Goal: Task Accomplishment & Management: Manage account settings

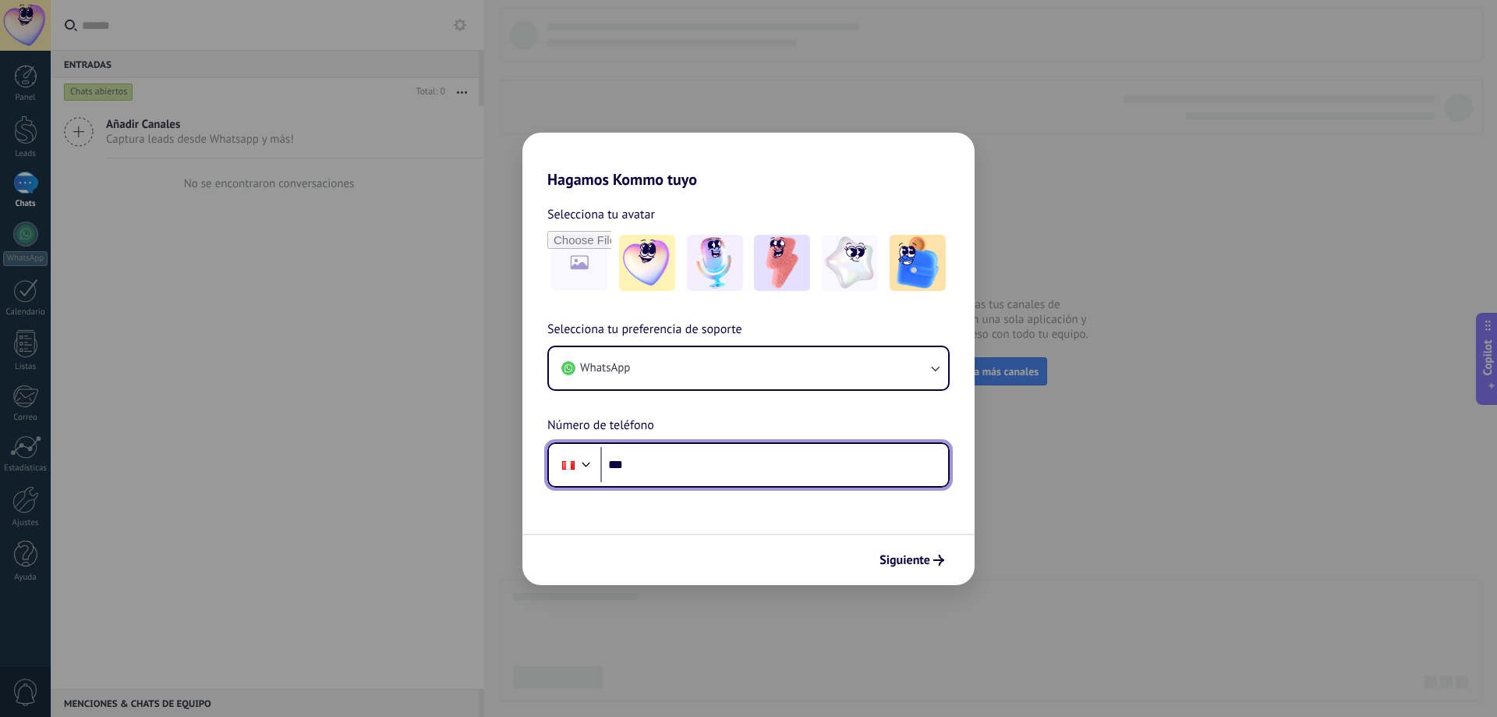
click at [687, 465] on input "***" at bounding box center [774, 465] width 348 height 36
type input "**********"
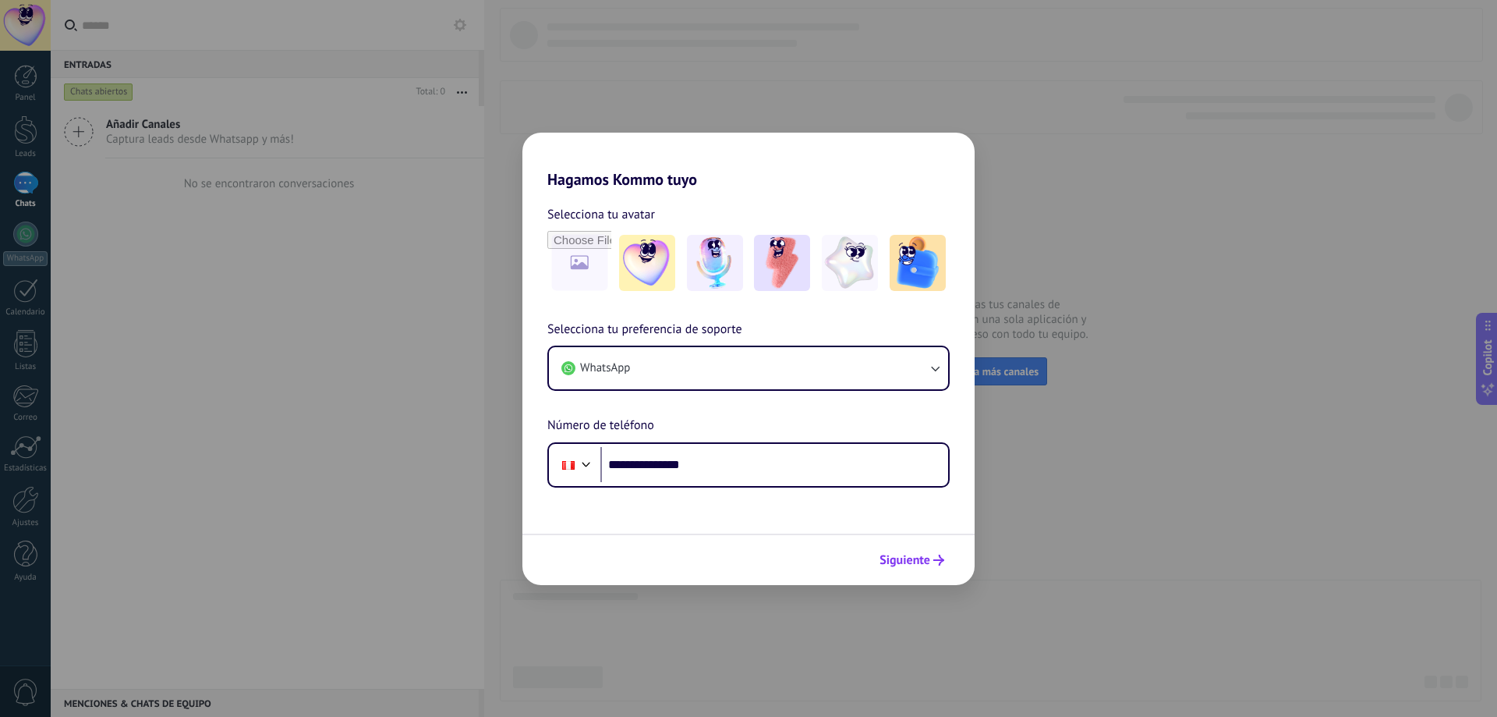
click at [909, 563] on span "Siguiente" at bounding box center [905, 559] width 51 height 11
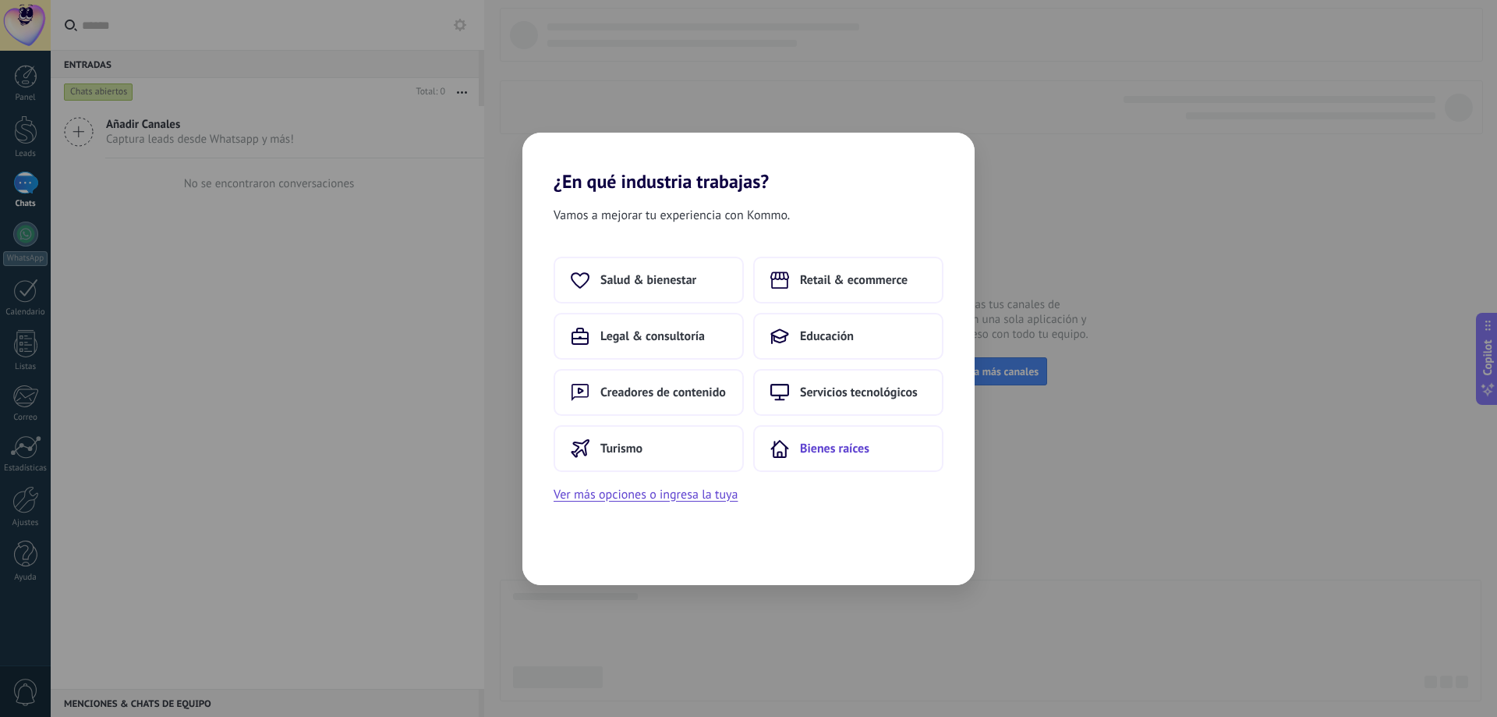
click at [848, 446] on span "Bienes raíces" at bounding box center [834, 449] width 69 height 16
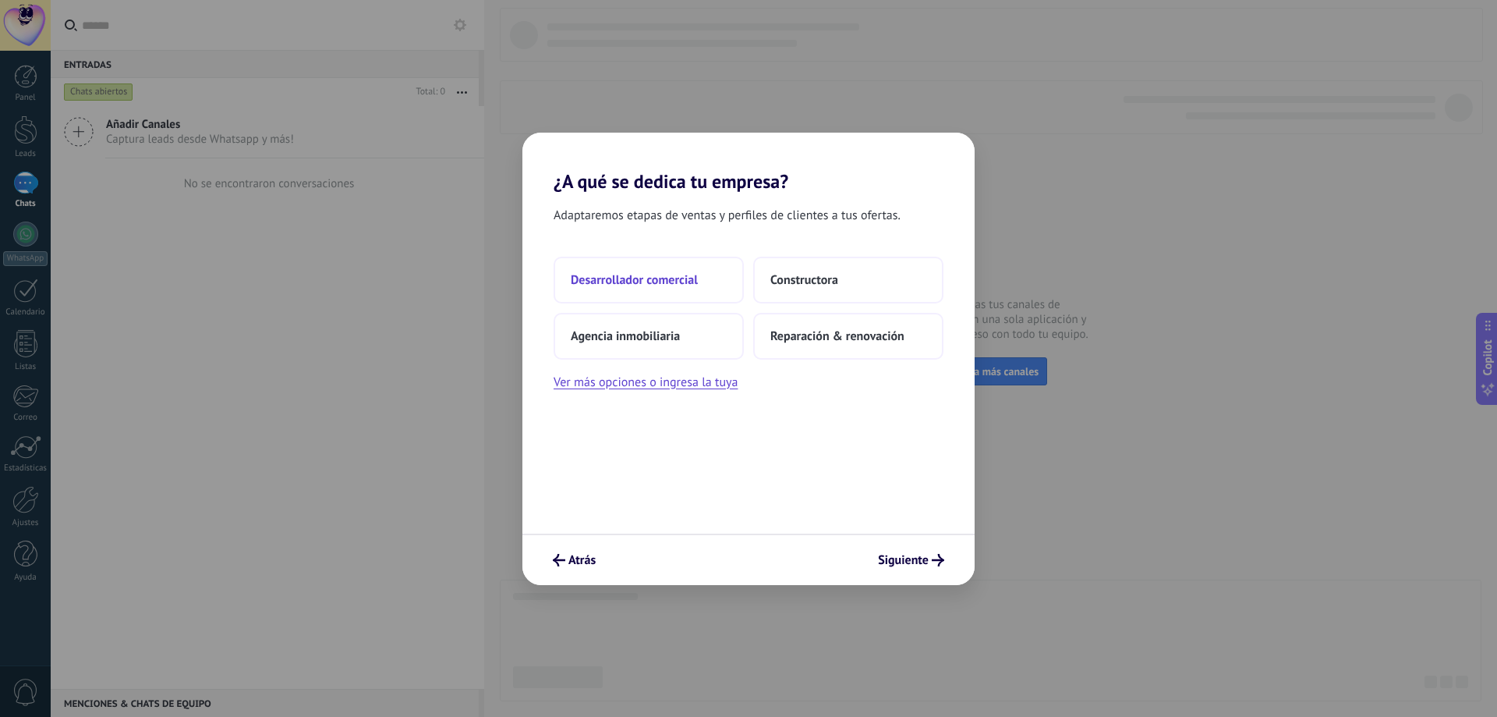
click at [650, 278] on span "Desarrollador comercial" at bounding box center [634, 280] width 127 height 16
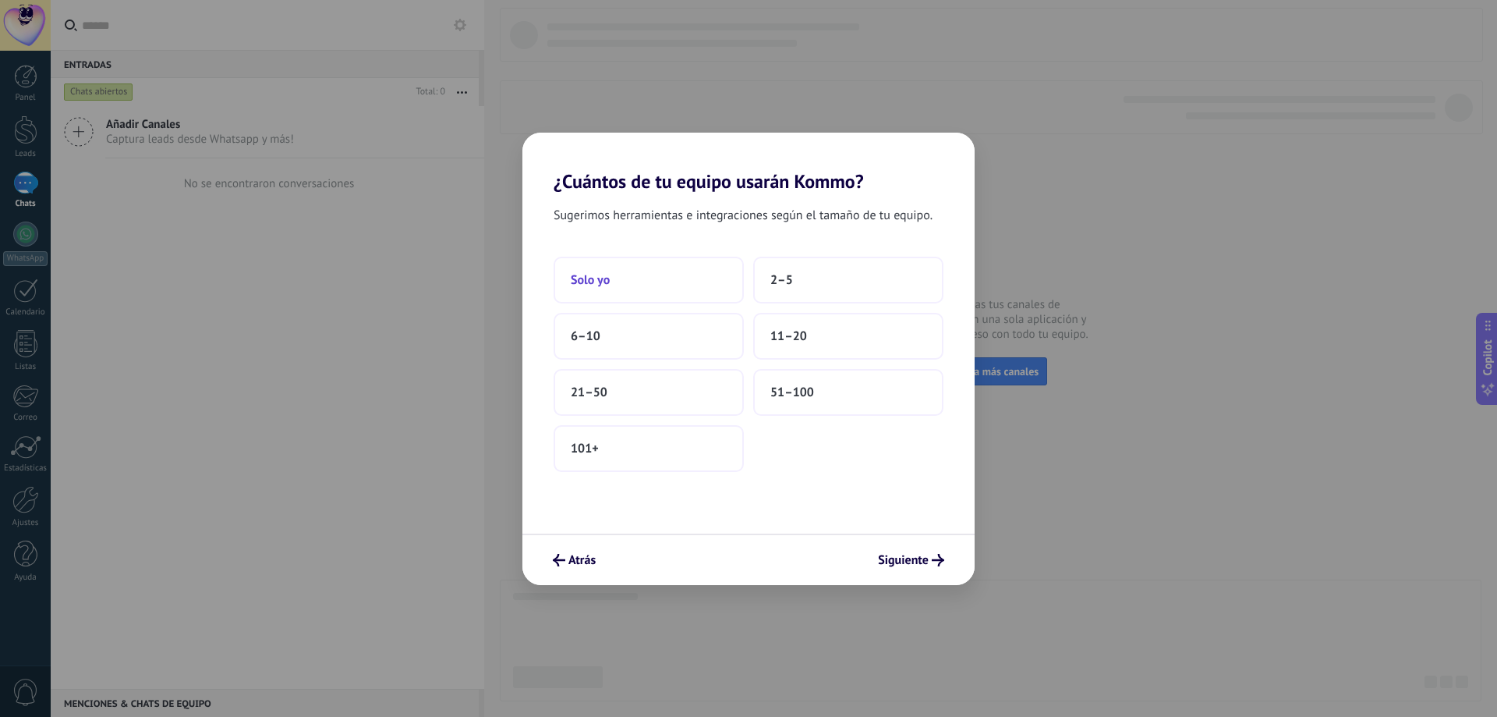
click at [653, 278] on button "Solo yo" at bounding box center [649, 280] width 190 height 47
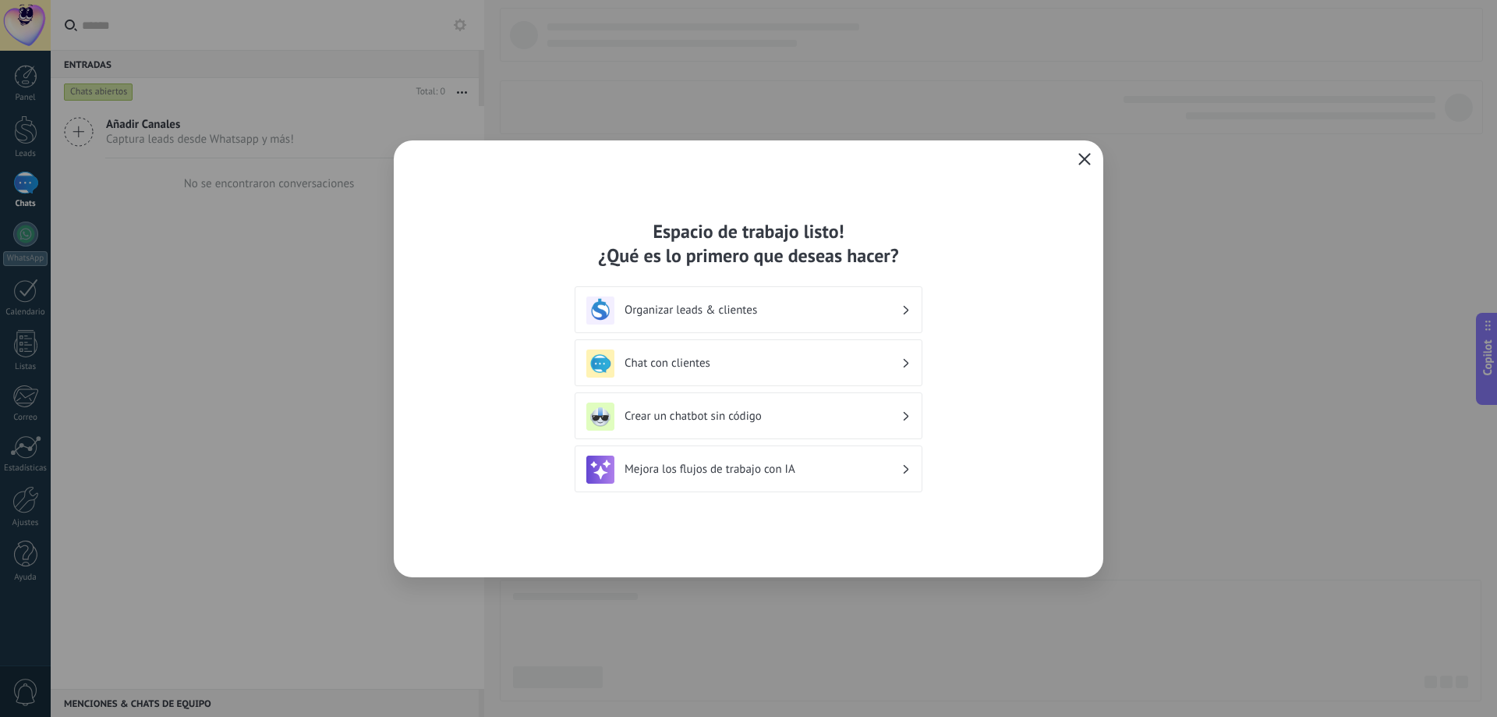
click at [1085, 165] on span "button" at bounding box center [1084, 160] width 12 height 14
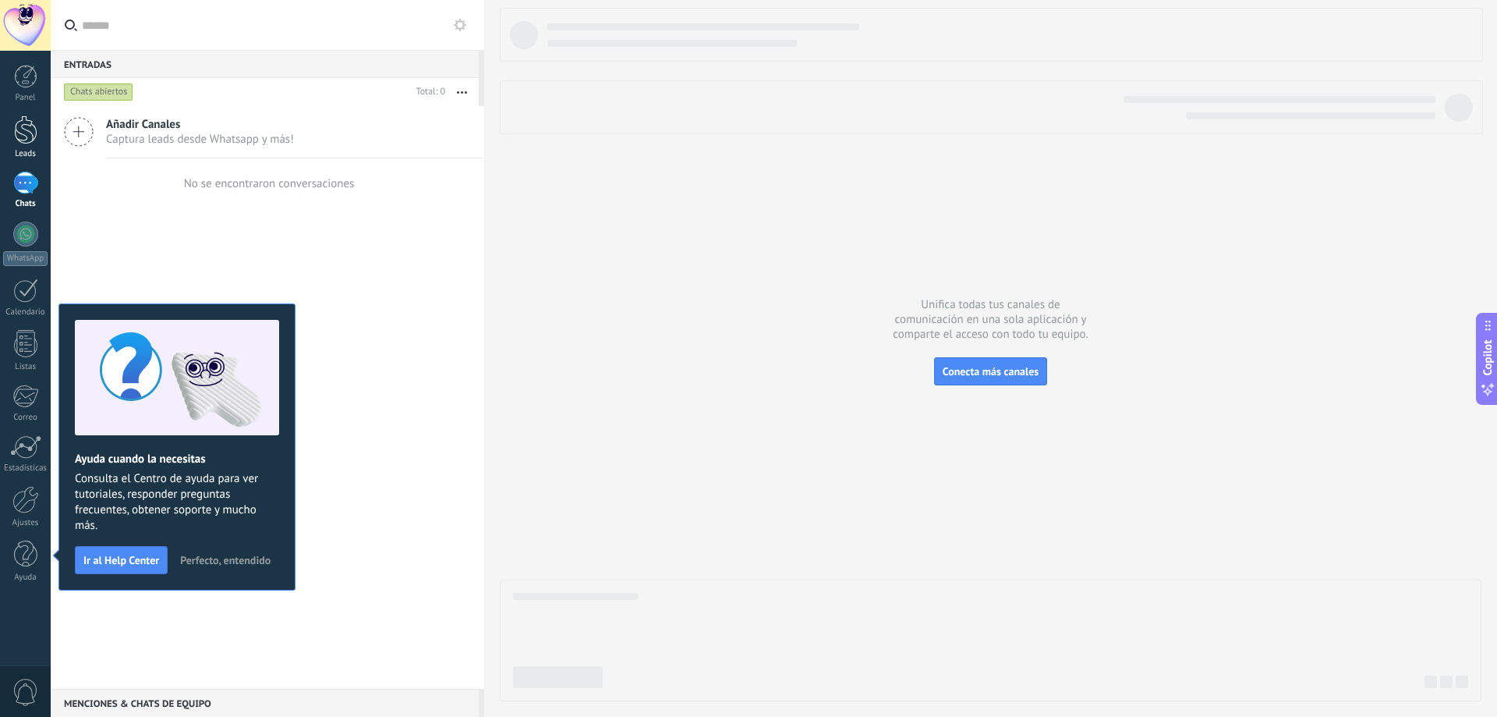
click at [26, 142] on div at bounding box center [25, 129] width 23 height 29
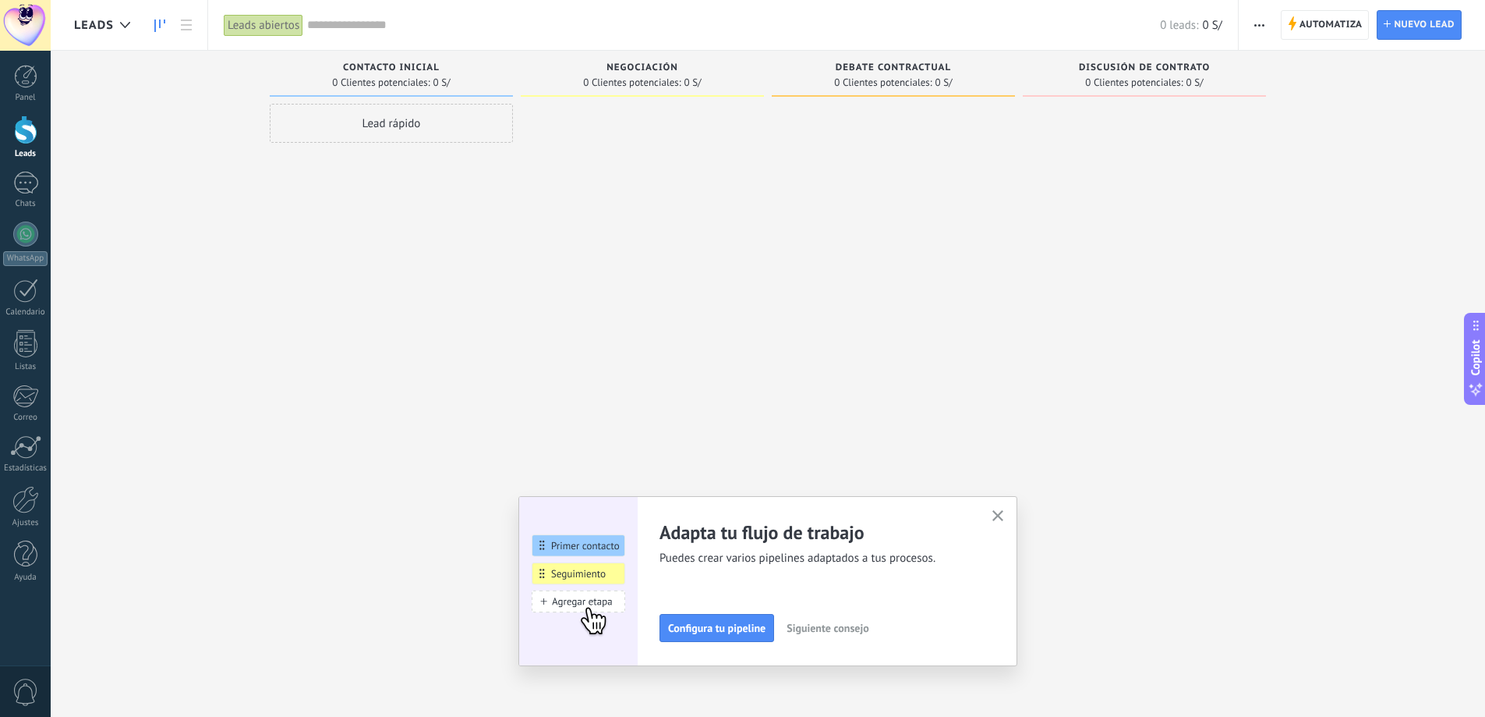
click at [1258, 21] on span "button" at bounding box center [1260, 25] width 10 height 30
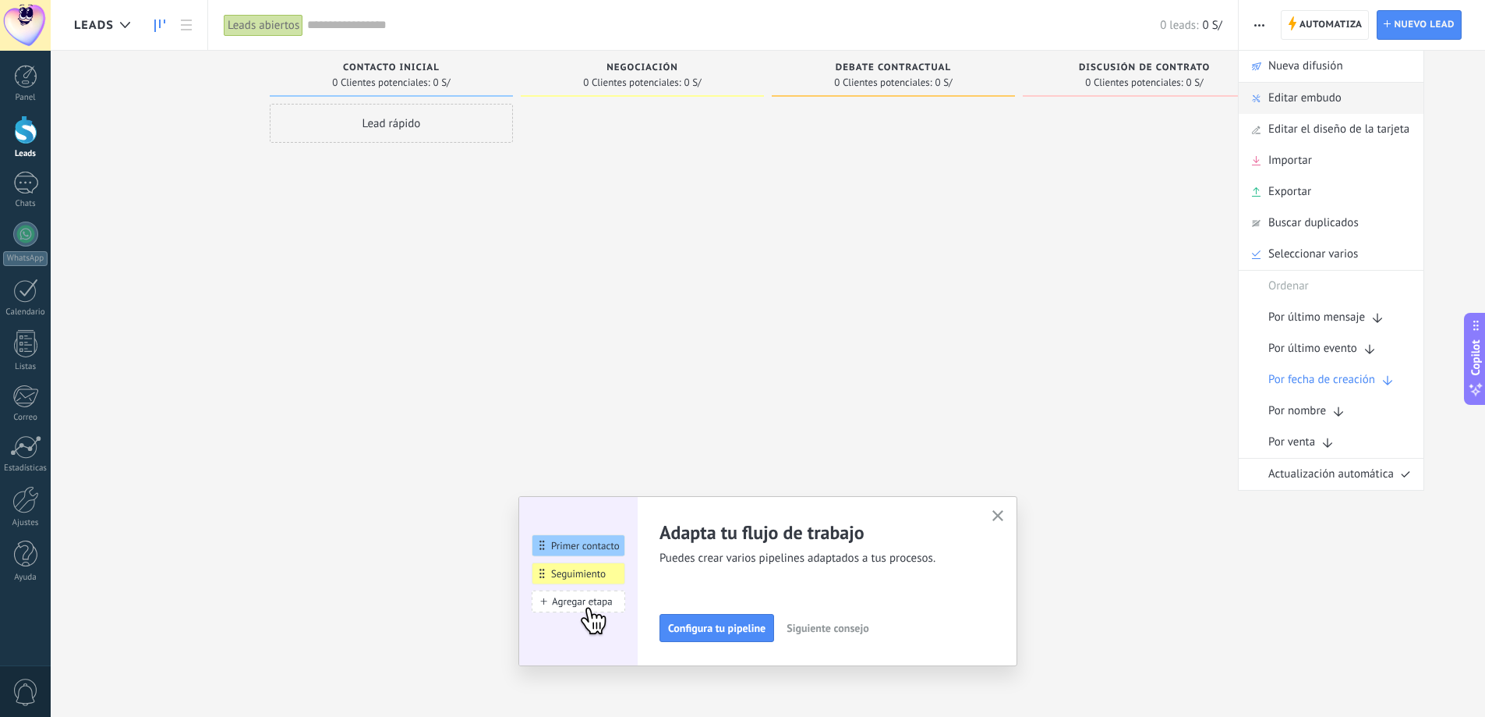
click at [1344, 102] on div "Editar embudo" at bounding box center [1331, 98] width 185 height 31
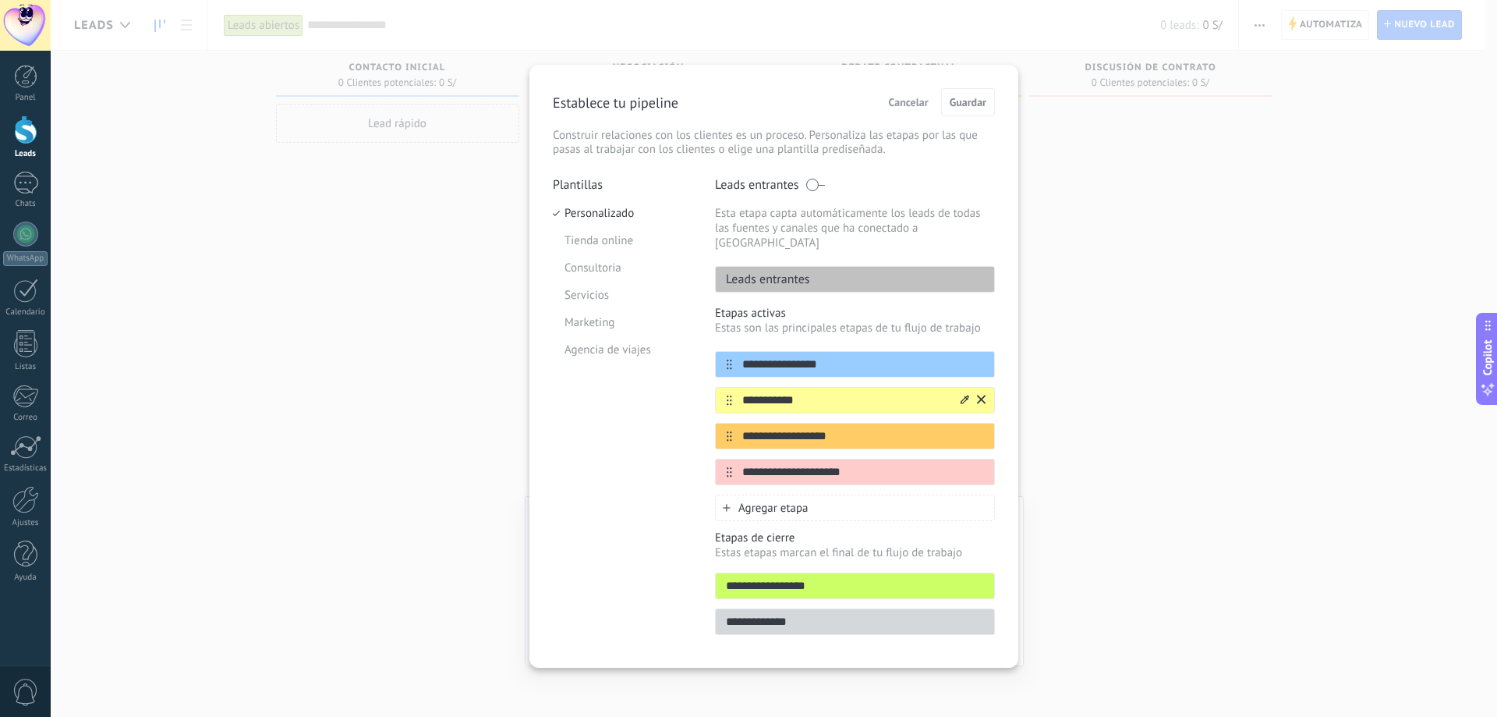
drag, startPoint x: 814, startPoint y: 389, endPoint x: 738, endPoint y: 389, distance: 75.6
click at [738, 392] on input "**********" at bounding box center [845, 400] width 226 height 16
type input "**********"
drag, startPoint x: 840, startPoint y: 421, endPoint x: 744, endPoint y: 416, distance: 96.0
click at [744, 428] on input "**********" at bounding box center [845, 436] width 226 height 16
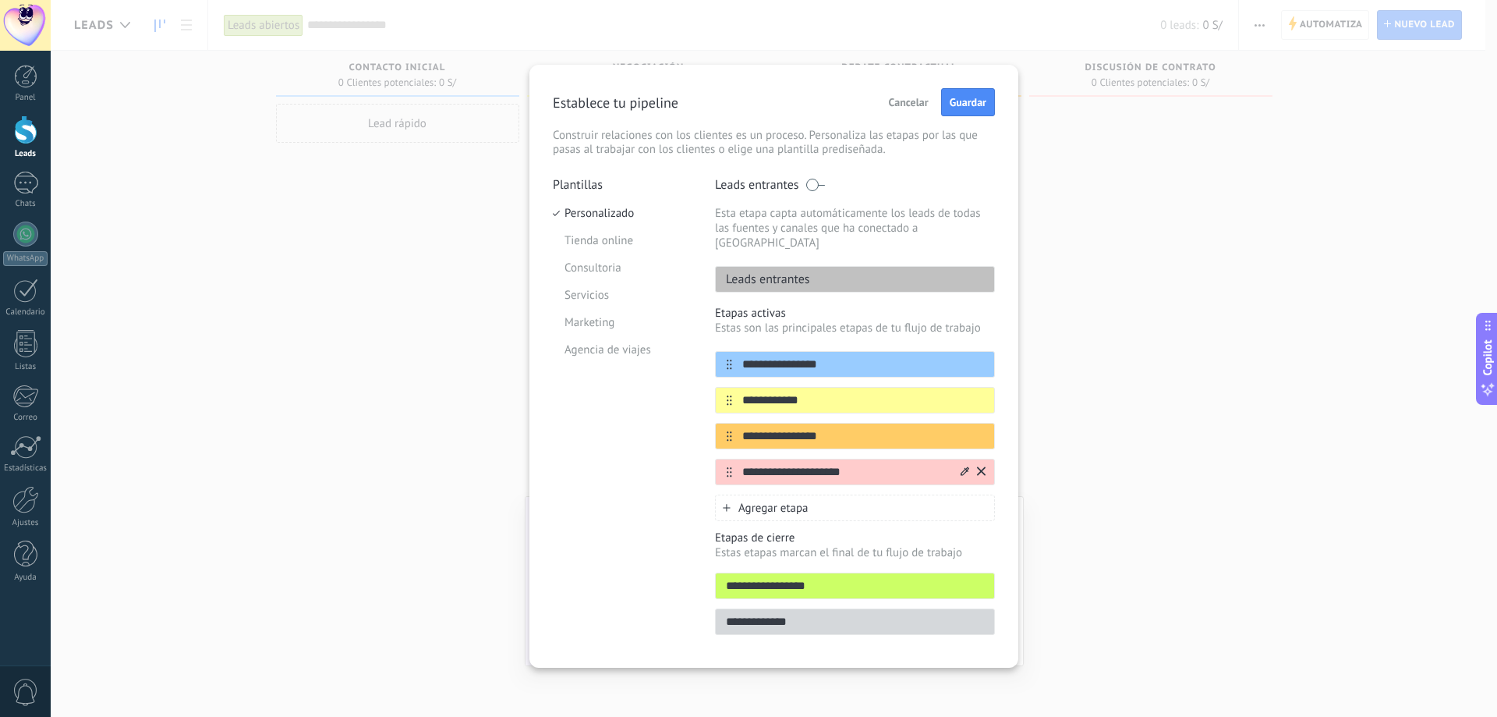
type input "**********"
drag, startPoint x: 819, startPoint y: 458, endPoint x: 741, endPoint y: 467, distance: 79.2
click at [741, 467] on div "**********" at bounding box center [855, 471] width 280 height 27
type input "******"
click at [816, 495] on div "Agregar etapa" at bounding box center [855, 507] width 280 height 27
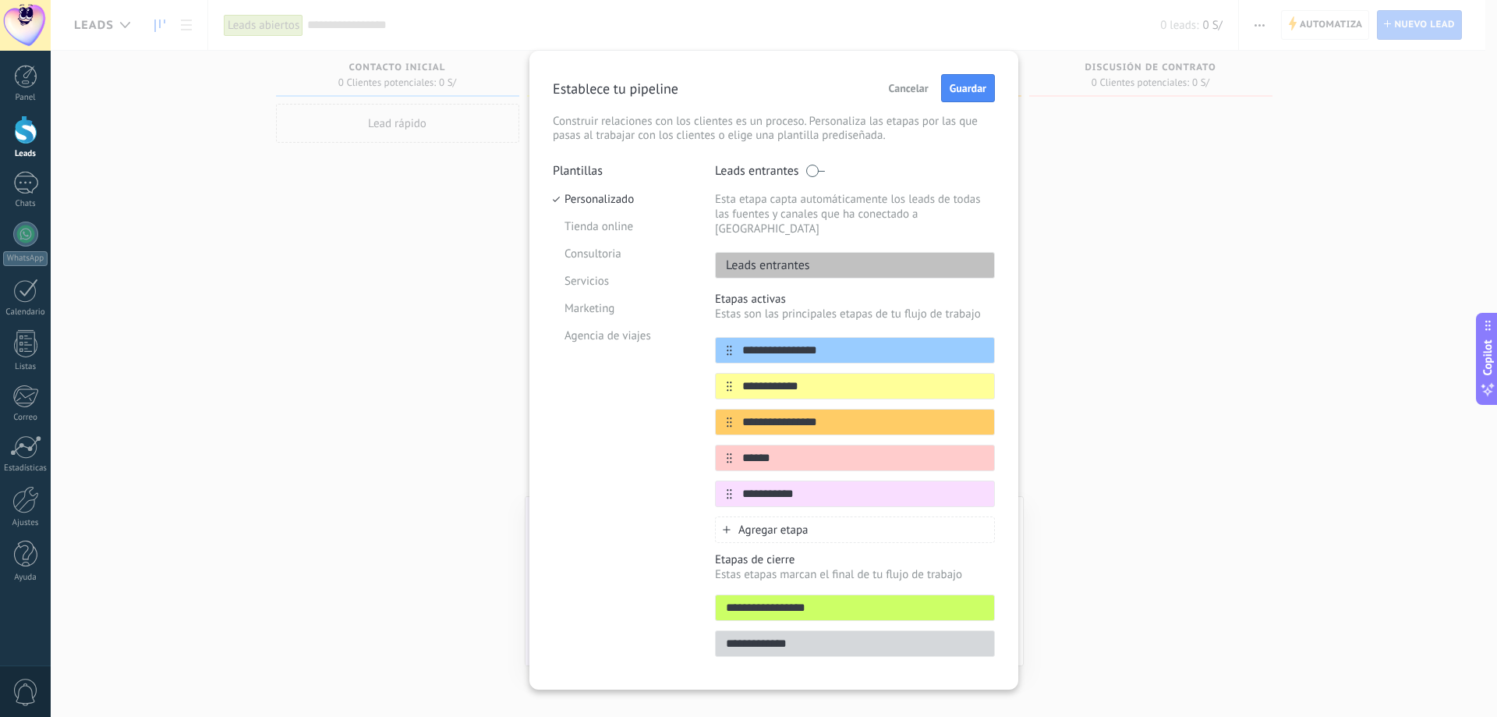
type input "**********"
click at [800, 522] on span "Agregar etapa" at bounding box center [773, 529] width 70 height 15
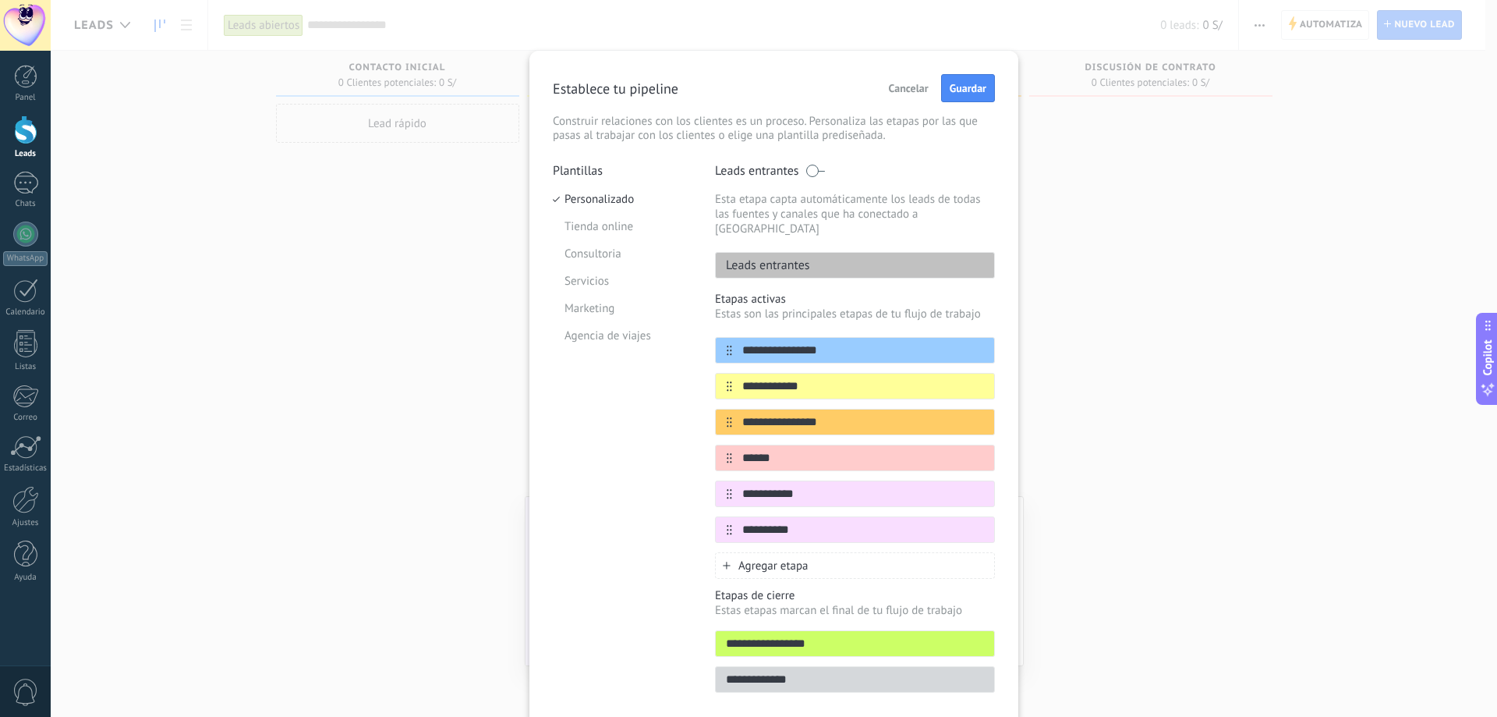
type input "**********"
click at [809, 552] on div "Agregar etapa" at bounding box center [855, 565] width 280 height 27
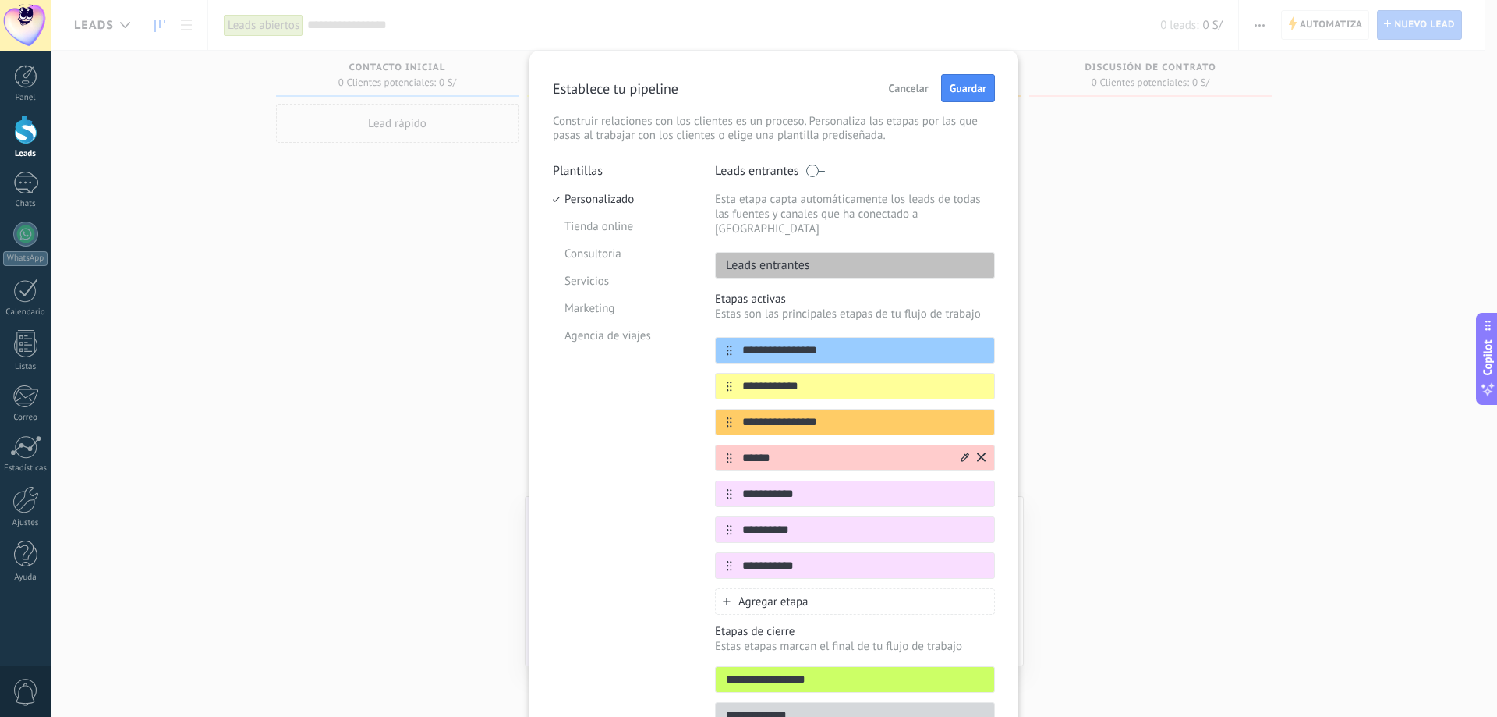
type input "**********"
click at [963, 452] on icon at bounding box center [965, 456] width 9 height 9
click at [907, 528] on span at bounding box center [914, 535] width 15 height 15
click at [961, 488] on icon at bounding box center [965, 492] width 9 height 9
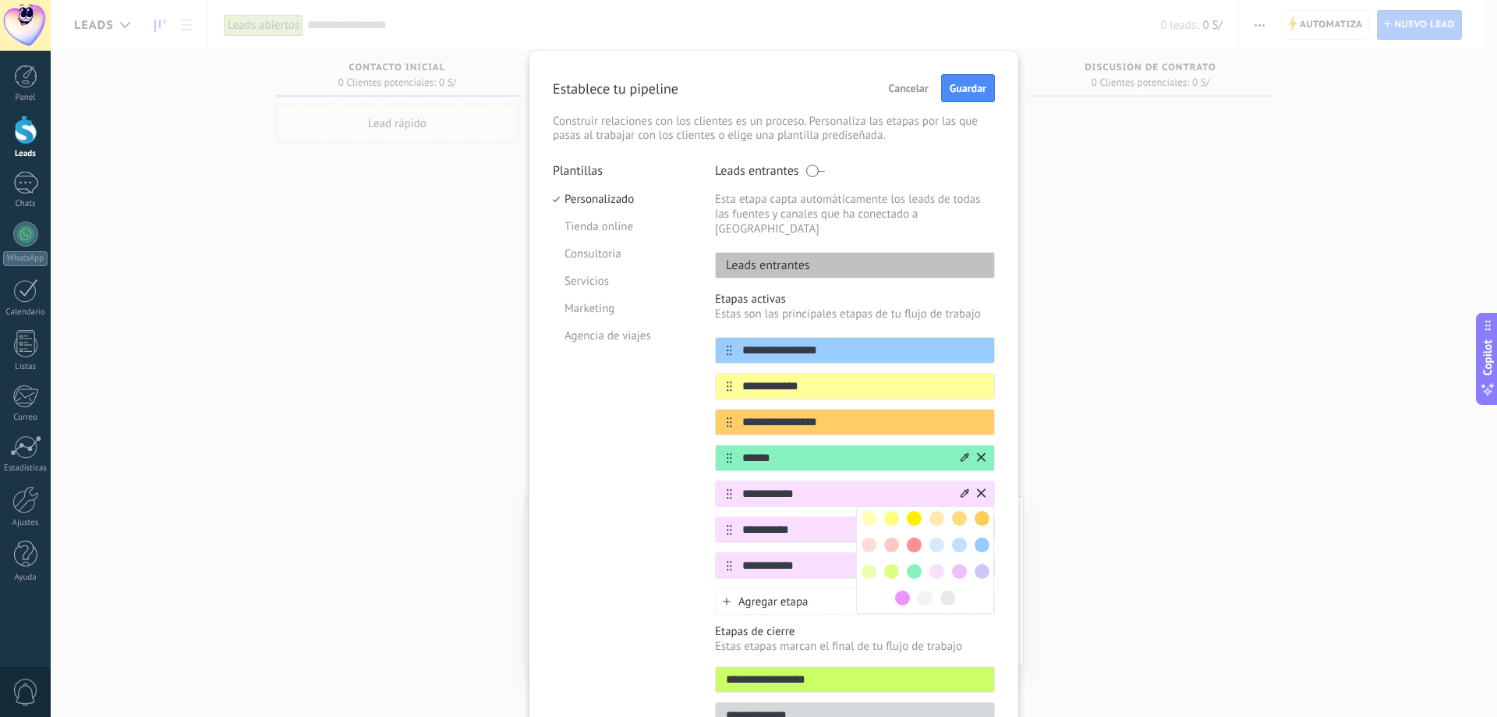
click at [862, 537] on span at bounding box center [869, 544] width 15 height 15
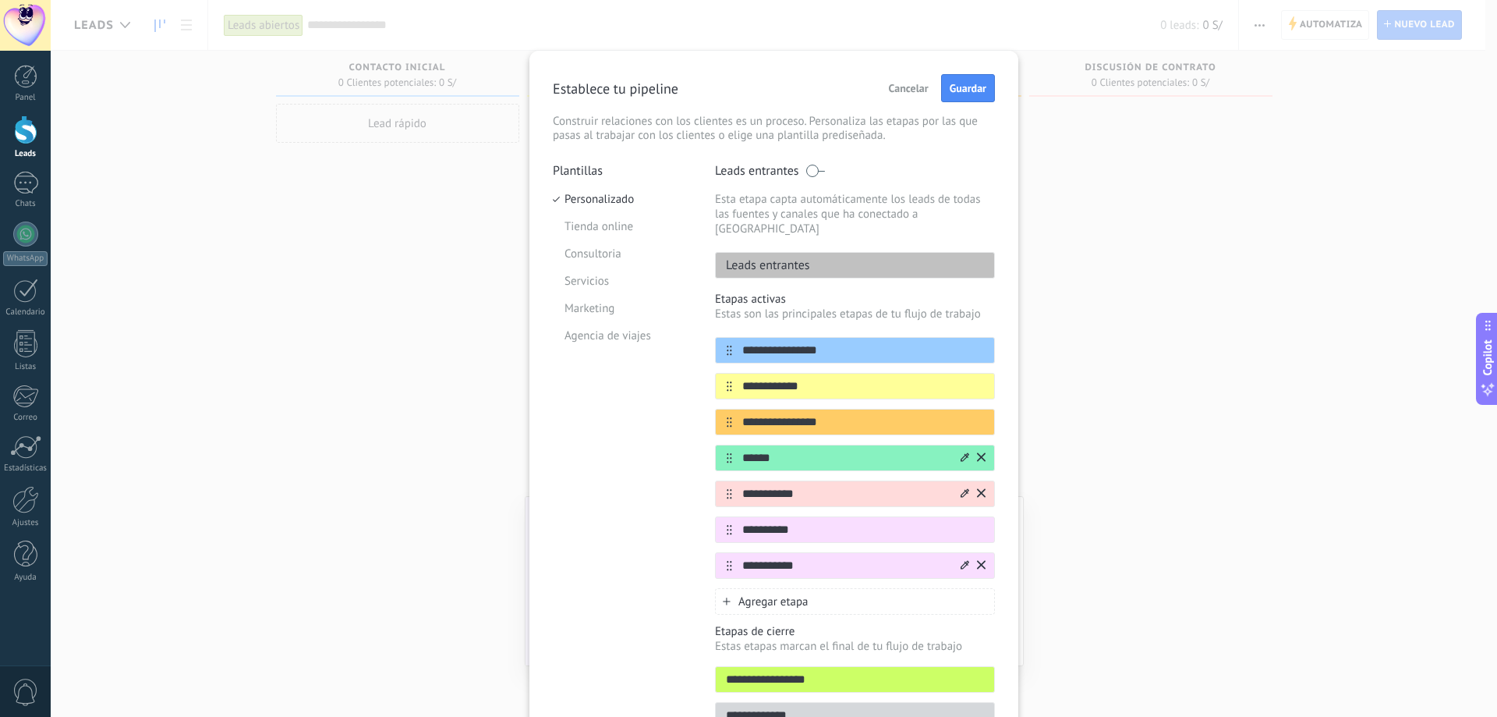
click at [965, 560] on icon at bounding box center [965, 564] width 9 height 9
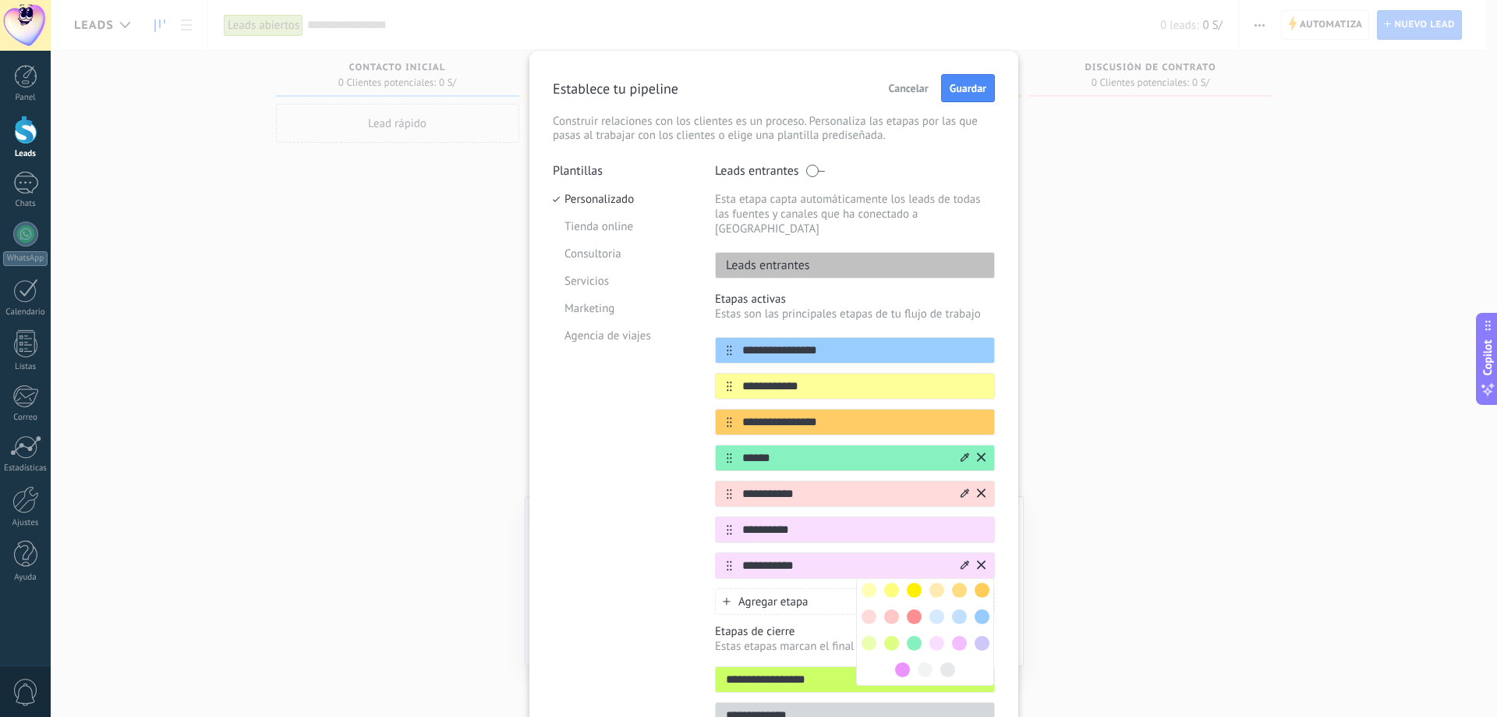
click at [915, 609] on span at bounding box center [914, 616] width 15 height 15
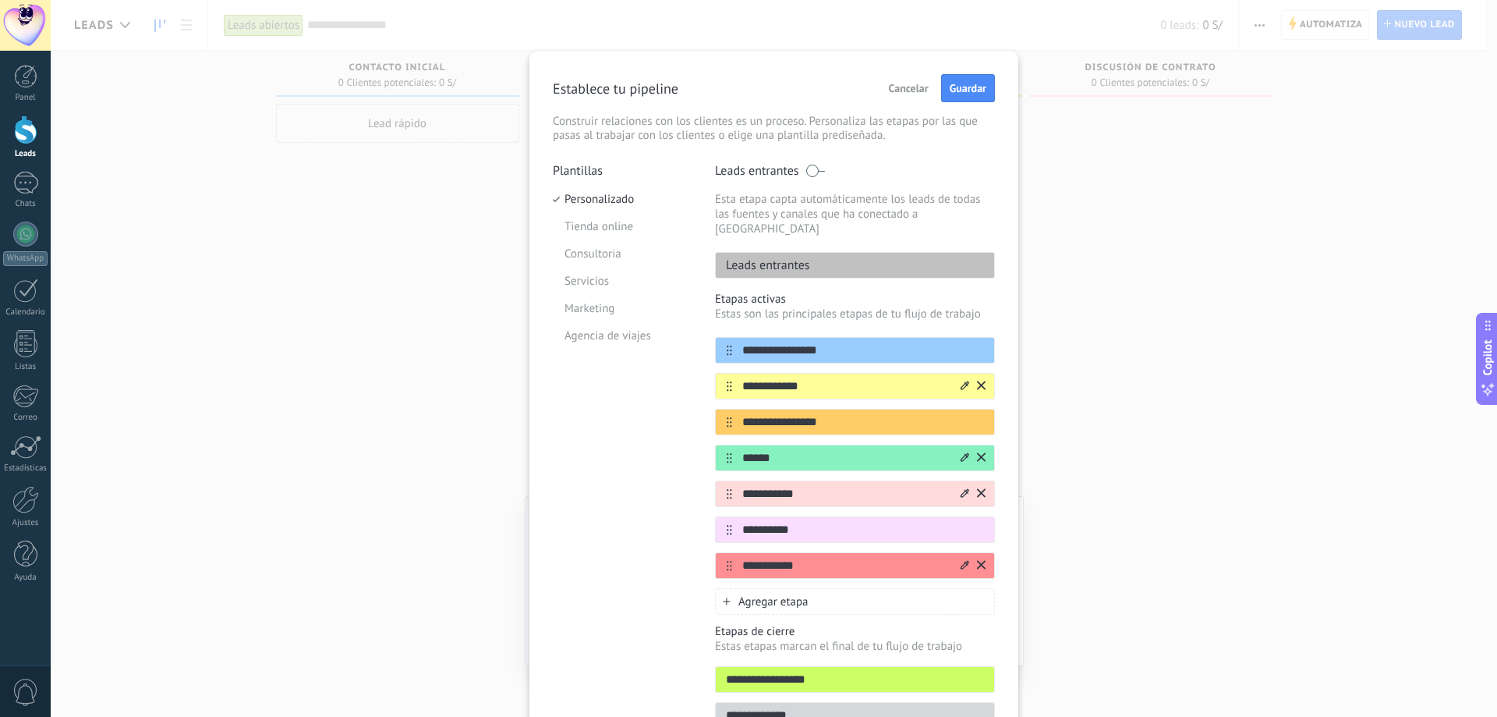
click at [963, 381] on icon at bounding box center [965, 385] width 9 height 9
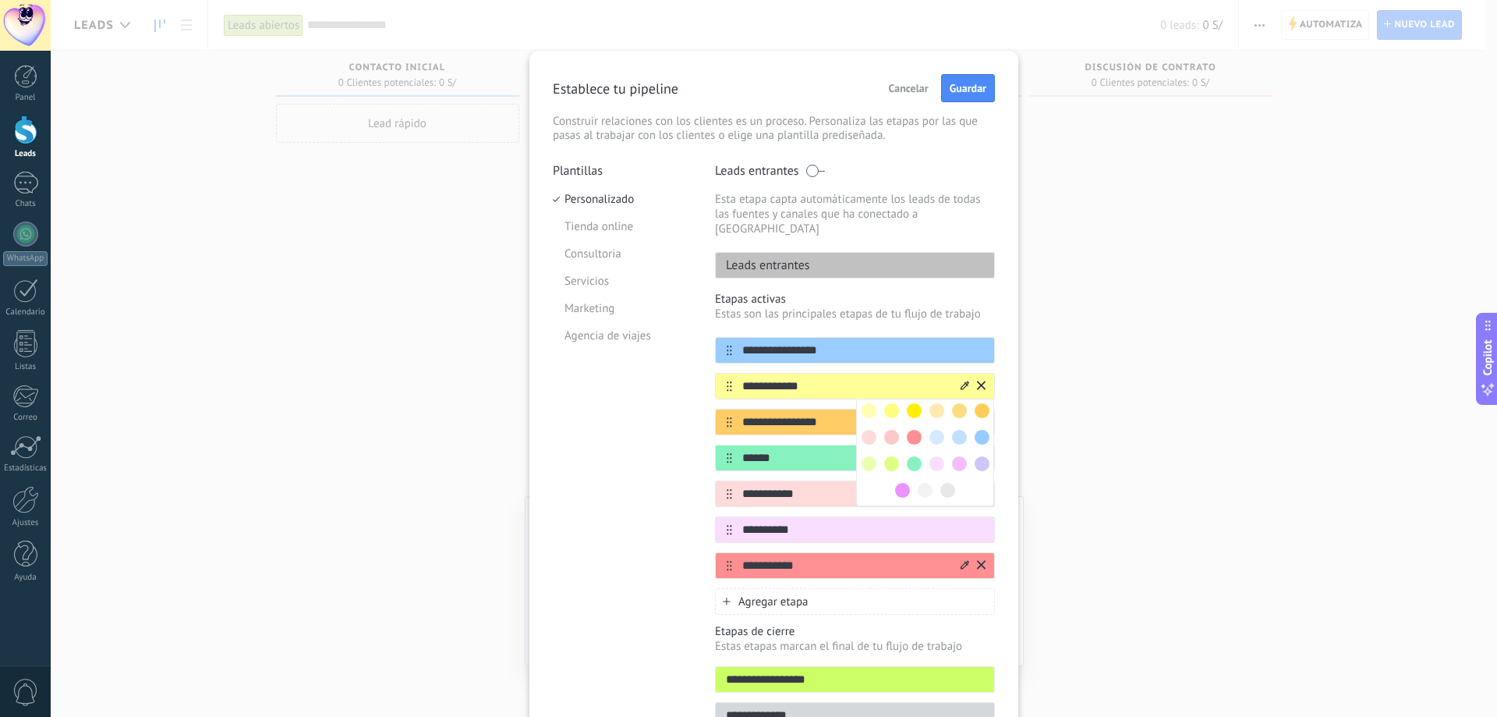
click at [978, 403] on span at bounding box center [982, 410] width 15 height 15
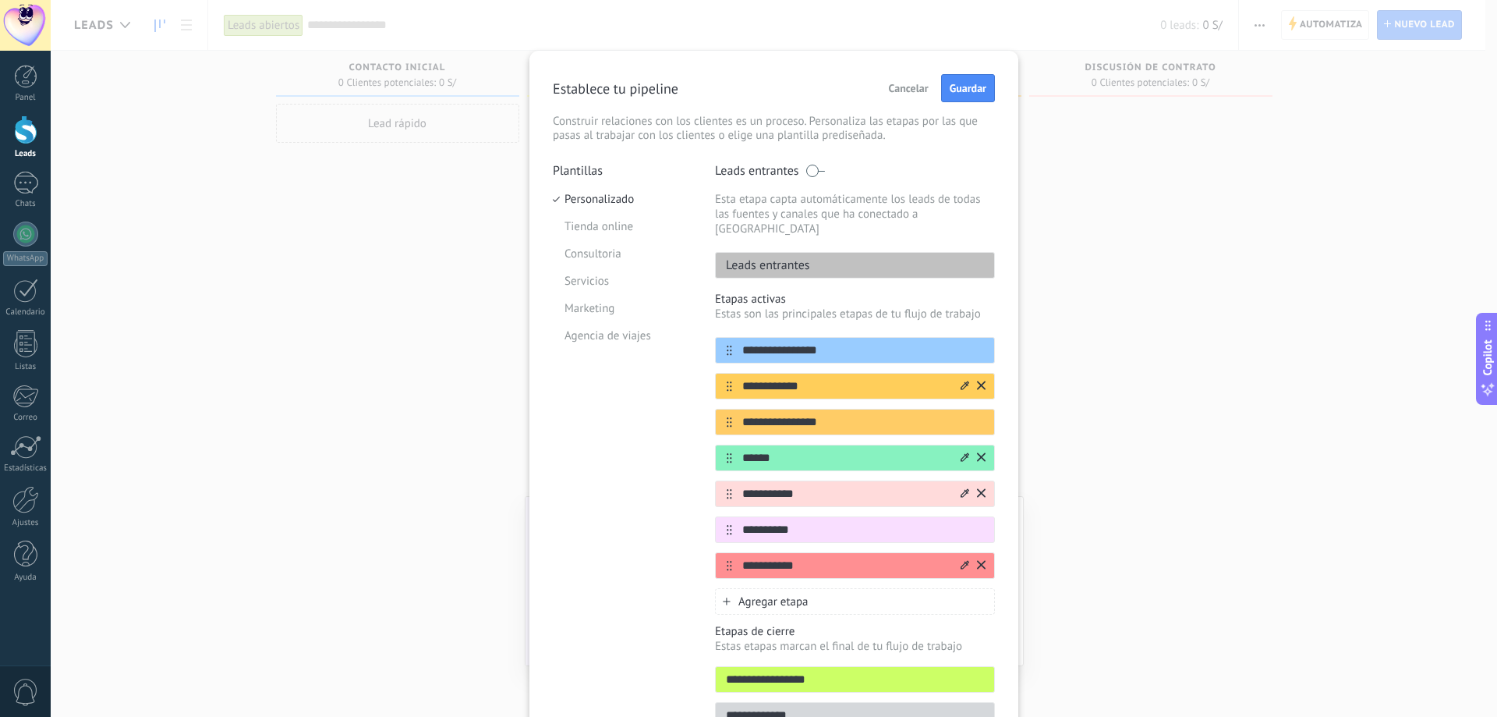
click at [961, 381] on icon at bounding box center [965, 385] width 9 height 9
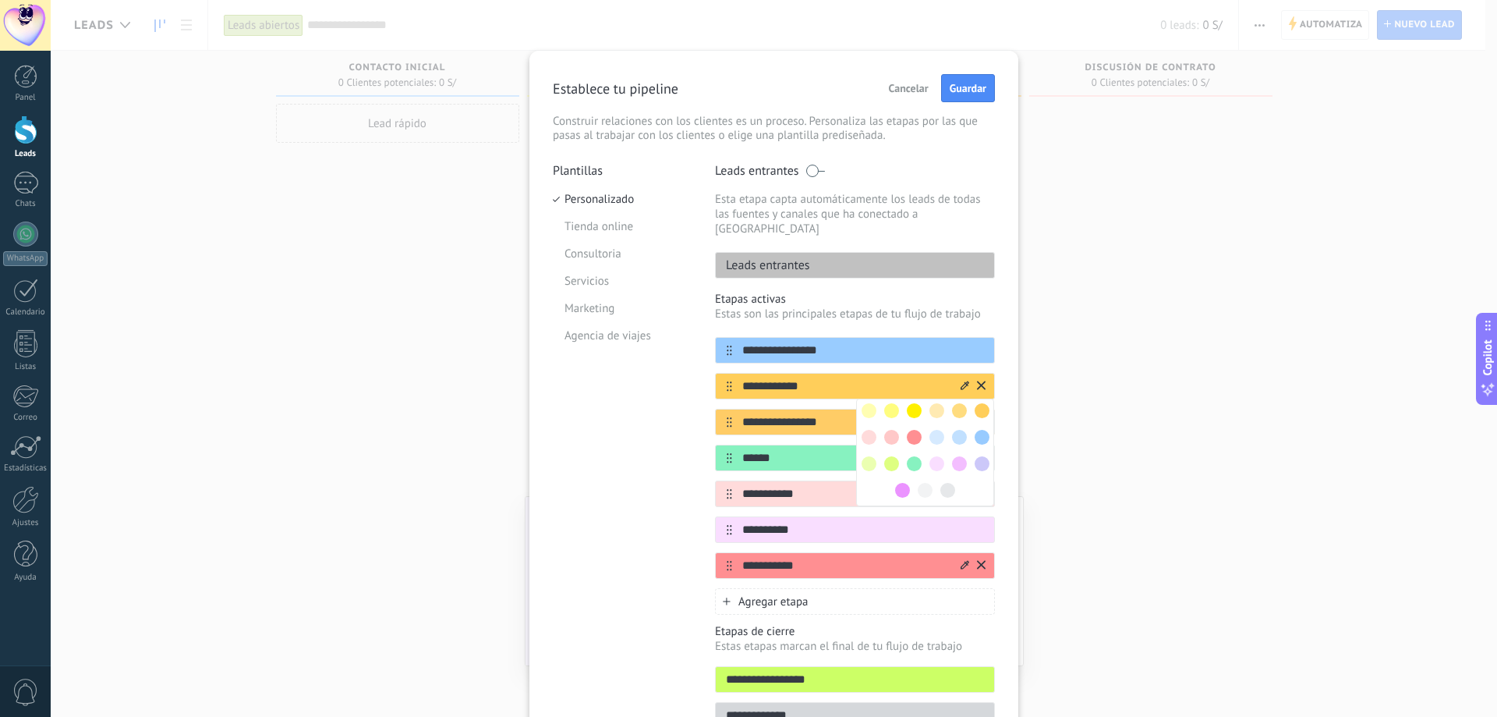
click at [900, 398] on div at bounding box center [925, 452] width 138 height 108
click at [910, 403] on span at bounding box center [914, 410] width 15 height 15
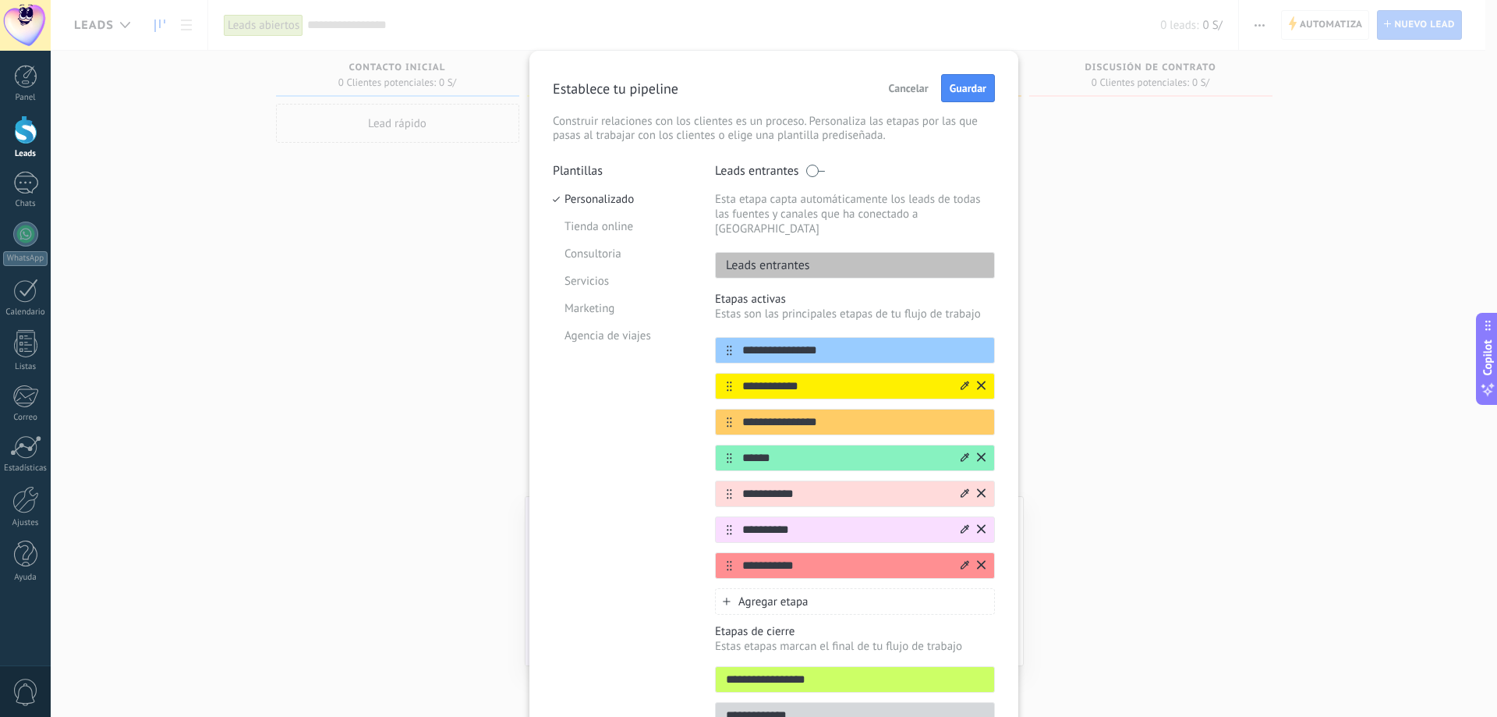
click at [961, 524] on icon at bounding box center [965, 528] width 9 height 9
click at [901, 626] on span at bounding box center [902, 633] width 15 height 15
click at [961, 452] on icon at bounding box center [965, 456] width 9 height 9
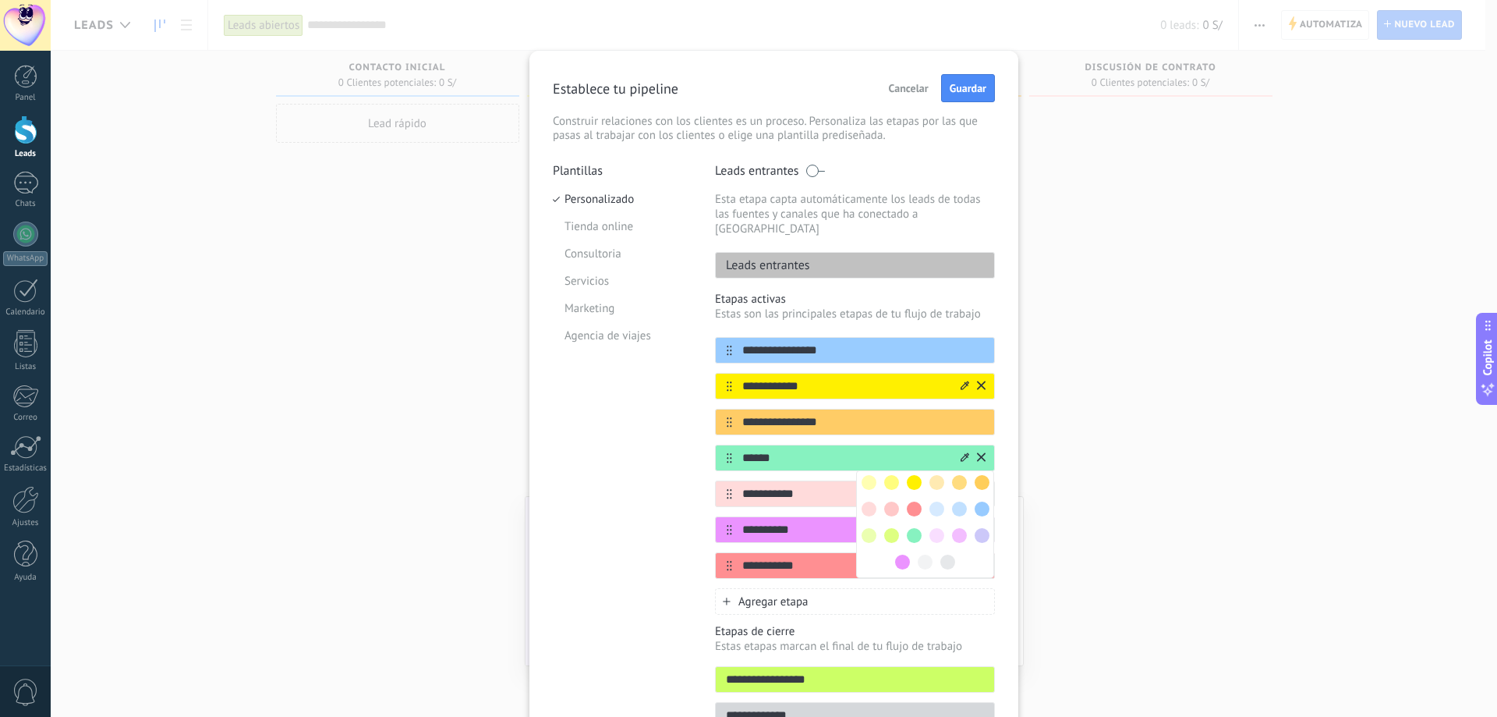
click at [889, 528] on span at bounding box center [891, 535] width 15 height 15
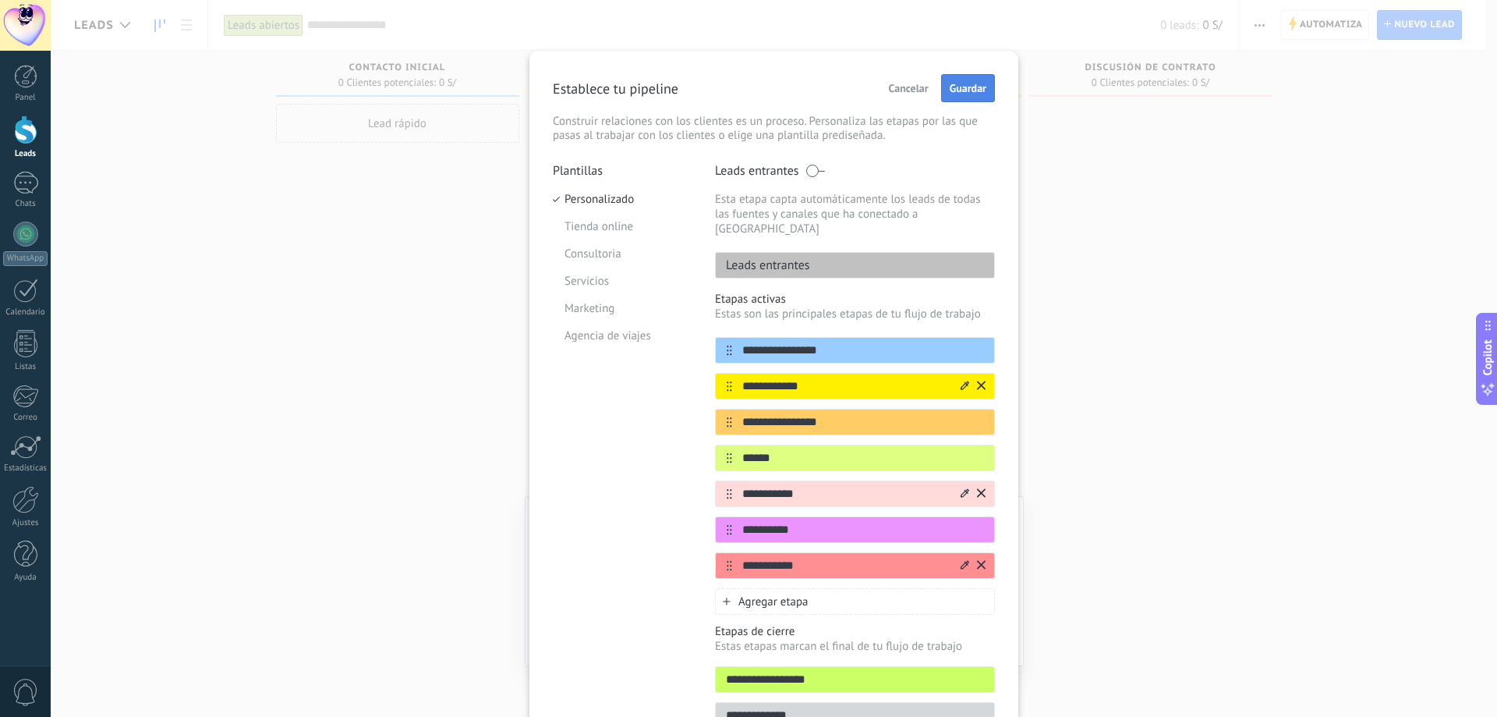
click at [964, 87] on span "Guardar" at bounding box center [968, 88] width 37 height 11
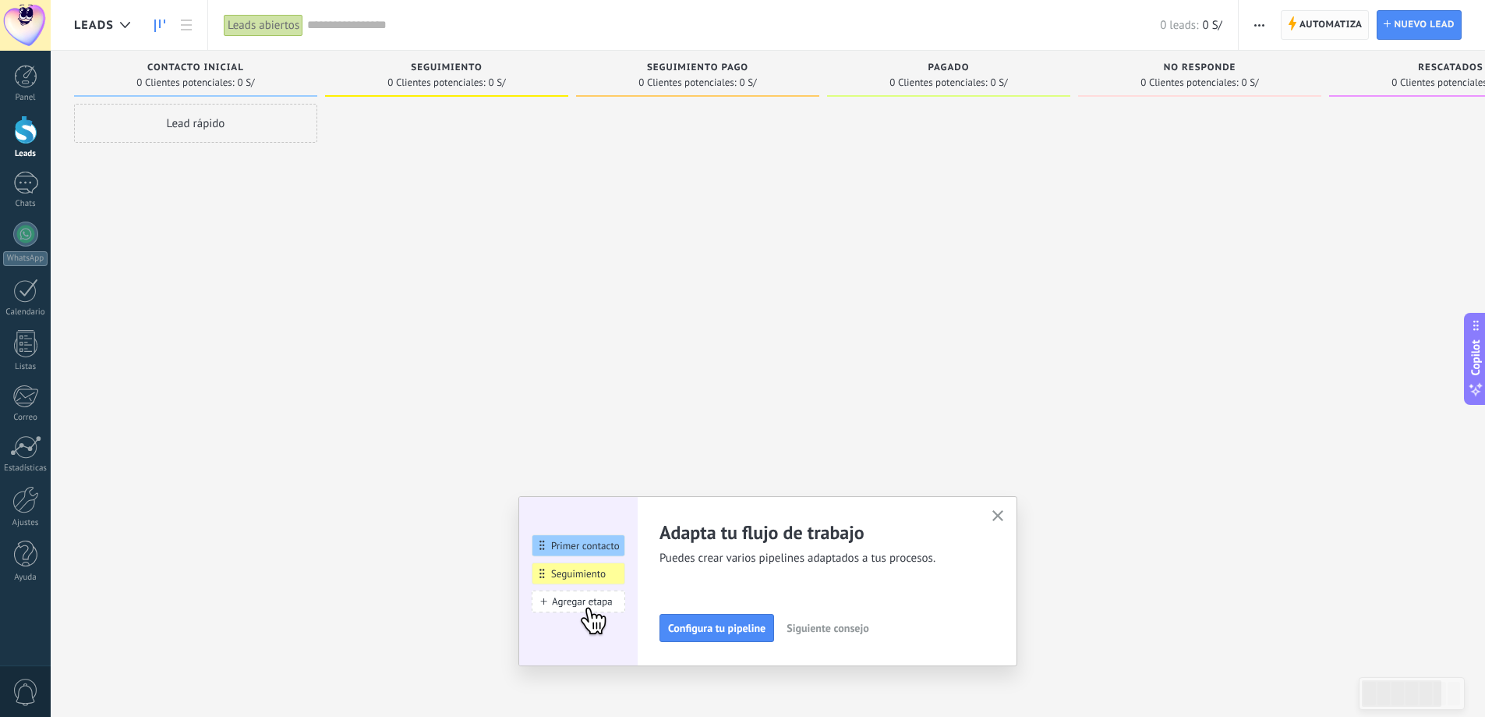
click at [1313, 25] on span "Automatiza" at bounding box center [1331, 25] width 63 height 28
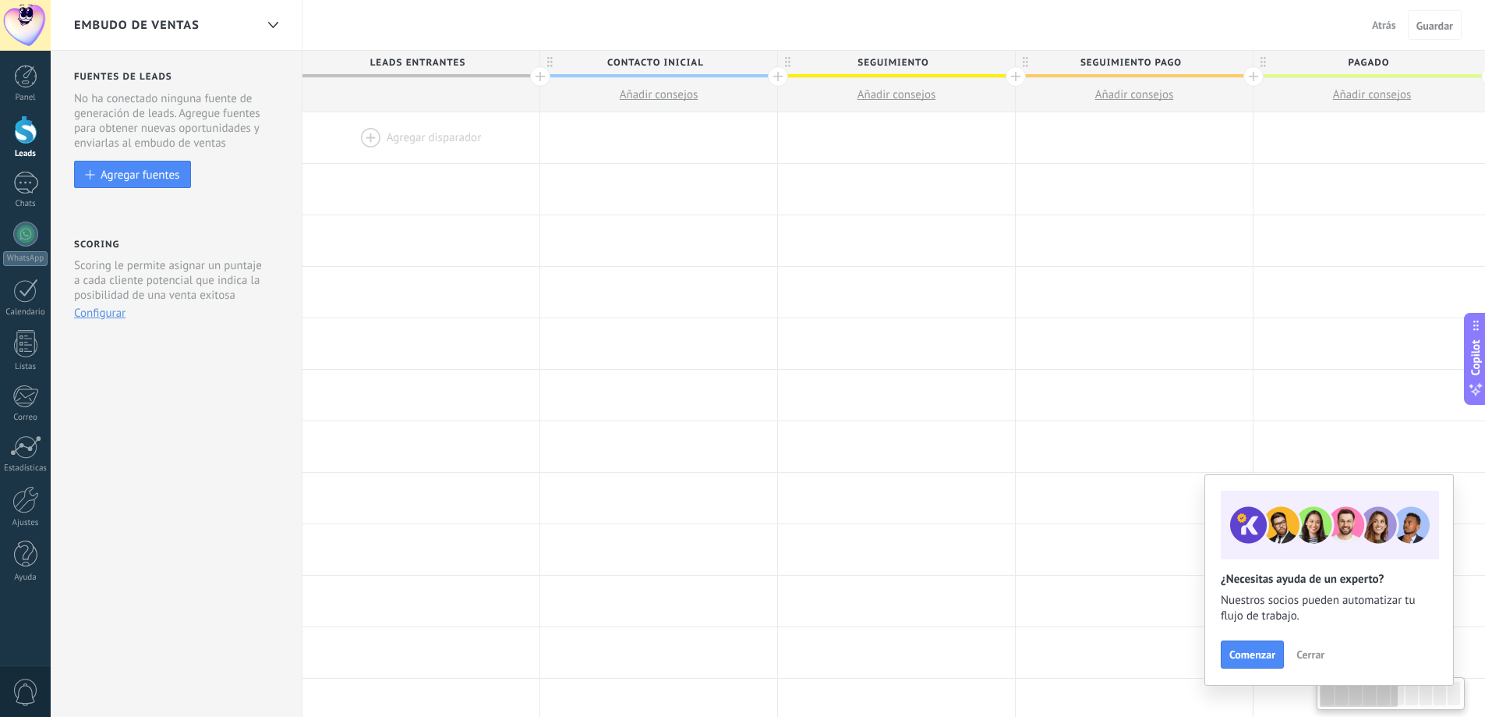
click at [427, 132] on div at bounding box center [421, 137] width 237 height 51
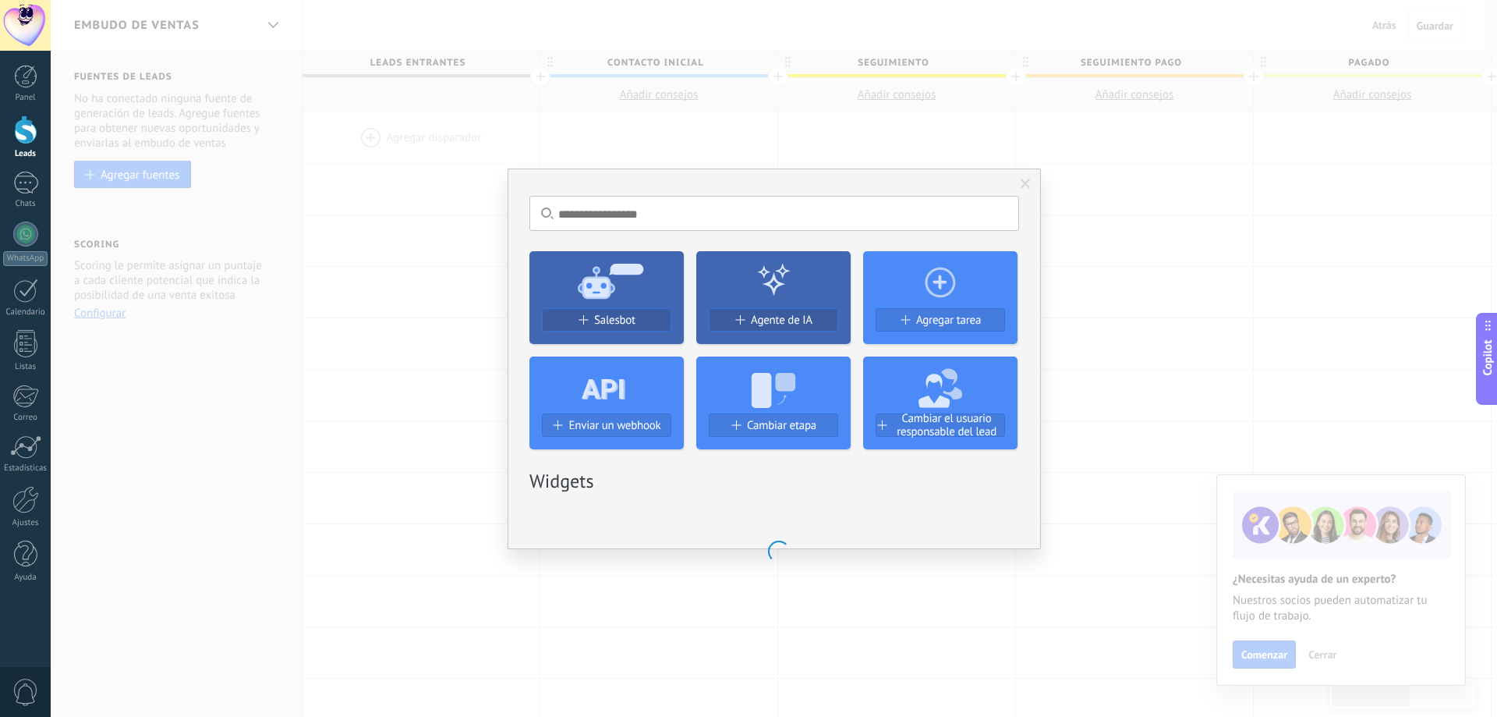
click at [618, 311] on button "Salesbot" at bounding box center [606, 319] width 129 height 23
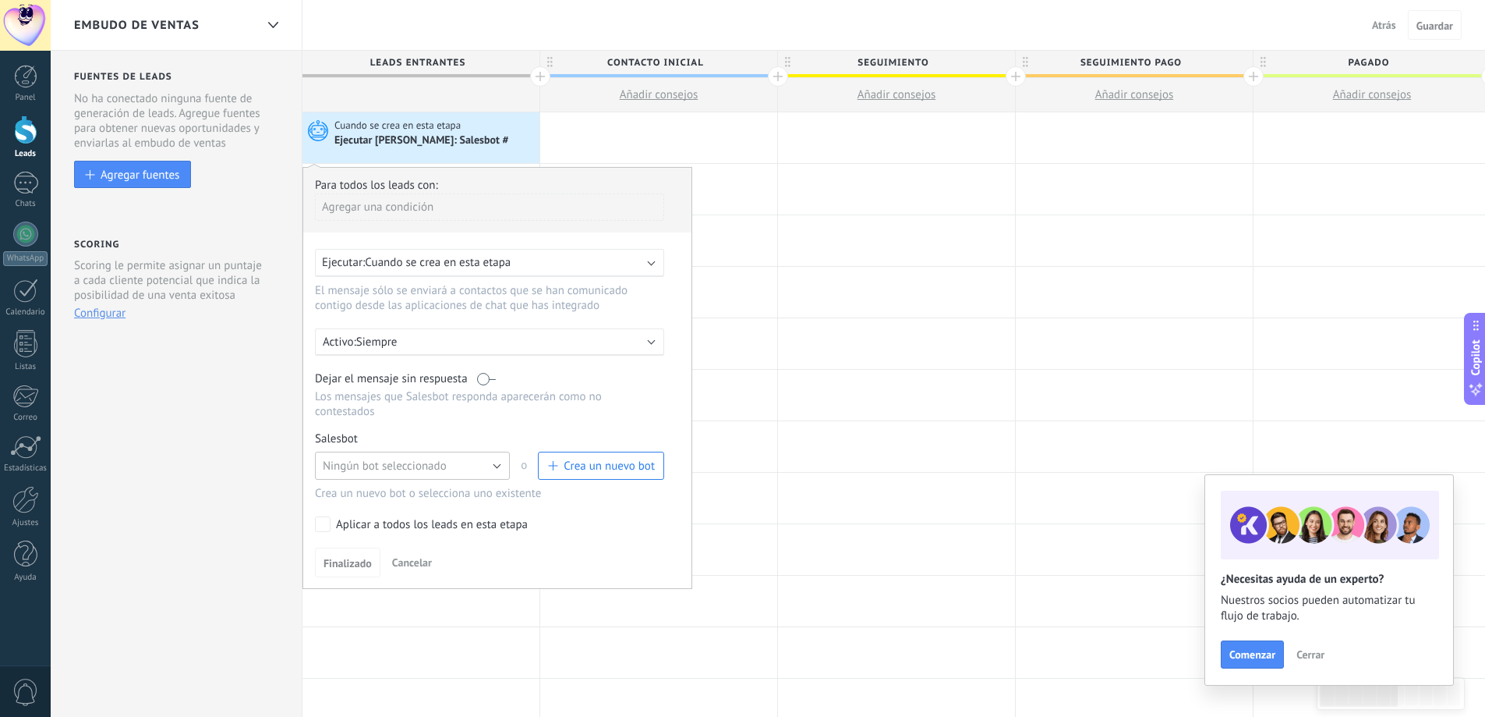
click at [459, 468] on button "Ningún bot seleccionado" at bounding box center [412, 465] width 195 height 28
click at [461, 469] on span "Ningún bot seleccionado" at bounding box center [405, 465] width 199 height 15
click at [581, 473] on span "Crea un nuevo bot" at bounding box center [609, 465] width 91 height 15
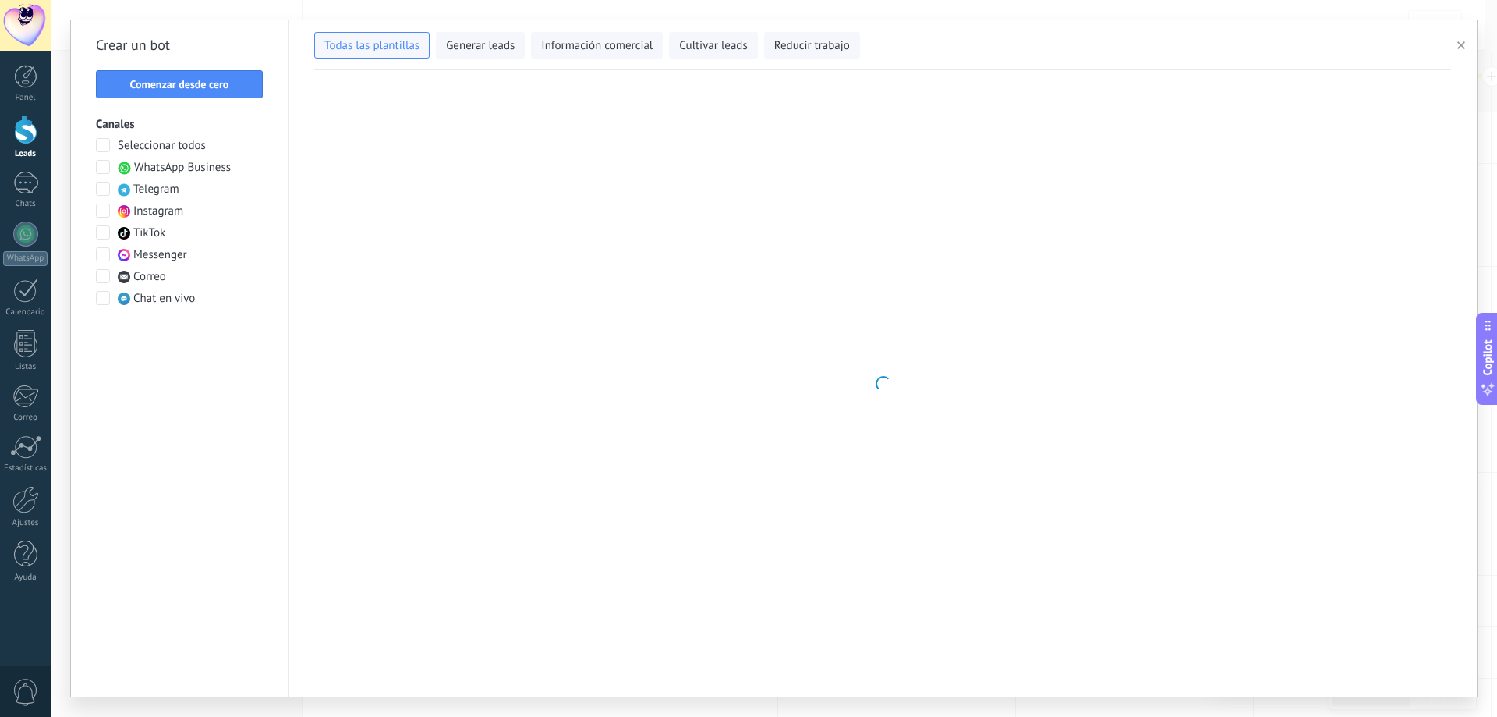
type input "**********"
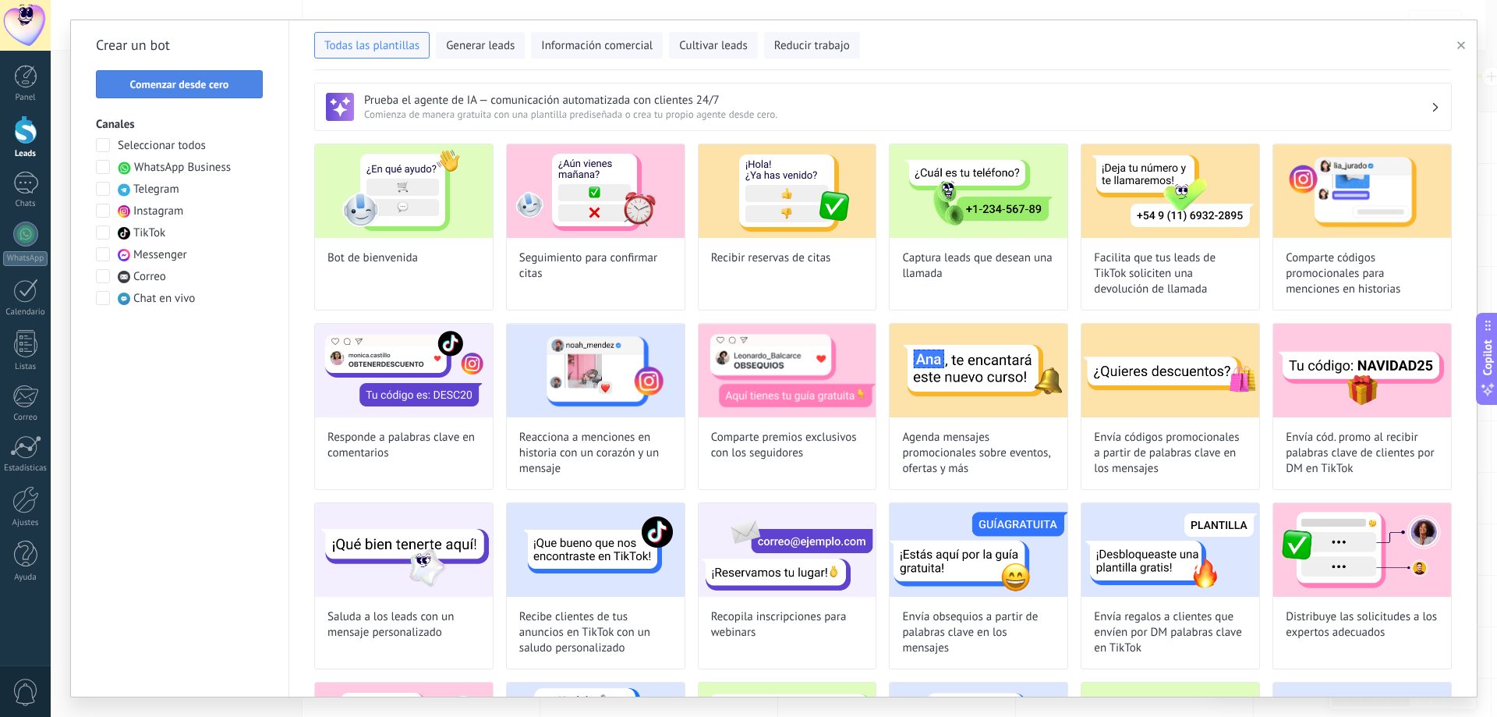
click at [228, 88] on span "Comenzar desde cero" at bounding box center [179, 84] width 99 height 11
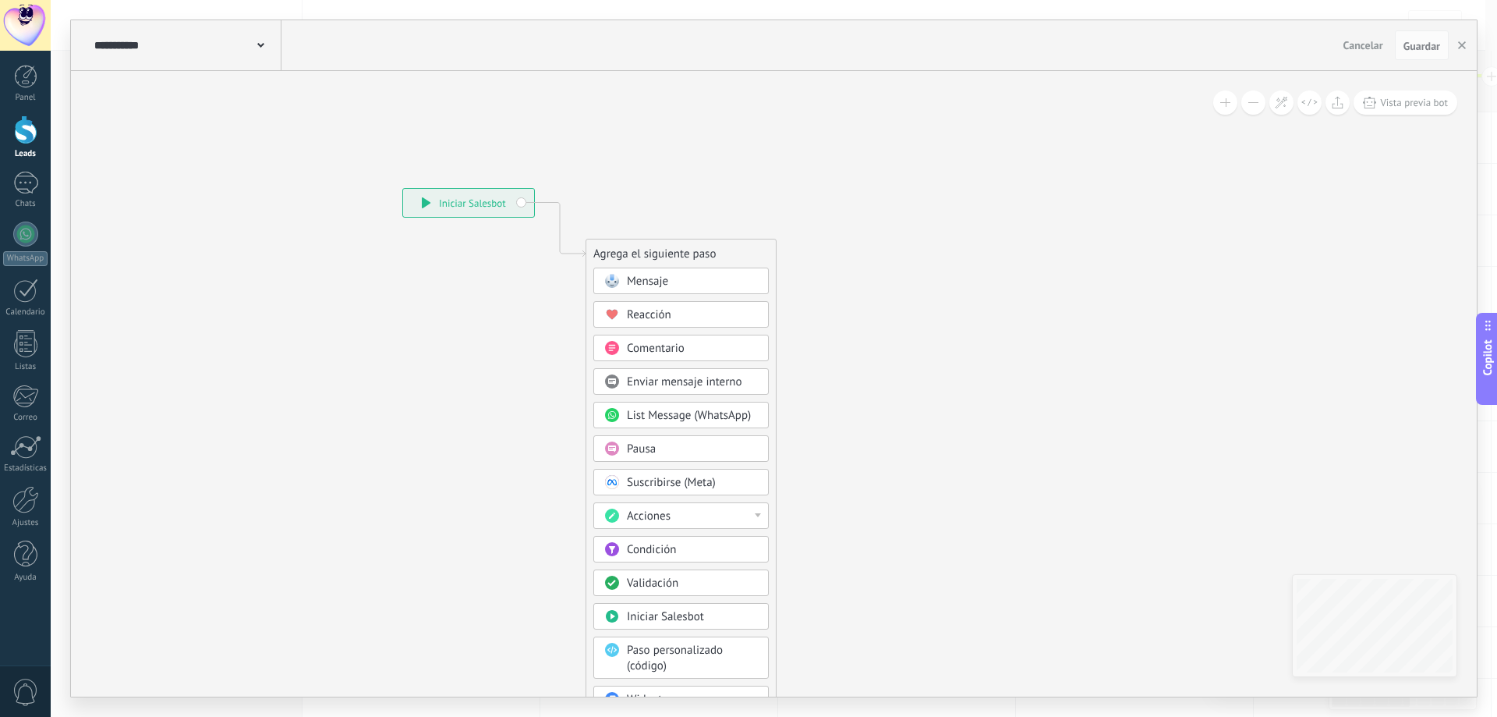
click at [701, 286] on div "Mensaje" at bounding box center [692, 282] width 131 height 16
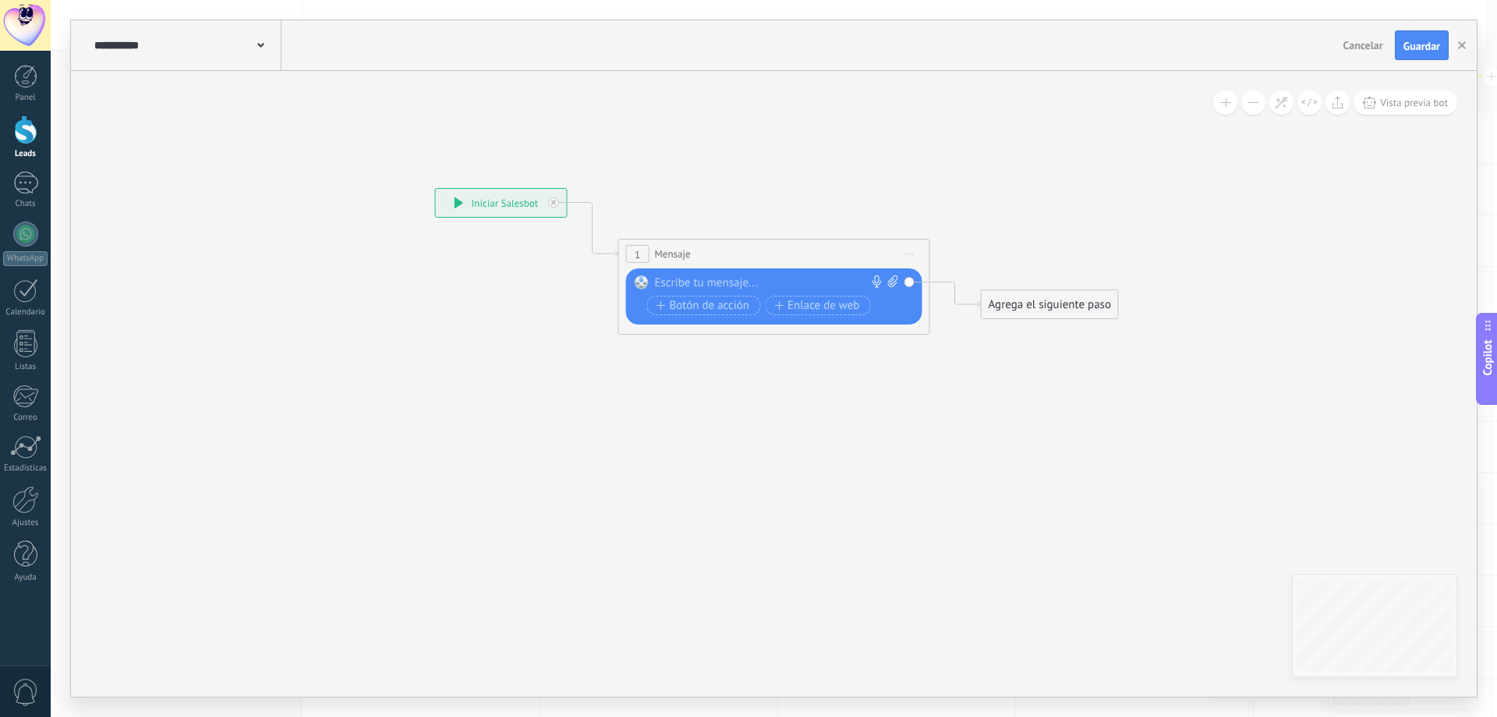
click at [704, 285] on div at bounding box center [771, 283] width 232 height 16
paste div
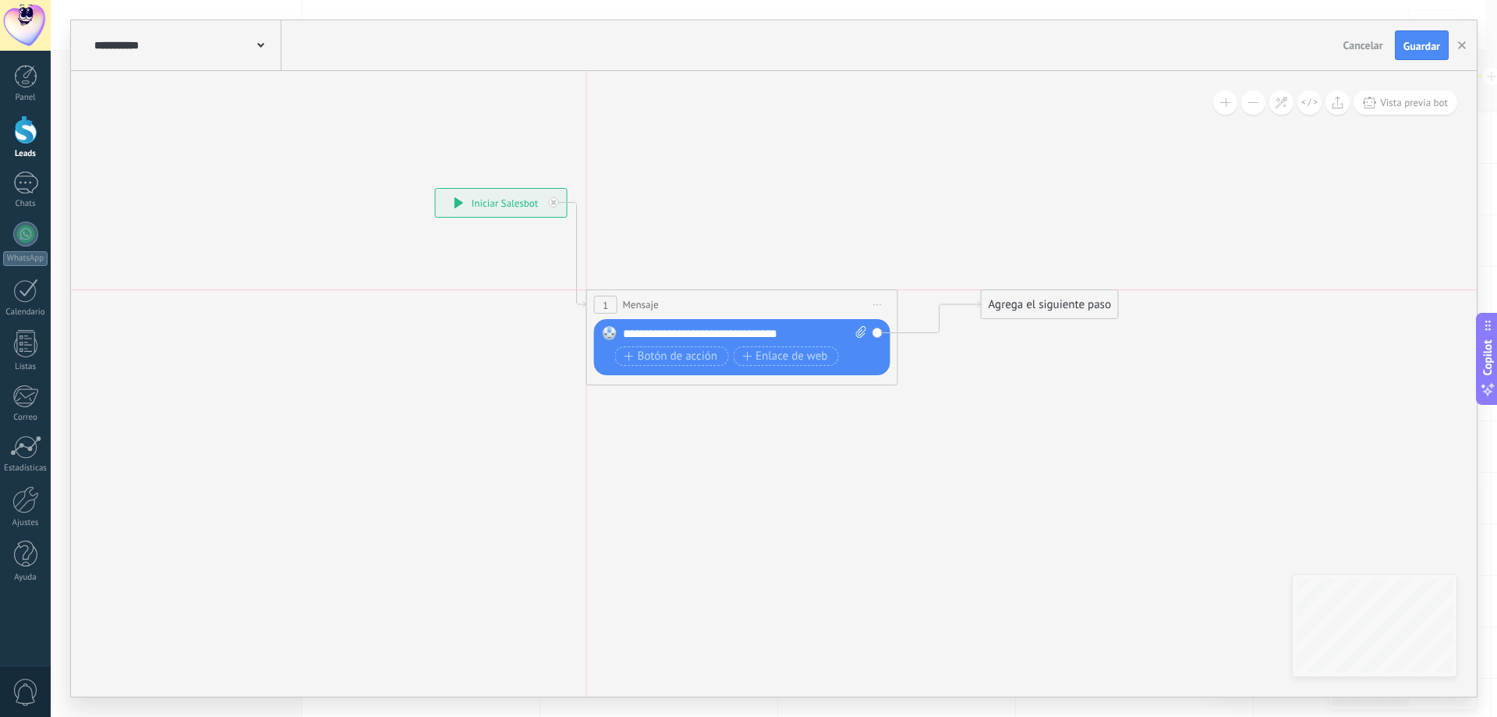
drag, startPoint x: 812, startPoint y: 250, endPoint x: 764, endPoint y: 315, distance: 80.3
click at [764, 315] on div "1 Mensaje ******* (a): Todos los contactos - canales seleccionados Todos los co…" at bounding box center [742, 304] width 310 height 29
drag, startPoint x: 1009, startPoint y: 298, endPoint x: 1065, endPoint y: 286, distance: 57.3
click at [1065, 286] on div "Agrega el siguiente paso" at bounding box center [1106, 293] width 136 height 26
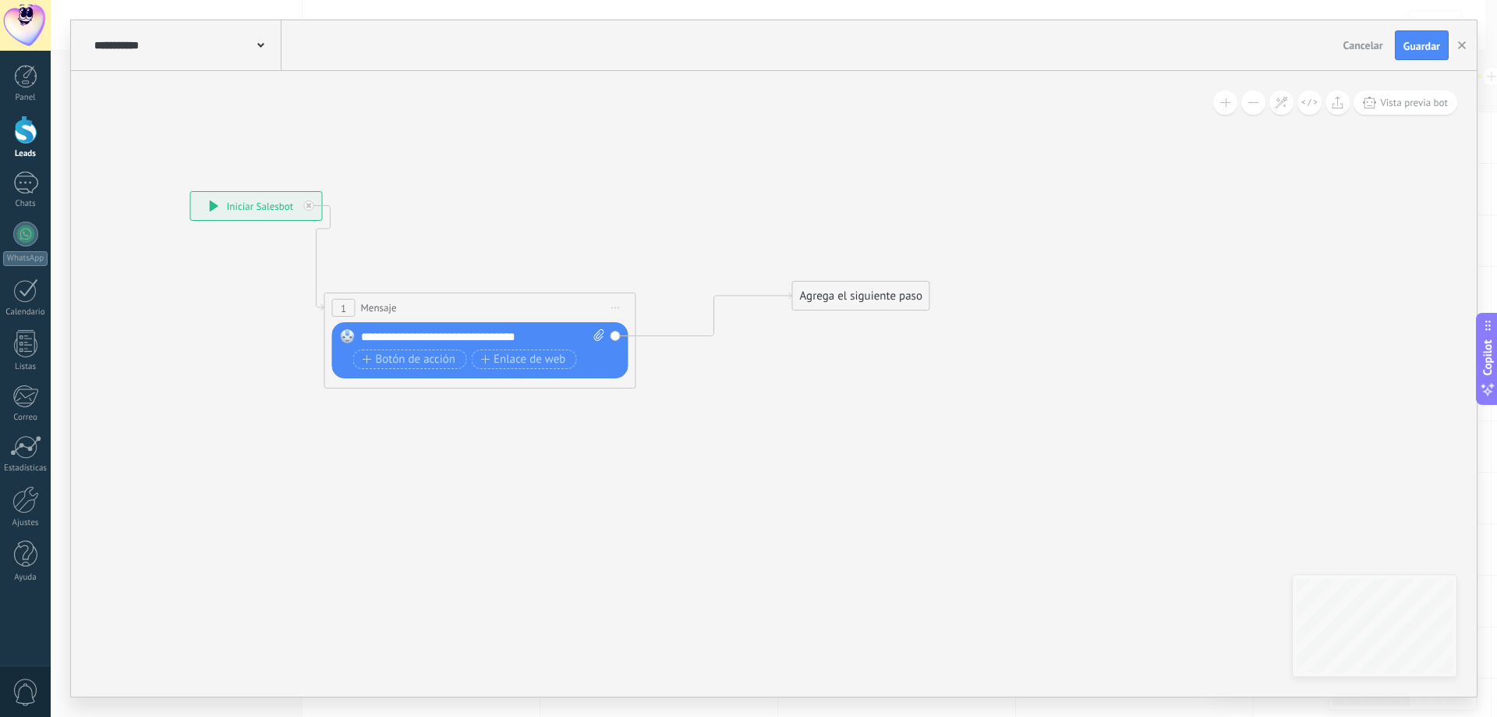
drag, startPoint x: 1030, startPoint y: 395, endPoint x: 782, endPoint y: 399, distance: 248.0
click at [782, 399] on icon at bounding box center [533, 289] width 1467 height 977
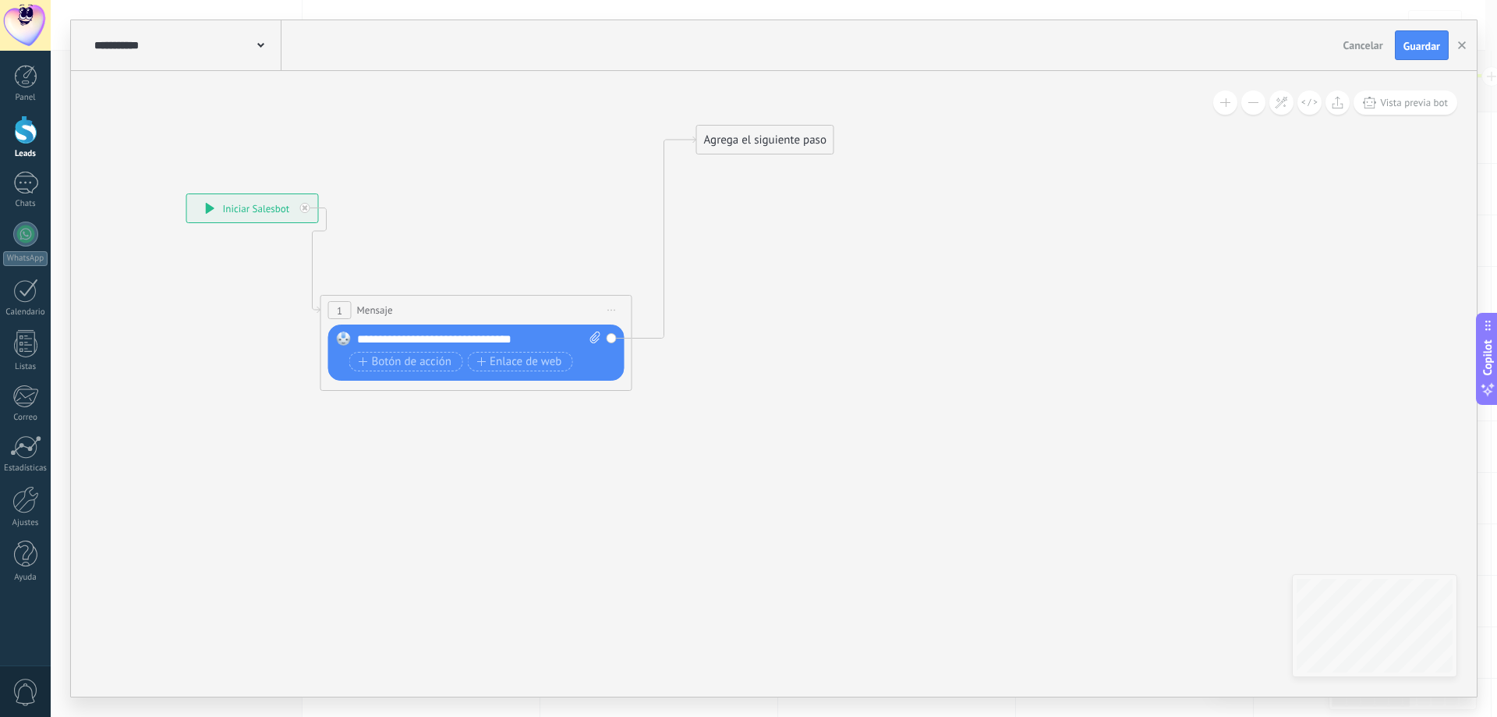
drag, startPoint x: 848, startPoint y: 285, endPoint x: 757, endPoint y: 127, distance: 182.7
click at [757, 127] on div "Agrega el siguiente paso" at bounding box center [765, 140] width 136 height 26
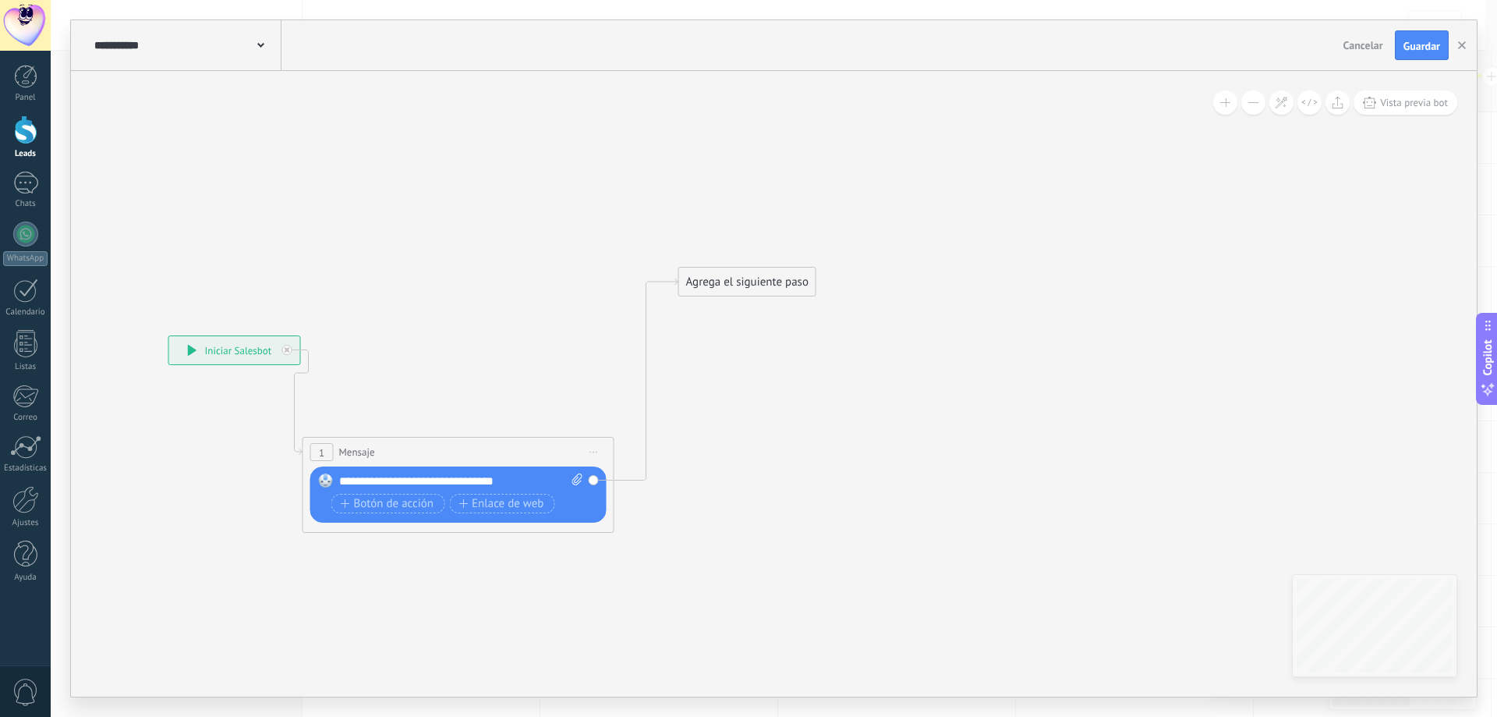
drag, startPoint x: 798, startPoint y: 235, endPoint x: 788, endPoint y: 351, distance: 116.7
click at [788, 351] on icon at bounding box center [465, 400] width 1373 height 1046
drag, startPoint x: 749, startPoint y: 283, endPoint x: 744, endPoint y: 151, distance: 131.9
click at [738, 152] on div "Agrega el siguiente paso" at bounding box center [731, 153] width 136 height 26
click at [745, 151] on div "Agrega el siguiente paso" at bounding box center [735, 151] width 136 height 26
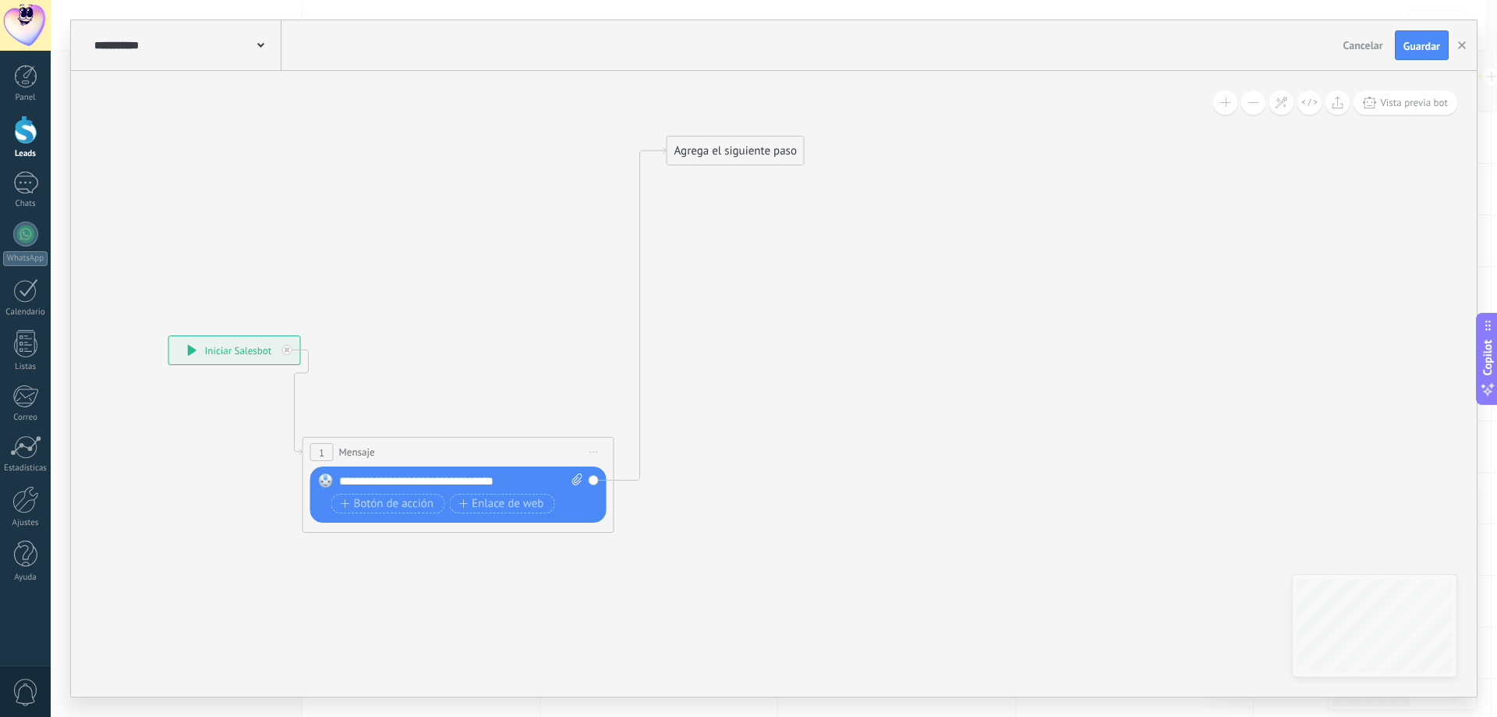
click at [774, 156] on div "Agrega el siguiente paso" at bounding box center [735, 151] width 136 height 26
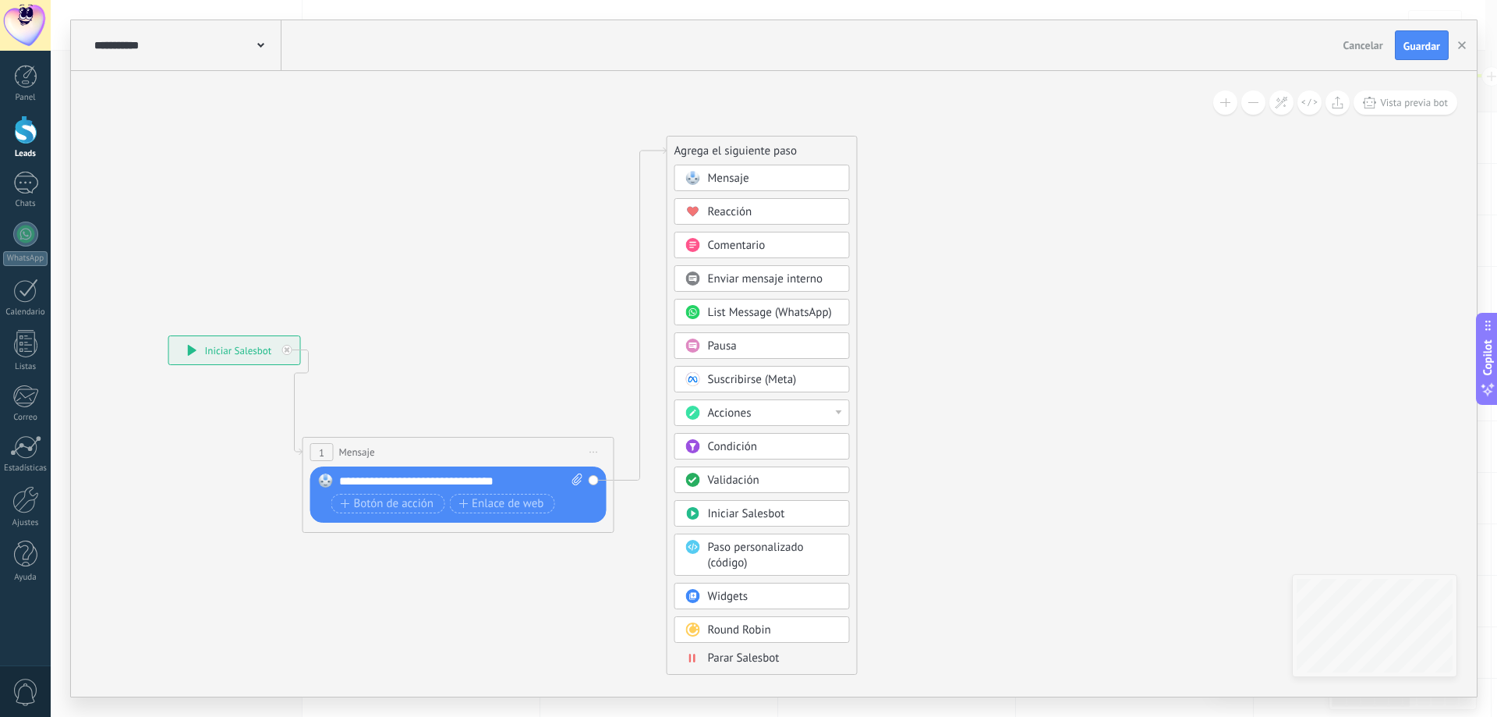
click at [784, 401] on div "Acciones" at bounding box center [761, 412] width 175 height 27
click at [766, 493] on div "Cambiar etapa del lead" at bounding box center [762, 493] width 174 height 27
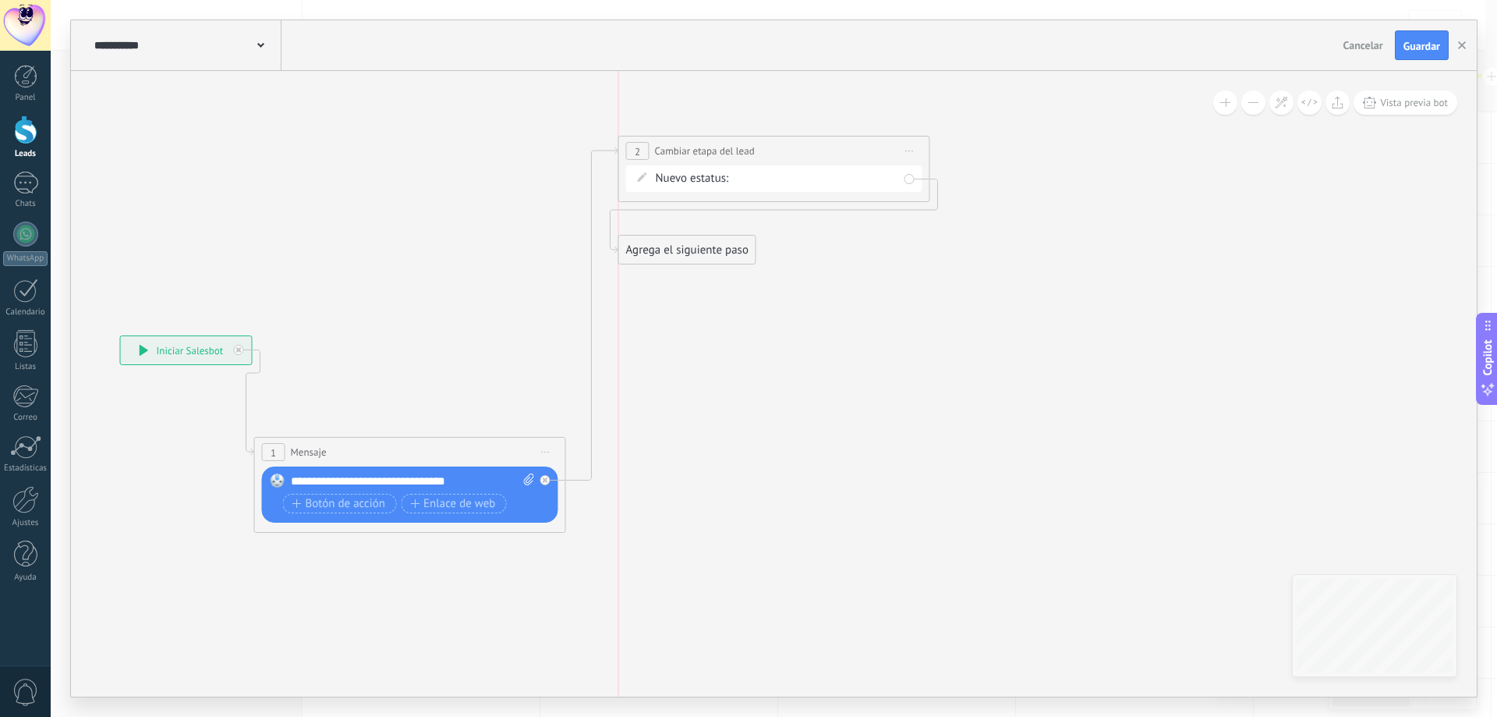
drag, startPoint x: 998, startPoint y: 235, endPoint x: 673, endPoint y: 250, distance: 325.5
click at [673, 250] on div "Agrega el siguiente paso" at bounding box center [687, 250] width 136 height 26
click at [674, 249] on div "Agrega el siguiente paso" at bounding box center [687, 250] width 136 height 26
click at [704, 247] on div "Agrega el siguiente paso" at bounding box center [687, 250] width 136 height 26
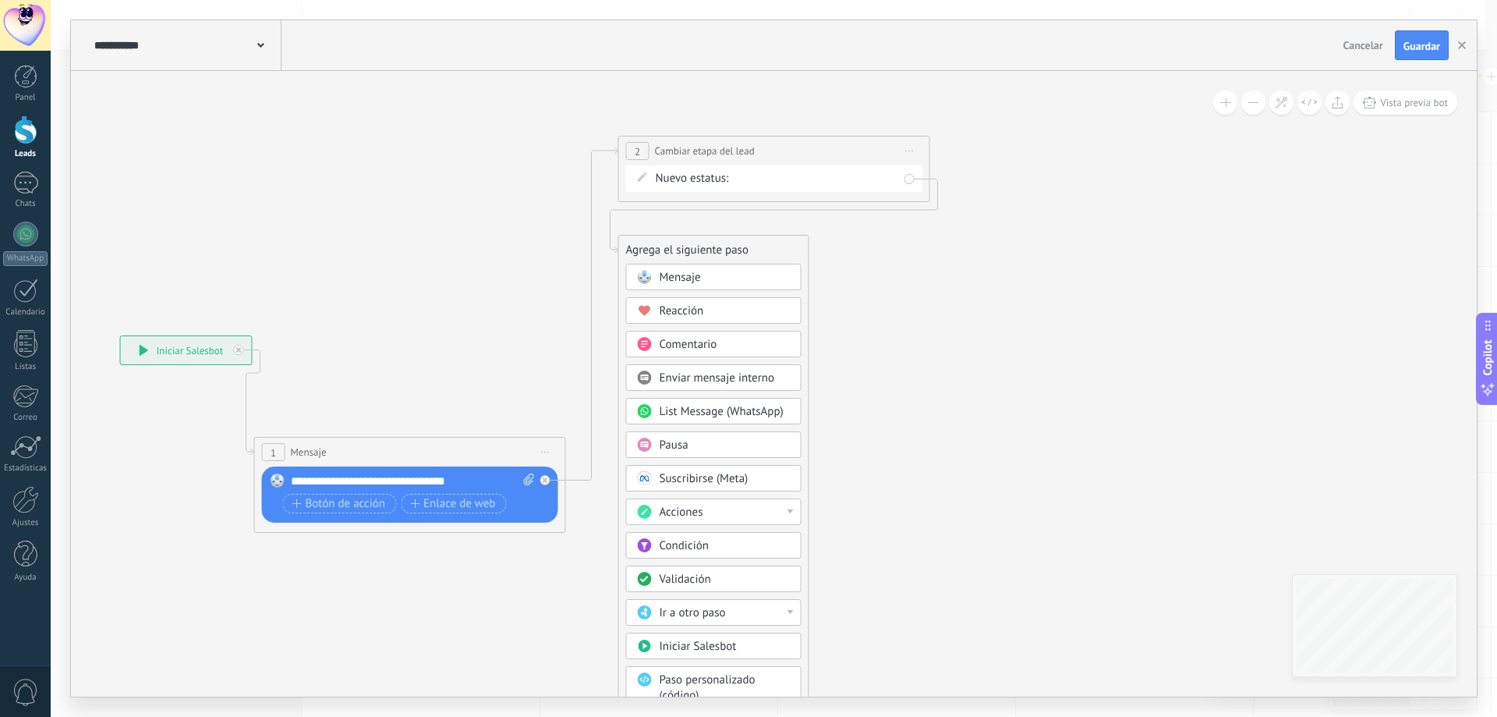
click at [720, 446] on div "Pausa" at bounding box center [725, 445] width 131 height 16
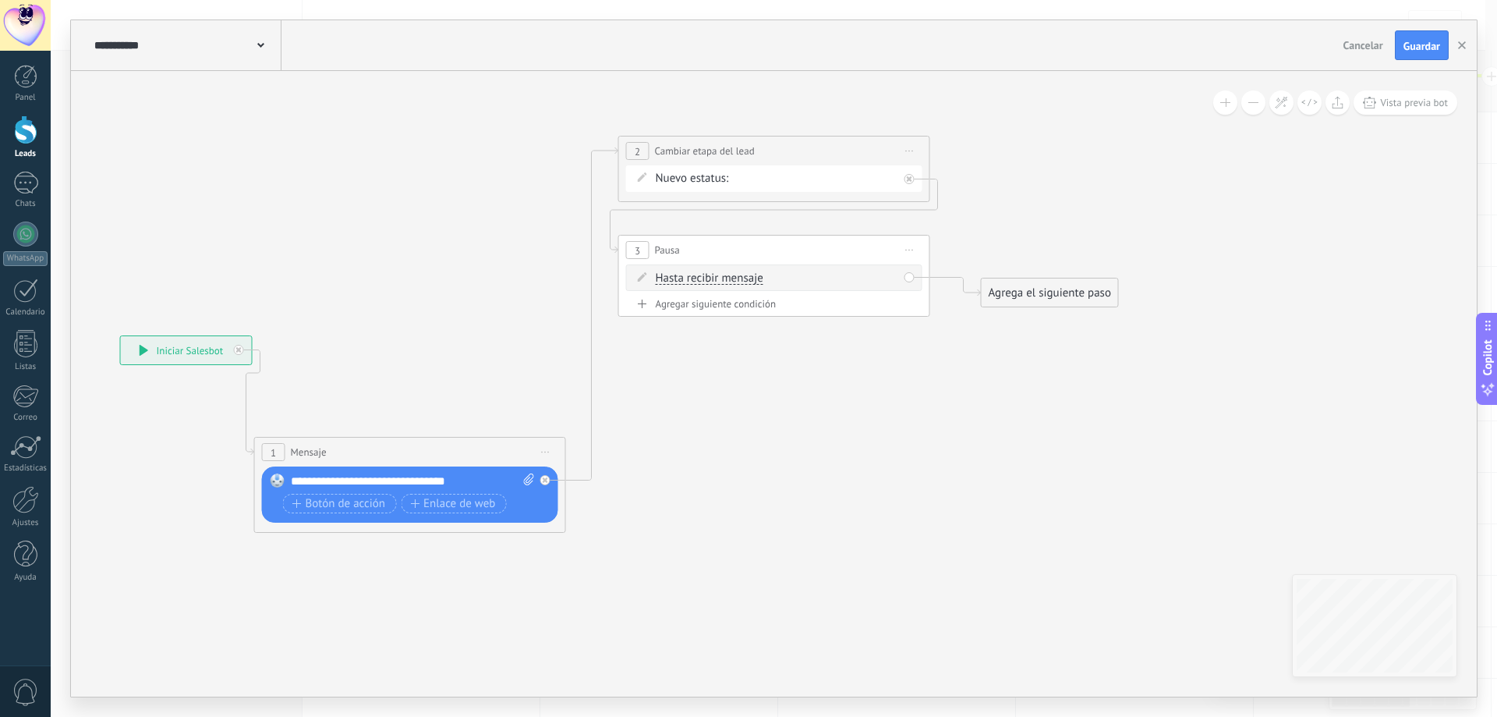
click at [735, 310] on div "Agregar siguiente condición" at bounding box center [774, 303] width 296 height 13
click at [887, 279] on div "Borrar" at bounding box center [892, 277] width 17 height 23
click at [917, 306] on div "Borrar" at bounding box center [917, 299] width 69 height 27
click at [775, 278] on input "*" at bounding box center [771, 279] width 7 height 12
type input "*"
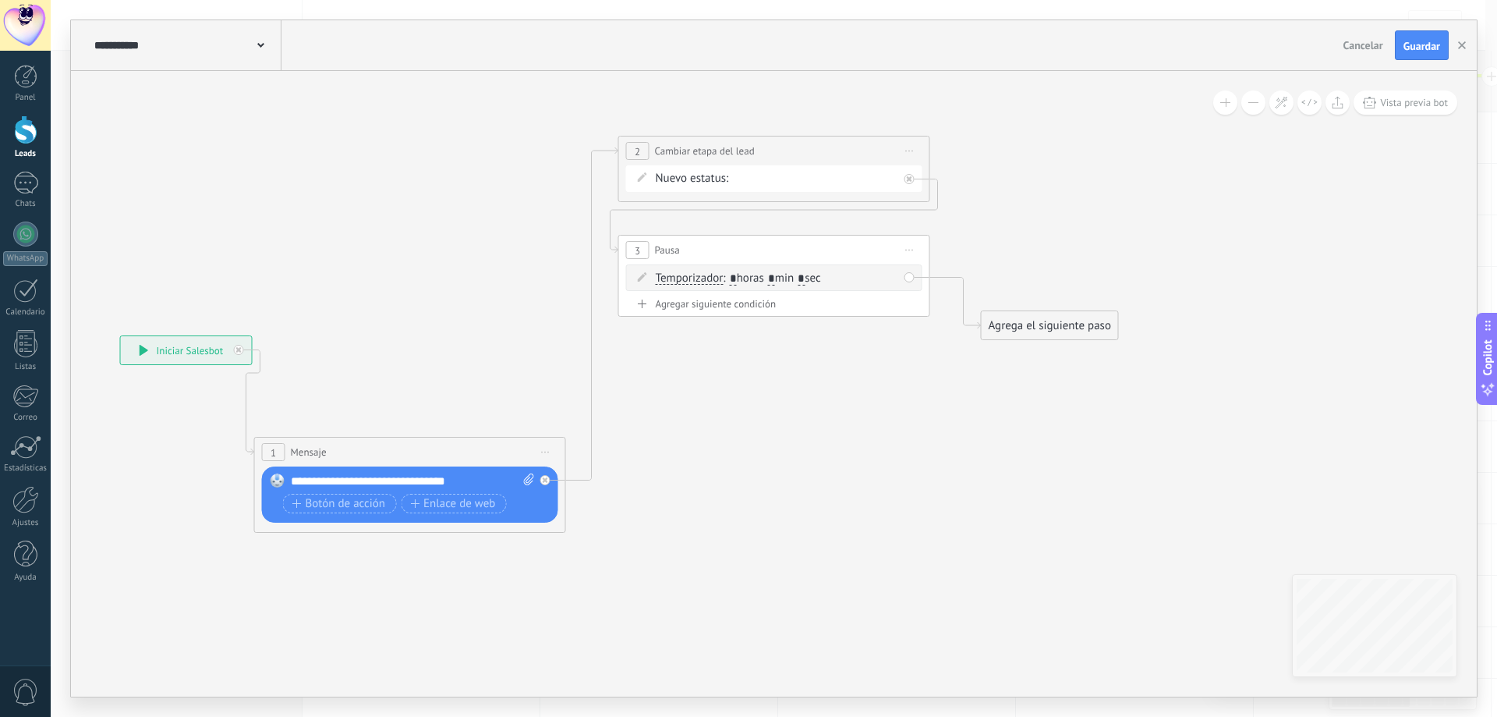
click at [805, 274] on input "*" at bounding box center [801, 279] width 7 height 12
type input "**"
drag, startPoint x: 1049, startPoint y: 327, endPoint x: 692, endPoint y: 447, distance: 377.5
click at [692, 447] on div "Agrega el siguiente paso" at bounding box center [687, 452] width 136 height 26
click at [691, 448] on div "Agrega el siguiente paso" at bounding box center [687, 452] width 136 height 26
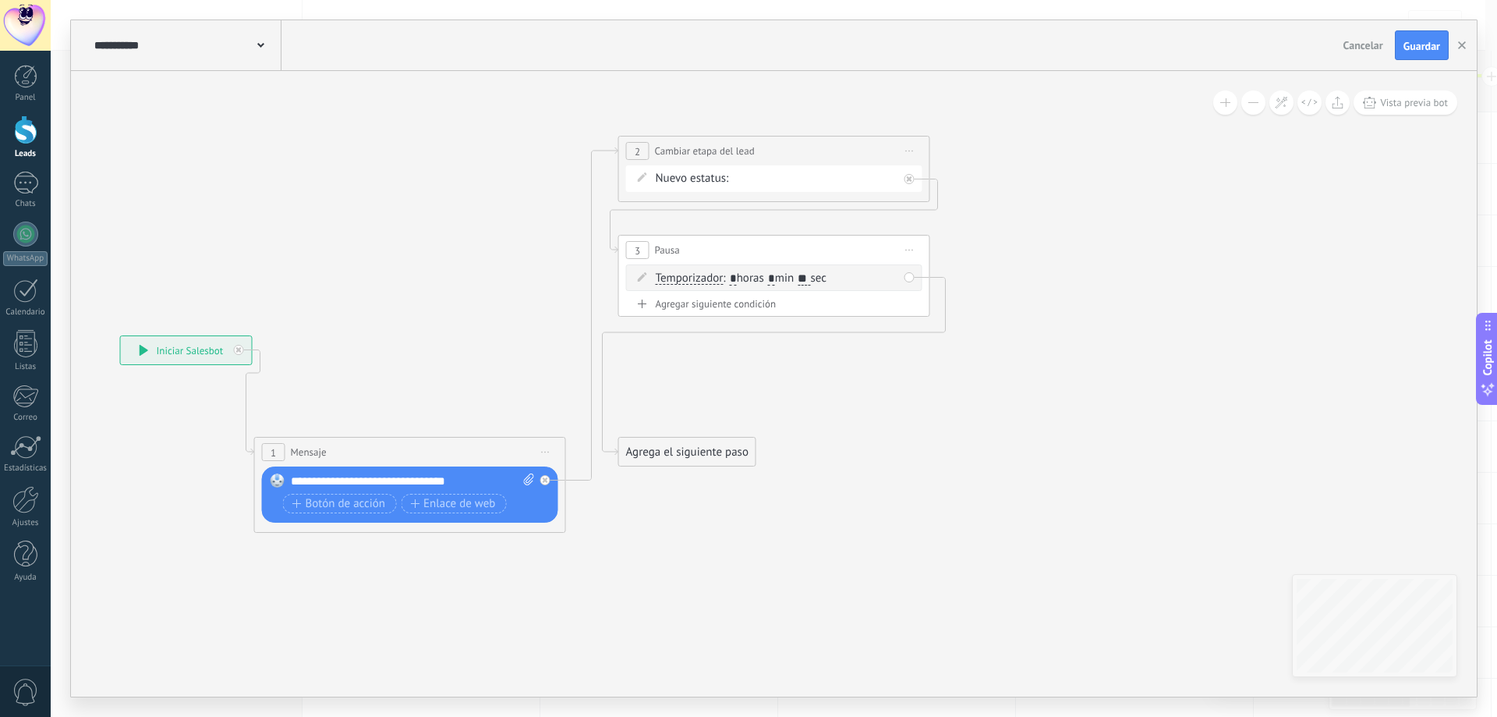
click at [703, 454] on div "Agrega el siguiente paso" at bounding box center [687, 452] width 136 height 26
click at [718, 476] on div "Mensaje" at bounding box center [725, 480] width 131 height 16
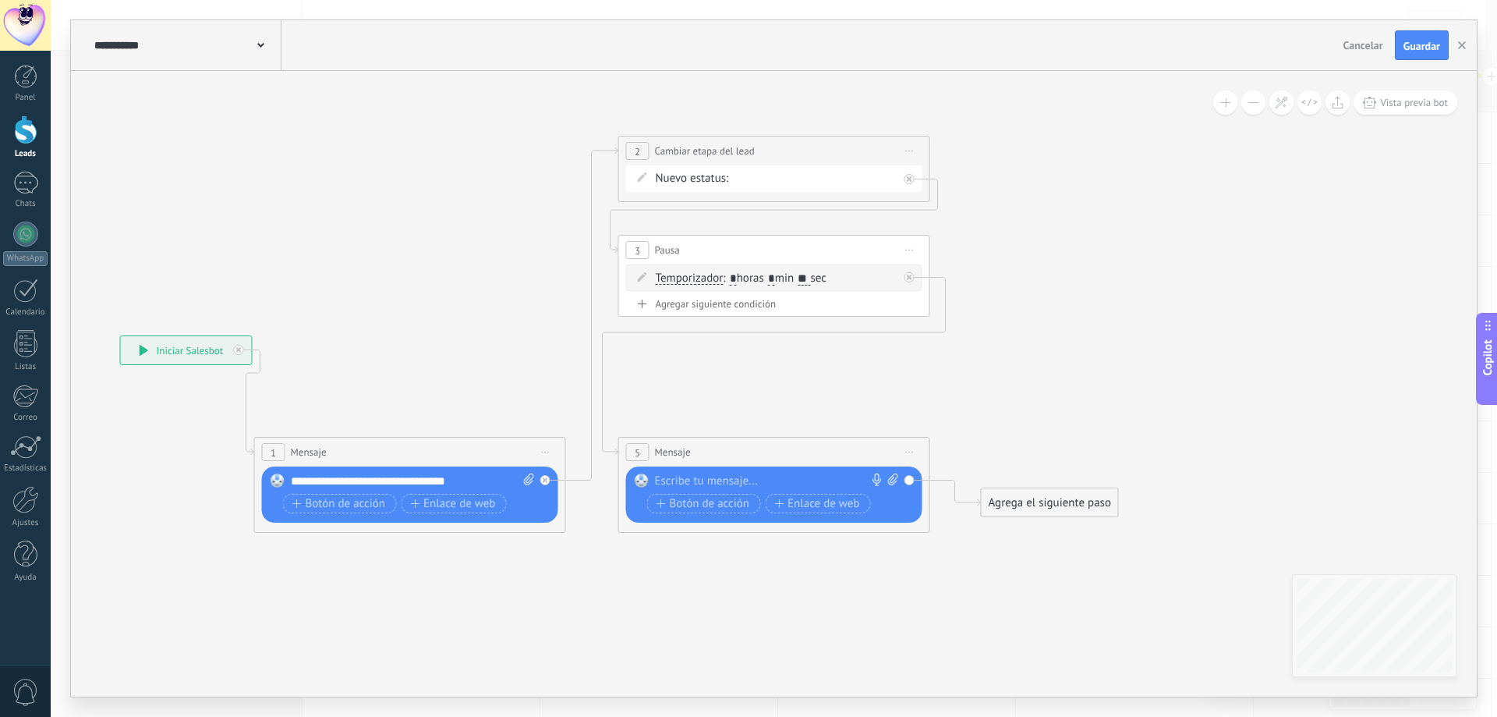
click at [720, 481] on div at bounding box center [771, 481] width 232 height 16
paste div
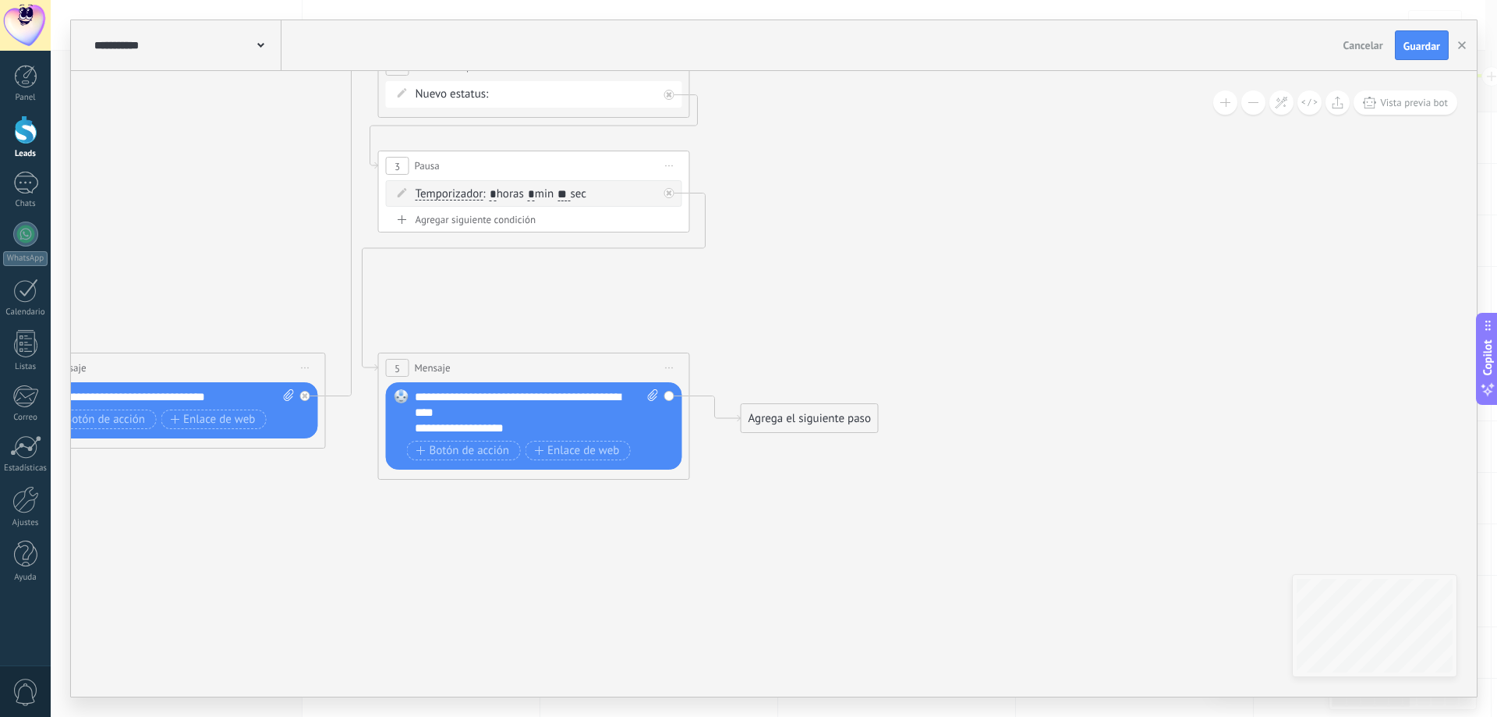
drag, startPoint x: 970, startPoint y: 414, endPoint x: 730, endPoint y: 330, distance: 254.5
click at [730, 330] on icon at bounding box center [353, 250] width 1726 height 1177
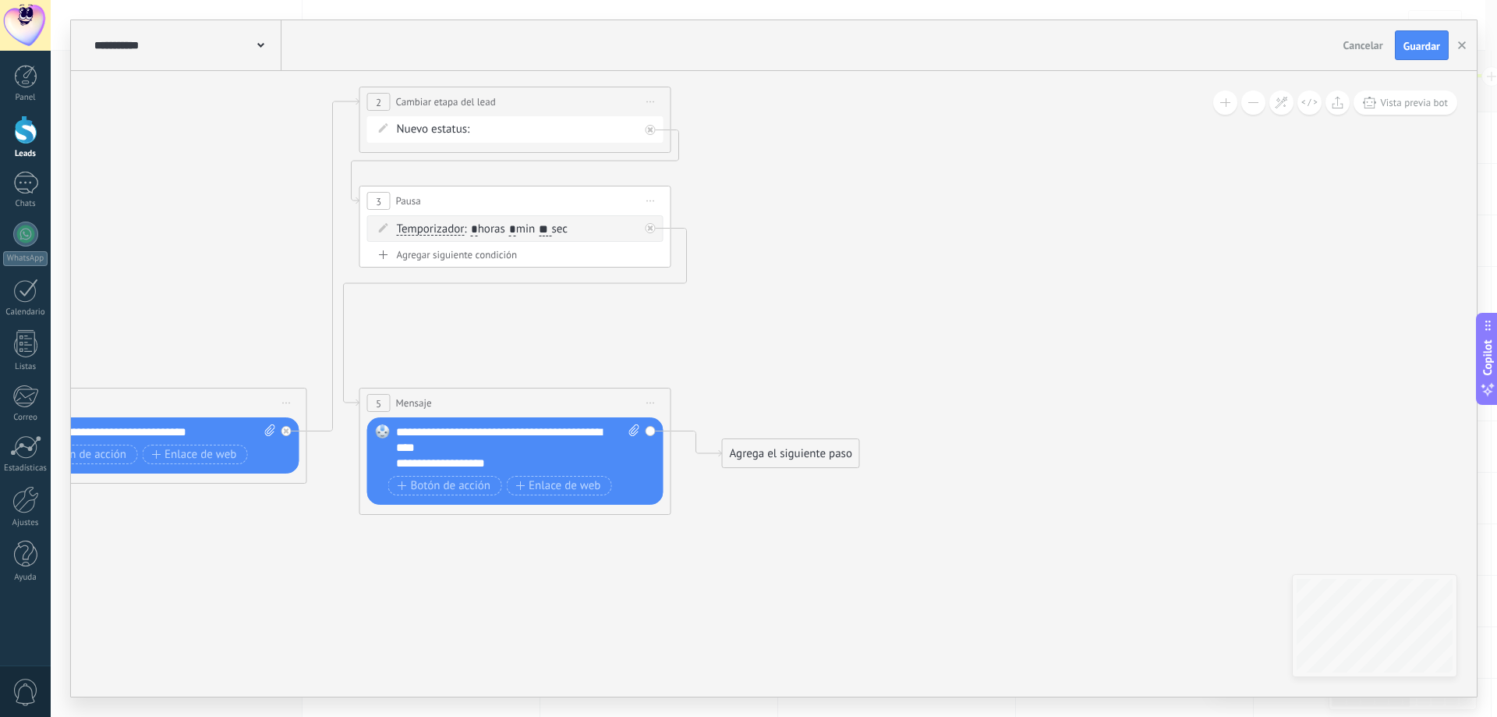
drag, startPoint x: 751, startPoint y: 313, endPoint x: 731, endPoint y: 355, distance: 45.7
click at [731, 355] on icon at bounding box center [334, 285] width 1726 height 1177
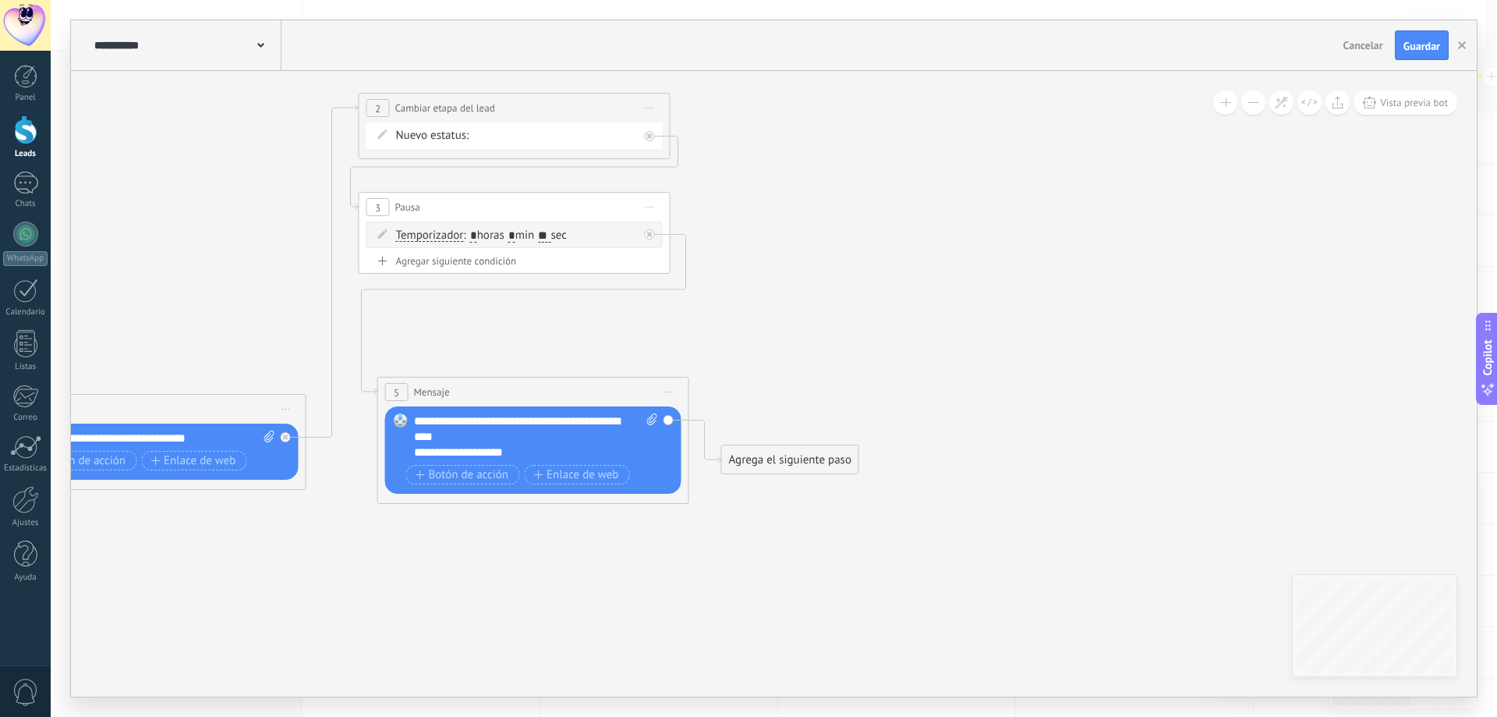
drag, startPoint x: 607, startPoint y: 407, endPoint x: 625, endPoint y: 389, distance: 25.4
click at [625, 389] on div "5 Mensaje ******* (a): Todos los contactos - canales seleccionados Todos los co…" at bounding box center [533, 391] width 310 height 29
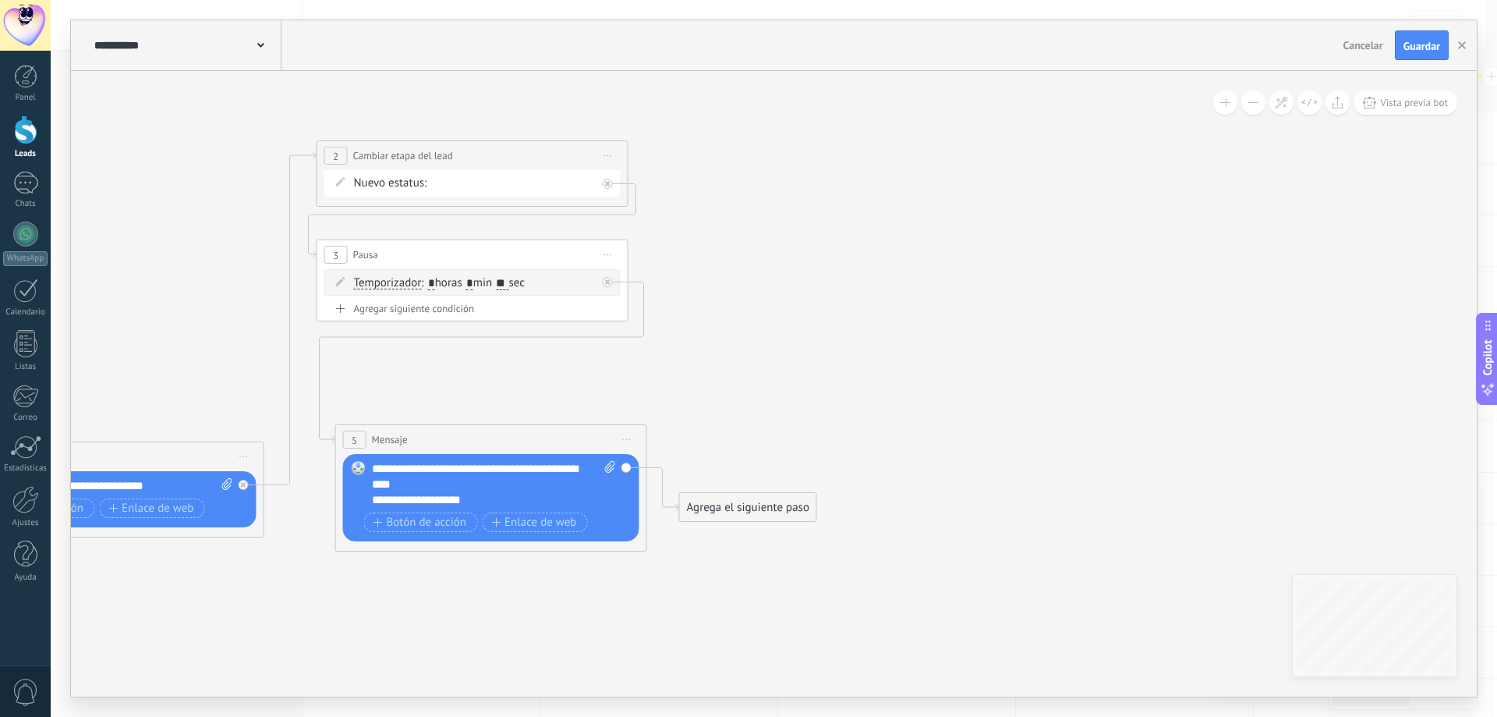
drag, startPoint x: 762, startPoint y: 359, endPoint x: 720, endPoint y: 406, distance: 63.5
click at [720, 406] on icon at bounding box center [291, 345] width 1726 height 1190
click at [611, 253] on span "Iniciar vista previa aquí Cambiar nombre Duplicar Borrar" at bounding box center [608, 254] width 25 height 23
click at [663, 332] on div "Duplicar" at bounding box center [679, 330] width 154 height 27
drag, startPoint x: 507, startPoint y: 388, endPoint x: 898, endPoint y: 211, distance: 429.6
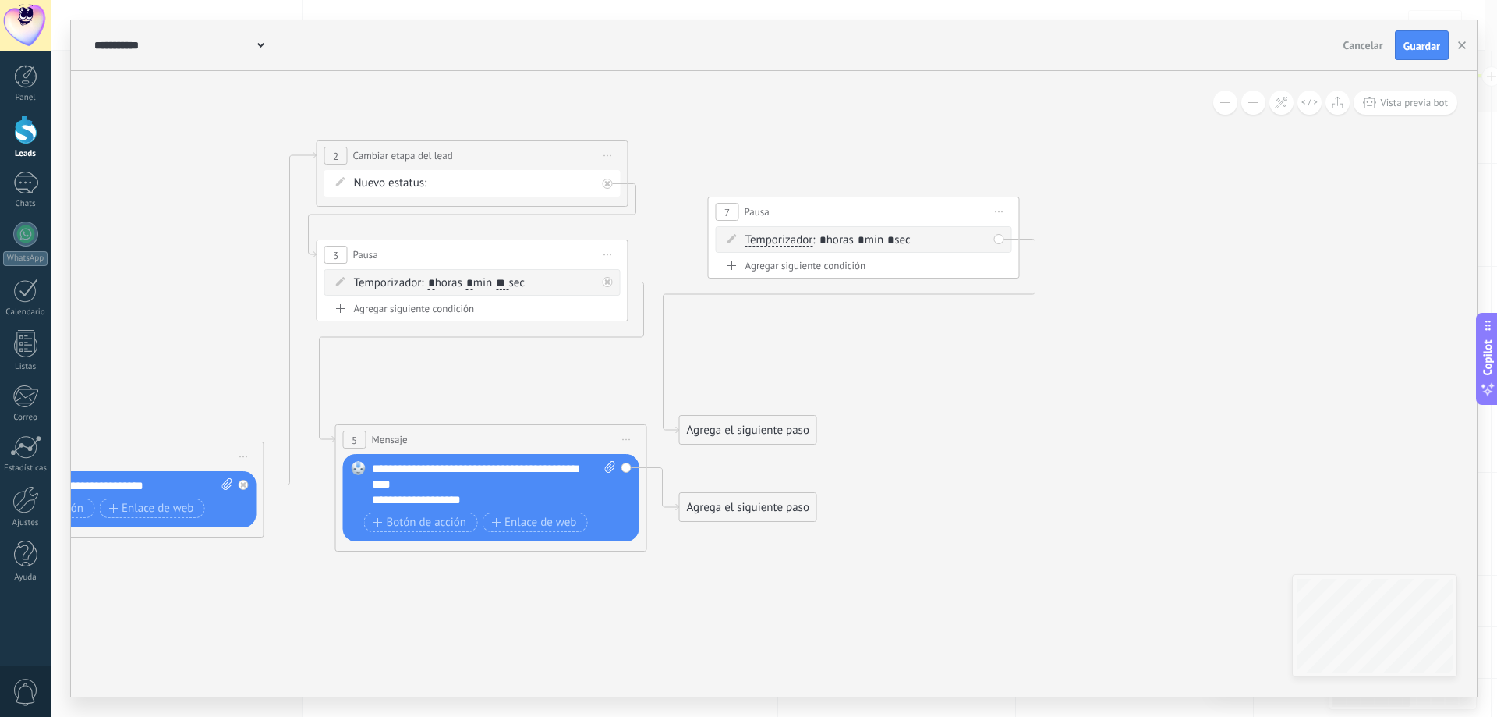
click at [898, 211] on div "7 Pausa ***** Iniciar vista previa aquí Cambiar nombre Duplicar Borrar" at bounding box center [864, 211] width 310 height 29
click at [897, 244] on input "*" at bounding box center [893, 240] width 7 height 12
type input "*"
drag, startPoint x: 750, startPoint y: 520, endPoint x: 809, endPoint y: 273, distance: 254.0
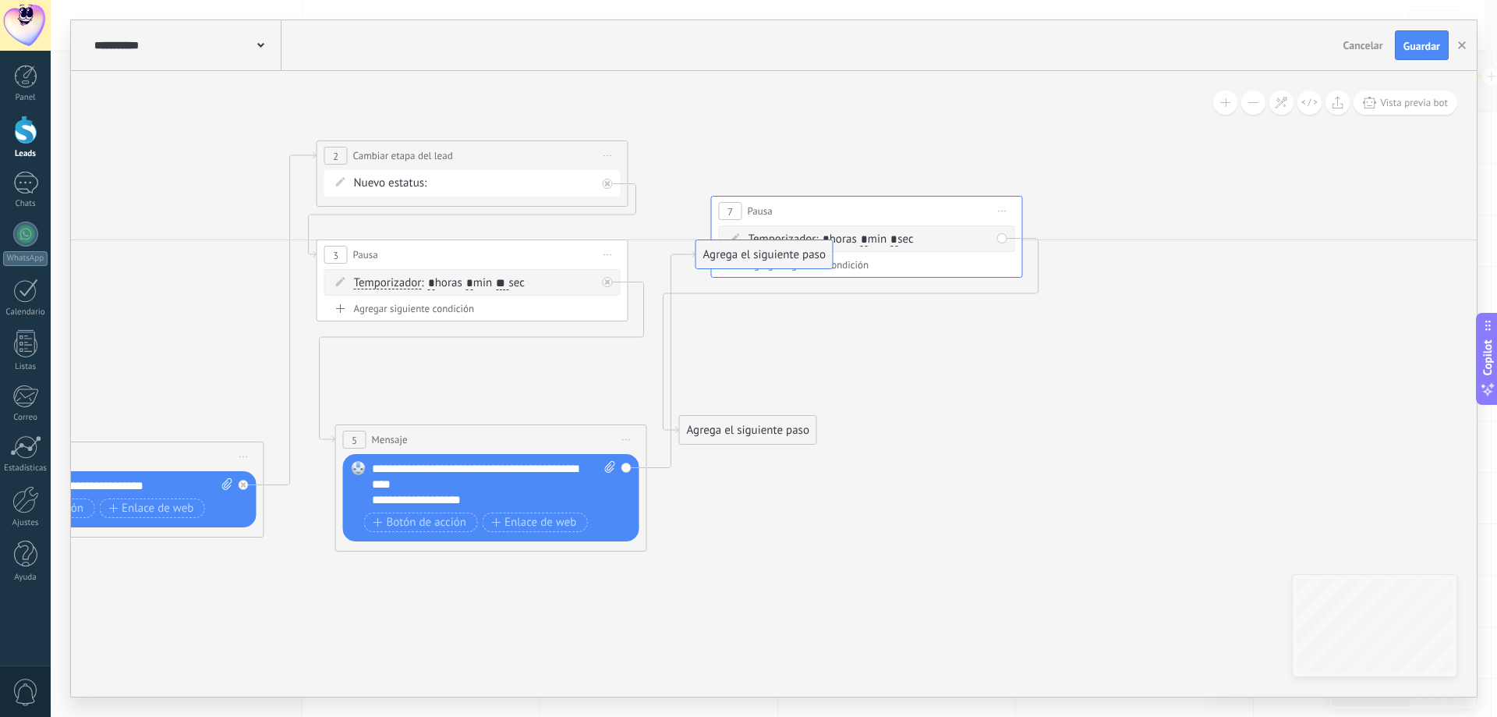
drag, startPoint x: 760, startPoint y: 507, endPoint x: 777, endPoint y: 250, distance: 257.8
drag, startPoint x: 752, startPoint y: 420, endPoint x: 792, endPoint y: 446, distance: 48.0
click at [792, 446] on div "Agrega el siguiente paso" at bounding box center [788, 457] width 136 height 26
click at [784, 452] on div "Agrega el siguiente paso" at bounding box center [788, 457] width 136 height 26
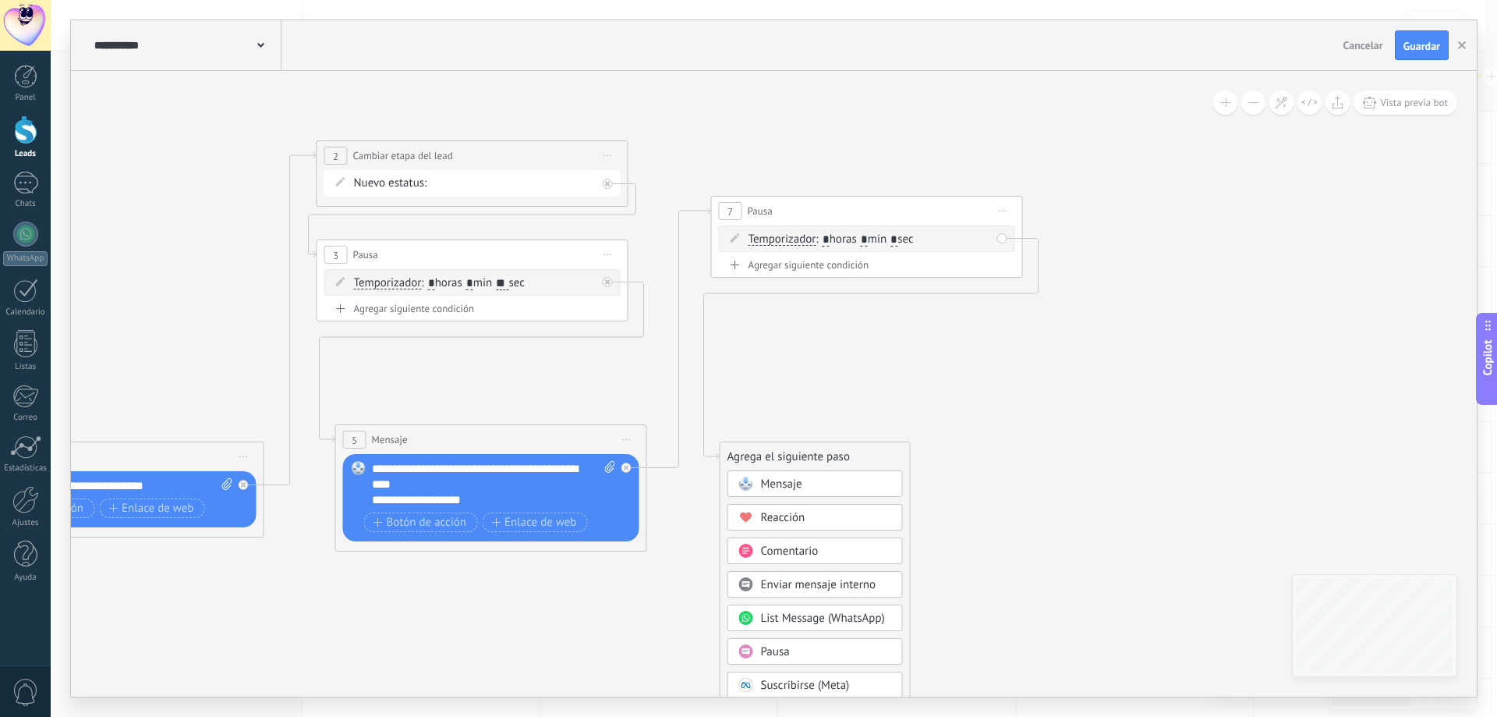
click at [803, 482] on div "Mensaje" at bounding box center [826, 484] width 131 height 16
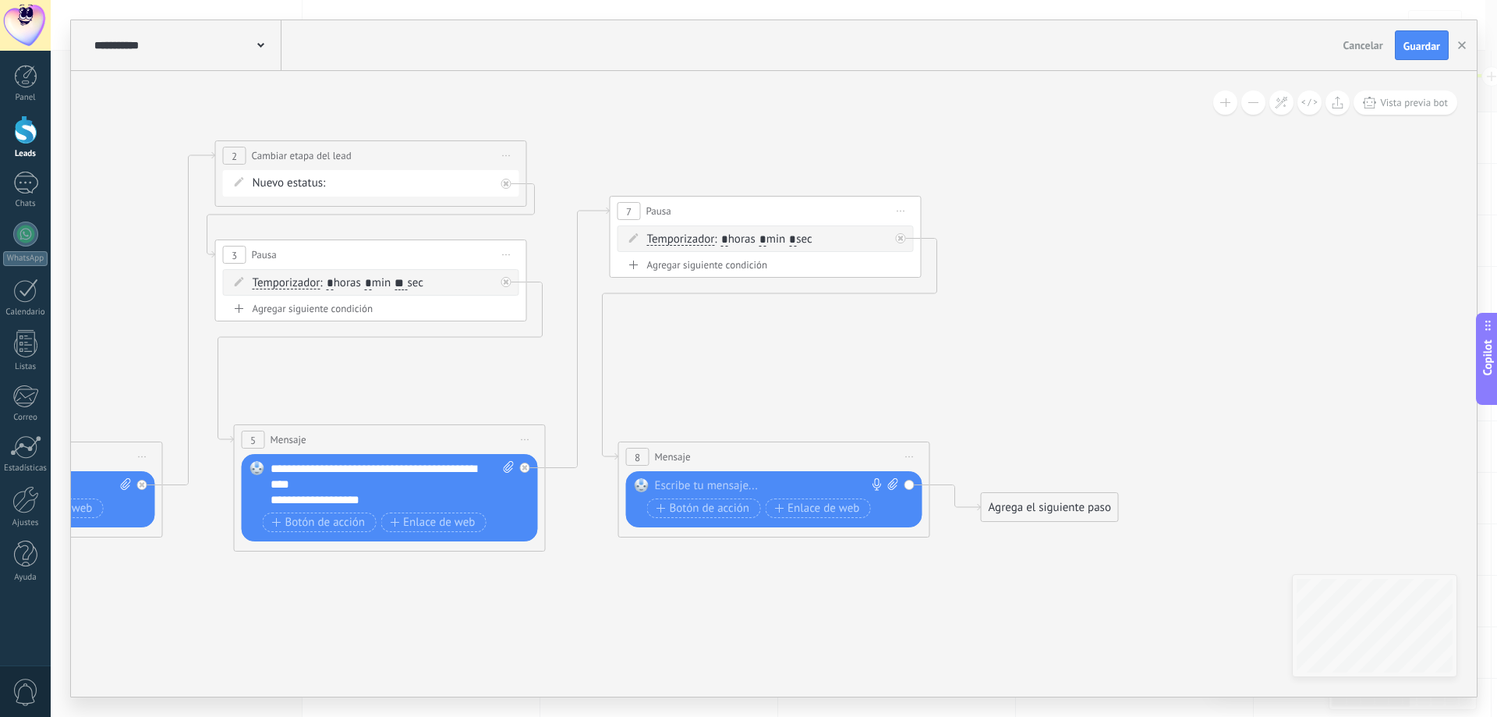
click at [888, 480] on icon at bounding box center [893, 484] width 10 height 12
click input "Subir" at bounding box center [0, 0] width 0 height 0
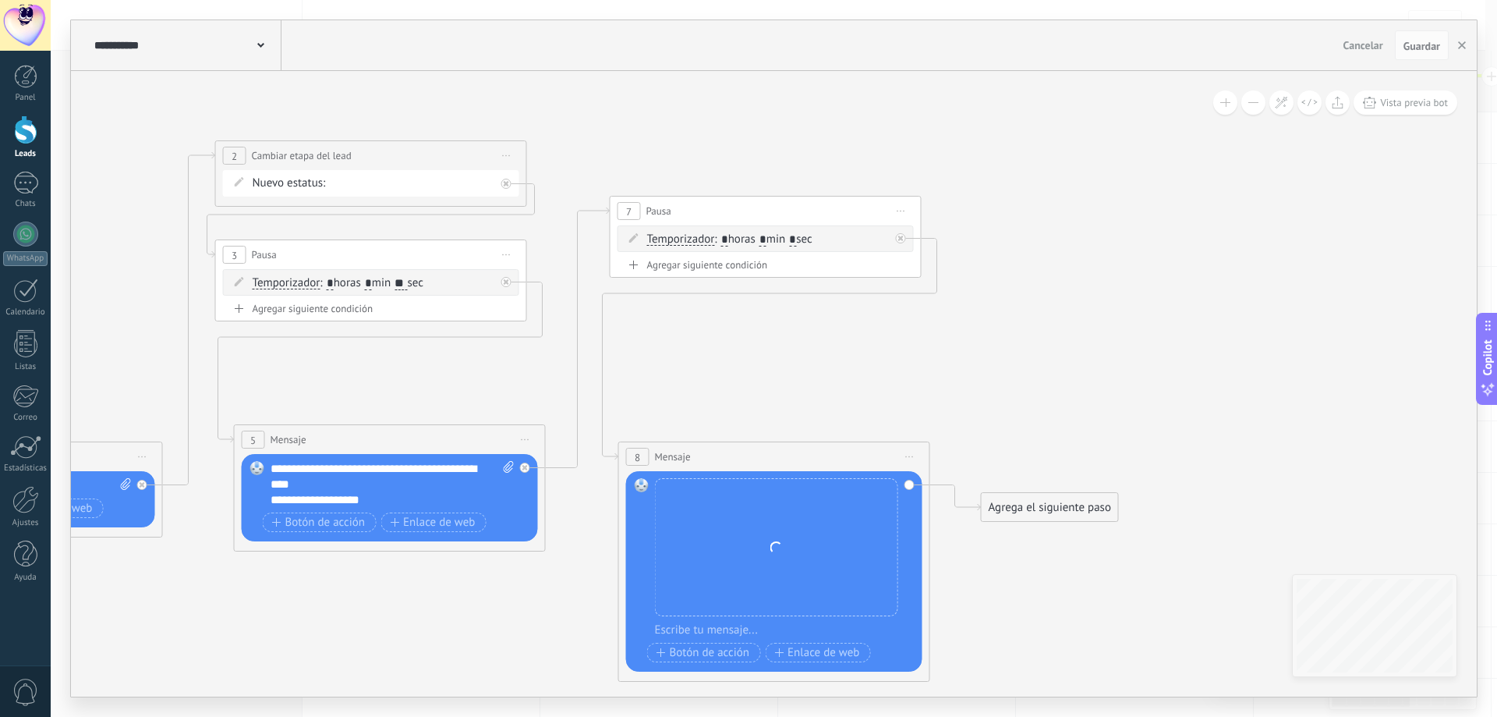
click at [738, 630] on div at bounding box center [784, 630] width 259 height 16
paste div
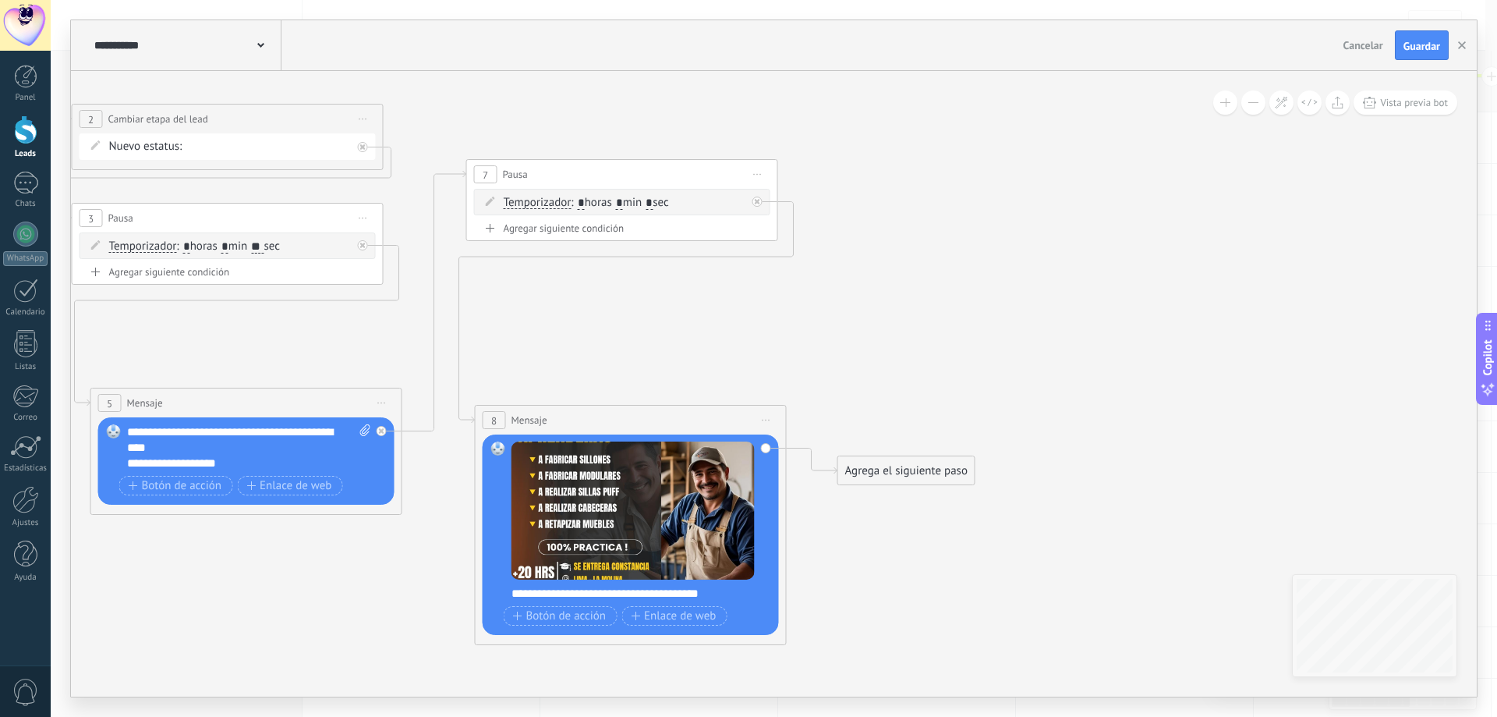
drag, startPoint x: 1020, startPoint y: 425, endPoint x: 876, endPoint y: 388, distance: 148.1
click at [876, 388] on icon at bounding box center [248, 309] width 2129 height 1191
click at [759, 178] on span "Iniciar vista previa aquí Cambiar nombre Duplicar Borrar" at bounding box center [757, 174] width 25 height 23
click at [823, 252] on div "Duplicar" at bounding box center [829, 249] width 154 height 27
drag, startPoint x: 682, startPoint y: 311, endPoint x: 1046, endPoint y: 181, distance: 386.7
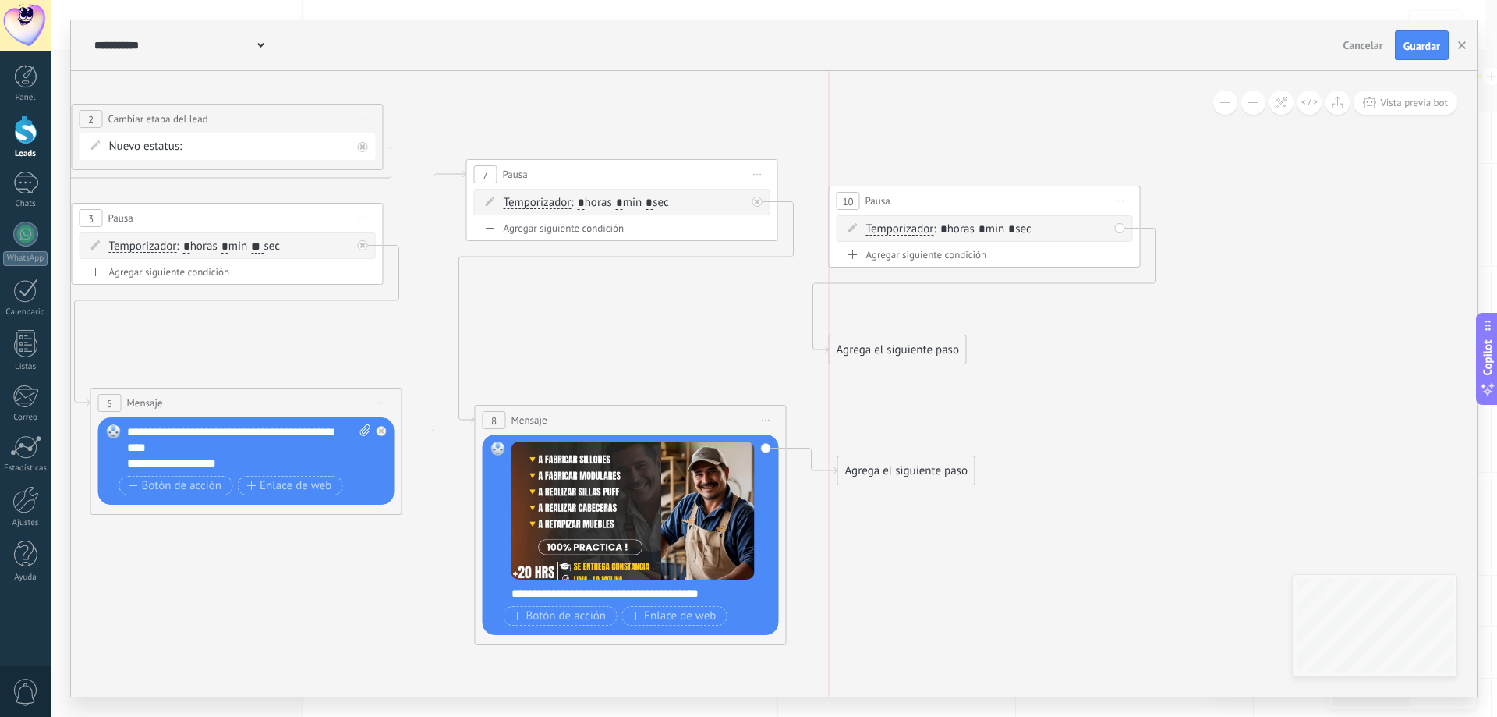
click at [1046, 186] on div "10 Pausa ***** Iniciar vista previa aquí Cambiar nombre Duplicar Borrar" at bounding box center [985, 200] width 310 height 29
click at [1057, 203] on input "*" at bounding box center [1052, 203] width 7 height 12
type input "**"
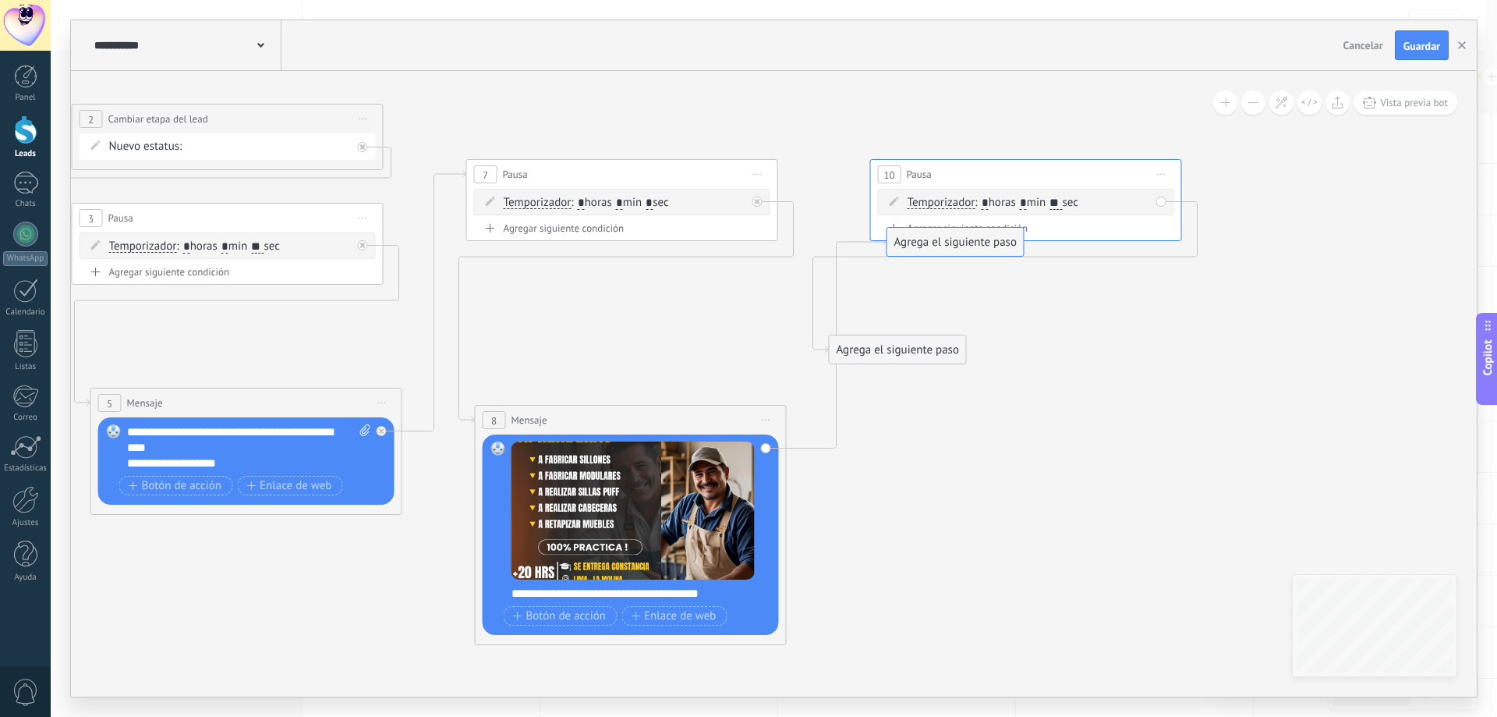
drag, startPoint x: 950, startPoint y: 438, endPoint x: 999, endPoint y: 221, distance: 222.8
drag, startPoint x: 899, startPoint y: 356, endPoint x: 962, endPoint y: 443, distance: 107.1
click at [964, 443] on div "Agrega el siguiente paso" at bounding box center [970, 432] width 136 height 26
click at [953, 444] on div "Agrega el siguiente paso" at bounding box center [966, 434] width 136 height 26
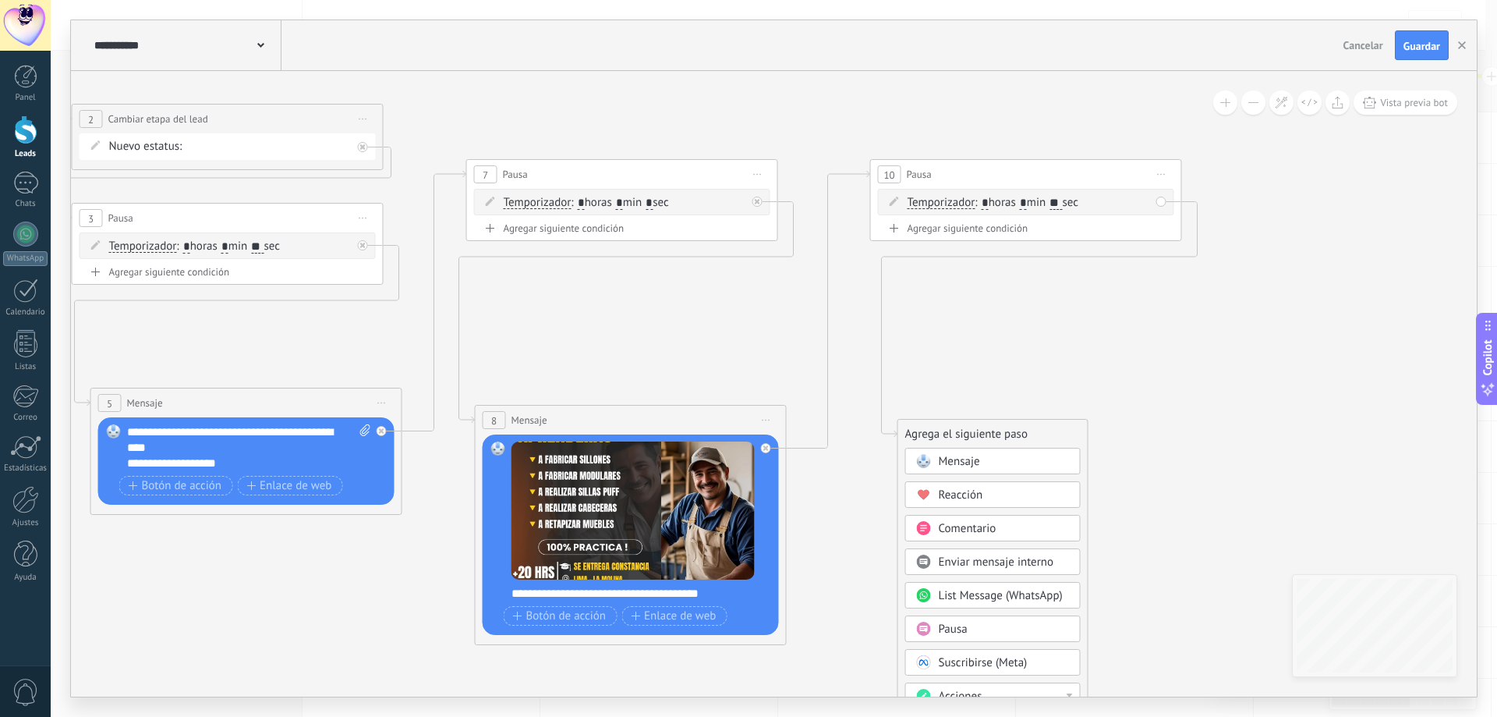
click at [973, 458] on span "Mensaje" at bounding box center [959, 461] width 41 height 15
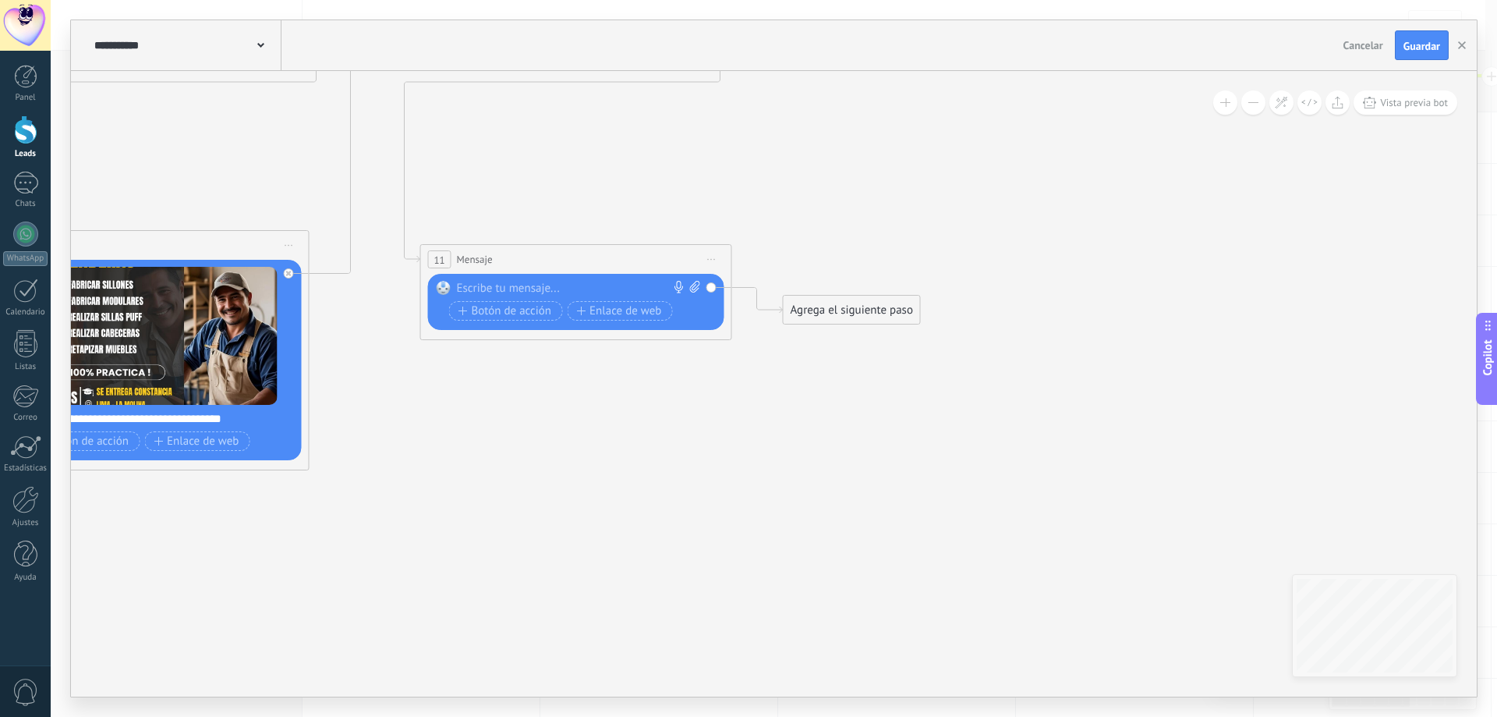
drag, startPoint x: 942, startPoint y: 599, endPoint x: 710, endPoint y: 396, distance: 307.8
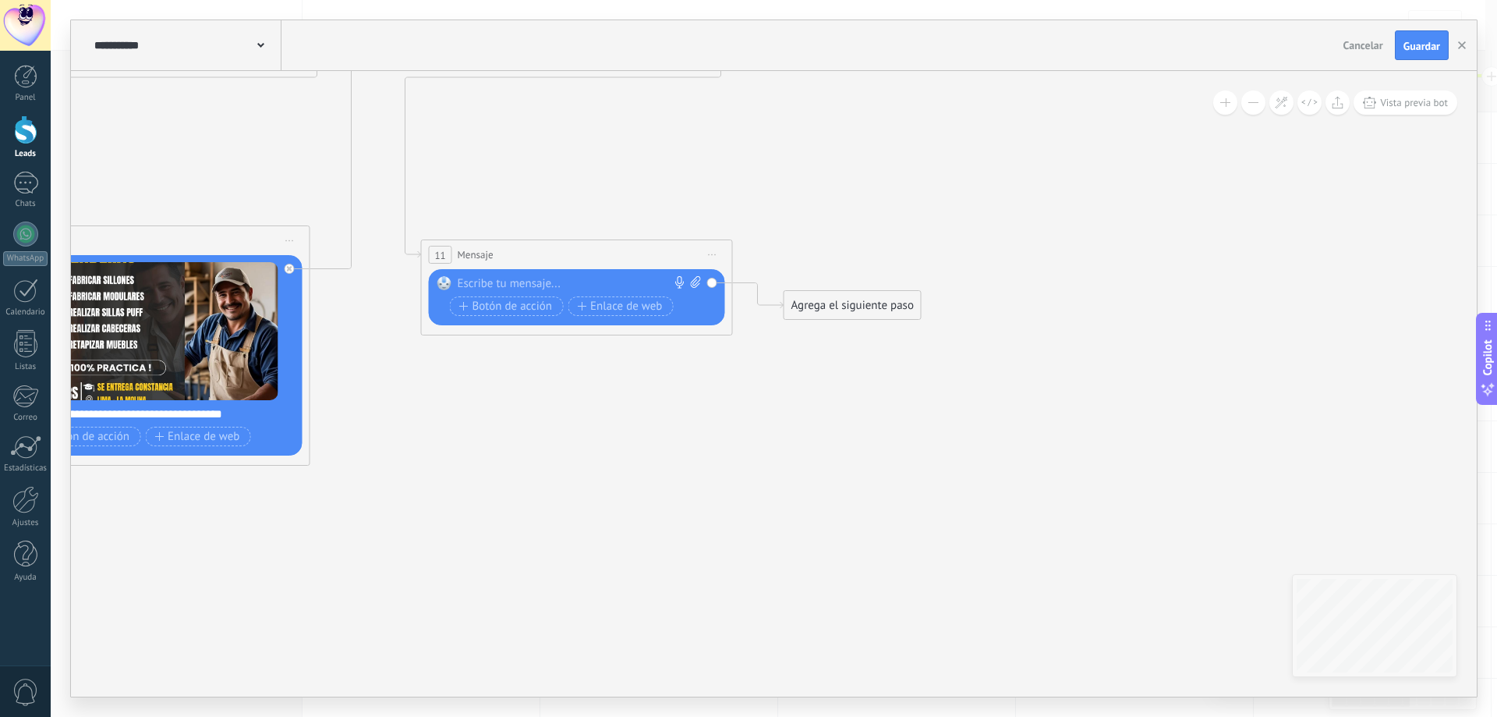
click at [528, 282] on div at bounding box center [574, 284] width 232 height 16
paste div
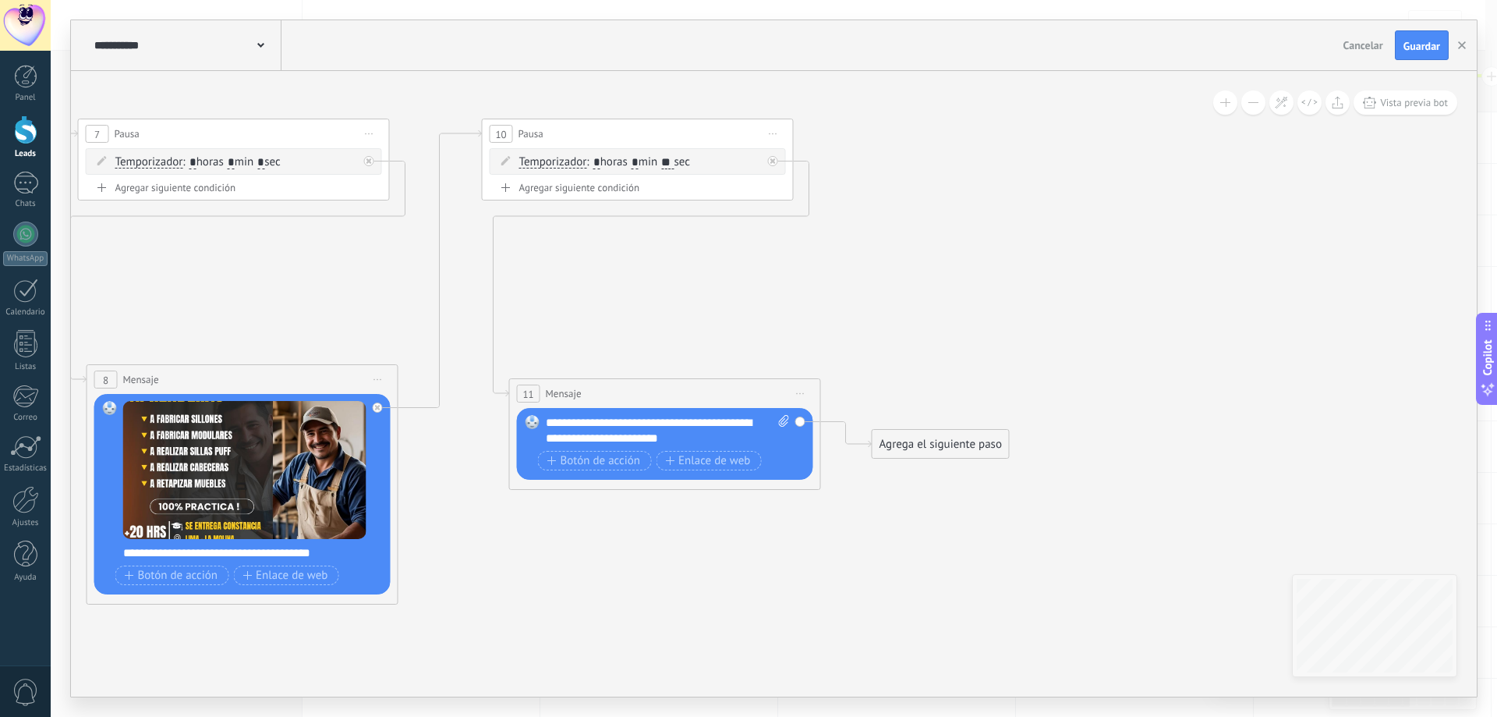
drag, startPoint x: 826, startPoint y: 449, endPoint x: 908, endPoint y: 575, distance: 150.3
click at [908, 575] on icon at bounding box center [70, 333] width 2551 height 1321
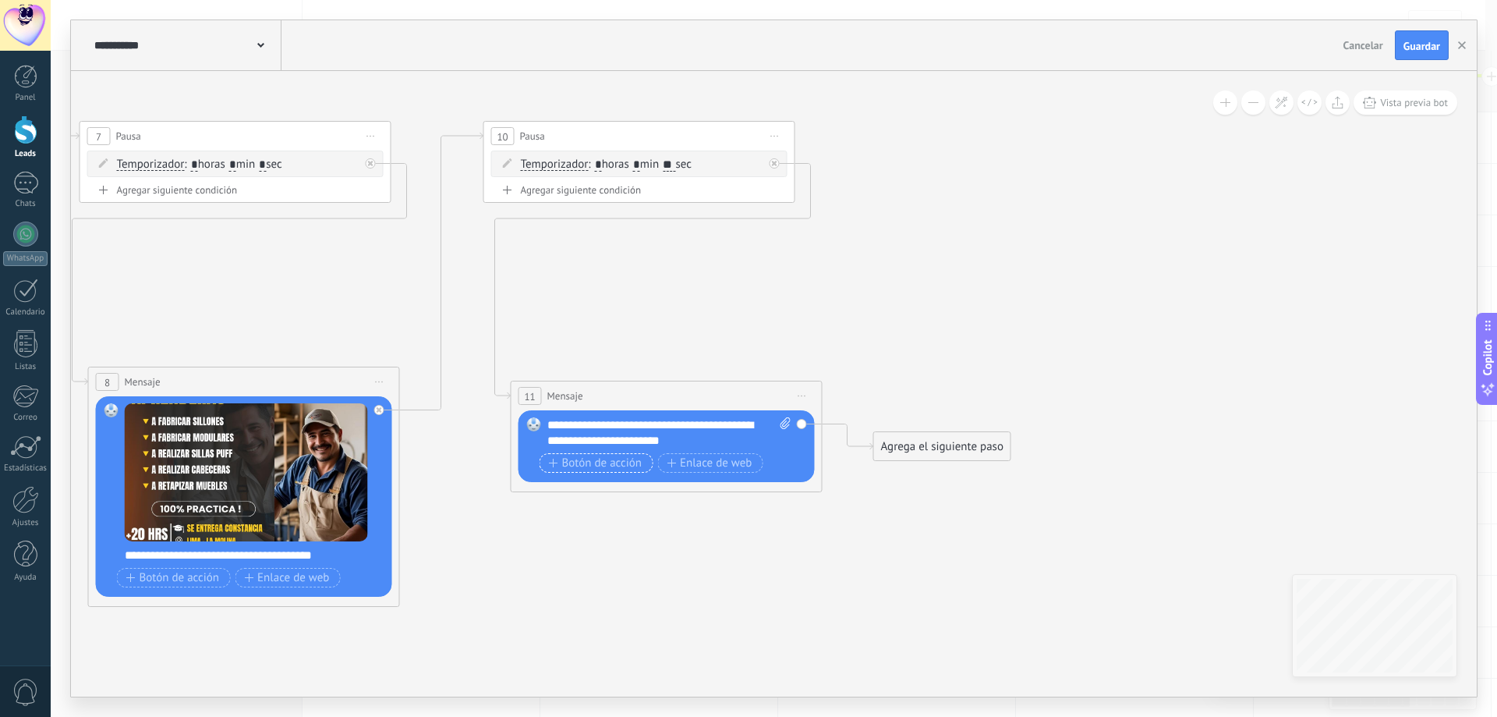
drag, startPoint x: 572, startPoint y: 462, endPoint x: 660, endPoint y: 494, distance: 93.0
click at [573, 462] on span "Botón de acción" at bounding box center [596, 463] width 94 height 12
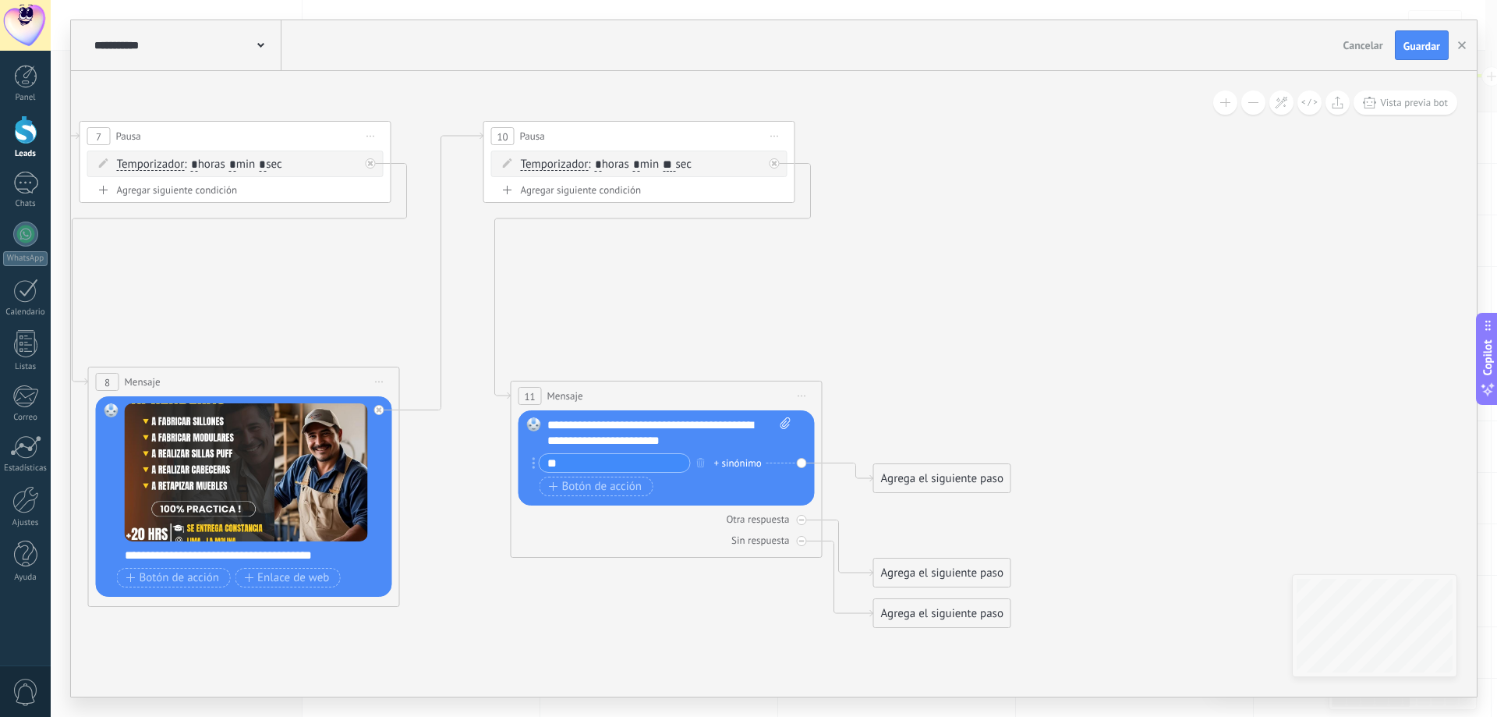
type input "**"
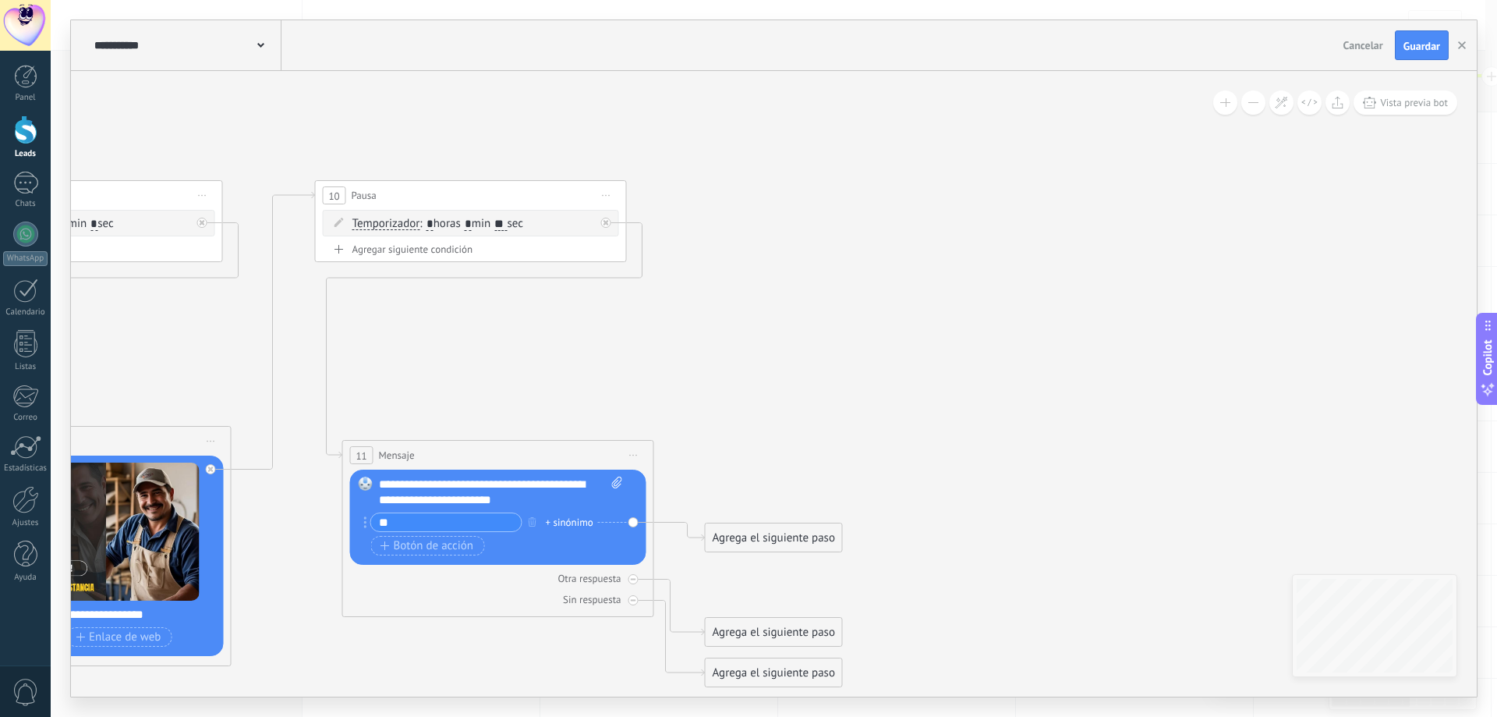
drag, startPoint x: 1007, startPoint y: 406, endPoint x: 823, endPoint y: 459, distance: 190.7
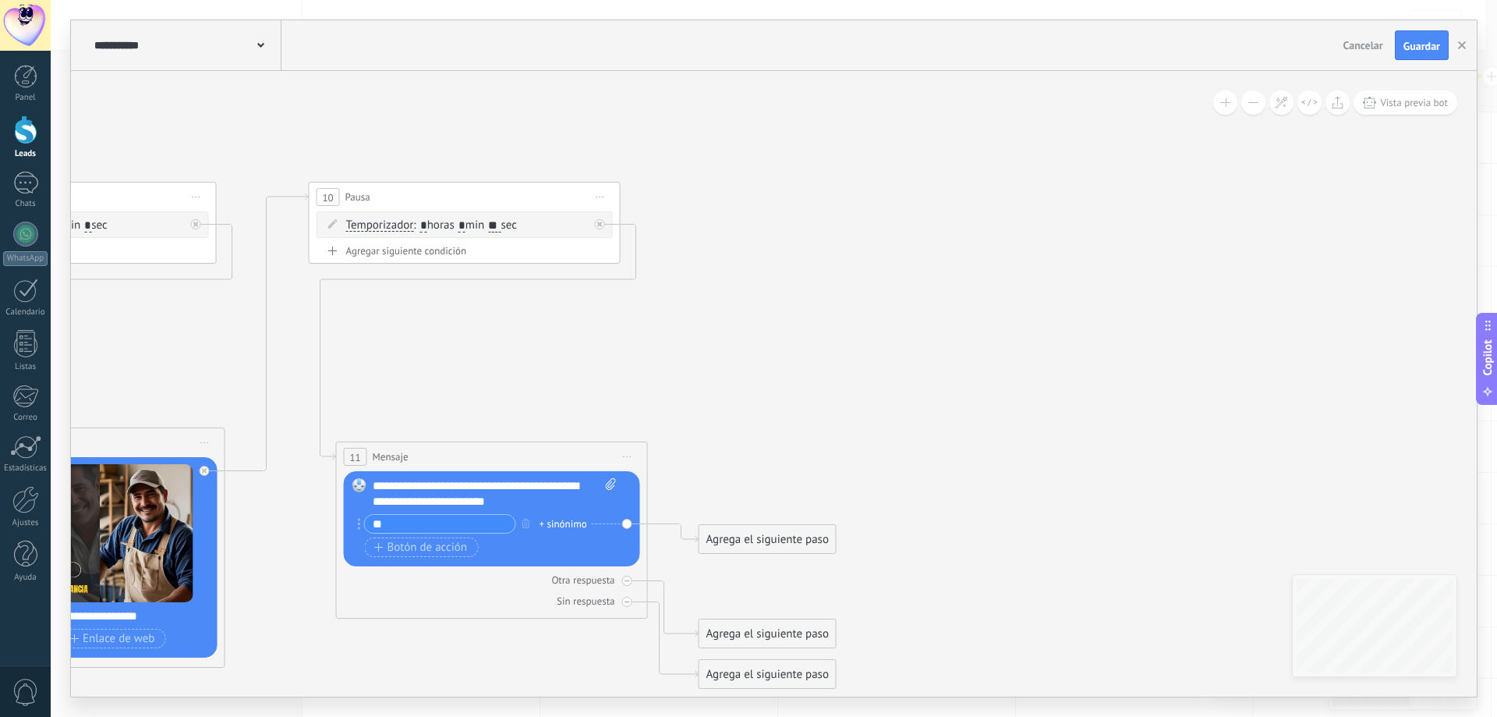
click at [593, 197] on span "Iniciar vista previa aquí Cambiar nombre Duplicar Borrar" at bounding box center [600, 197] width 25 height 23
drag, startPoint x: 671, startPoint y: 268, endPoint x: 626, endPoint y: 291, distance: 50.6
click at [672, 268] on div "Duplicar" at bounding box center [671, 272] width 154 height 27
drag, startPoint x: 526, startPoint y: 324, endPoint x: 1064, endPoint y: 205, distance: 551.8
click at [1064, 205] on div "15 Pausa ***** Iniciar vista previa aquí Cambiar nombre Duplicar Borrar" at bounding box center [1003, 210] width 310 height 29
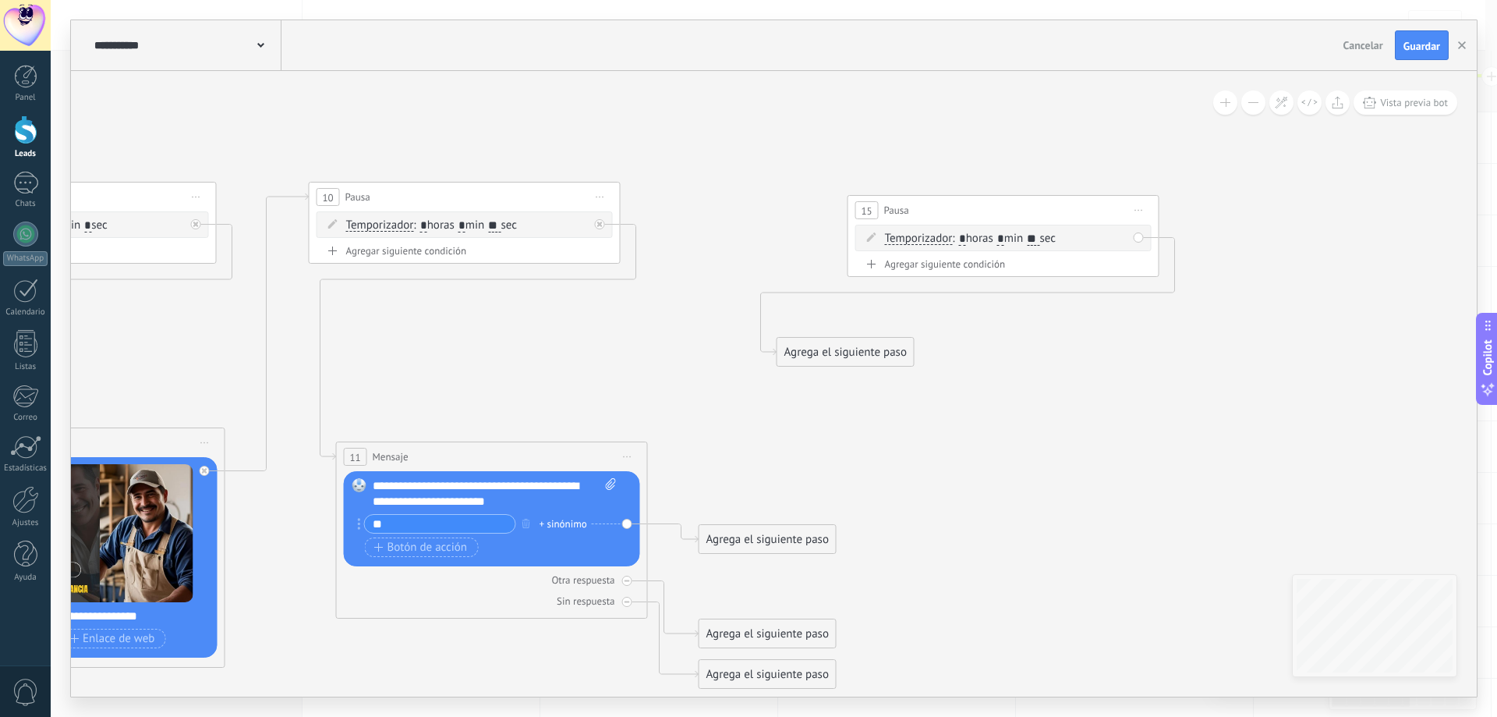
drag, startPoint x: 738, startPoint y: 375, endPoint x: 869, endPoint y: 359, distance: 132.7
click at [870, 358] on div "Agrega el siguiente paso" at bounding box center [845, 352] width 136 height 26
drag, startPoint x: 766, startPoint y: 540, endPoint x: 935, endPoint y: 240, distance: 343.9
drag, startPoint x: 891, startPoint y: 356, endPoint x: 949, endPoint y: 320, distance: 67.9
click at [950, 320] on div "Agrega el siguiente paso" at bounding box center [939, 323] width 136 height 26
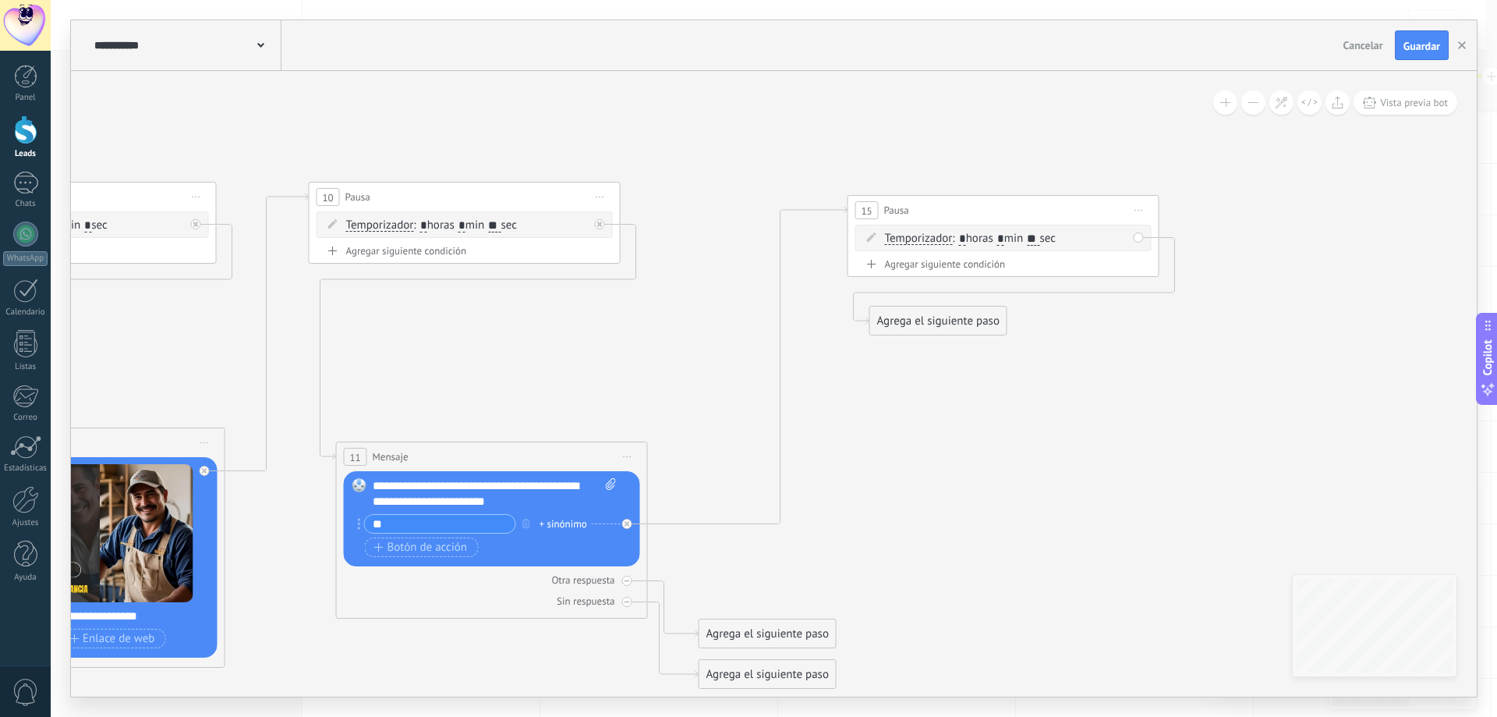
click at [947, 317] on div "Agrega el siguiente paso" at bounding box center [938, 321] width 136 height 26
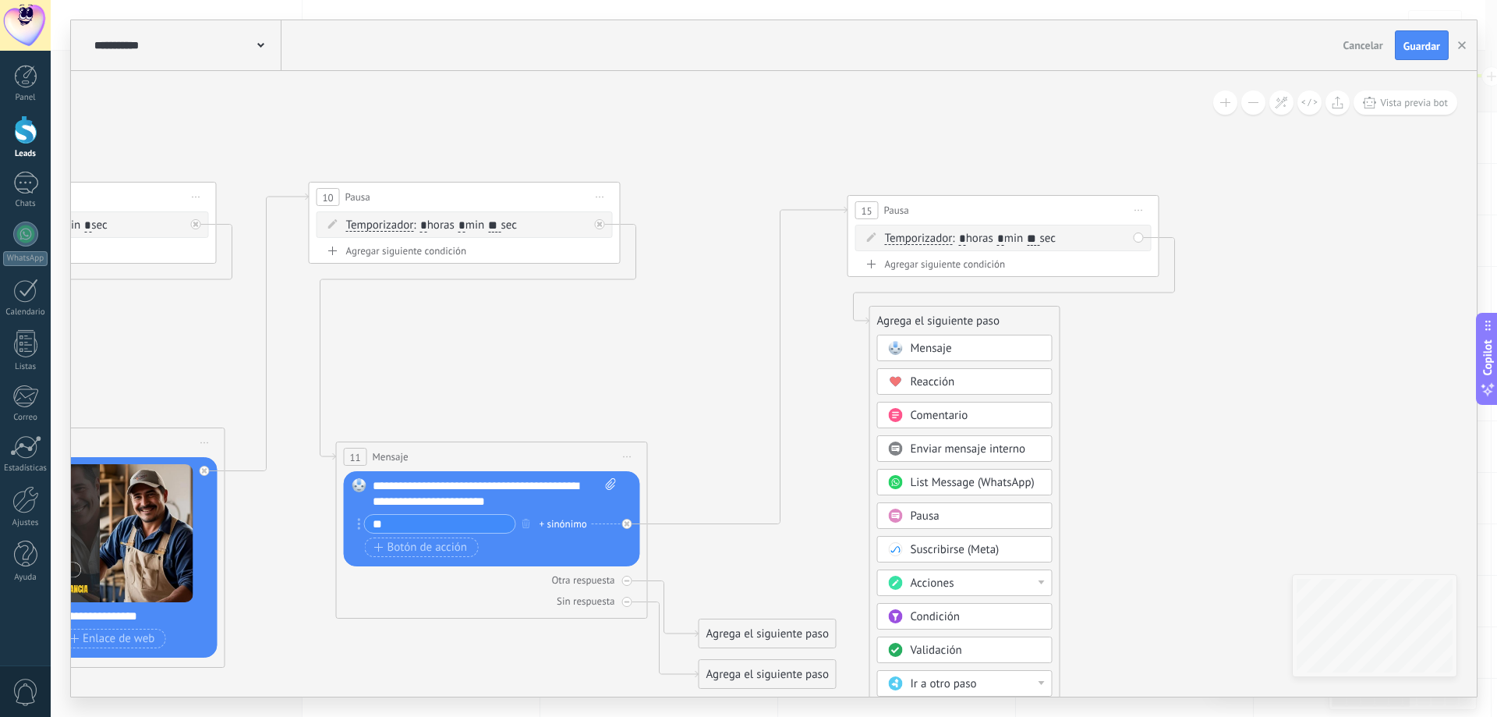
click at [982, 589] on div "Acciones" at bounding box center [976, 583] width 131 height 16
click at [990, 671] on div "Cambiar etapa del lead" at bounding box center [965, 663] width 174 height 27
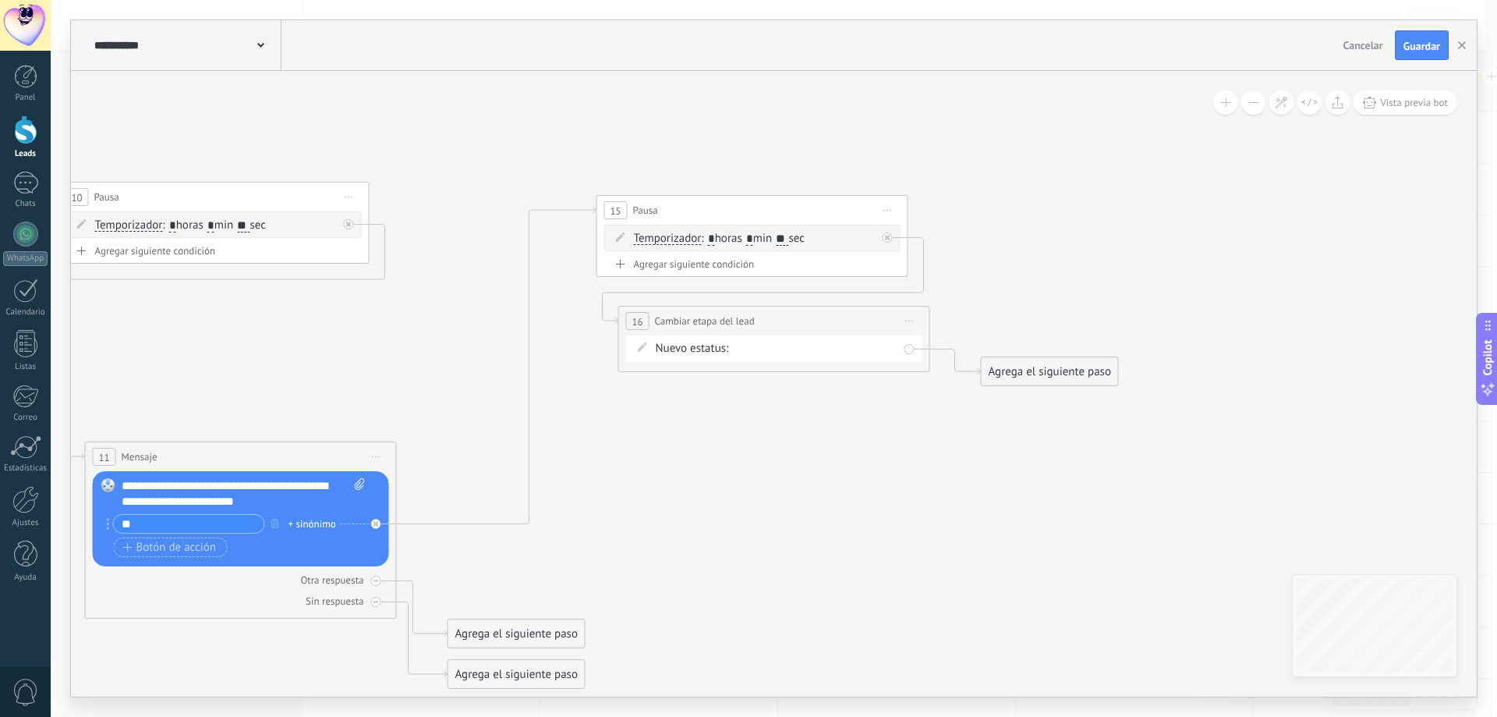
click at [0, 0] on div "Contacto inicial seguimiento seguimiento pago pagado no responde rescatados des…" at bounding box center [0, 0] width 0 height 0
click at [0, 0] on label "seguimiento" at bounding box center [0, 0] width 0 height 0
drag, startPoint x: 517, startPoint y: 628, endPoint x: 716, endPoint y: 242, distance: 434.9
drag, startPoint x: 1040, startPoint y: 369, endPoint x: 648, endPoint y: 434, distance: 397.5
click at [648, 434] on div "Agrega el siguiente paso" at bounding box center [657, 443] width 136 height 26
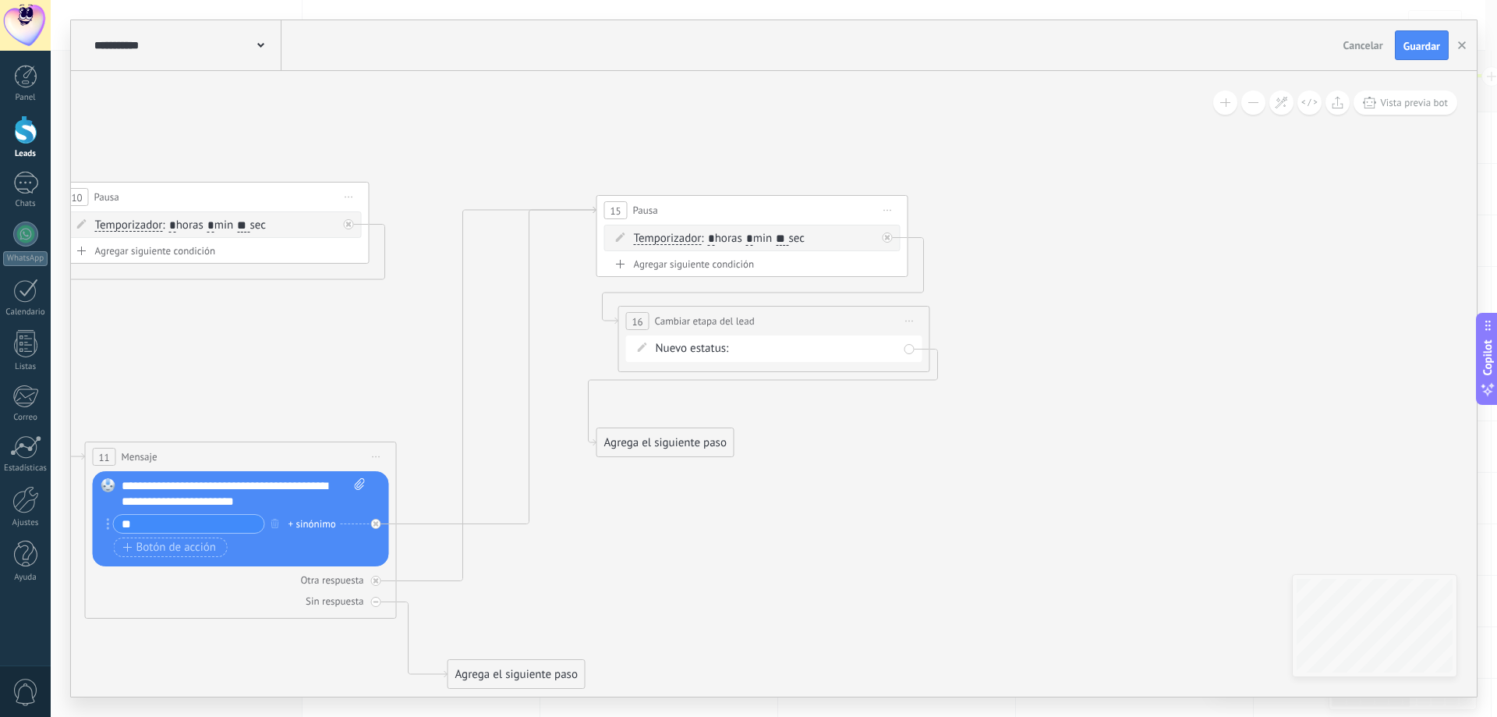
click at [648, 434] on div "Agrega el siguiente paso" at bounding box center [665, 443] width 136 height 26
click at [690, 465] on div "Mensaje" at bounding box center [703, 470] width 131 height 16
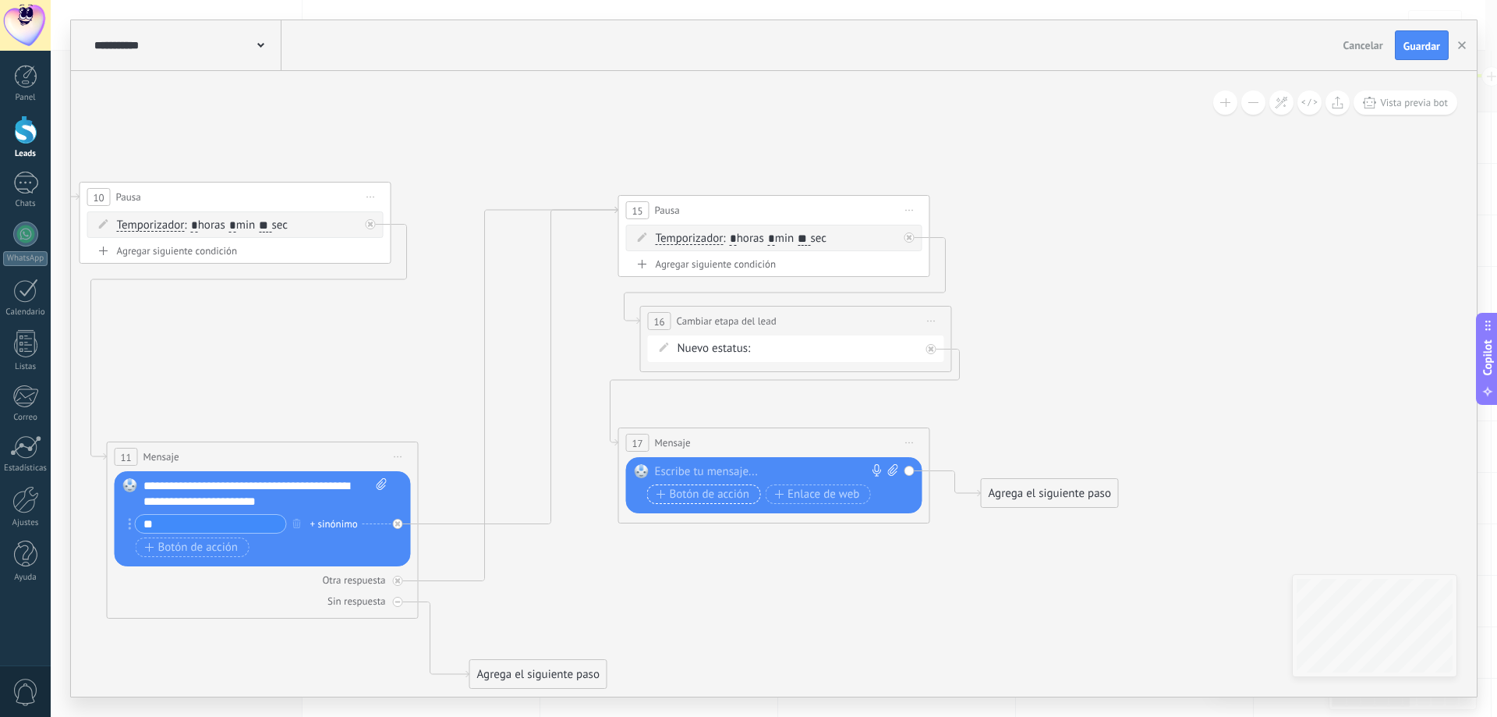
drag, startPoint x: 719, startPoint y: 477, endPoint x: 713, endPoint y: 484, distance: 9.4
click at [713, 484] on div "Reemplazar Quitar Convertir a mensaje de voz Arrastre la imagen aquí para adjun…" at bounding box center [776, 486] width 243 height 44
click at [711, 477] on div at bounding box center [771, 472] width 232 height 16
paste div
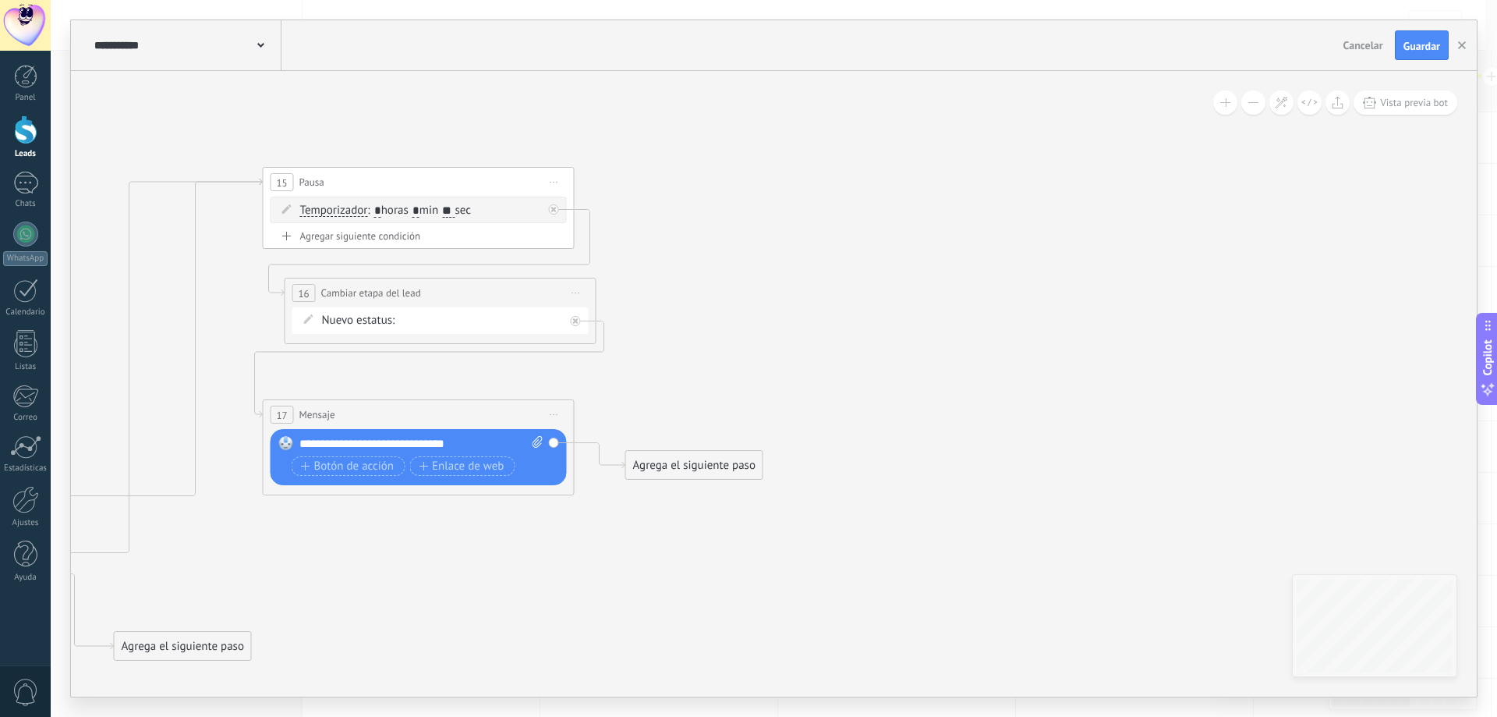
drag, startPoint x: 941, startPoint y: 416, endPoint x: 581, endPoint y: 388, distance: 361.3
click at [554, 182] on span "Iniciar vista previa aquí Cambiar nombre Duplicar Borrar" at bounding box center [549, 183] width 25 height 23
click at [614, 255] on div "Duplicar" at bounding box center [620, 258] width 154 height 27
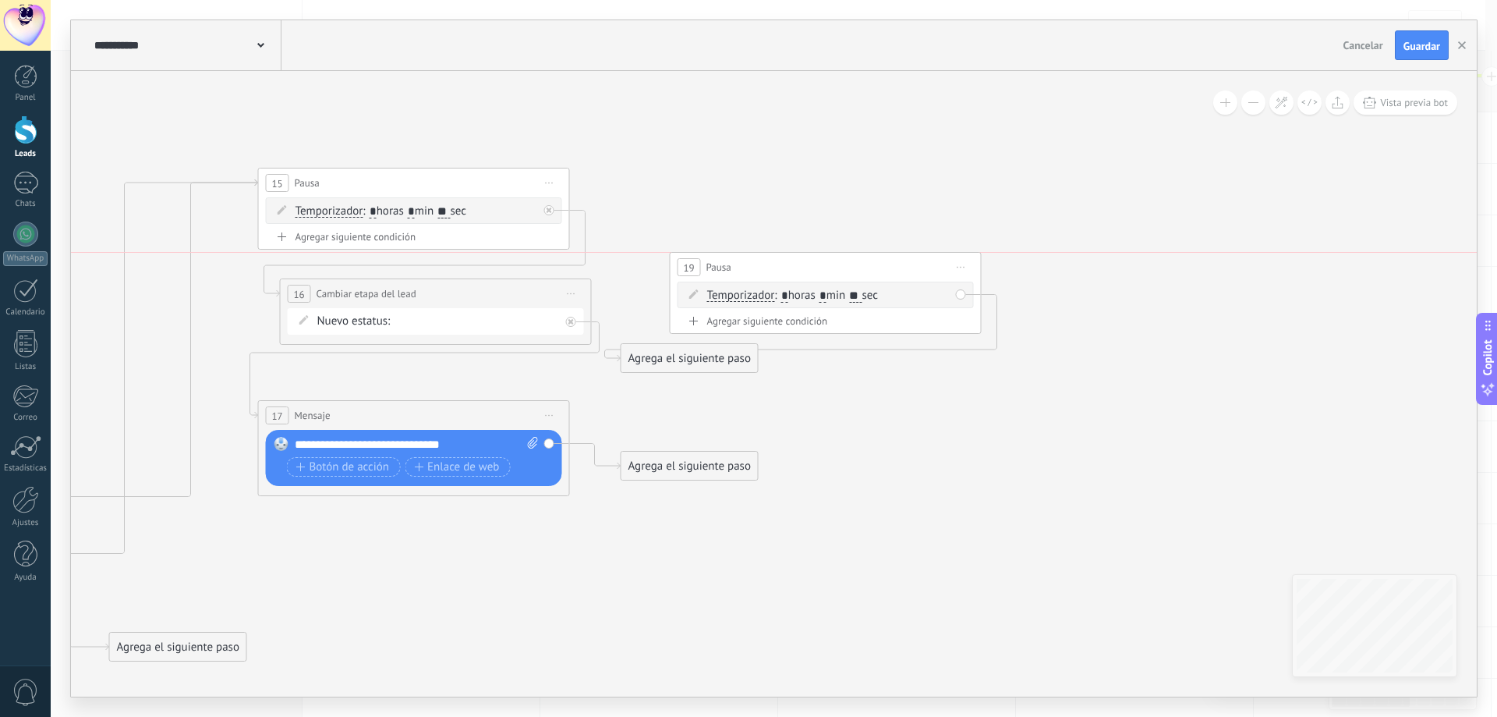
drag, startPoint x: 552, startPoint y: 314, endPoint x: 871, endPoint y: 255, distance: 324.4
click at [871, 255] on div "19 Pausa ***** Iniciar vista previa aquí Cambiar nombre Duplicar Borrar" at bounding box center [826, 267] width 310 height 29
drag, startPoint x: 709, startPoint y: 471, endPoint x: 756, endPoint y: 289, distance: 187.6
drag, startPoint x: 706, startPoint y: 392, endPoint x: 694, endPoint y: 419, distance: 29.0
click at [694, 419] on div "Agrega el siguiente paso" at bounding box center [727, 429] width 136 height 26
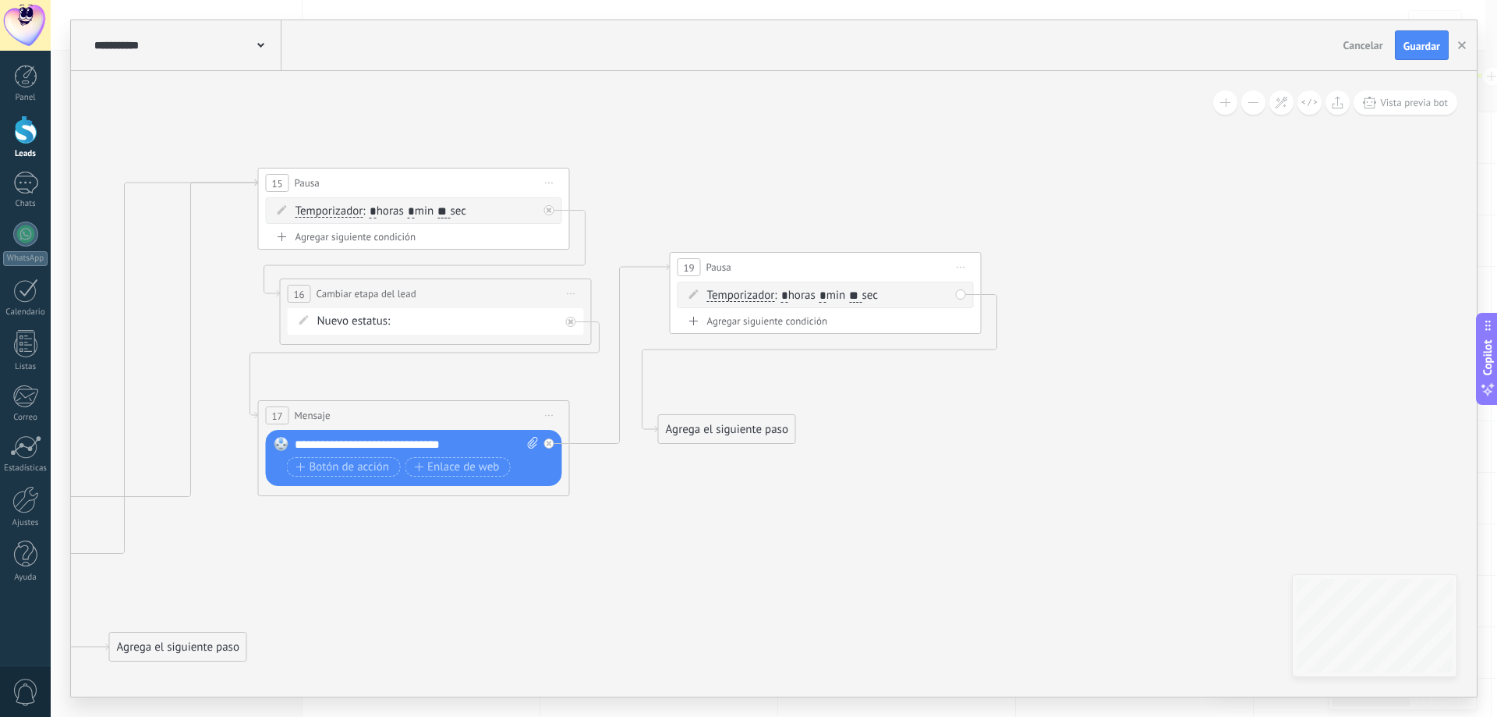
click at [692, 434] on div "Agrega el siguiente paso" at bounding box center [727, 429] width 136 height 26
click at [725, 463] on span "Mensaje" at bounding box center [719, 456] width 41 height 15
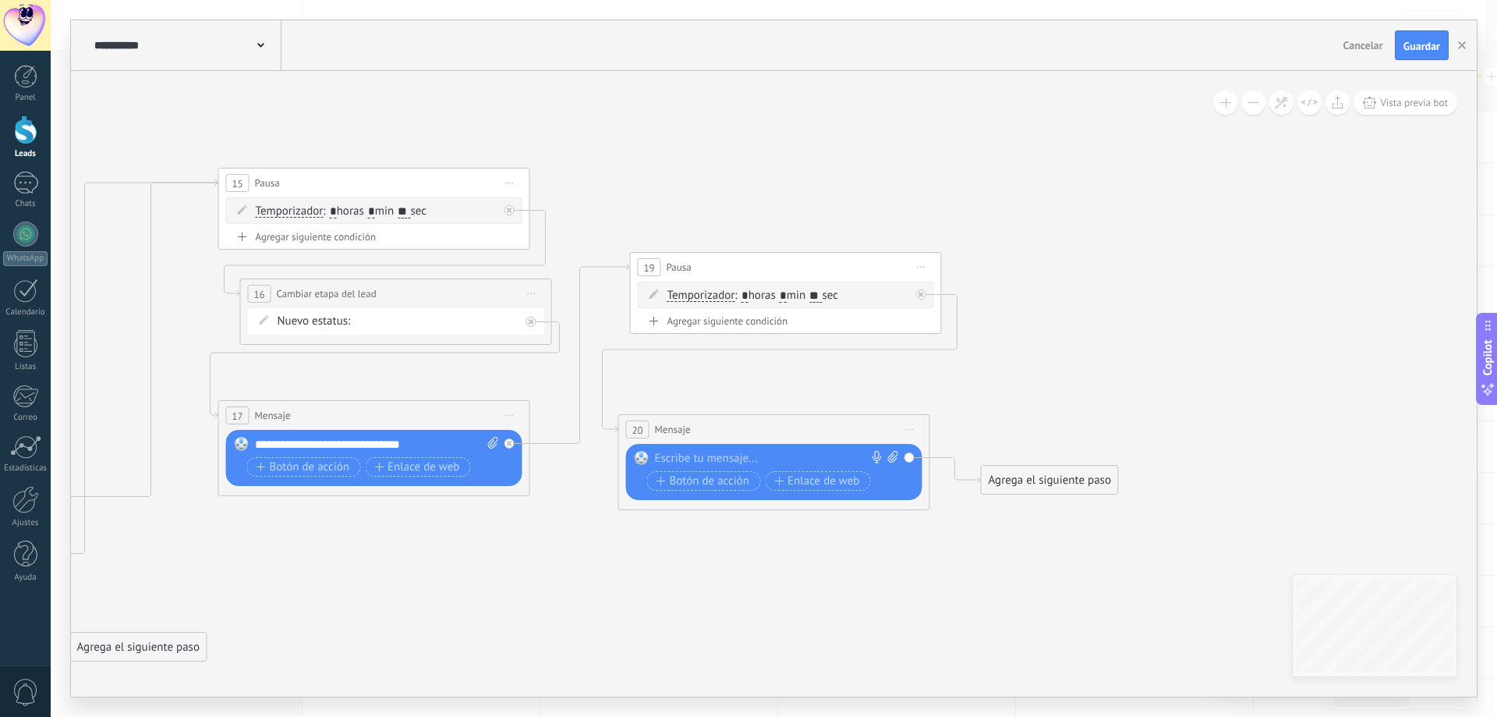
click at [838, 299] on span ": * horas * min ** sec" at bounding box center [786, 295] width 104 height 15
click at [822, 299] on input "**" at bounding box center [815, 296] width 12 height 12
type input "*"
click at [721, 458] on div at bounding box center [771, 459] width 232 height 16
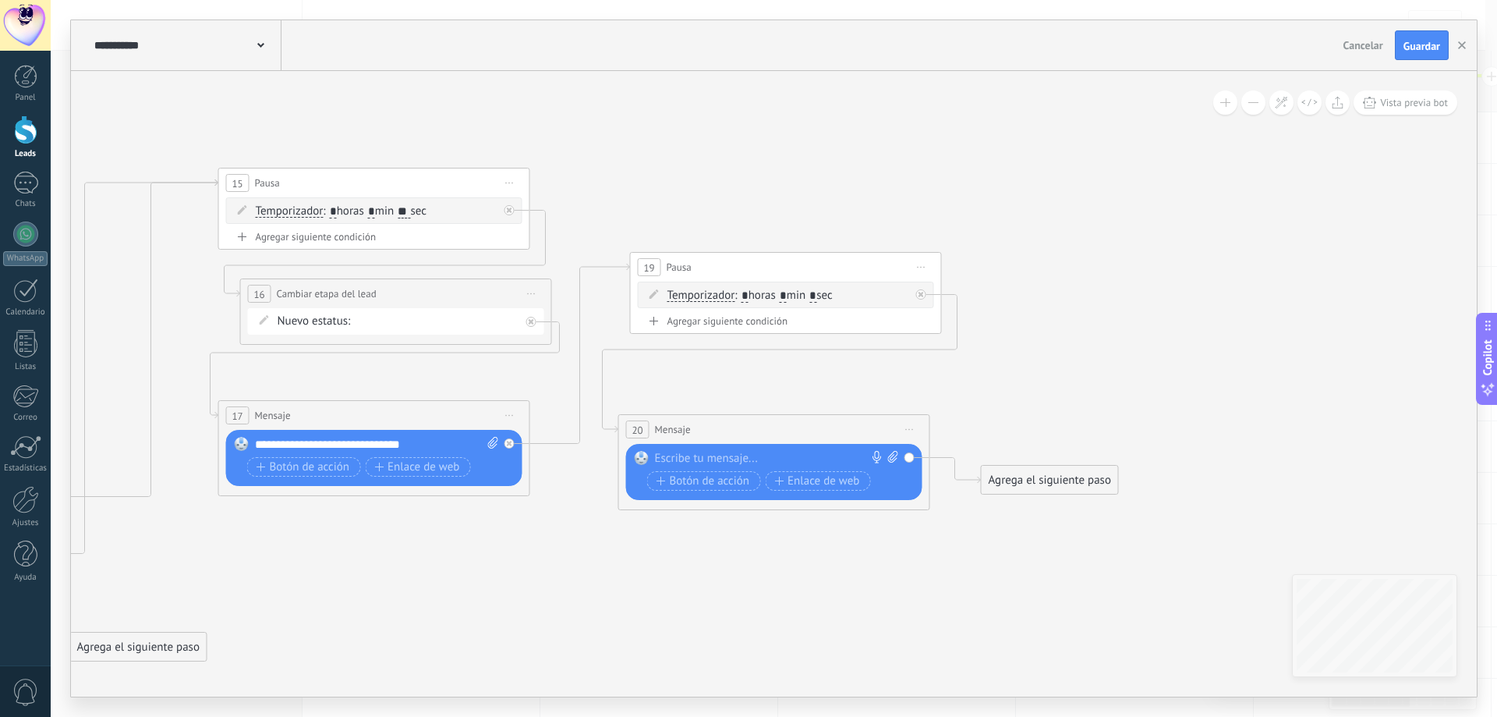
paste div
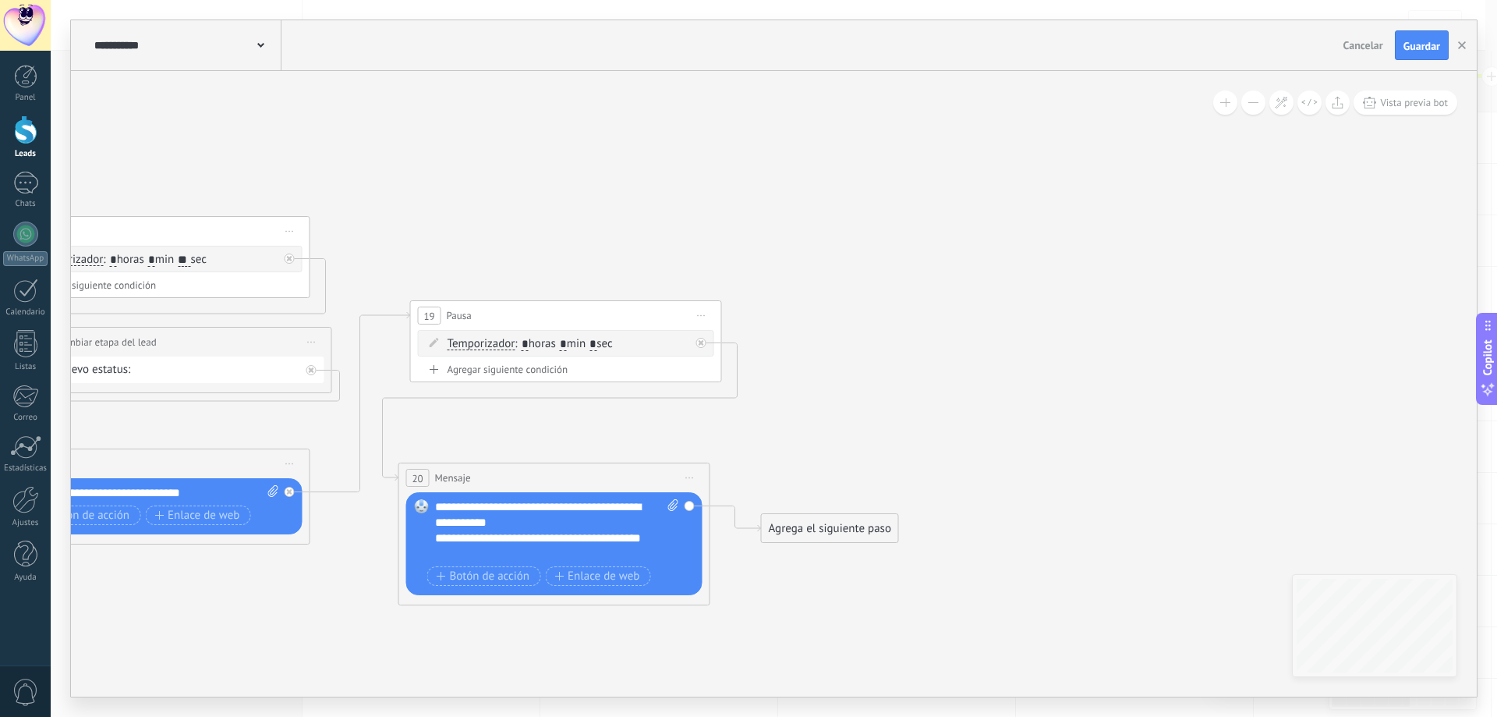
drag, startPoint x: 876, startPoint y: 393, endPoint x: 654, endPoint y: 441, distance: 227.4
click at [706, 313] on span "Iniciar vista previa aquí Cambiar nombre Duplicar Borrar" at bounding box center [699, 315] width 25 height 23
click at [742, 385] on div "Duplicar" at bounding box center [770, 390] width 154 height 27
drag, startPoint x: 599, startPoint y: 440, endPoint x: 1019, endPoint y: 341, distance: 431.8
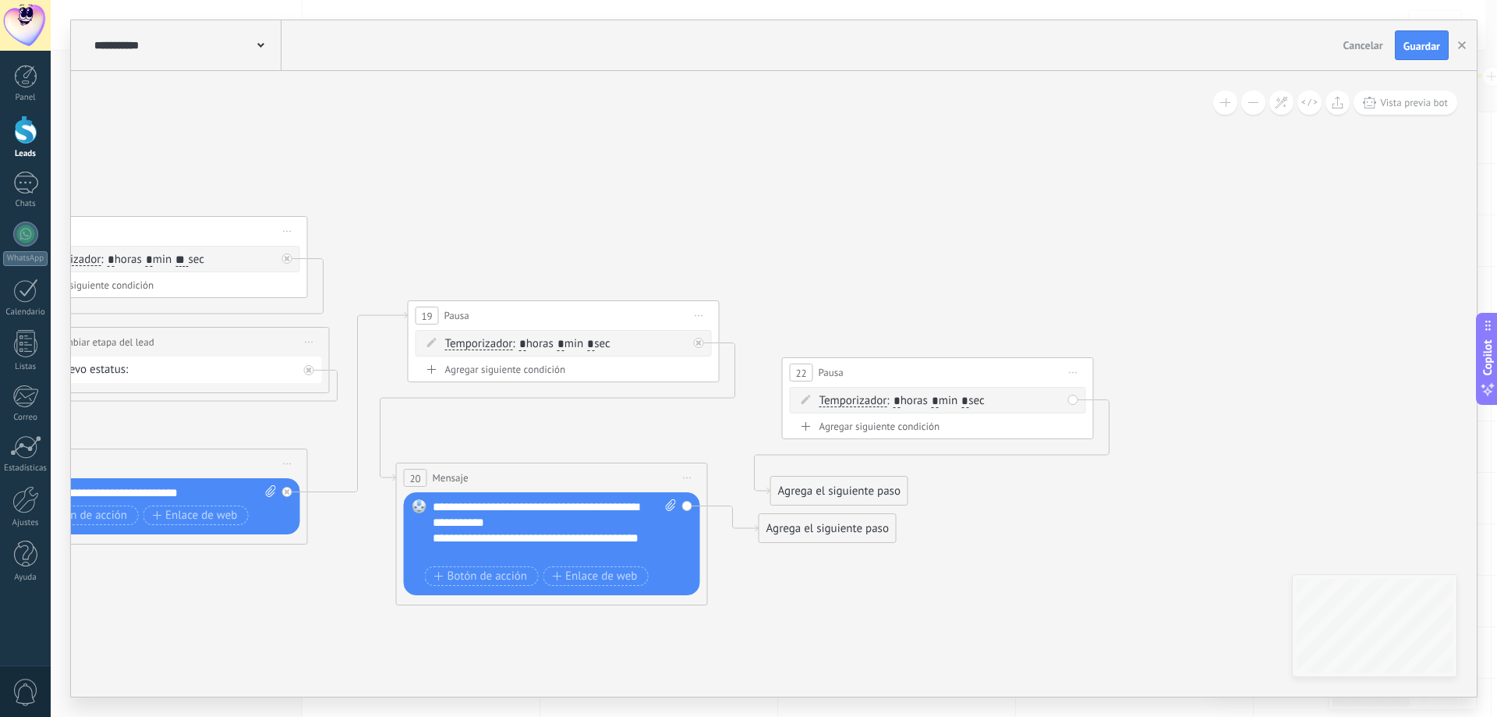
click at [1019, 358] on div "22 Pausa ***** Iniciar vista previa aquí Cambiar nombre Duplicar Borrar" at bounding box center [938, 372] width 310 height 29
drag, startPoint x: 850, startPoint y: 539, endPoint x: 882, endPoint y: 440, distance: 104.1
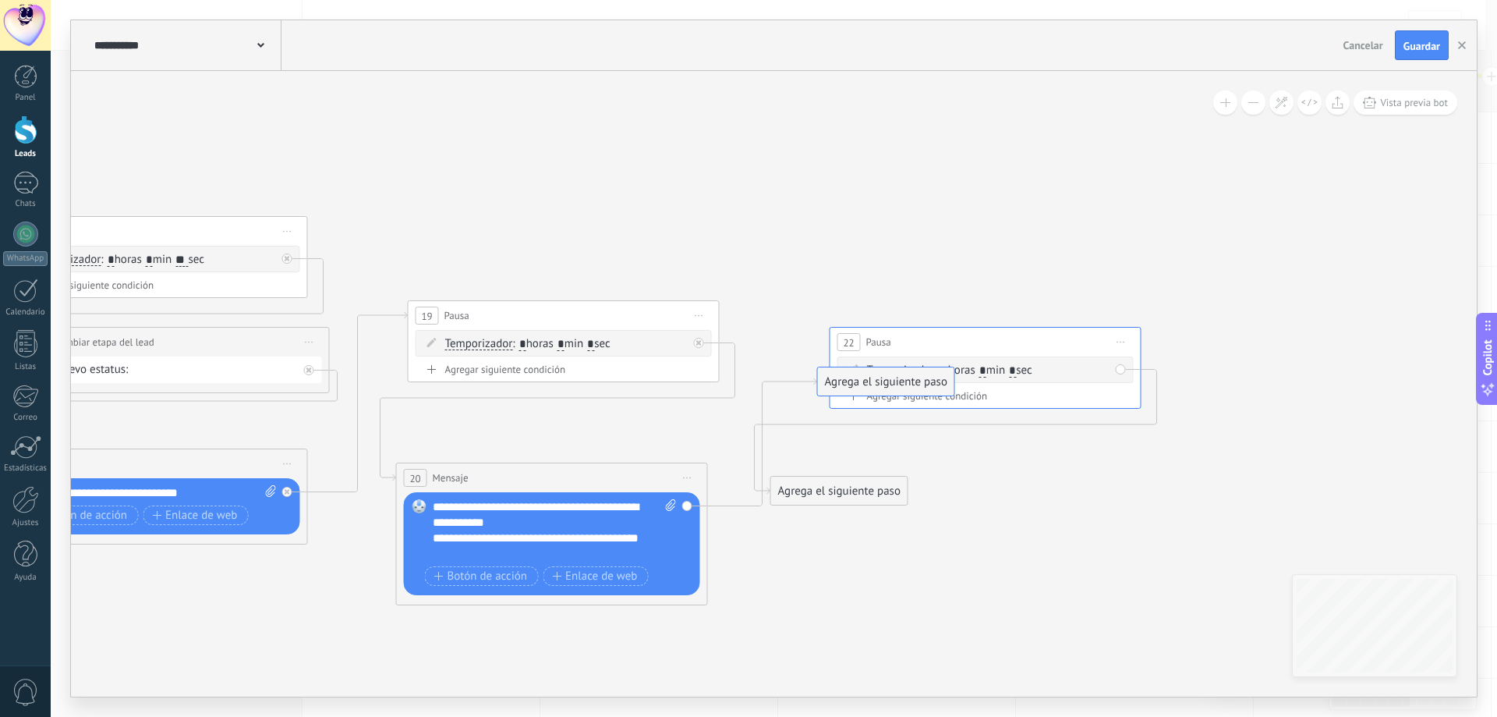
drag, startPoint x: 835, startPoint y: 528, endPoint x: 885, endPoint y: 385, distance: 151.2
drag, startPoint x: 841, startPoint y: 497, endPoint x: 886, endPoint y: 501, distance: 44.6
click at [886, 501] on div "Agrega el siguiente paso" at bounding box center [885, 493] width 136 height 26
click at [876, 495] on div "Agrega el siguiente paso" at bounding box center [885, 493] width 136 height 26
click at [887, 497] on div "Agrega el siguiente paso" at bounding box center [885, 493] width 136 height 26
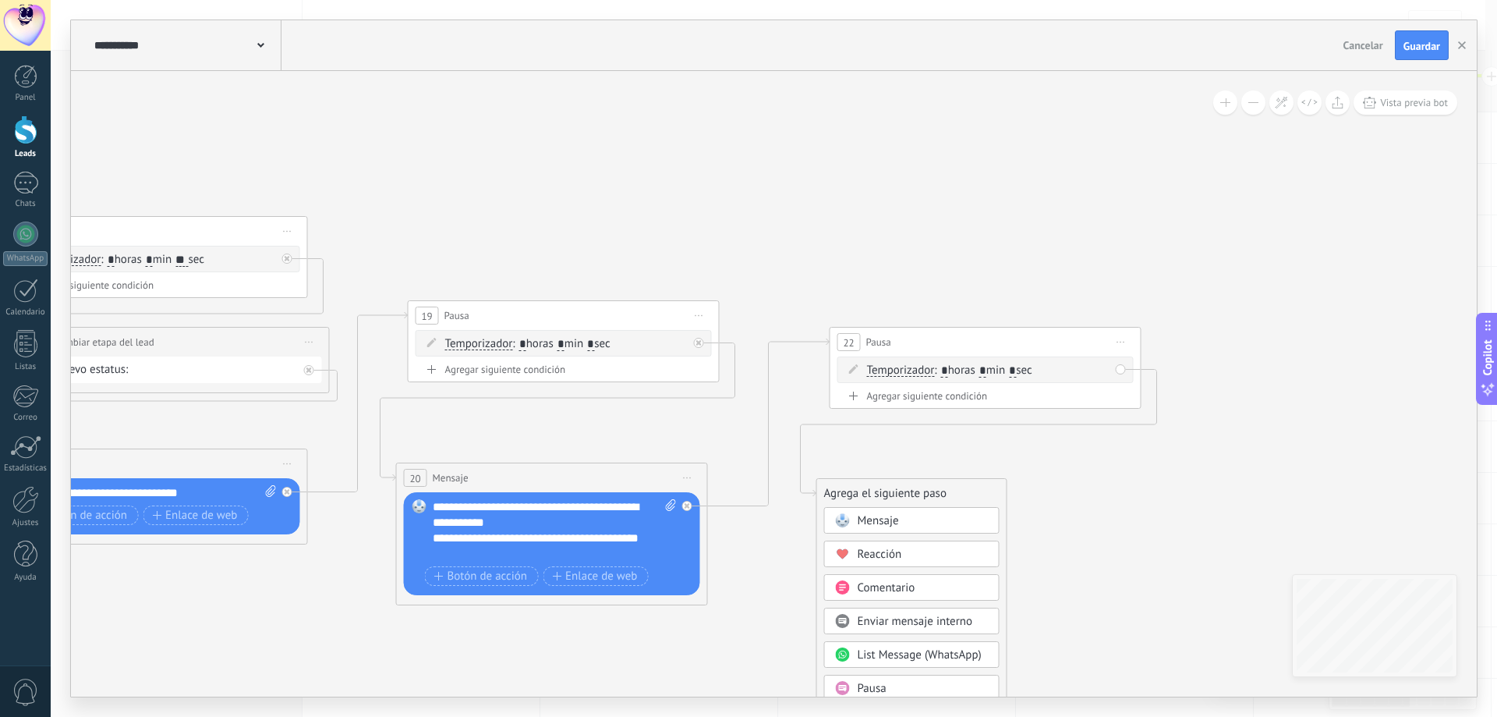
click at [889, 522] on span "Mensaje" at bounding box center [878, 520] width 41 height 15
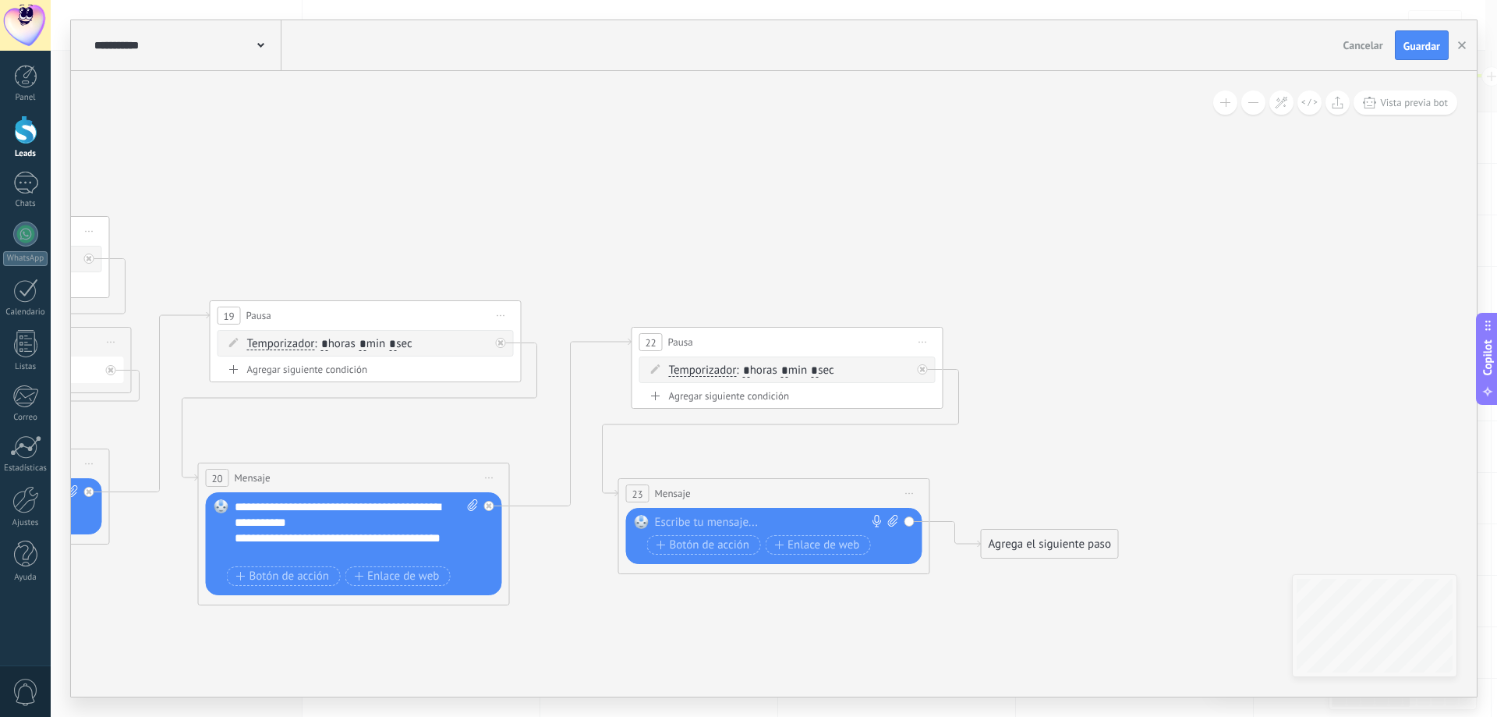
click at [731, 520] on div at bounding box center [771, 523] width 232 height 16
paste div
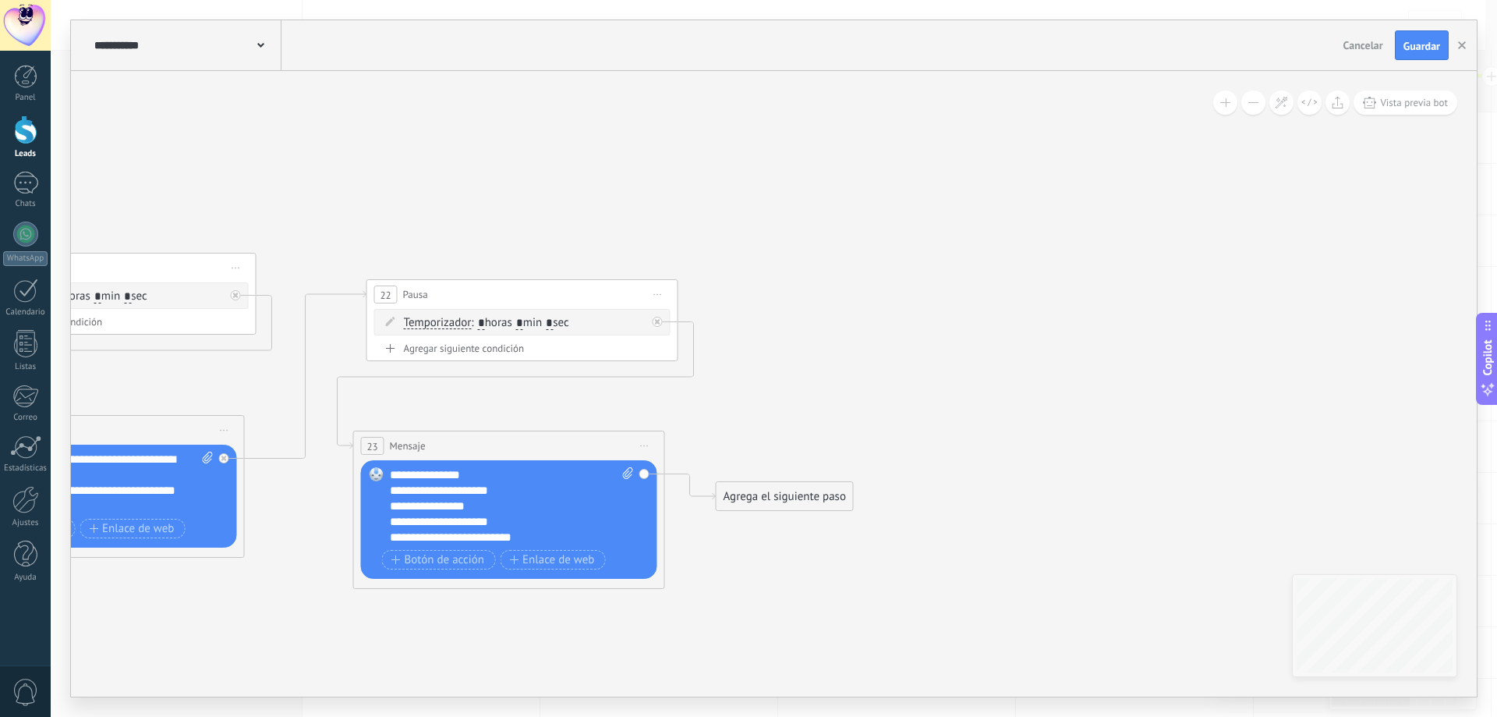
drag, startPoint x: 968, startPoint y: 466, endPoint x: 703, endPoint y: 419, distance: 269.3
click at [667, 292] on span "Iniciar vista previa aquí Cambiar nombre Duplicar Borrar" at bounding box center [658, 294] width 25 height 23
drag, startPoint x: 707, startPoint y: 368, endPoint x: 720, endPoint y: 407, distance: 41.2
click at [708, 369] on div "Duplicar" at bounding box center [729, 369] width 154 height 27
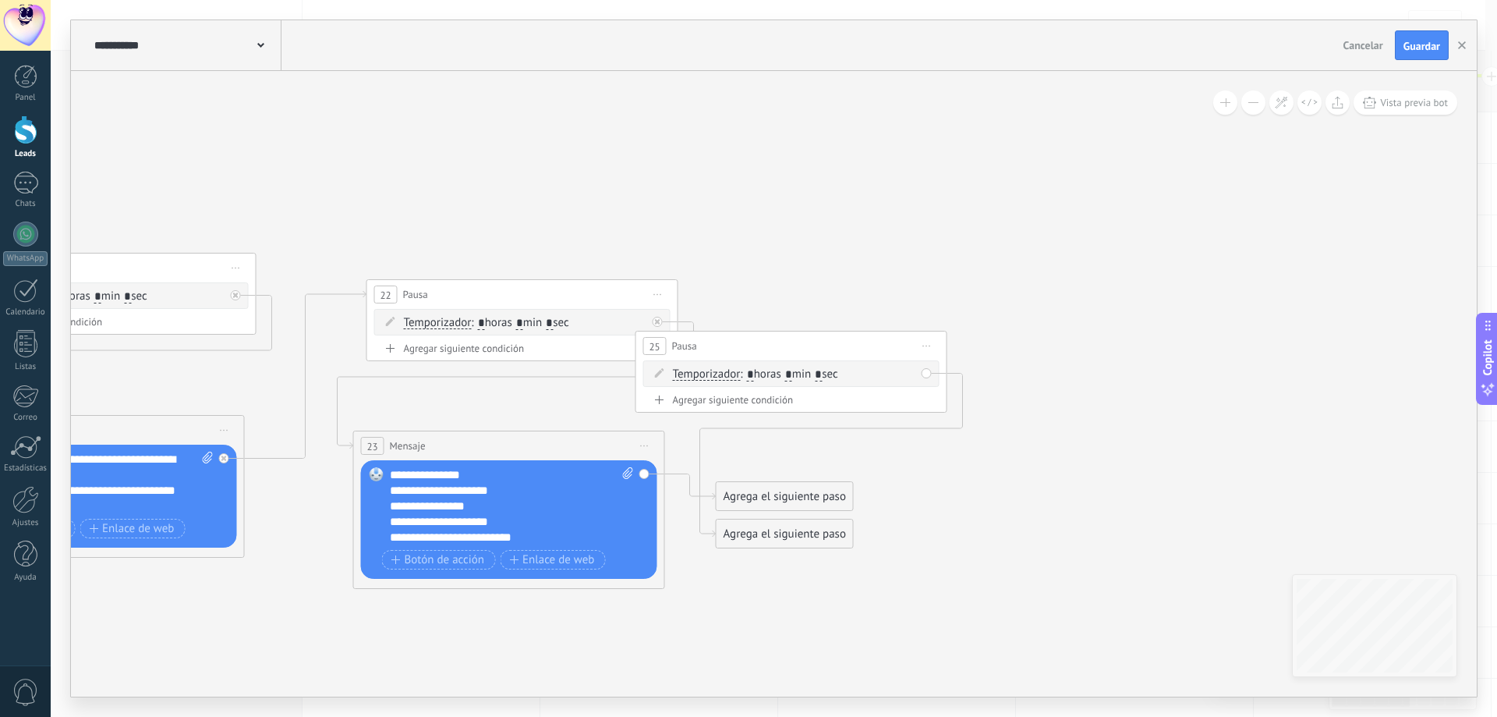
drag, startPoint x: 589, startPoint y: 434, endPoint x: 883, endPoint y: 338, distance: 308.2
click at [880, 334] on div "25 Pausa ***** Iniciar vista previa aquí Cambiar nombre Duplicar Borrar" at bounding box center [791, 345] width 310 height 29
drag, startPoint x: 784, startPoint y: 493, endPoint x: 800, endPoint y: 358, distance: 135.8
drag, startPoint x: 858, startPoint y: 324, endPoint x: 869, endPoint y: 427, distance: 103.5
click at [922, 302] on div "25 Pausa ***** Iniciar vista previa aquí Cambiar nombre Duplicar Borrar" at bounding box center [889, 310] width 310 height 29
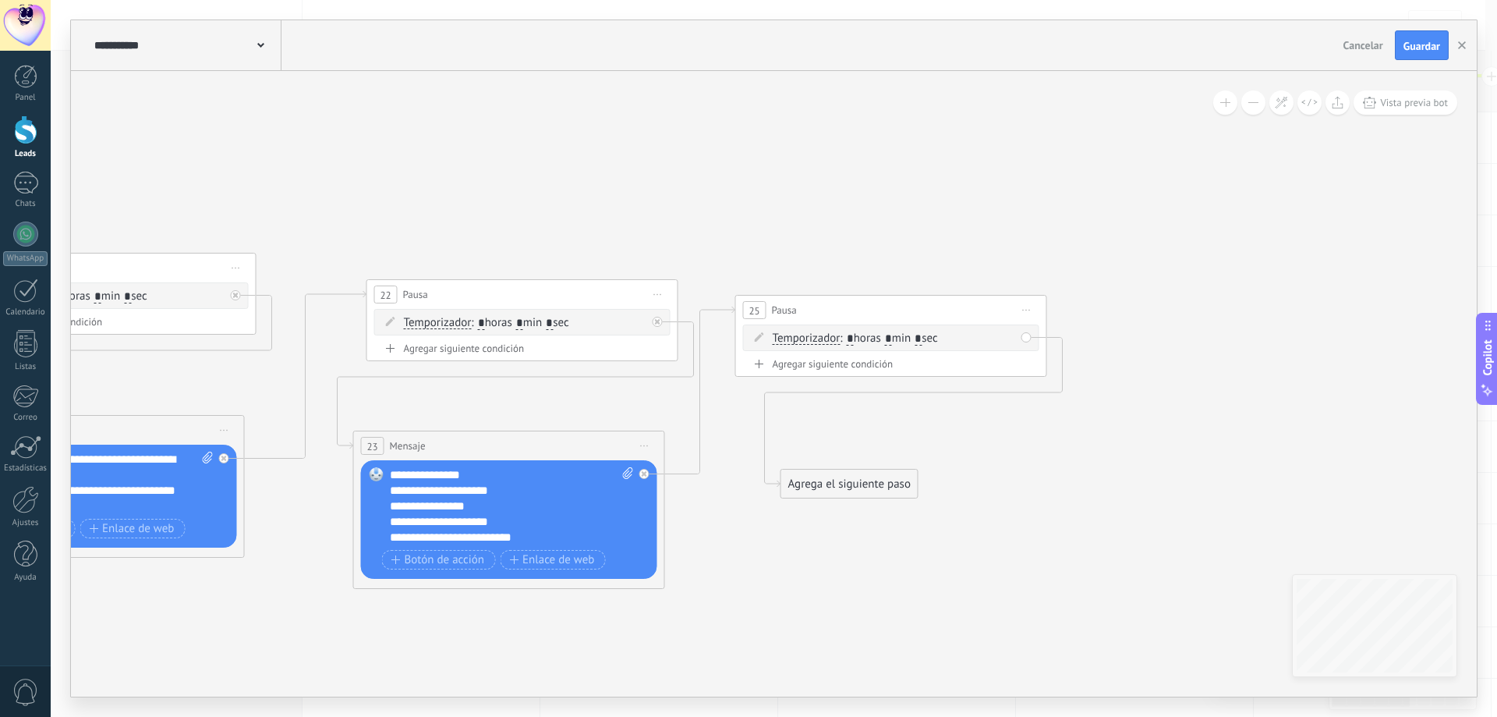
drag, startPoint x: 790, startPoint y: 543, endPoint x: 851, endPoint y: 493, distance: 78.7
click at [851, 493] on div "Agrega el siguiente paso" at bounding box center [849, 484] width 136 height 26
click at [829, 492] on div "Agrega el siguiente paso" at bounding box center [849, 483] width 136 height 26
click at [839, 511] on span "Mensaje" at bounding box center [842, 510] width 41 height 15
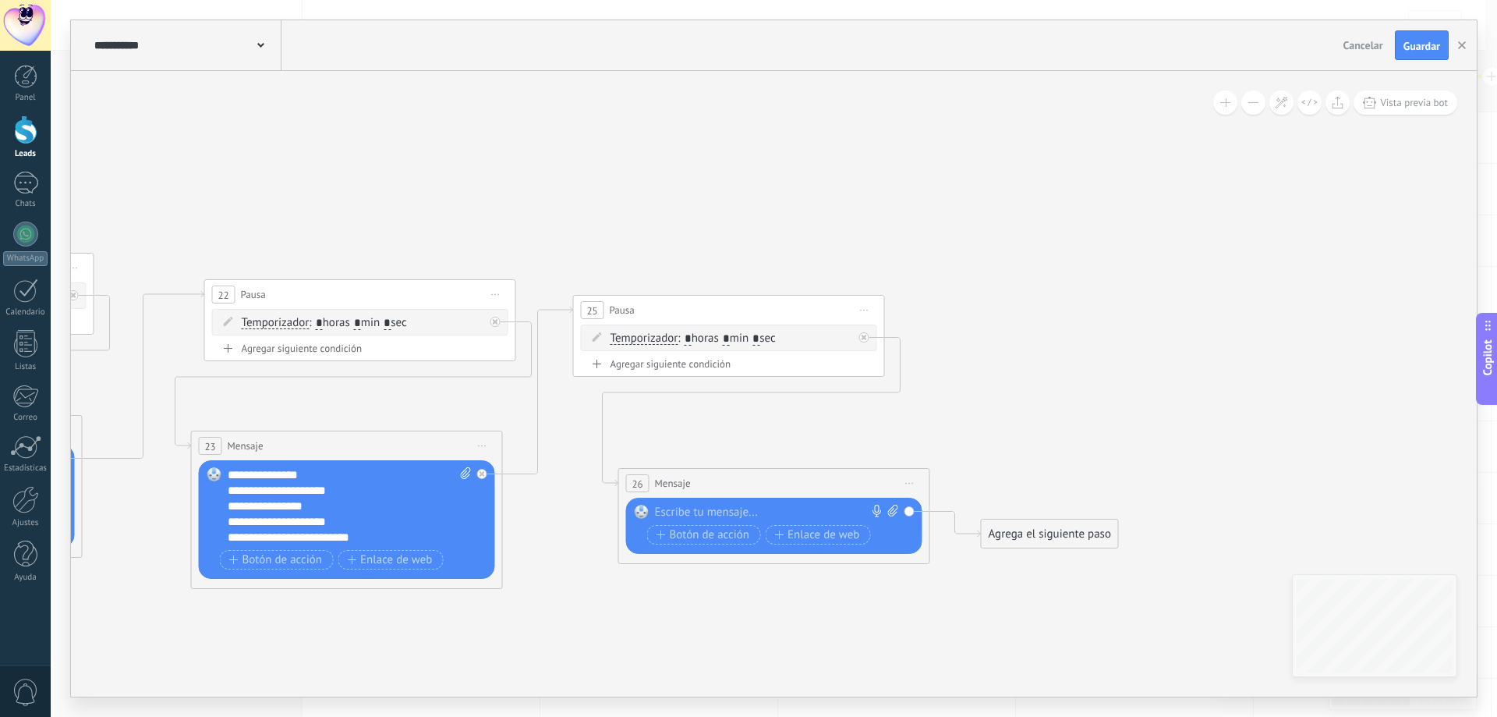
click at [888, 510] on icon at bounding box center [893, 510] width 10 height 12
click input "Subir" at bounding box center [0, 0] width 0 height 0
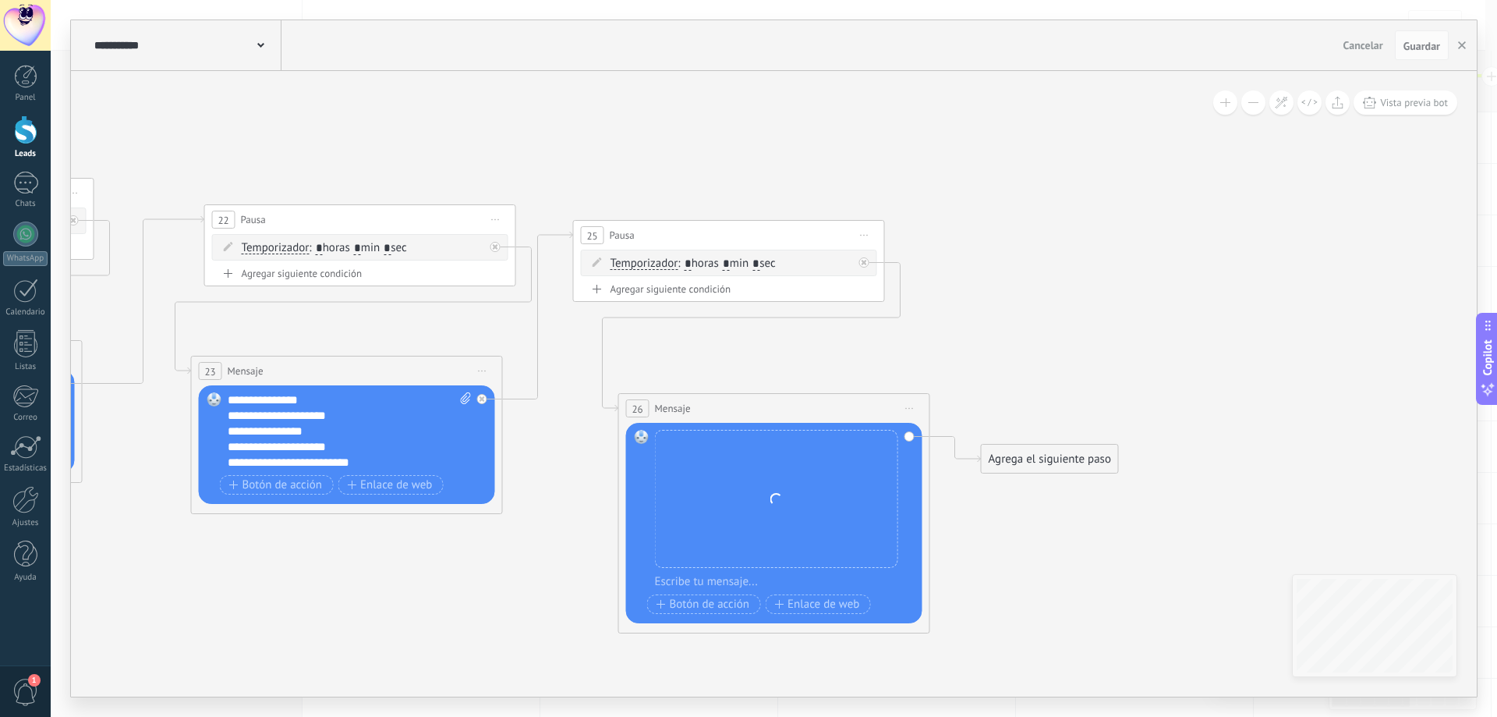
click at [718, 582] on div at bounding box center [784, 582] width 259 height 16
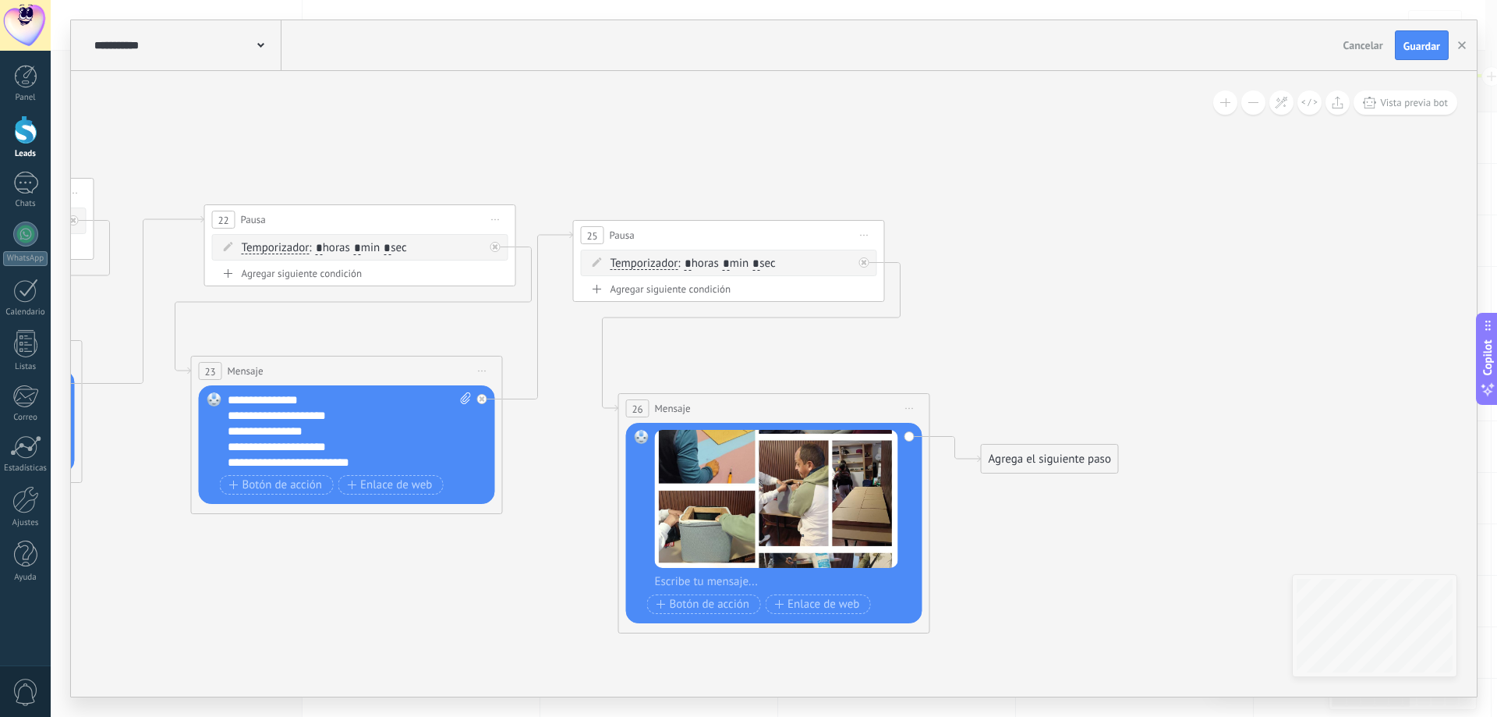
paste div
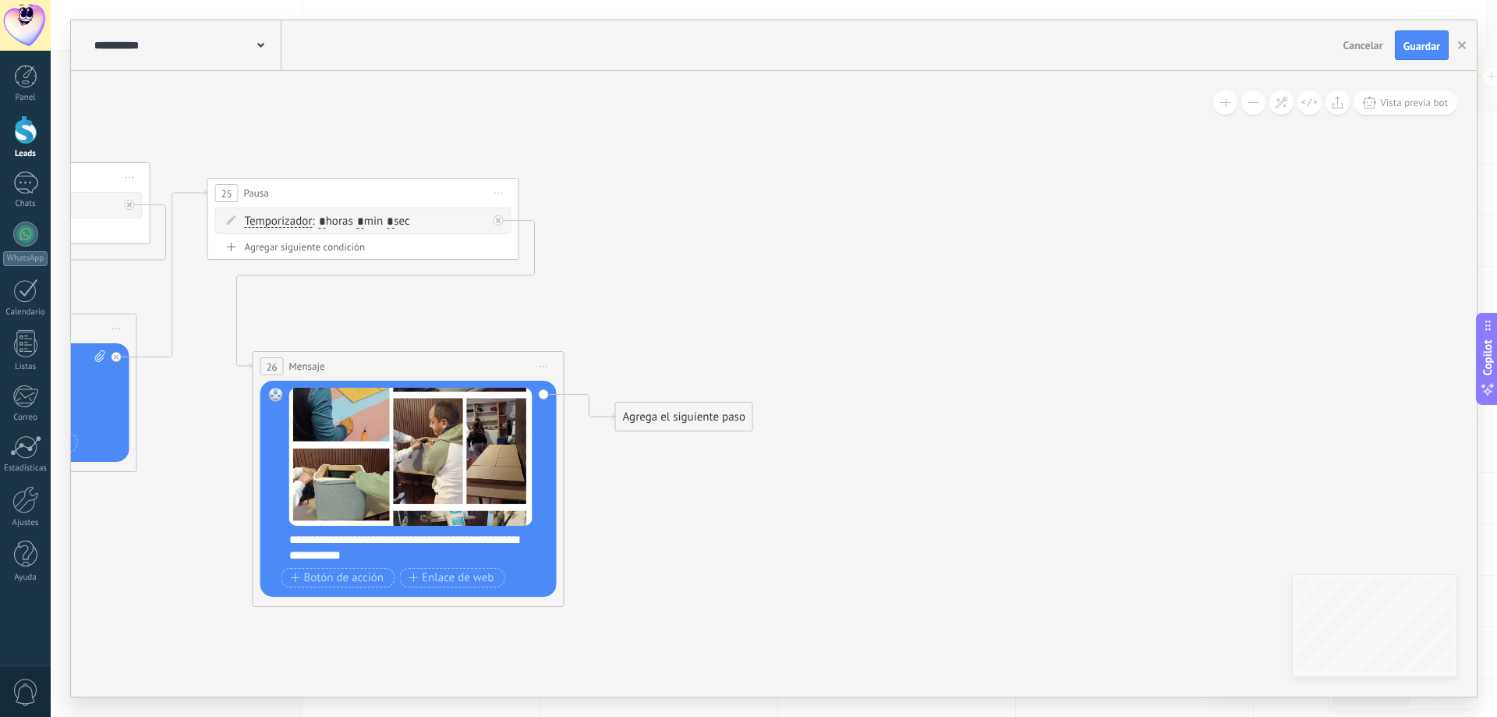
drag, startPoint x: 988, startPoint y: 387, endPoint x: 618, endPoint y: 342, distance: 372.3
click at [501, 189] on span "Iniciar vista previa aquí Cambiar nombre Duplicar Borrar" at bounding box center [497, 193] width 25 height 23
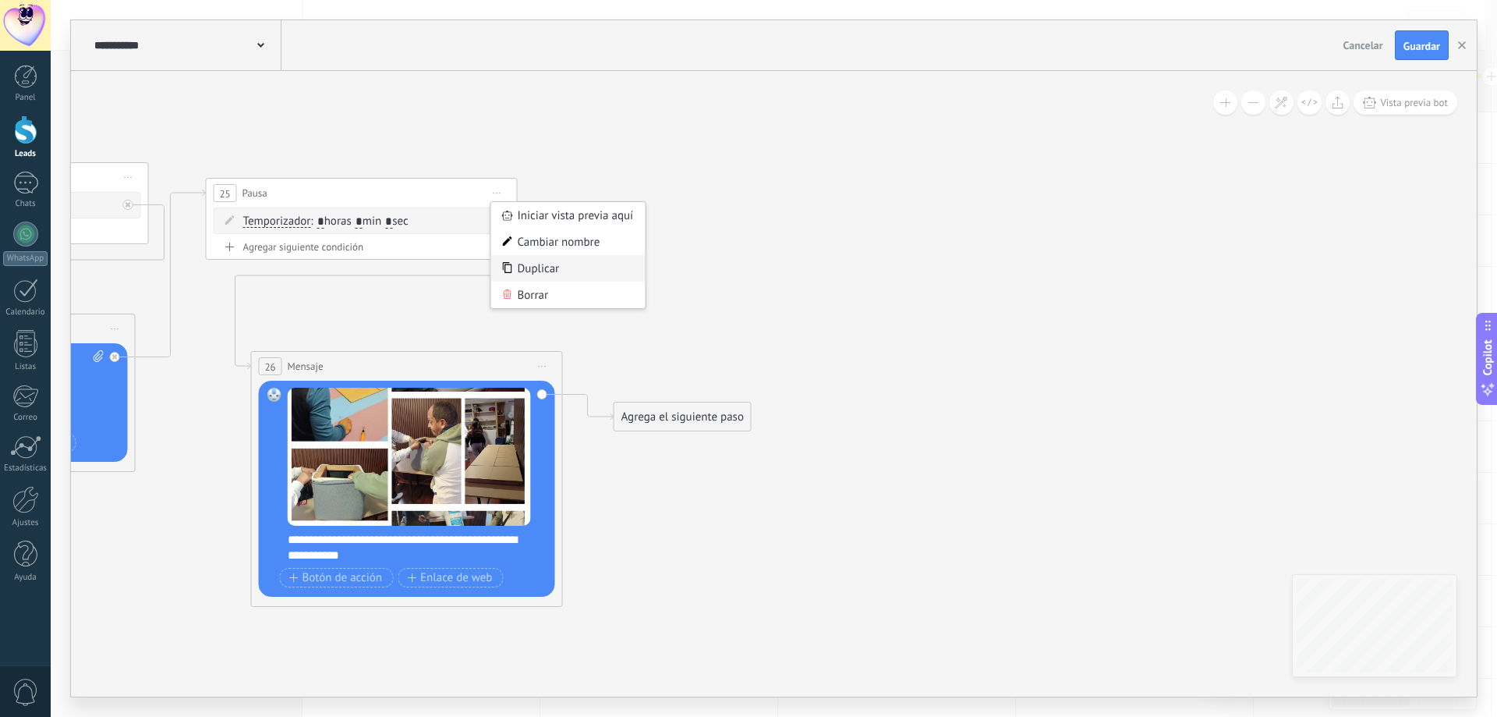
click at [550, 271] on div "Duplicar" at bounding box center [568, 268] width 154 height 27
drag, startPoint x: 429, startPoint y: 318, endPoint x: 862, endPoint y: 179, distance: 455.4
click at [862, 179] on div "28 Pausa ***** Iniciar vista previa aquí Cambiar nombre Duplicar Borrar" at bounding box center [801, 193] width 310 height 29
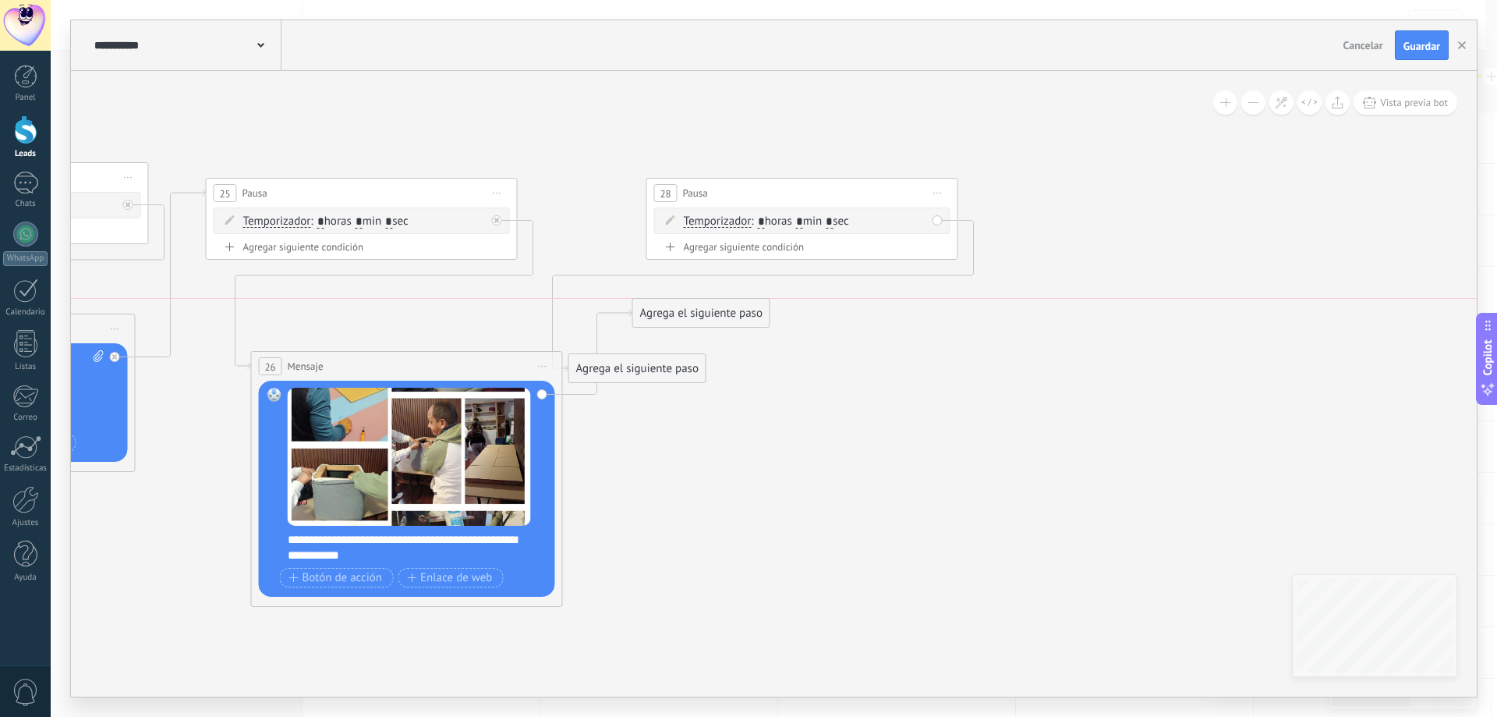
drag, startPoint x: 692, startPoint y: 412, endPoint x: 738, endPoint y: 221, distance: 196.5
drag, startPoint x: 677, startPoint y: 366, endPoint x: 770, endPoint y: 372, distance: 93.0
click at [770, 372] on div "Agrega el siguiente paso" at bounding box center [746, 378] width 136 height 26
click at [758, 374] on div "Agrega el siguiente paso" at bounding box center [746, 378] width 136 height 26
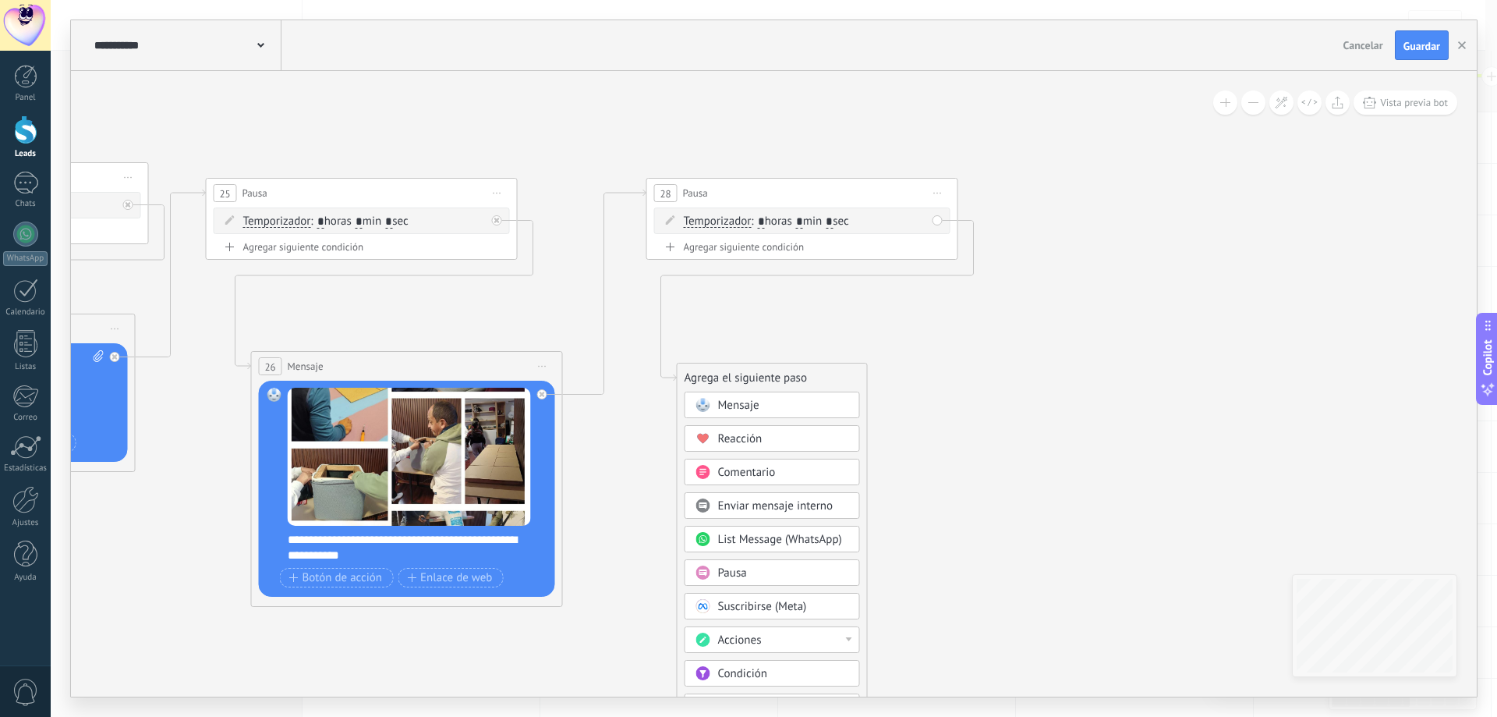
click at [773, 409] on div "Mensaje" at bounding box center [783, 406] width 131 height 16
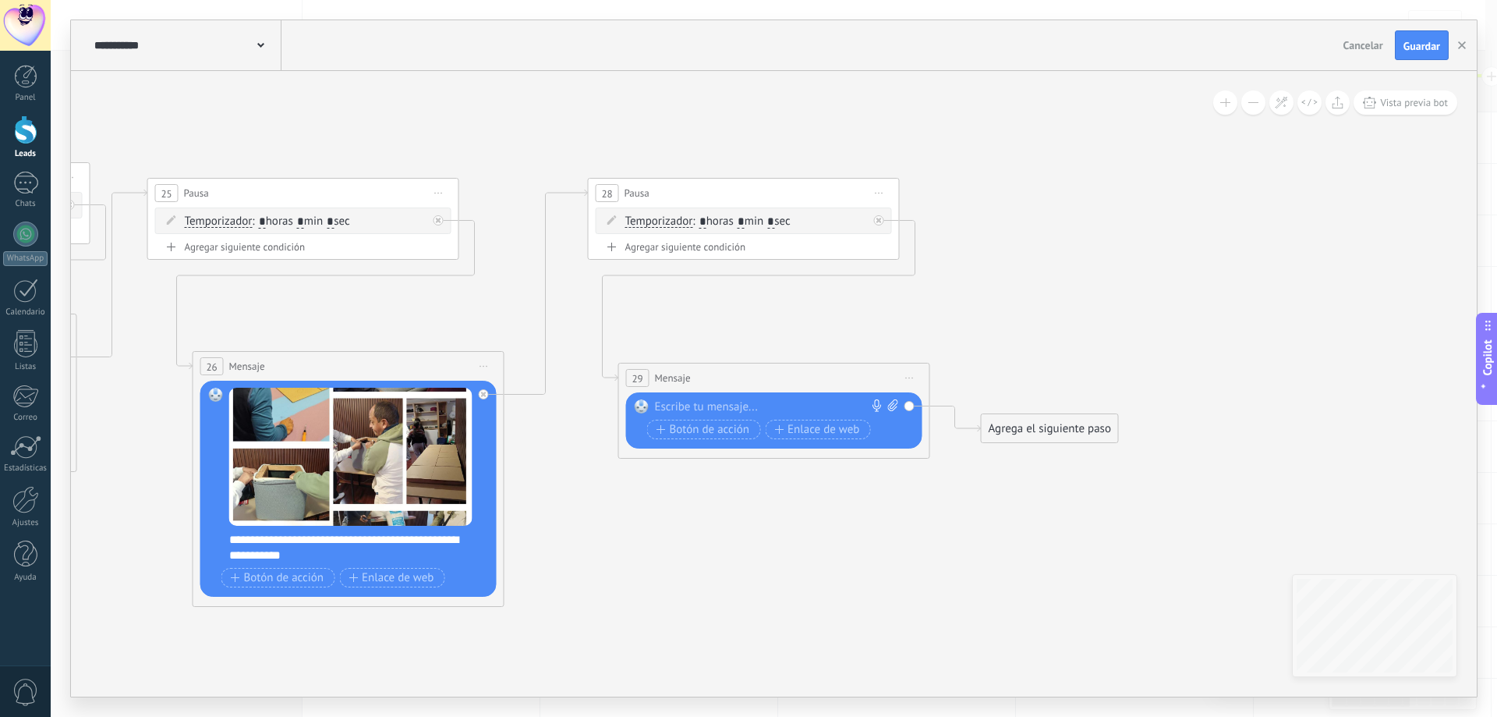
click at [715, 406] on div at bounding box center [771, 407] width 232 height 16
paste div
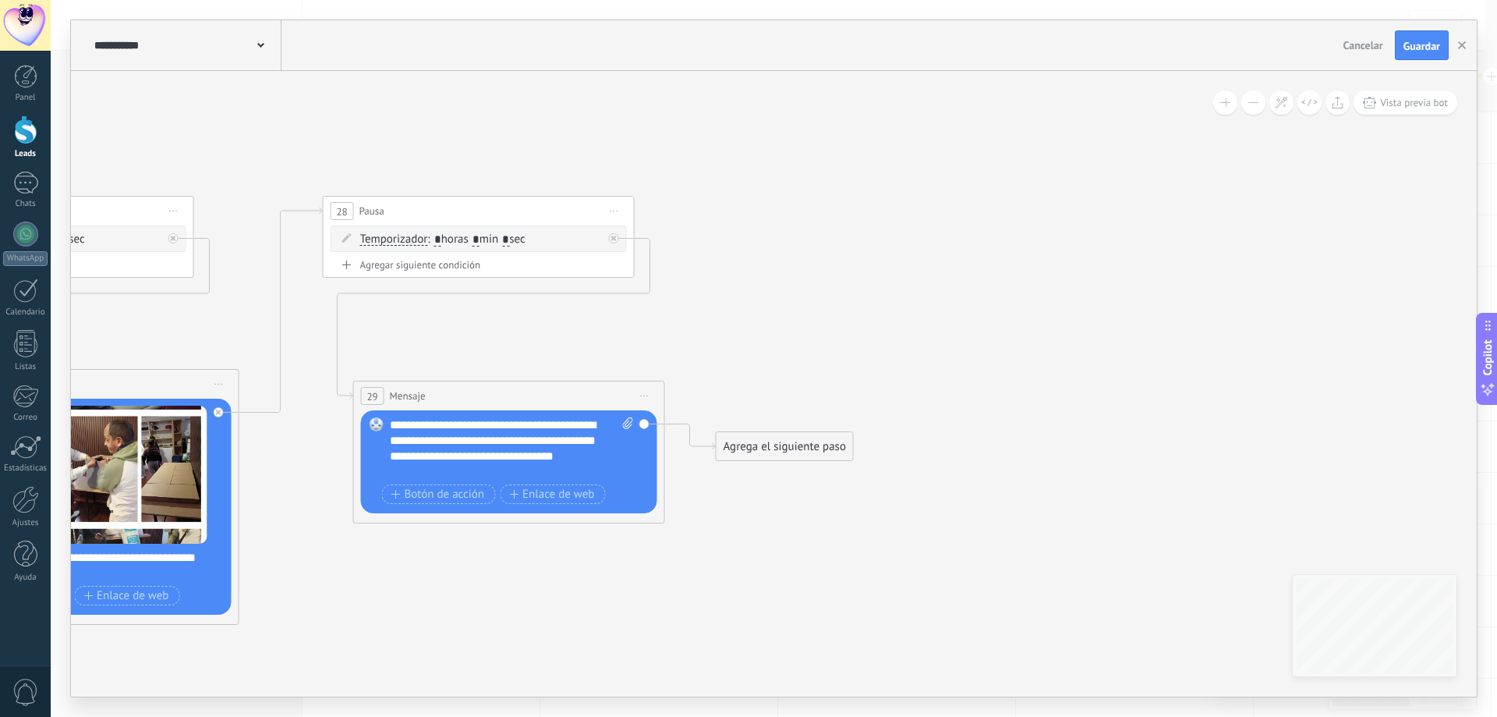
drag, startPoint x: 1023, startPoint y: 511, endPoint x: 764, endPoint y: 519, distance: 259.0
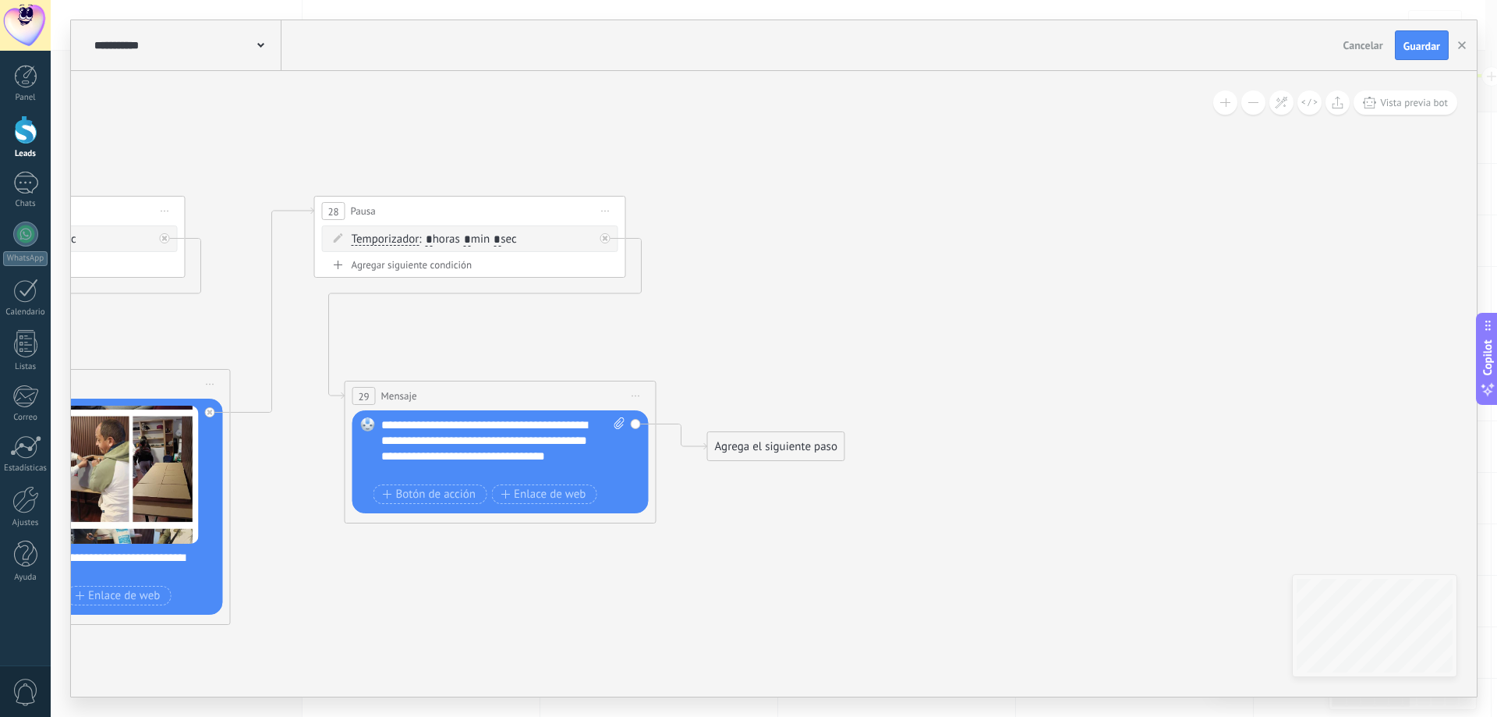
click at [607, 211] on icon at bounding box center [606, 212] width 8 height 2
click at [668, 288] on div "Duplicar" at bounding box center [677, 286] width 154 height 27
drag, startPoint x: 526, startPoint y: 341, endPoint x: 1011, endPoint y: 239, distance: 496.2
click at [1011, 239] on div "31 Pausa ***** Iniciar vista previa aquí Cambiar nombre Duplicar Borrar" at bounding box center [936, 244] width 310 height 29
drag, startPoint x: 820, startPoint y: 424, endPoint x: 905, endPoint y: 240, distance: 202.7
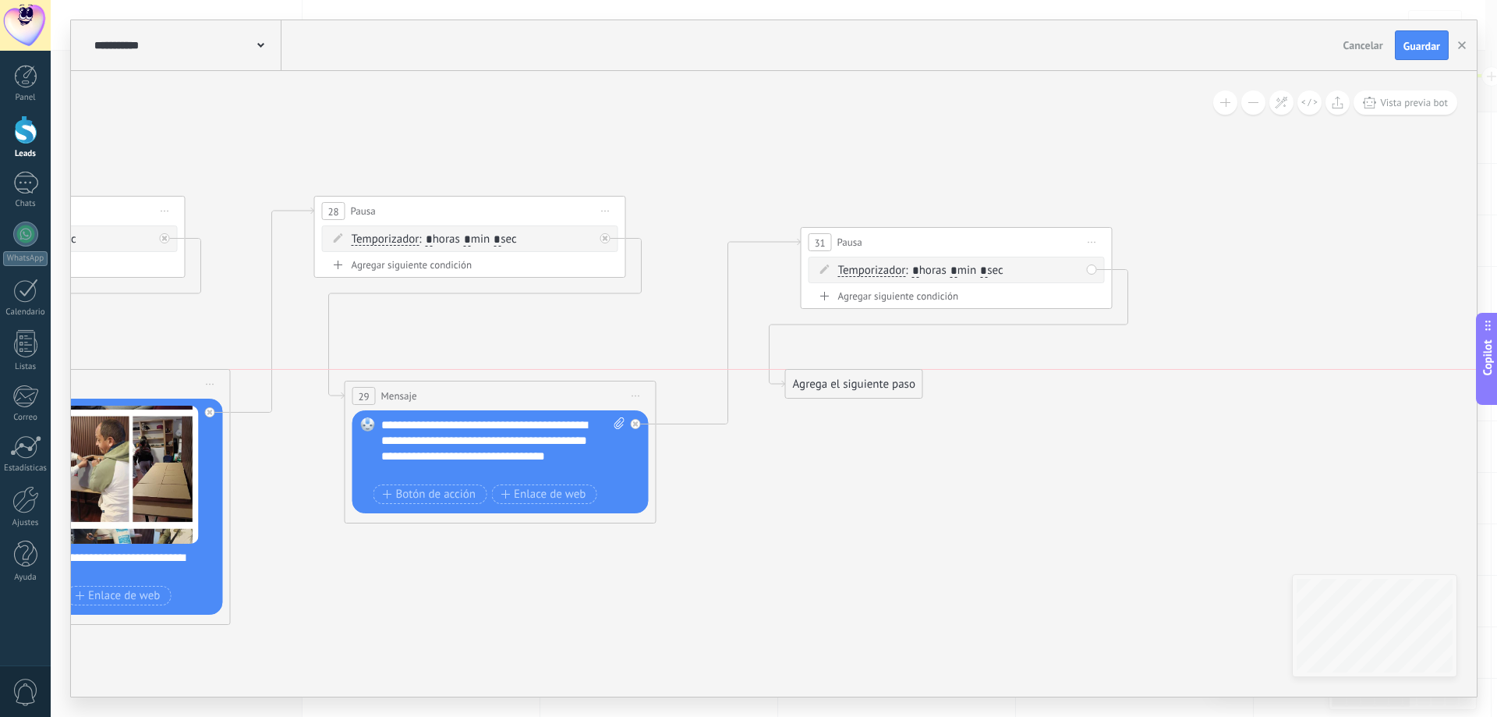
drag, startPoint x: 776, startPoint y: 383, endPoint x: 882, endPoint y: 402, distance: 107.8
click at [882, 397] on div "Agrega el siguiente paso" at bounding box center [854, 384] width 136 height 26
click at [845, 405] on div "Agrega el siguiente paso" at bounding box center [855, 406] width 136 height 26
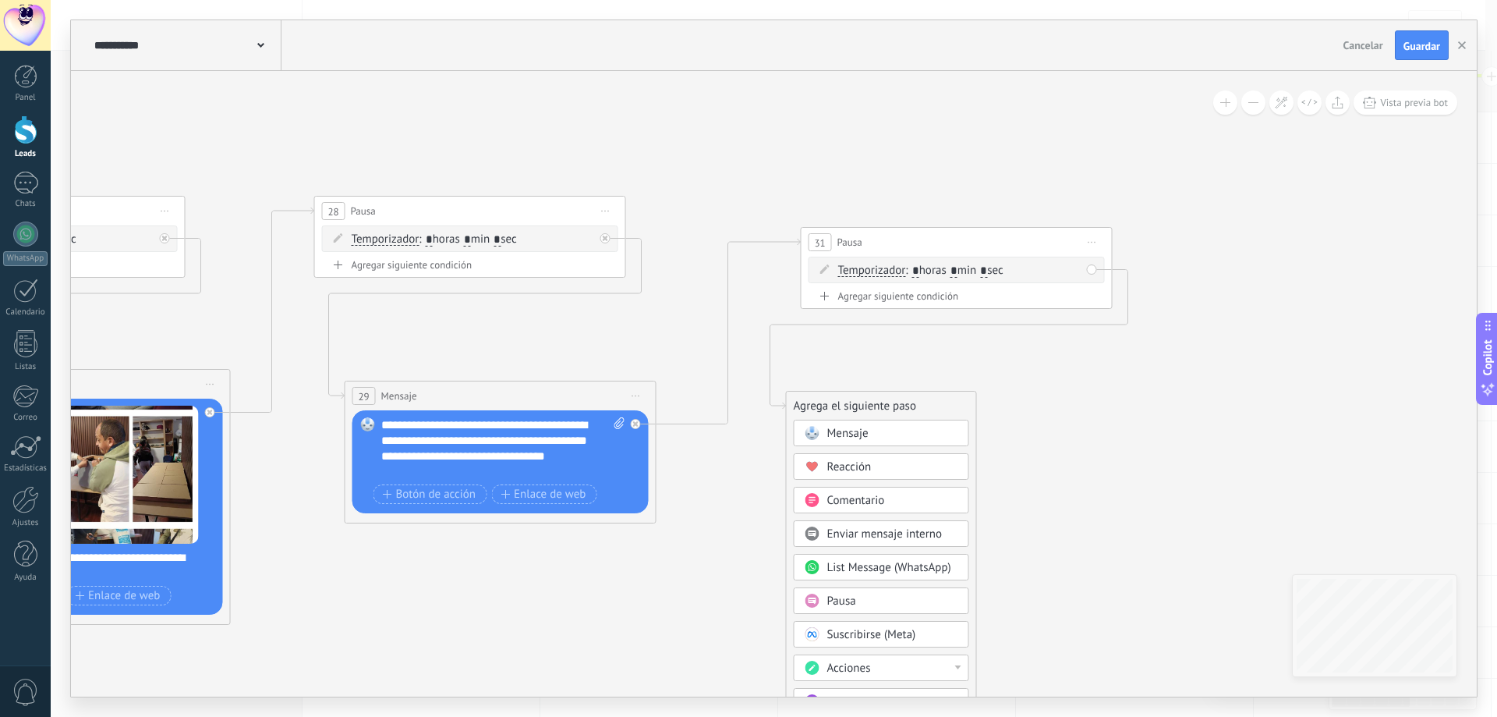
click at [841, 426] on span "Mensaje" at bounding box center [847, 433] width 41 height 15
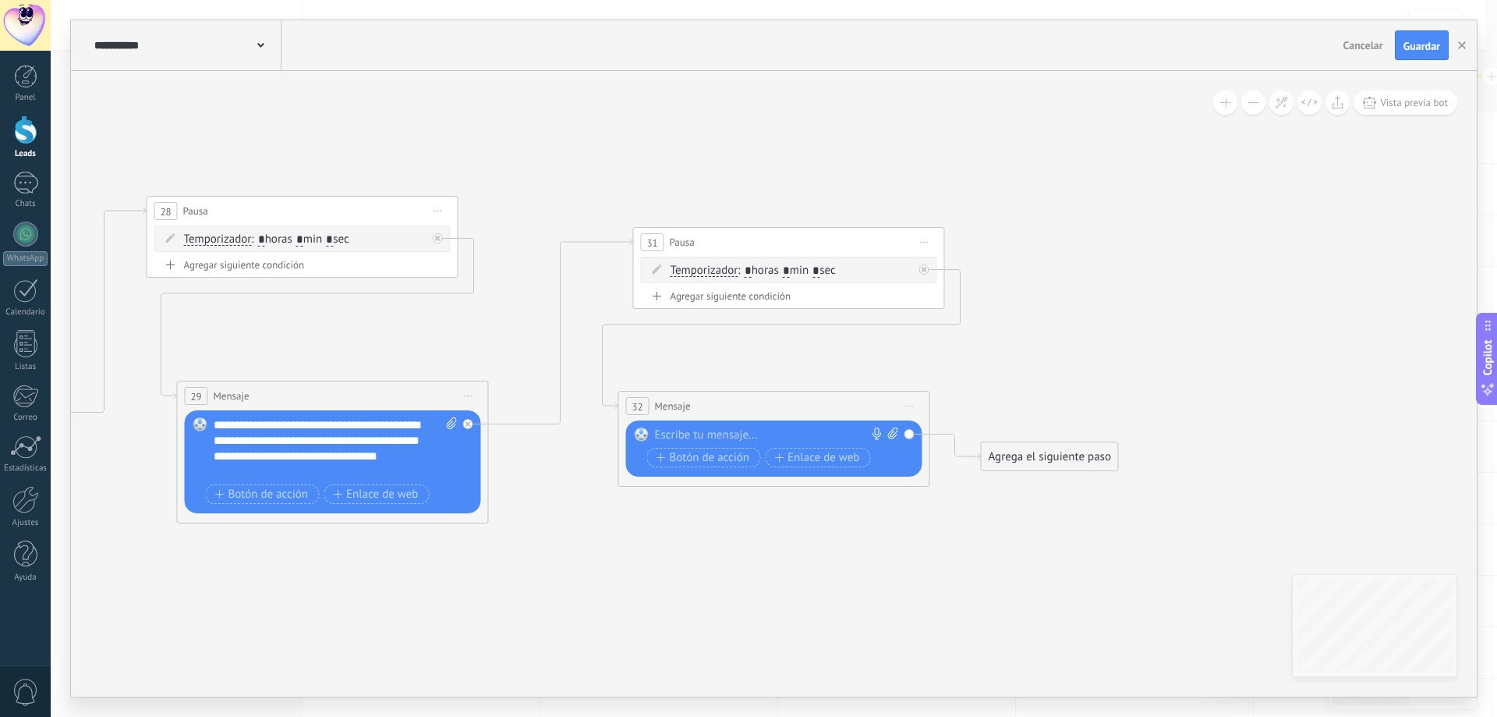
click at [748, 437] on div at bounding box center [771, 435] width 232 height 16
paste div
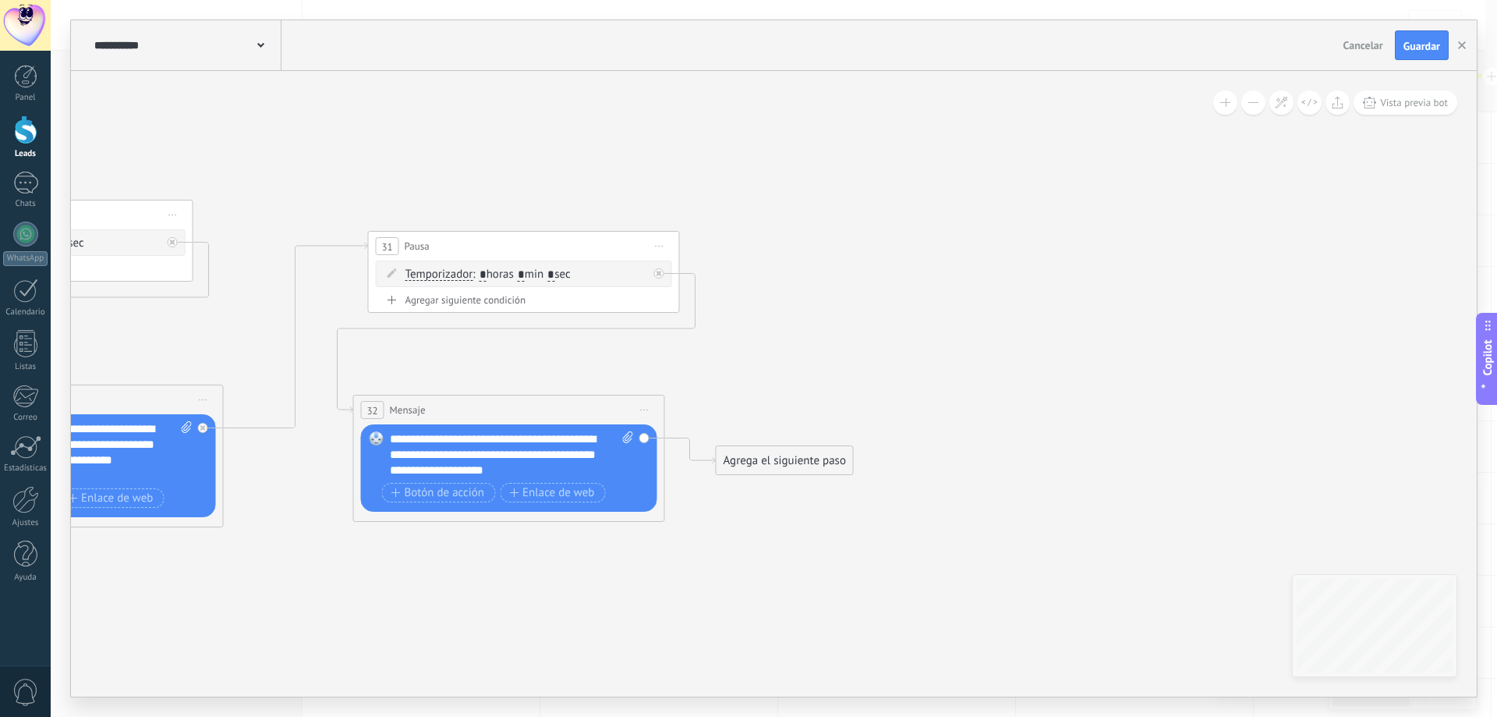
drag, startPoint x: 1020, startPoint y: 383, endPoint x: 755, endPoint y: 387, distance: 265.1
click at [662, 243] on span "Iniciar vista previa aquí Cambiar nombre Duplicar Borrar" at bounding box center [659, 246] width 25 height 23
click at [725, 320] on div "Duplicar" at bounding box center [730, 321] width 154 height 27
drag, startPoint x: 628, startPoint y: 377, endPoint x: 961, endPoint y: 294, distance: 343.2
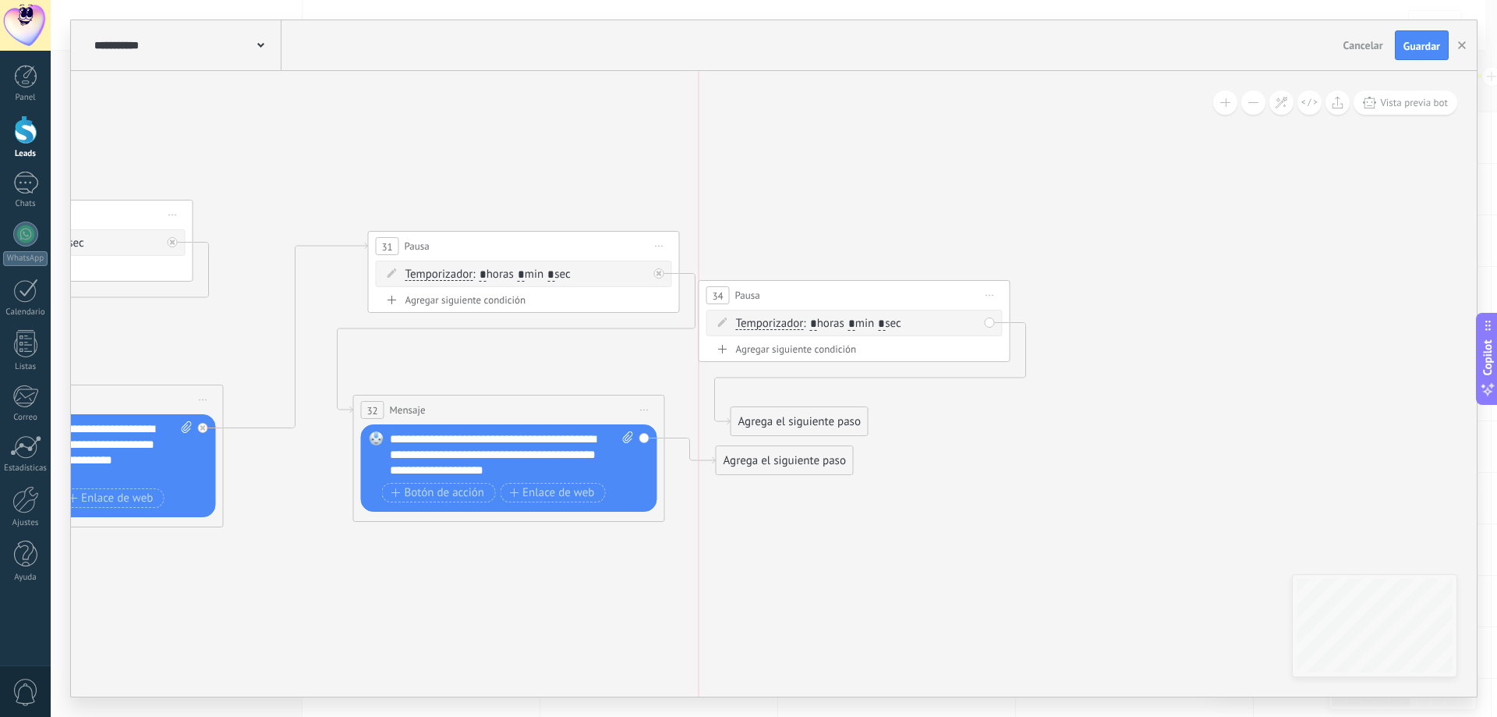
click at [961, 294] on div "34 Pausa ***** Iniciar vista previa aquí Cambiar nombre Duplicar [GEOGRAPHIC_DA…" at bounding box center [854, 295] width 310 height 29
drag, startPoint x: 784, startPoint y: 463, endPoint x: 854, endPoint y: 280, distance: 196.2
drag, startPoint x: 782, startPoint y: 423, endPoint x: 796, endPoint y: 423, distance: 14.0
click at [796, 423] on div "Agrega el siguiente paso" at bounding box center [812, 422] width 136 height 26
click at [798, 423] on div "Agrega el siguiente paso" at bounding box center [813, 422] width 136 height 26
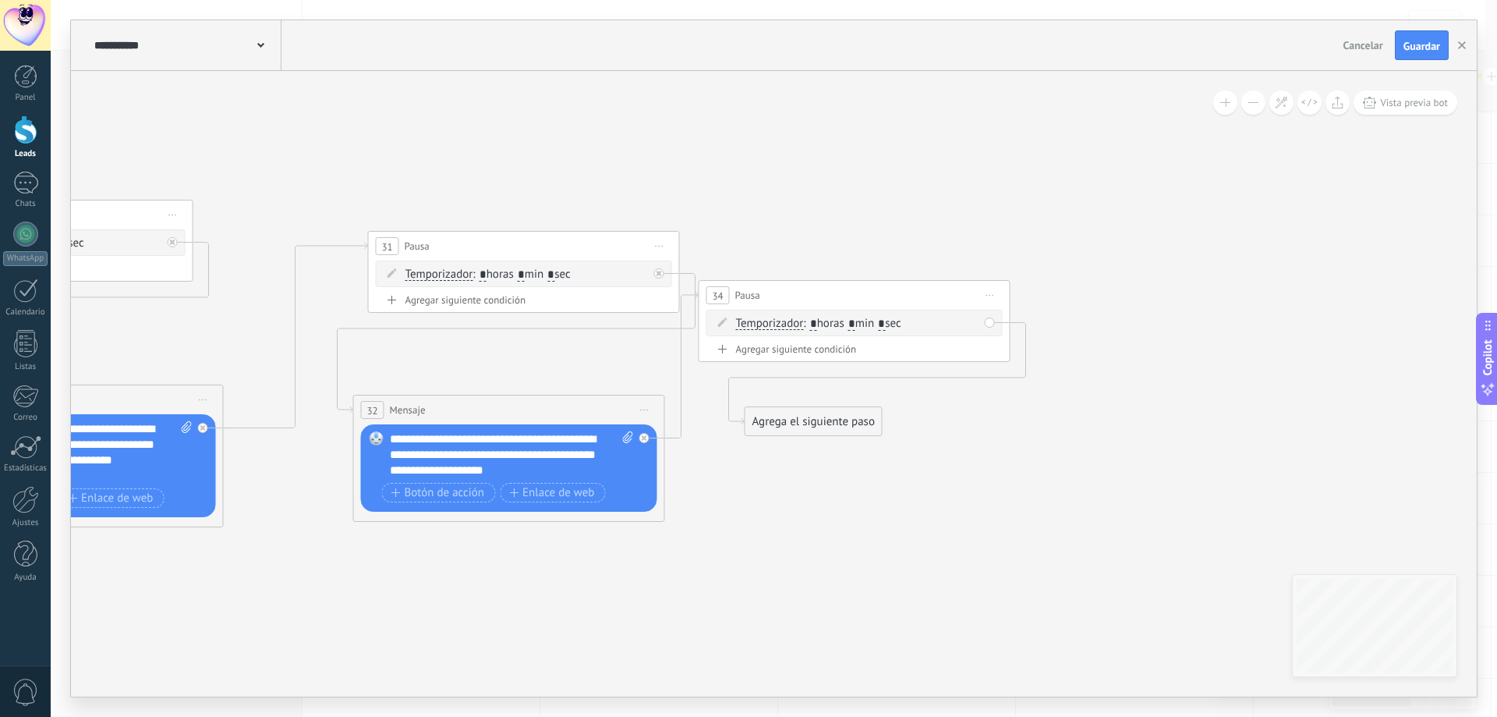
click at [812, 425] on div "Agrega el siguiente paso" at bounding box center [813, 422] width 136 height 26
click at [808, 455] on span "Mensaje" at bounding box center [806, 448] width 41 height 15
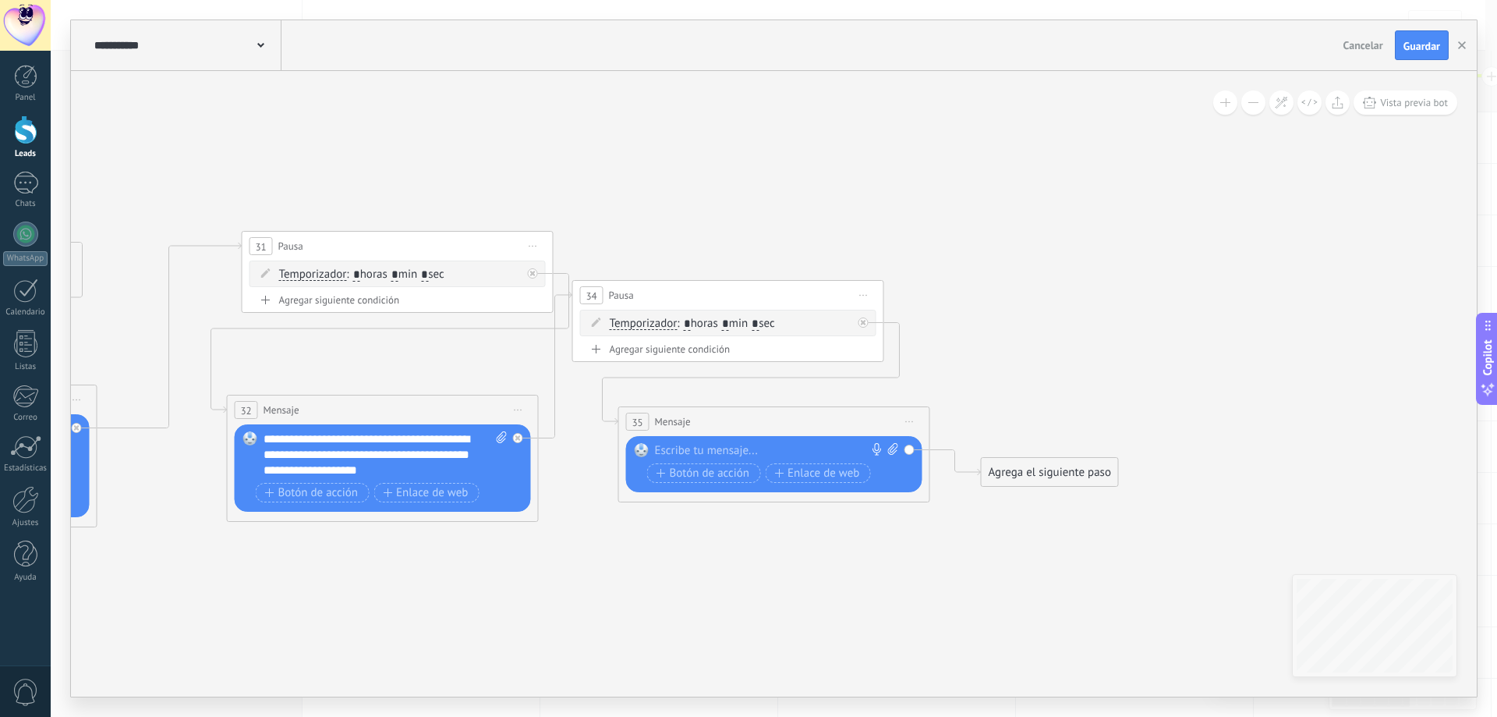
click at [717, 446] on div at bounding box center [771, 451] width 232 height 16
paste div
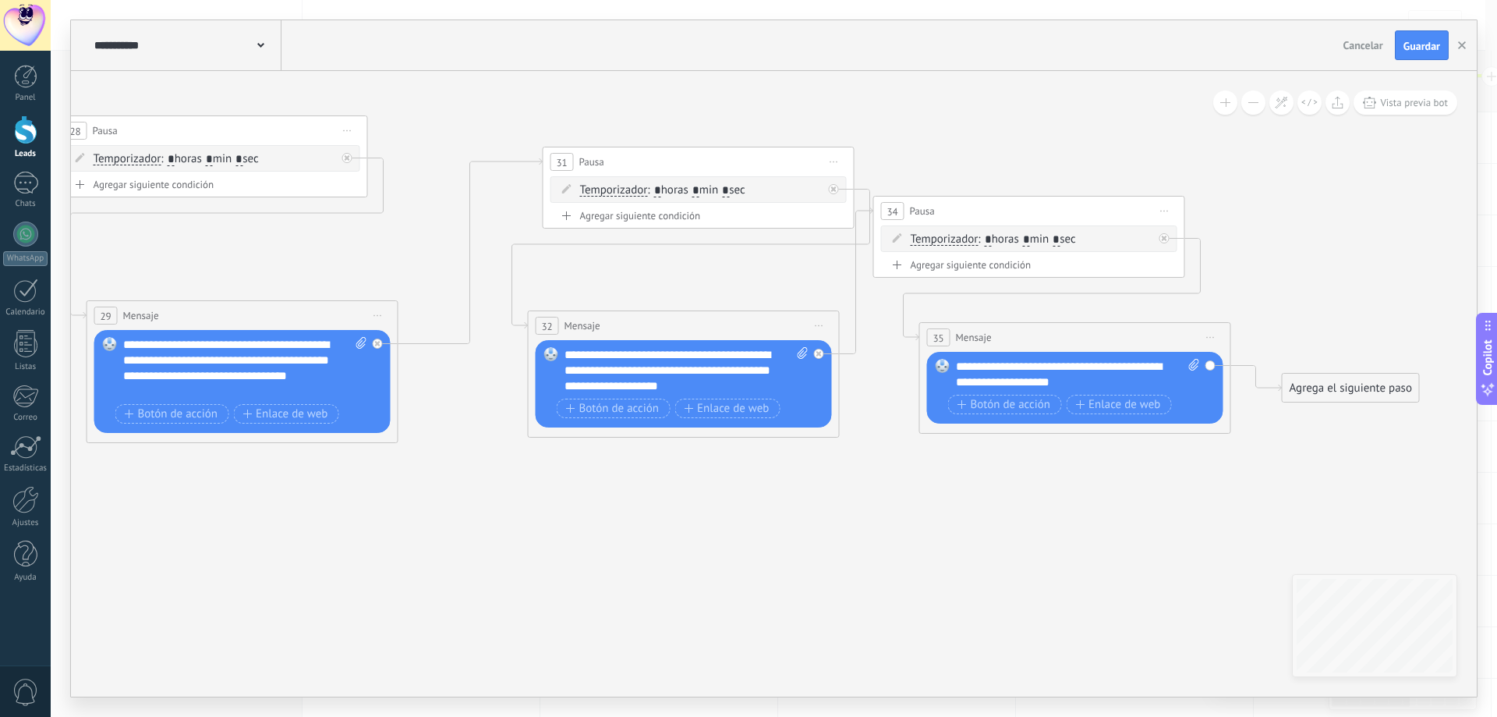
drag, startPoint x: 676, startPoint y: 554, endPoint x: 881, endPoint y: 490, distance: 215.0
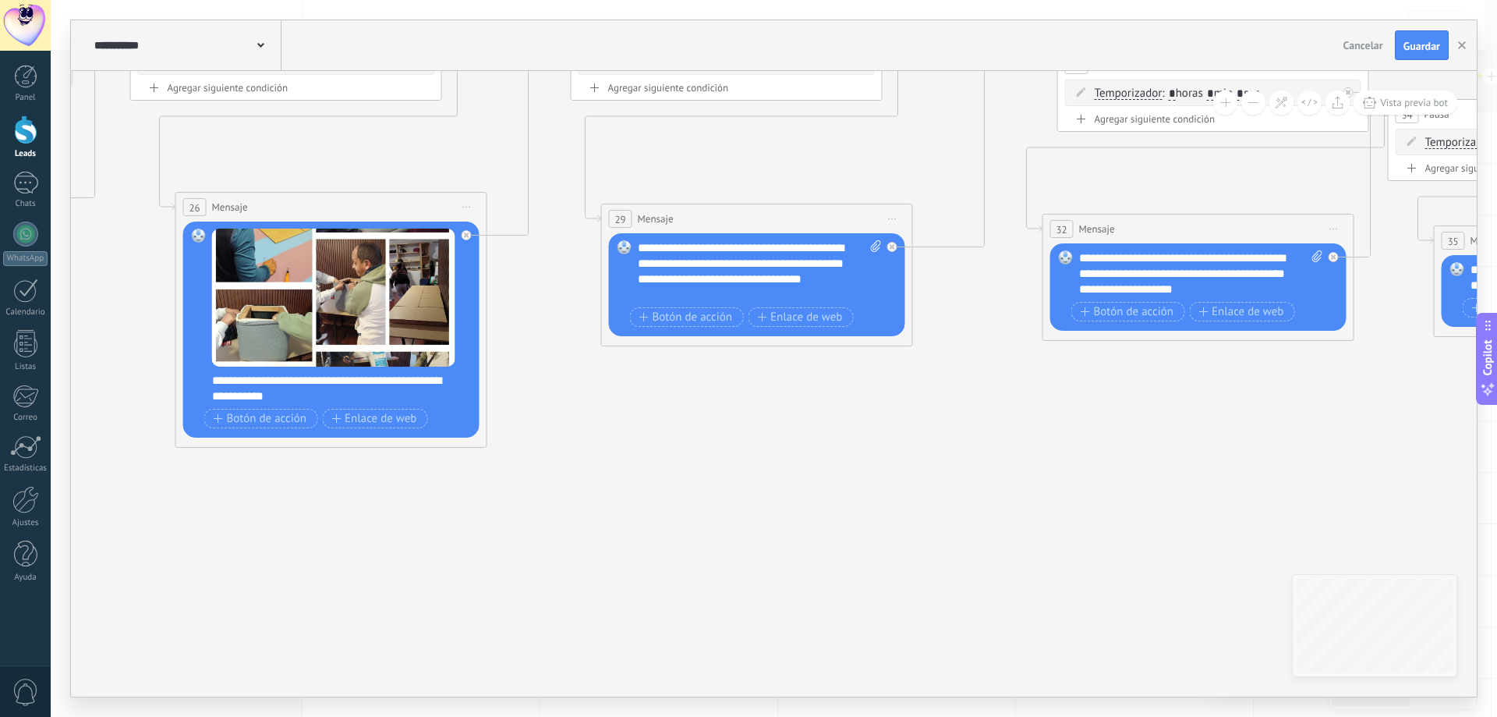
drag, startPoint x: 651, startPoint y: 546, endPoint x: 969, endPoint y: 474, distance: 326.1
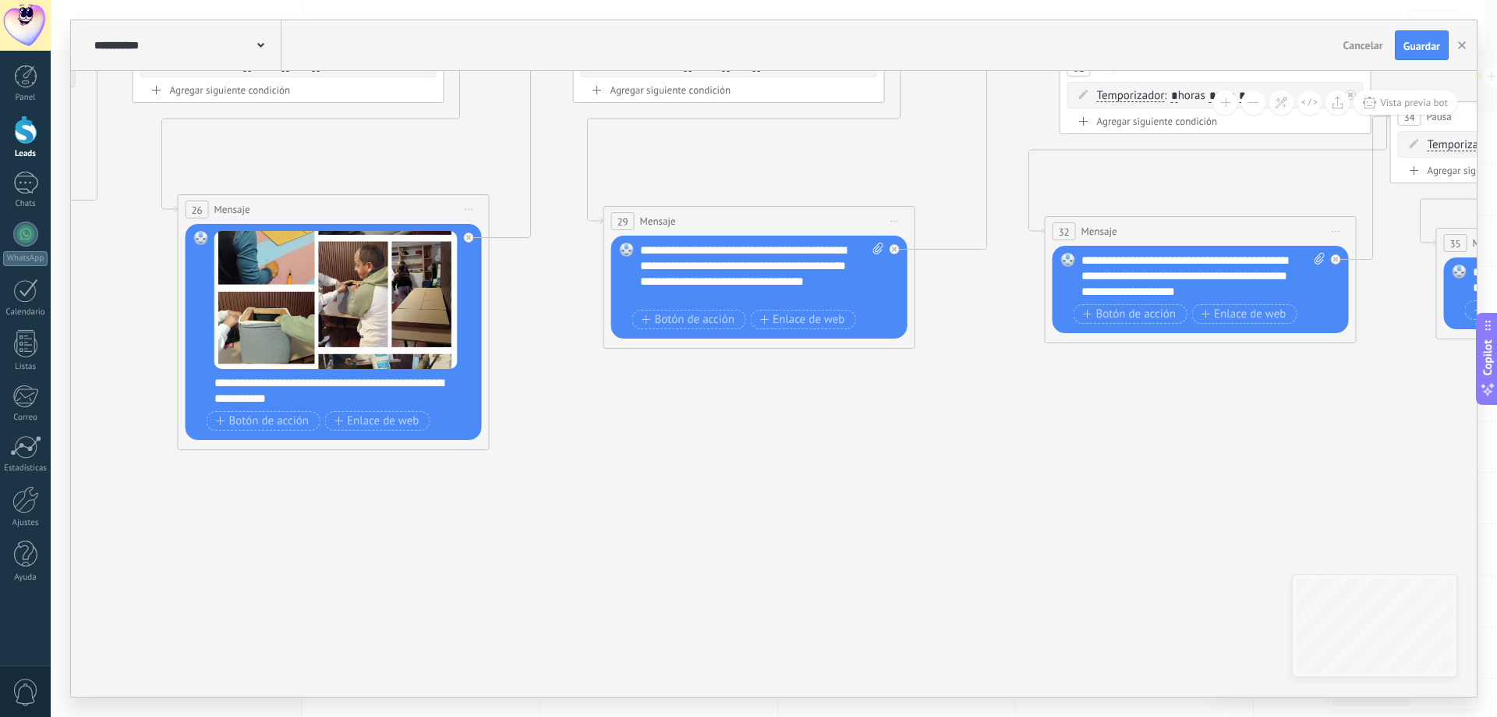
drag, startPoint x: 766, startPoint y: 537, endPoint x: 1165, endPoint y: 470, distance: 404.0
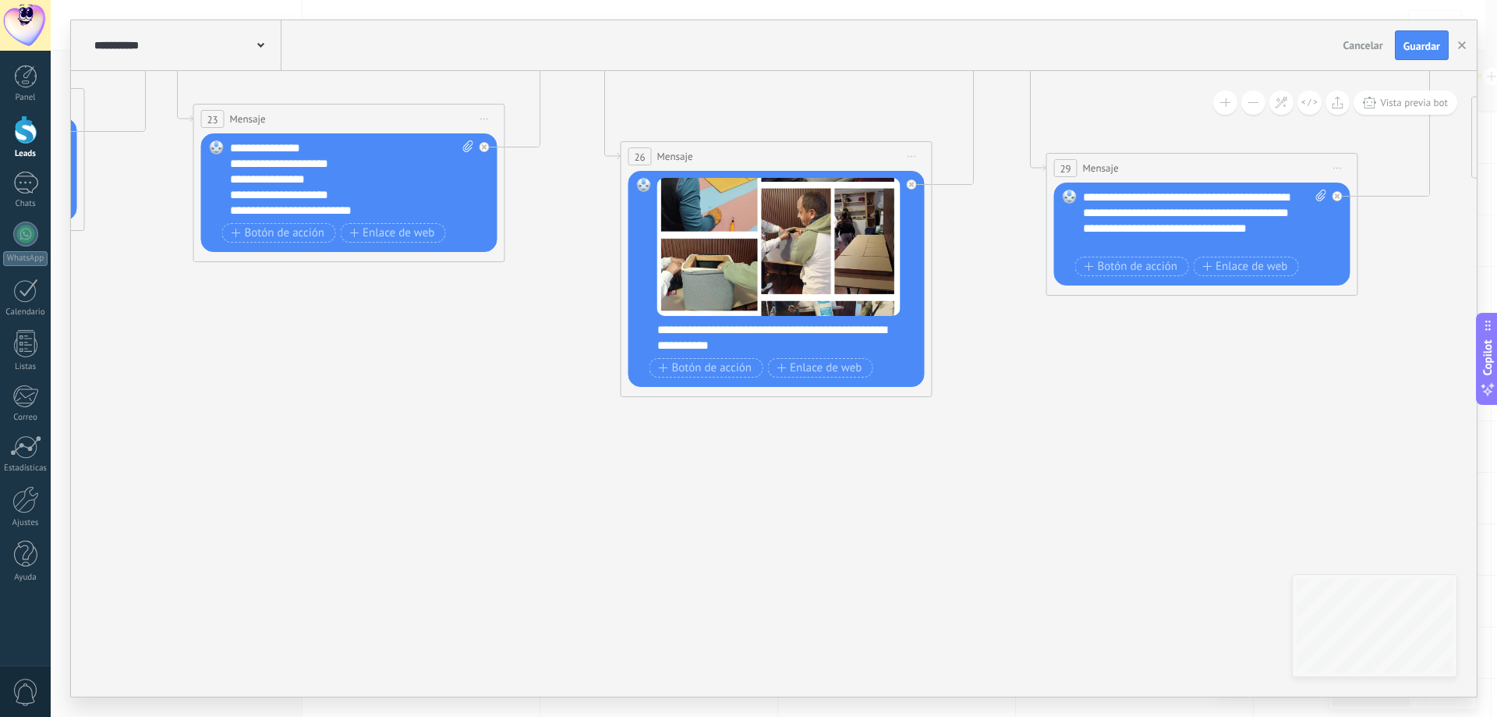
drag, startPoint x: 693, startPoint y: 521, endPoint x: 665, endPoint y: 485, distance: 45.5
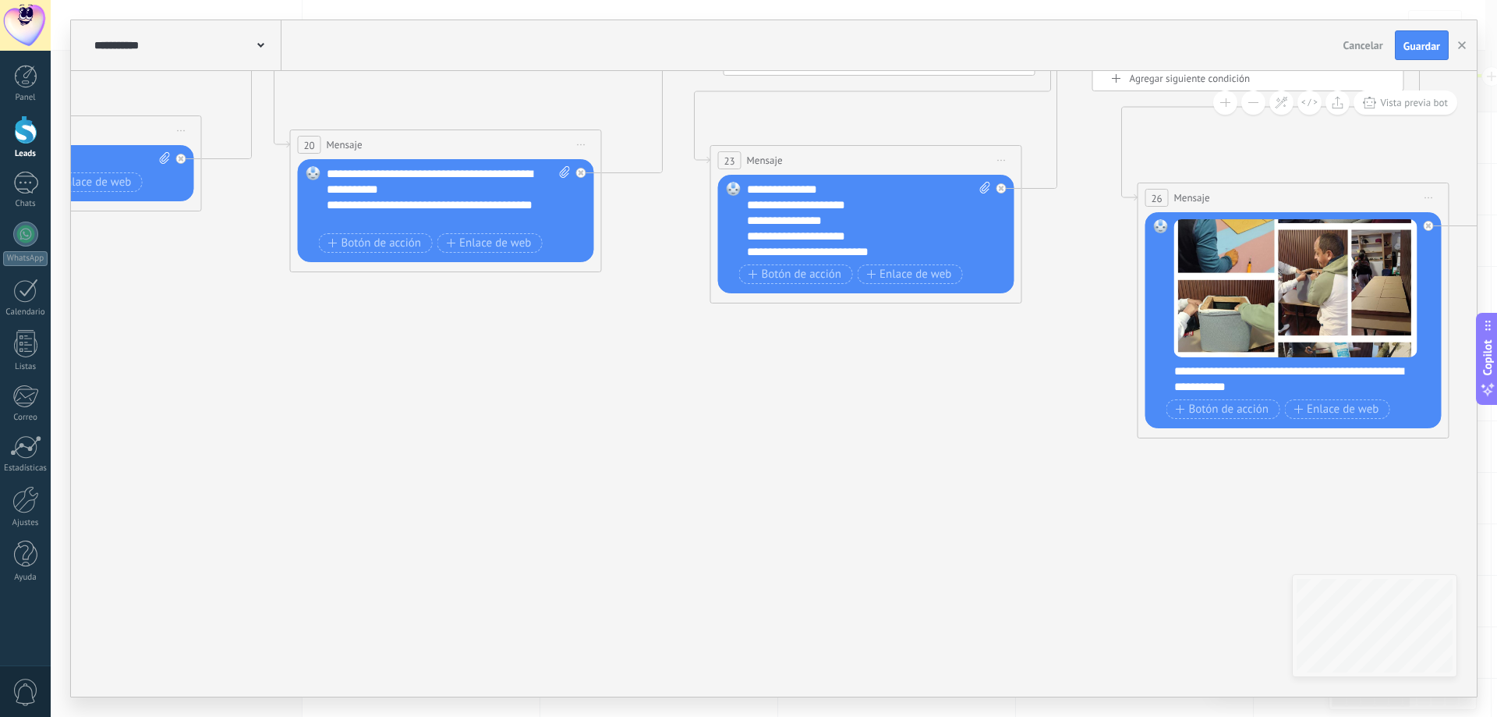
drag, startPoint x: 511, startPoint y: 470, endPoint x: 887, endPoint y: 476, distance: 375.9
click at [887, 477] on icon at bounding box center [449, 81] width 5569 height 1312
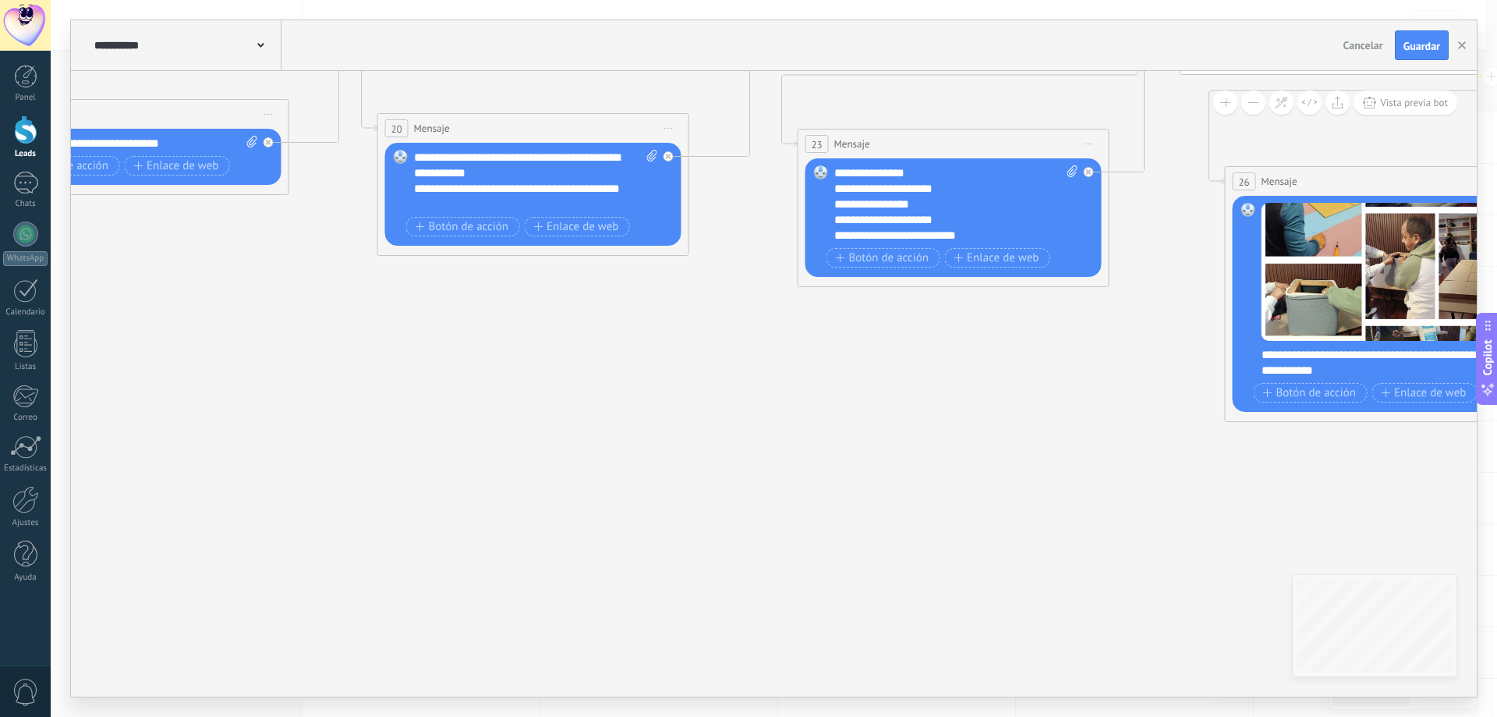
drag, startPoint x: 534, startPoint y: 398, endPoint x: 894, endPoint y: 465, distance: 365.5
click at [892, 467] on icon at bounding box center [536, 64] width 5569 height 1312
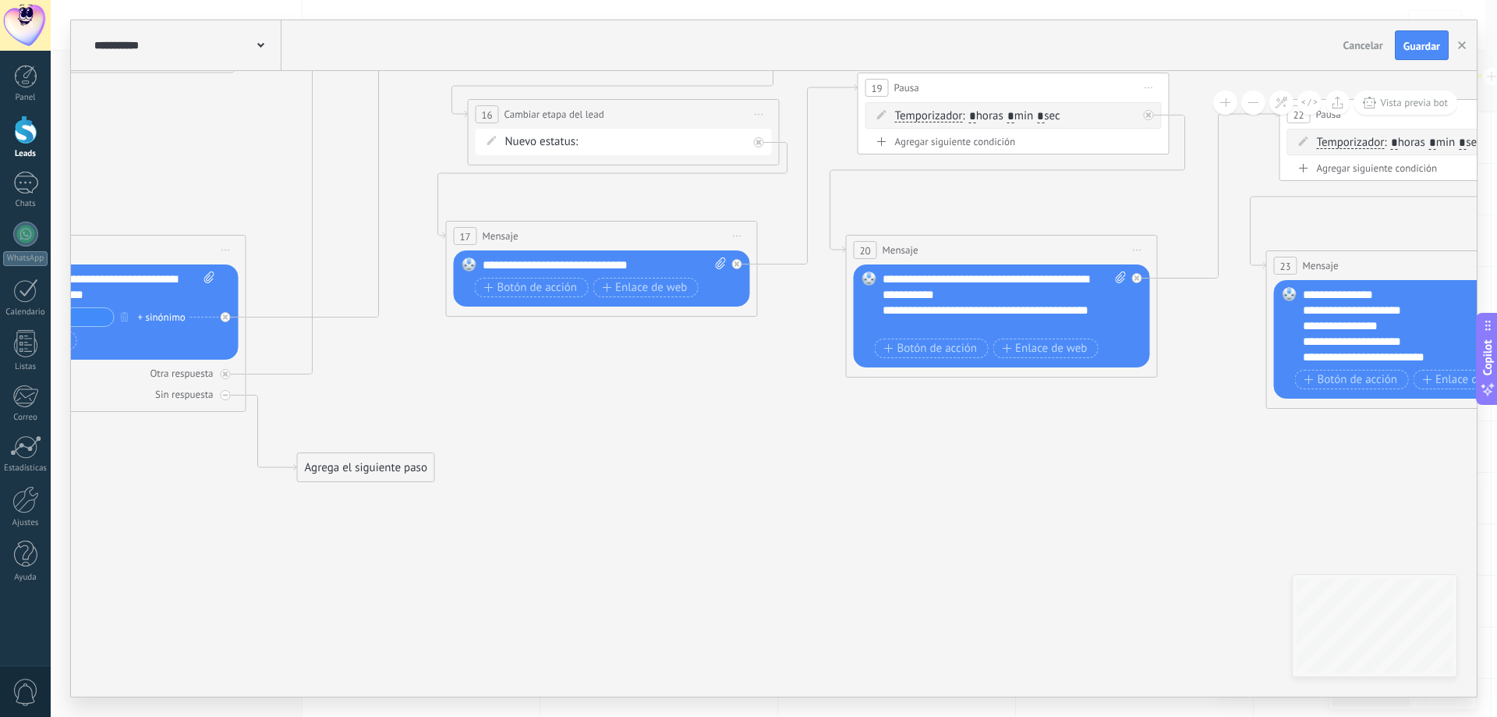
drag, startPoint x: 493, startPoint y: 430, endPoint x: 872, endPoint y: 433, distance: 378.9
click at [908, 447] on icon at bounding box center [1005, 186] width 5569 height 1312
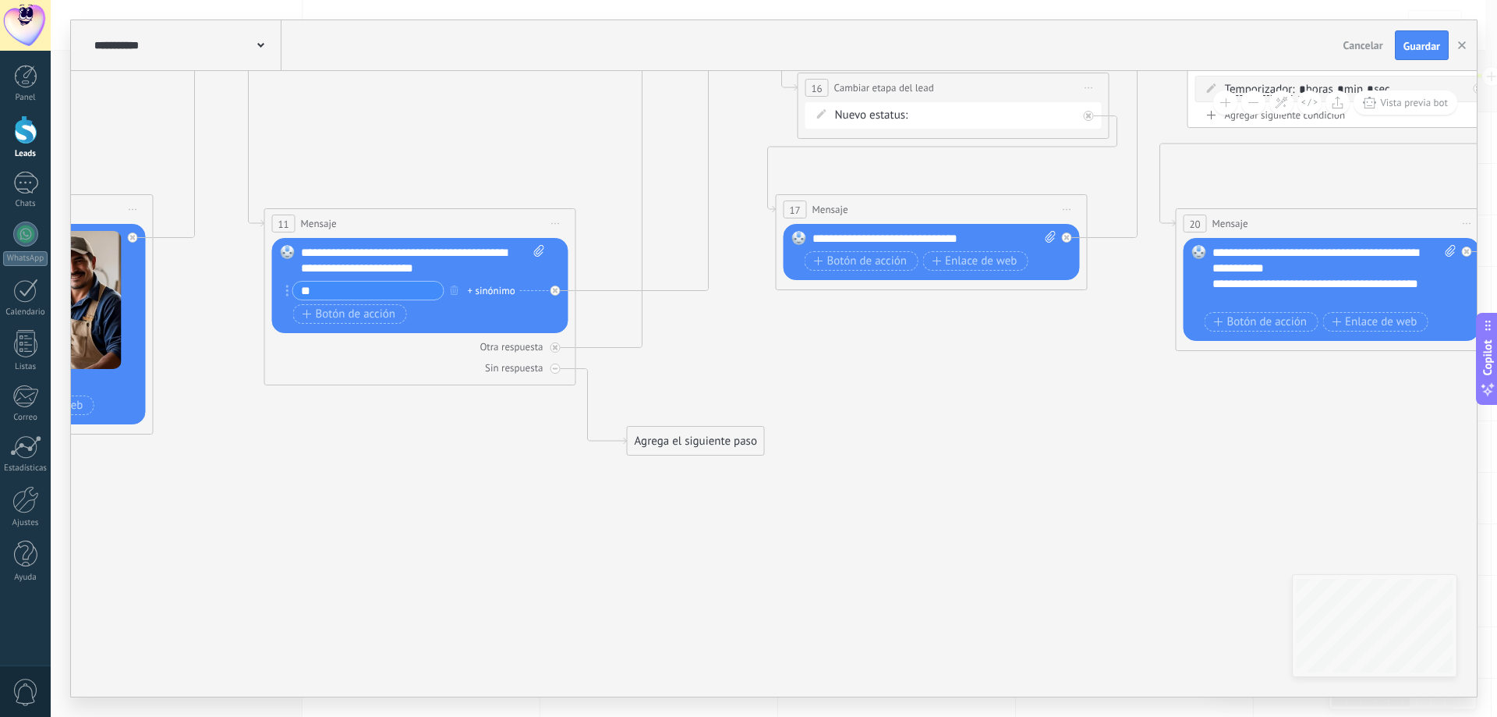
drag, startPoint x: 776, startPoint y: 514, endPoint x: 944, endPoint y: 435, distance: 185.9
click at [941, 445] on icon at bounding box center [1335, 159] width 5569 height 1312
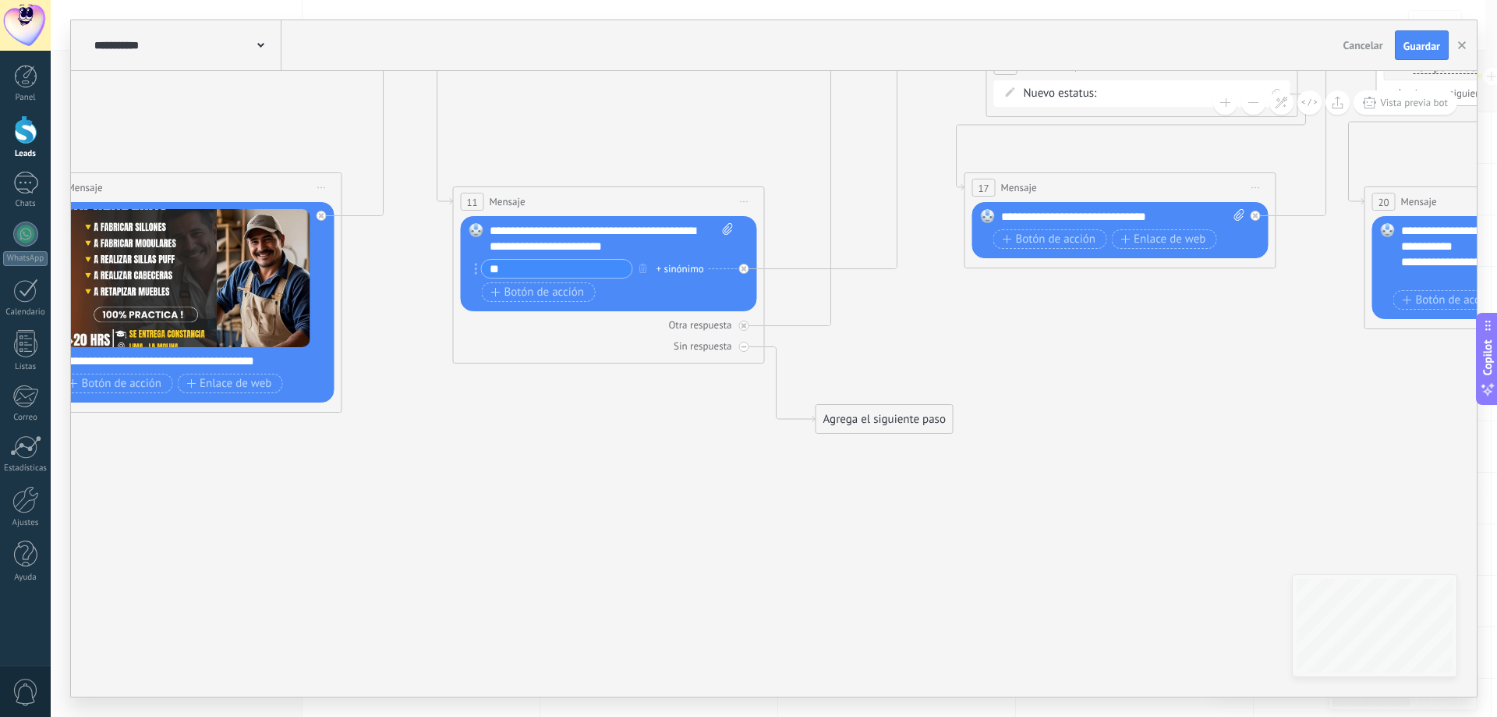
drag, startPoint x: 680, startPoint y: 388, endPoint x: 294, endPoint y: 491, distance: 399.6
click at [303, 498] on icon at bounding box center [1523, 137] width 5569 height 1312
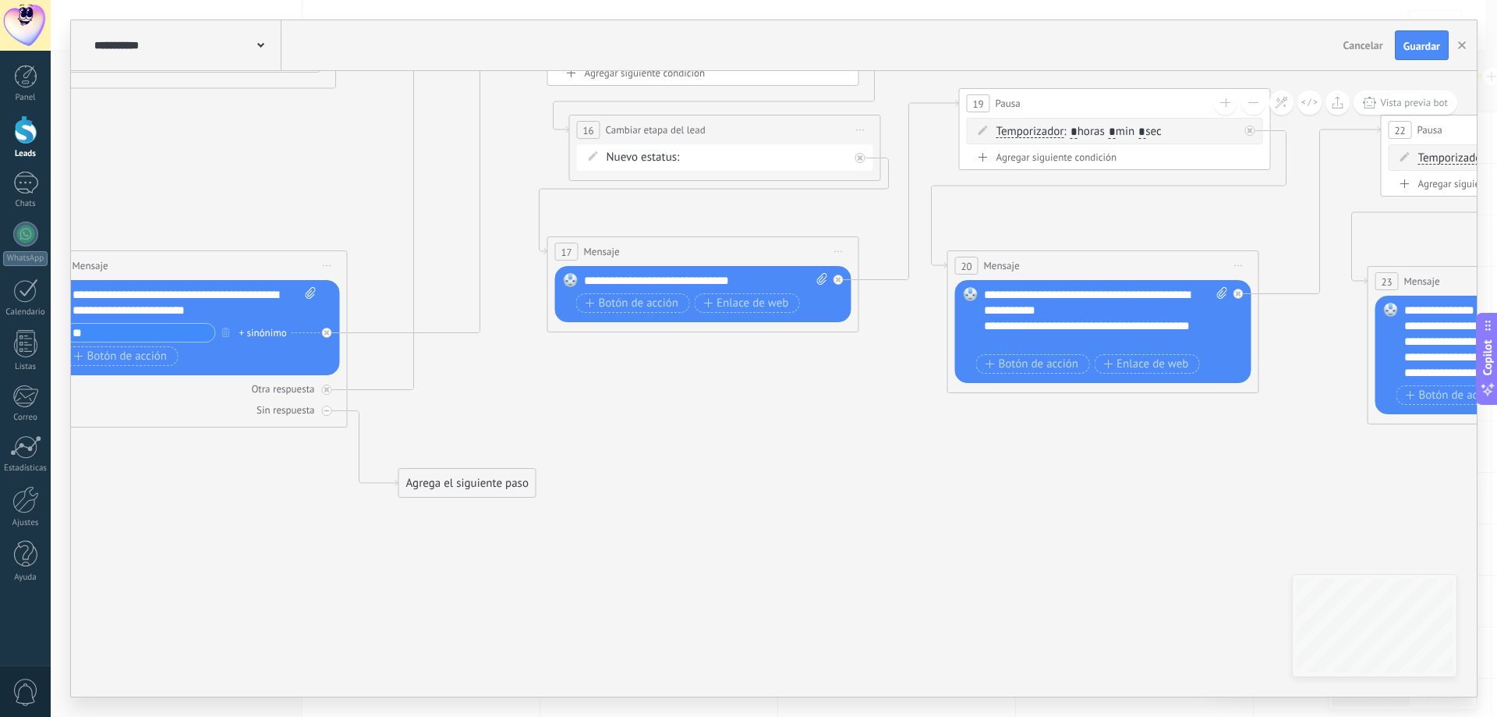
drag, startPoint x: 1076, startPoint y: 547, endPoint x: 533, endPoint y: 515, distance: 543.7
click at [570, 533] on icon at bounding box center [1106, 201] width 5569 height 1312
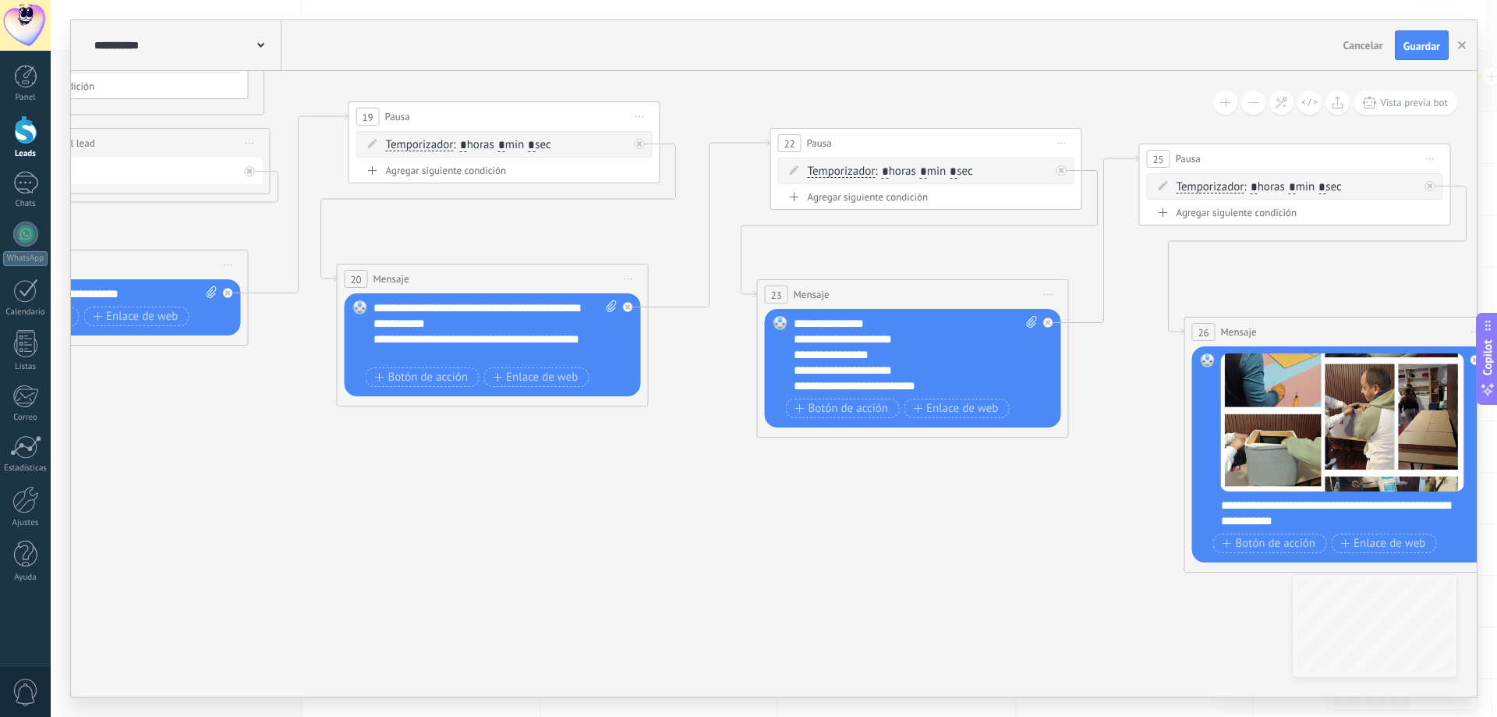
drag, startPoint x: 996, startPoint y: 508, endPoint x: 625, endPoint y: 512, distance: 371.2
click at [615, 522] on icon at bounding box center [496, 215] width 5569 height 1312
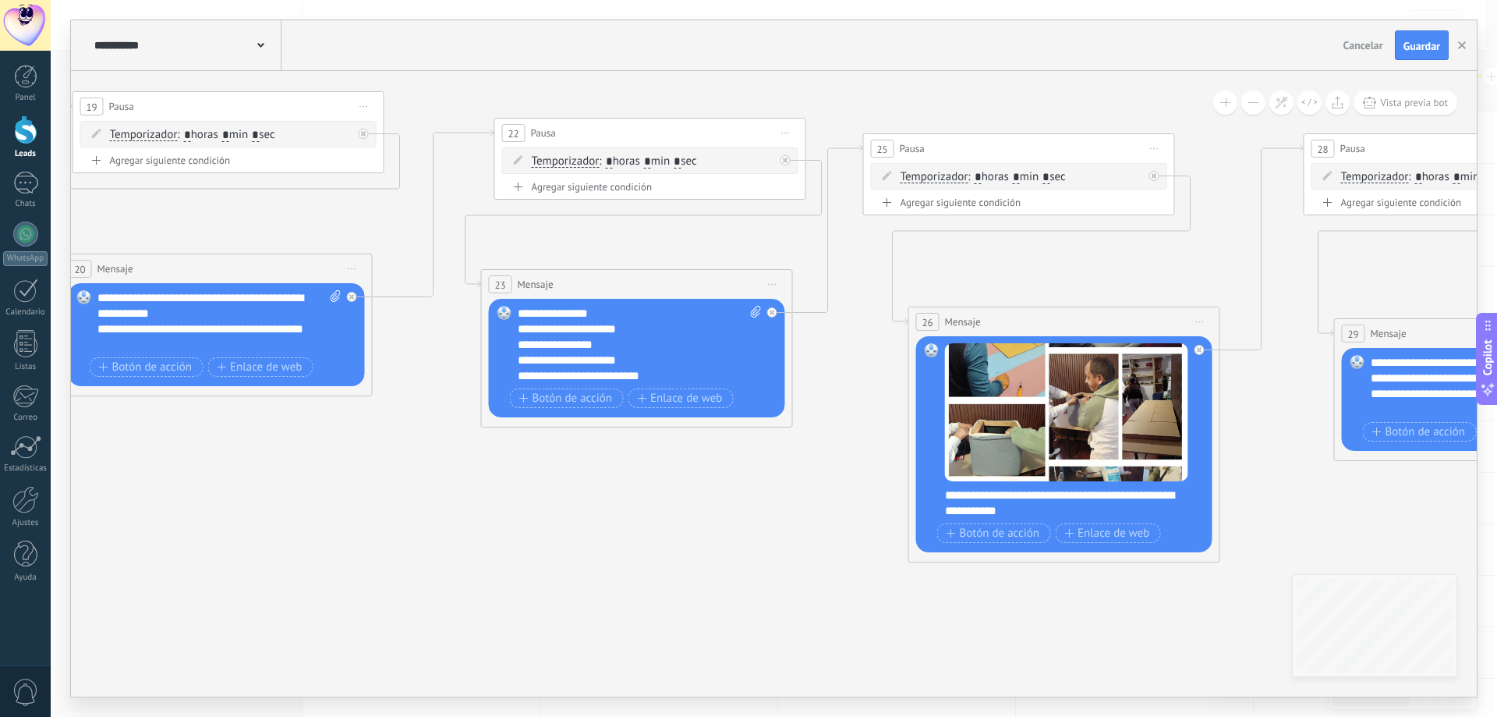
drag, startPoint x: 828, startPoint y: 552, endPoint x: 407, endPoint y: 499, distance: 424.4
click at [412, 502] on icon at bounding box center [220, 205] width 5569 height 1312
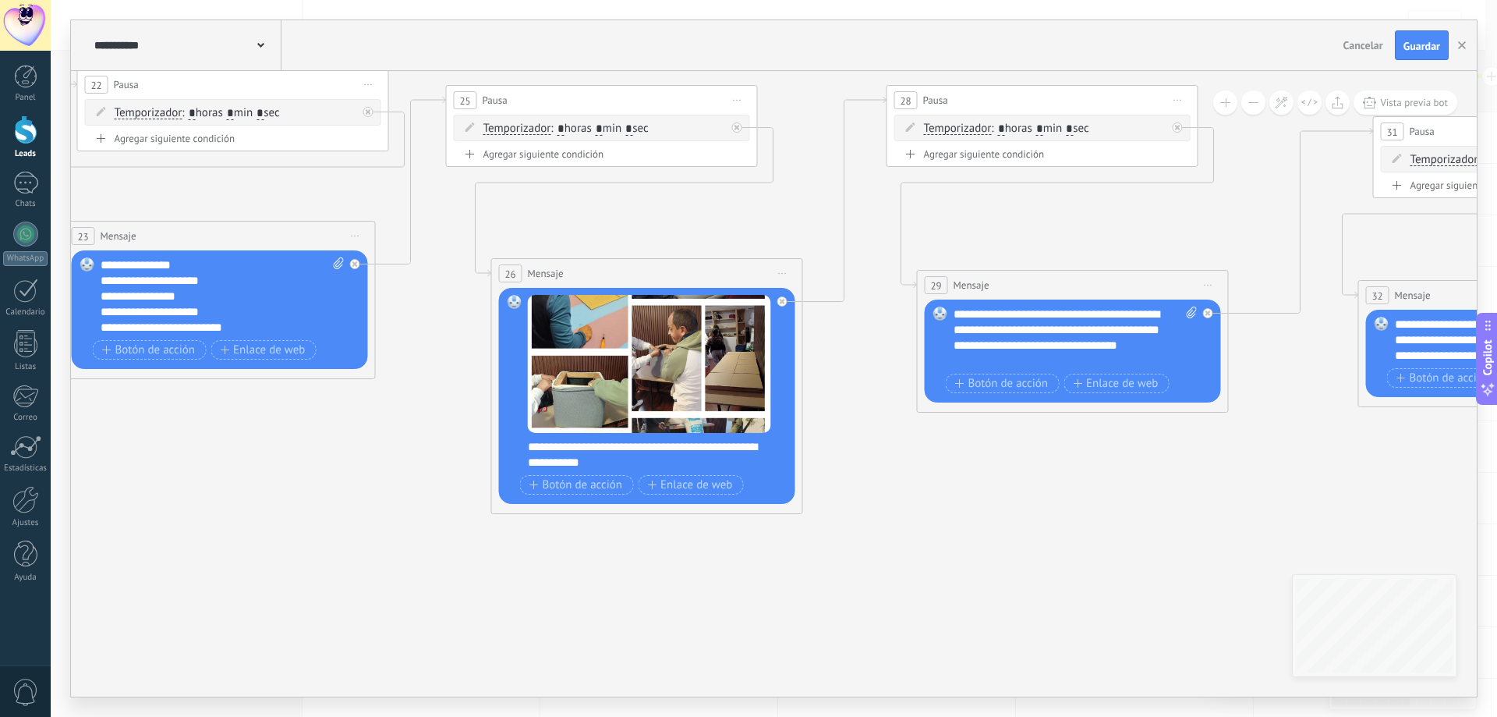
drag, startPoint x: 876, startPoint y: 572, endPoint x: 416, endPoint y: 525, distance: 462.4
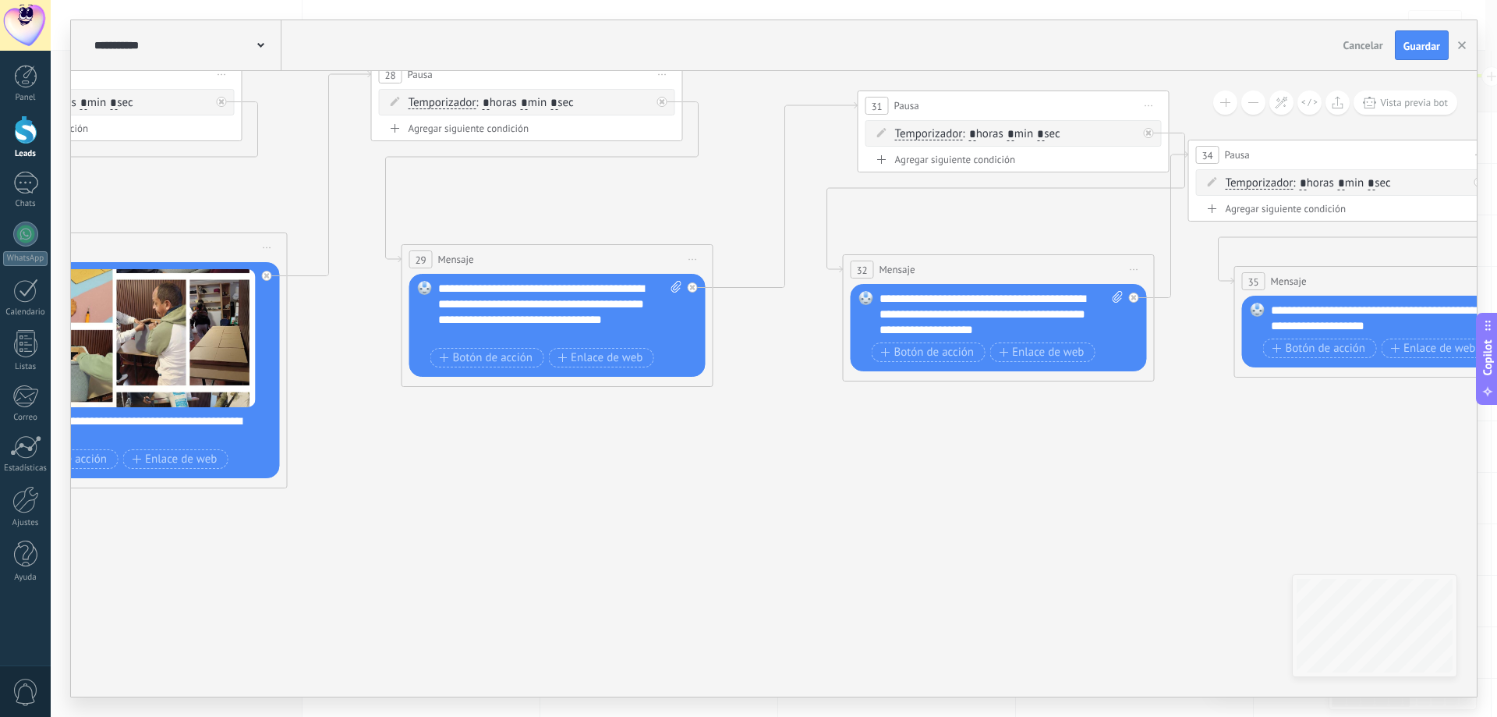
drag, startPoint x: 970, startPoint y: 572, endPoint x: 501, endPoint y: 550, distance: 469.9
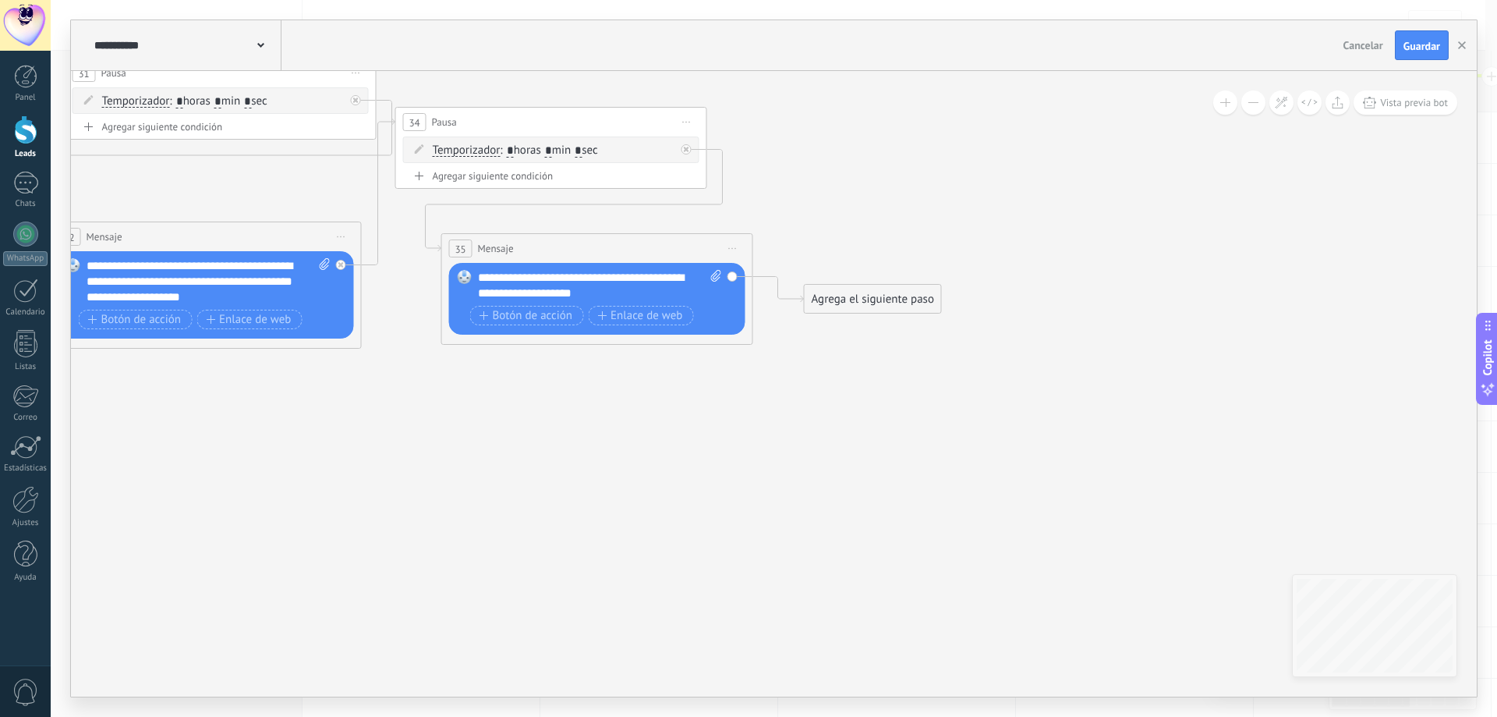
drag, startPoint x: 920, startPoint y: 537, endPoint x: 501, endPoint y: 480, distance: 423.3
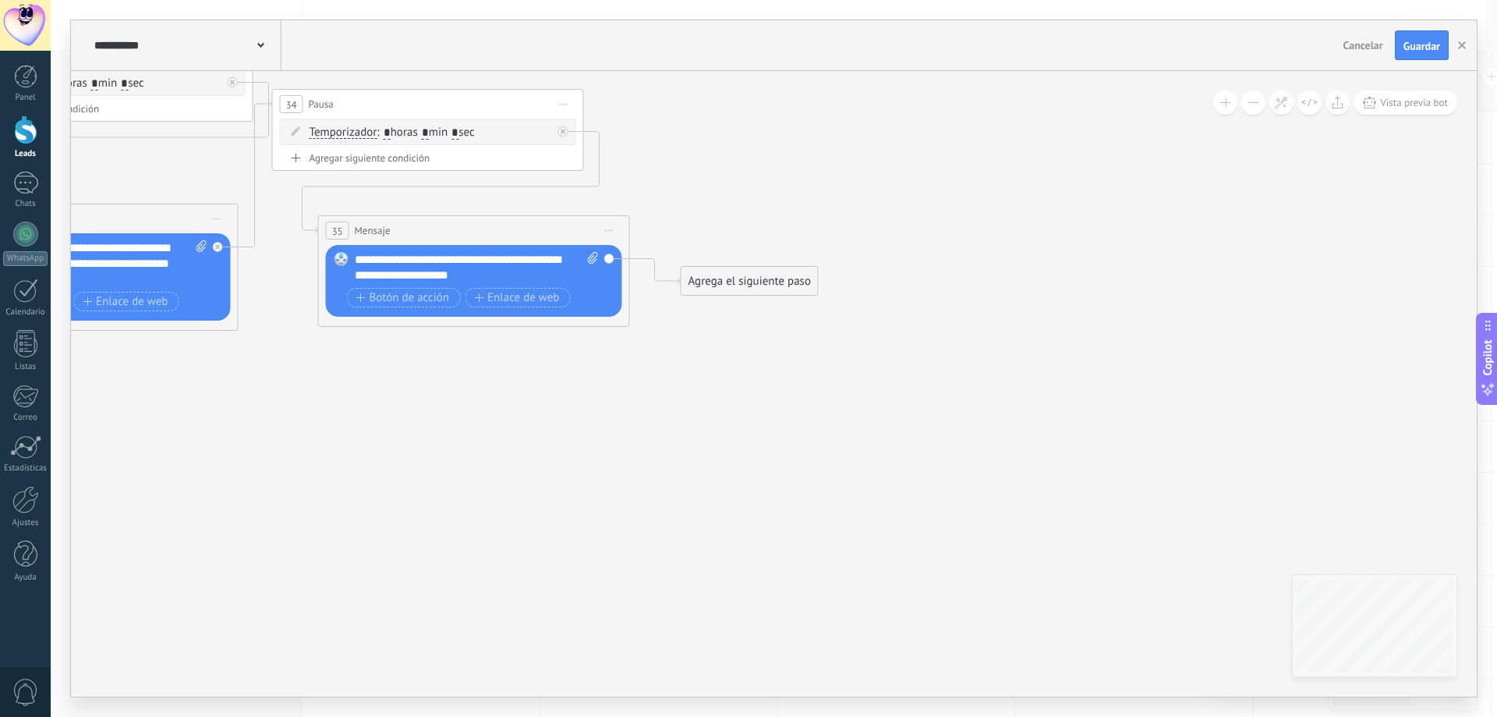
click at [777, 282] on div "Agrega el siguiente paso" at bounding box center [749, 281] width 136 height 26
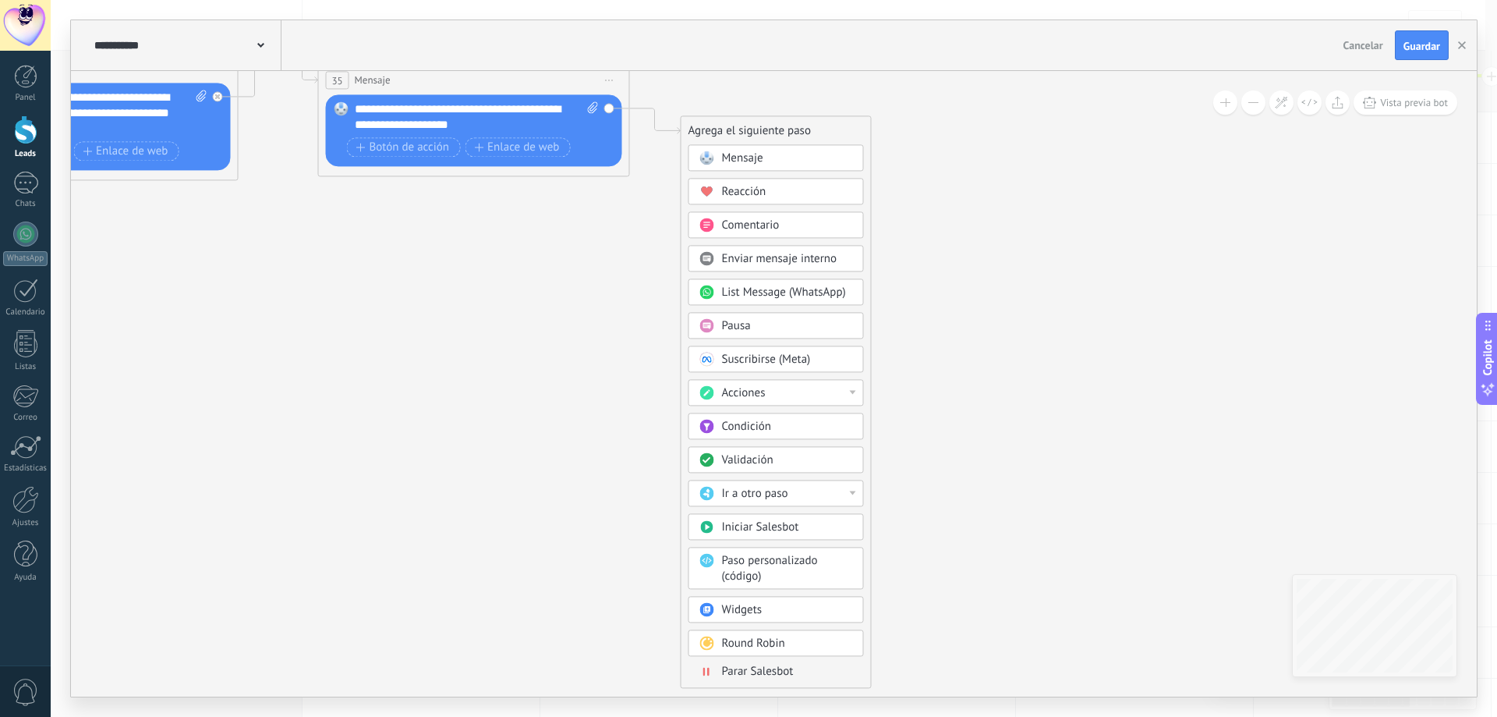
click at [770, 667] on span "Parar Salesbot" at bounding box center [758, 671] width 72 height 15
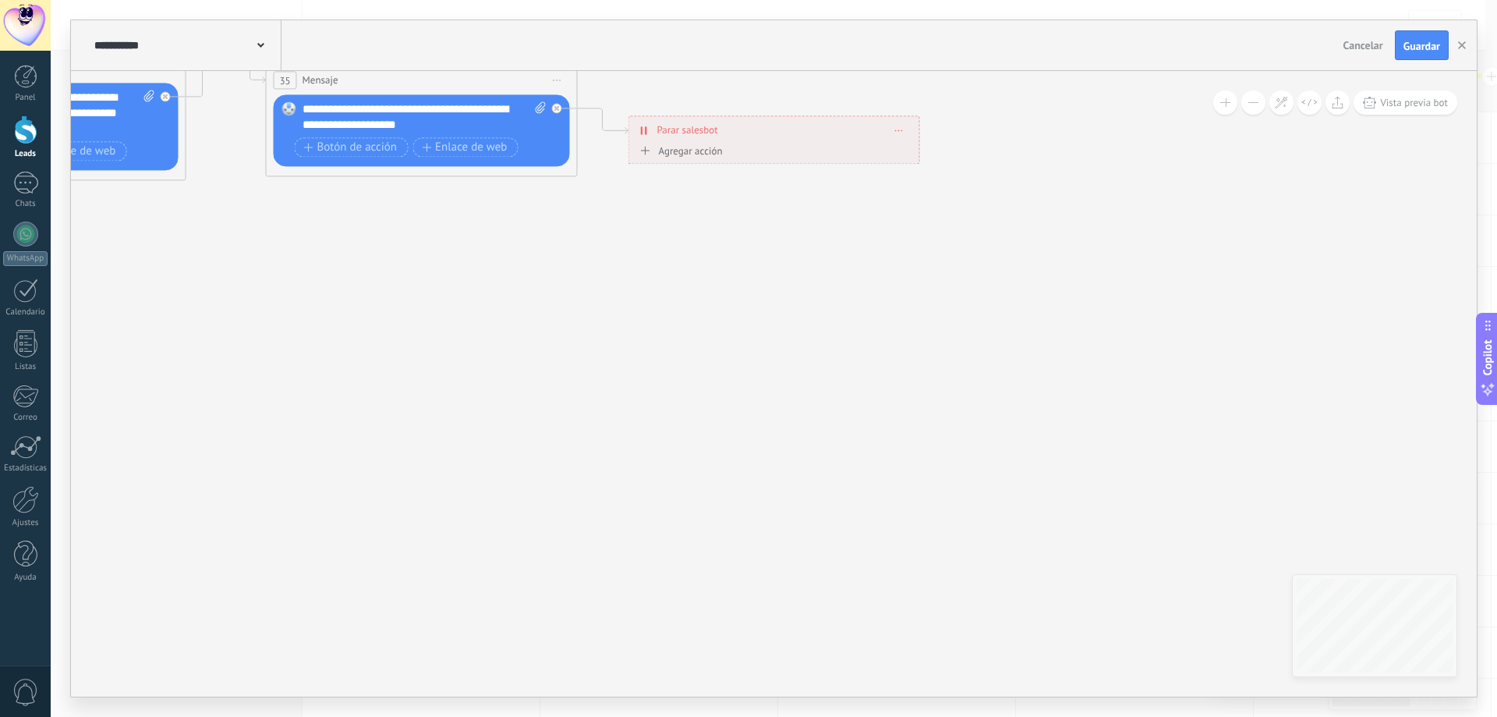
drag, startPoint x: 451, startPoint y: 465, endPoint x: 1178, endPoint y: 539, distance: 731.2
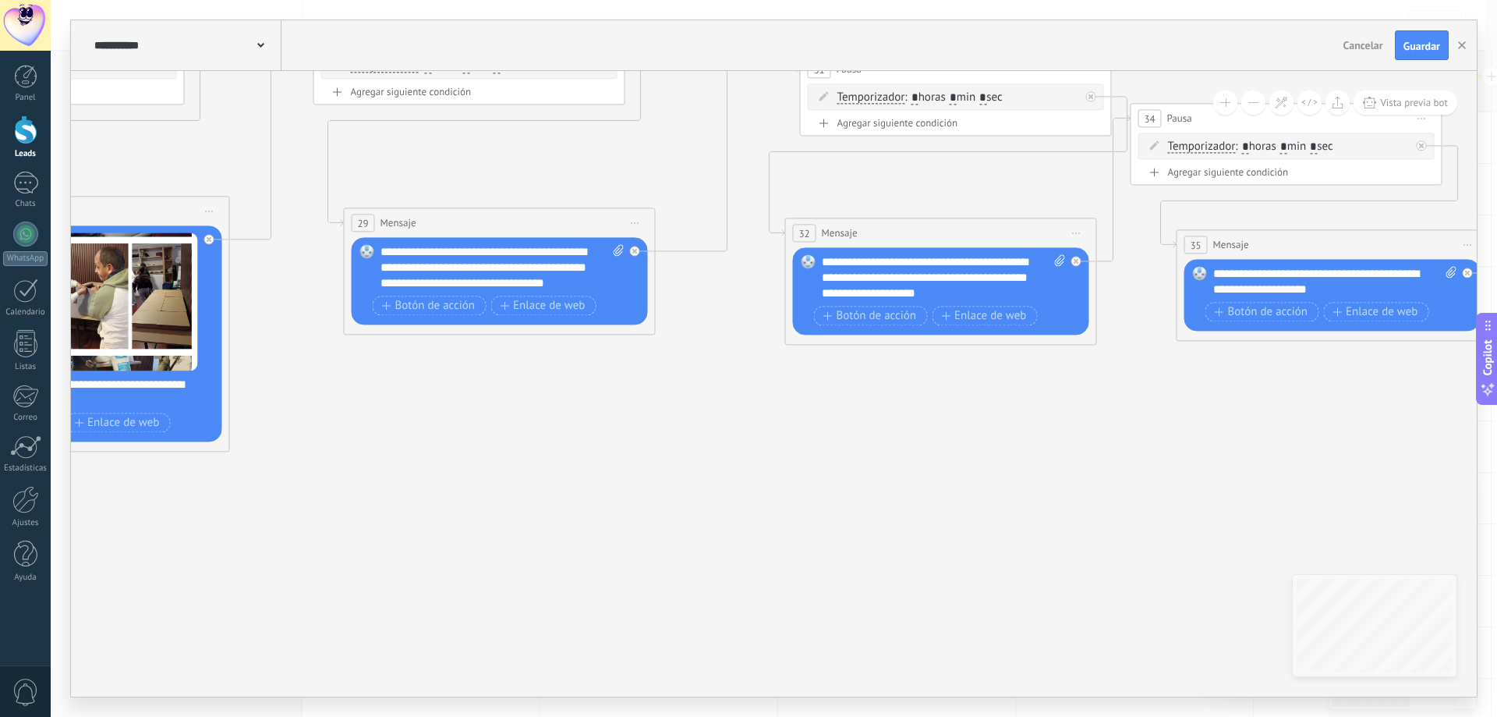
drag, startPoint x: 598, startPoint y: 518, endPoint x: 1300, endPoint y: 503, distance: 701.9
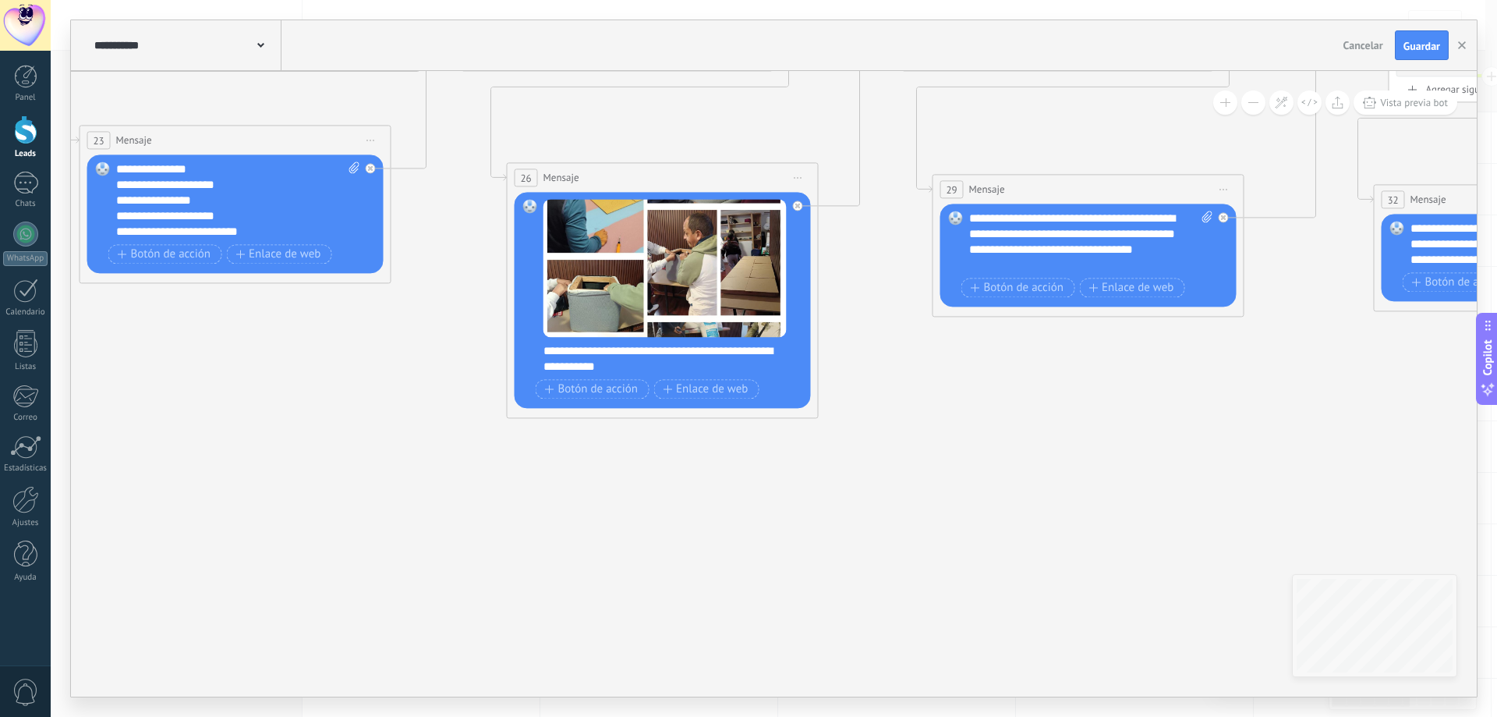
drag, startPoint x: 1049, startPoint y: 590, endPoint x: 1202, endPoint y: 532, distance: 163.6
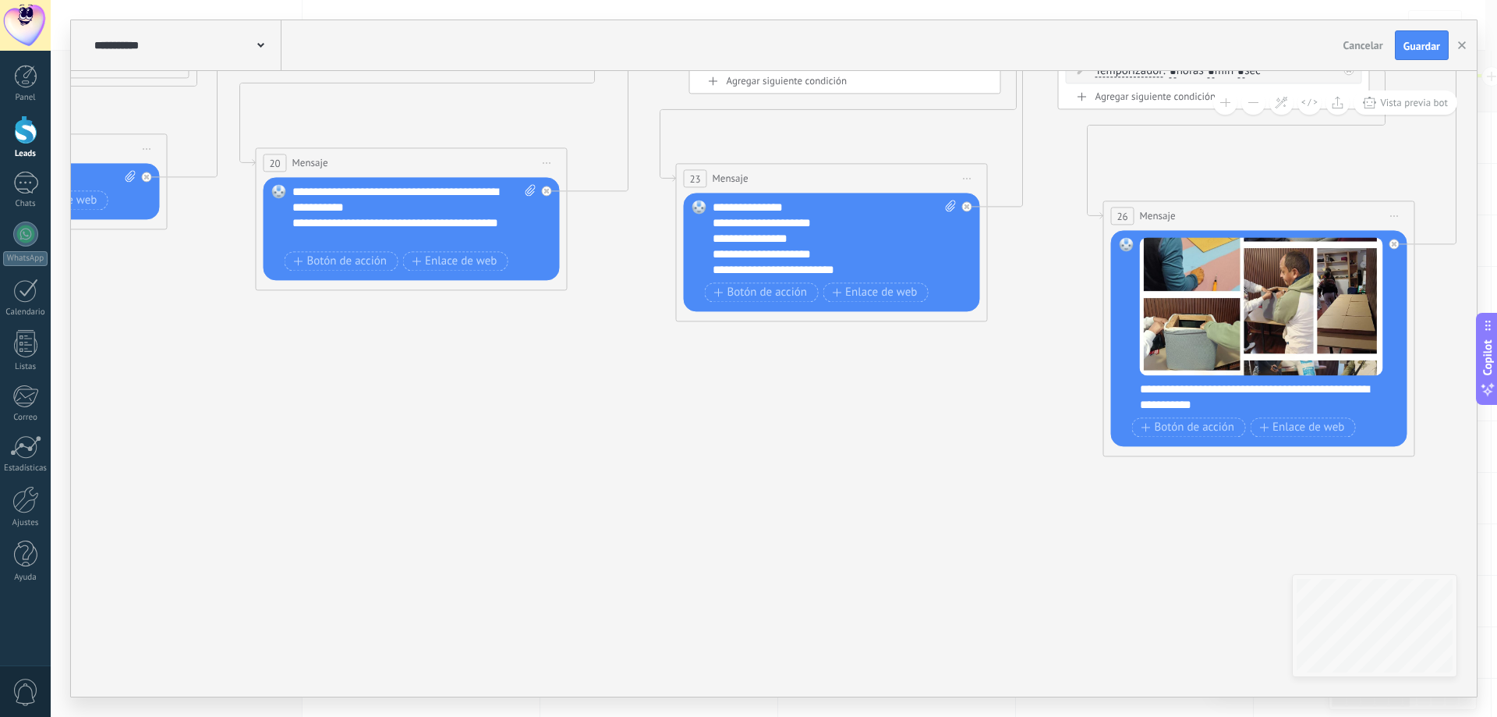
drag, startPoint x: 651, startPoint y: 525, endPoint x: 1083, endPoint y: 529, distance: 432.0
click at [1083, 529] on icon at bounding box center [414, 99] width 5569 height 1312
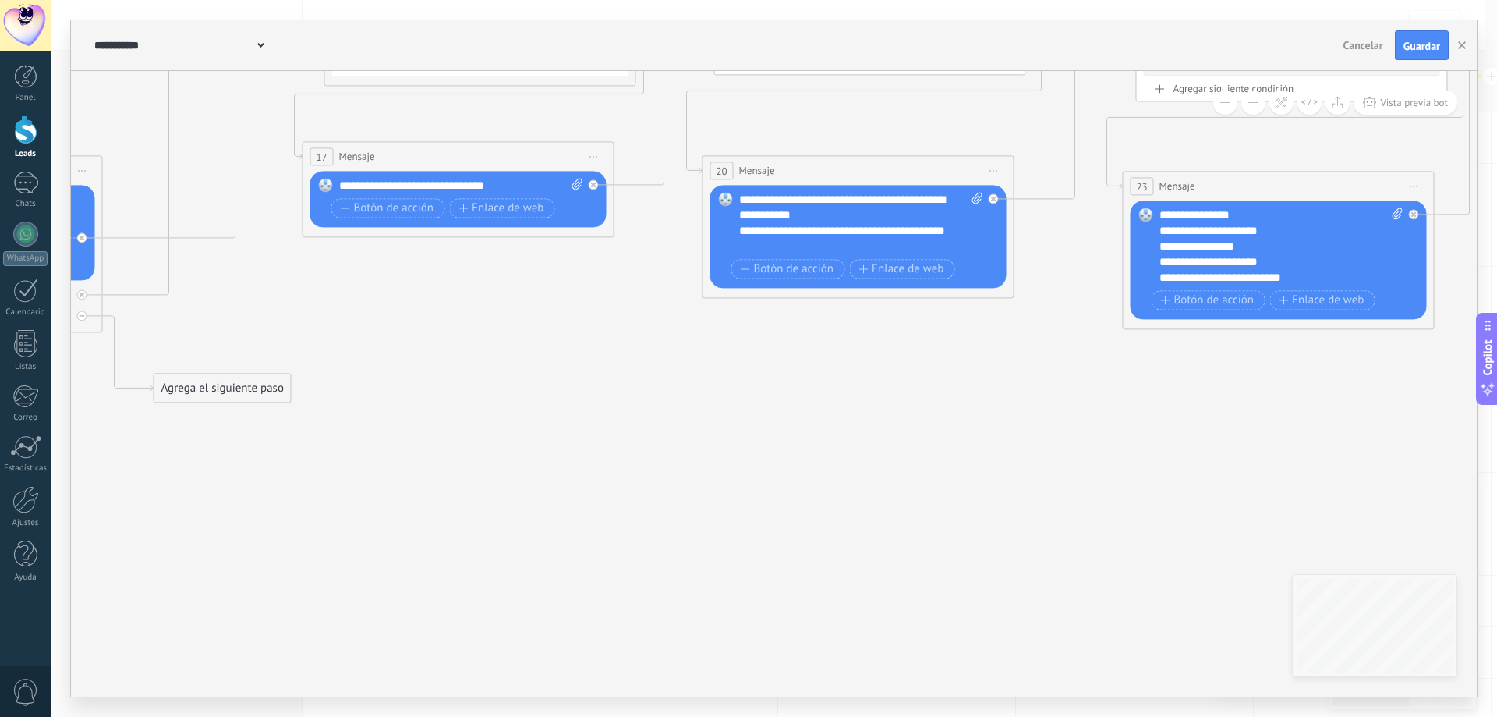
drag
click at [1116, 441] on icon at bounding box center [861, 106] width 5569 height 1312
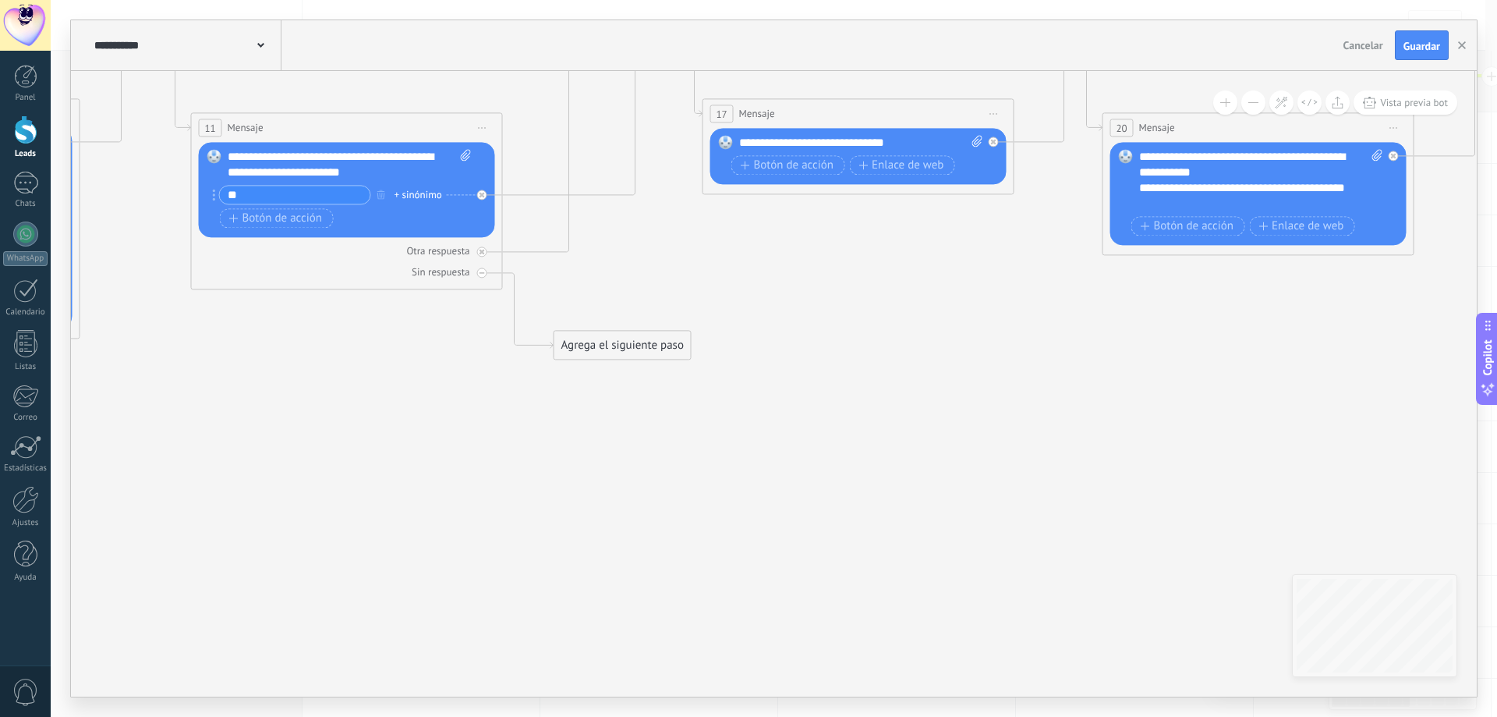
click at [210, 458] on icon at bounding box center [1261, 63] width 5569 height 1312
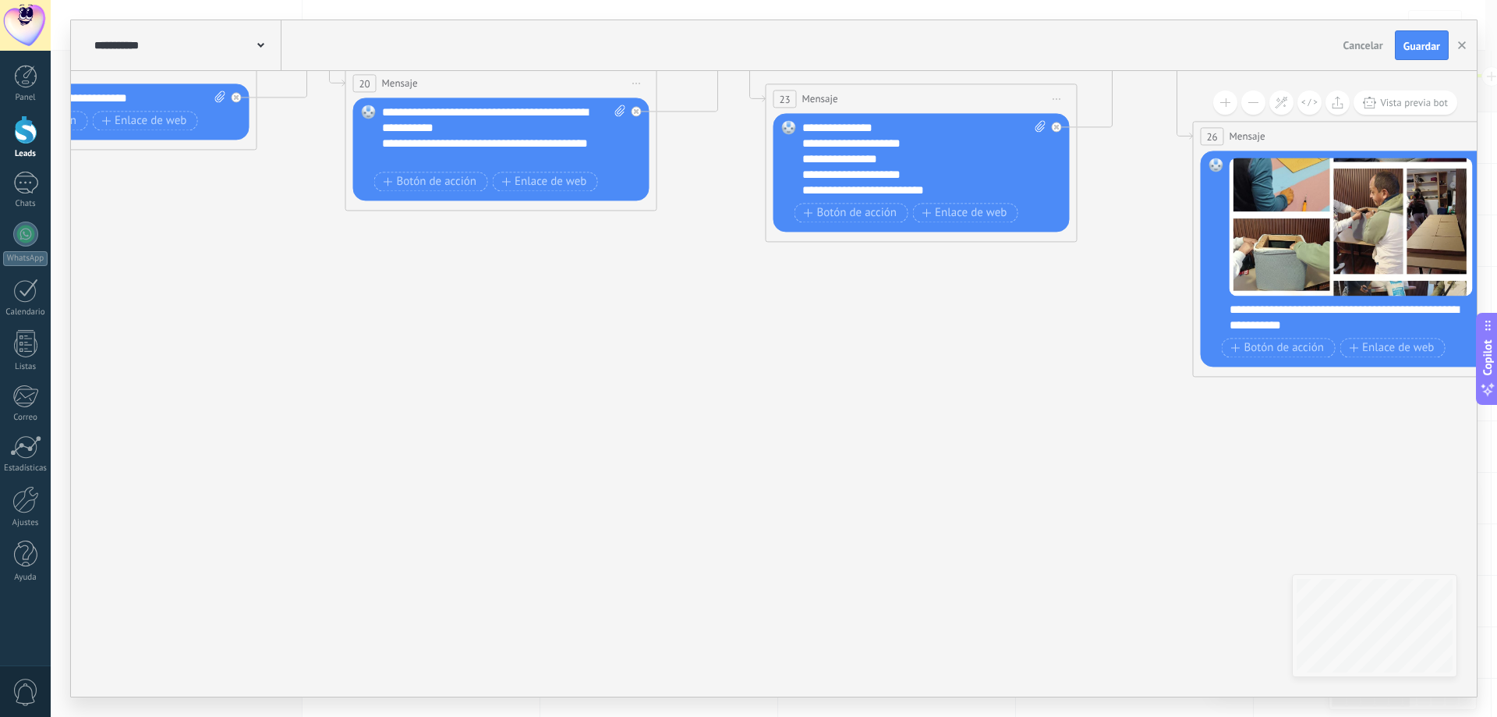
click at [244, 437] on icon at bounding box center [504, 19] width 5569 height 1312
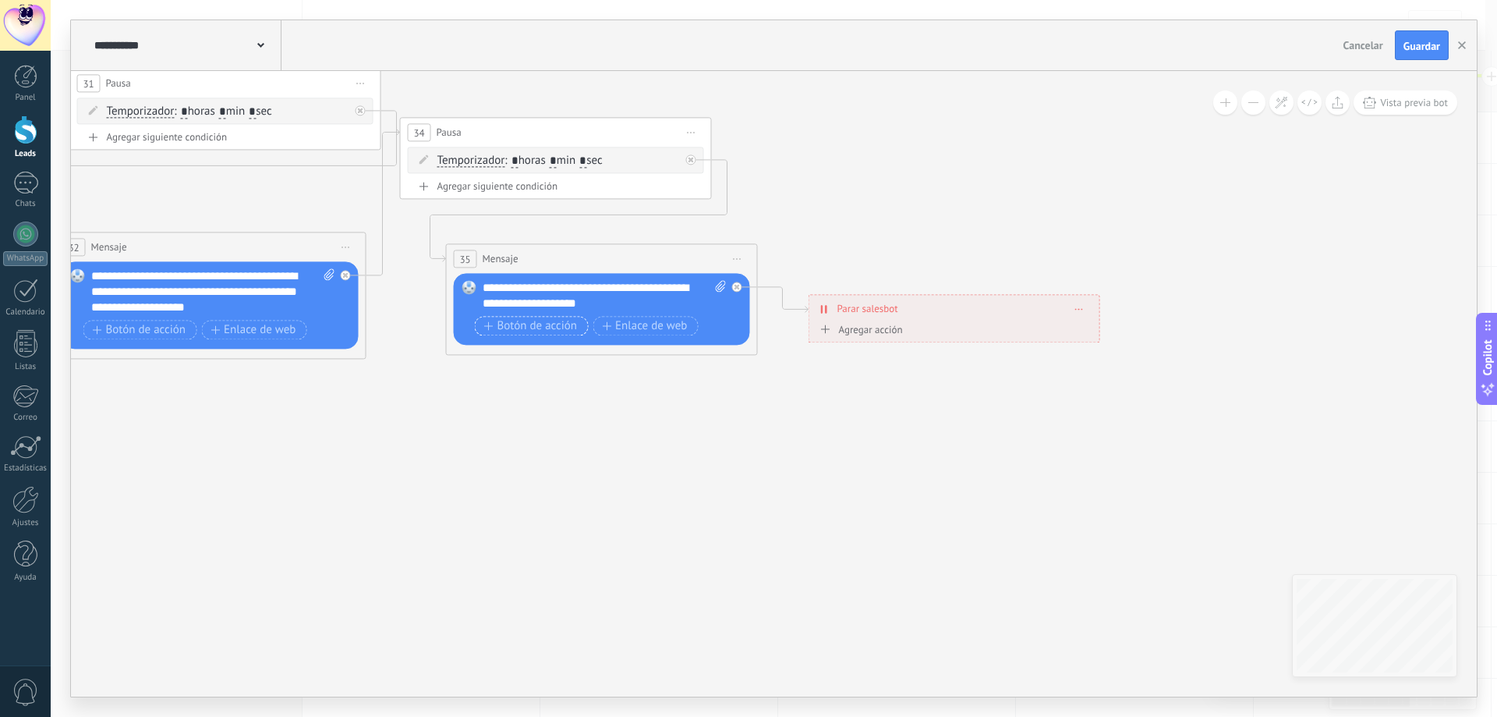
click at [547, 328] on span "Botón de acción" at bounding box center [531, 326] width 94 height 12
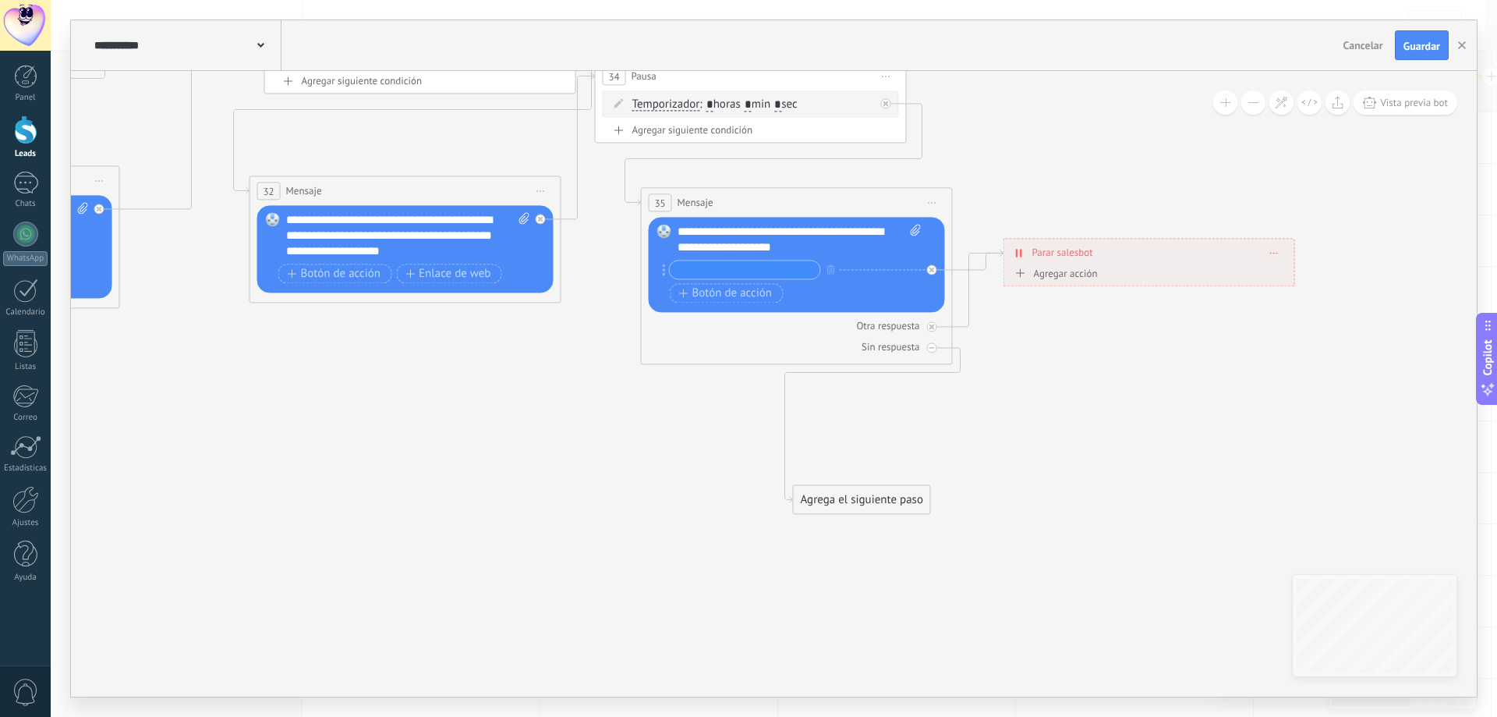
click at [858, 508] on div "Agrega el siguiente paso" at bounding box center [862, 500] width 136 height 26
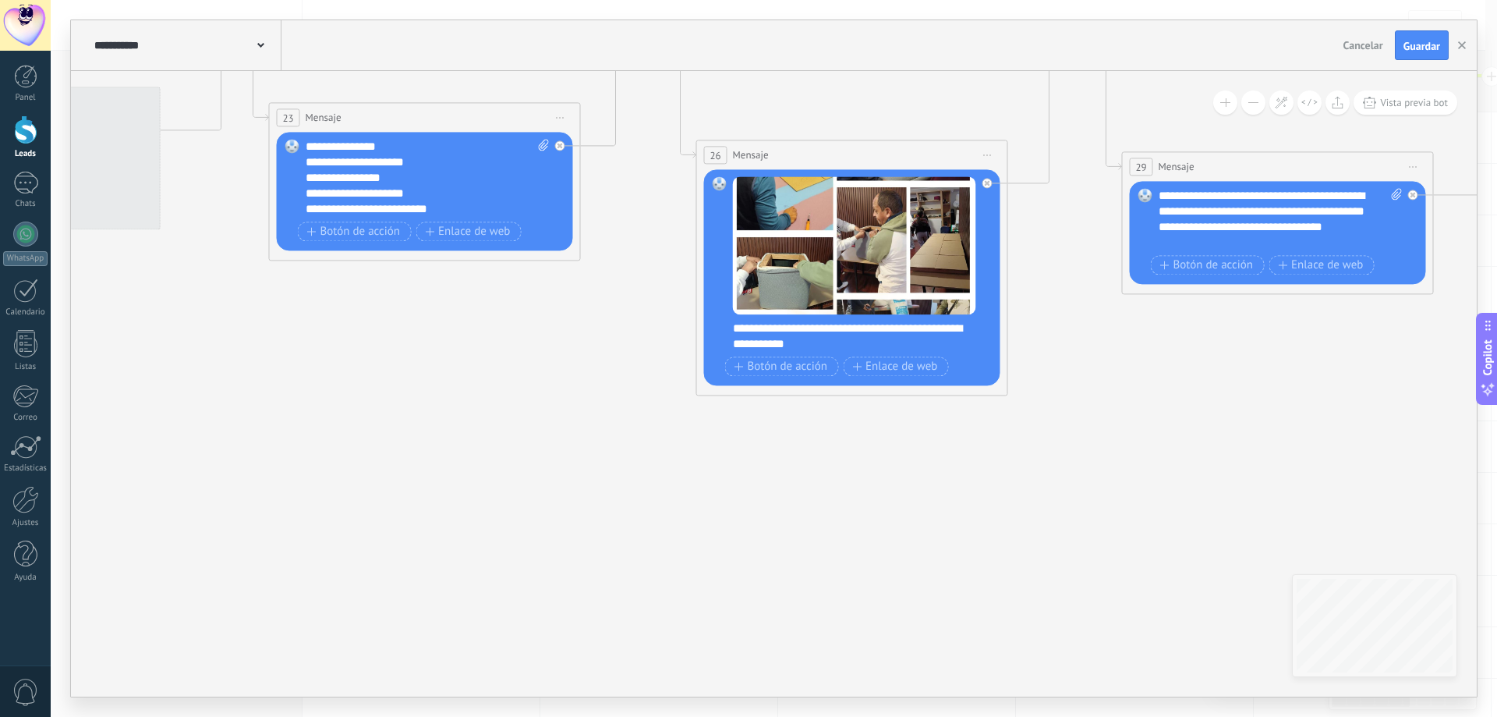
click at [1096, 453] on icon at bounding box center [110, 135] width 5775 height 1507
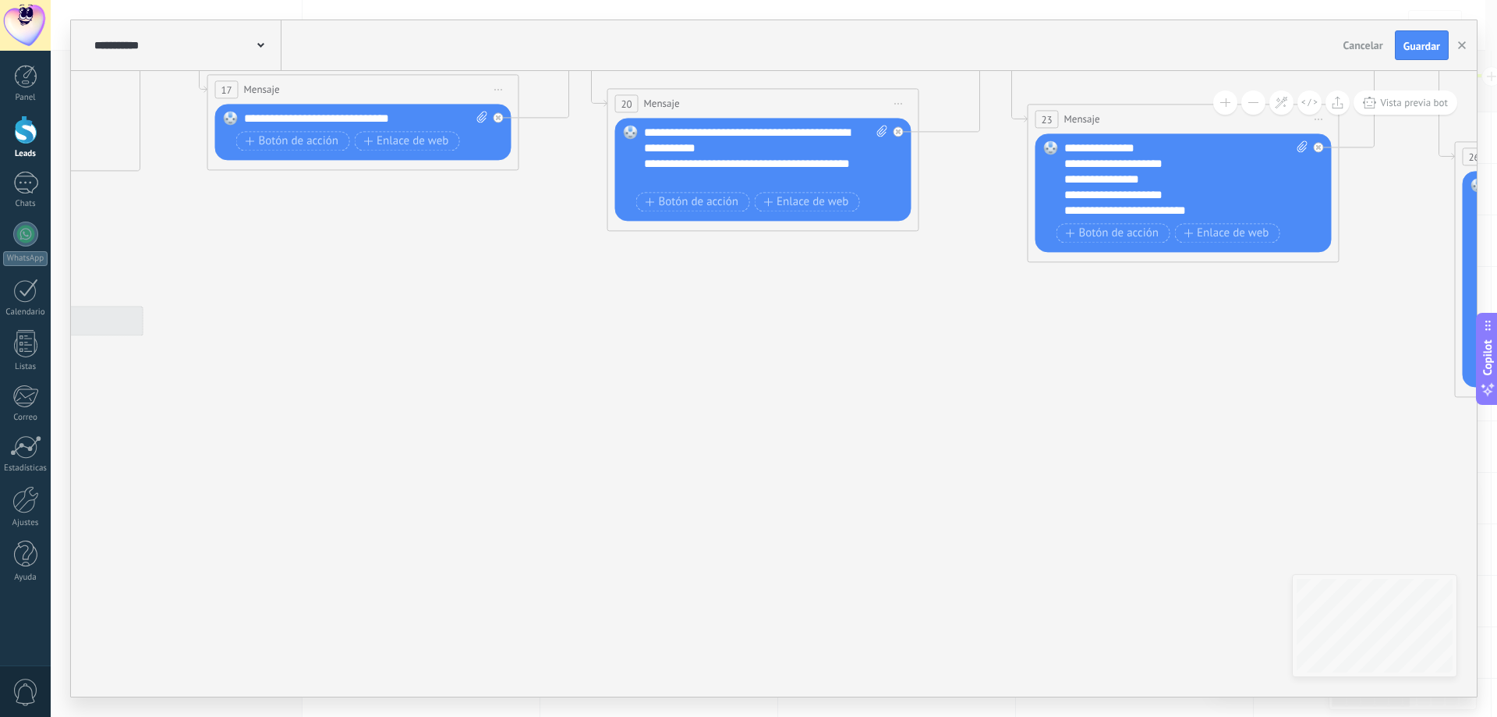
click at [1149, 543] on icon at bounding box center [869, 136] width 5775 height 1507
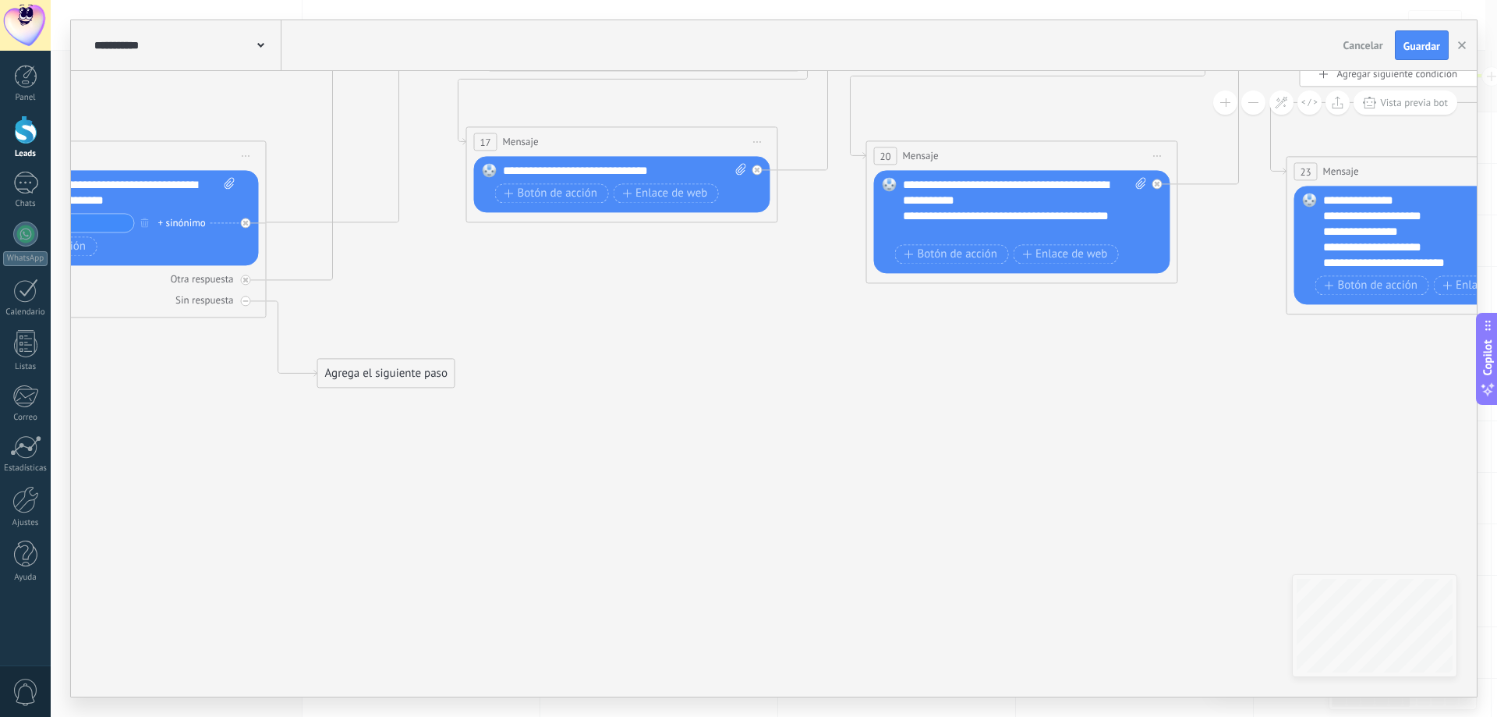
click at [1213, 558] on icon at bounding box center [1128, 188] width 5775 height 1507
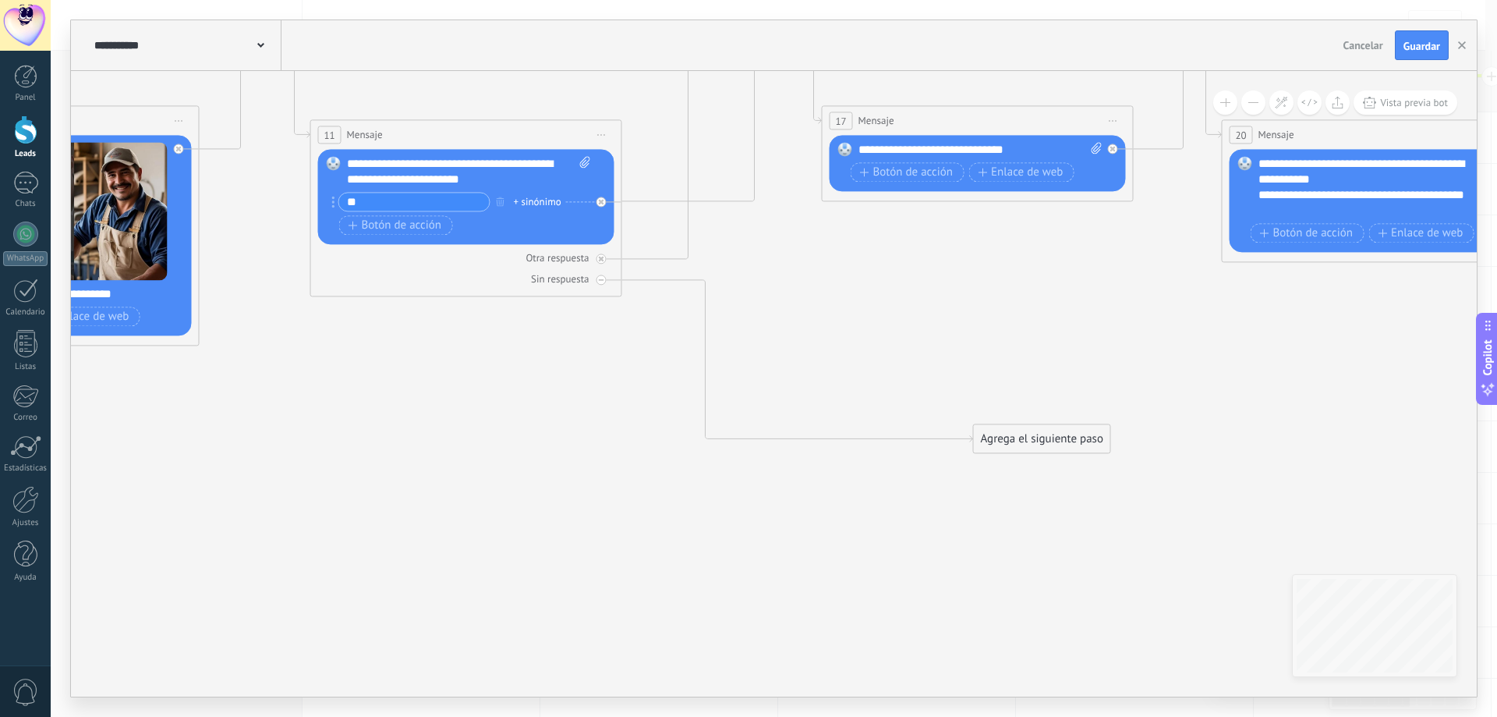
click at [1070, 447] on div "Agrega el siguiente paso" at bounding box center [1042, 439] width 136 height 26
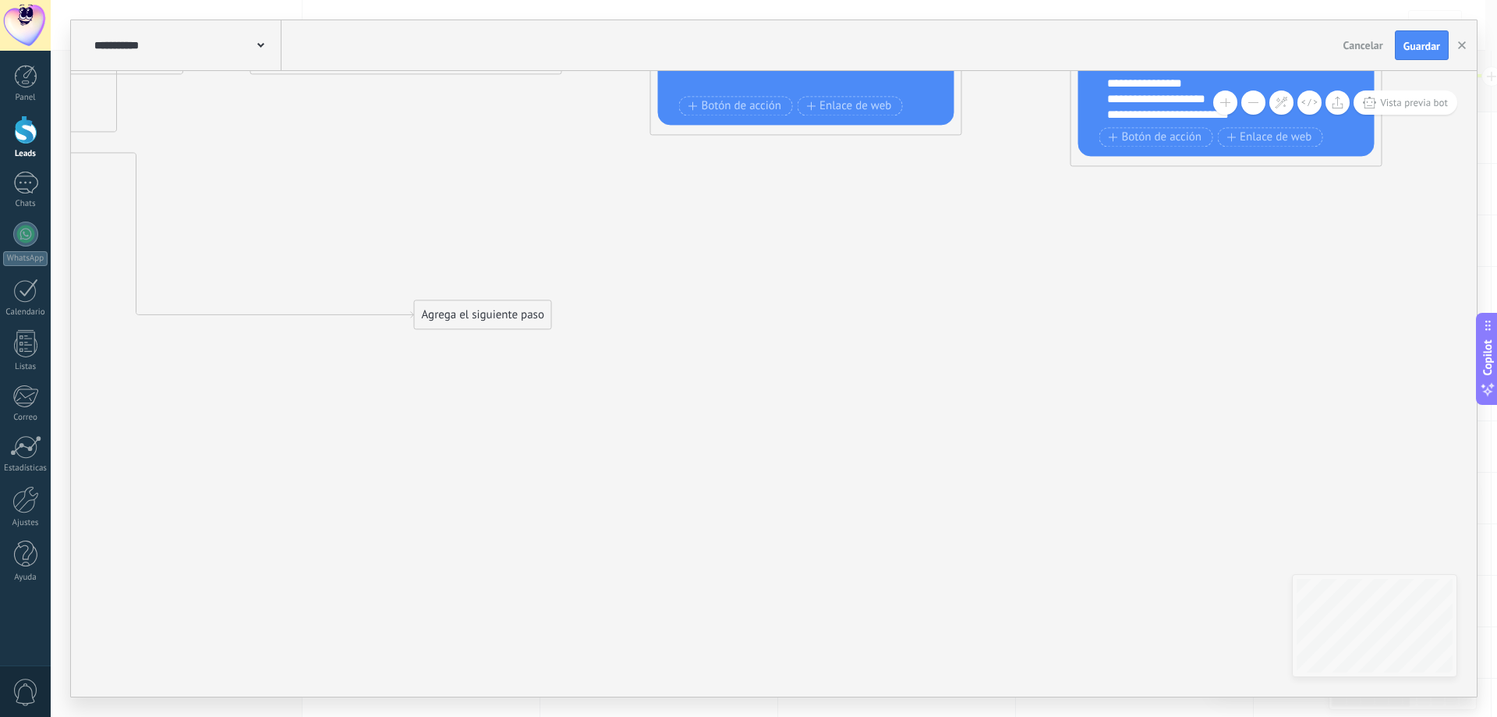
click at [462, 408] on icon at bounding box center [912, 41] width 5775 height 1508
click at [659, 363] on div "Agrega el siguiente paso" at bounding box center [590, 365] width 136 height 26
click at [691, 366] on div "Agrega el siguiente paso" at bounding box center [671, 359] width 136 height 26
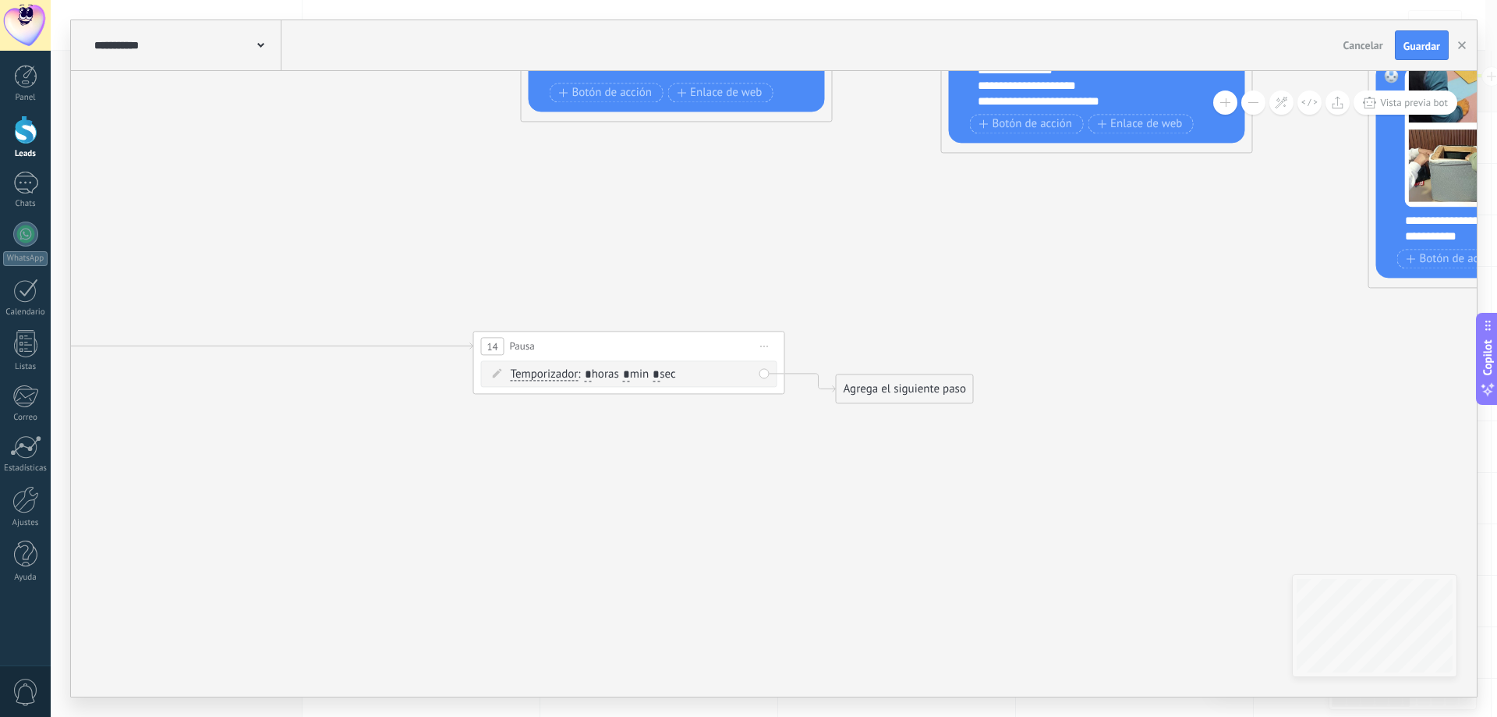
drag, startPoint x: 929, startPoint y: 483, endPoint x: 816, endPoint y: 465, distance: 114.6
click at [816, 465] on icon at bounding box center [783, 33] width 5775 height 1519
click at [591, 372] on input "*" at bounding box center [588, 375] width 7 height 12
type input "**"
drag, startPoint x: 899, startPoint y: 390, endPoint x: 594, endPoint y: 463, distance: 313.6
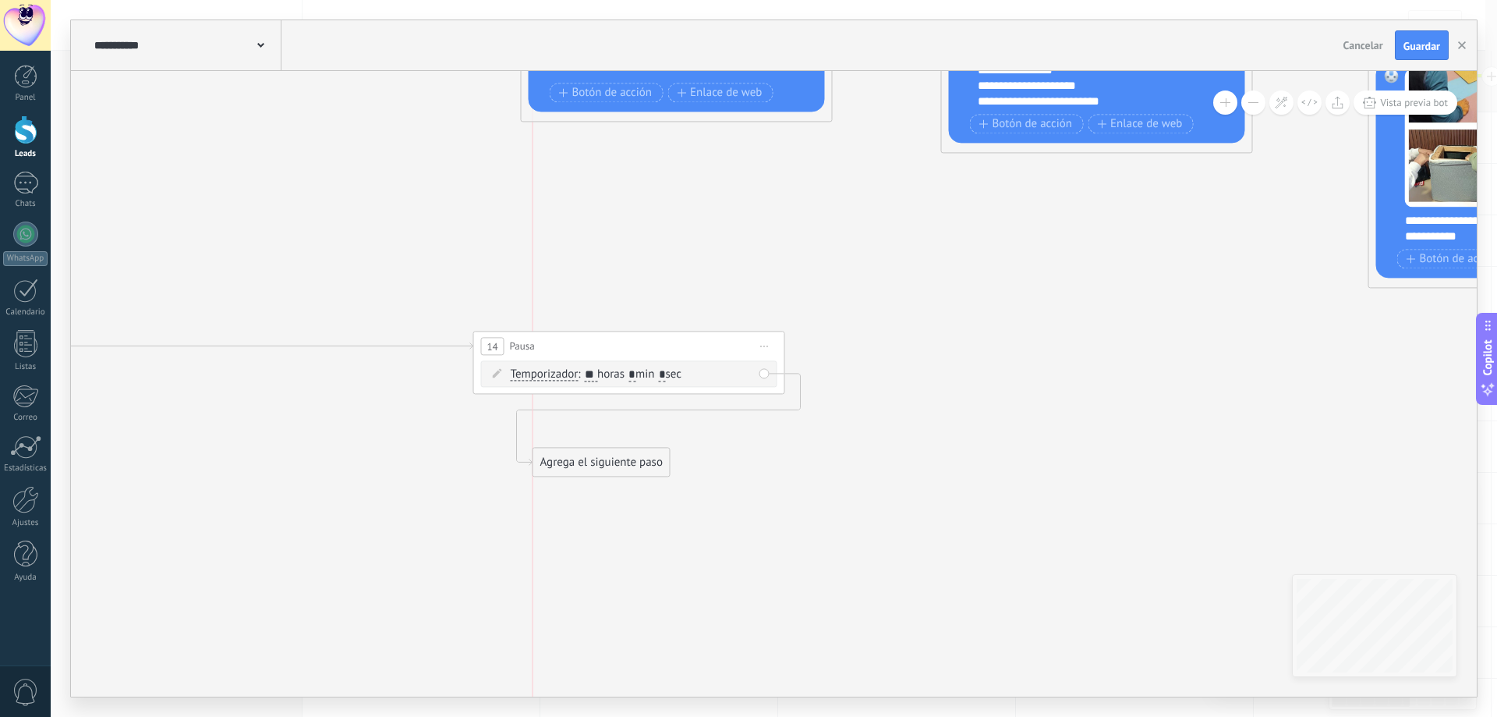
click at [594, 463] on div "Agrega el siguiente paso" at bounding box center [601, 462] width 136 height 26
click at [605, 459] on div "Agrega el siguiente paso" at bounding box center [601, 462] width 136 height 26
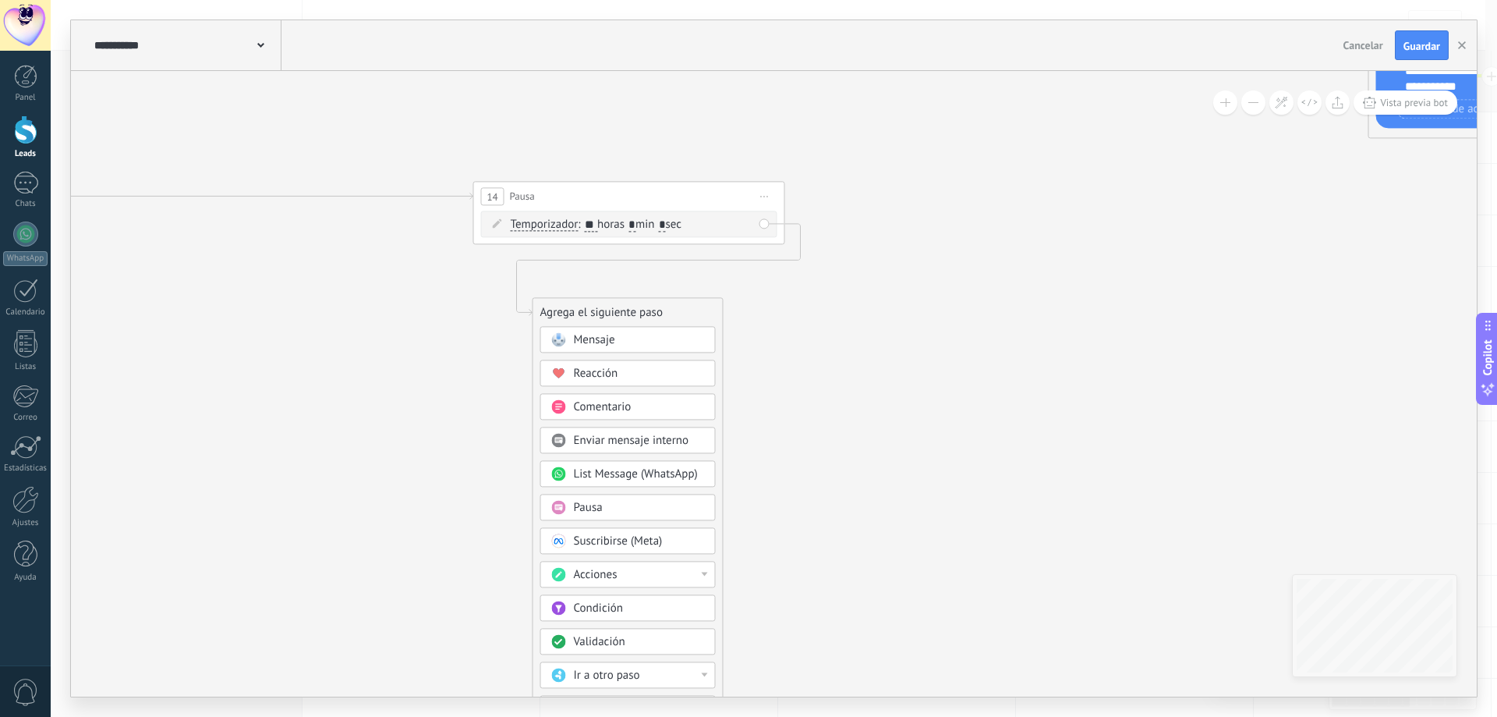
click at [684, 574] on div "Acciones" at bounding box center [639, 575] width 131 height 16
click at [663, 661] on div "Cambiar etapa del lead" at bounding box center [628, 654] width 174 height 27
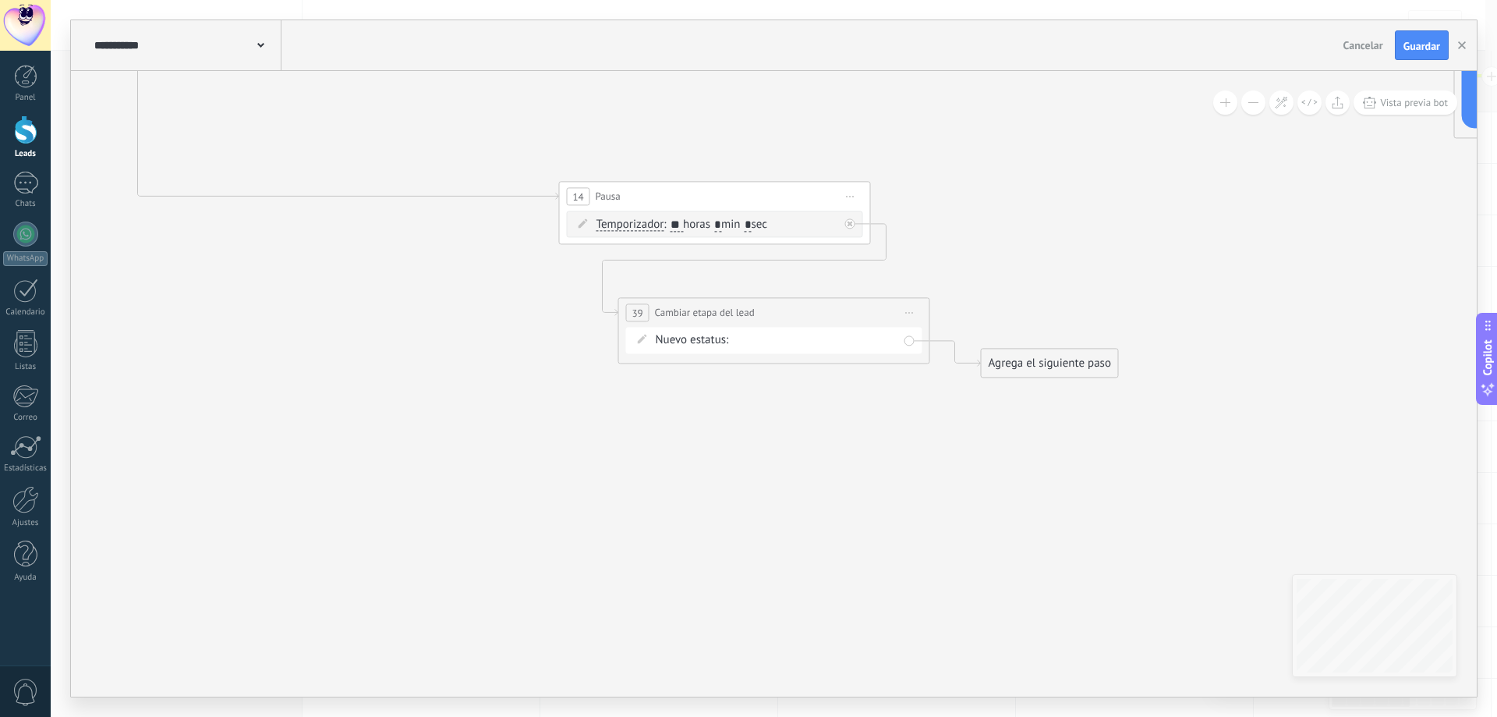
click at [0, 0] on div "Contacto inicial seguimiento seguimiento pago pagado no responde rescatados des…" at bounding box center [0, 0] width 0 height 0
drag, startPoint x: 805, startPoint y: 453, endPoint x: 824, endPoint y: 447, distance: 20.5
click at [0, 0] on label "no responde" at bounding box center [0, 0] width 0 height 0
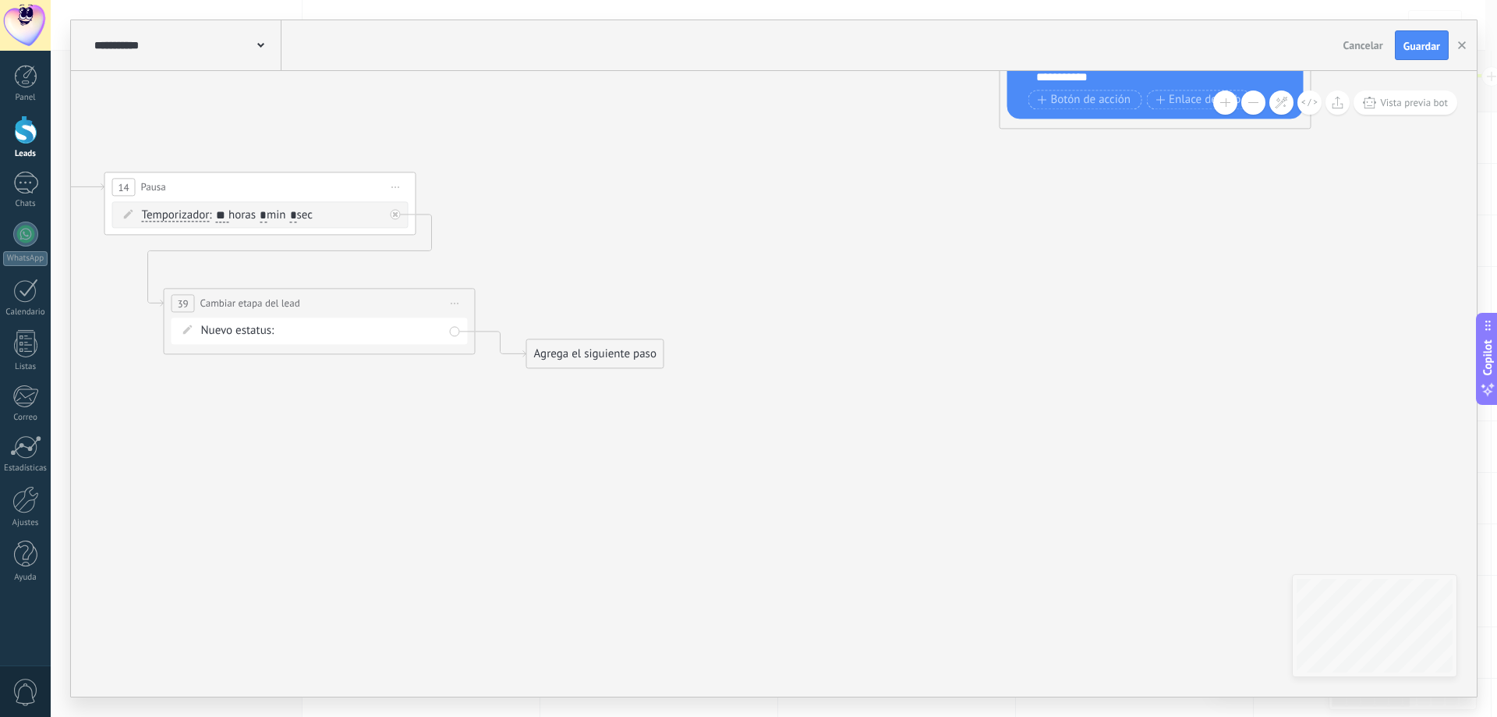
drag, startPoint x: 1093, startPoint y: 493, endPoint x: 639, endPoint y: 480, distance: 454.7
drag, startPoint x: 596, startPoint y: 352, endPoint x: 759, endPoint y: 301, distance: 170.1
click at [759, 301] on div "Agrega el siguiente paso" at bounding box center [749, 303] width 136 height 26
click at [758, 302] on div "Agrega el siguiente paso" at bounding box center [757, 303] width 136 height 26
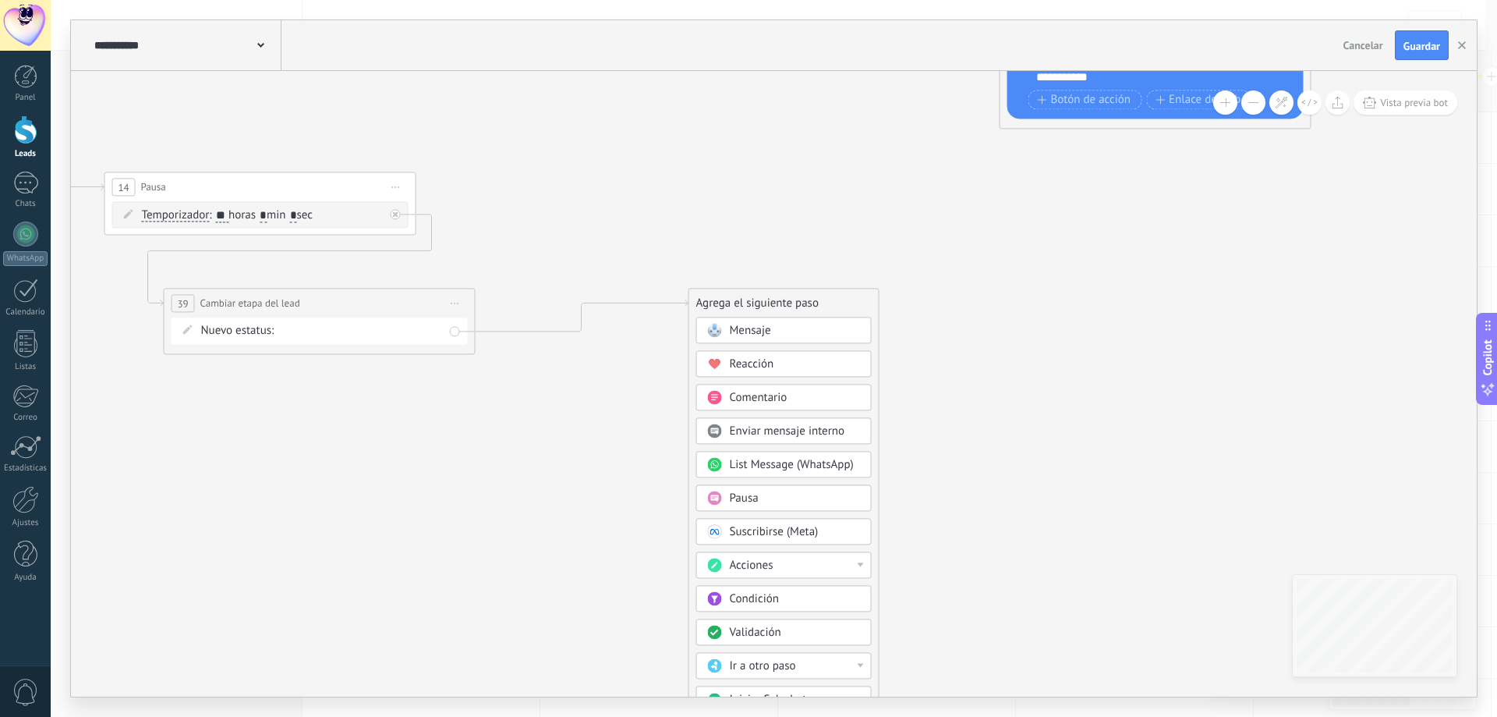
click at [794, 332] on div "Mensaje" at bounding box center [795, 331] width 131 height 16
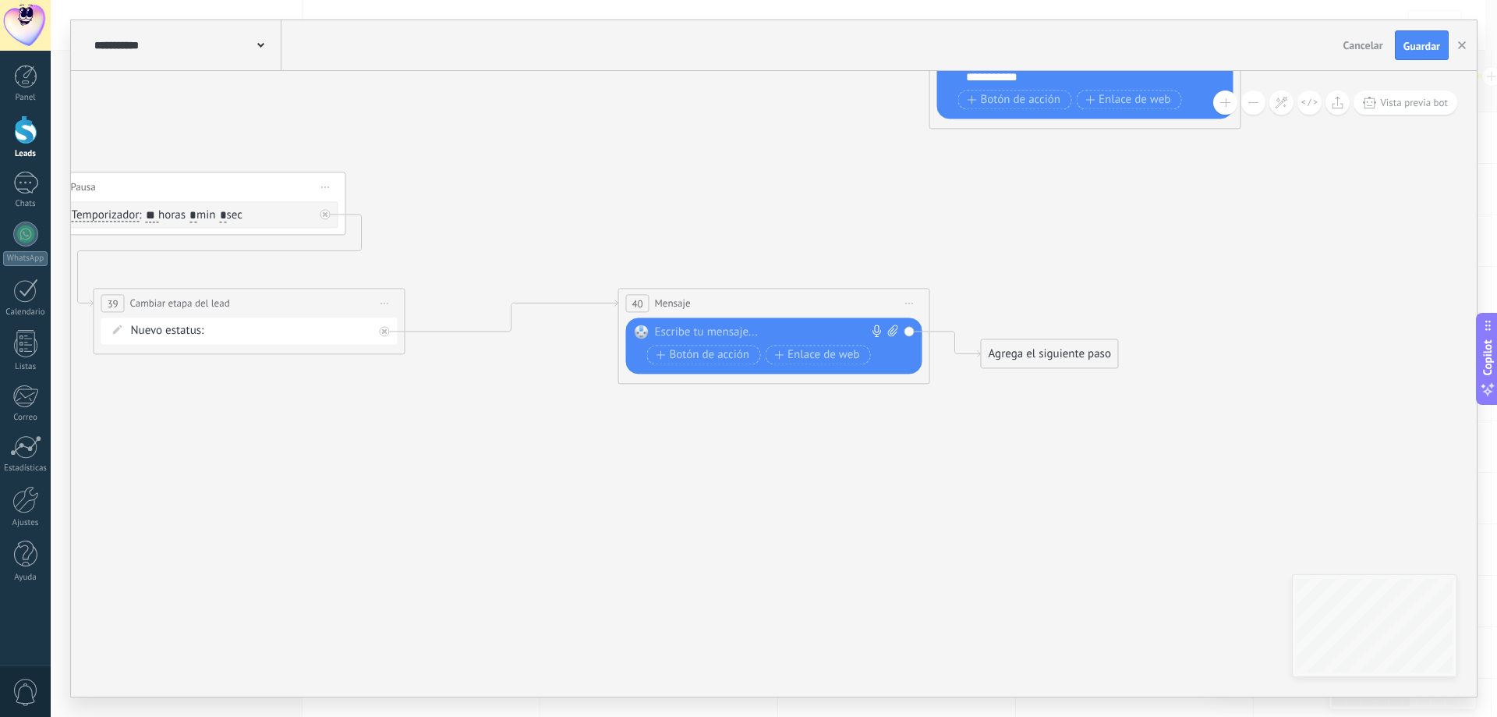
click at [690, 329] on div at bounding box center [771, 332] width 232 height 16
paste div
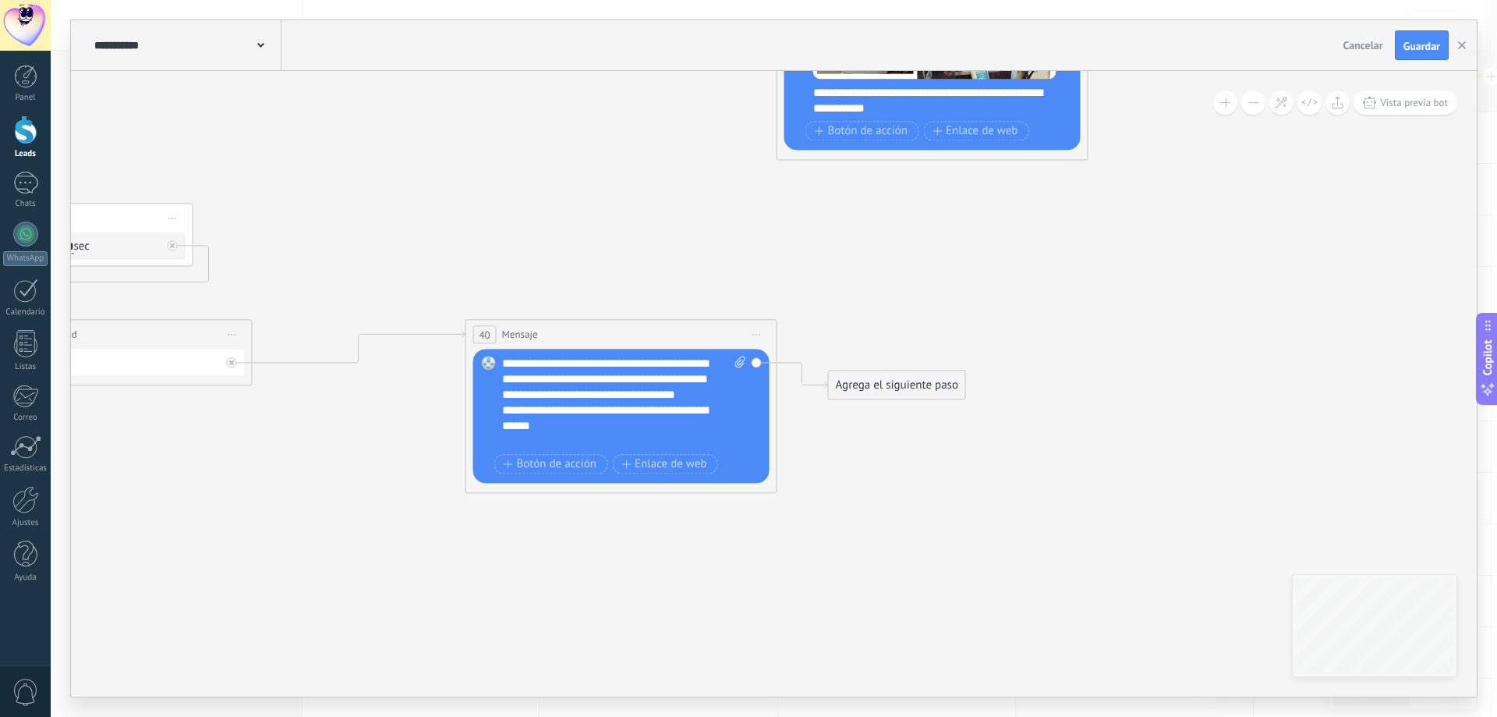
drag, startPoint x: 979, startPoint y: 392, endPoint x: 796, endPoint y: 426, distance: 185.5
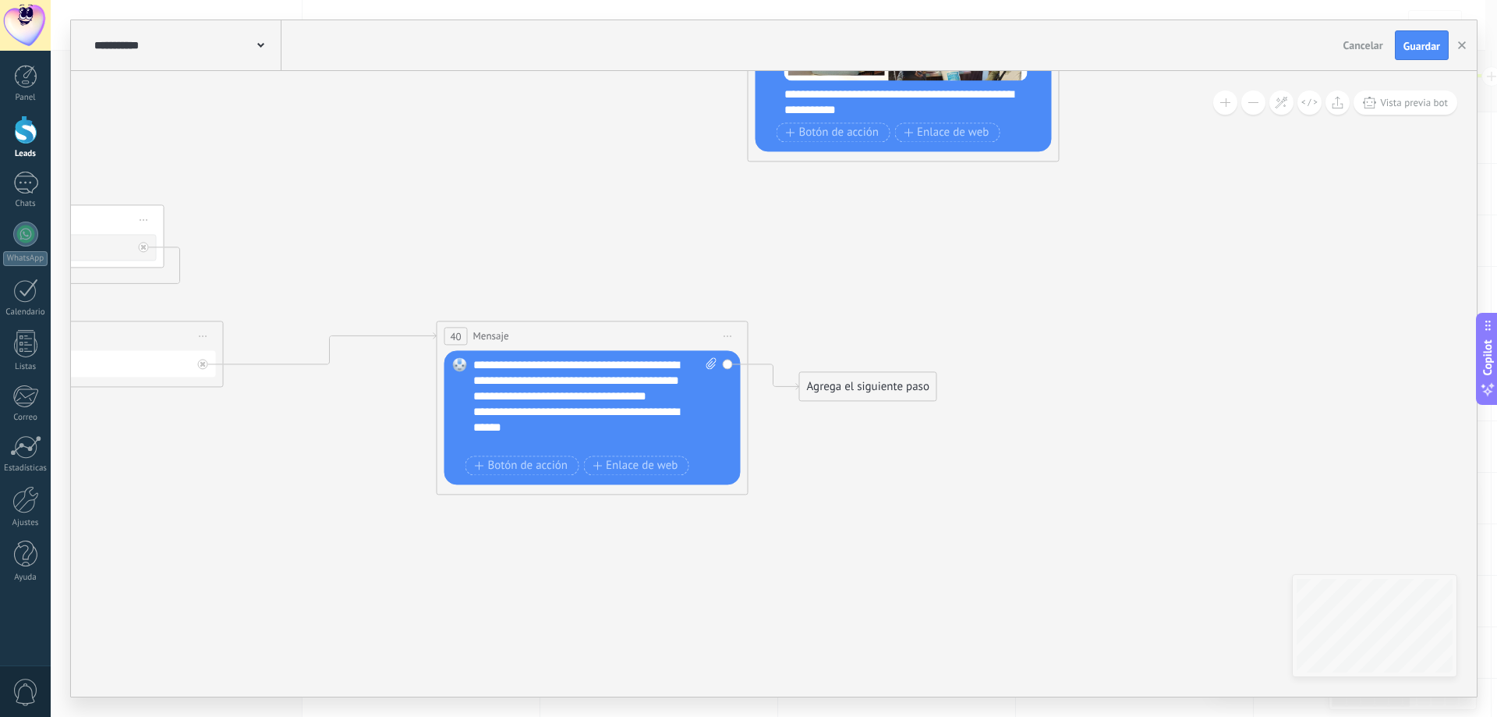
click at [708, 360] on icon at bounding box center [711, 363] width 10 height 12
click input "Subir" at bounding box center [0, 0] width 0 height 0
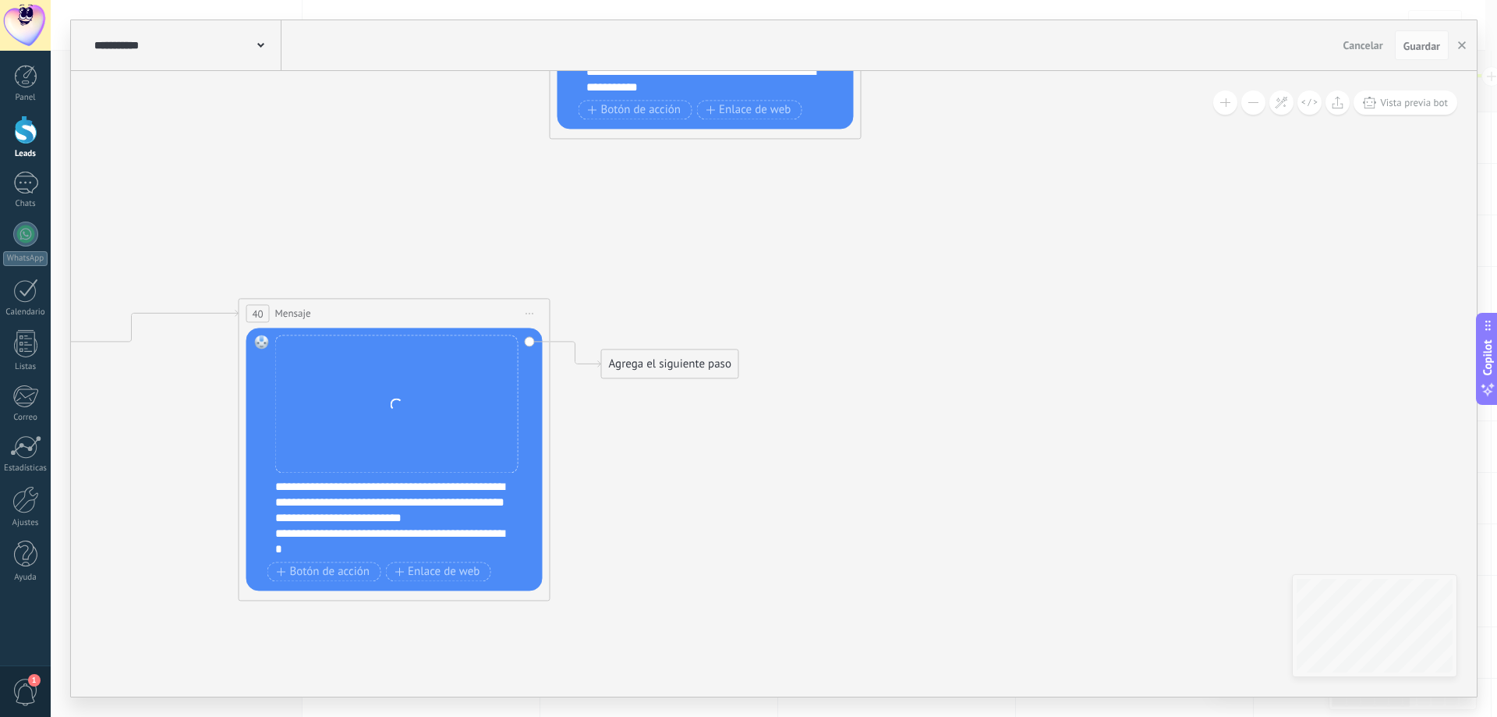
drag, startPoint x: 965, startPoint y: 513, endPoint x: 731, endPoint y: 482, distance: 235.2
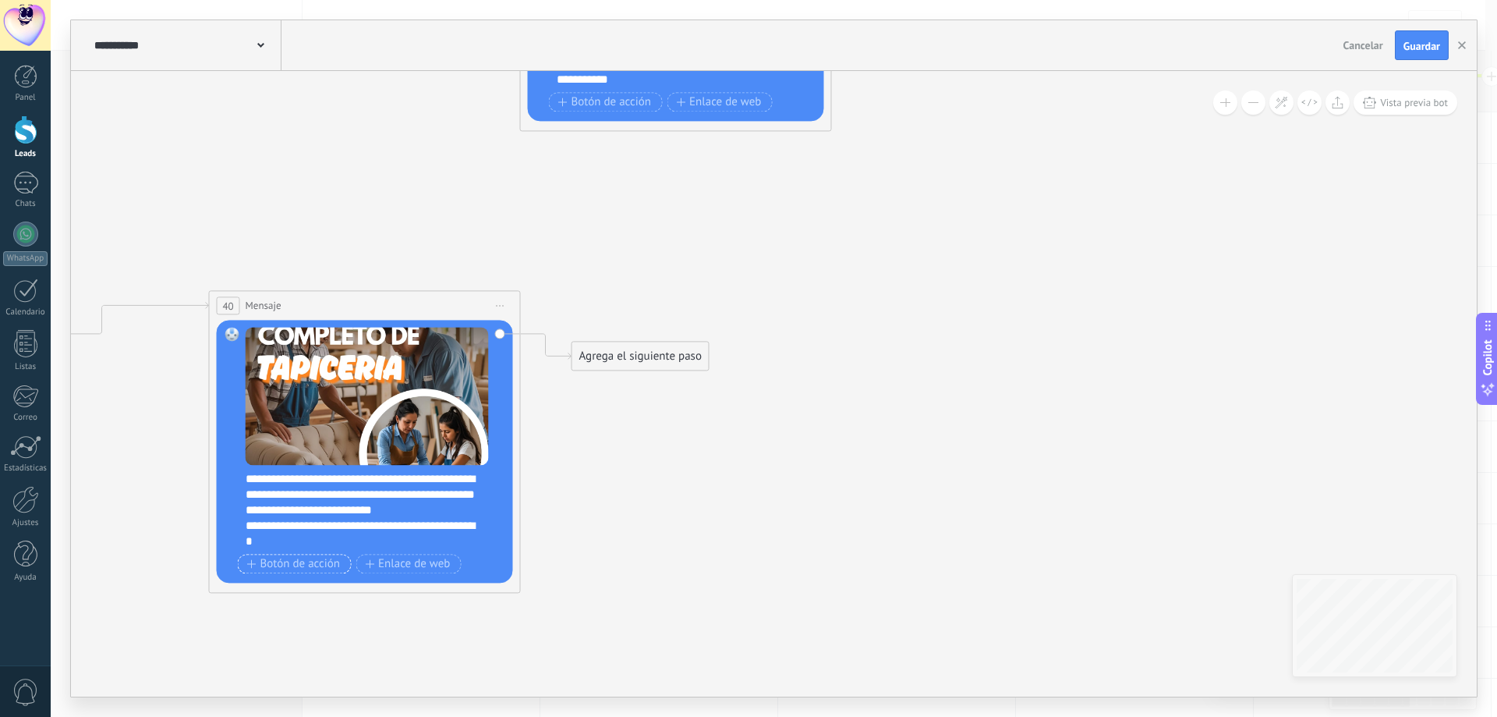
drag, startPoint x: 322, startPoint y: 565, endPoint x: 637, endPoint y: 534, distance: 316.5
click at [322, 565] on span "Botón de acción" at bounding box center [294, 563] width 94 height 12
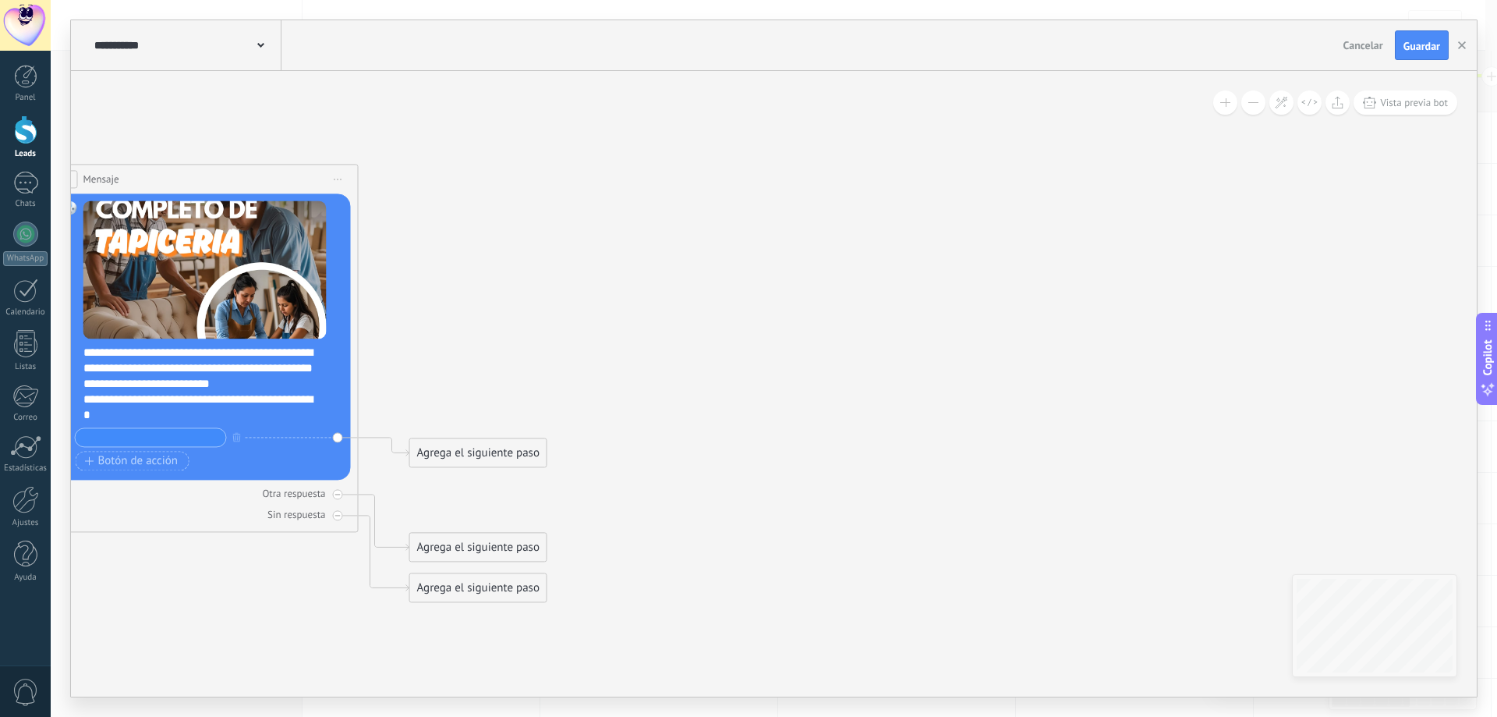
drag, startPoint x: 787, startPoint y: 475, endPoint x: 596, endPoint y: 378, distance: 213.4
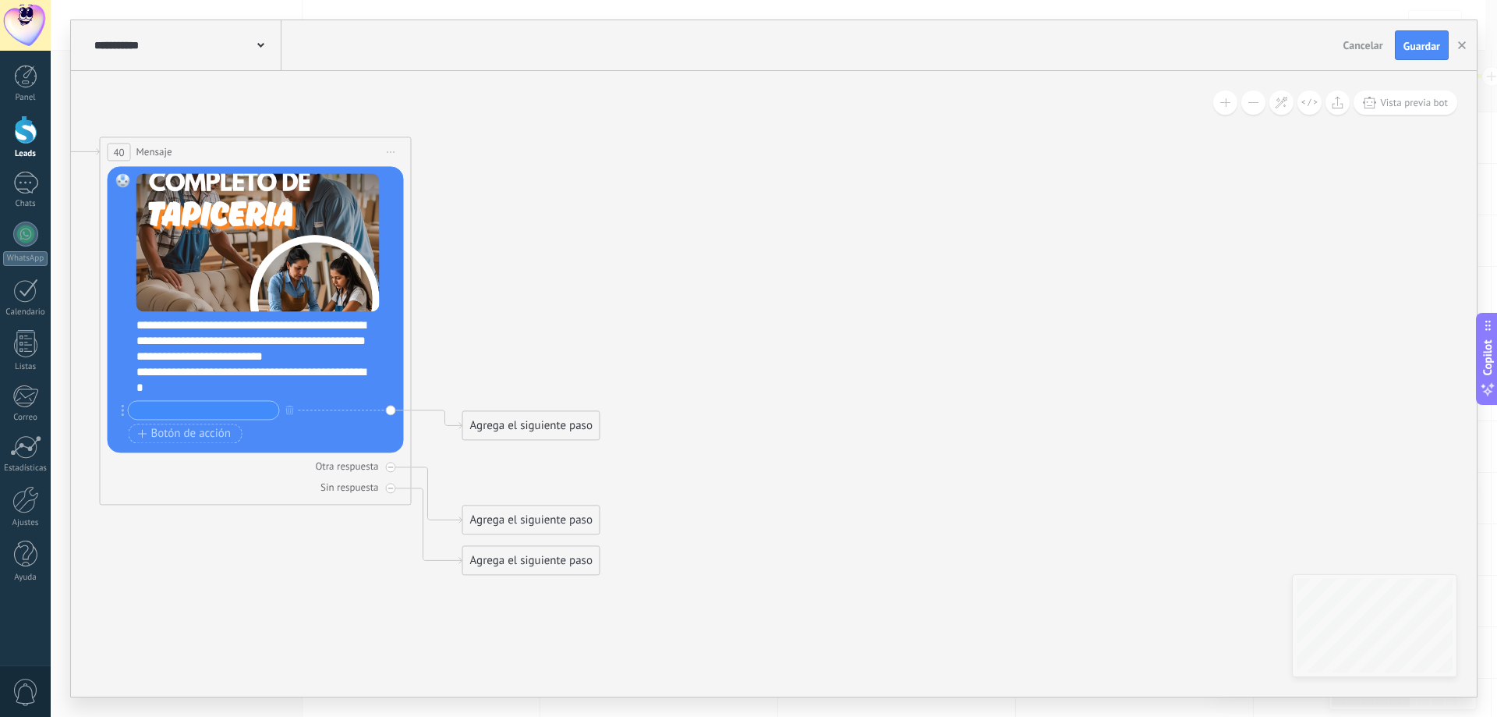
drag, startPoint x: 596, startPoint y: 403, endPoint x: 634, endPoint y: 378, distance: 45.6
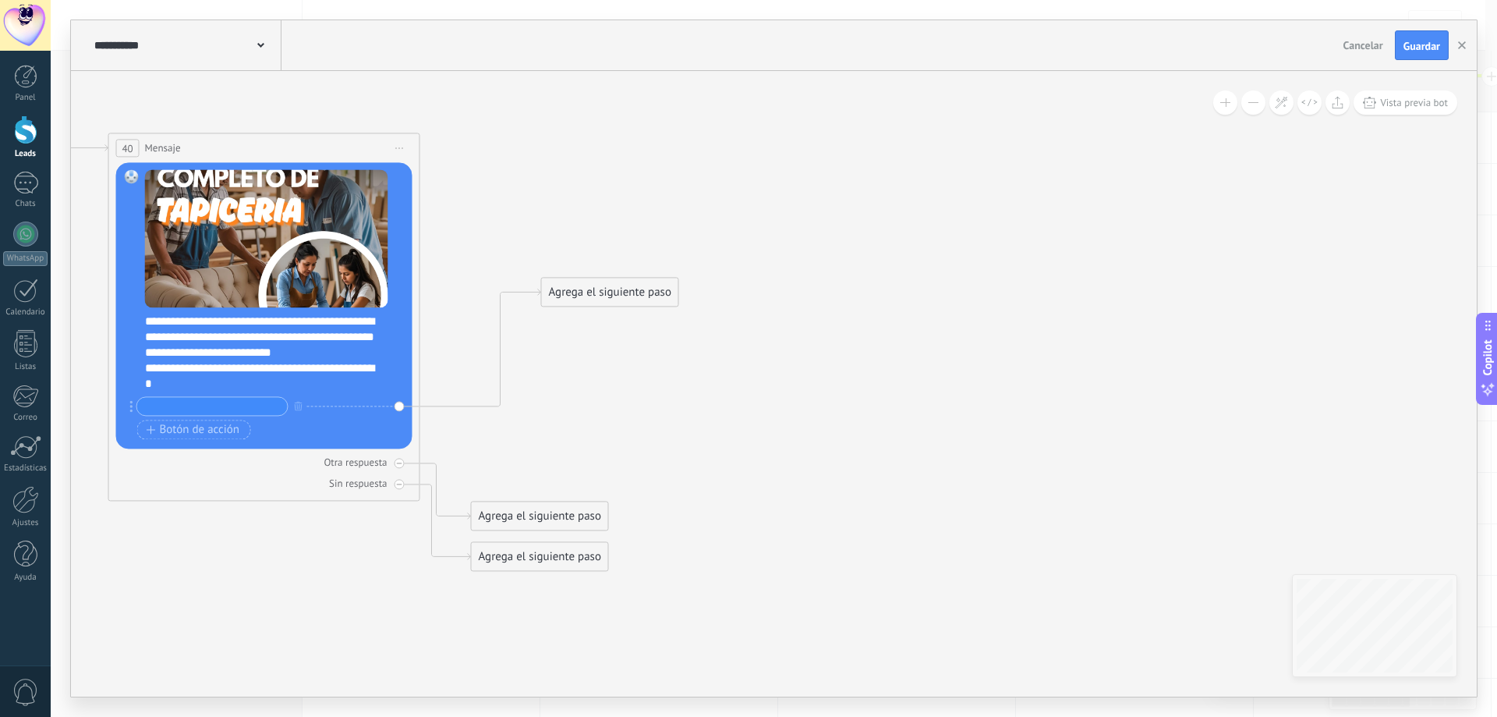
drag, startPoint x: 548, startPoint y: 421, endPoint x: 618, endPoint y: 292, distance: 147.2
click at [618, 292] on div "Agrega el siguiente paso" at bounding box center [610, 292] width 136 height 26
click at [245, 404] on input "text" at bounding box center [212, 406] width 150 height 18
type input "**"
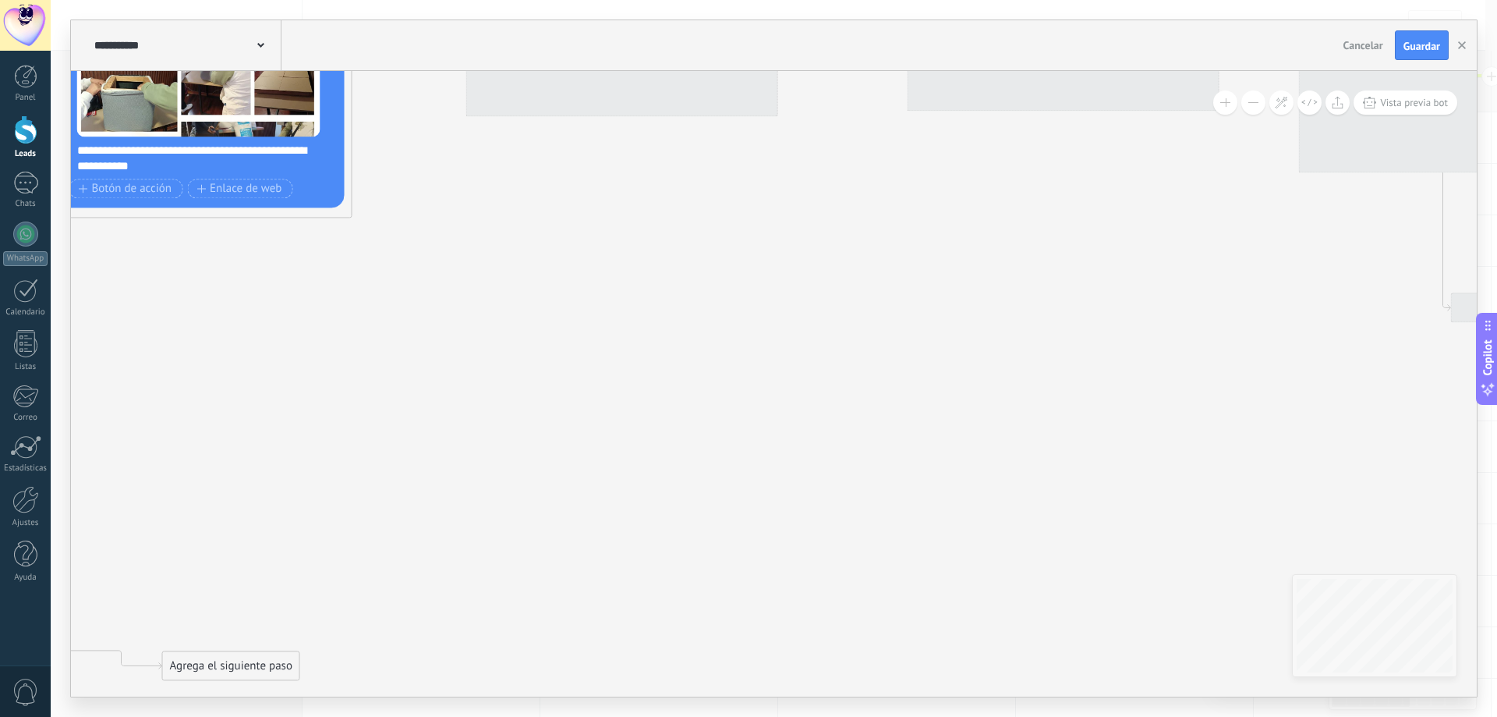
drag, startPoint x: 1099, startPoint y: 370, endPoint x: 526, endPoint y: 509, distance: 589.7
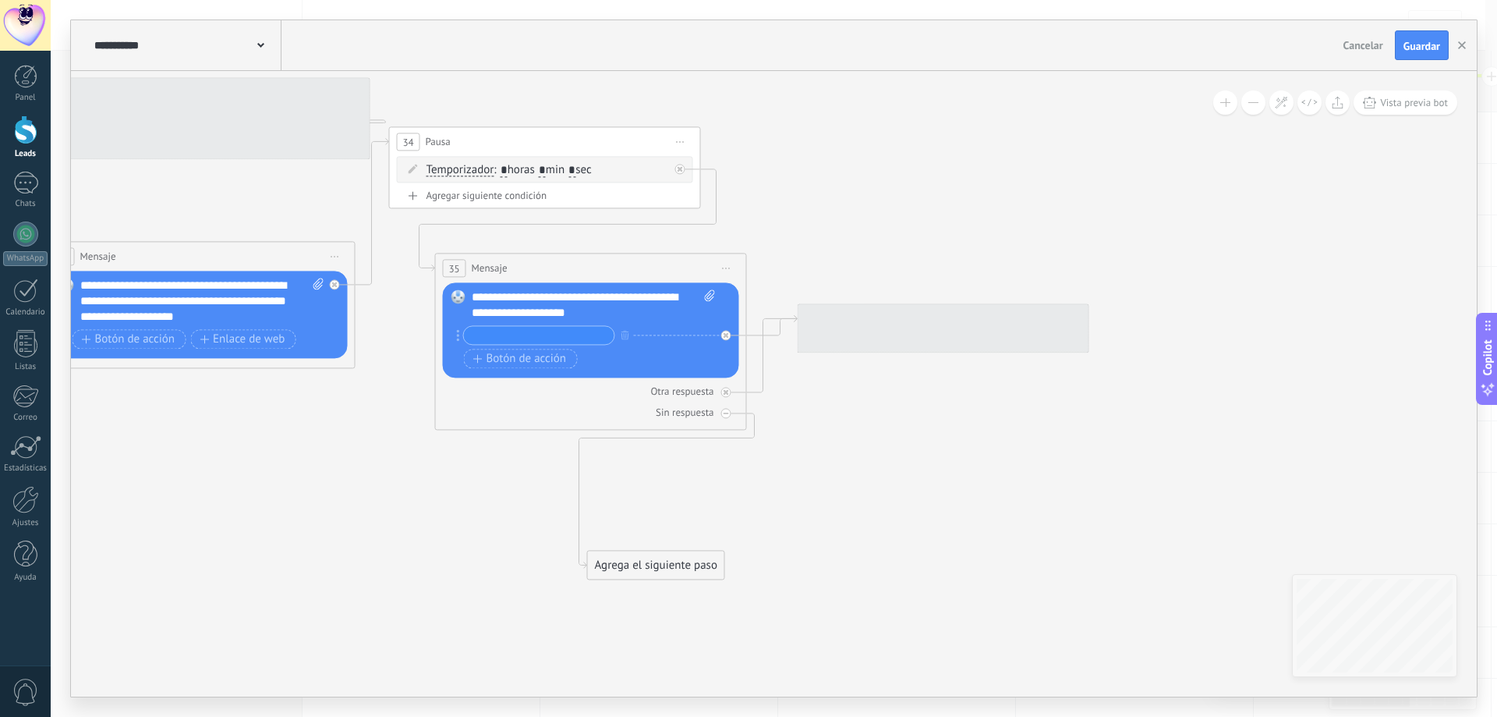
drag, startPoint x: 772, startPoint y: 515, endPoint x: 274, endPoint y: 585, distance: 503.0
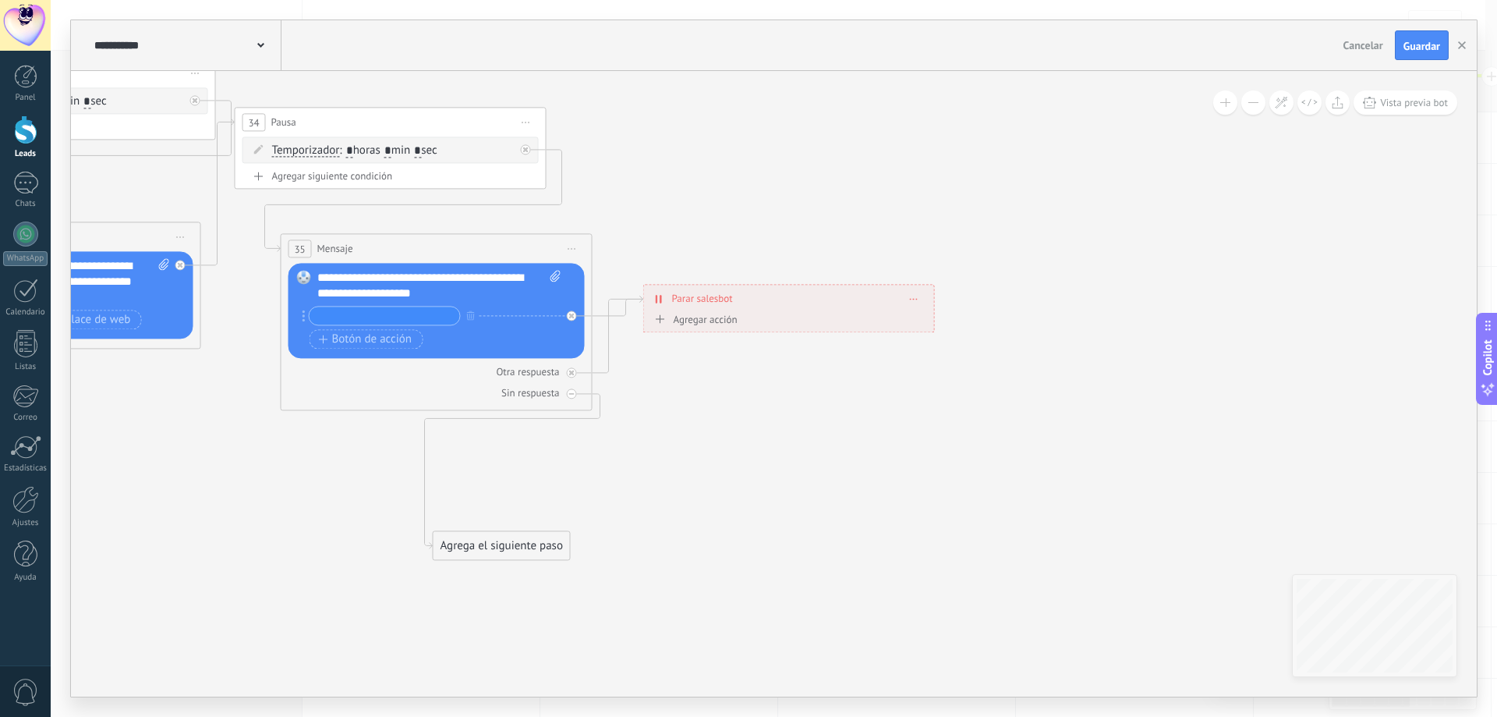
click at [405, 315] on input "text" at bounding box center [385, 315] width 150 height 18
type input "**"
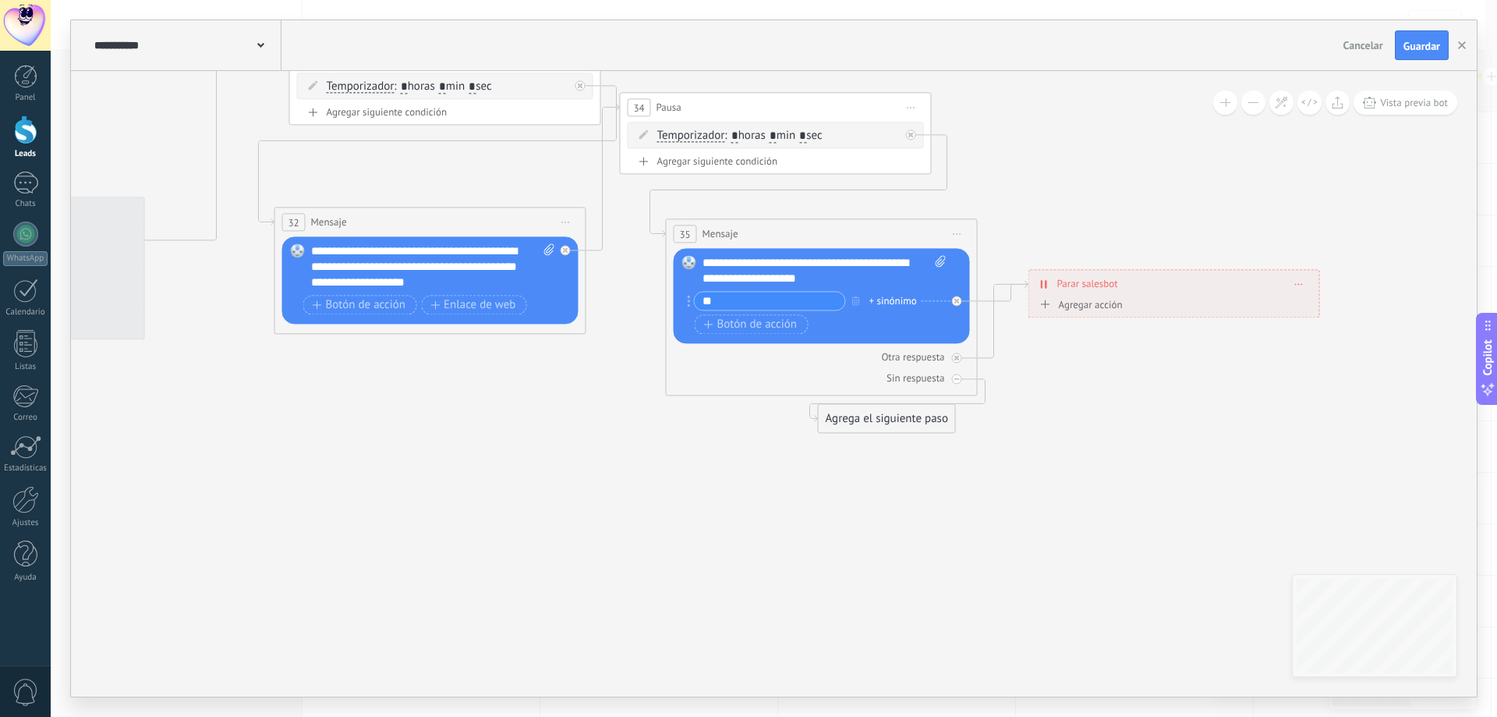
drag, startPoint x: 280, startPoint y: 524, endPoint x: 521, endPoint y: 438, distance: 255.7
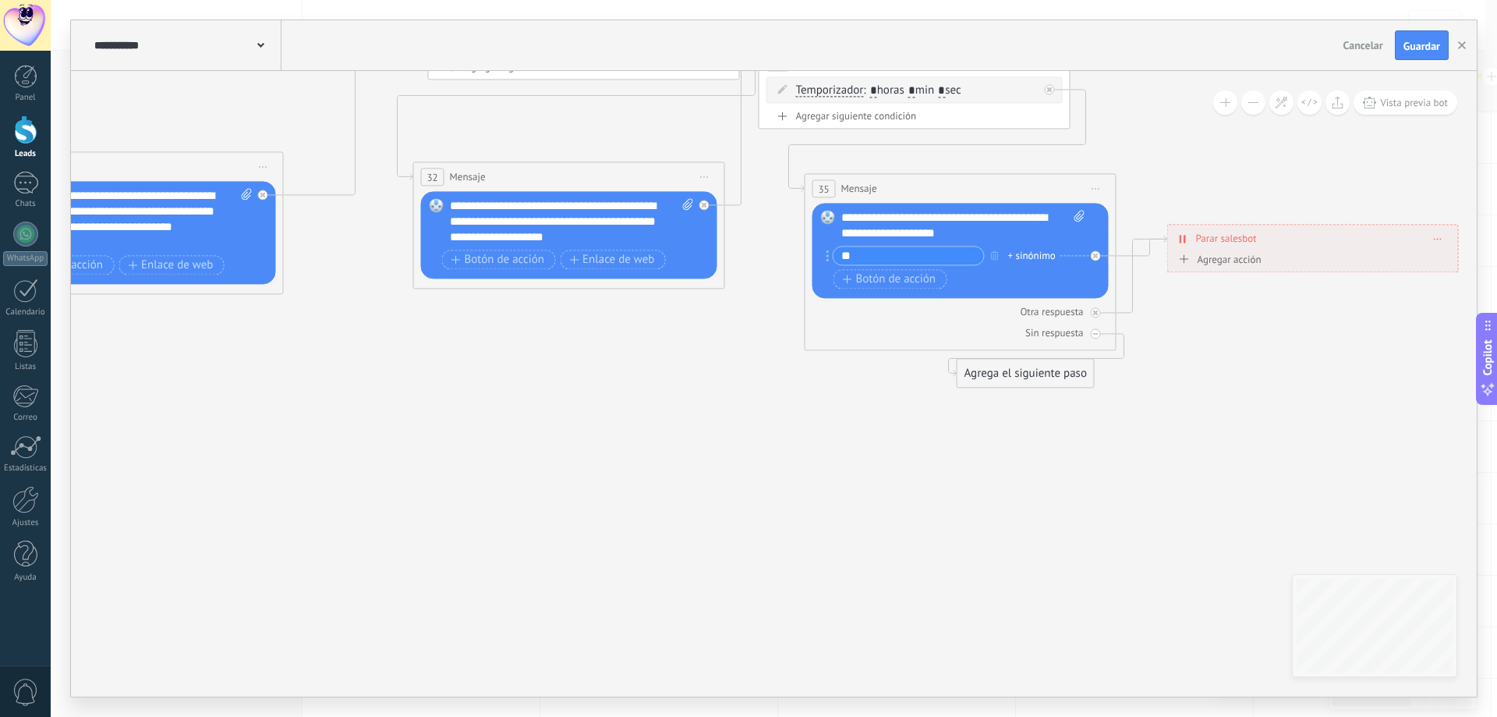
drag, startPoint x: 345, startPoint y: 449, endPoint x: 599, endPoint y: 352, distance: 271.2
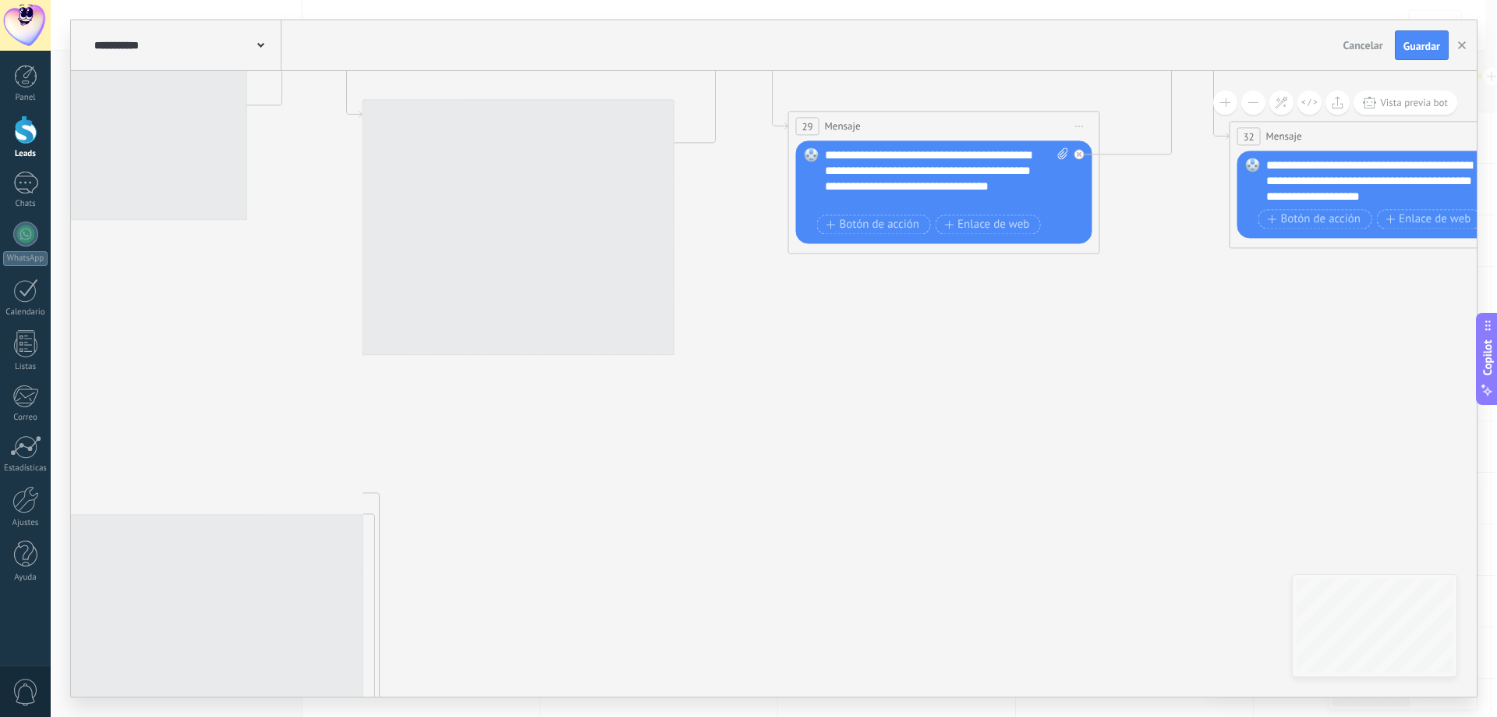
drag, startPoint x: 596, startPoint y: 448, endPoint x: 903, endPoint y: 388, distance: 312.1
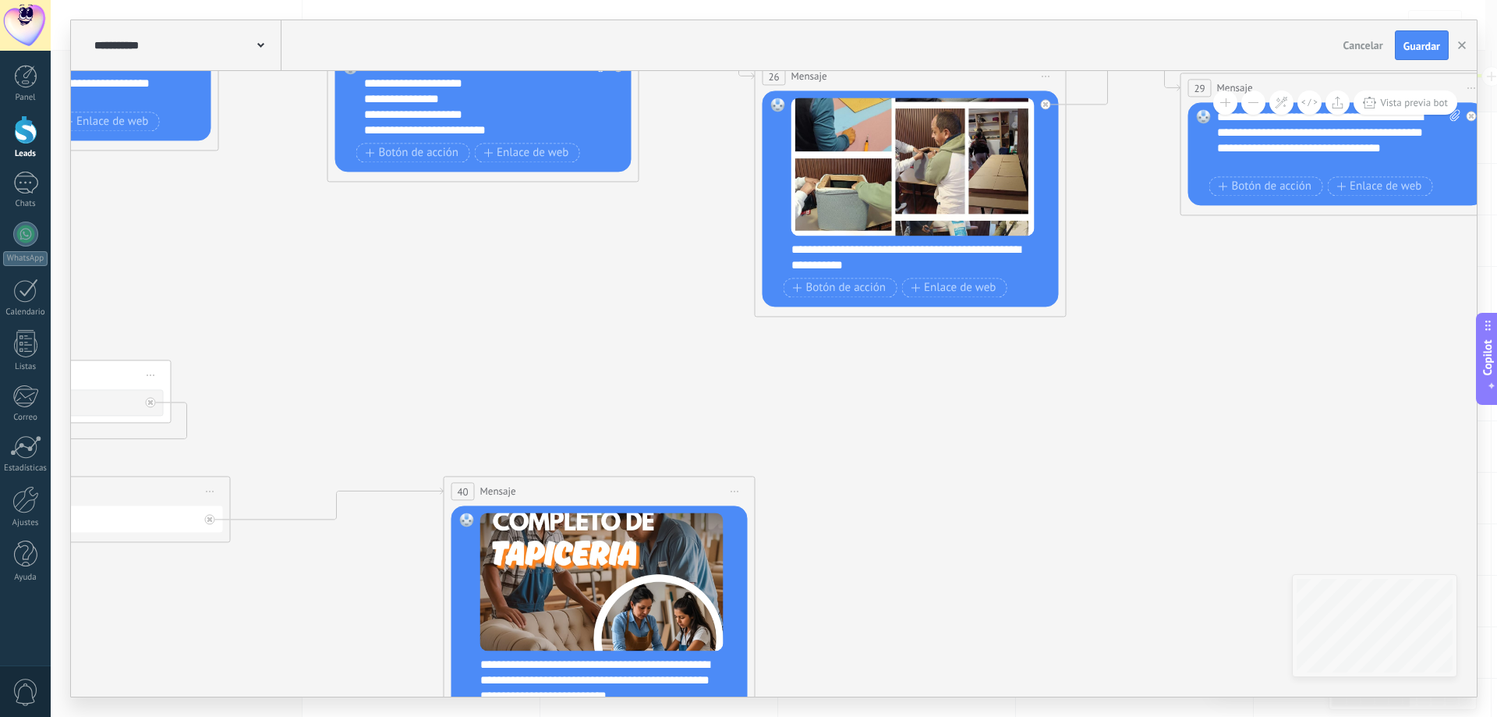
drag, startPoint x: 538, startPoint y: 394, endPoint x: 901, endPoint y: 480, distance: 372.8
click at [904, 483] on icon at bounding box center [169, 303] width 5775 height 2001
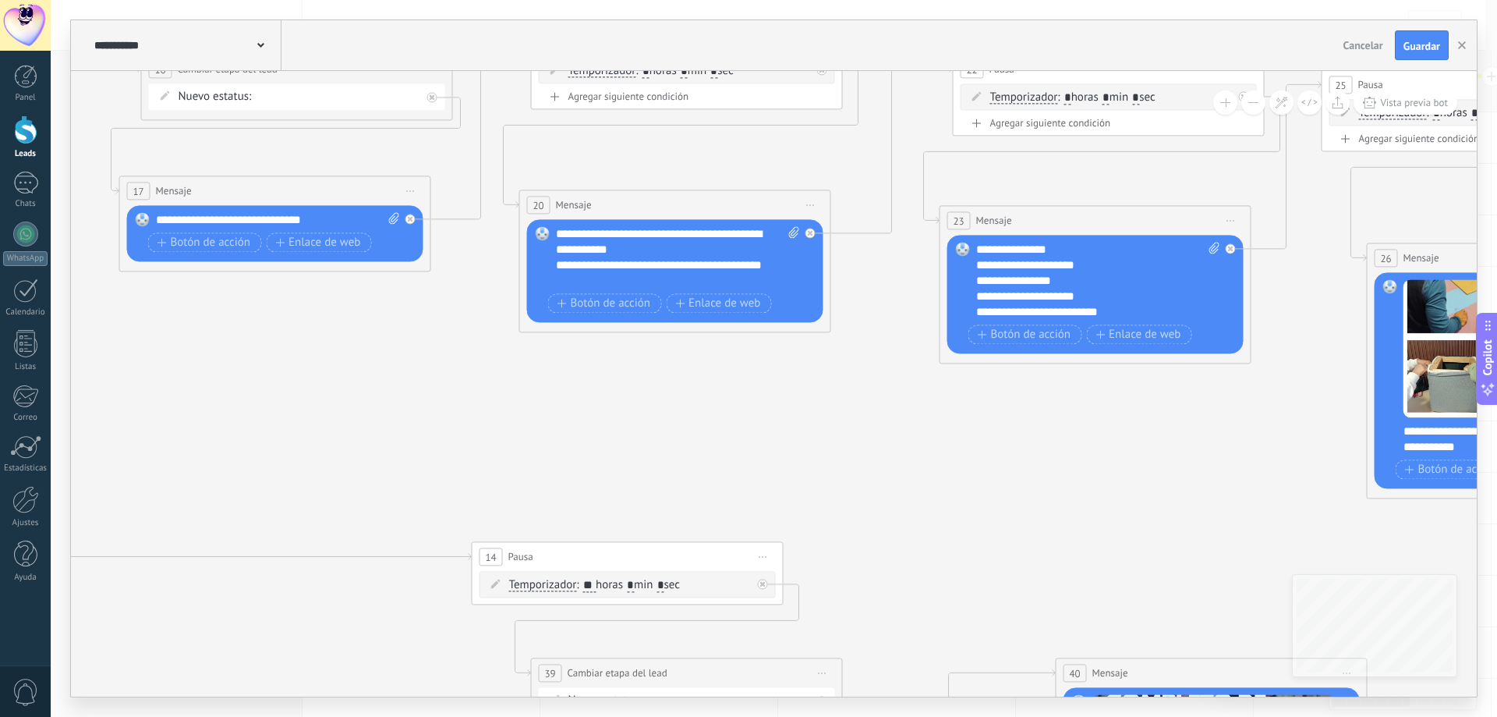
drag, startPoint x: 599, startPoint y: 338, endPoint x: 602, endPoint y: 396, distance: 57.8
click at [844, 426] on icon at bounding box center [781, 485] width 5775 height 2001
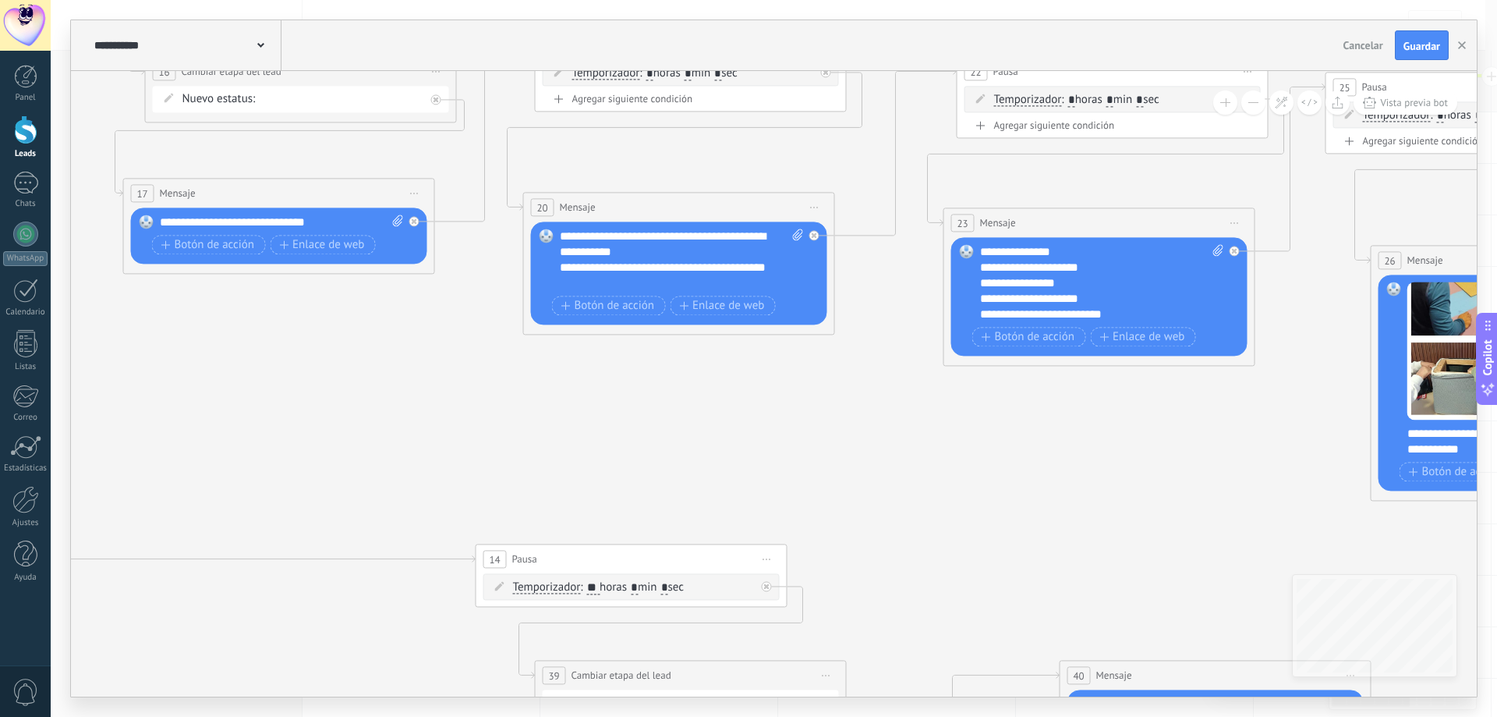
drag, startPoint x: 391, startPoint y: 426, endPoint x: 858, endPoint y: 426, distance: 466.3
click at [858, 426] on icon at bounding box center [785, 487] width 5775 height 2001
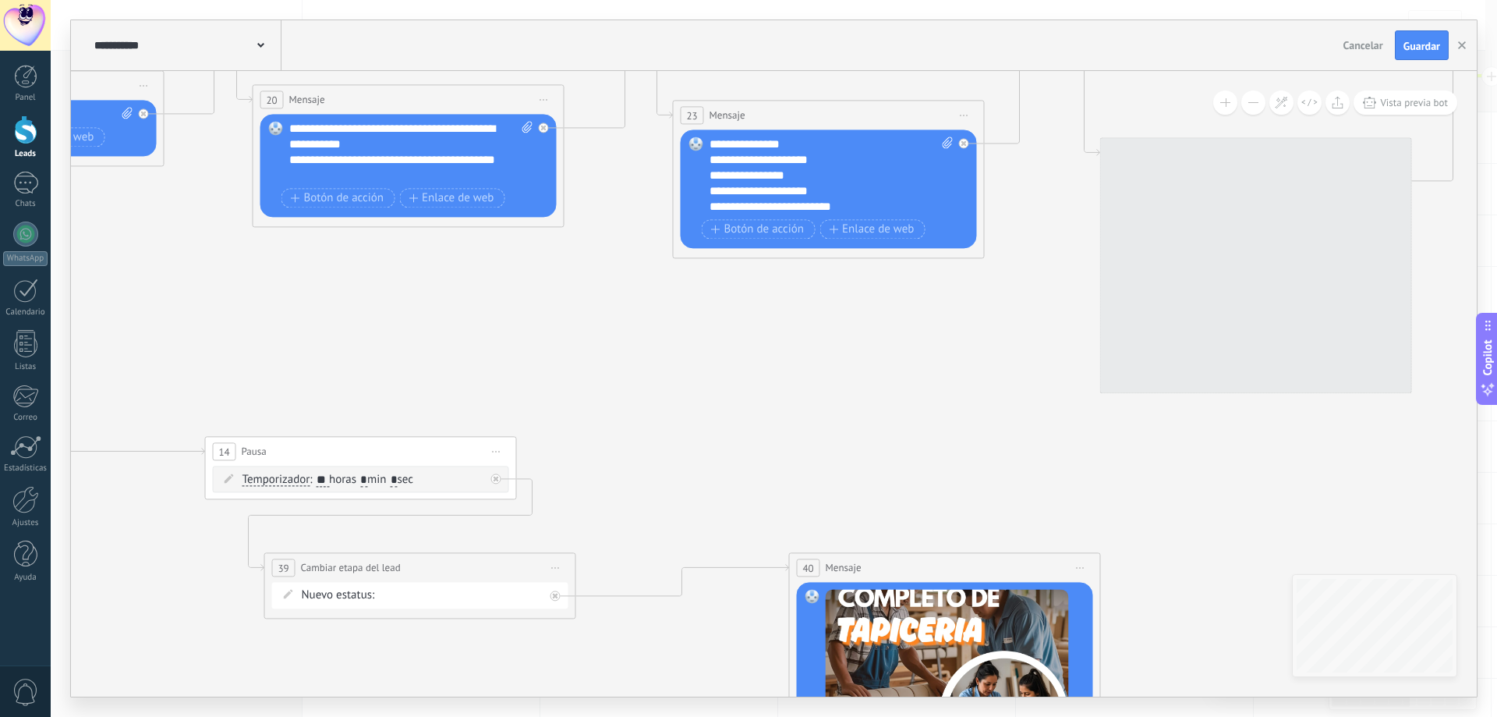
drag, startPoint x: 1074, startPoint y: 464, endPoint x: 338, endPoint y: 356, distance: 744.6
click at [338, 356] on icon at bounding box center [514, 379] width 5775 height 2001
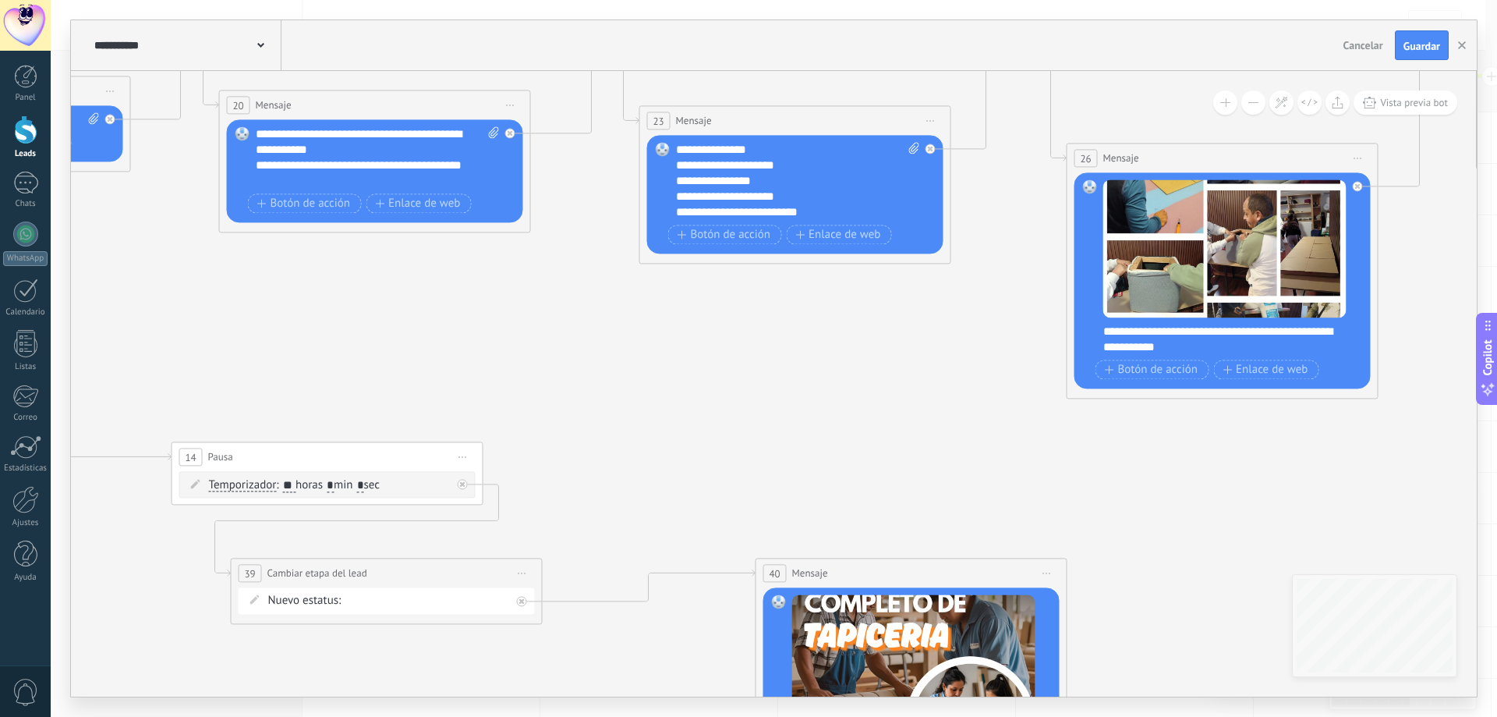
drag, startPoint x: 856, startPoint y: 473, endPoint x: 390, endPoint y: 324, distance: 489.7
click at [390, 324] on icon at bounding box center [481, 385] width 5775 height 2001
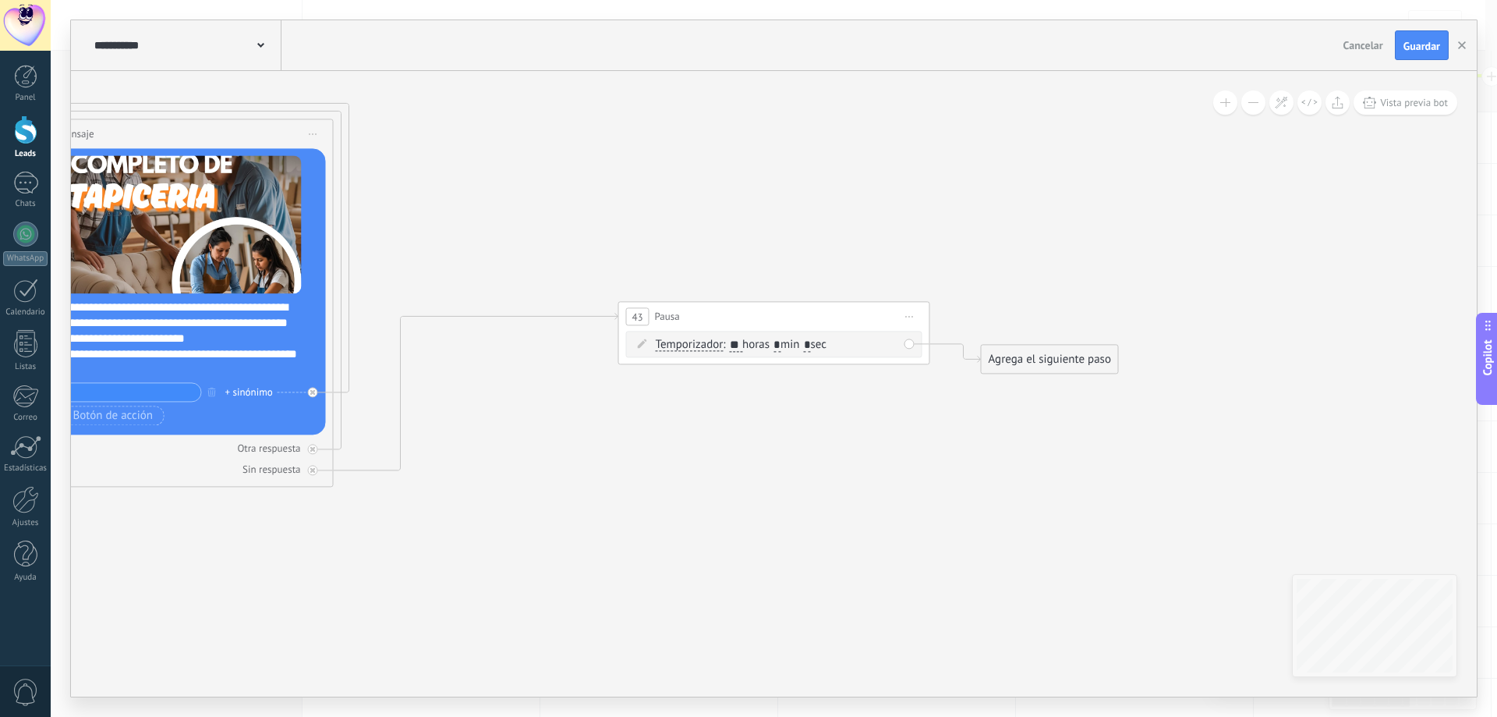
type input "**"
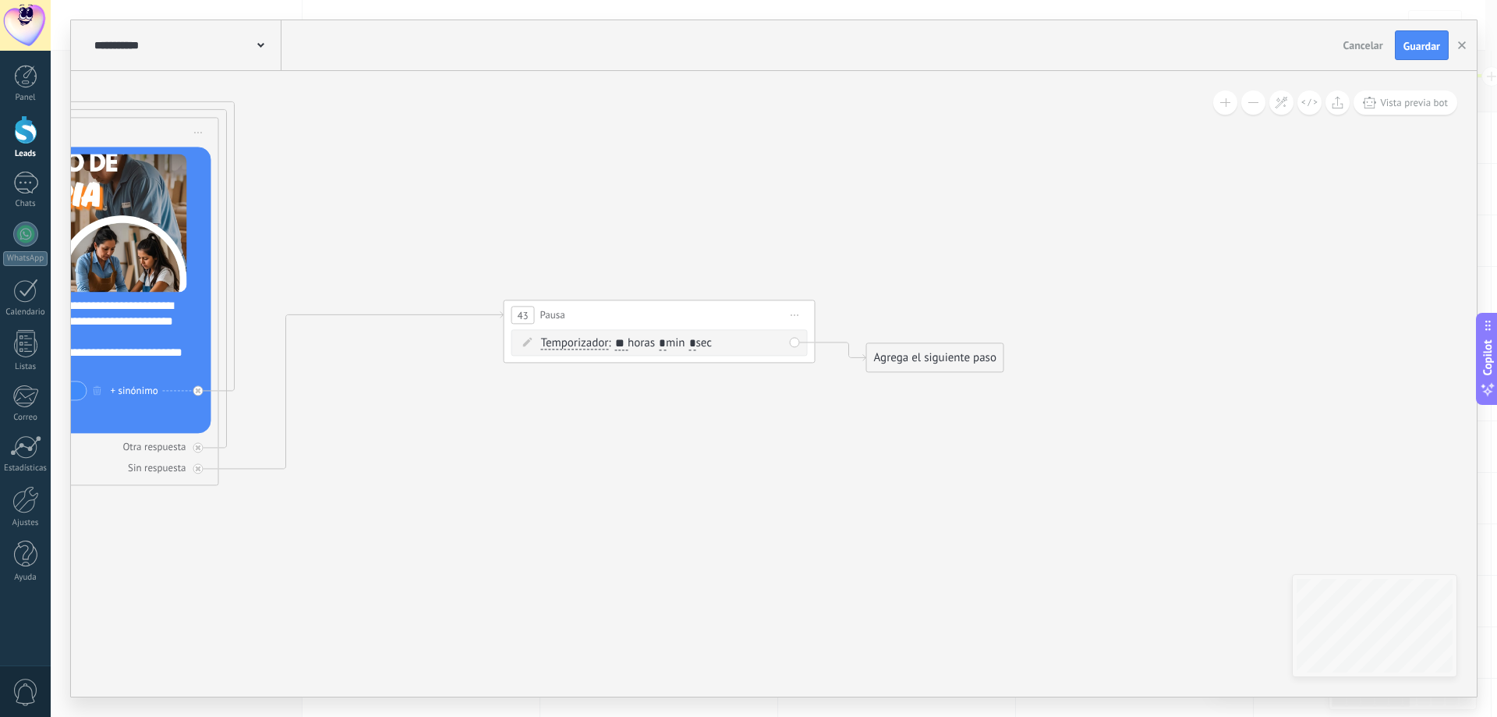
drag, startPoint x: 909, startPoint y: 445, endPoint x: 468, endPoint y: 331, distance: 455.8
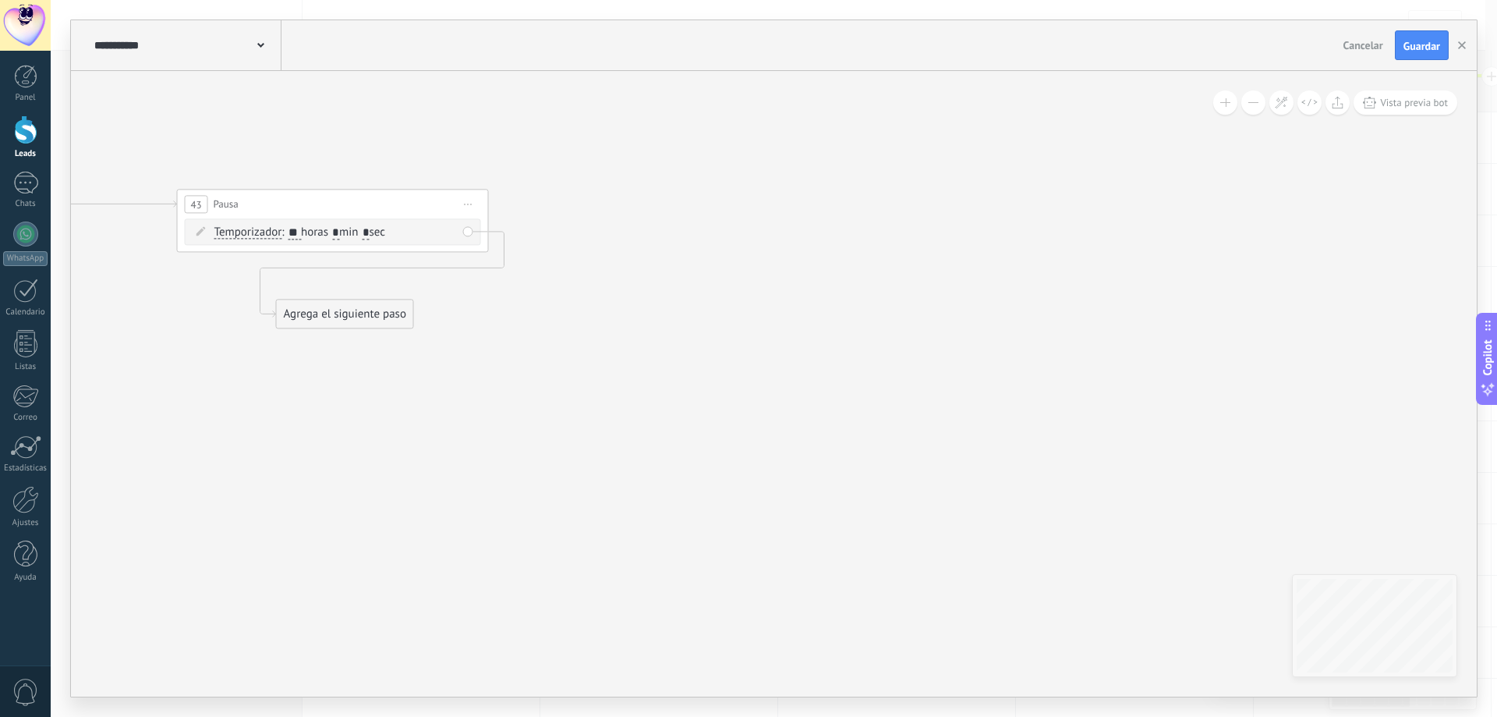
drag, startPoint x: 603, startPoint y: 246, endPoint x: 339, endPoint y: 313, distance: 271.9
click at [339, 313] on div "Agrega el siguiente paso" at bounding box center [345, 314] width 136 height 26
click at [373, 315] on div "Agrega el siguiente paso" at bounding box center [345, 314] width 136 height 26
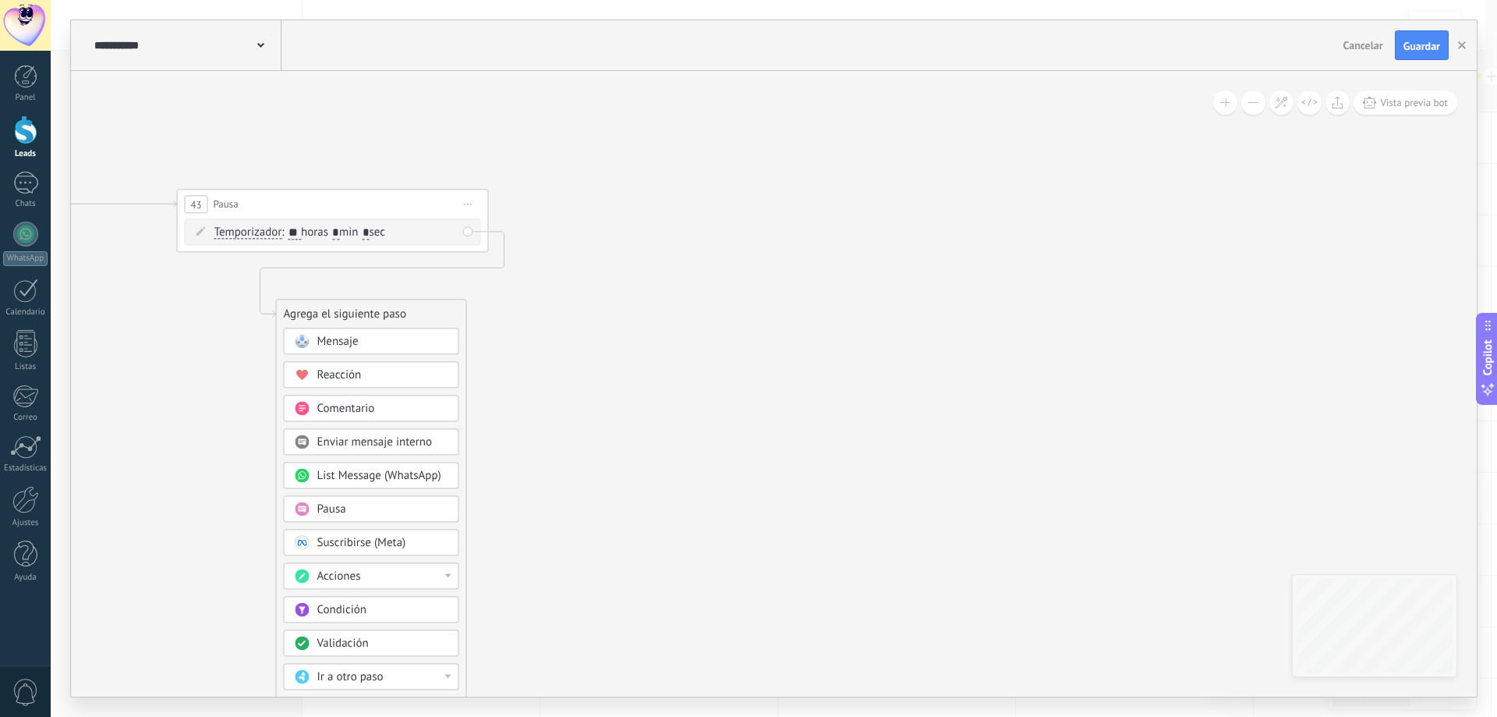
click at [434, 581] on div "Acciones" at bounding box center [382, 576] width 131 height 16
drag, startPoint x: 397, startPoint y: 656, endPoint x: 402, endPoint y: 650, distance: 8.3
click at [398, 657] on div "Cambiar etapa del lead" at bounding box center [372, 655] width 174 height 27
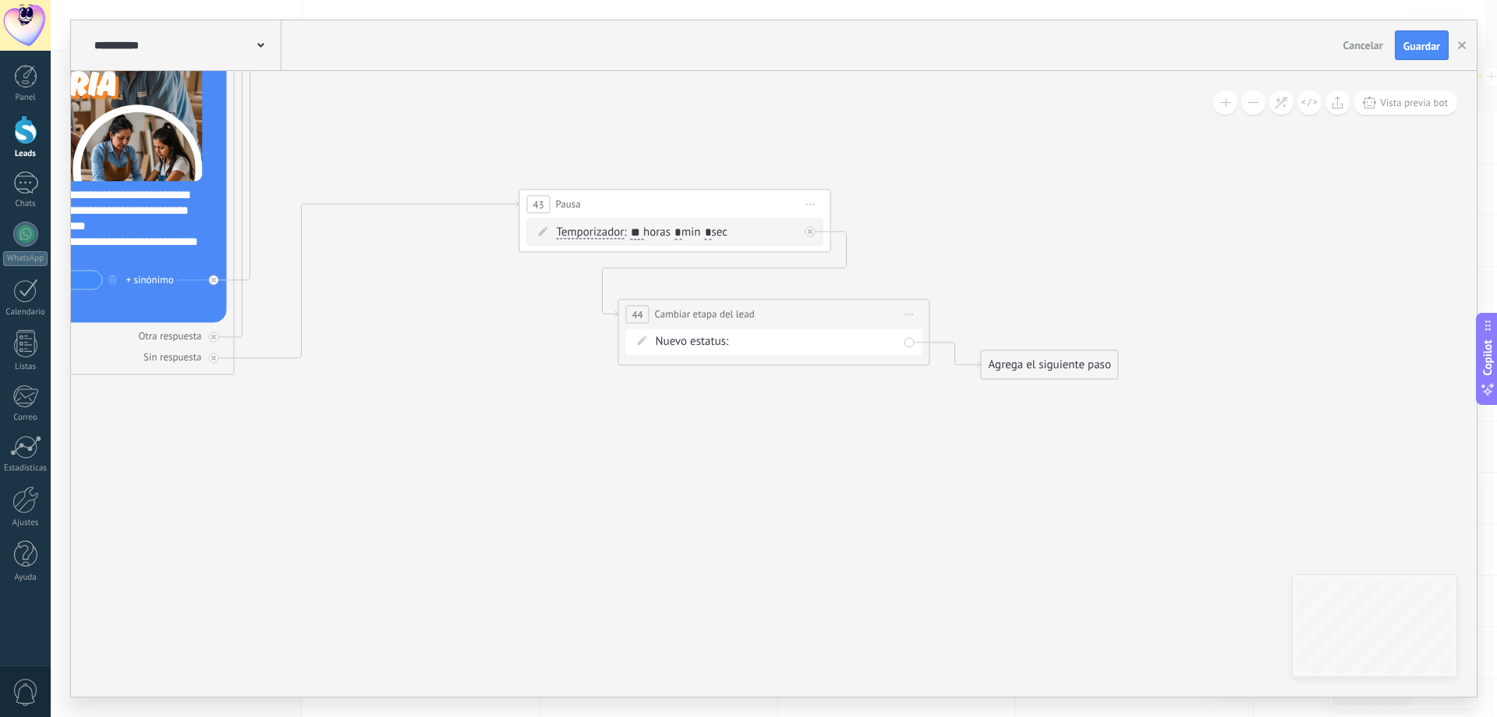
click at [0, 0] on div "Contacto inicial seguimiento seguimiento pago pagado no responde rescatados des…" at bounding box center [0, 0] width 0 height 0
click at [0, 0] on label "descartados" at bounding box center [0, 0] width 0 height 0
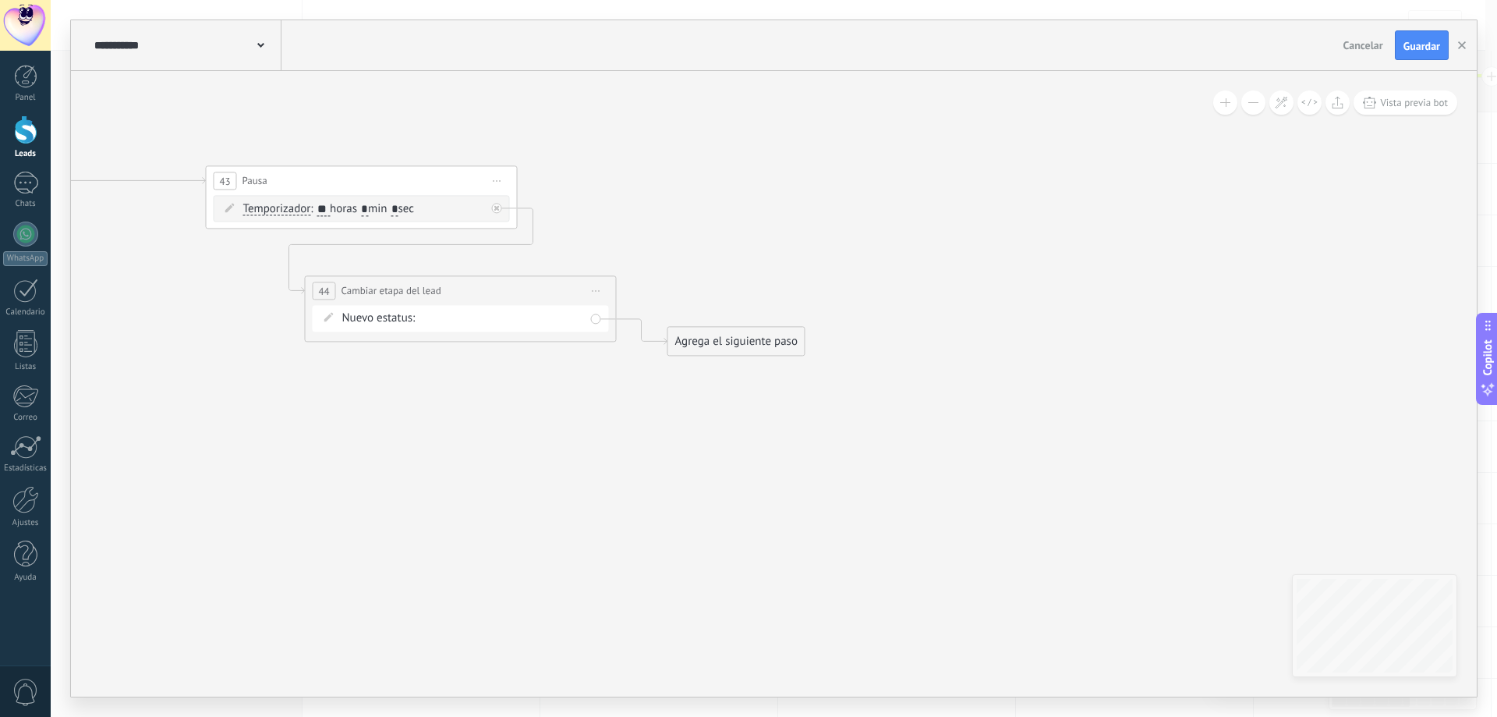
drag, startPoint x: 943, startPoint y: 449, endPoint x: 634, endPoint y: 410, distance: 312.0
drag, startPoint x: 713, startPoint y: 337, endPoint x: 623, endPoint y: 402, distance: 111.2
click at [623, 402] on div "Agrega el siguiente paso" at bounding box center [644, 404] width 136 height 26
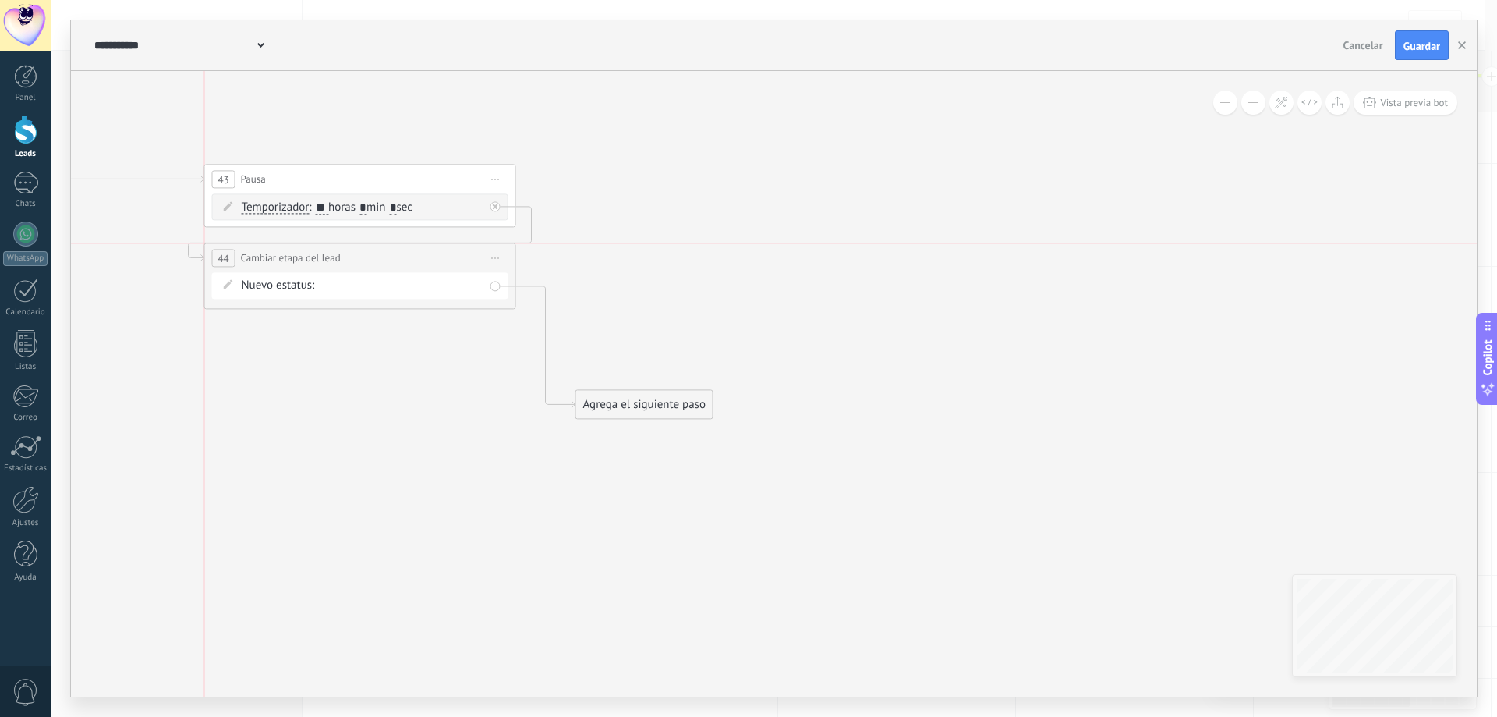
drag, startPoint x: 550, startPoint y: 285, endPoint x: 458, endPoint y: 260, distance: 95.3
click at [458, 260] on div "**********" at bounding box center [360, 257] width 310 height 29
drag, startPoint x: 462, startPoint y: 260, endPoint x: 488, endPoint y: 281, distance: 33.4
click at [488, 281] on div "**********" at bounding box center [387, 278] width 310 height 29
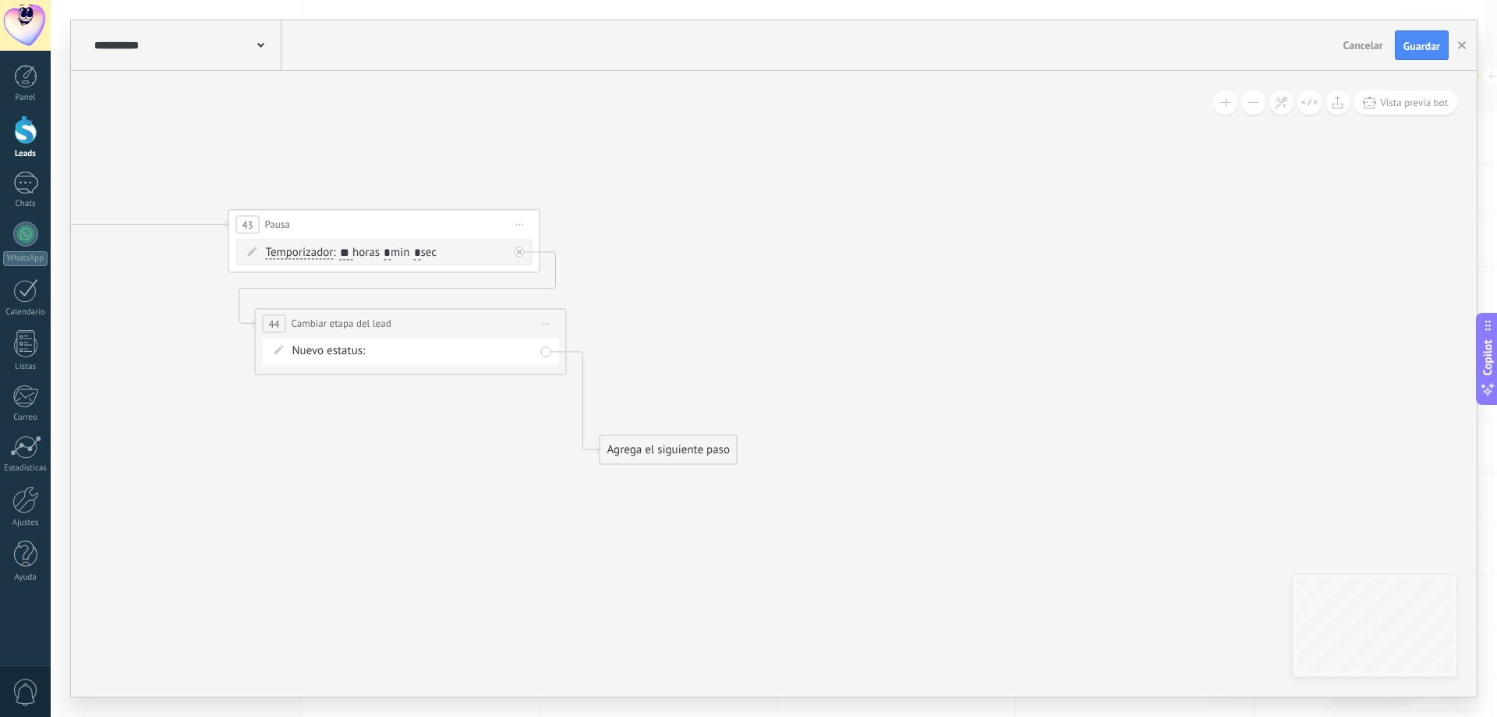
drag, startPoint x: 758, startPoint y: 249, endPoint x: 791, endPoint y: 307, distance: 67.4
drag, startPoint x: 881, startPoint y: 276, endPoint x: 646, endPoint y: 473, distance: 306.6
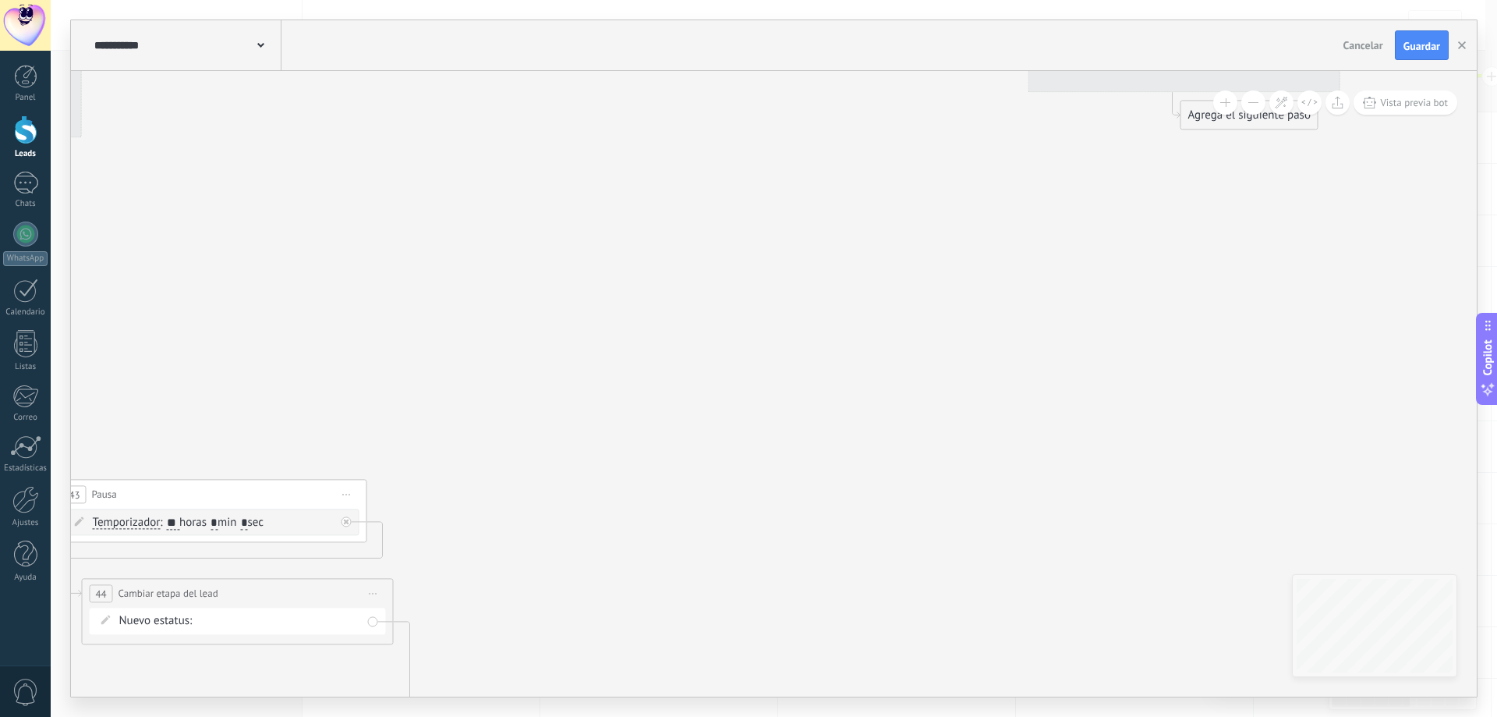
drag, startPoint x: 666, startPoint y: 370, endPoint x: 756, endPoint y: 401, distance: 95.4
drag, startPoint x: 795, startPoint y: 373, endPoint x: 832, endPoint y: 505, distance: 137.0
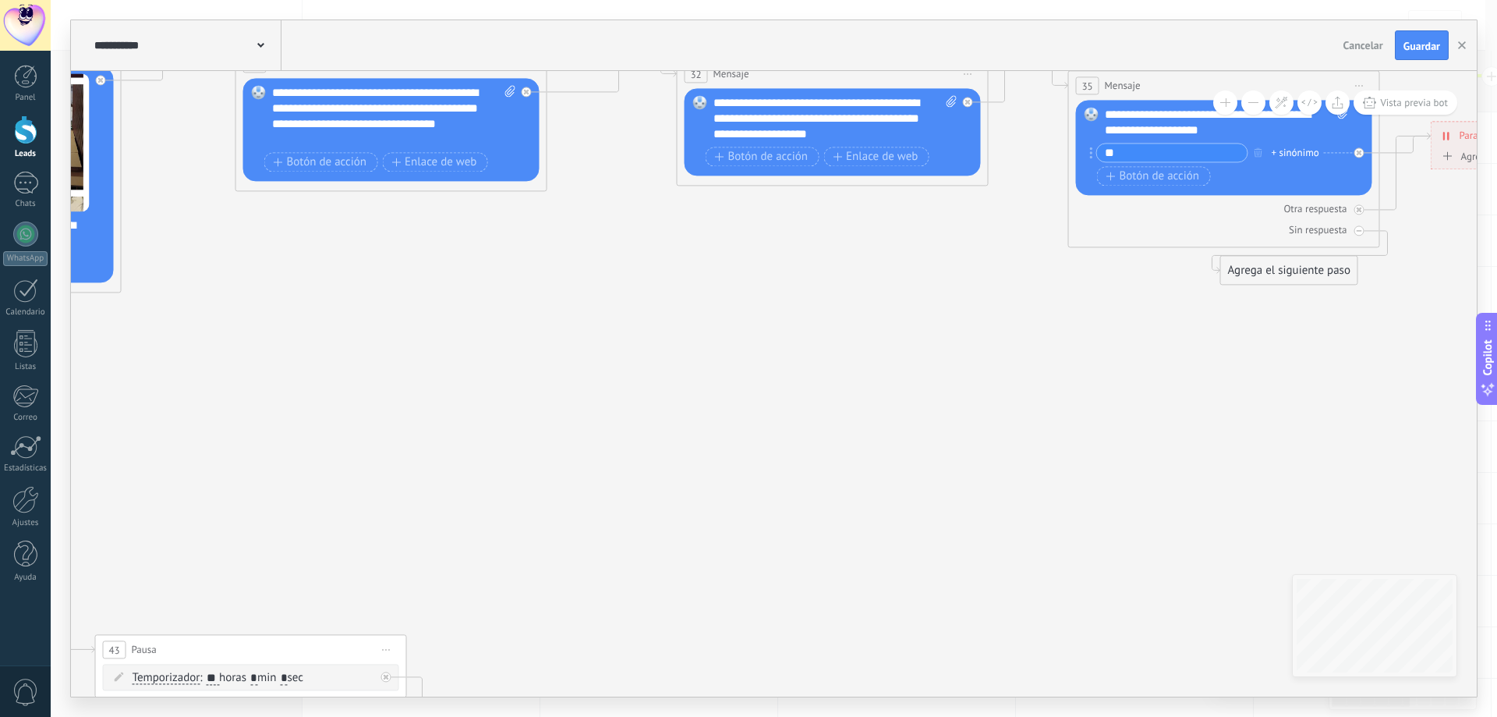
drag, startPoint x: 899, startPoint y: 454, endPoint x: 434, endPoint y: 522, distance: 470.4
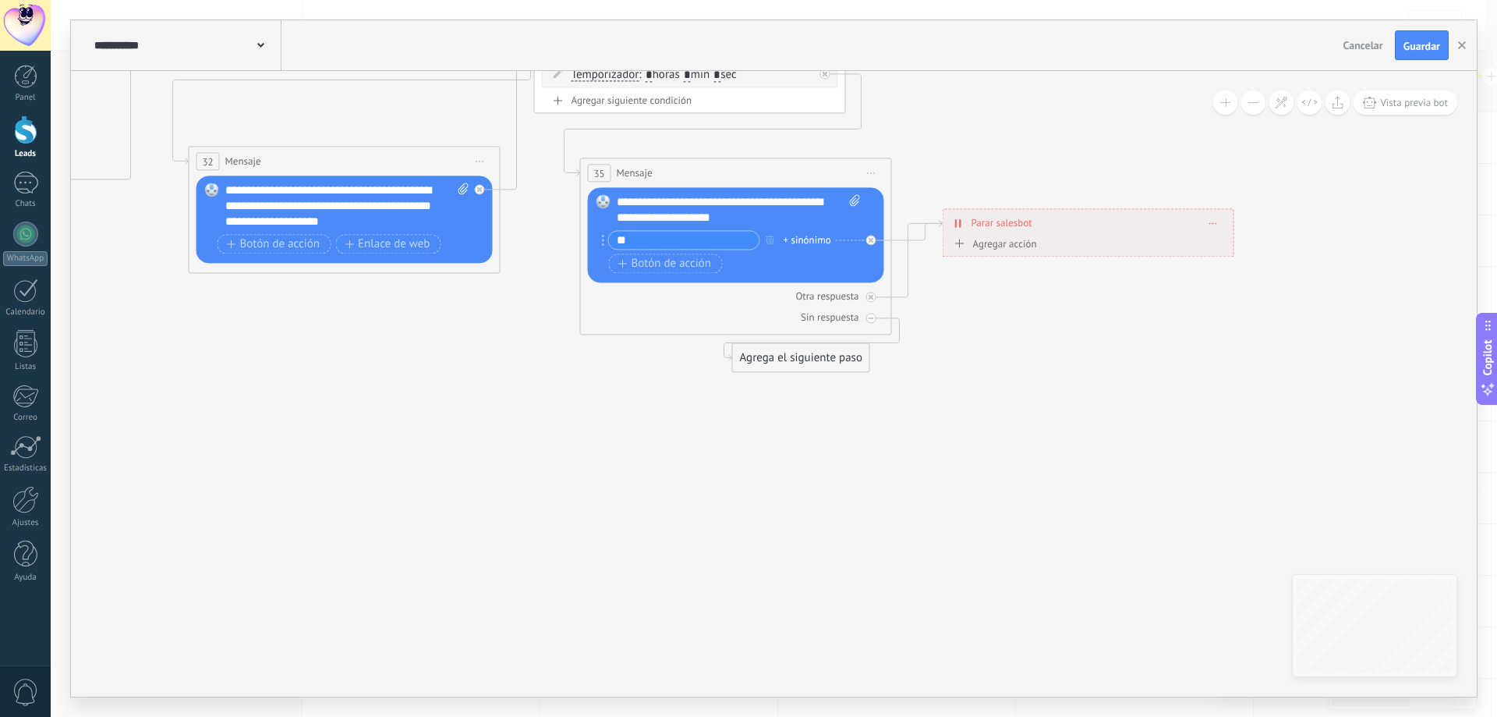
drag, startPoint x: 727, startPoint y: 465, endPoint x: 322, endPoint y: 427, distance: 407.3
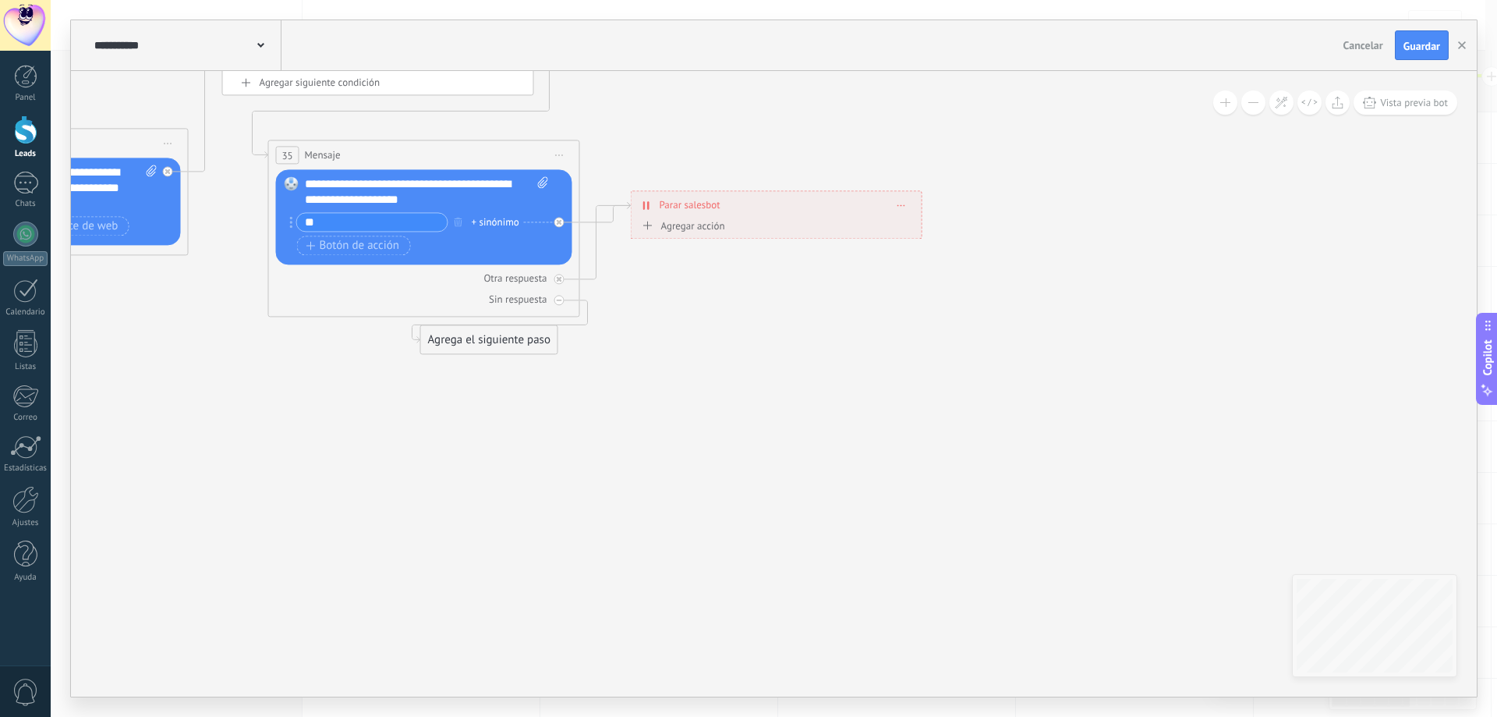
drag, startPoint x: 388, startPoint y: 441, endPoint x: 572, endPoint y: 412, distance: 185.5
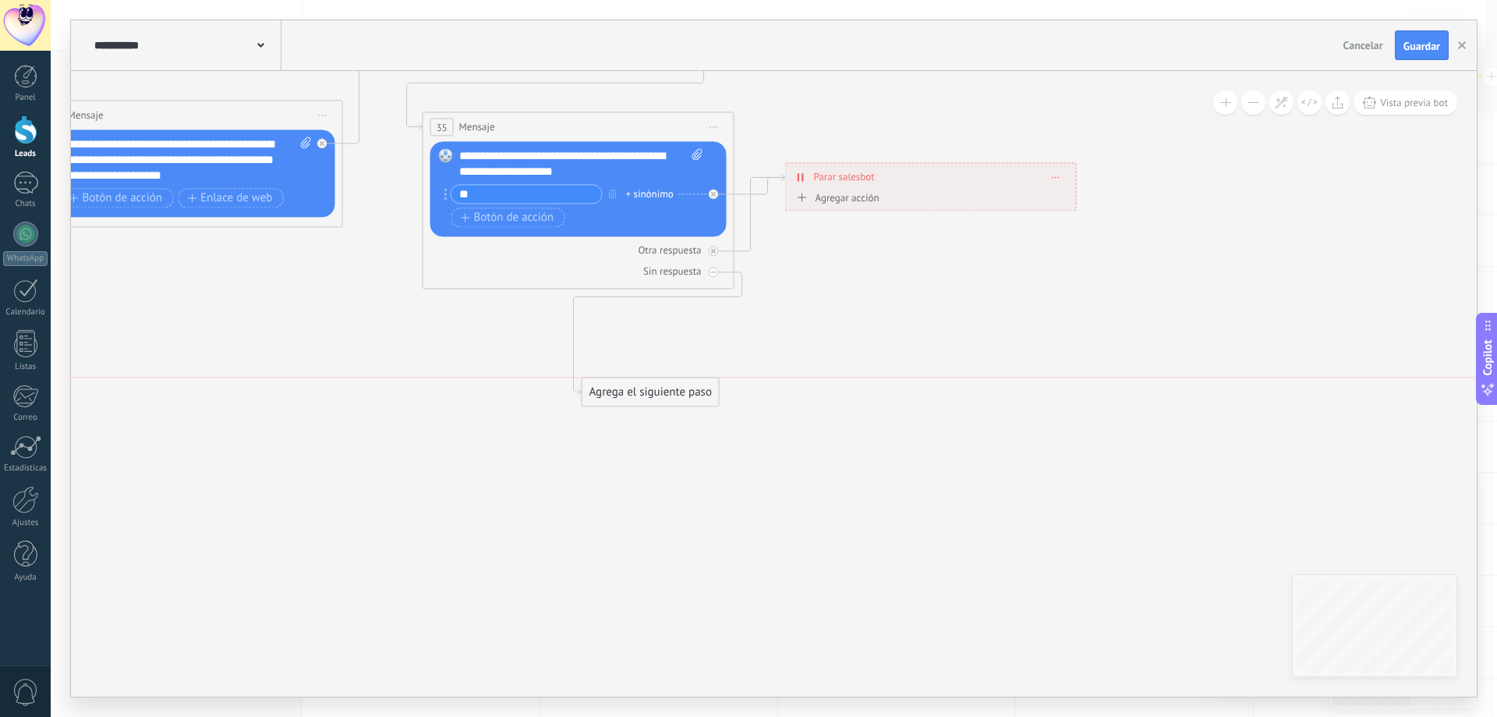
drag, startPoint x: 636, startPoint y: 318, endPoint x: 630, endPoint y: 406, distance: 88.3
click at [630, 405] on div "Agrega el siguiente paso" at bounding box center [650, 392] width 136 height 26
click at [625, 396] on div "Agrega el siguiente paso" at bounding box center [640, 400] width 136 height 26
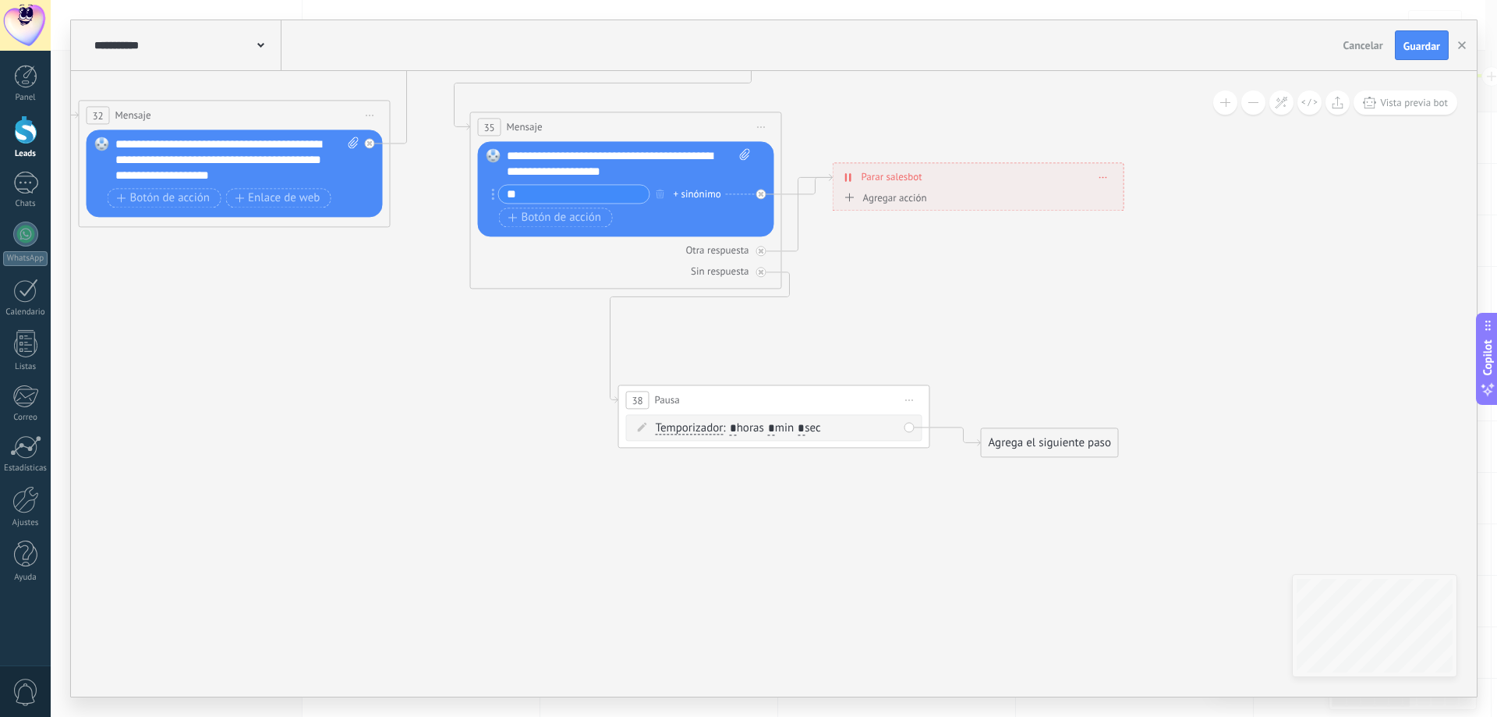
click at [737, 433] on input "*" at bounding box center [733, 429] width 7 height 12
type input "**"
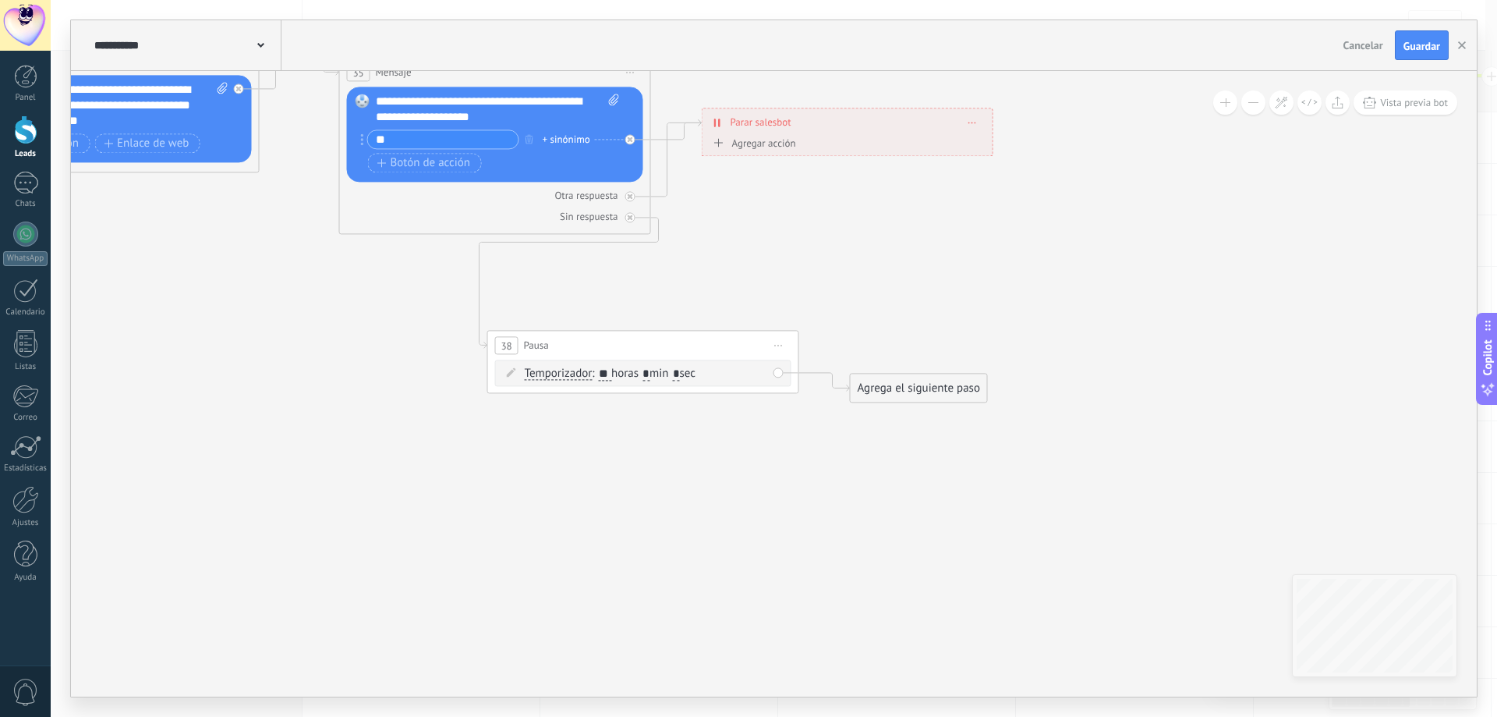
drag, startPoint x: 916, startPoint y: 502, endPoint x: 785, endPoint y: 439, distance: 145.4
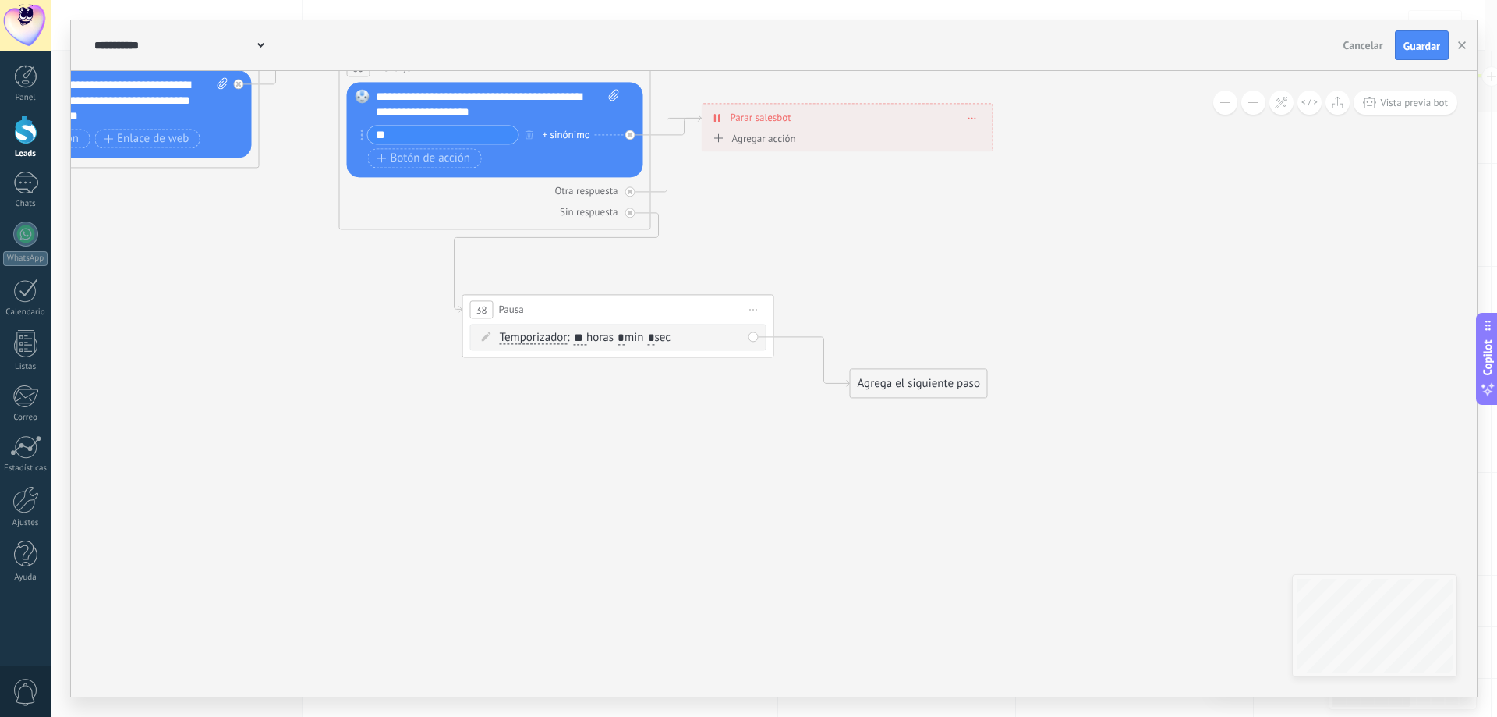
drag, startPoint x: 723, startPoint y: 349, endPoint x: 727, endPoint y: 310, distance: 39.3
click at [698, 317] on div "38 Pausa ***** Iniciar vista previa aquí Cambiar nombre Duplicar [GEOGRAPHIC_DA…" at bounding box center [618, 309] width 310 height 29
drag, startPoint x: 900, startPoint y: 377, endPoint x: 579, endPoint y: 448, distance: 329.0
click at [579, 448] on div "Agrega el siguiente paso" at bounding box center [597, 449] width 136 height 26
click at [587, 443] on div "Agrega el siguiente paso" at bounding box center [597, 449] width 136 height 26
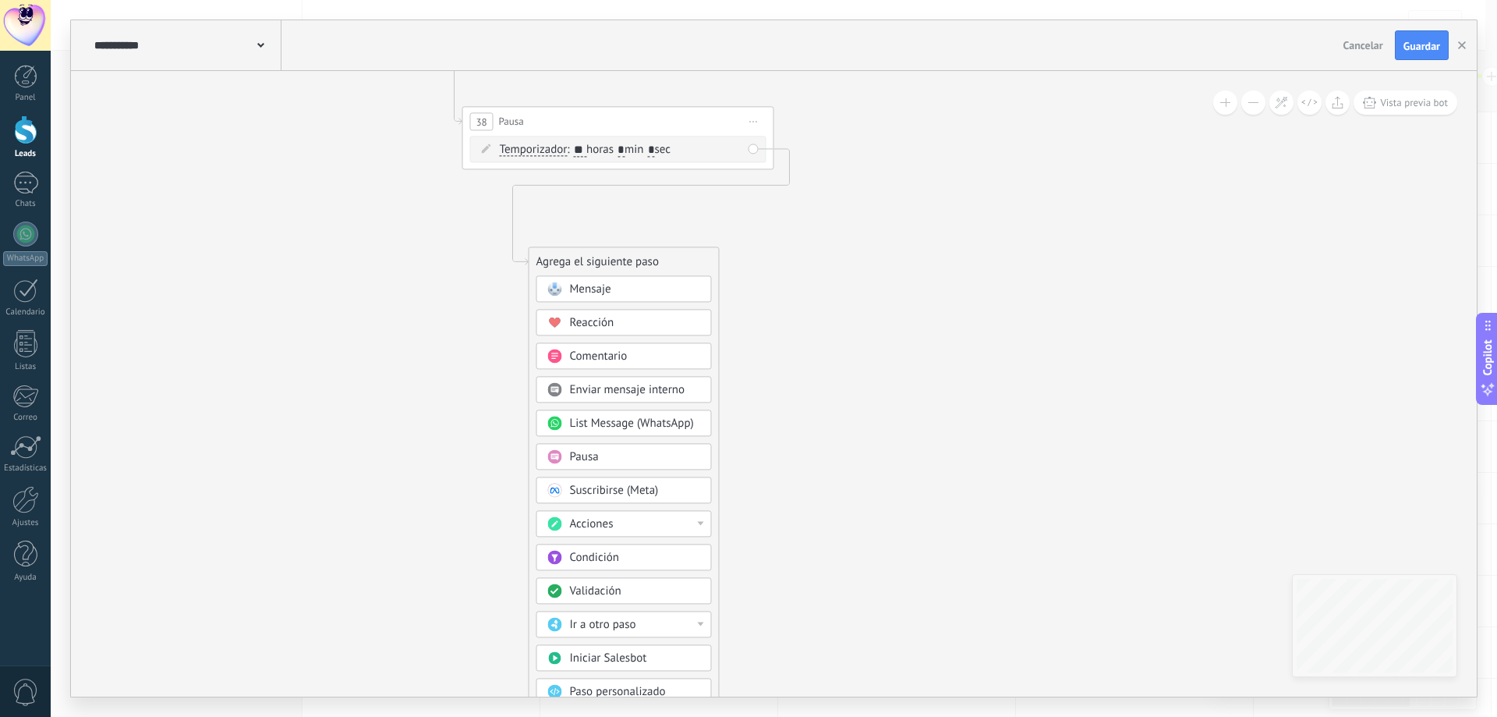
click at [692, 518] on div "Acciones" at bounding box center [635, 524] width 131 height 16
click at [656, 605] on div "Cambiar etapa del lead" at bounding box center [624, 603] width 174 height 27
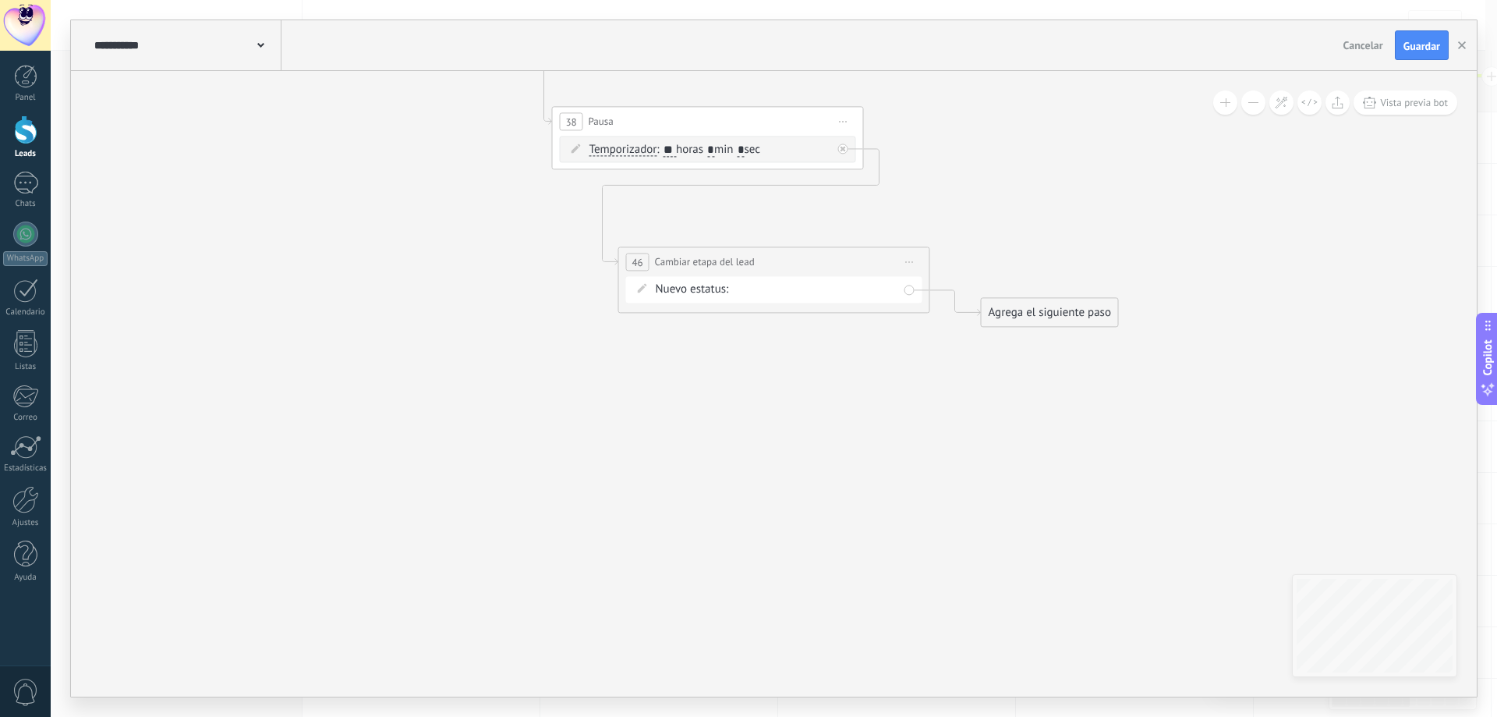
click at [0, 0] on div "Contacto inicial seguimiento seguimiento pago pagado no responde rescatados des…" at bounding box center [0, 0] width 0 height 0
click at [0, 0] on label "no responde" at bounding box center [0, 0] width 0 height 0
drag, startPoint x: 845, startPoint y: 266, endPoint x: 812, endPoint y: 228, distance: 50.3
click at [812, 228] on div "**********" at bounding box center [741, 223] width 310 height 29
drag, startPoint x: 1061, startPoint y: 307, endPoint x: 768, endPoint y: 342, distance: 295.2
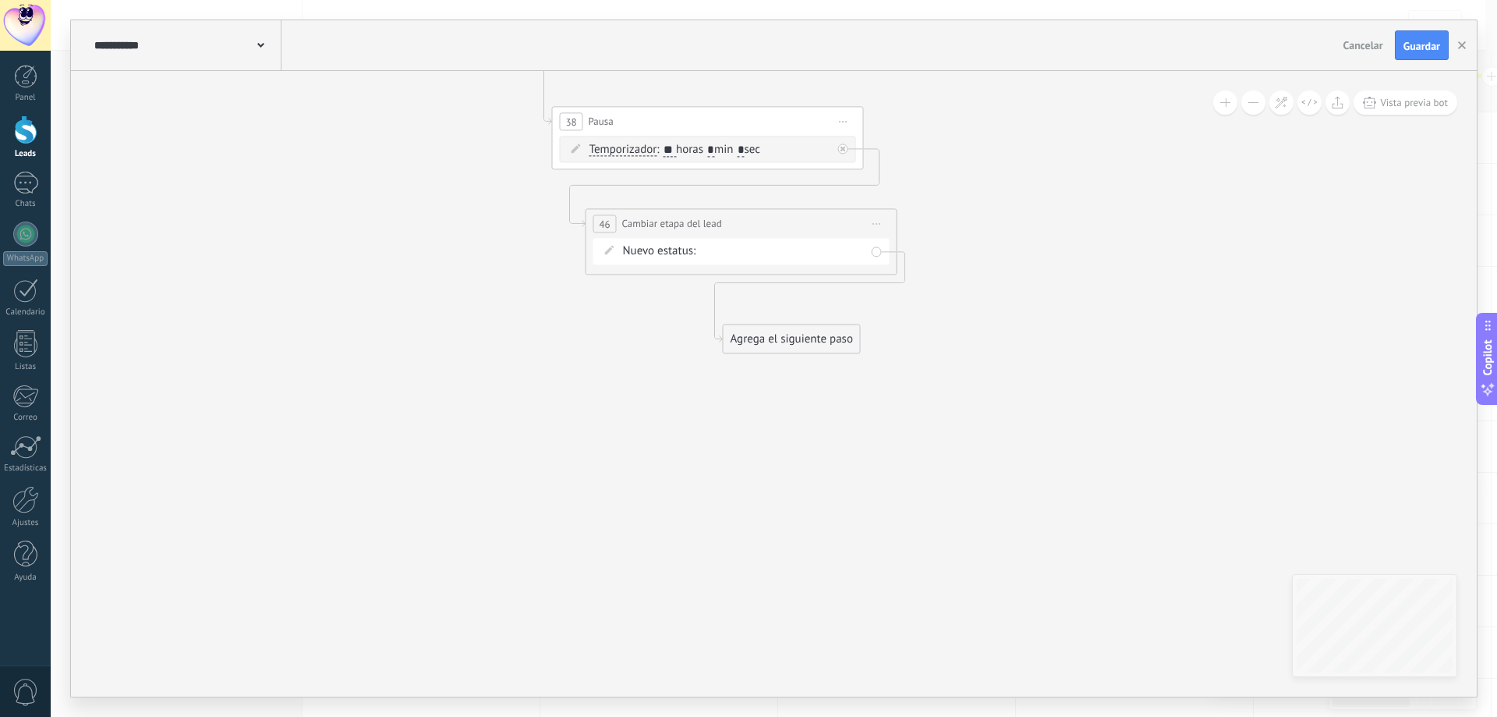
click at [768, 342] on div "Agrega el siguiente paso" at bounding box center [792, 339] width 136 height 26
click at [770, 340] on div "Agrega el siguiente paso" at bounding box center [756, 347] width 136 height 26
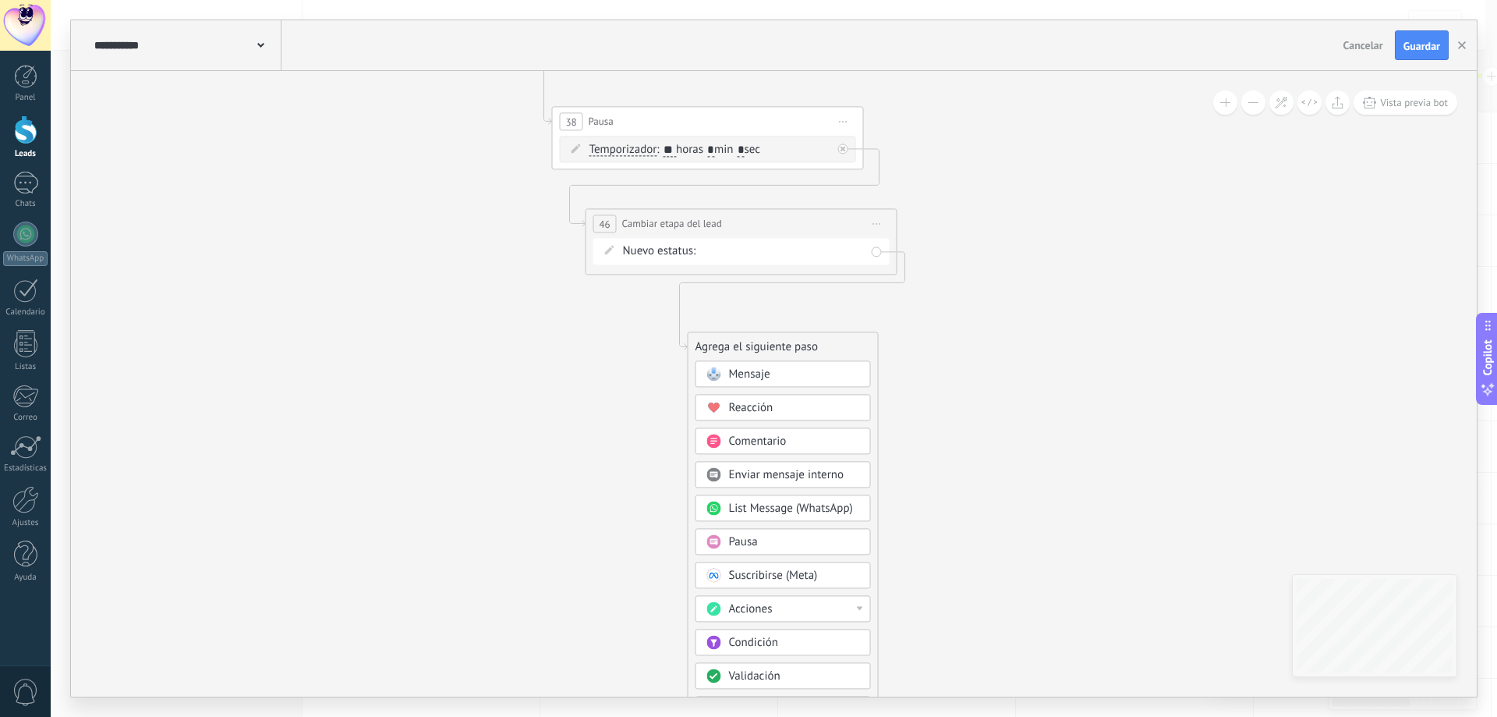
click at [799, 376] on div "Mensaje" at bounding box center [794, 374] width 131 height 16
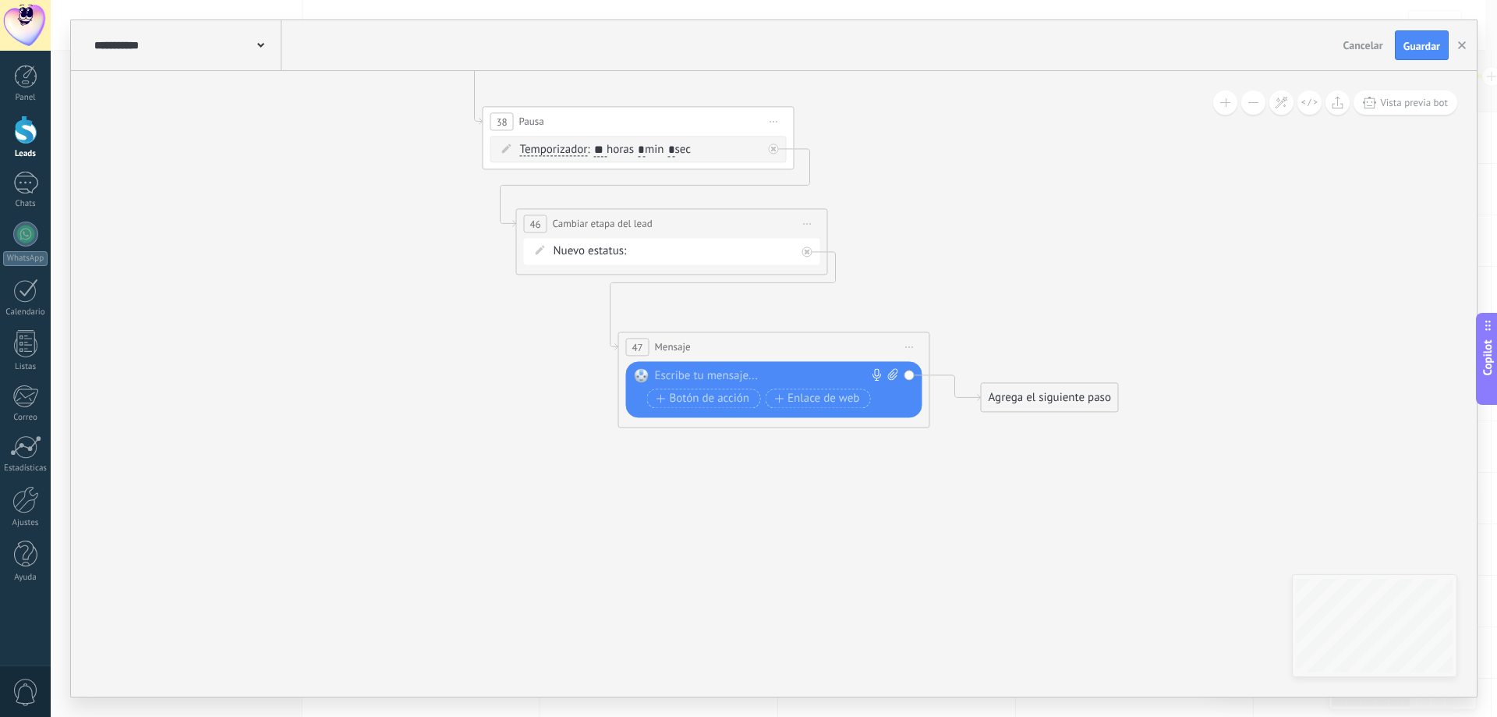
click at [889, 374] on icon at bounding box center [892, 374] width 10 height 12
click input "Subir" at bounding box center [0, 0] width 0 height 0
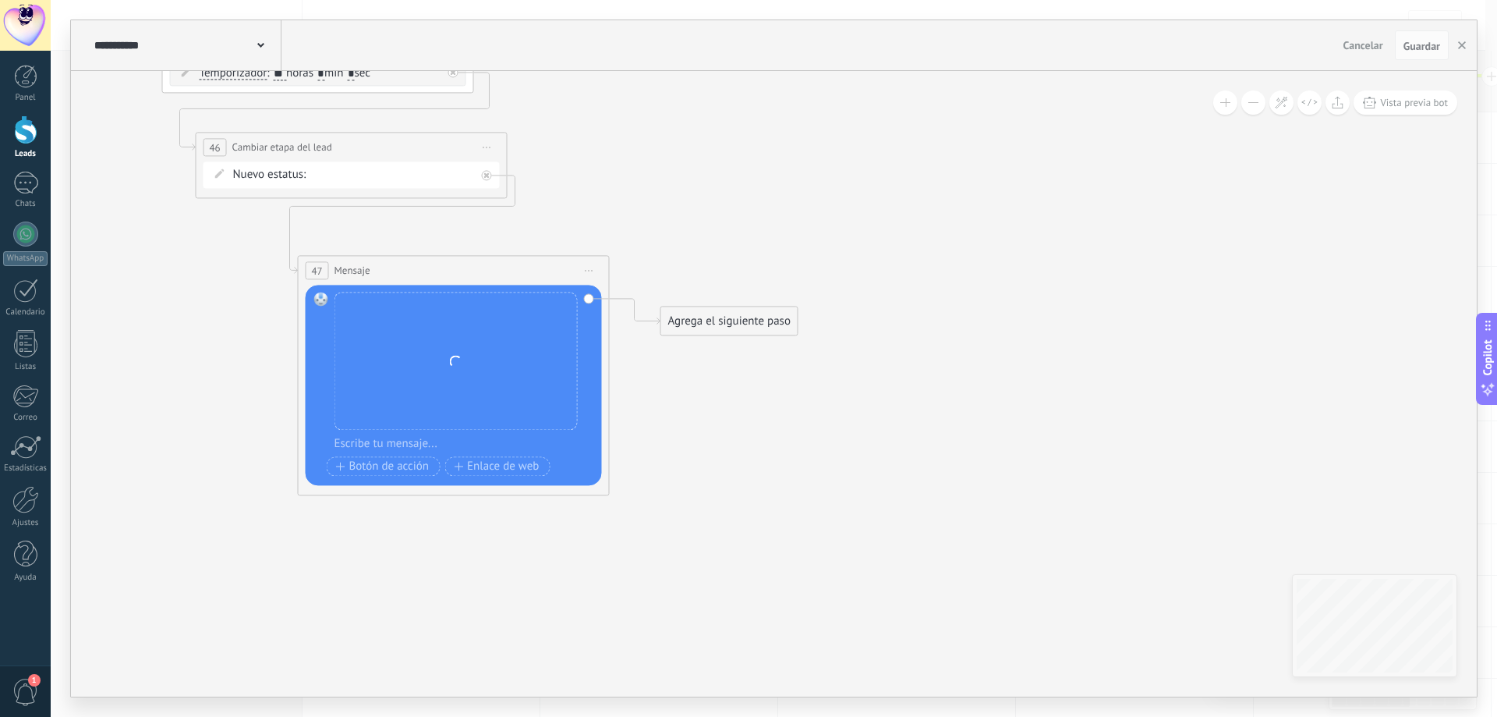
drag, startPoint x: 975, startPoint y: 508, endPoint x: 721, endPoint y: 449, distance: 260.2
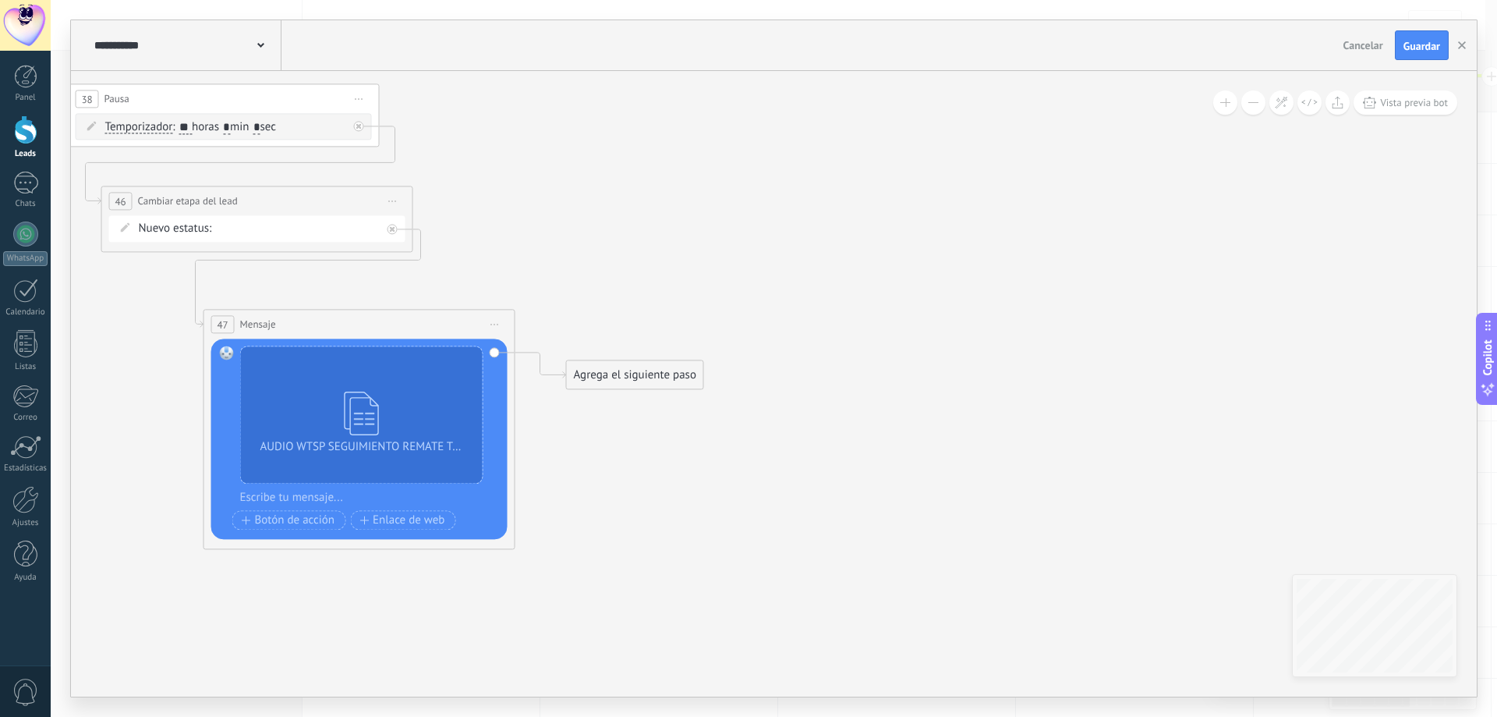
drag, startPoint x: 714, startPoint y: 415, endPoint x: 620, endPoint y: 469, distance: 108.6
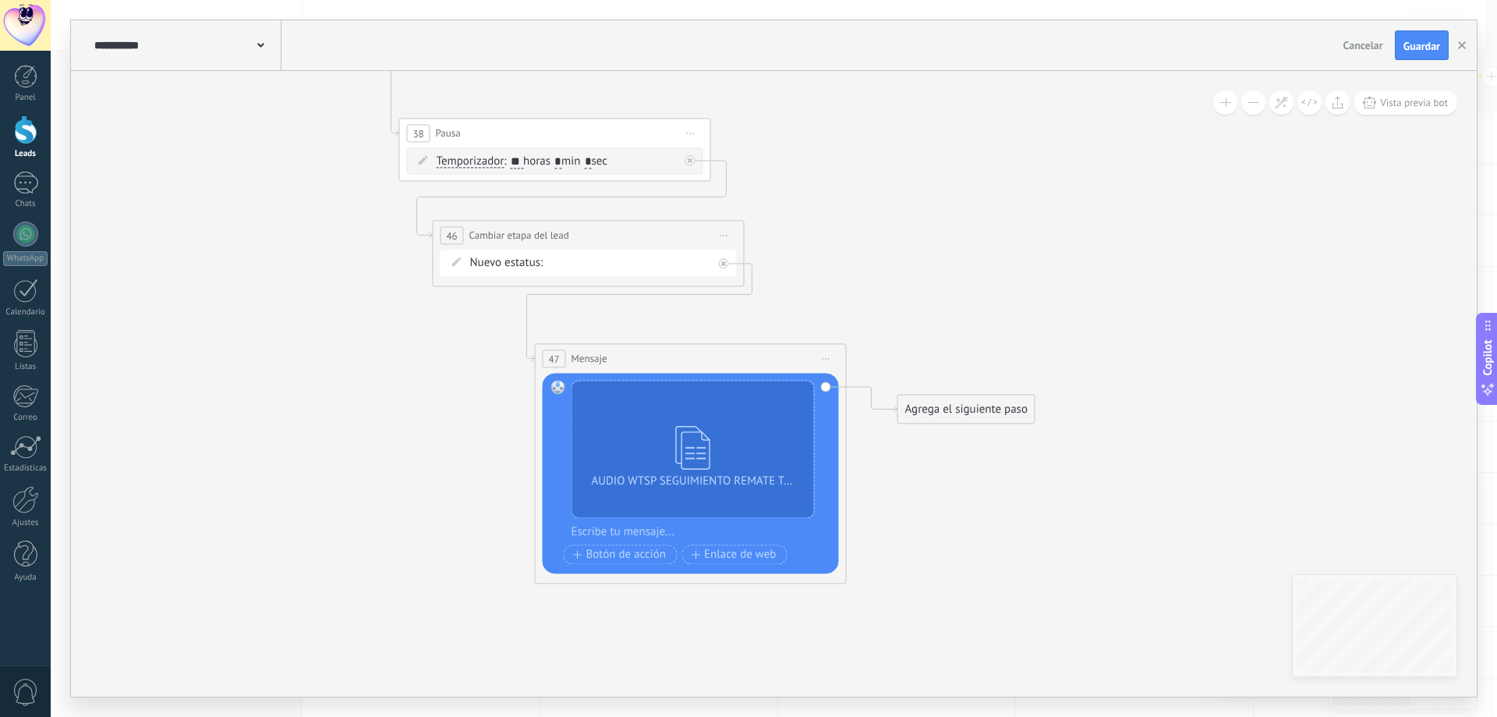
drag, startPoint x: 728, startPoint y: 495, endPoint x: 901, endPoint y: 489, distance: 172.4
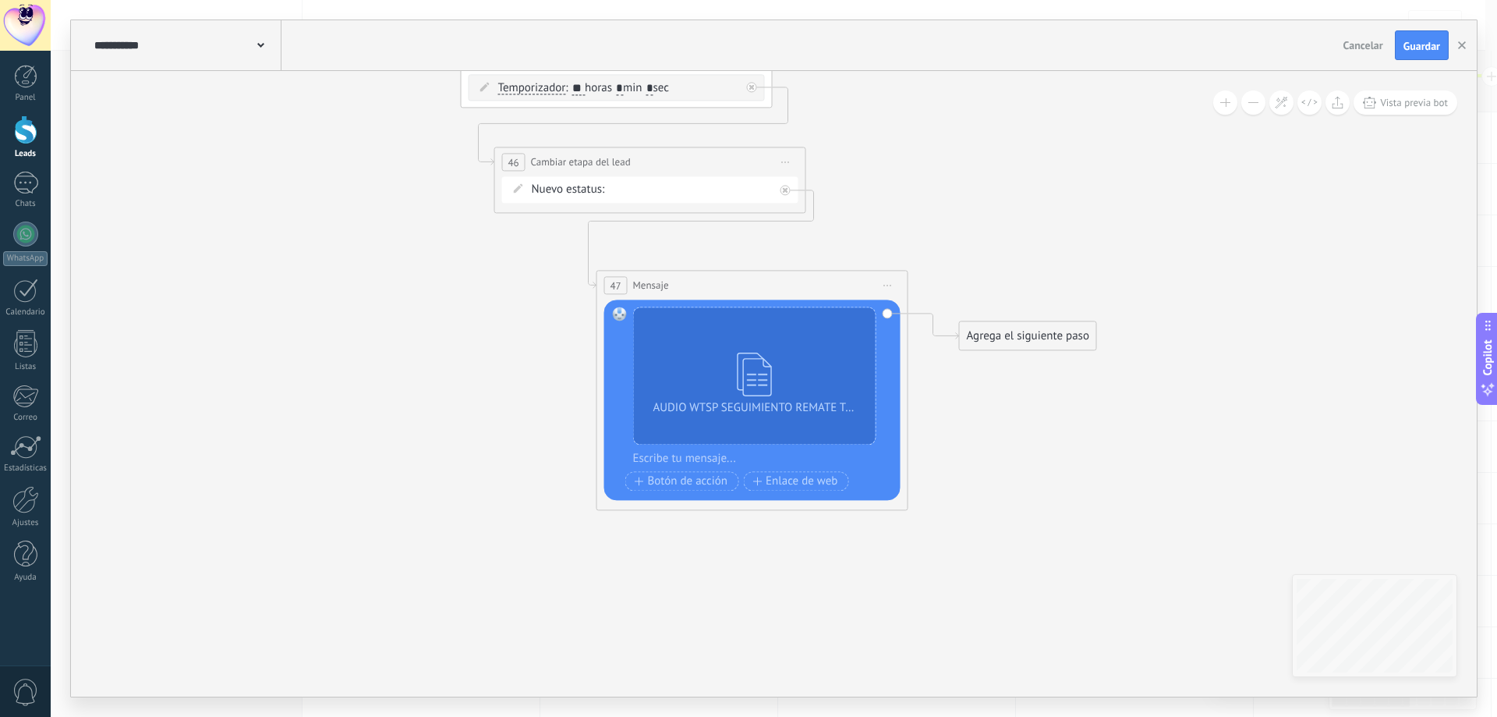
drag, startPoint x: 424, startPoint y: 406, endPoint x: 451, endPoint y: 317, distance: 93.0
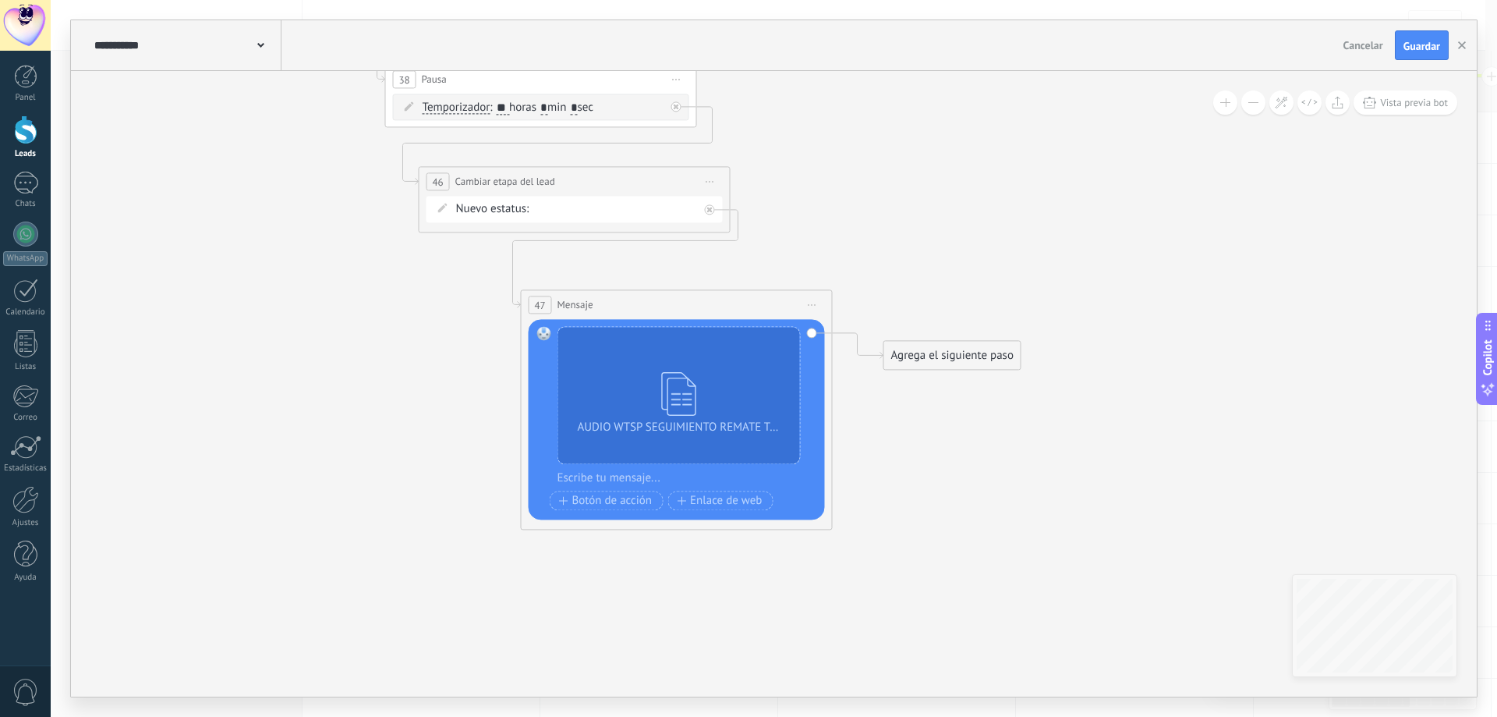
drag, startPoint x: 1078, startPoint y: 416, endPoint x: 1007, endPoint y: 451, distance: 79.9
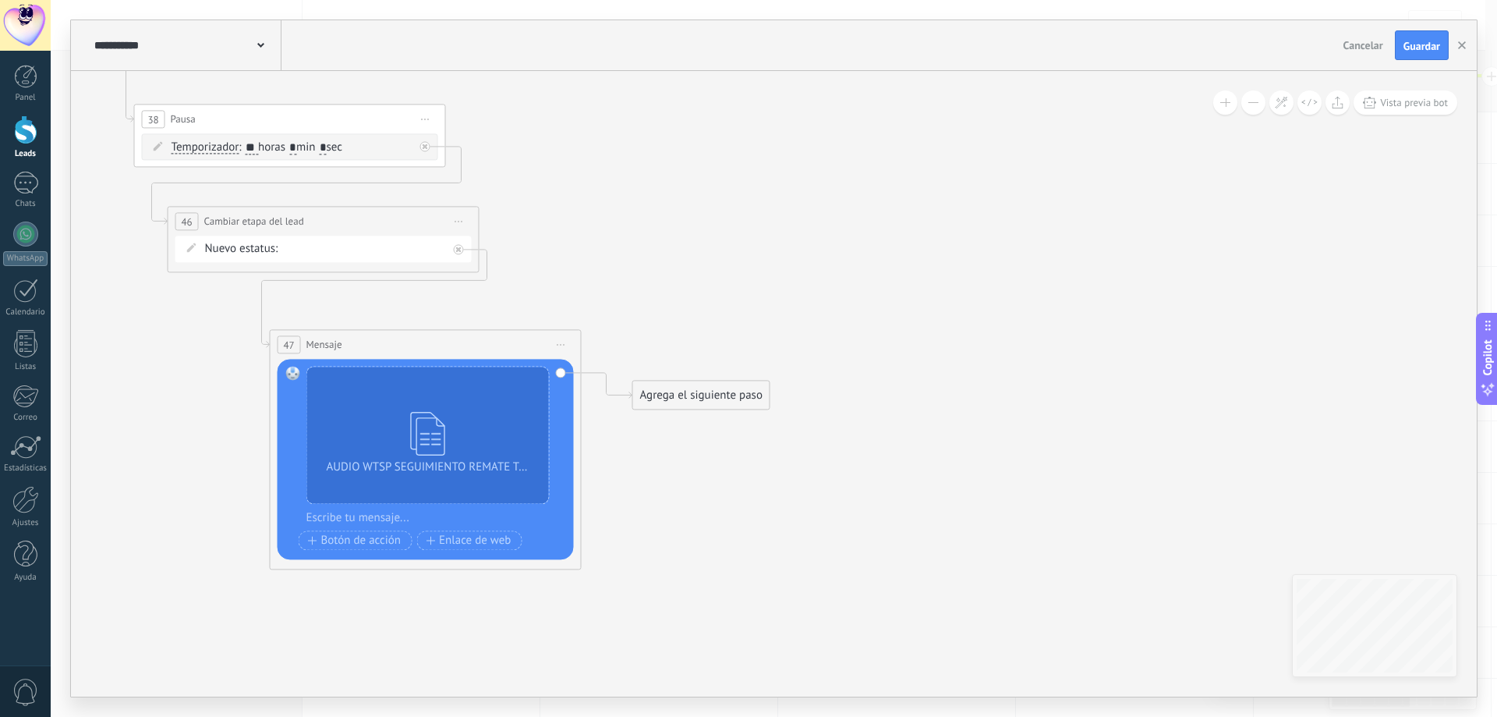
drag, startPoint x: 1007, startPoint y: 459, endPoint x: 756, endPoint y: 499, distance: 254.2
drag, startPoint x: 763, startPoint y: 377, endPoint x: 856, endPoint y: 279, distance: 135.7
click at [856, 279] on div "Agrega el siguiente paso" at bounding box center [824, 275] width 136 height 26
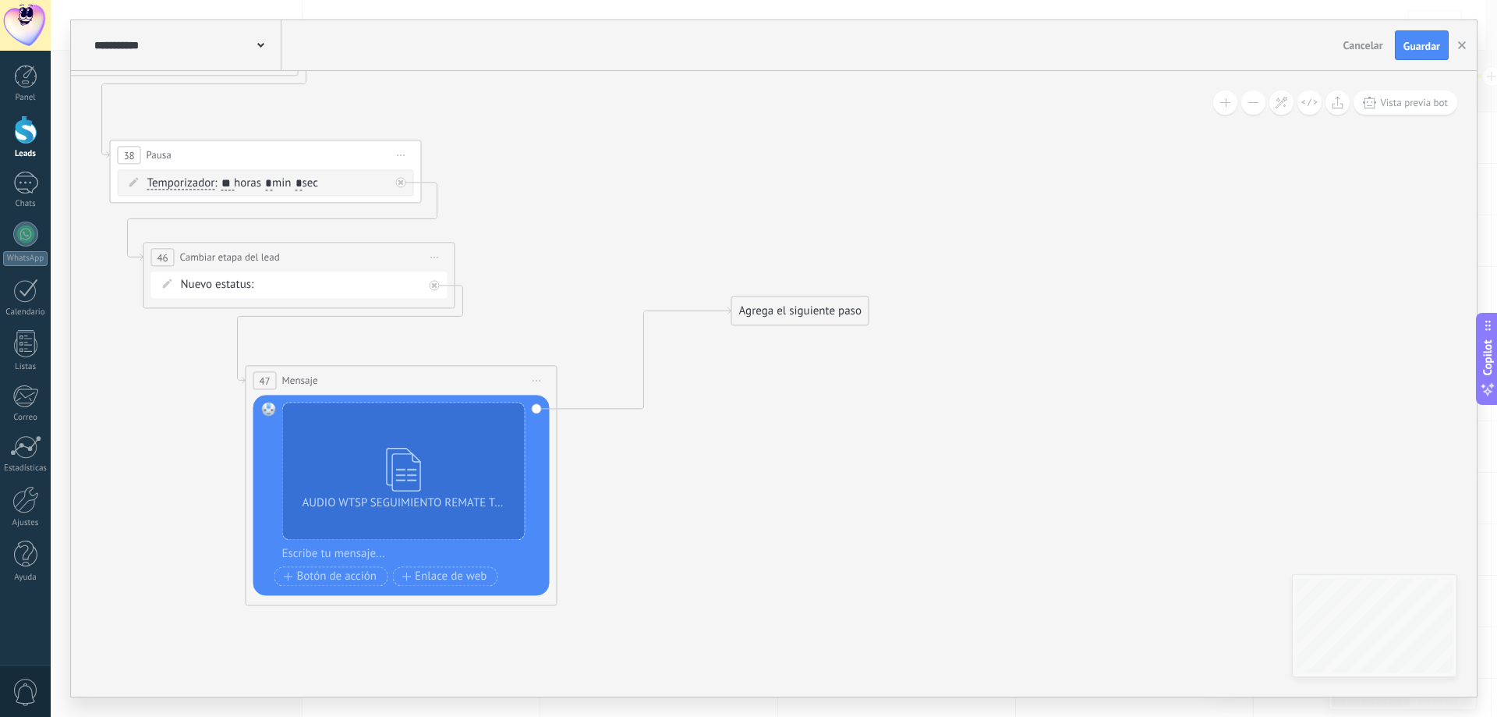
drag, startPoint x: 865, startPoint y: 391, endPoint x: 772, endPoint y: 422, distance: 98.6
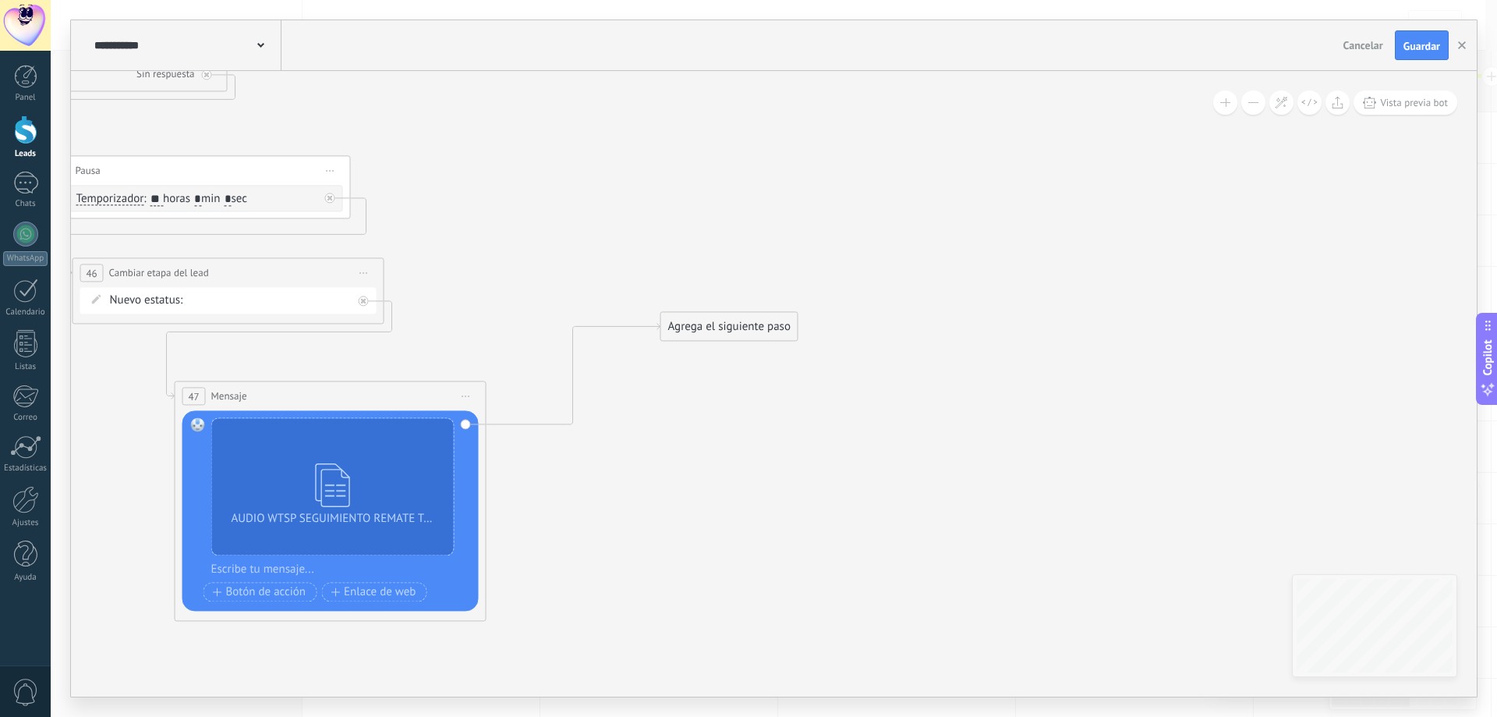
click at [742, 340] on div "Agrega el siguiente paso Mensaje Mensaje Mensaje Reacción Comentario Enviar men…" at bounding box center [729, 326] width 138 height 30
click at [754, 333] on div "Agrega el siguiente paso" at bounding box center [729, 326] width 136 height 26
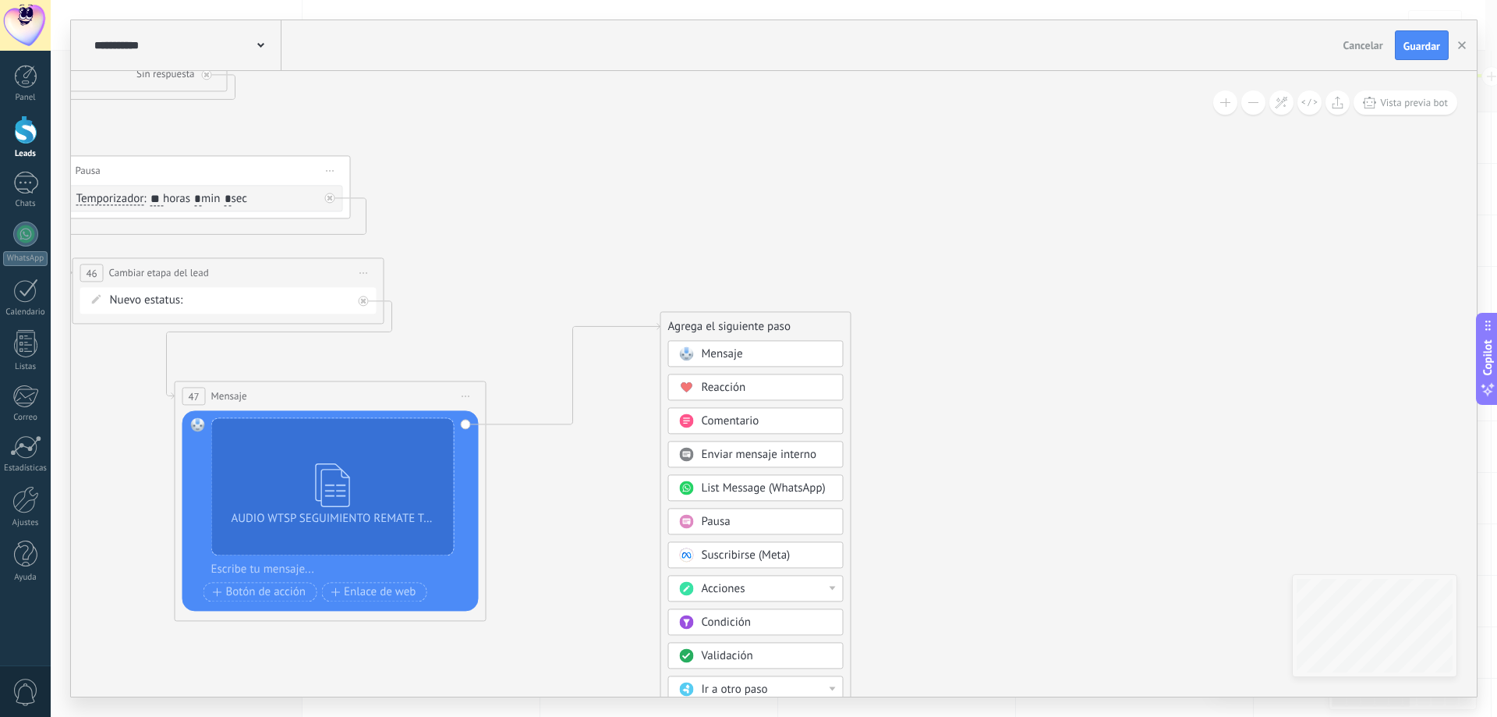
click at [771, 353] on div "Mensaje" at bounding box center [767, 354] width 131 height 16
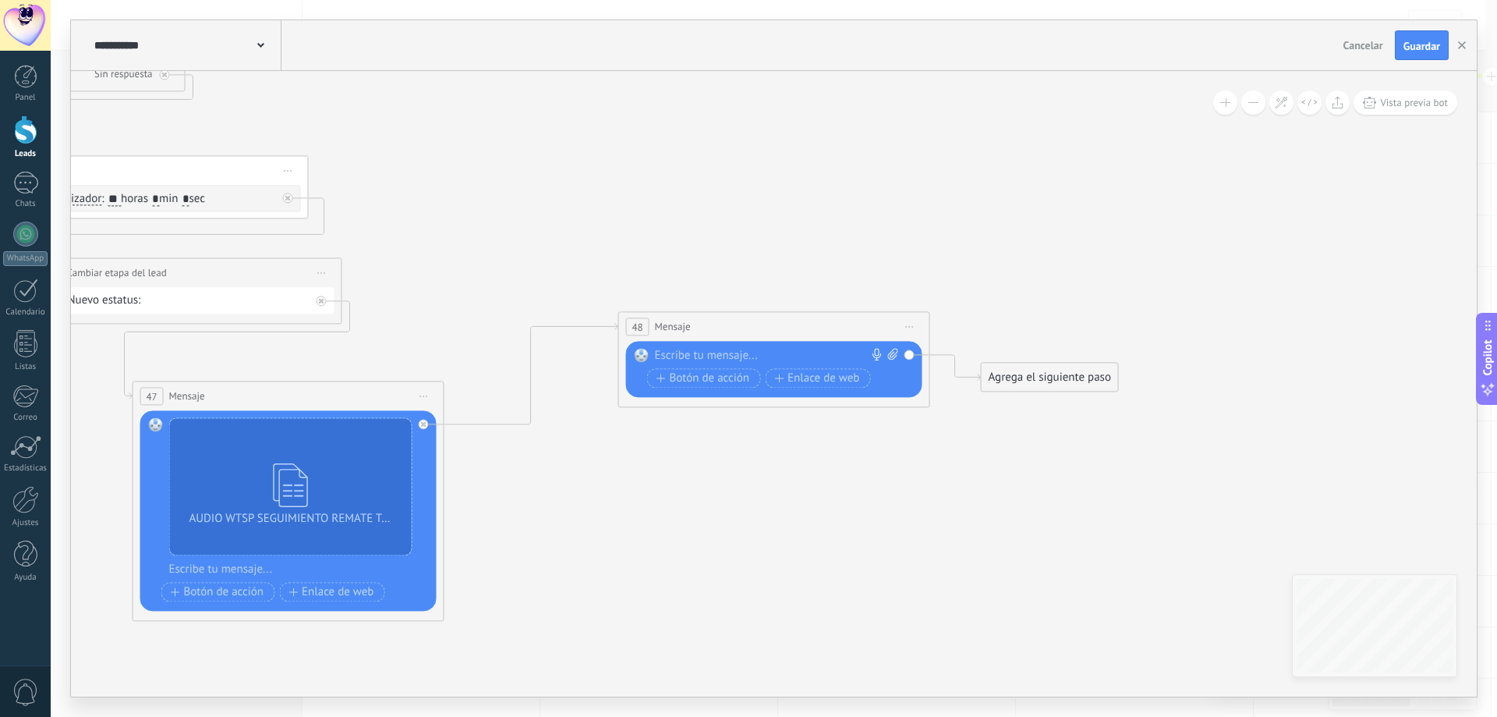
click at [889, 352] on icon at bounding box center [893, 354] width 10 height 12
click input "Subir" at bounding box center [0, 0] width 0 height 0
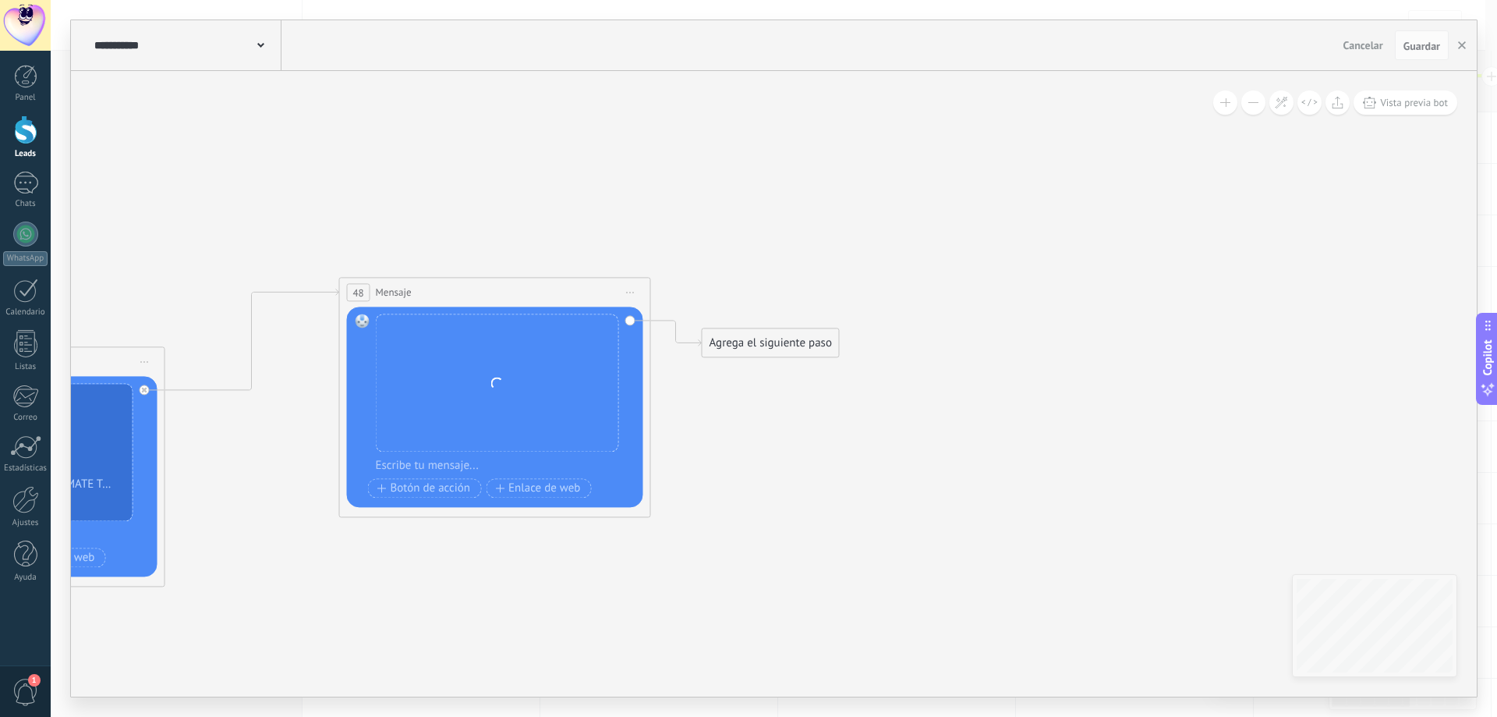
drag, startPoint x: 1021, startPoint y: 539, endPoint x: 677, endPoint y: 373, distance: 381.5
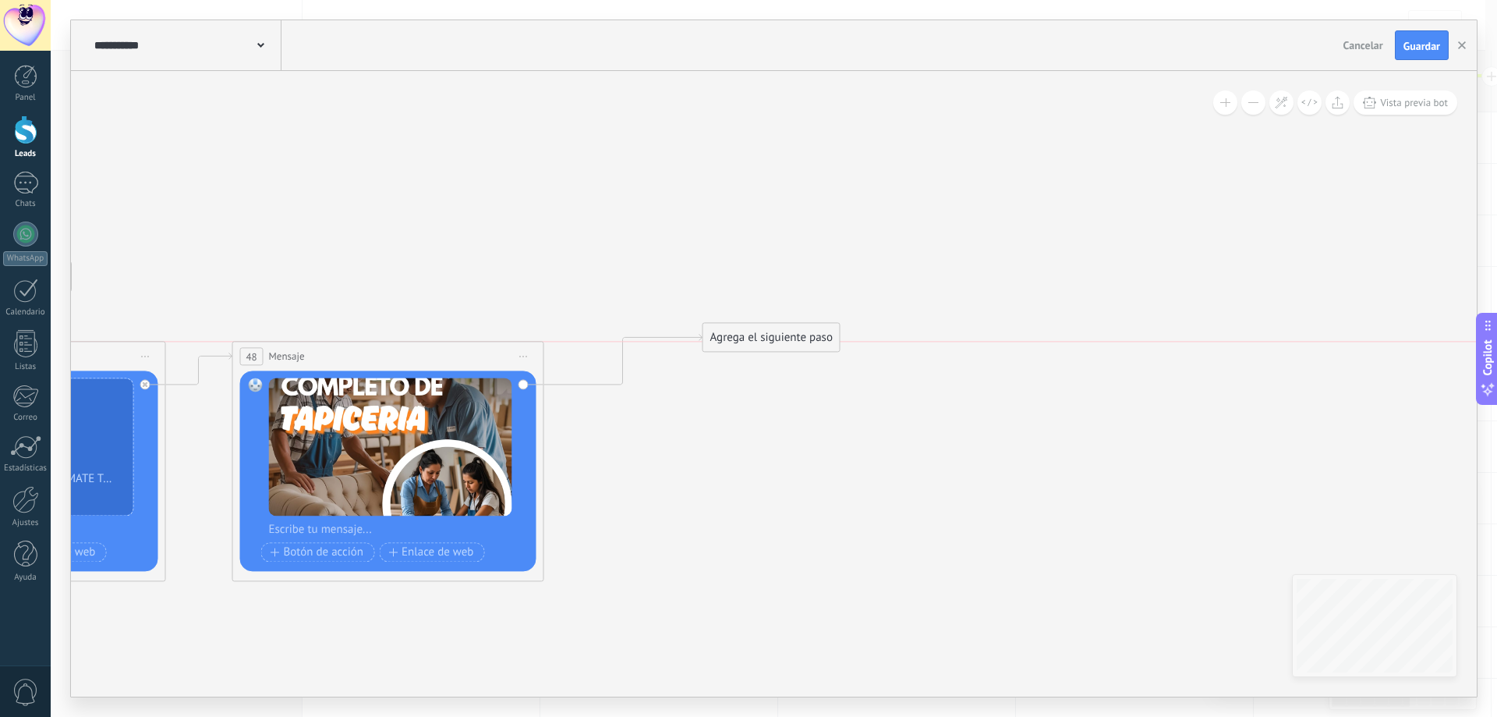
drag, startPoint x: 582, startPoint y: 285, endPoint x: 474, endPoint y: 352, distance: 127.2
click at [474, 352] on div "48 Mensaje ******* (a): Todos los contactos - canales seleccionados Todos los c…" at bounding box center [388, 356] width 310 height 29
drag, startPoint x: 746, startPoint y: 335, endPoint x: 737, endPoint y: 221, distance: 114.2
click at [737, 236] on div "Agrega el siguiente paso" at bounding box center [717, 249] width 136 height 26
drag, startPoint x: 749, startPoint y: 220, endPoint x: 769, endPoint y: 225, distance: 21.0
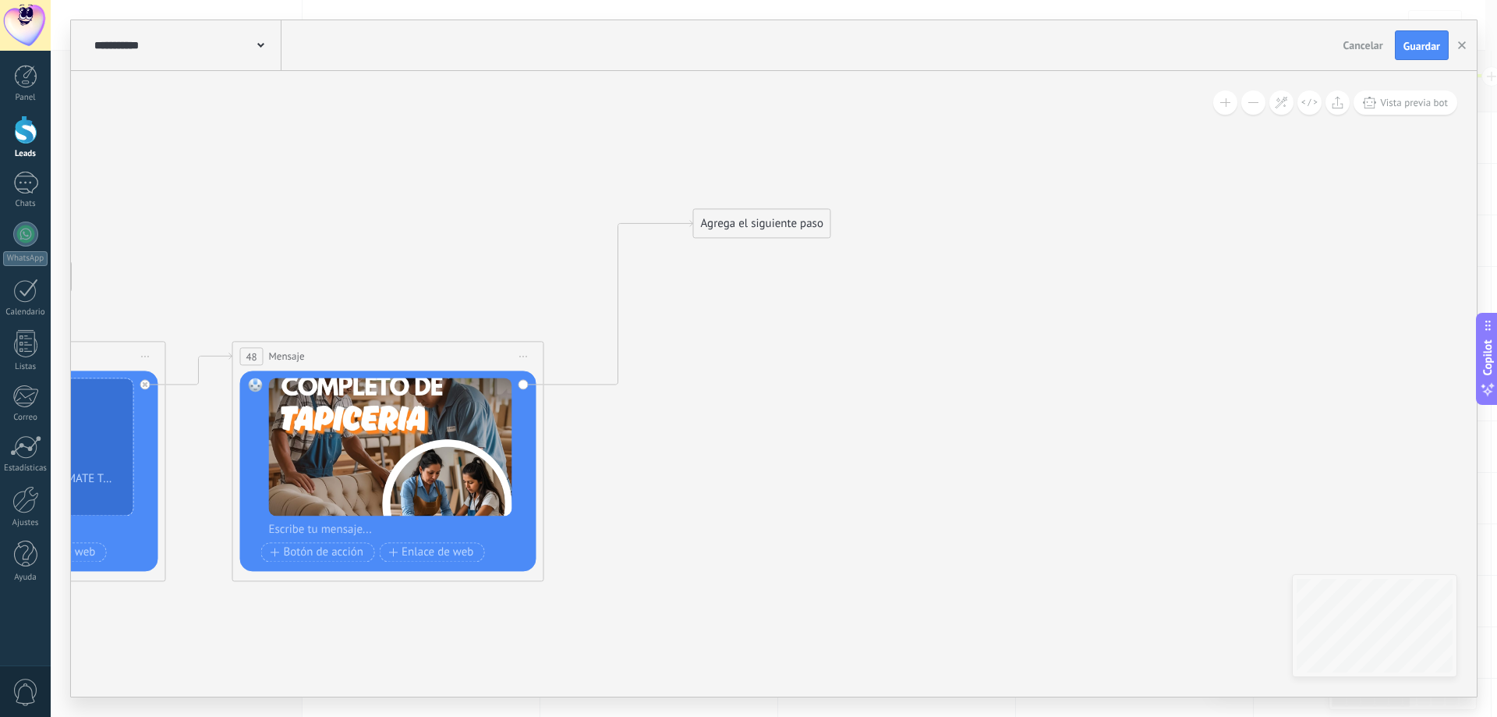
click at [750, 220] on div "Agrega el siguiente paso" at bounding box center [762, 224] width 136 height 26
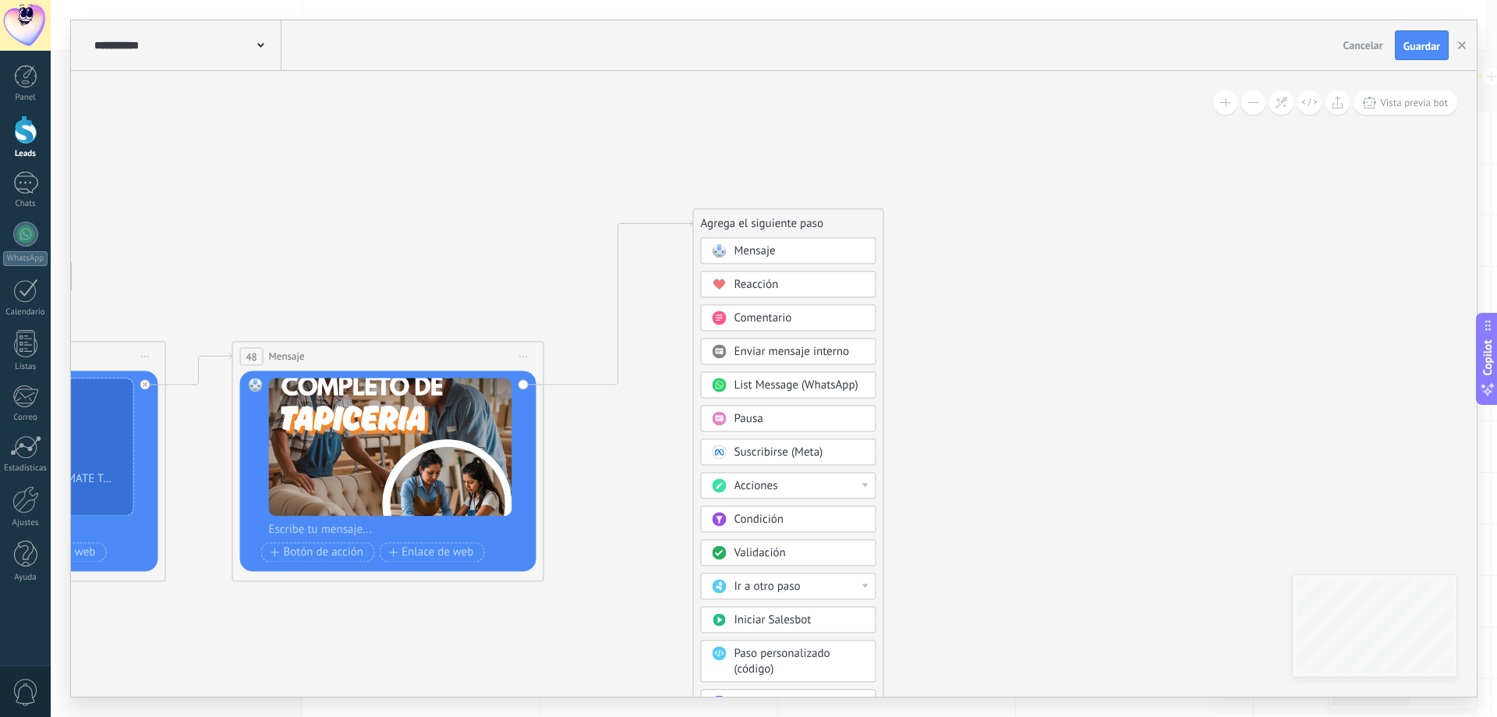
click at [819, 416] on div "Pausa" at bounding box center [799, 419] width 131 height 16
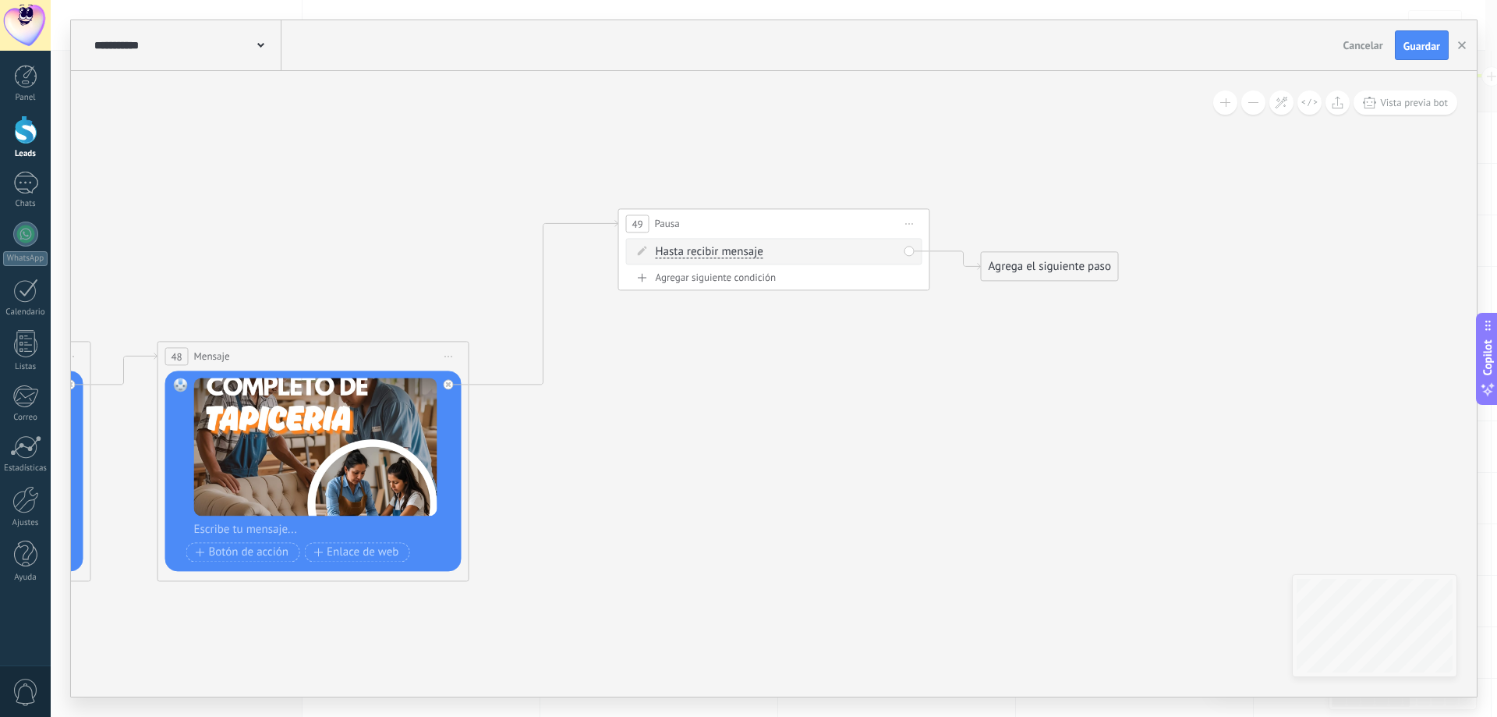
click at [744, 276] on div "Agregar siguiente condición" at bounding box center [774, 277] width 296 height 13
click at [890, 253] on div "Borrar" at bounding box center [892, 250] width 17 height 23
click at [901, 275] on icon at bounding box center [899, 271] width 8 height 9
click at [775, 253] on input "*" at bounding box center [771, 252] width 7 height 12
type input "*"
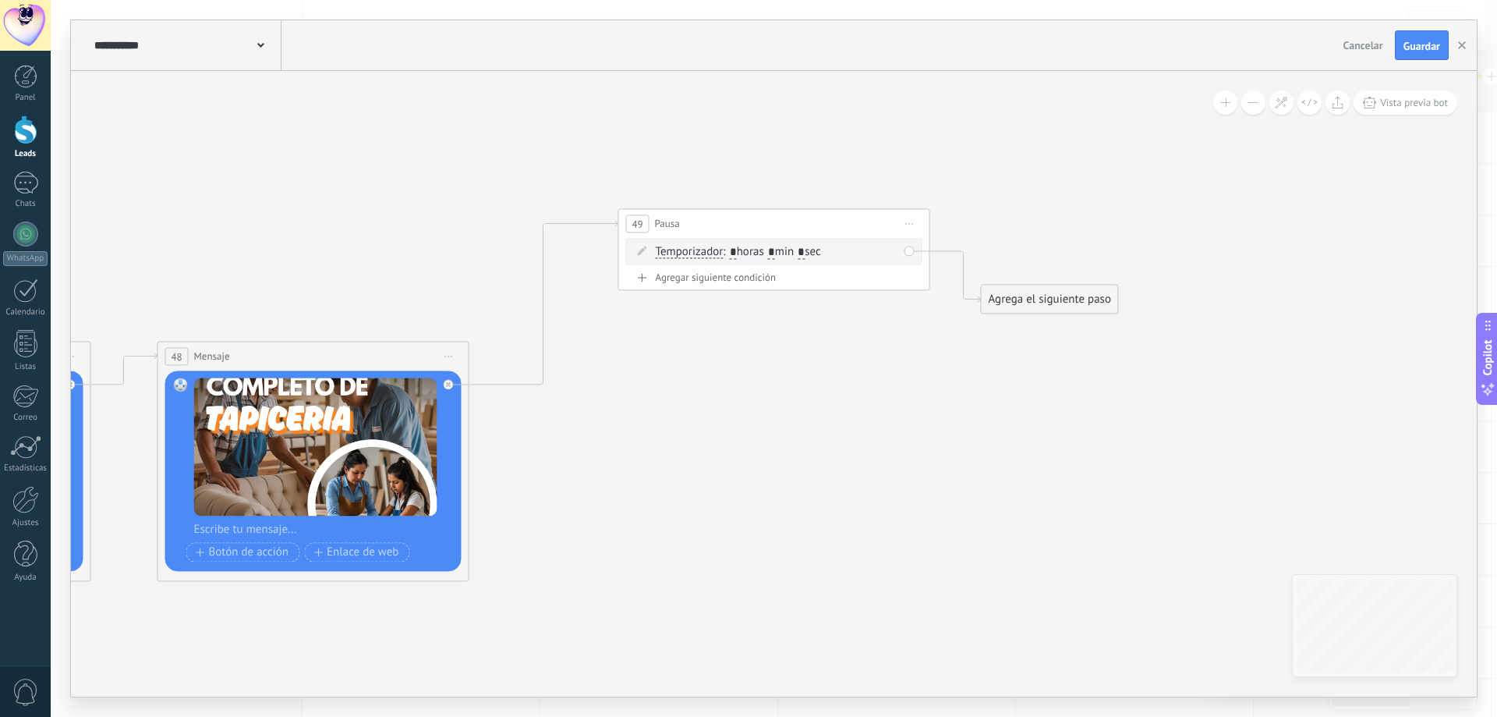
drag, startPoint x: 822, startPoint y: 250, endPoint x: 811, endPoint y: 254, distance: 11.9
click at [811, 254] on span ": * horas * min * sec" at bounding box center [771, 251] width 97 height 15
click at [805, 250] on input "*" at bounding box center [801, 252] width 7 height 12
type input "**"
drag, startPoint x: 973, startPoint y: 336, endPoint x: 586, endPoint y: 374, distance: 389.4
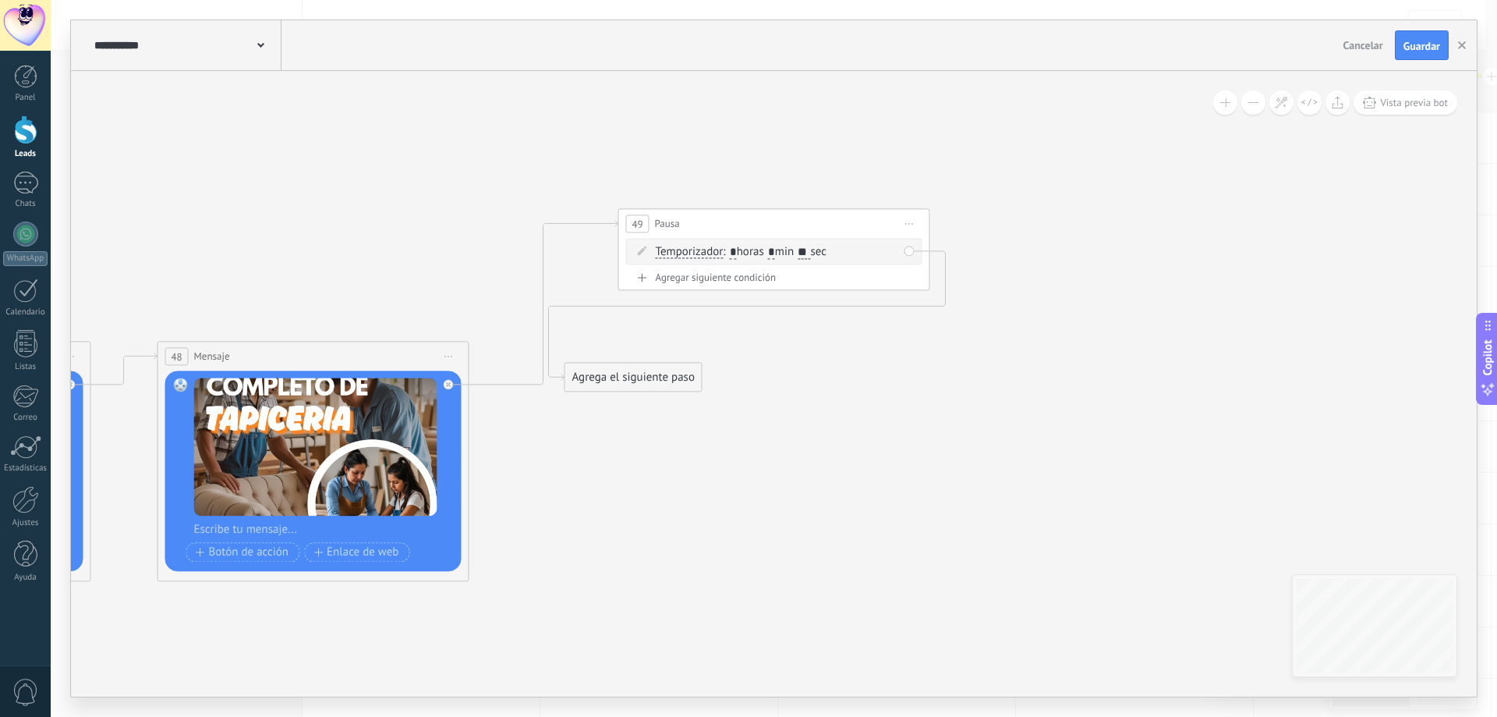
click at [586, 374] on div "Agrega el siguiente paso" at bounding box center [633, 377] width 136 height 26
drag, startPoint x: 606, startPoint y: 380, endPoint x: 649, endPoint y: 391, distance: 44.5
click at [649, 391] on div "Agrega el siguiente paso" at bounding box center [664, 382] width 136 height 26
click at [652, 383] on div "Agrega el siguiente paso" at bounding box center [671, 384] width 136 height 26
drag, startPoint x: 683, startPoint y: 388, endPoint x: 691, endPoint y: 399, distance: 14.1
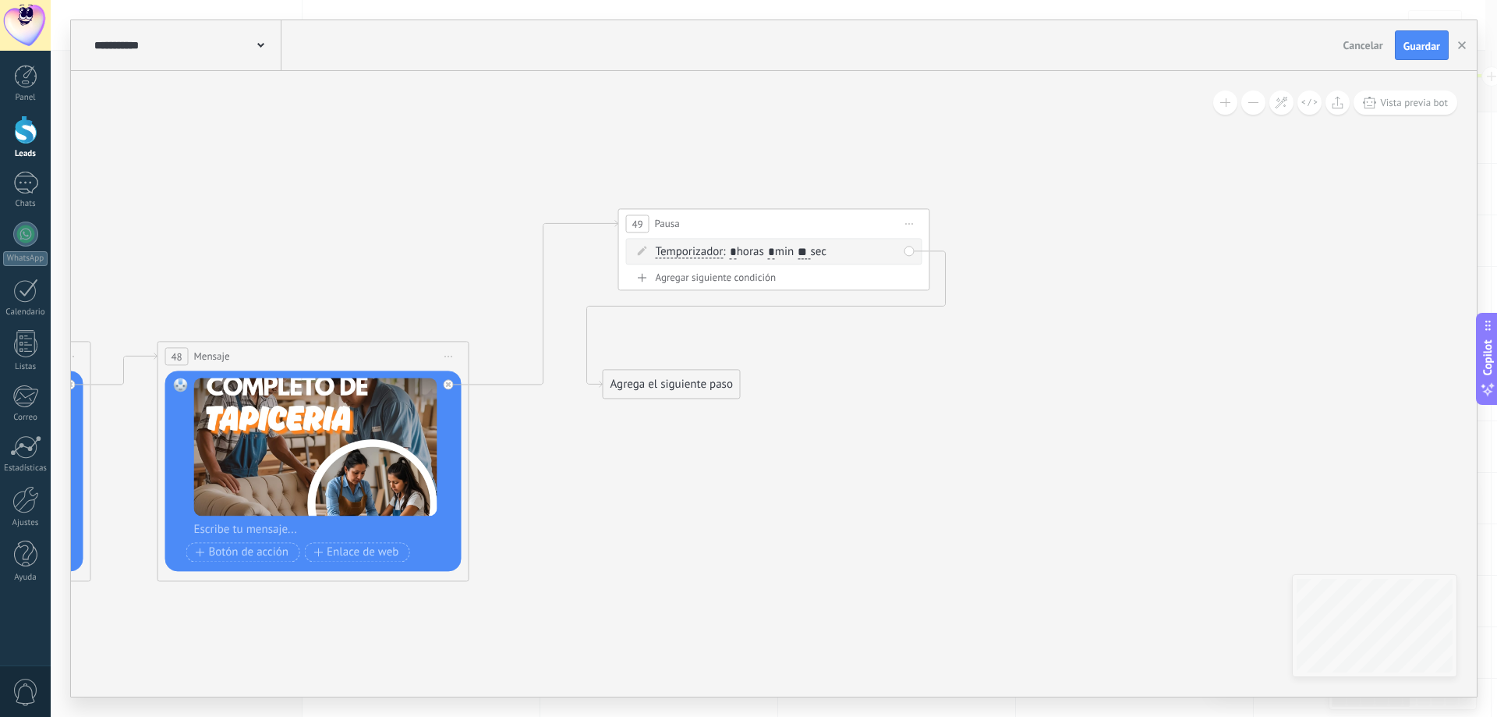
click at [683, 388] on div "Agrega el siguiente paso" at bounding box center [671, 384] width 136 height 26
click at [690, 414] on div "Mensaje" at bounding box center [709, 412] width 131 height 16
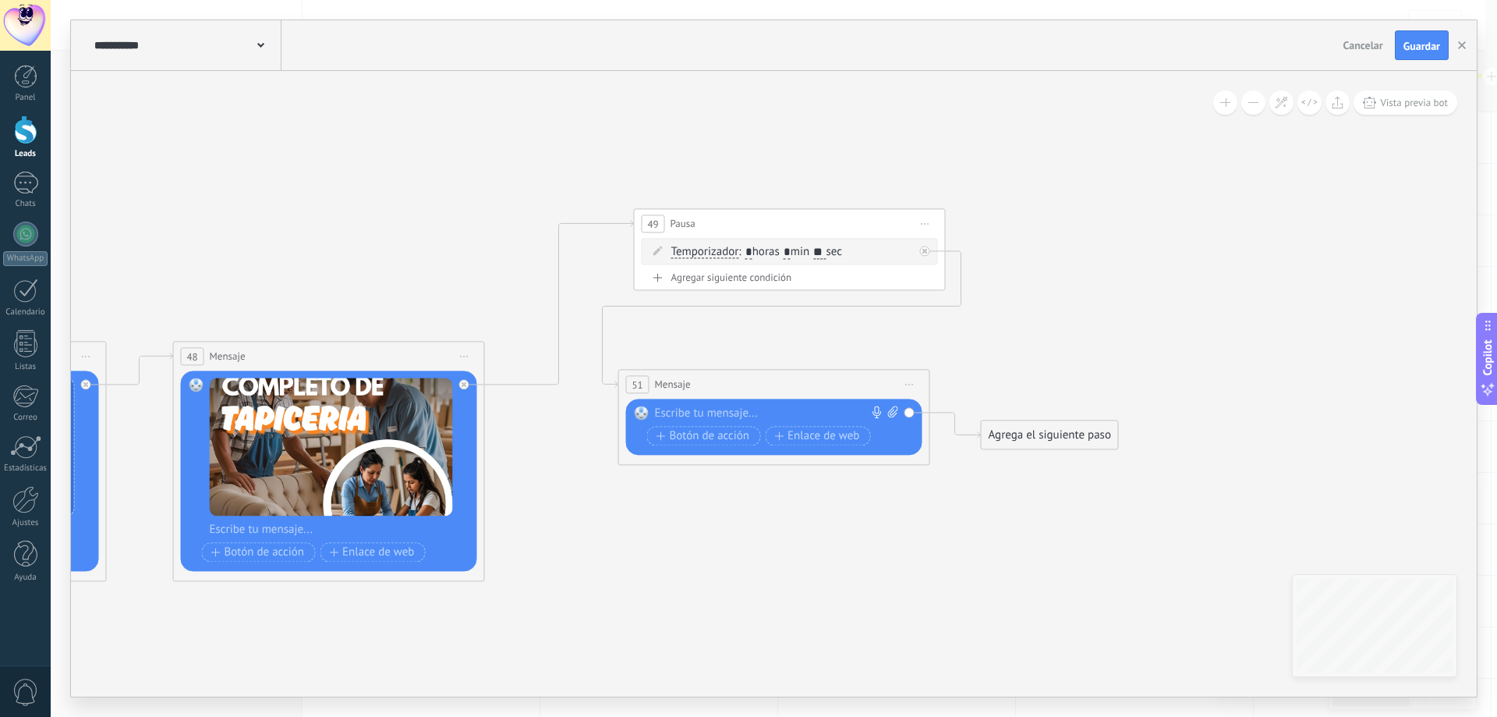
click at [704, 415] on div at bounding box center [771, 413] width 232 height 16
paste div
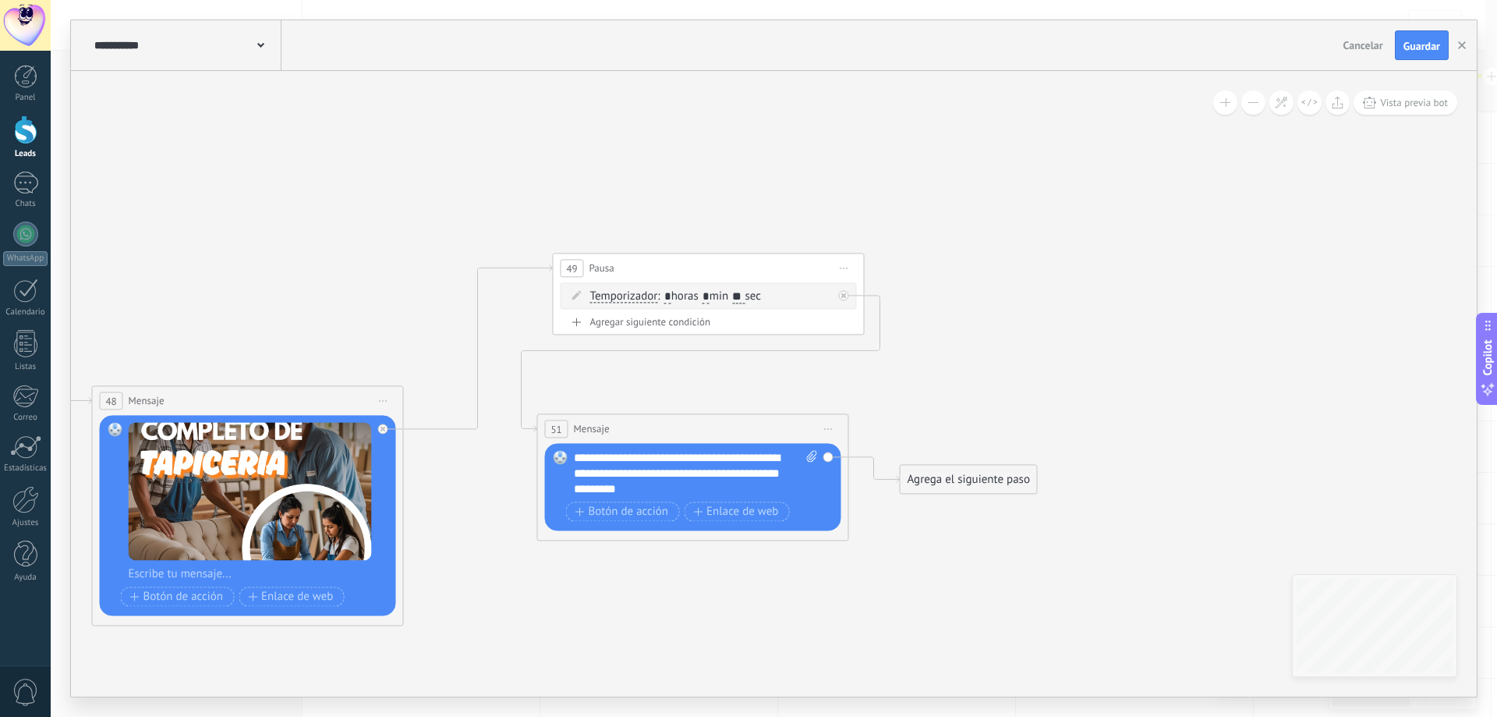
drag, startPoint x: 929, startPoint y: 515, endPoint x: 809, endPoint y: 546, distance: 124.6
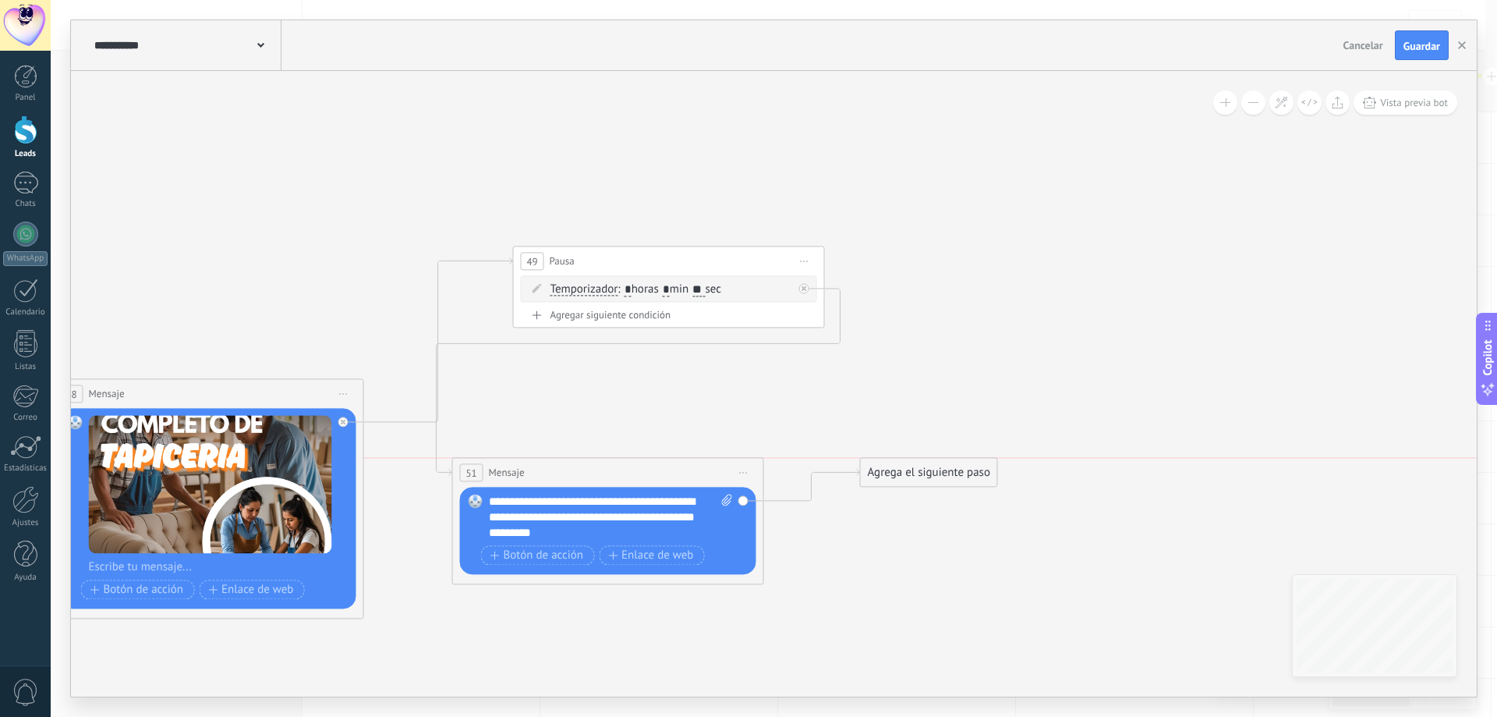
drag, startPoint x: 716, startPoint y: 422, endPoint x: 671, endPoint y: 476, distance: 70.3
click at [671, 476] on div "51 Mensaje ******* (a): Todos los contactos - canales seleccionados Todos los c…" at bounding box center [608, 472] width 310 height 29
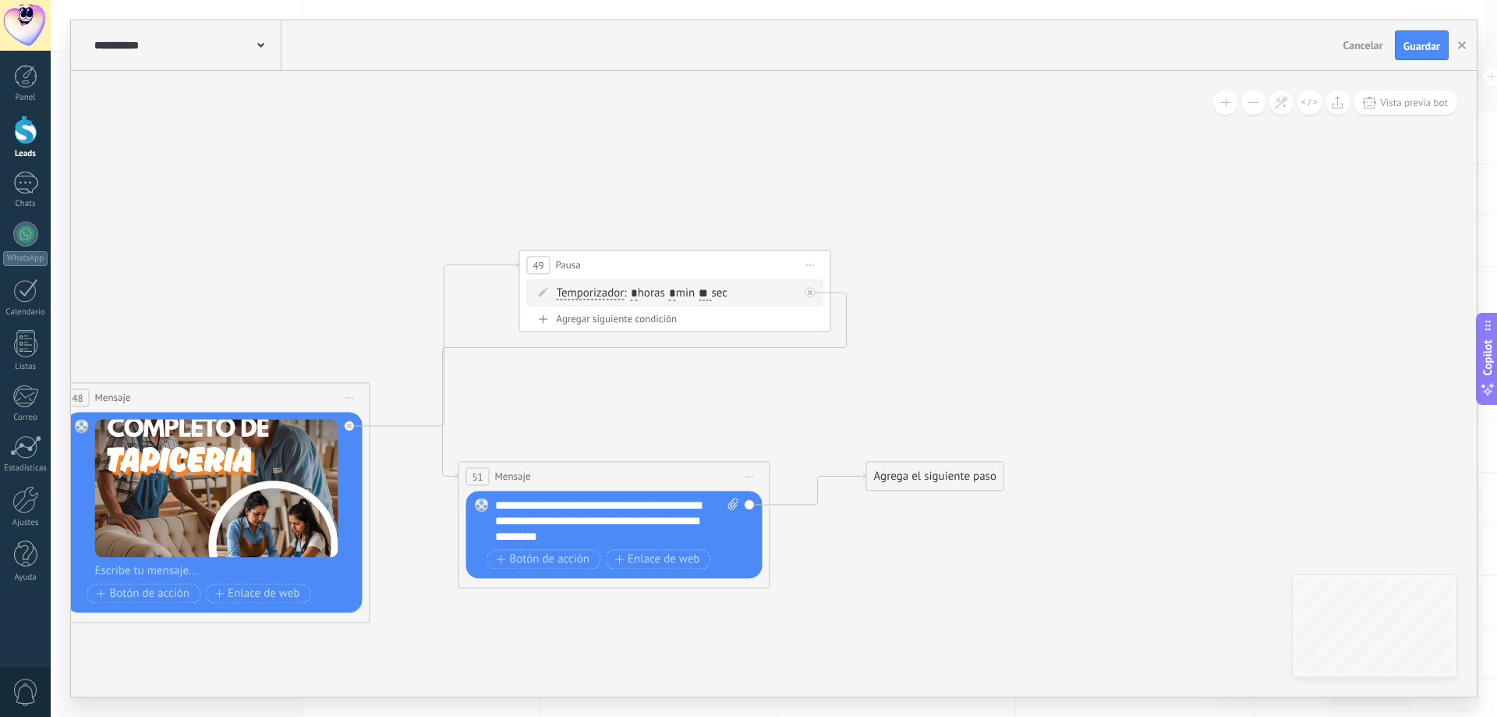
drag, startPoint x: 758, startPoint y: 382, endPoint x: 791, endPoint y: 399, distance: 37.7
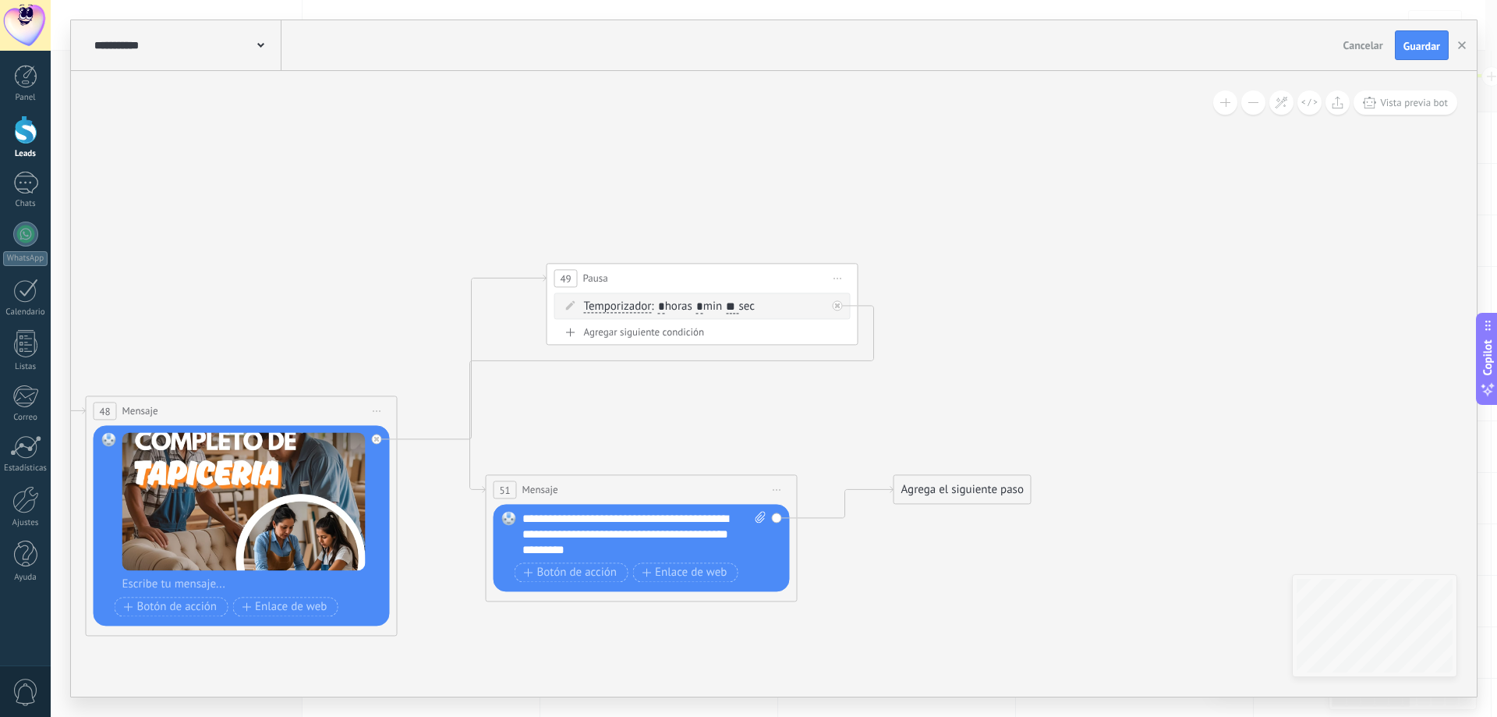
click at [968, 492] on div "Agrega el siguiente paso" at bounding box center [962, 489] width 136 height 26
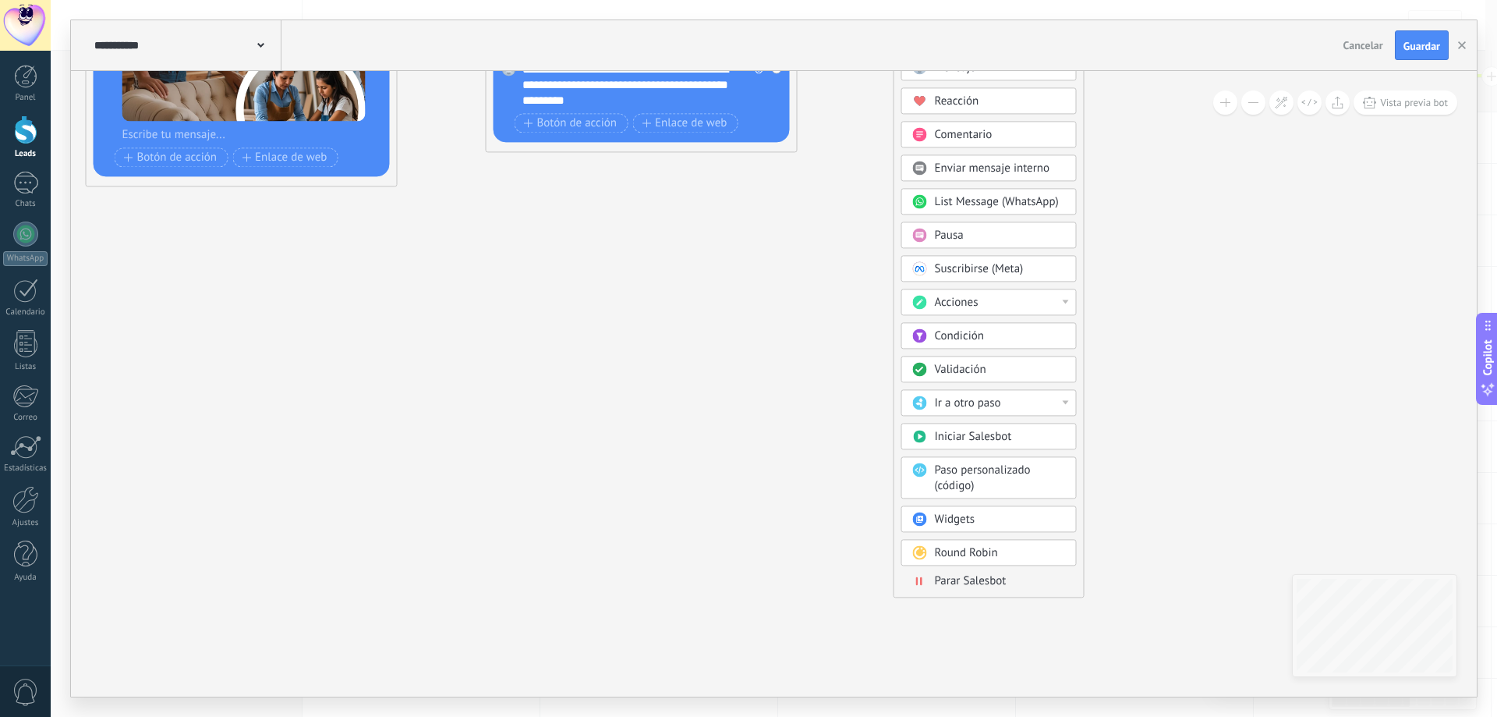
click at [976, 579] on span "Parar Salesbot" at bounding box center [971, 580] width 72 height 15
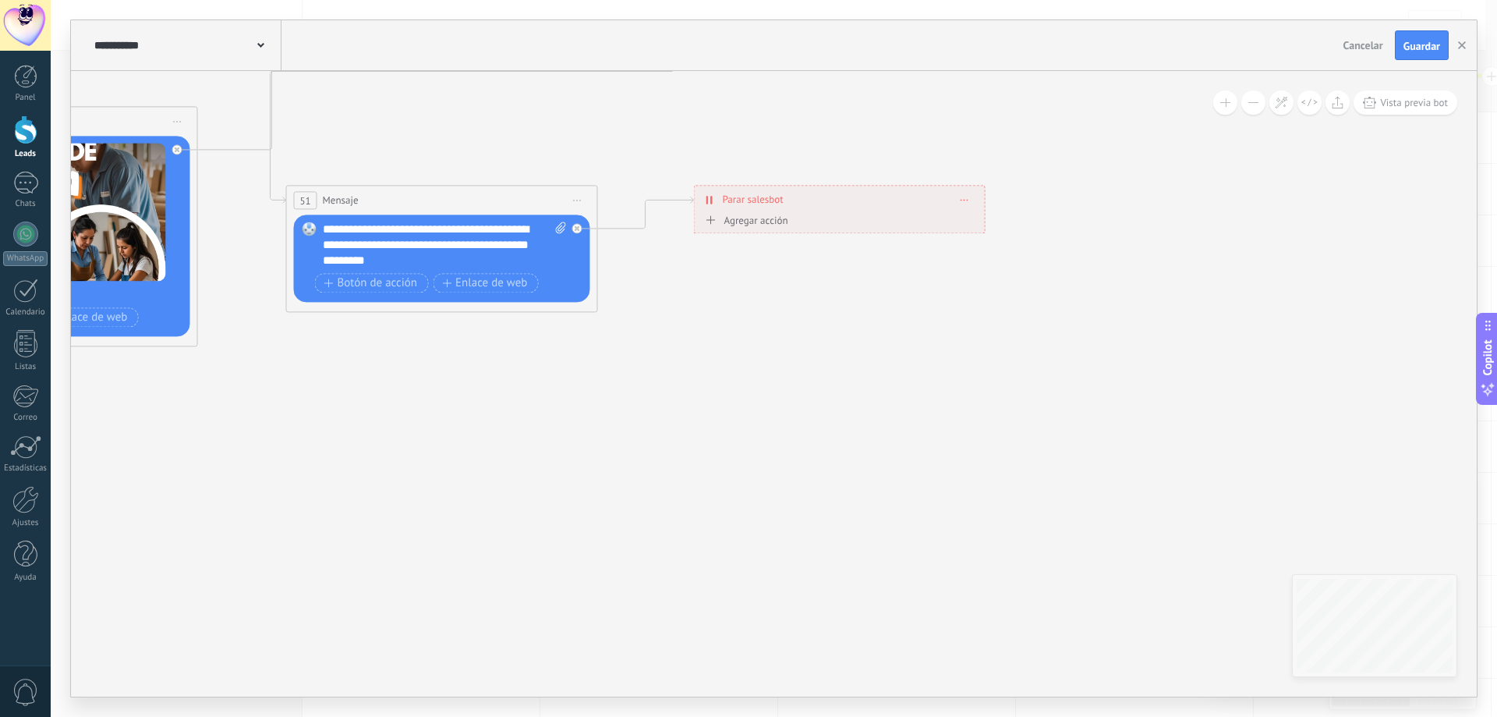
drag, startPoint x: 727, startPoint y: 335, endPoint x: 847, endPoint y: 568, distance: 262.2
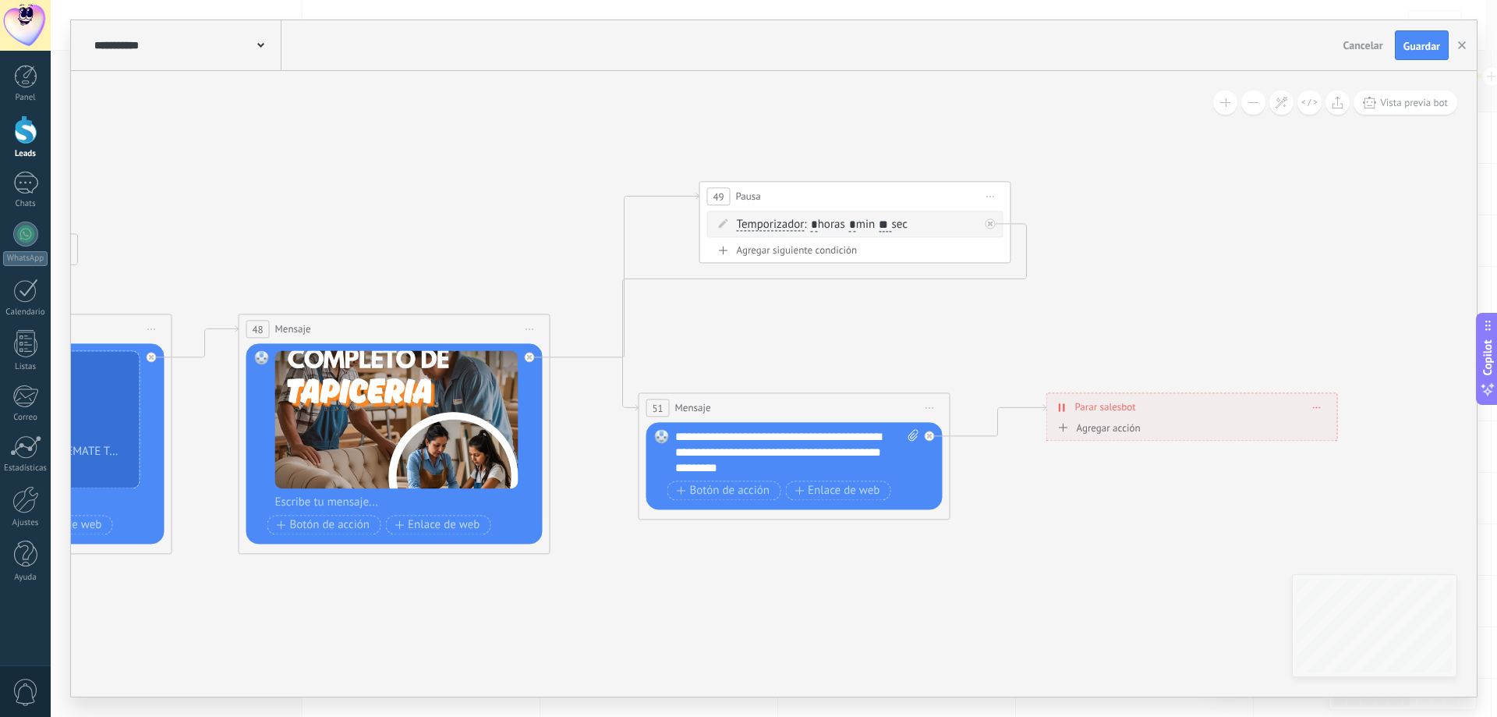
drag, startPoint x: 695, startPoint y: 546, endPoint x: 917, endPoint y: 619, distance: 234.0
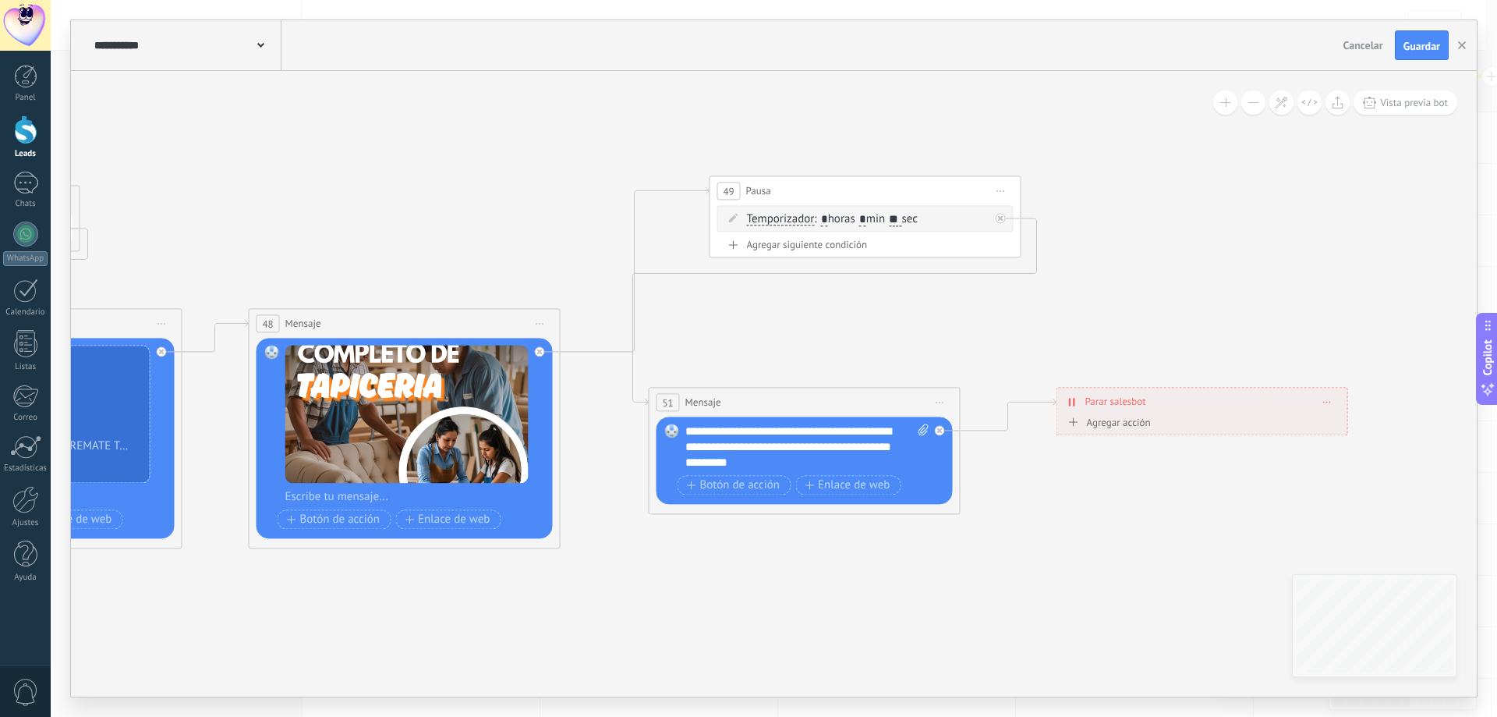
drag, startPoint x: 546, startPoint y: 553, endPoint x: 746, endPoint y: 630, distance: 214.7
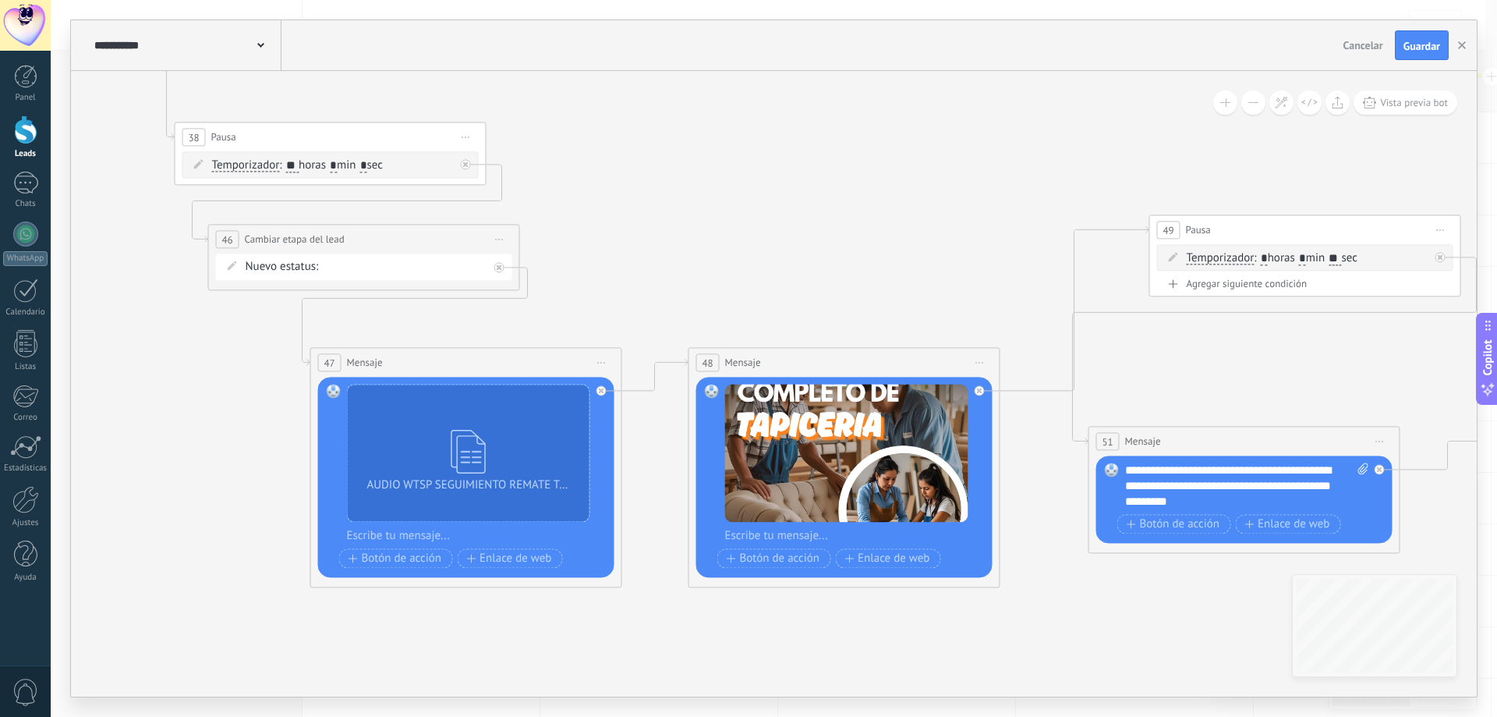
drag, startPoint x: 460, startPoint y: 602, endPoint x: 891, endPoint y: 641, distance: 432.9
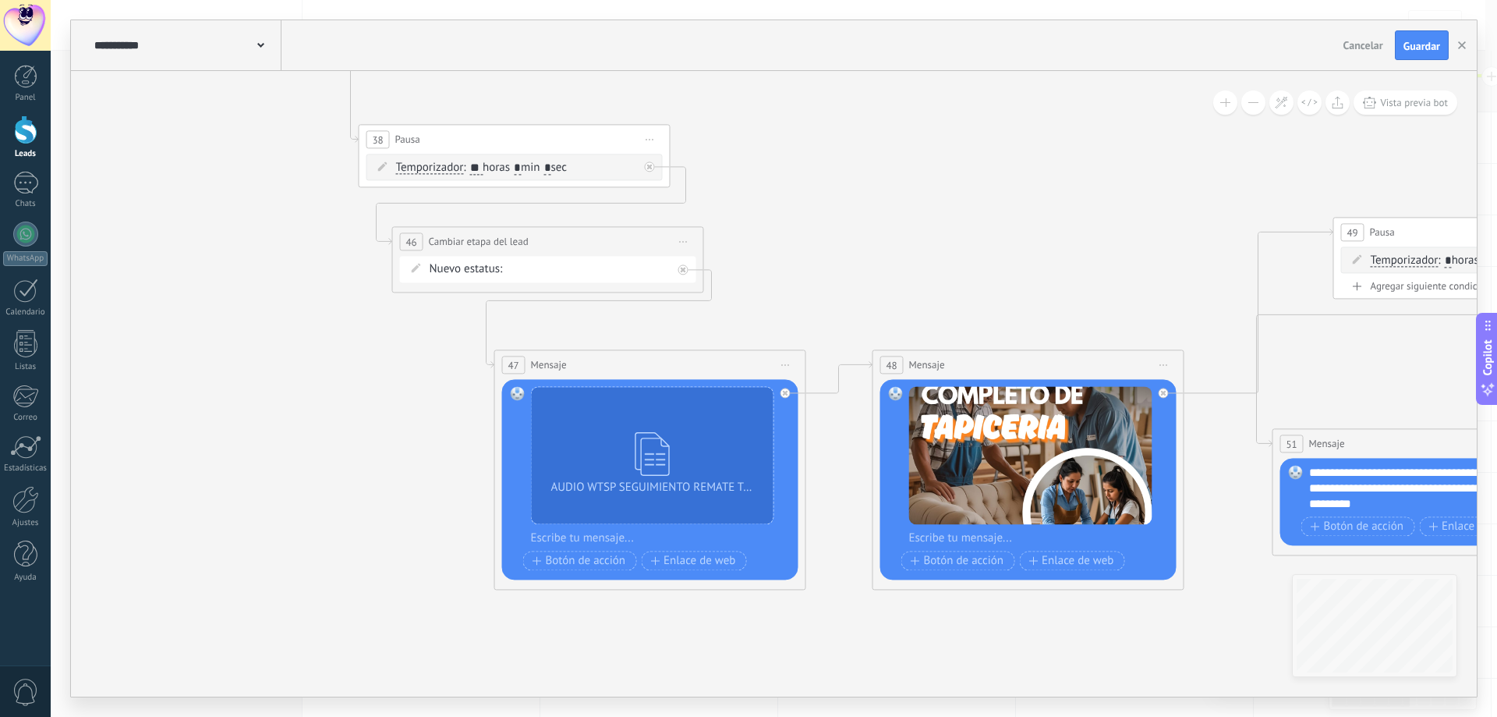
drag, startPoint x: 621, startPoint y: 658, endPoint x: 830, endPoint y: 651, distance: 208.3
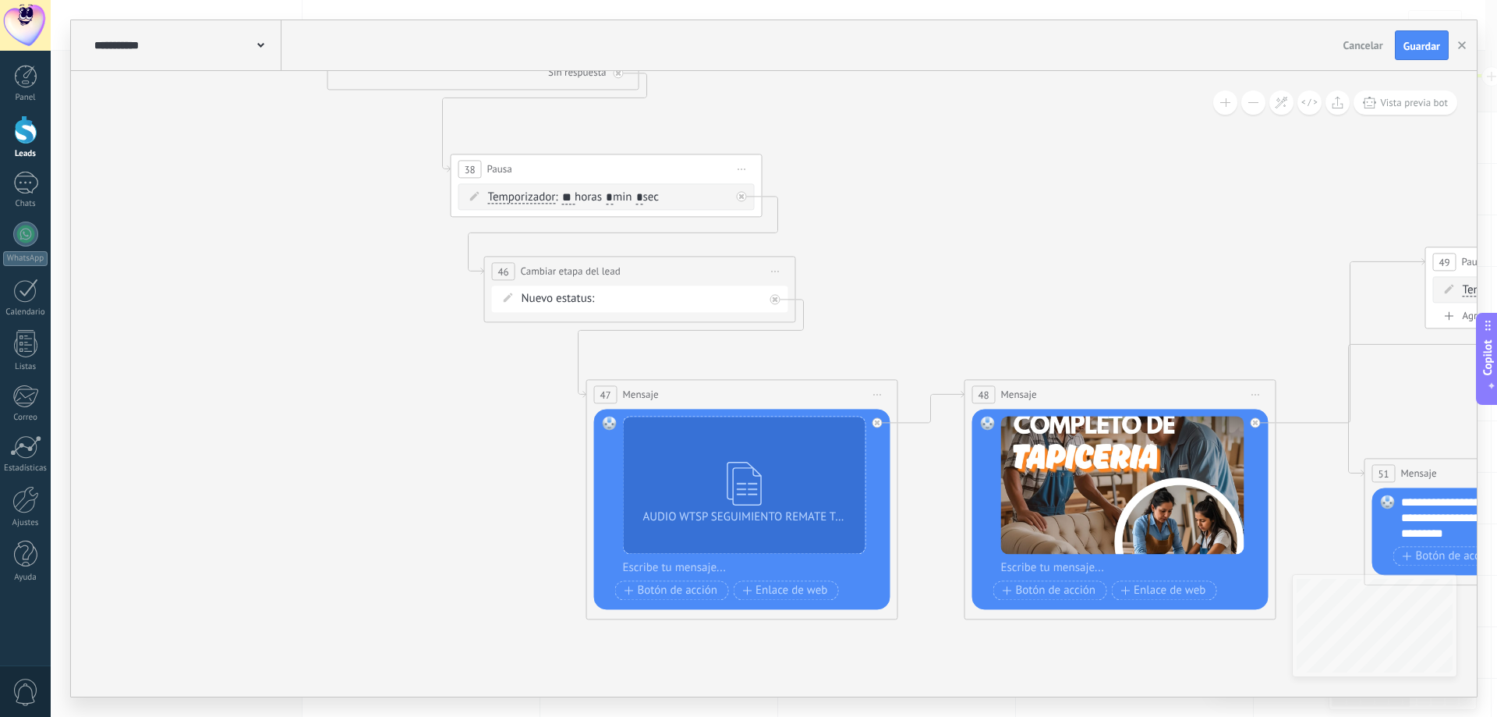
drag, startPoint x: 476, startPoint y: 457, endPoint x: 533, endPoint y: 552, distance: 111.3
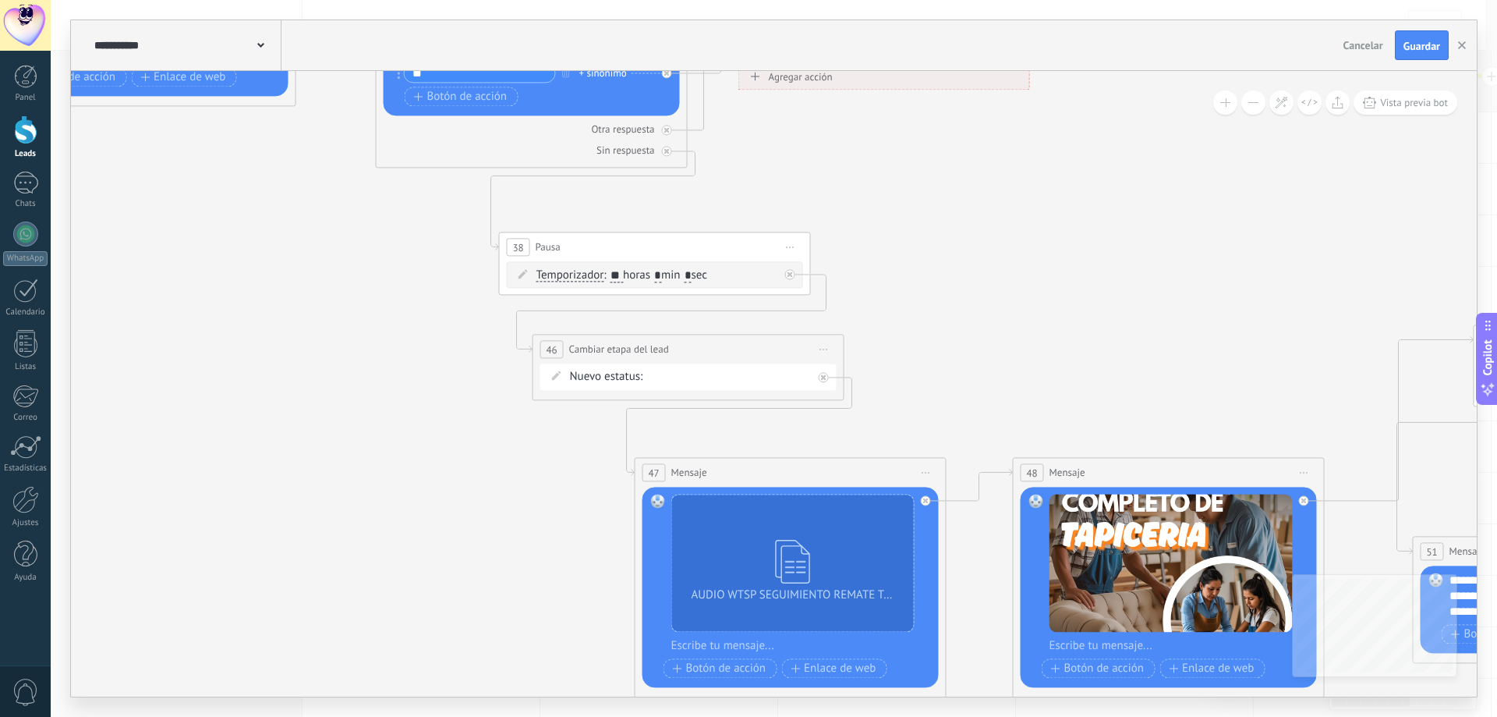
drag, startPoint x: 478, startPoint y: 500, endPoint x: 544, endPoint y: 596, distance: 117.2
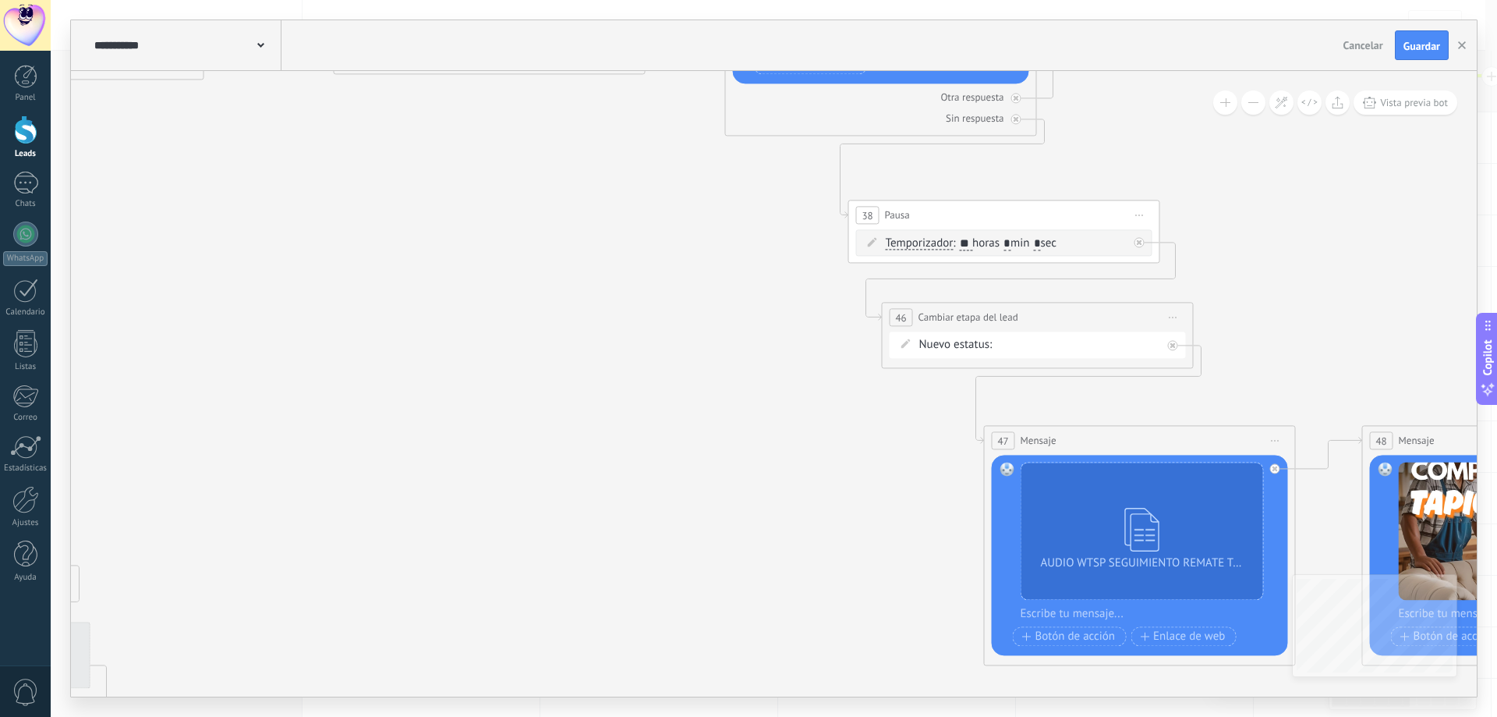
drag, startPoint x: 540, startPoint y: 517, endPoint x: 773, endPoint y: 364, distance: 278.1
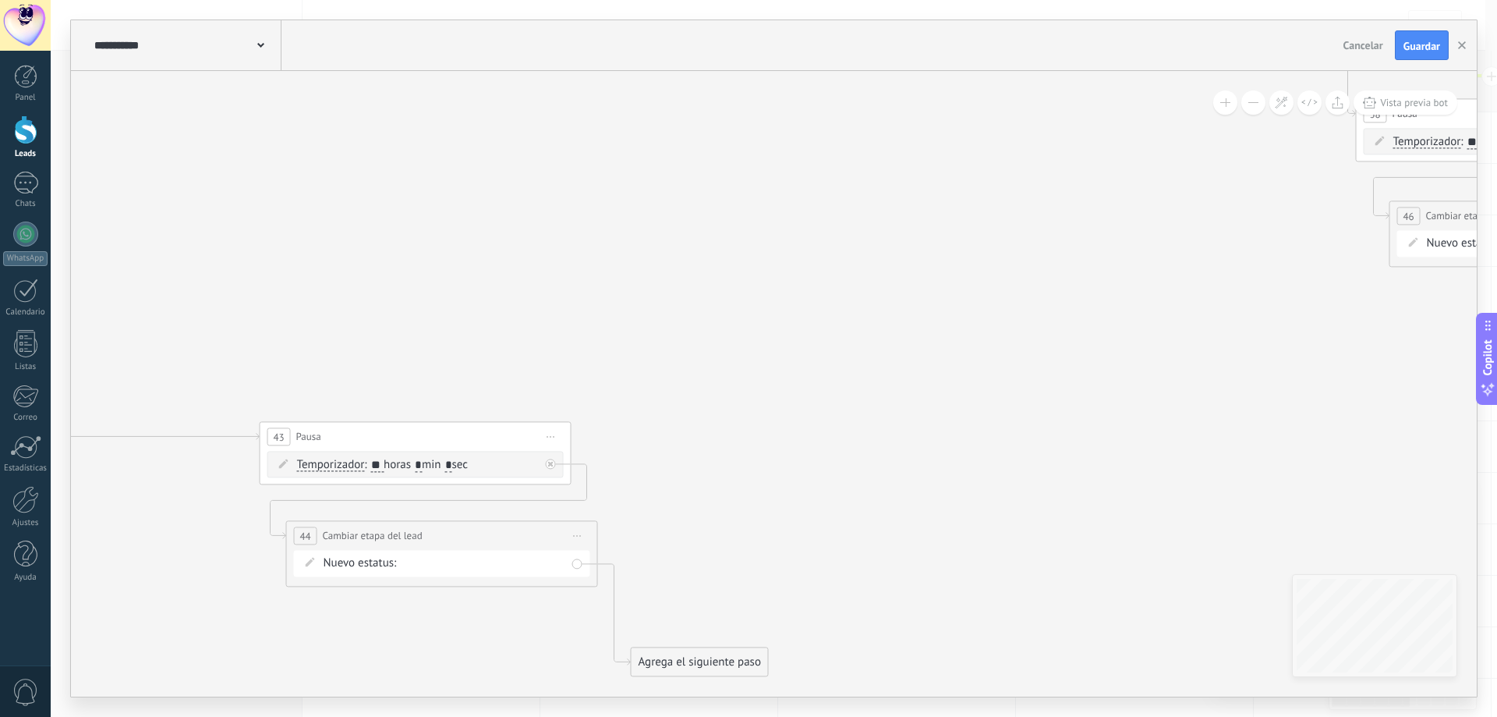
drag, startPoint x: 703, startPoint y: 443, endPoint x: 989, endPoint y: 349, distance: 301.8
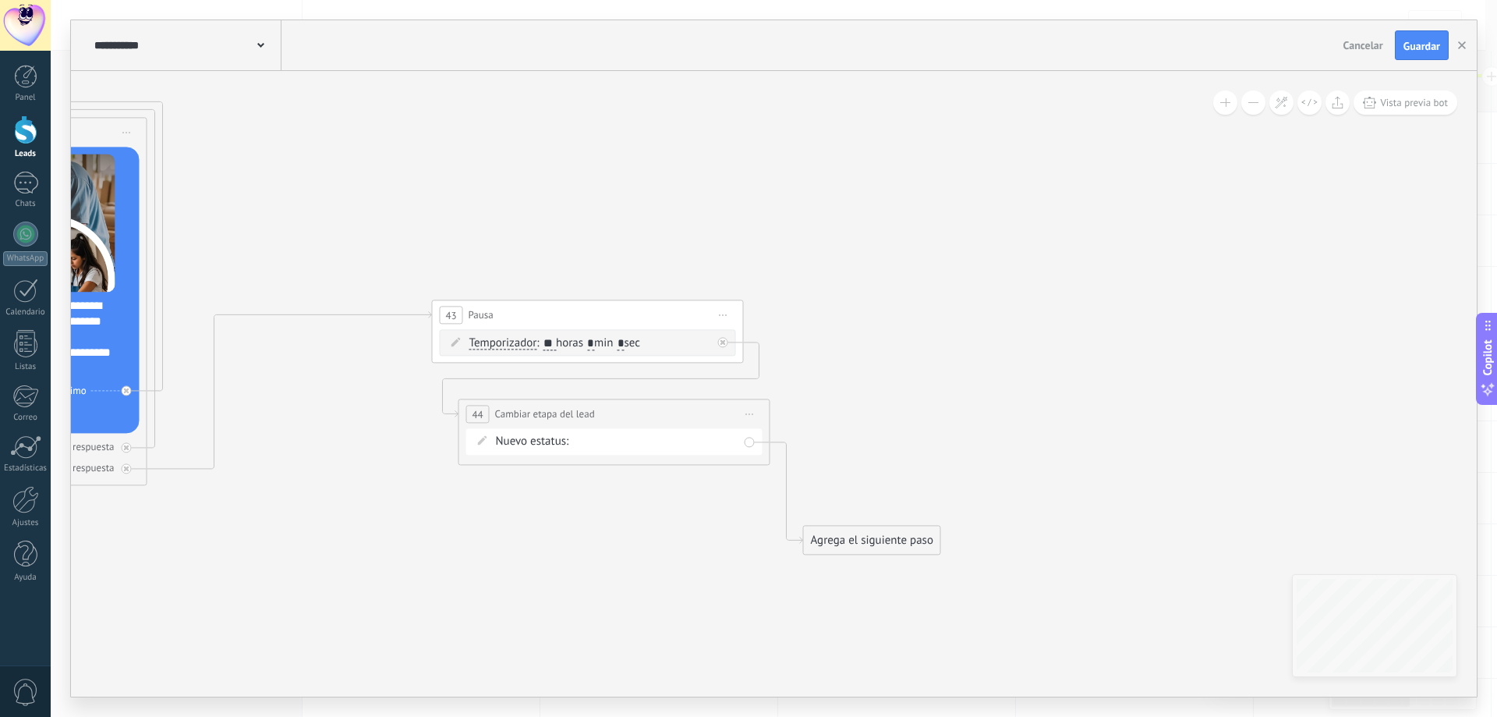
drag, startPoint x: 547, startPoint y: 352, endPoint x: 667, endPoint y: 253, distance: 155.5
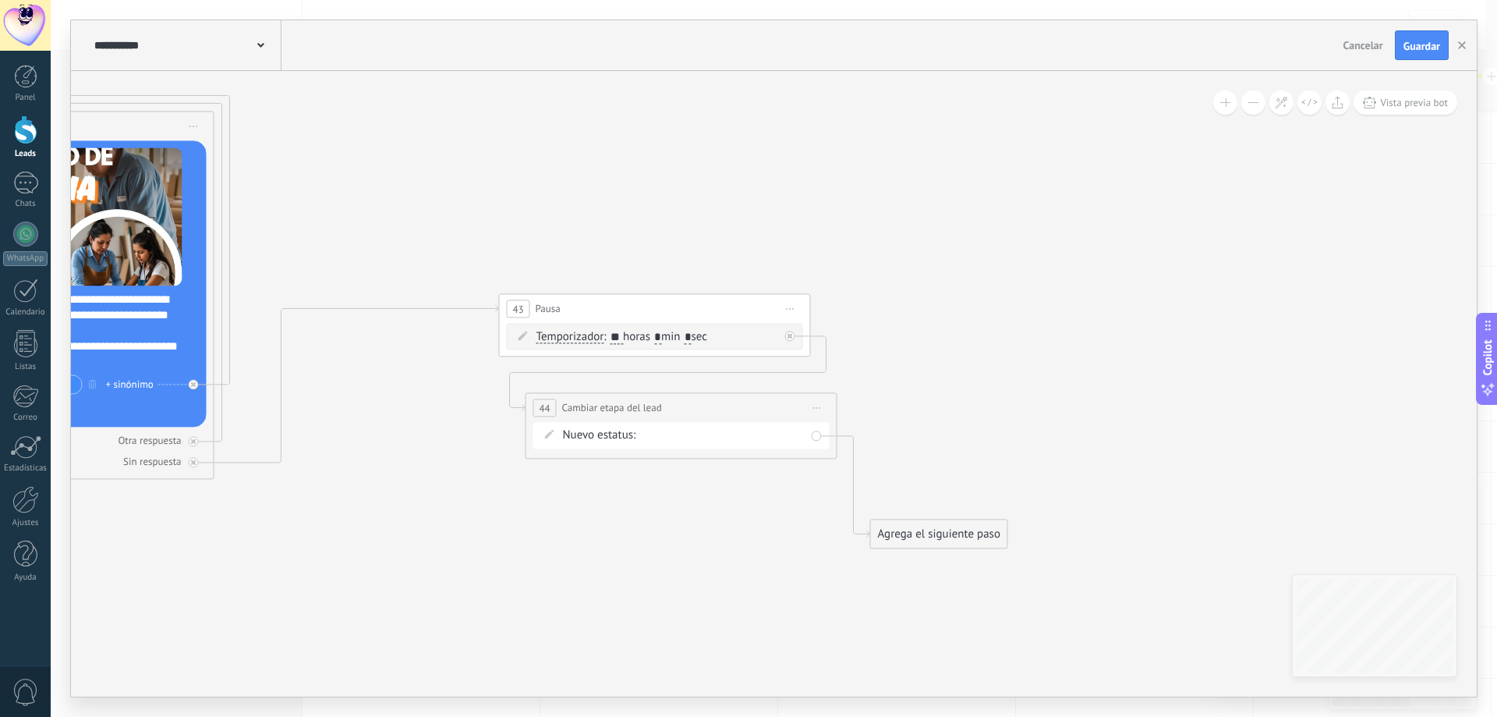
drag, startPoint x: 509, startPoint y: 535, endPoint x: 797, endPoint y: 501, distance: 289.7
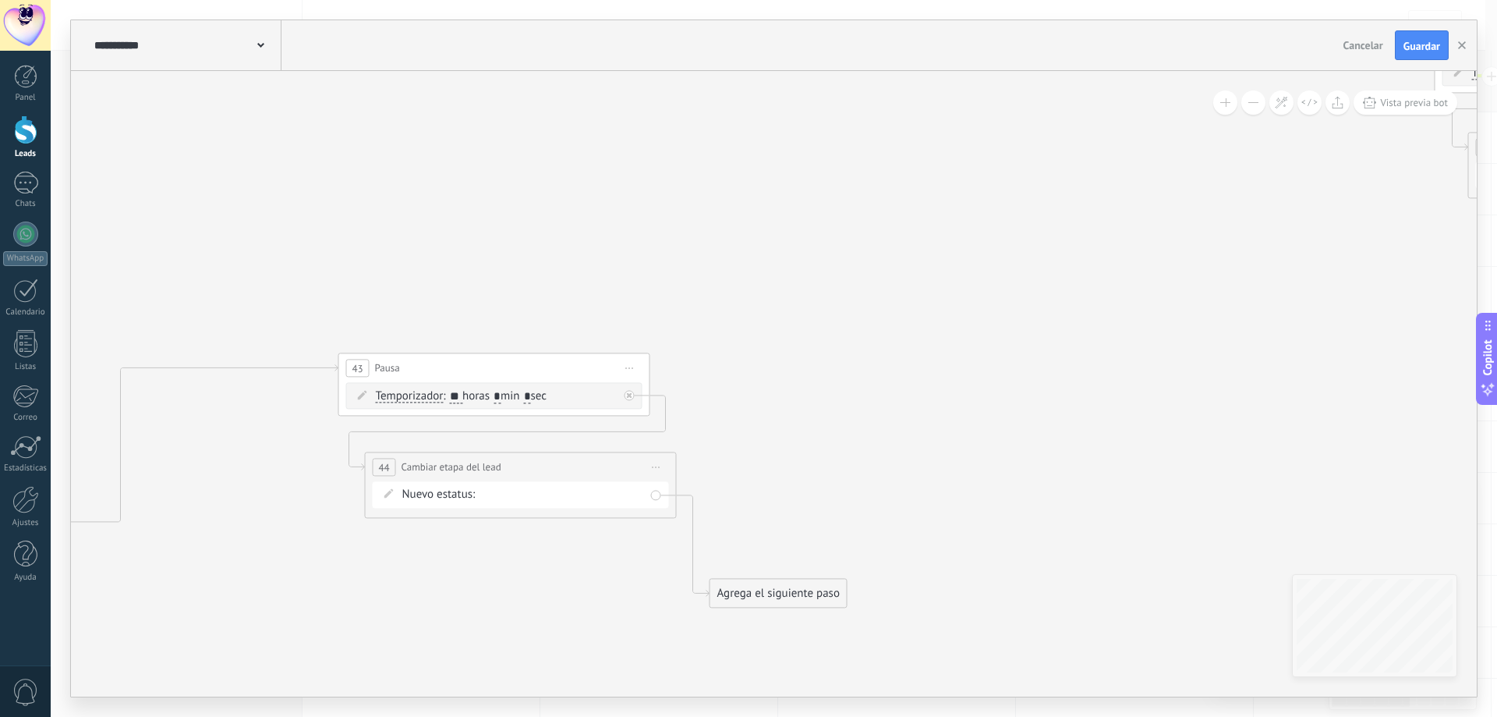
drag, startPoint x: 1212, startPoint y: 427, endPoint x: 649, endPoint y: 437, distance: 563.1
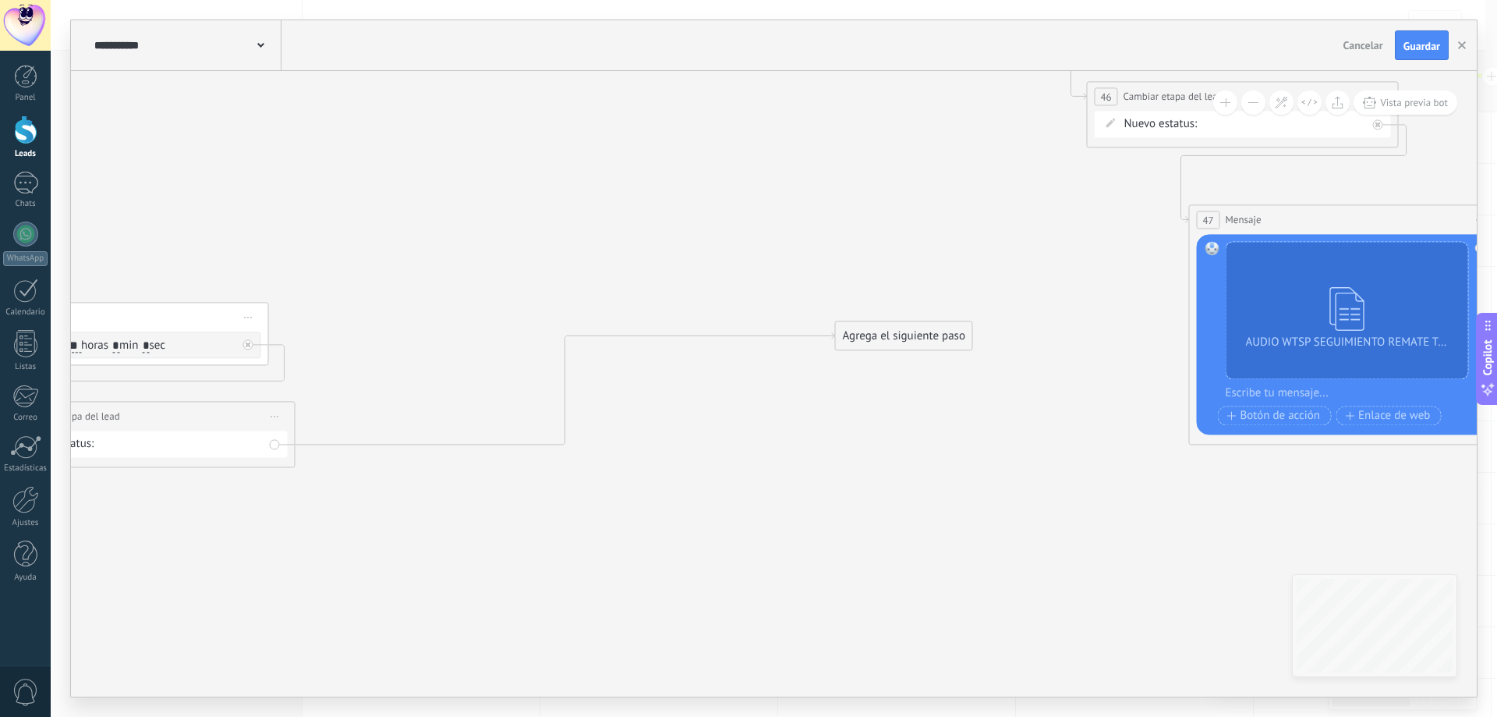
drag, startPoint x: 423, startPoint y: 536, endPoint x: 987, endPoint y: 300, distance: 611.7
click at [972, 323] on div "Agrega el siguiente paso" at bounding box center [904, 336] width 136 height 26
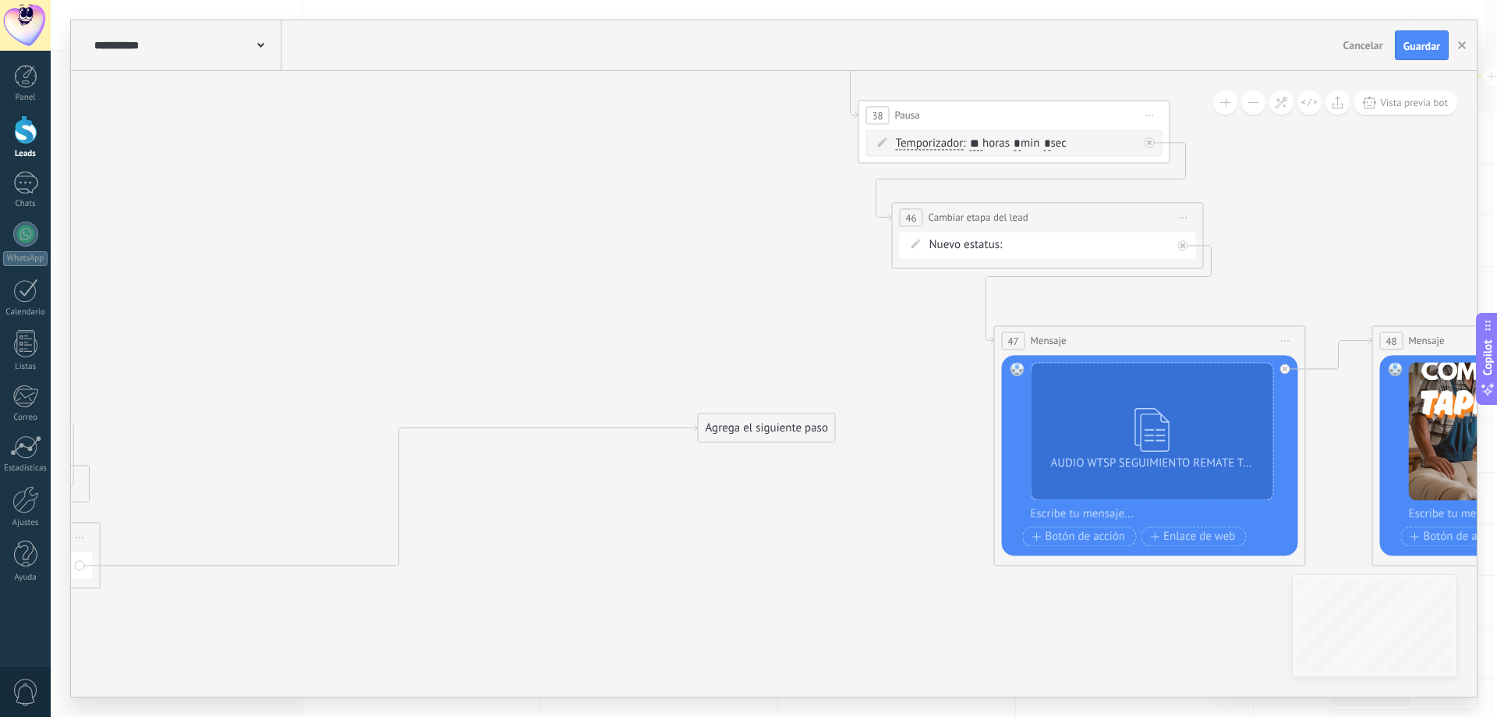
drag, startPoint x: 1069, startPoint y: 345, endPoint x: 783, endPoint y: 460, distance: 308.3
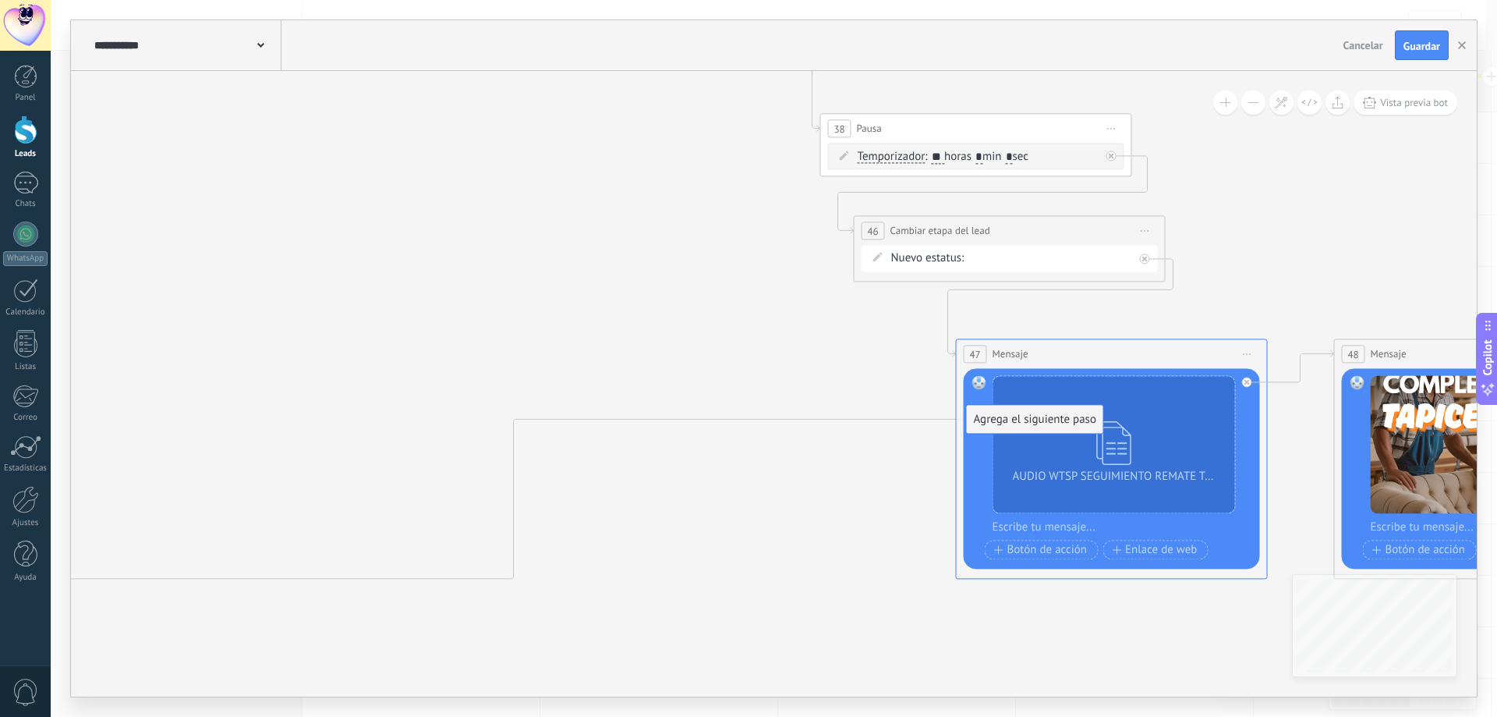
drag, startPoint x: 731, startPoint y: 444, endPoint x: 1033, endPoint y: 423, distance: 302.5
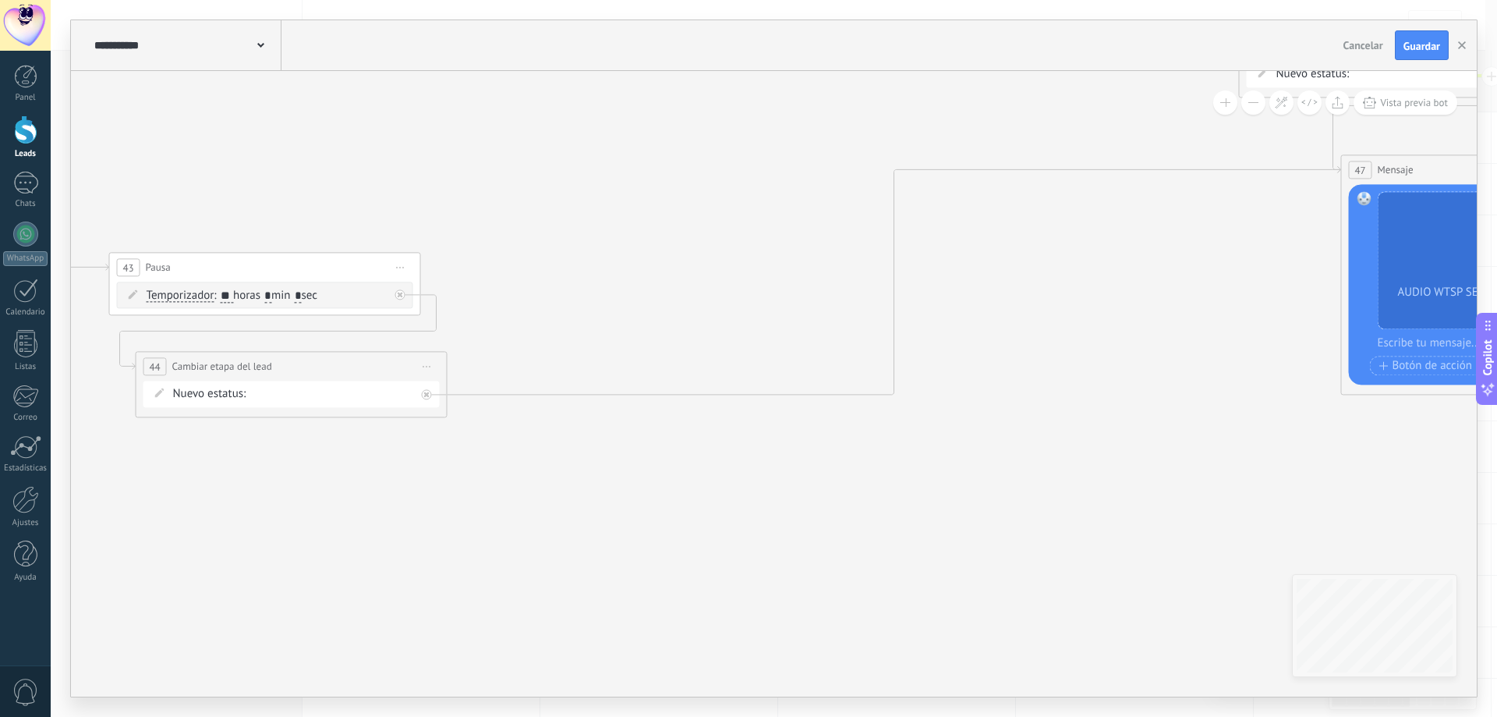
drag, startPoint x: 756, startPoint y: 501, endPoint x: 1142, endPoint y: 317, distance: 426.9
drag, startPoint x: 733, startPoint y: 514, endPoint x: 1206, endPoint y: 519, distance: 473.3
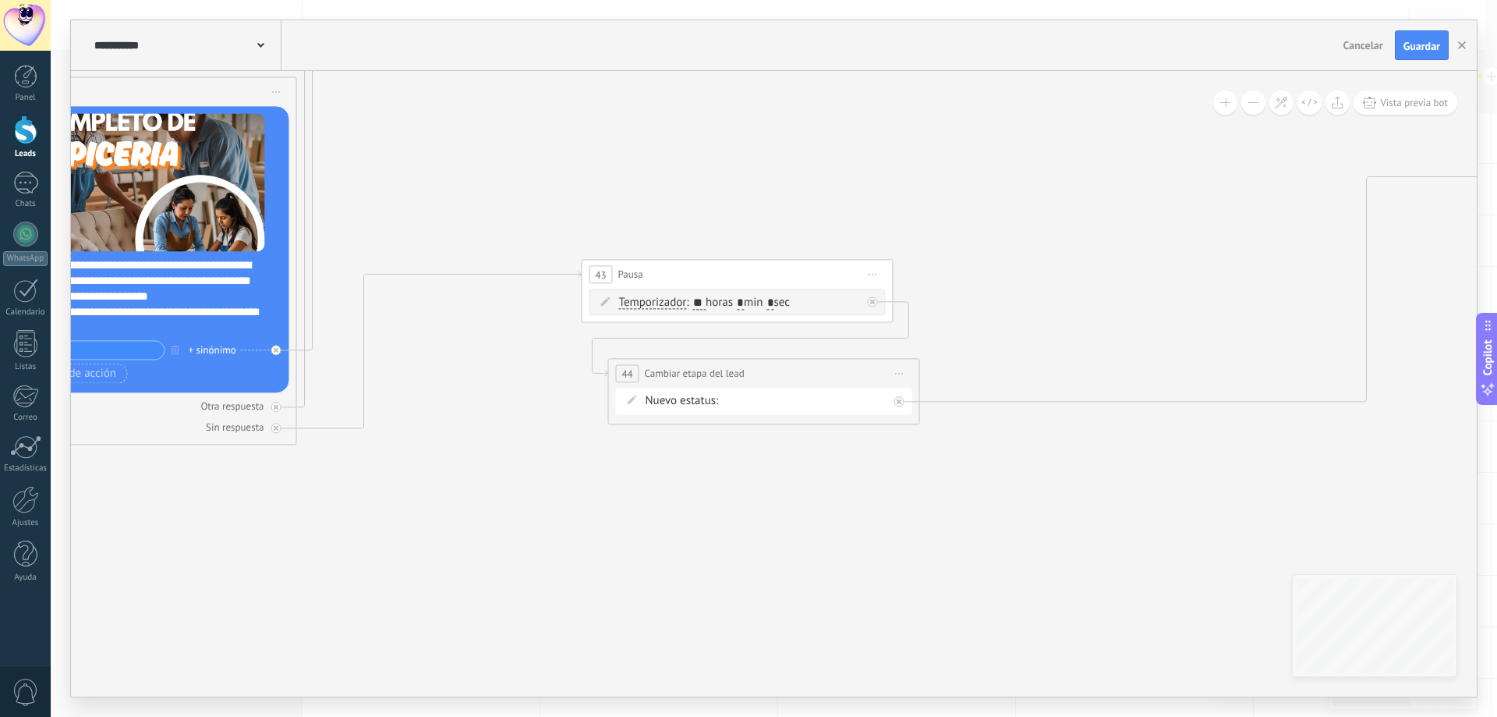
drag, startPoint x: 801, startPoint y: 525, endPoint x: 1296, endPoint y: 522, distance: 495.1
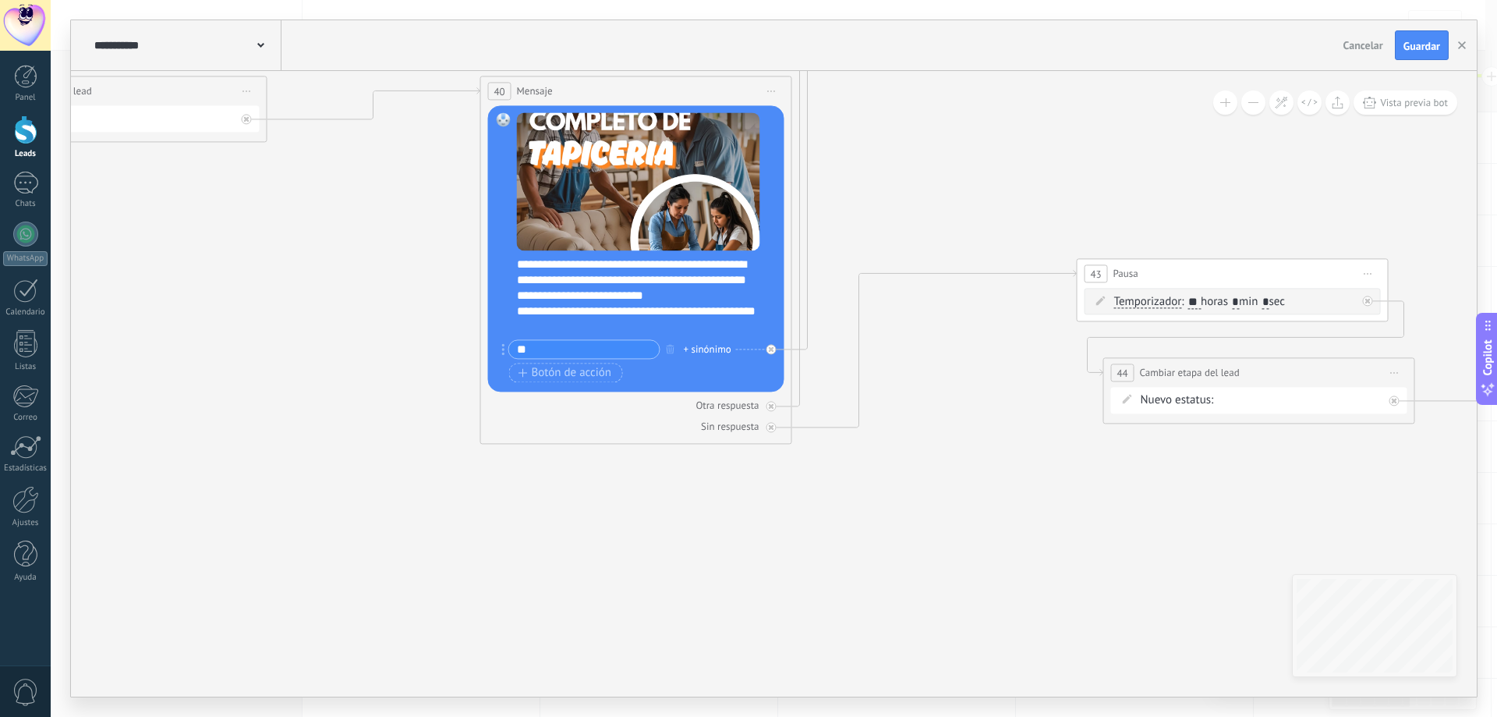
drag, startPoint x: 850, startPoint y: 575, endPoint x: 1076, endPoint y: 579, distance: 226.1
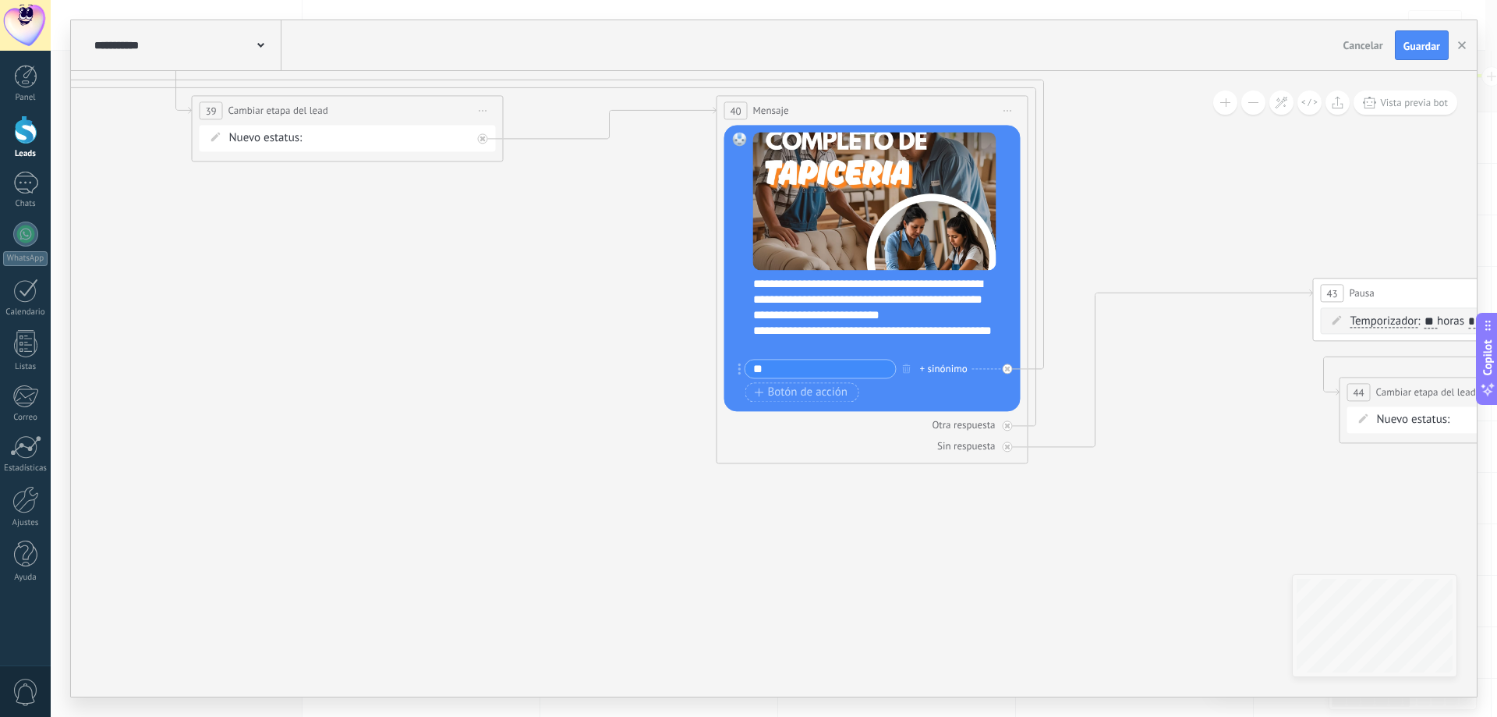
drag
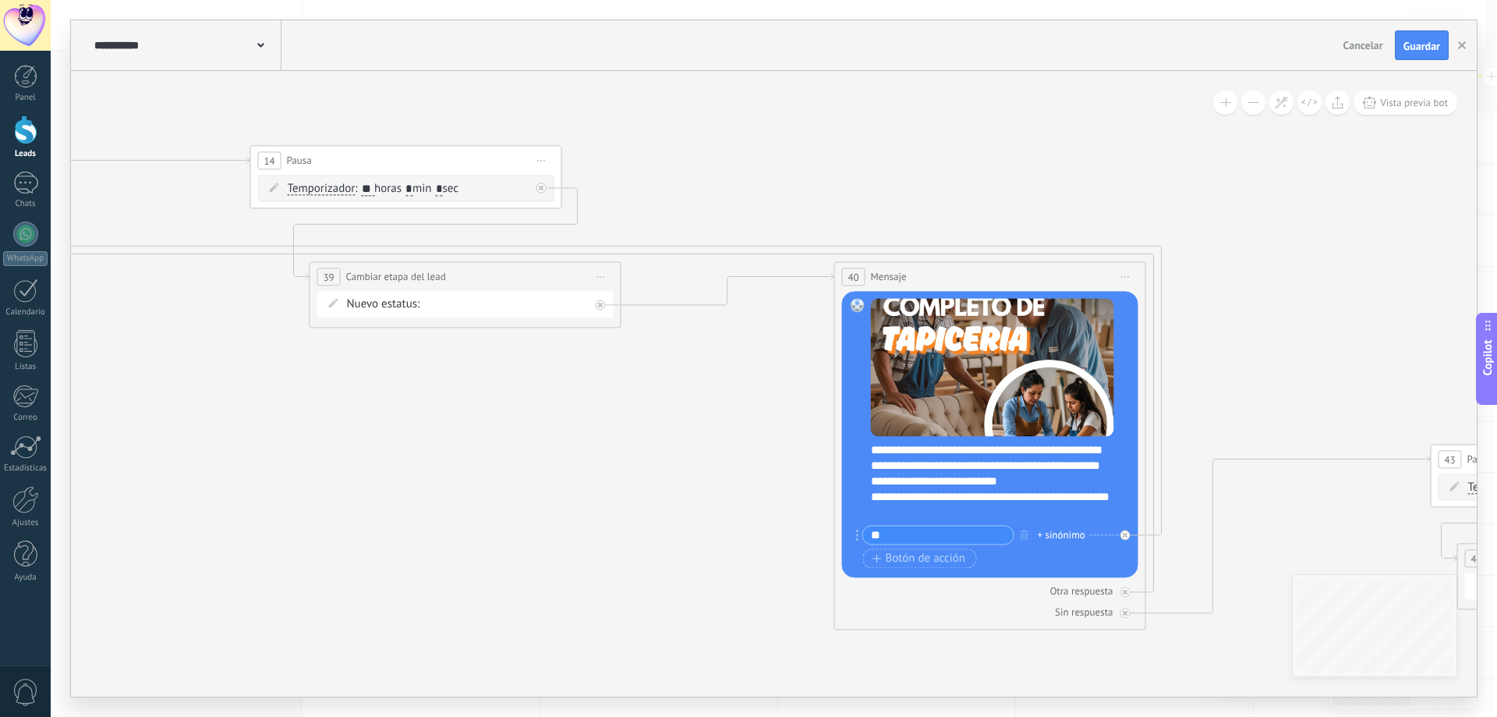
click at [548, 494] on icon at bounding box center [1102, 44] width 6858 height 1910
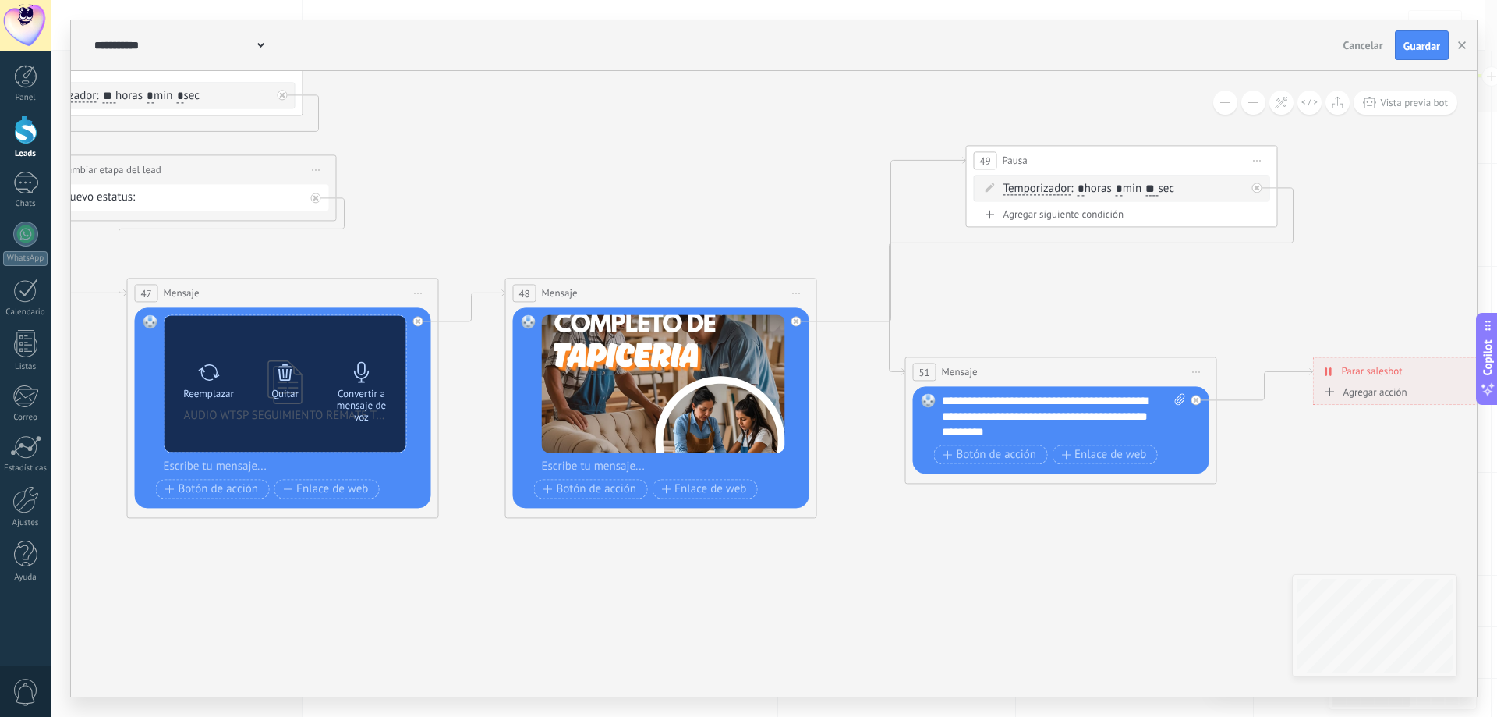
click at [366, 381] on icon at bounding box center [362, 372] width 22 height 22
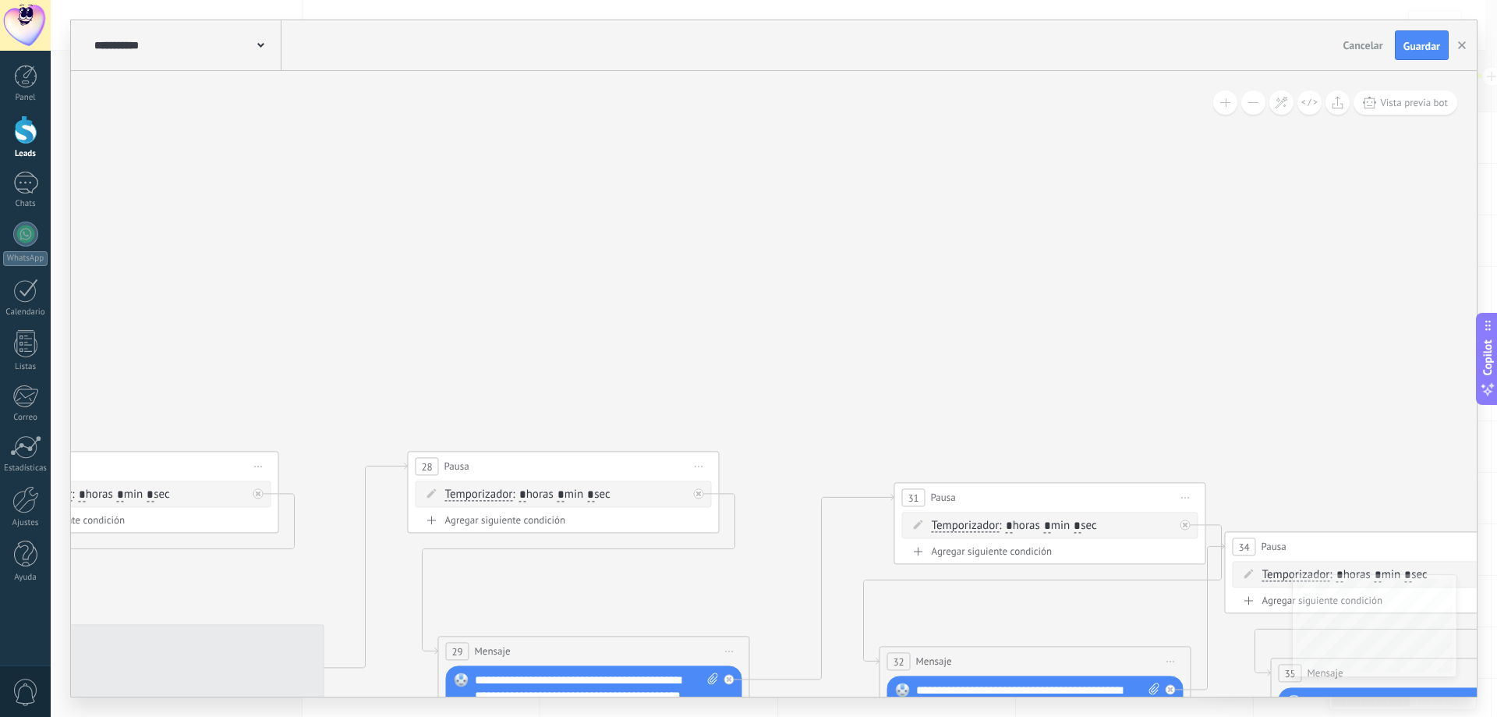
drag, startPoint x: 296, startPoint y: 136, endPoint x: 756, endPoint y: 549, distance: 618.4
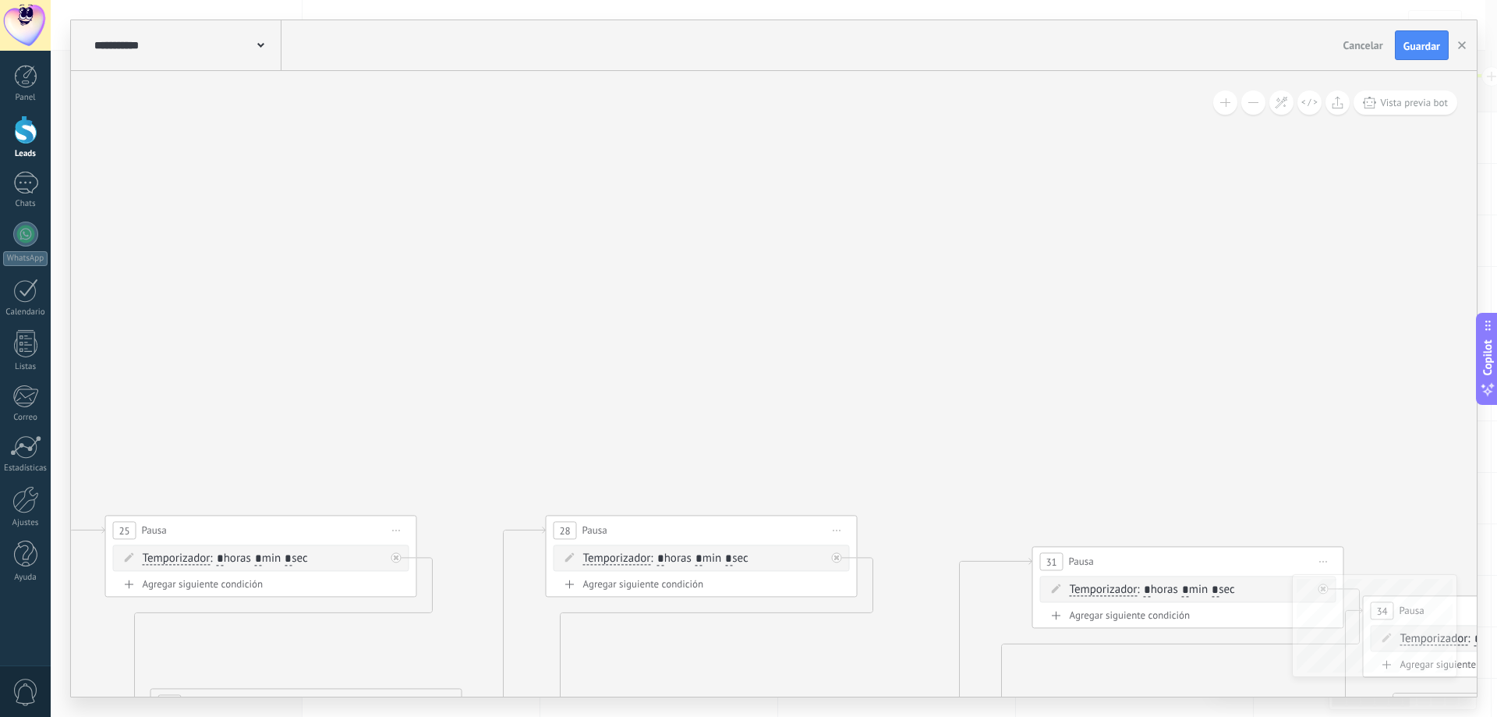
drag, startPoint x: 599, startPoint y: 276, endPoint x: 1099, endPoint y: 153, distance: 514.8
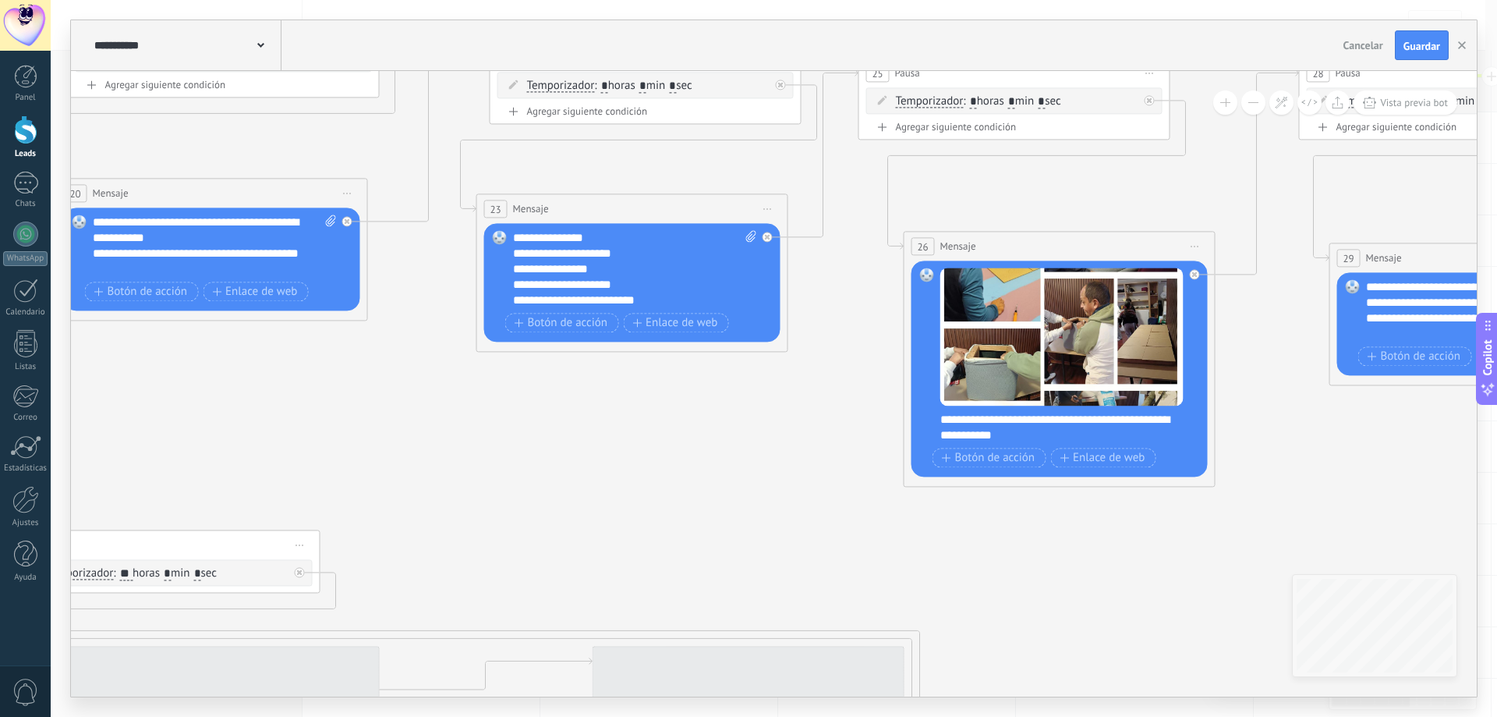
drag, startPoint x: 404, startPoint y: 651, endPoint x: 810, endPoint y: 368, distance: 495.1
click at [805, 369] on icon at bounding box center [860, 428] width 6858 height 1910
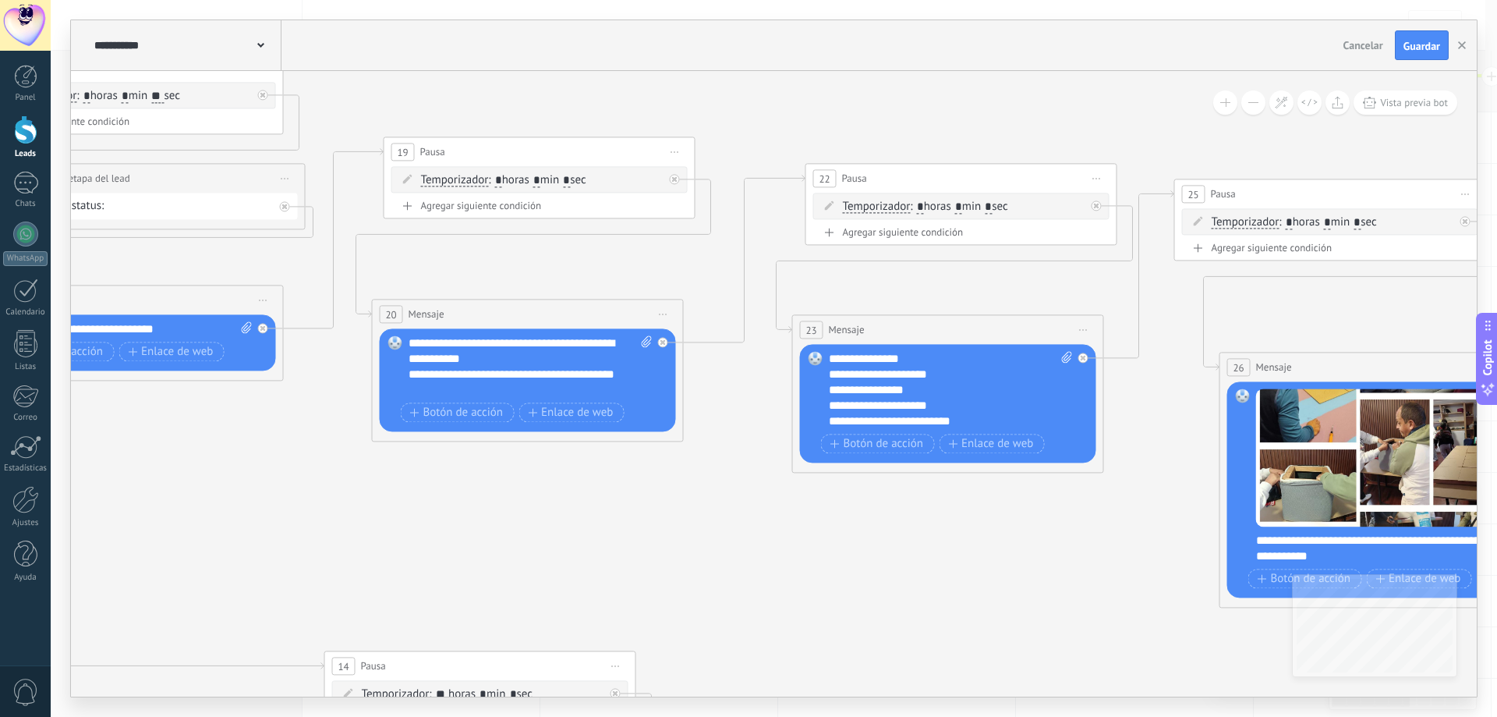
drag, startPoint x: 607, startPoint y: 447, endPoint x: 867, endPoint y: 546, distance: 278.6
click at [867, 546] on icon at bounding box center [1176, 549] width 6858 height 1910
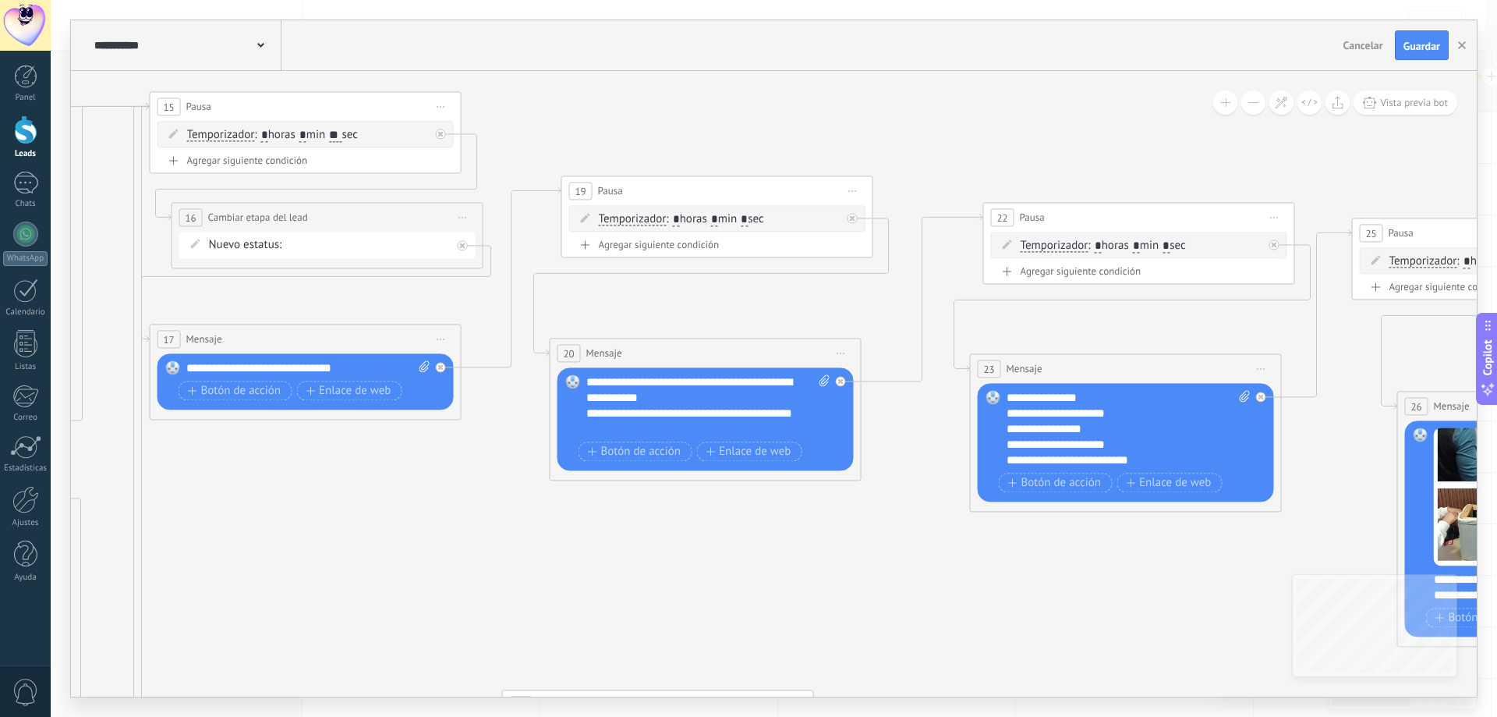
drag, startPoint x: 850, startPoint y: 557, endPoint x: 1088, endPoint y: 551, distance: 238.7
click at [1097, 551] on icon at bounding box center [1353, 588] width 6858 height 1910
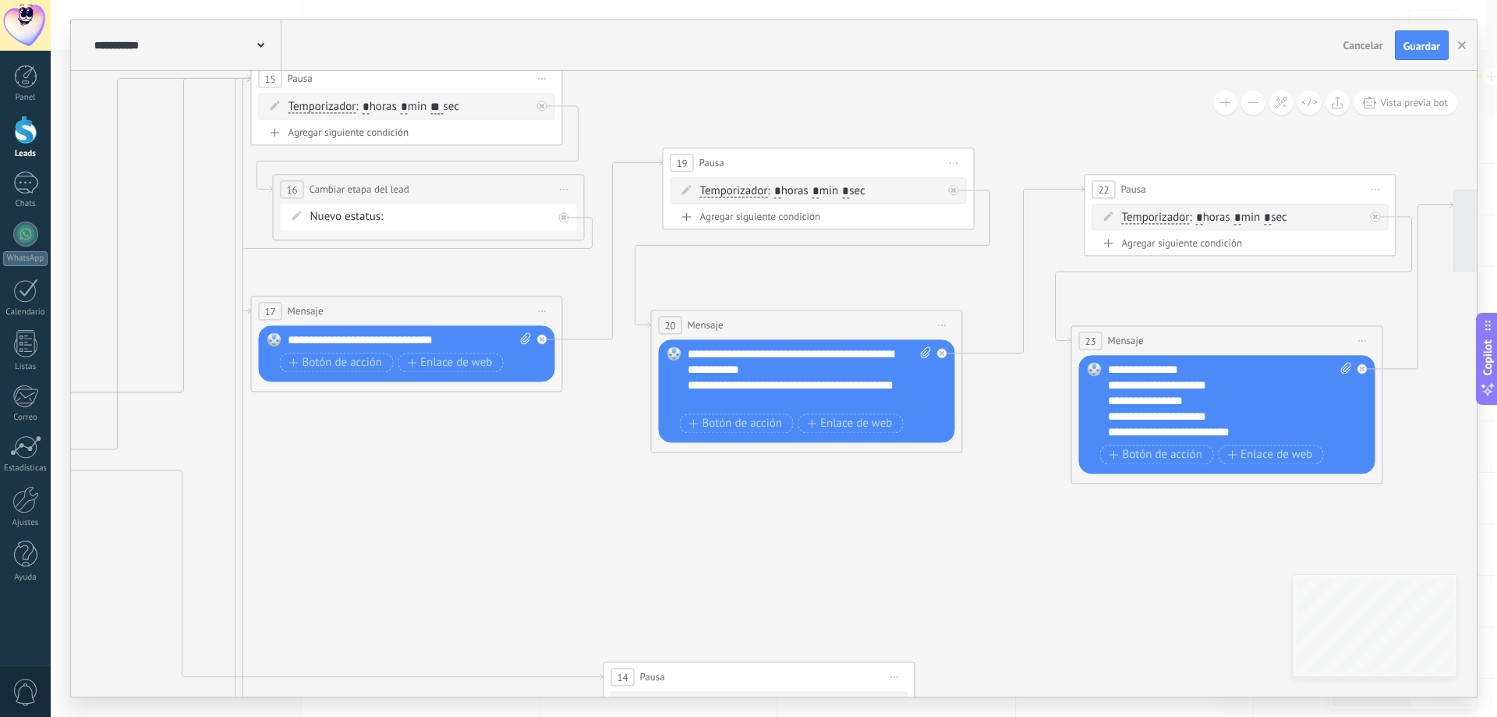
drag, startPoint x: 752, startPoint y: 552, endPoint x: 770, endPoint y: 493, distance: 61.9
click at [550, 527] on icon at bounding box center [1455, 560] width 6858 height 1910
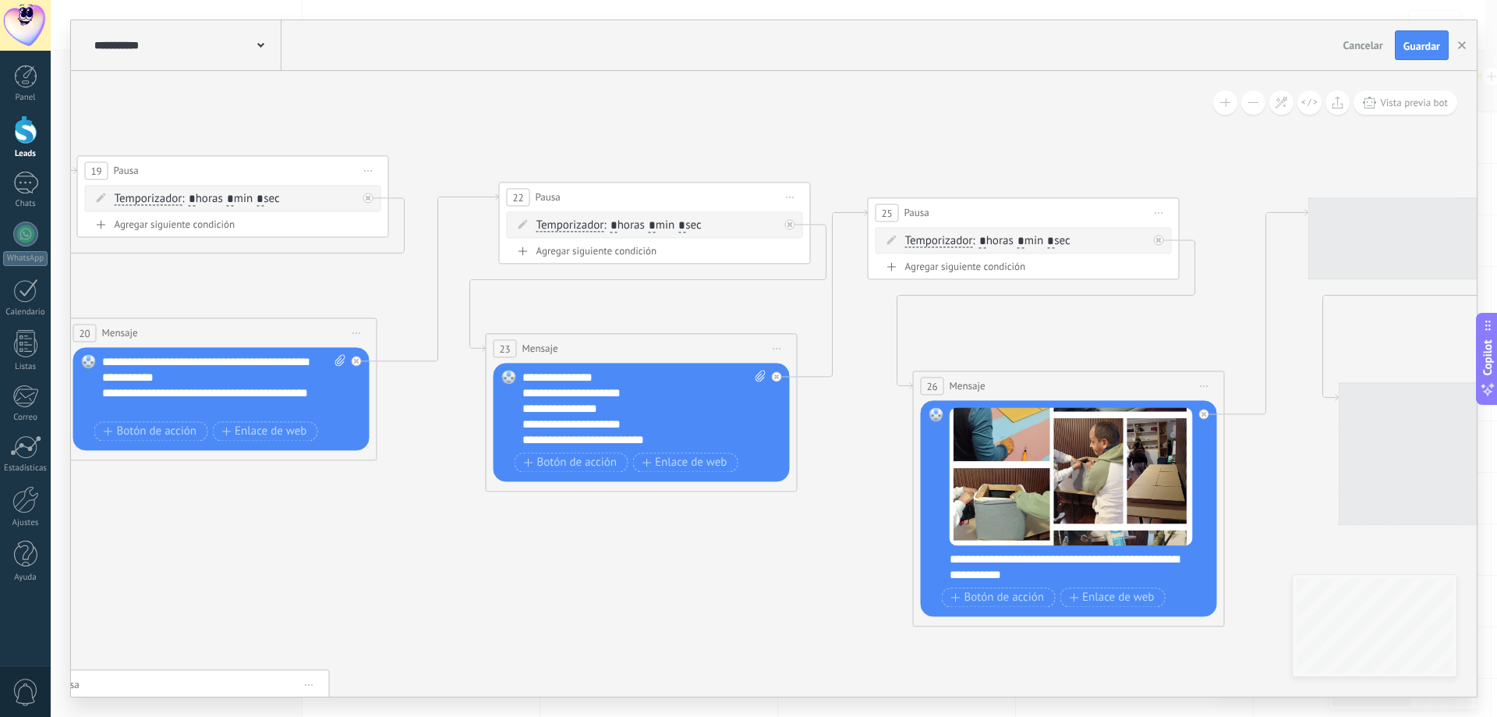
drag, startPoint x: 1056, startPoint y: 583, endPoint x: 572, endPoint y: 591, distance: 484.3
click at [572, 591] on icon at bounding box center [869, 567] width 6858 height 1910
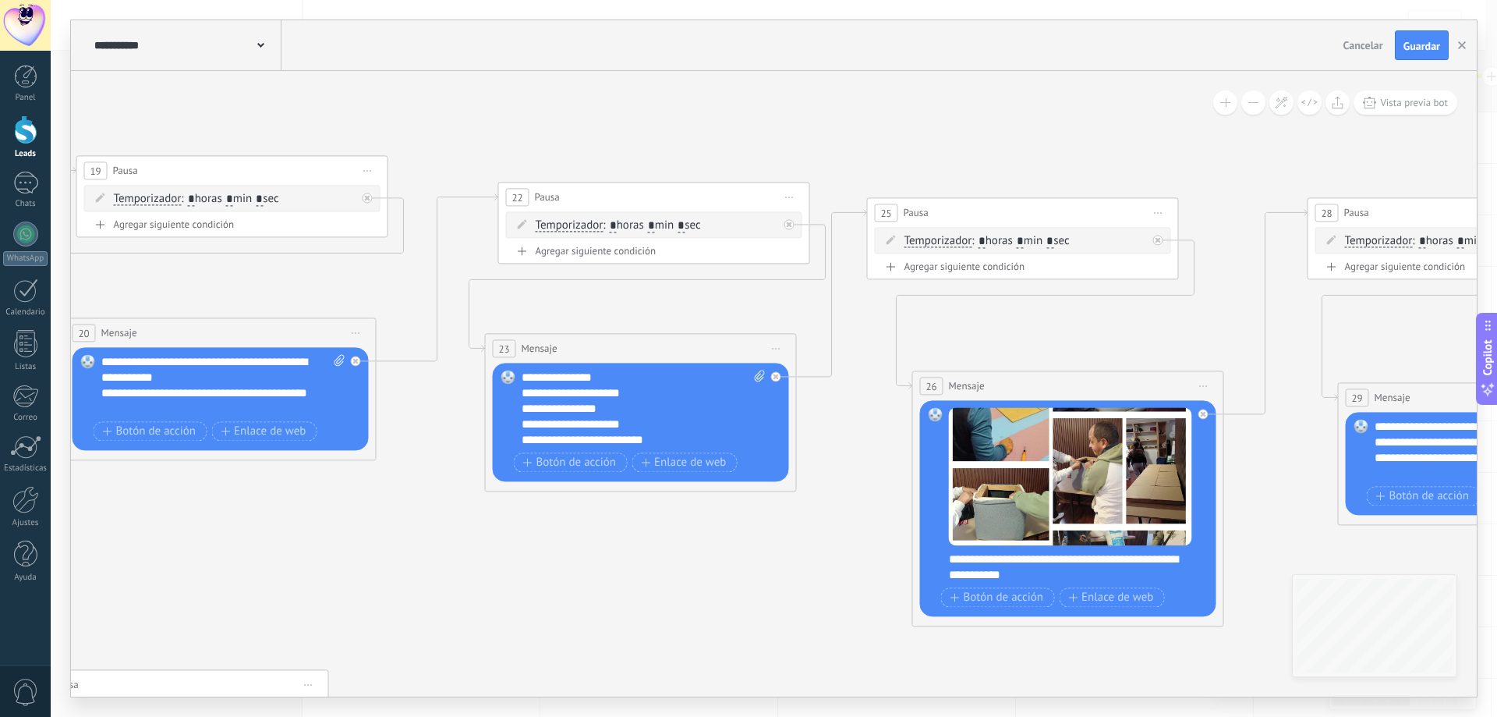
click at [1069, 244] on span ": * horas * min * sec" at bounding box center [1020, 240] width 97 height 15
click at [1053, 242] on input "*" at bounding box center [1049, 241] width 7 height 12
type input "**"
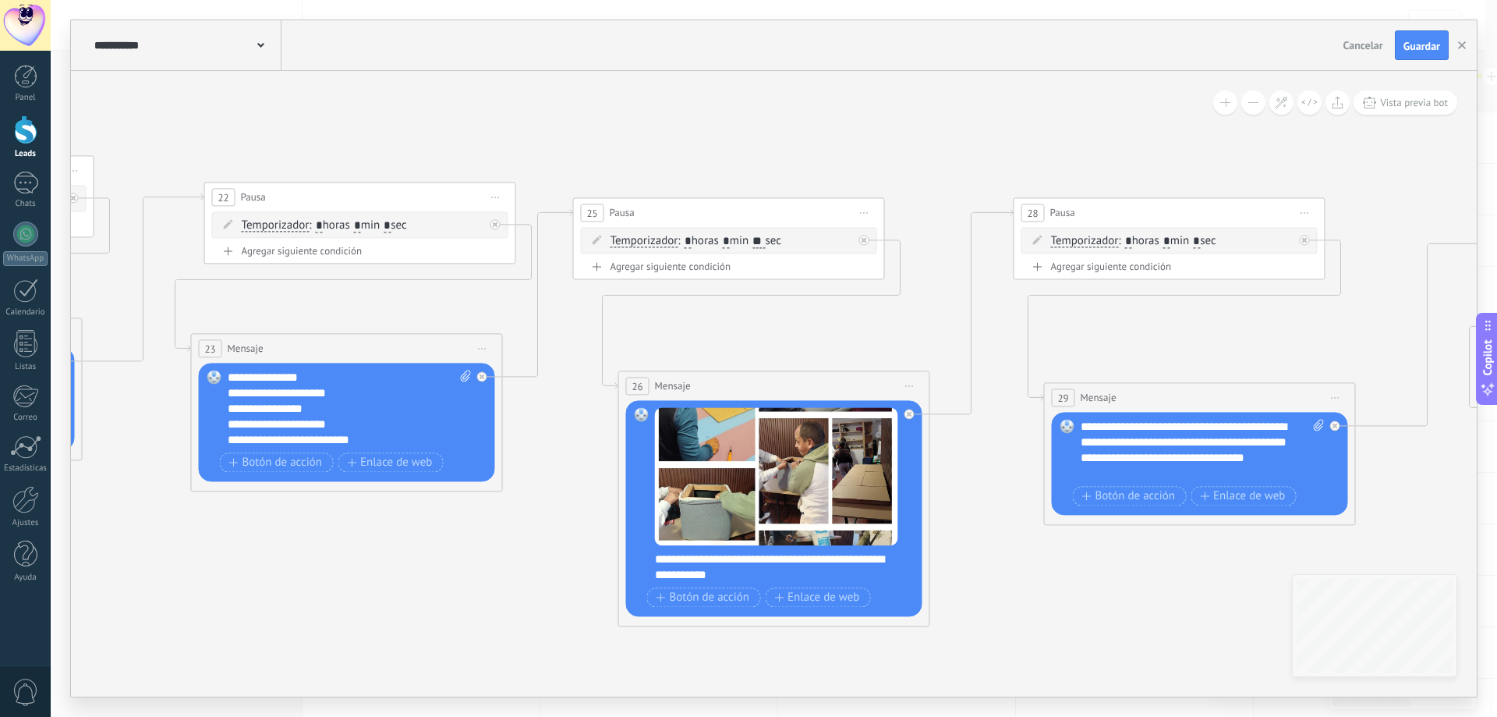
drag, startPoint x: 1193, startPoint y: 333, endPoint x: 798, endPoint y: 344, distance: 394.7
click at [794, 346] on icon at bounding box center [574, 567] width 6858 height 1910
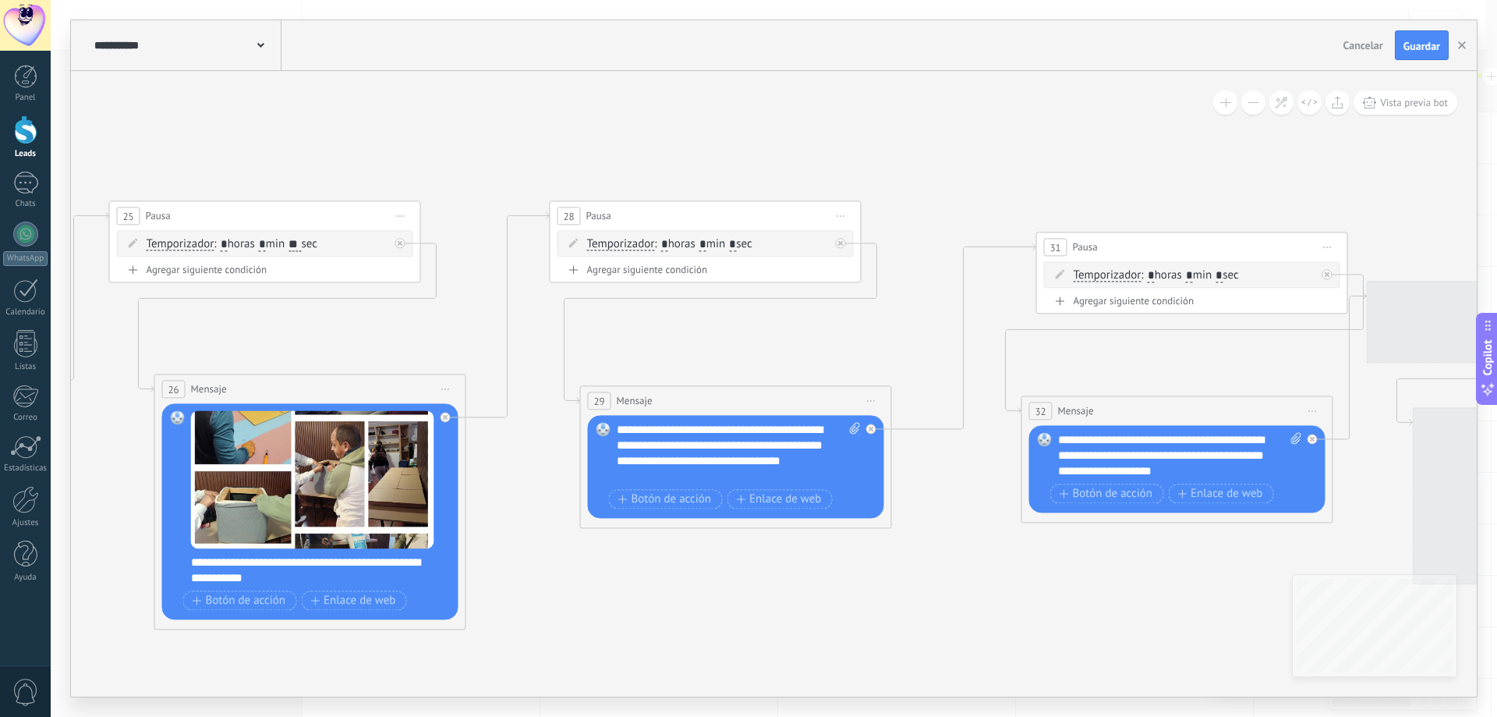
drag, startPoint x: 1173, startPoint y: 339, endPoint x: 783, endPoint y: 322, distance: 390.2
click at [787, 331] on icon at bounding box center [111, 571] width 6858 height 1910
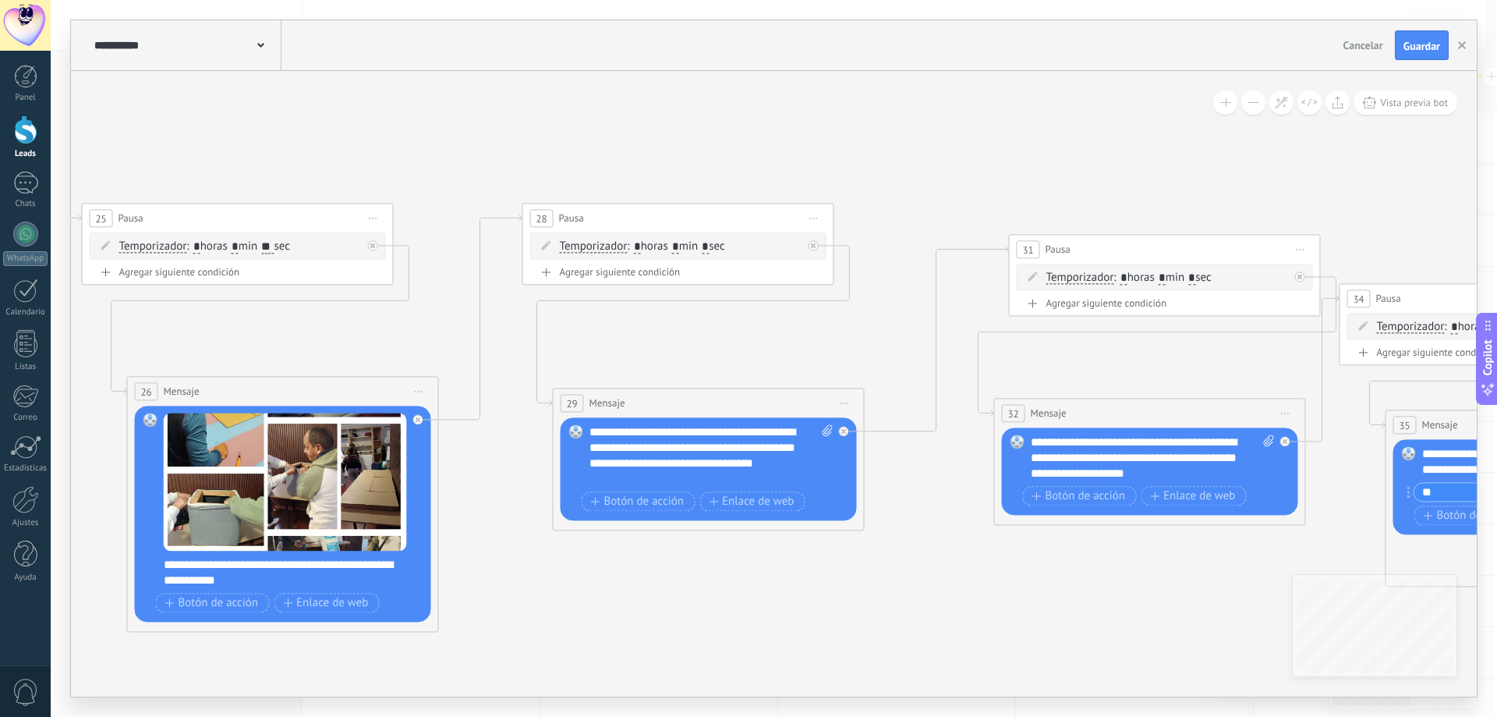
click at [724, 245] on span ": * horas * min * sec" at bounding box center [675, 246] width 97 height 15
click at [709, 250] on input "*" at bounding box center [705, 247] width 7 height 12
type input "**"
click at [1211, 280] on span ": * horas * min * sec" at bounding box center [1161, 277] width 97 height 15
click at [1211, 277] on span ": * horas * min * sec" at bounding box center [1161, 277] width 97 height 15
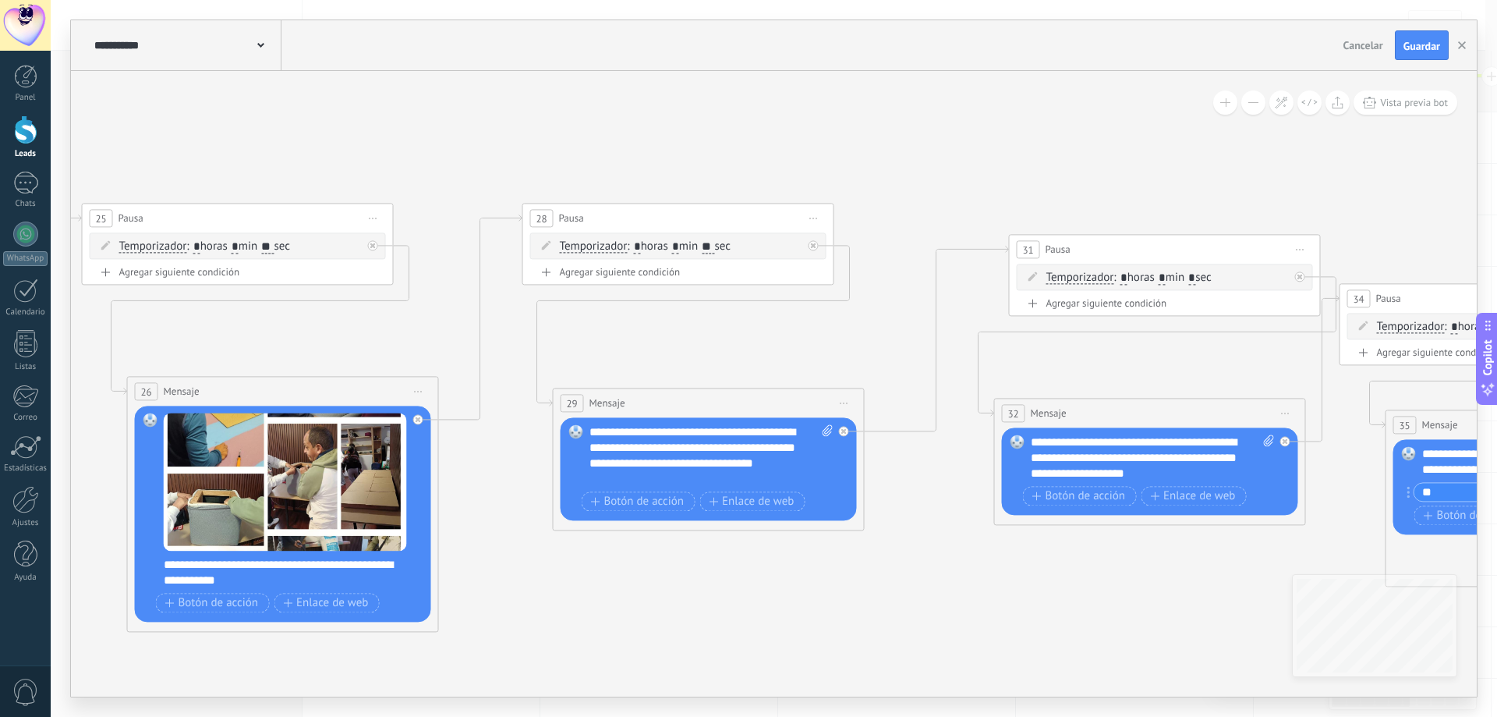
click at [1210, 277] on span ": * horas * min * sec" at bounding box center [1161, 277] width 97 height 15
click at [1195, 277] on input "*" at bounding box center [1191, 278] width 7 height 12
type input "**"
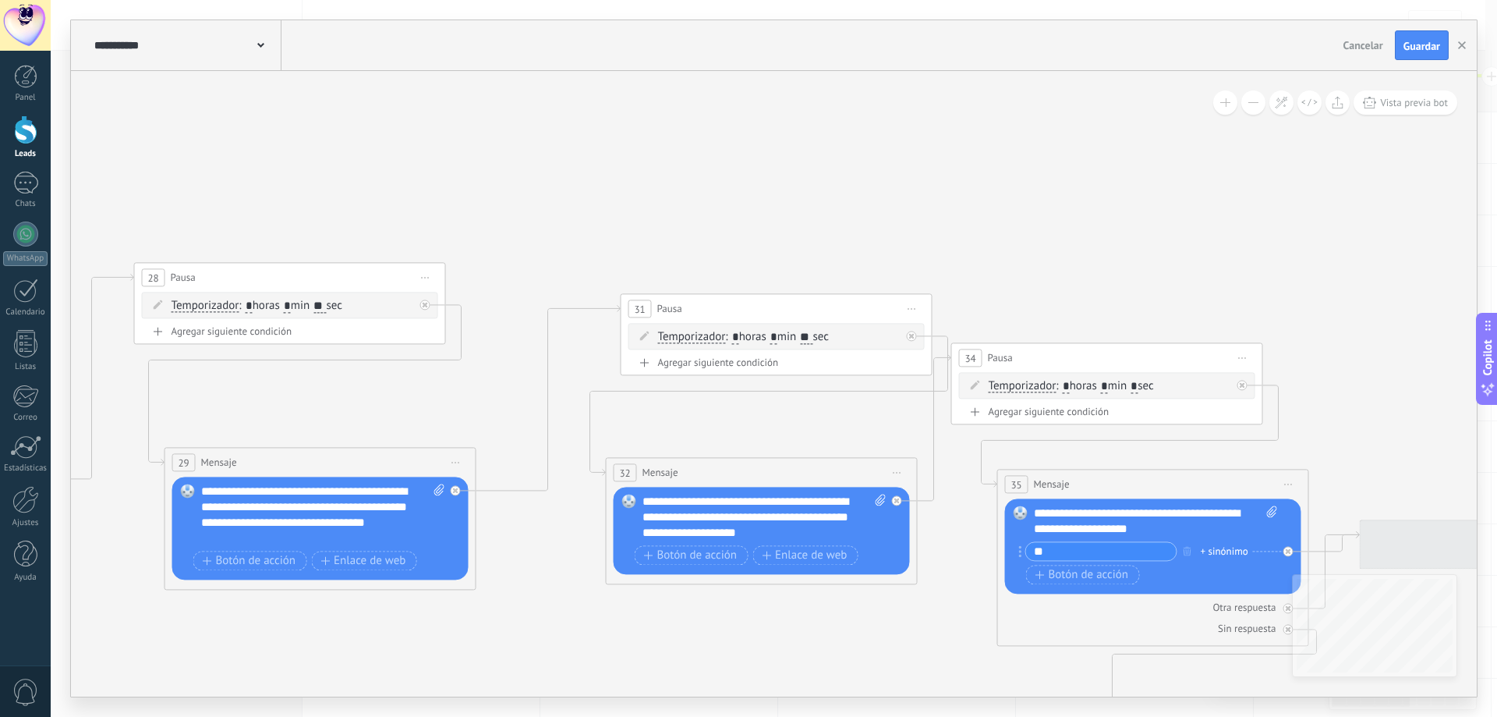
drag, startPoint x: 1234, startPoint y: 356, endPoint x: 795, endPoint y: 402, distance: 440.7
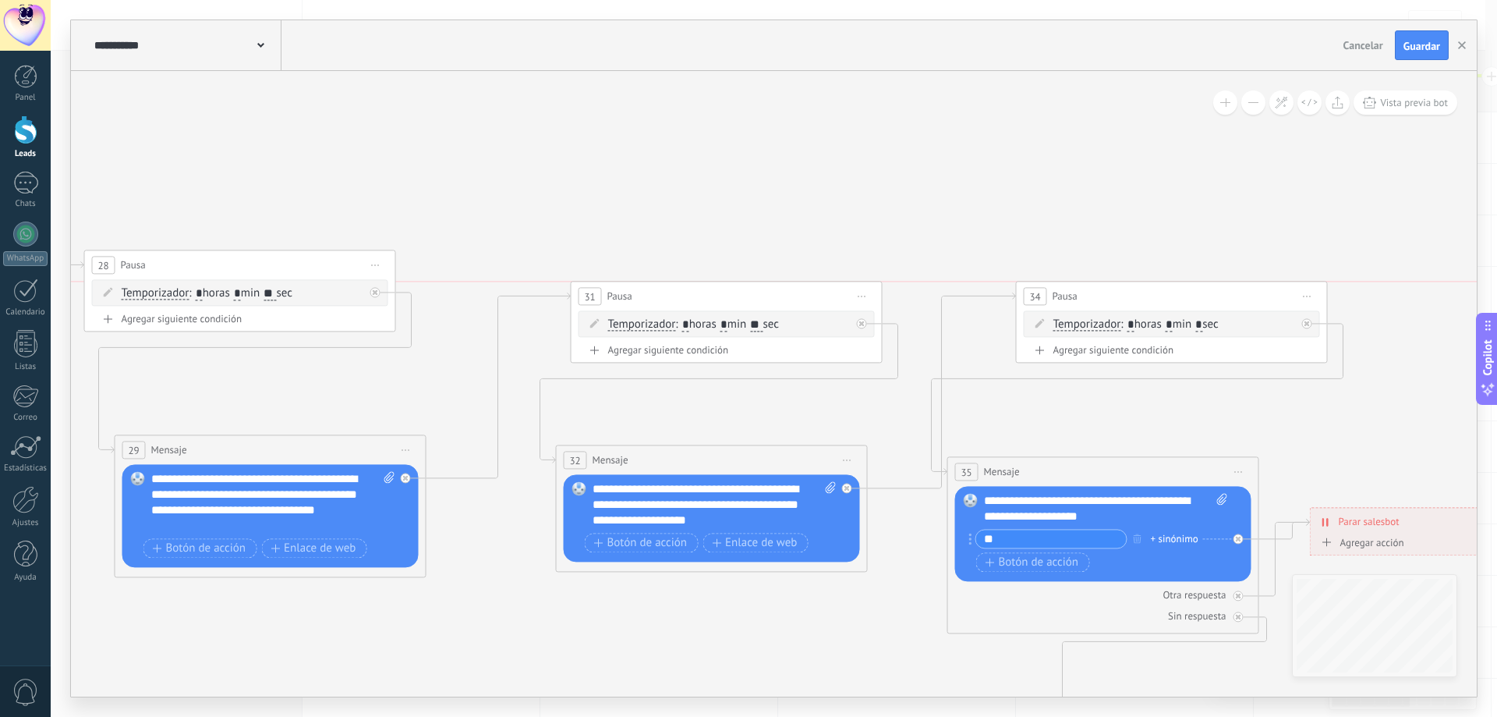
drag, startPoint x: 1020, startPoint y: 343, endPoint x: 1134, endPoint y: 299, distance: 122.7
click at [1134, 299] on div "34 Pausa ***** Iniciar vista previa aquí Cambiar nombre Duplicar [GEOGRAPHIC_DA…" at bounding box center [1172, 295] width 310 height 29
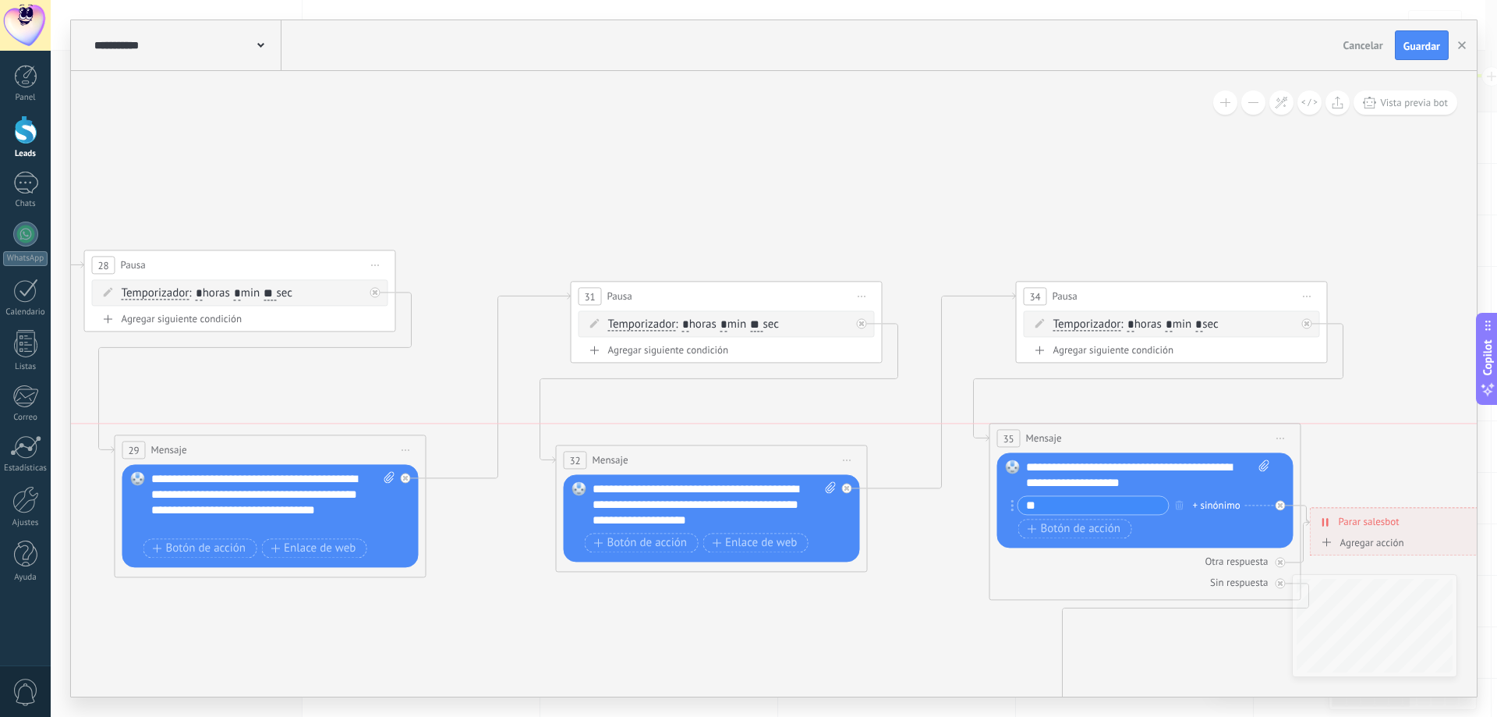
drag, startPoint x: 1081, startPoint y: 469, endPoint x: 1125, endPoint y: 441, distance: 51.9
click at [1125, 441] on div "35 Mensaje ******* (a): Todos los contactos - canales seleccionados Todos los c…" at bounding box center [1145, 437] width 310 height 29
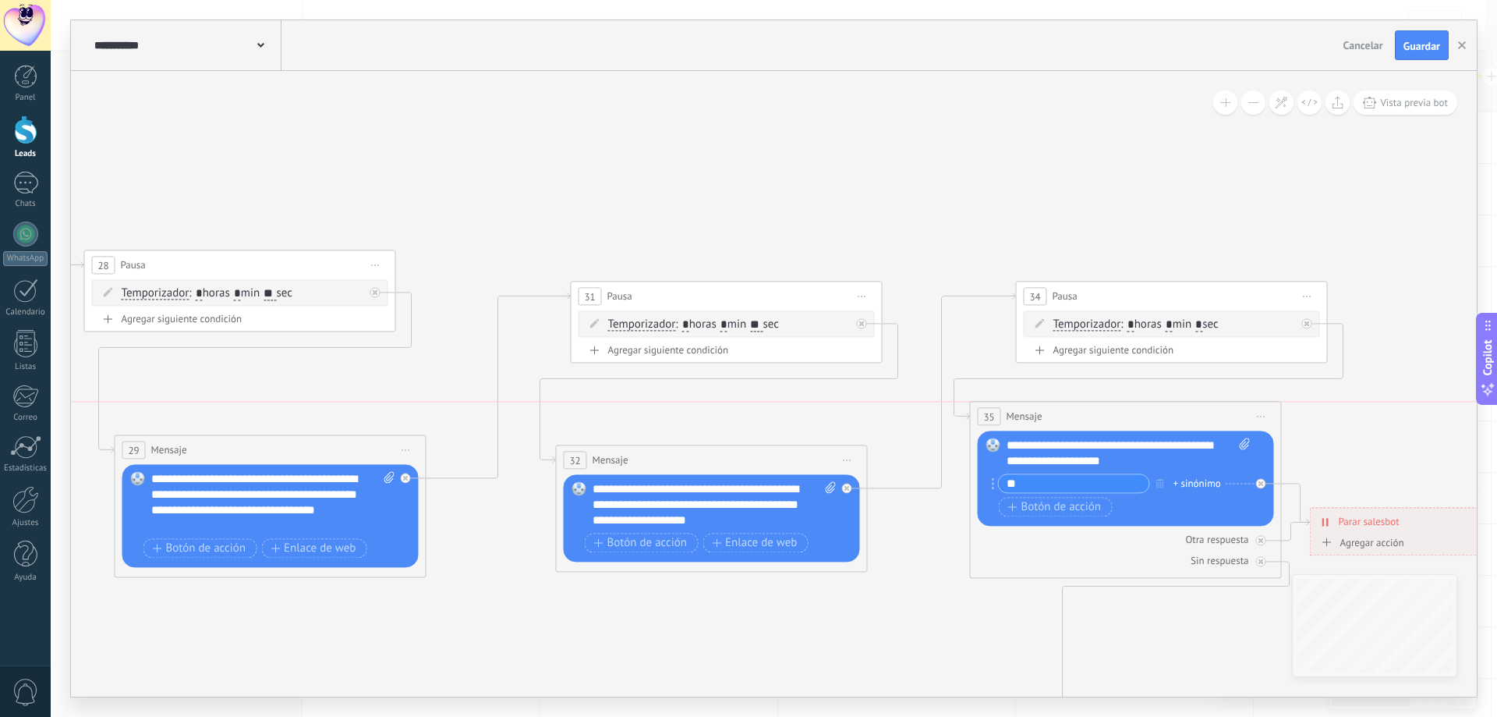
drag, startPoint x: 1131, startPoint y: 440, endPoint x: 1119, endPoint y: 405, distance: 36.5
click at [1119, 405] on div "35 Mensaje ******* (a): Todos los contactos - canales seleccionados Todos los c…" at bounding box center [1126, 416] width 310 height 29
click at [1415, 51] on span "Guardar" at bounding box center [1421, 46] width 37 height 11
click at [23, 148] on link "Leads" at bounding box center [25, 137] width 51 height 44
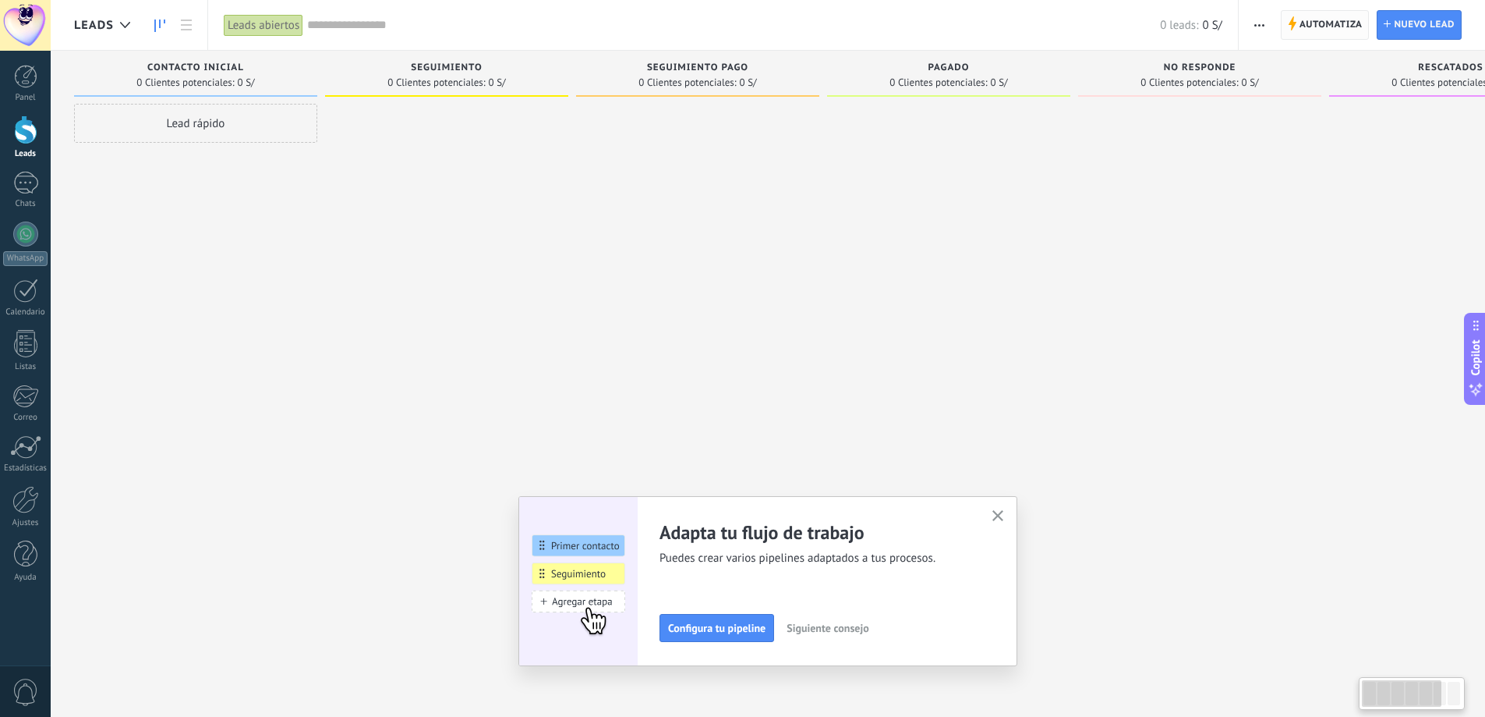
click at [1296, 34] on span "Automatiza Automatiza" at bounding box center [1325, 25] width 89 height 30
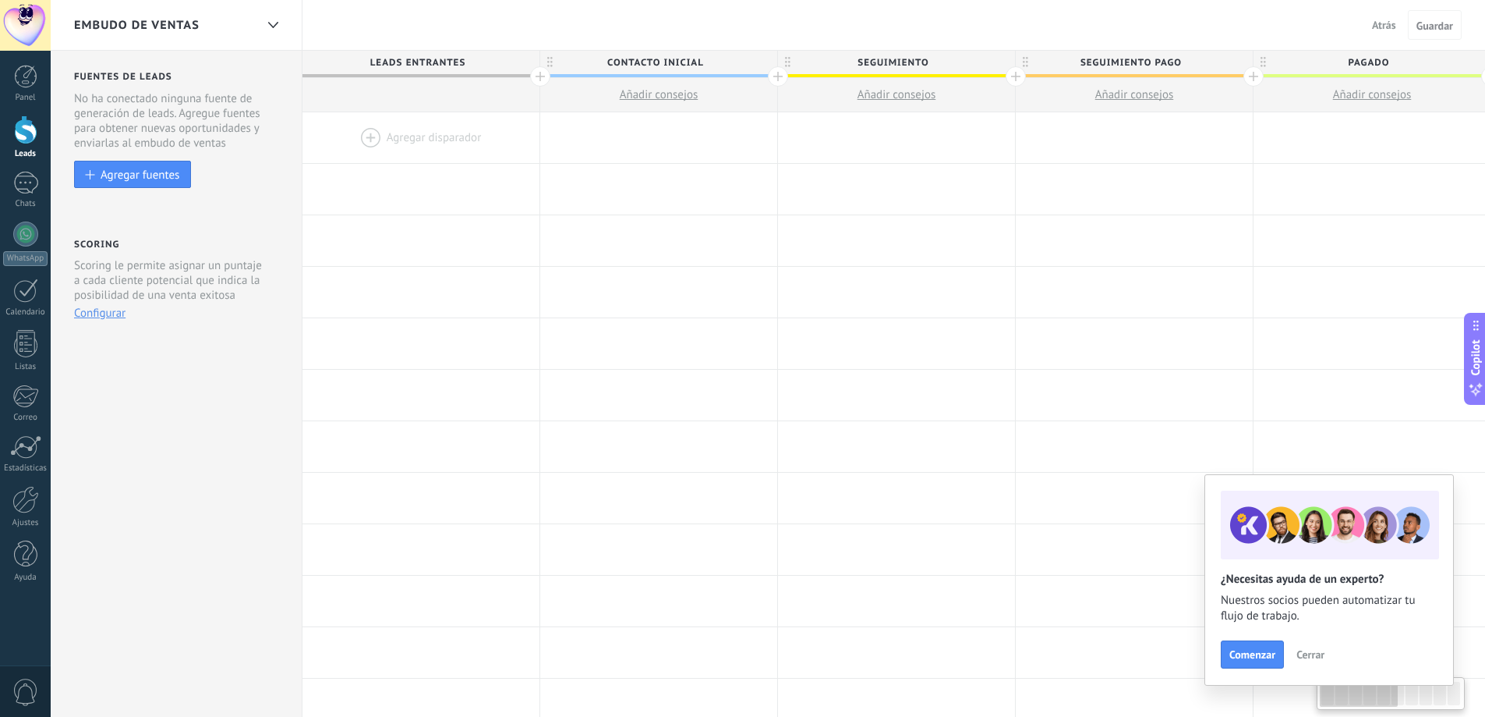
click at [399, 135] on div at bounding box center [421, 137] width 237 height 51
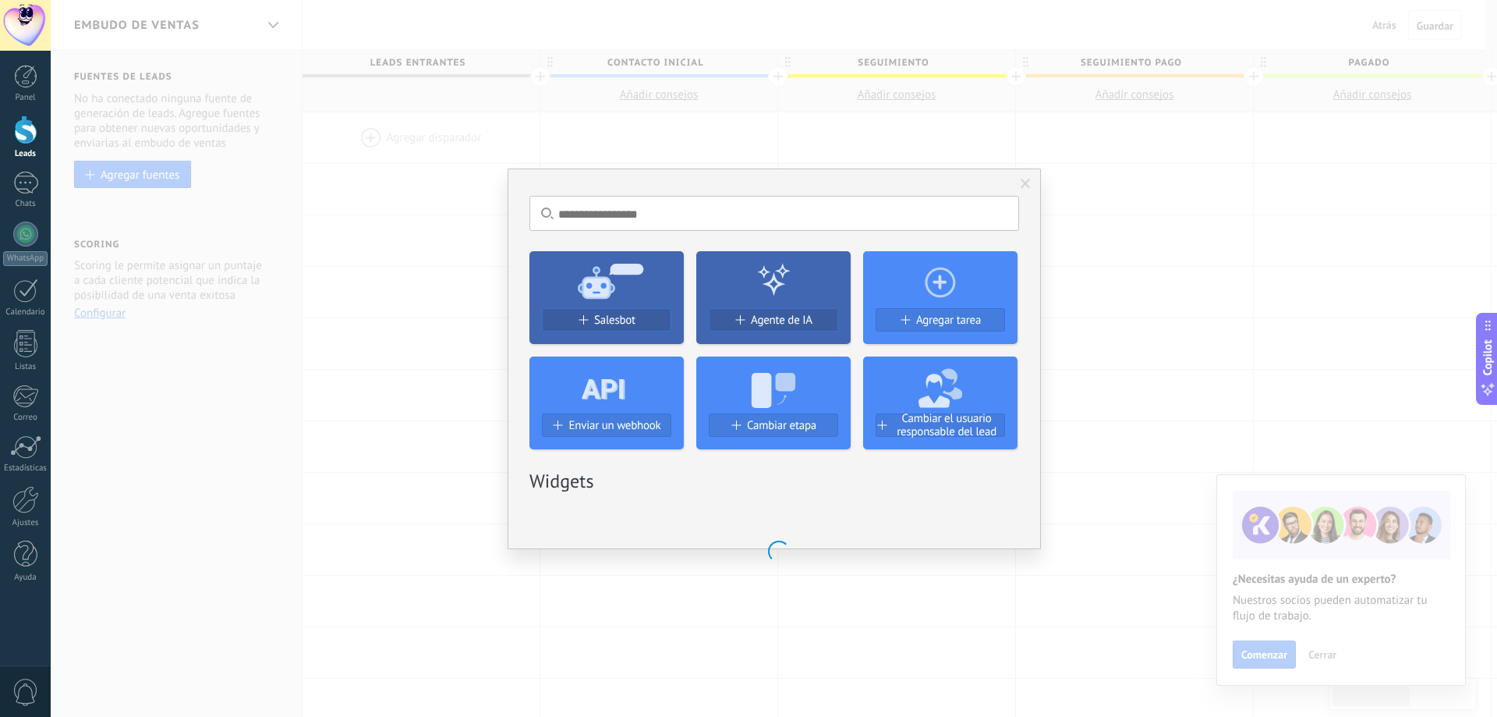
click at [586, 320] on span at bounding box center [582, 319] width 9 height 9
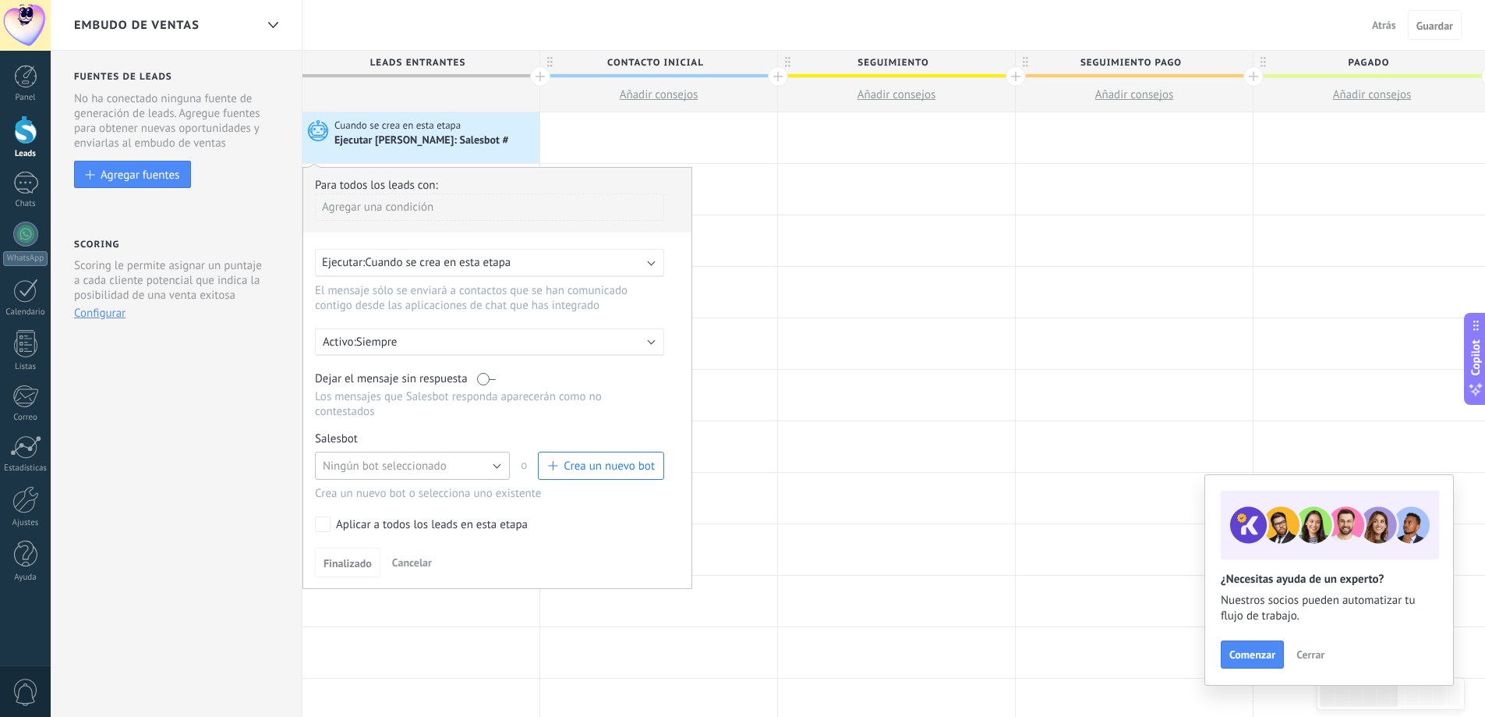
click at [465, 467] on button "Ningún bot seleccionado" at bounding box center [412, 465] width 195 height 28
click at [399, 498] on span "Salesbot #1" at bounding box center [405, 492] width 199 height 15
click at [352, 564] on span "Finalizado" at bounding box center [348, 562] width 48 height 11
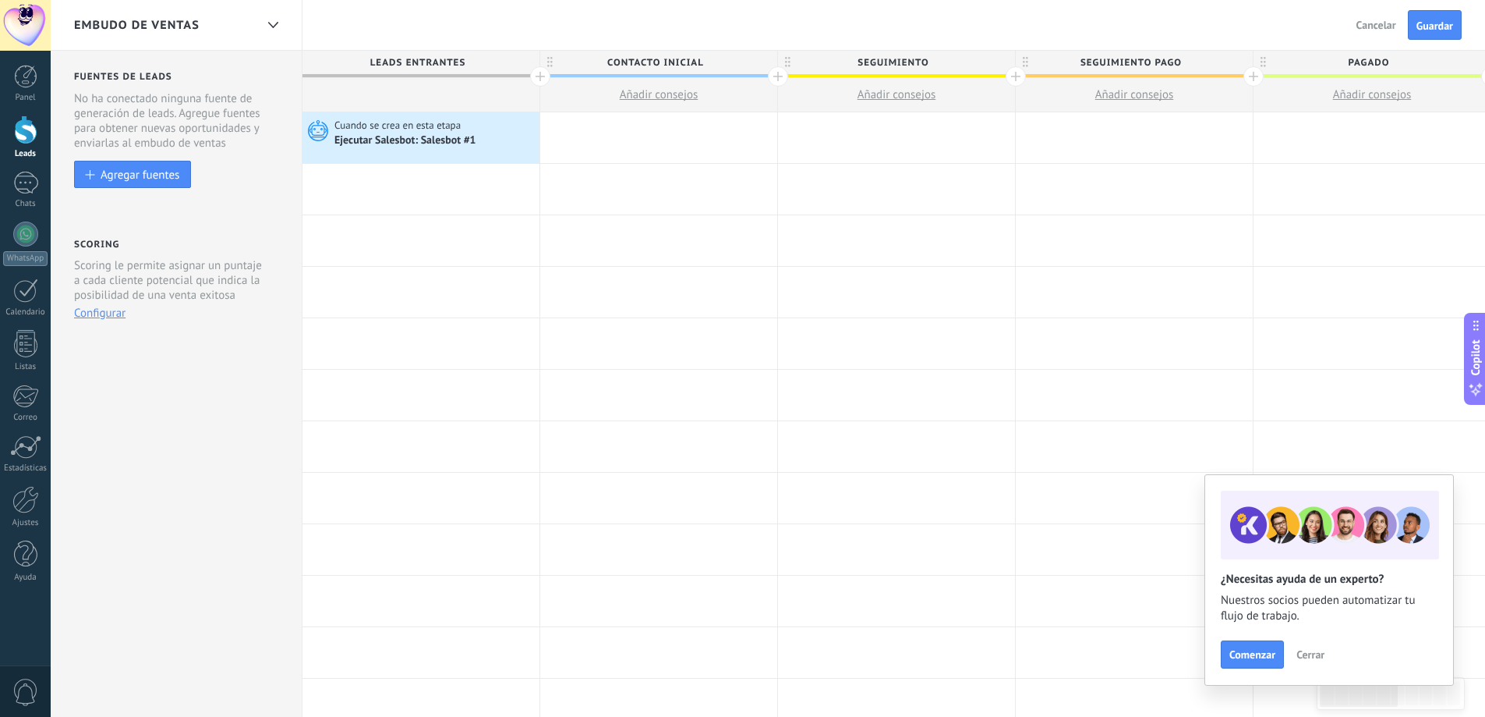
click at [1428, 34] on button "Guardar" at bounding box center [1435, 25] width 54 height 30
click at [14, 136] on div at bounding box center [25, 129] width 23 height 29
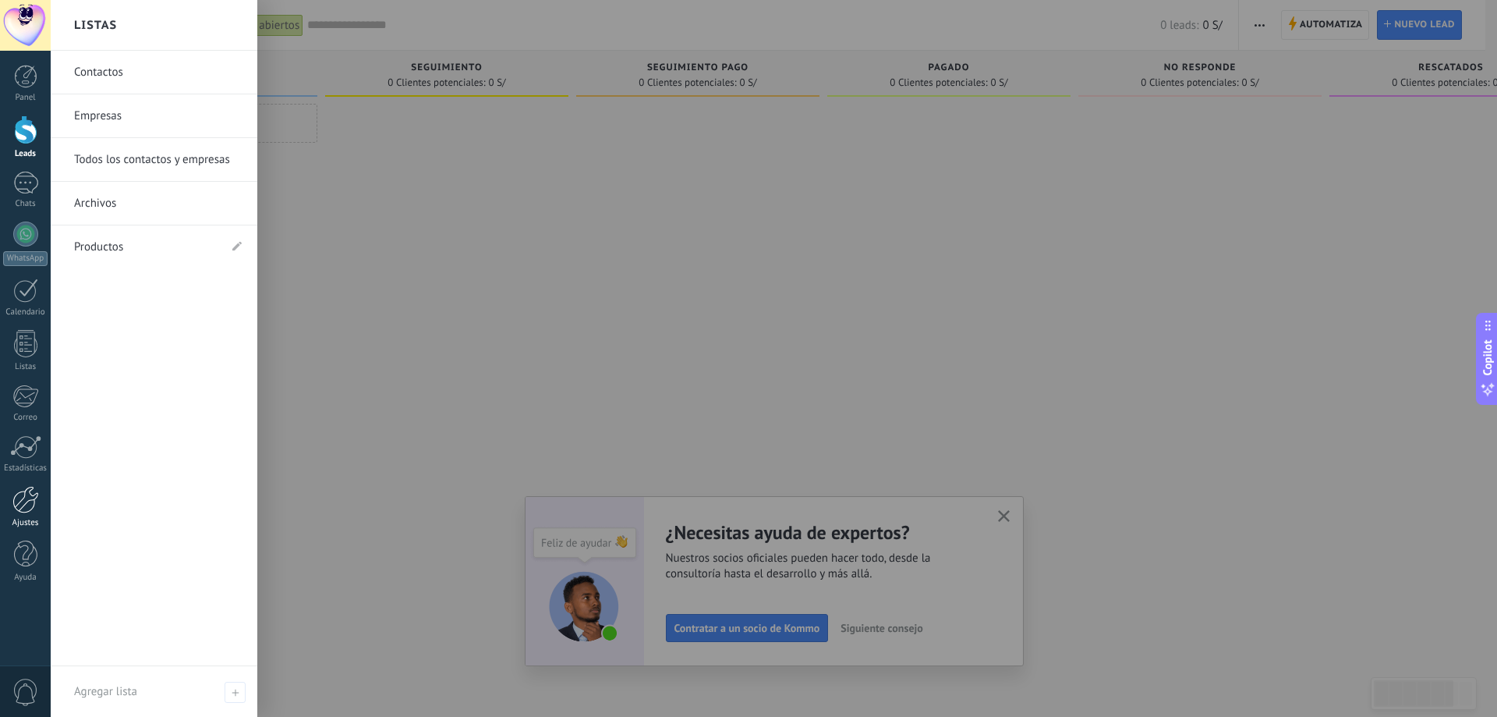
click at [36, 507] on div at bounding box center [25, 499] width 27 height 27
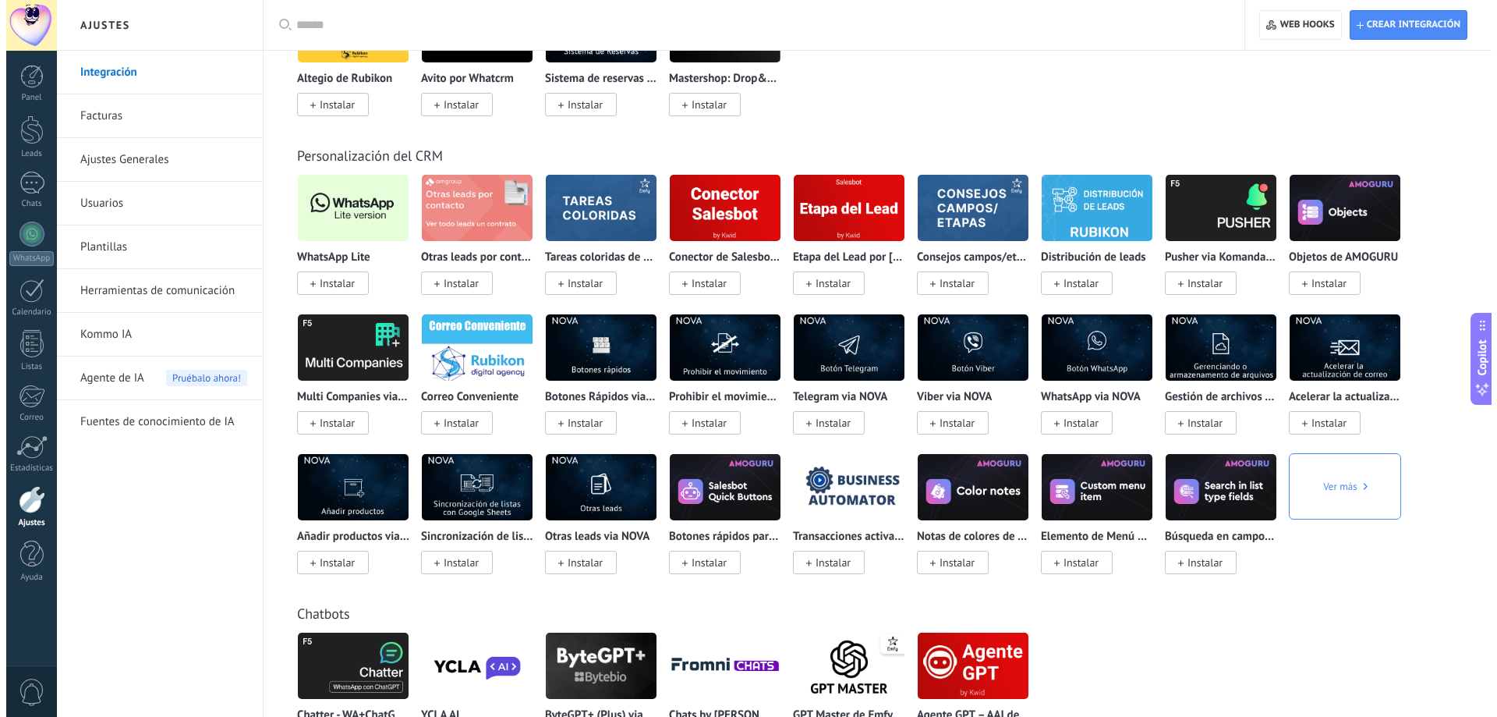
scroll to position [2729, 0]
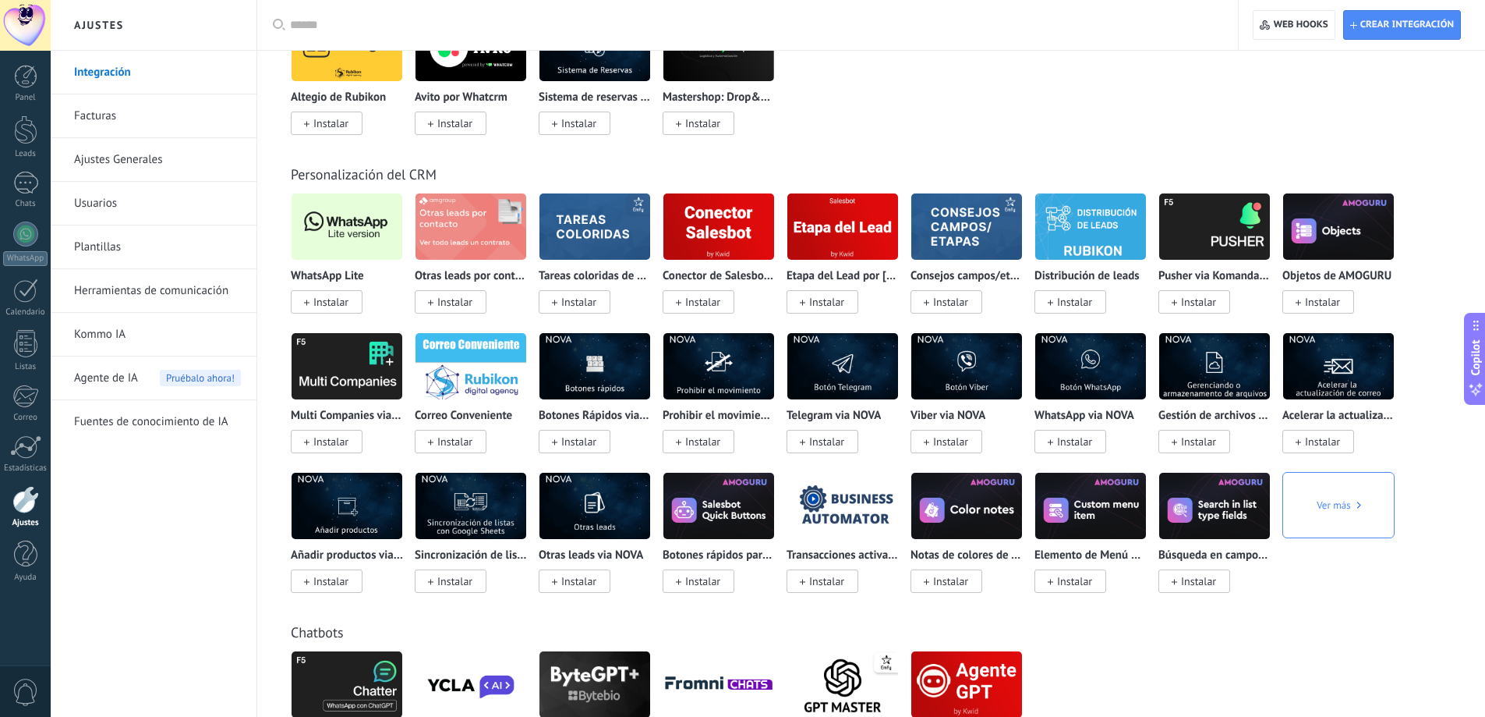
click at [376, 239] on img at bounding box center [347, 227] width 111 height 76
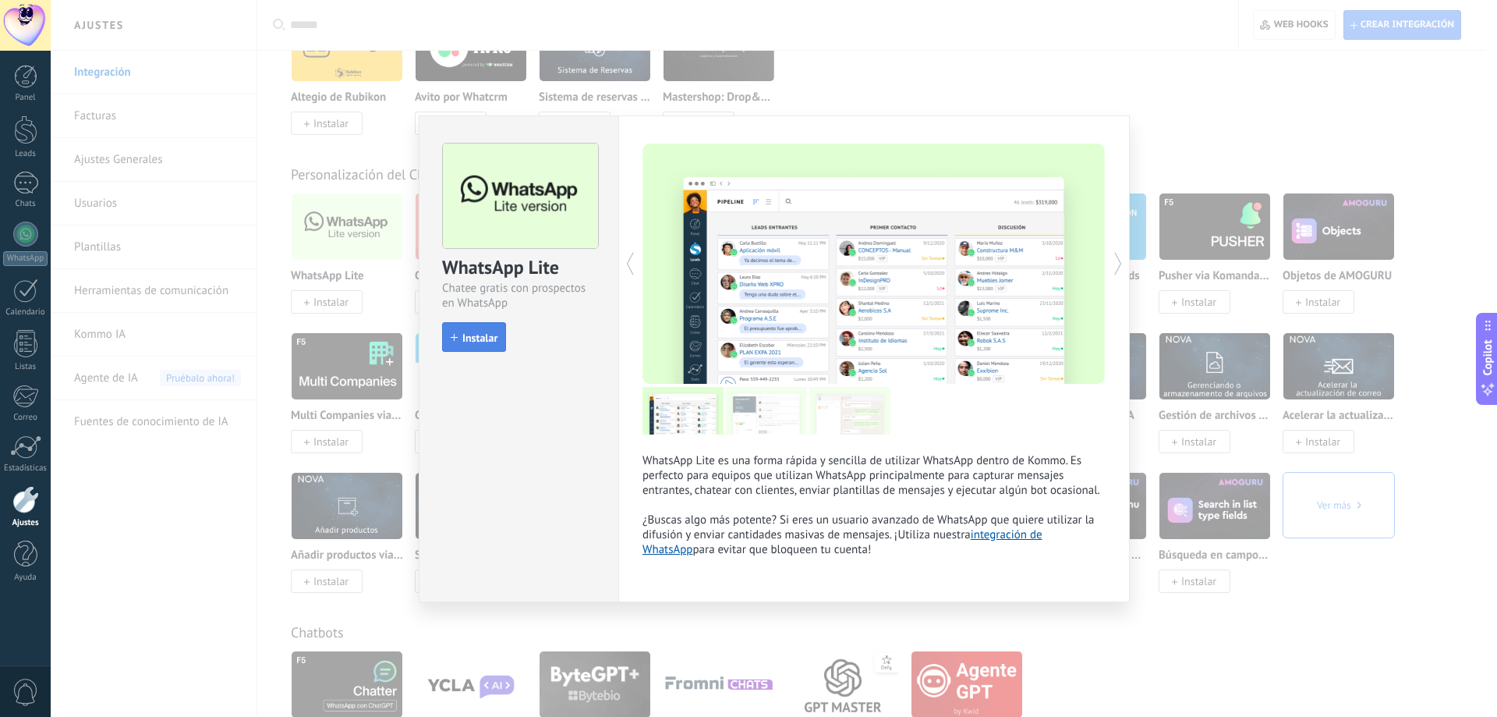
click at [447, 331] on button "Instalar" at bounding box center [474, 337] width 64 height 30
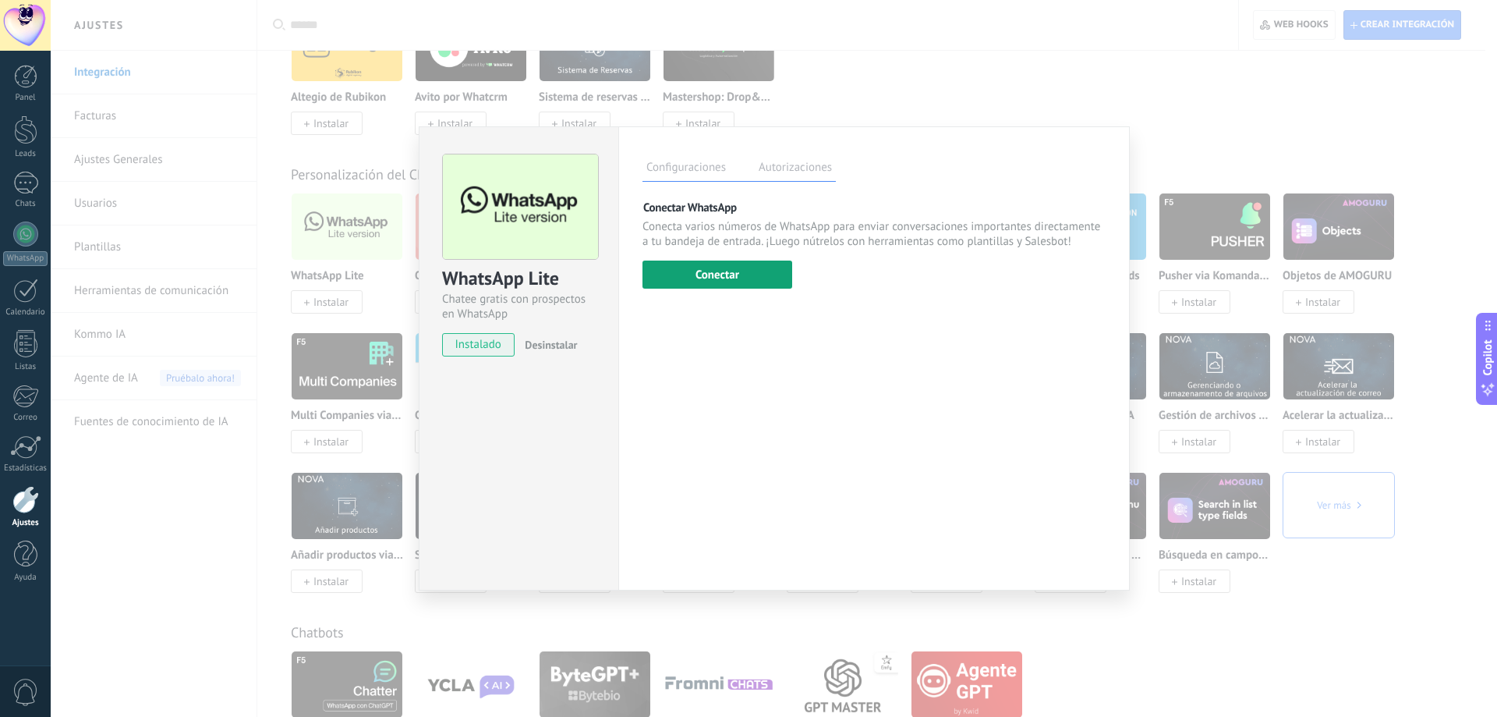
click at [738, 277] on button "Conectar" at bounding box center [717, 274] width 150 height 28
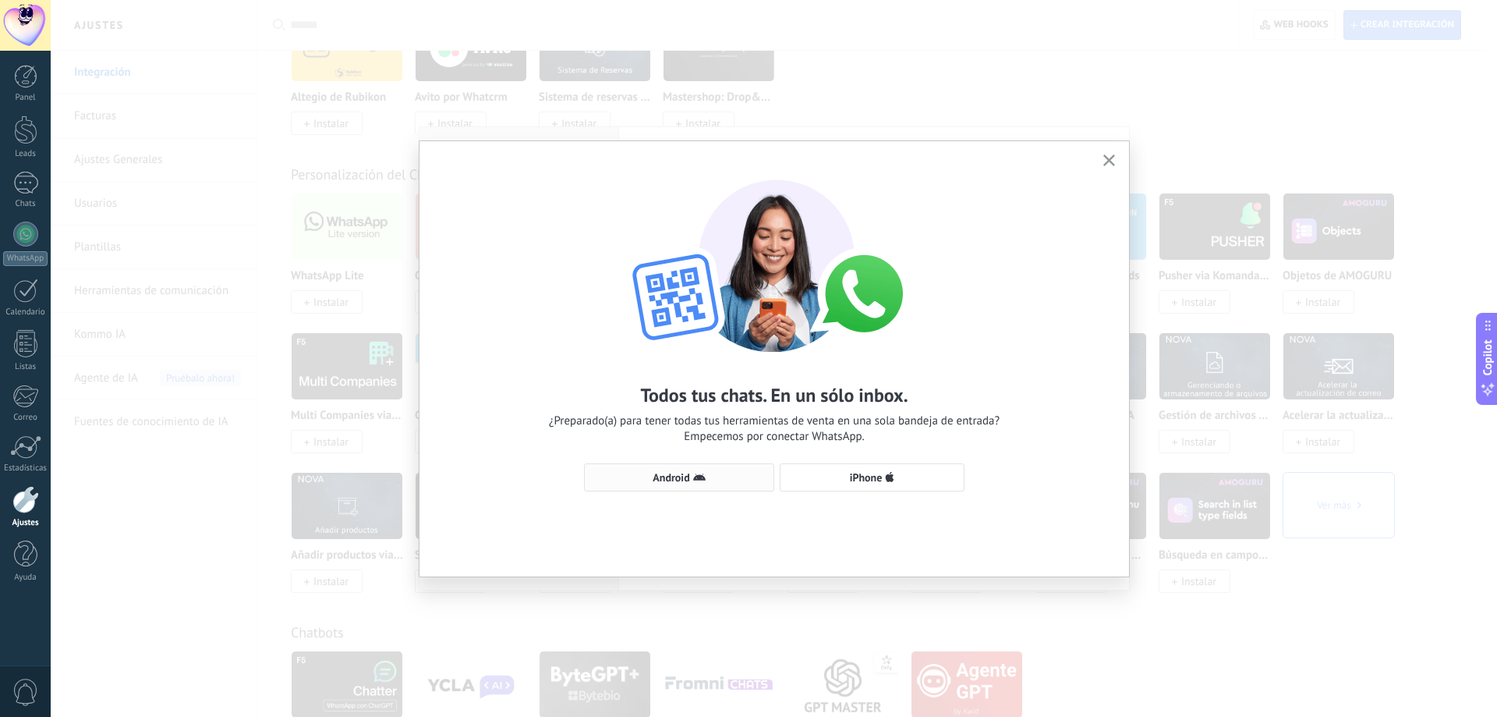
click at [722, 479] on span "Android" at bounding box center [679, 477] width 173 height 12
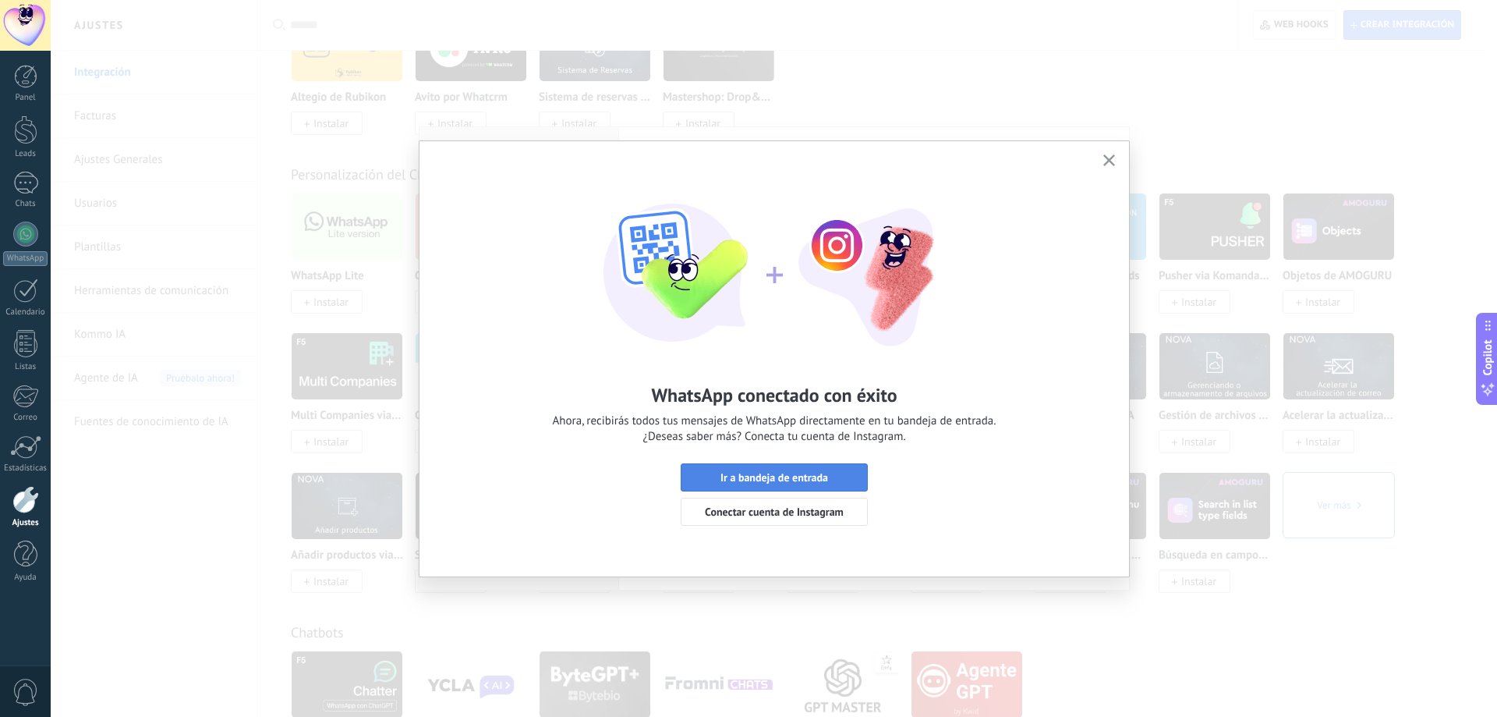
click at [777, 486] on button "Ir a bandeja de entrada" at bounding box center [774, 477] width 187 height 28
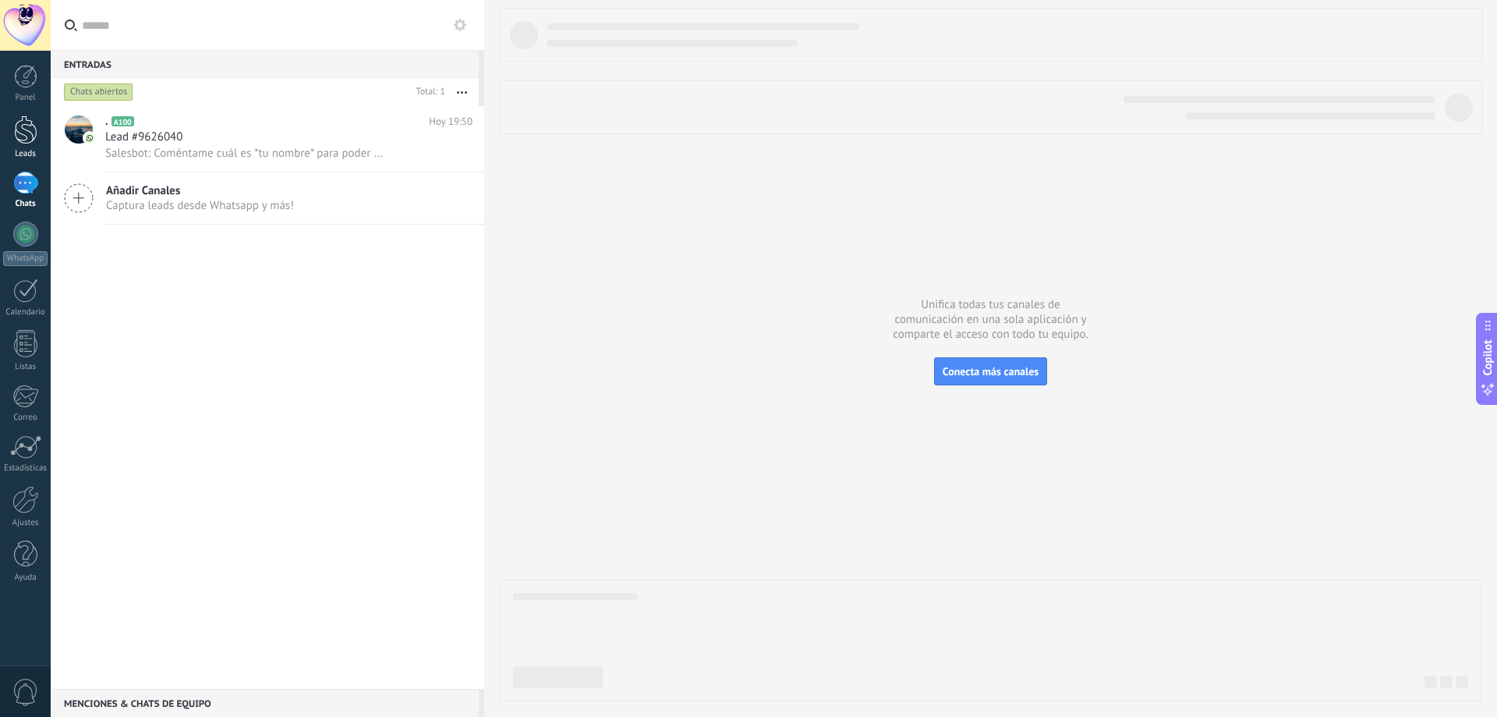
click at [43, 136] on link "Leads" at bounding box center [25, 137] width 51 height 44
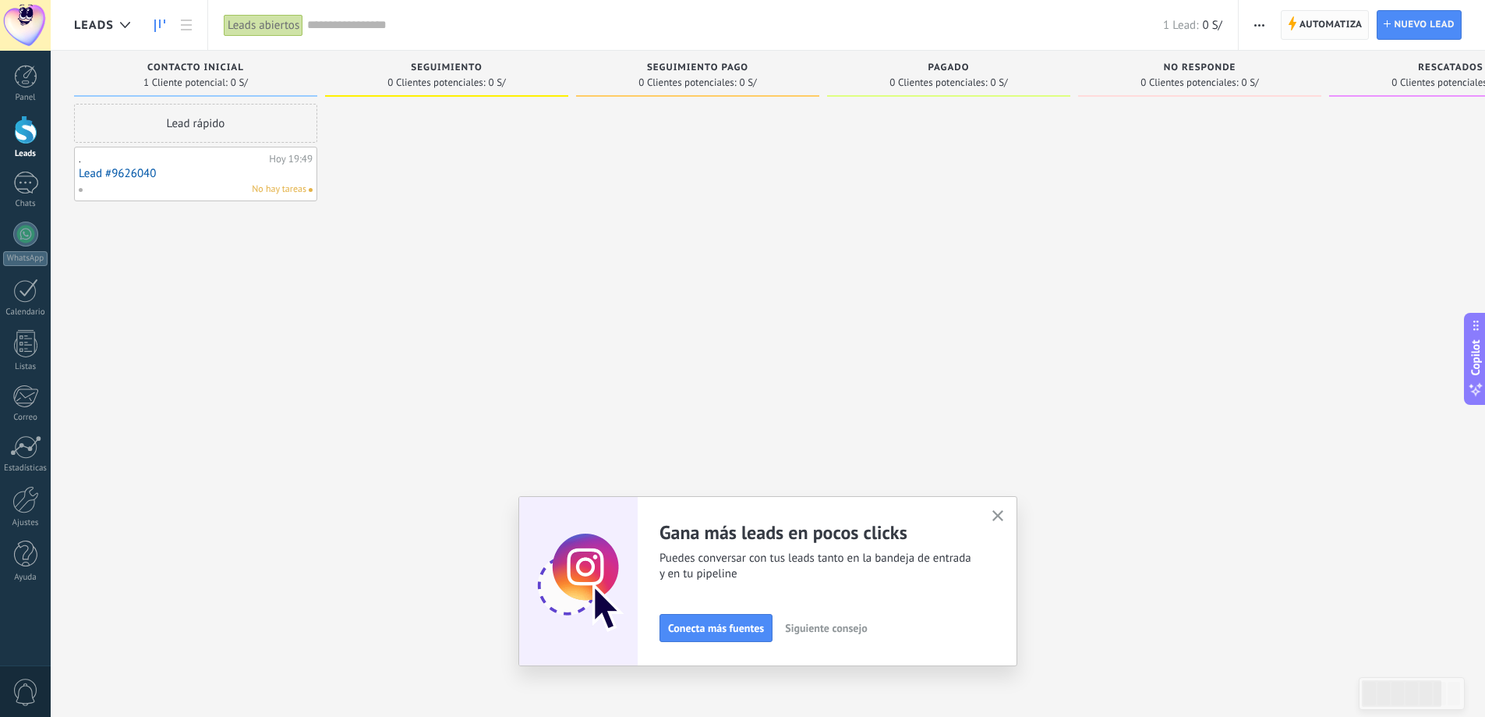
click at [1311, 19] on span "Automatiza" at bounding box center [1331, 25] width 63 height 28
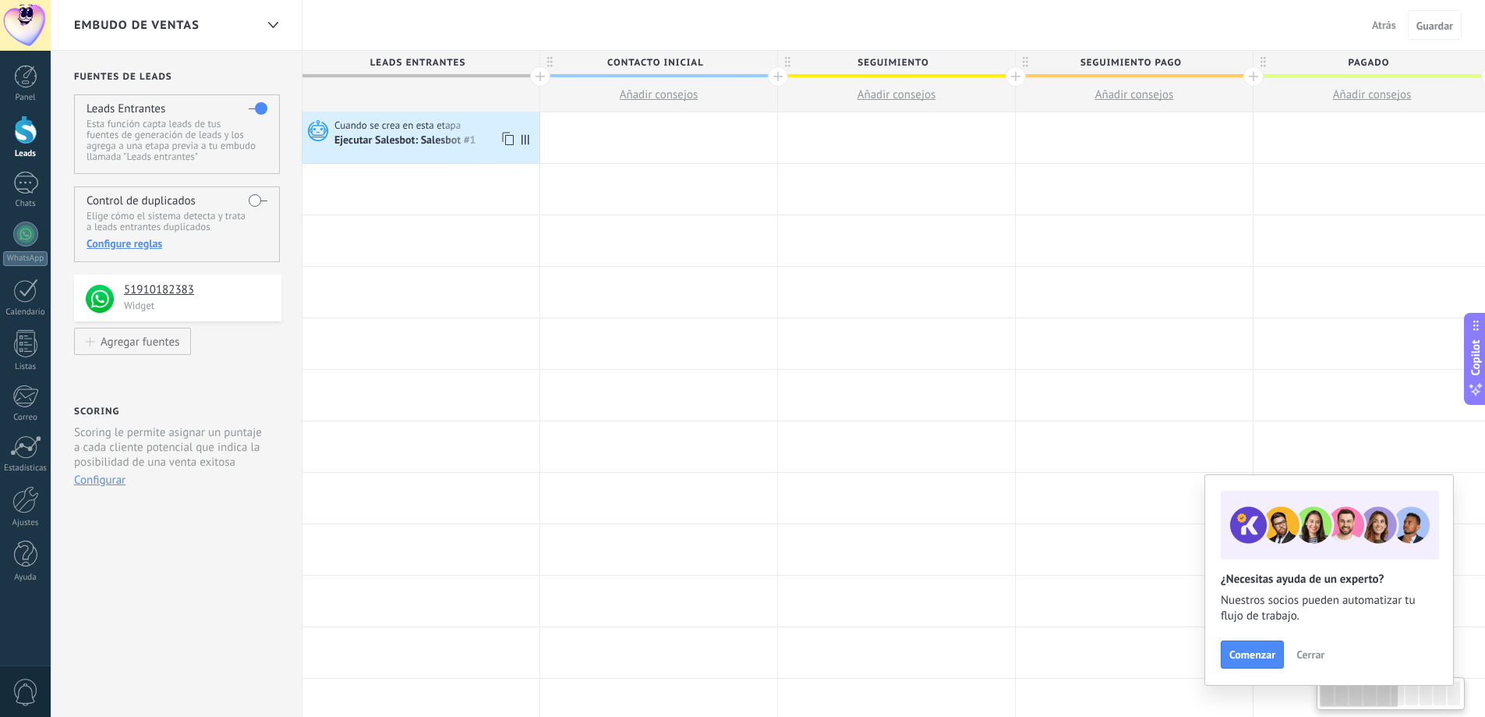
click at [458, 150] on div "Cuando se crea en esta etapa Ejecutar [PERSON_NAME]: Salesbot #1" at bounding box center [421, 137] width 237 height 51
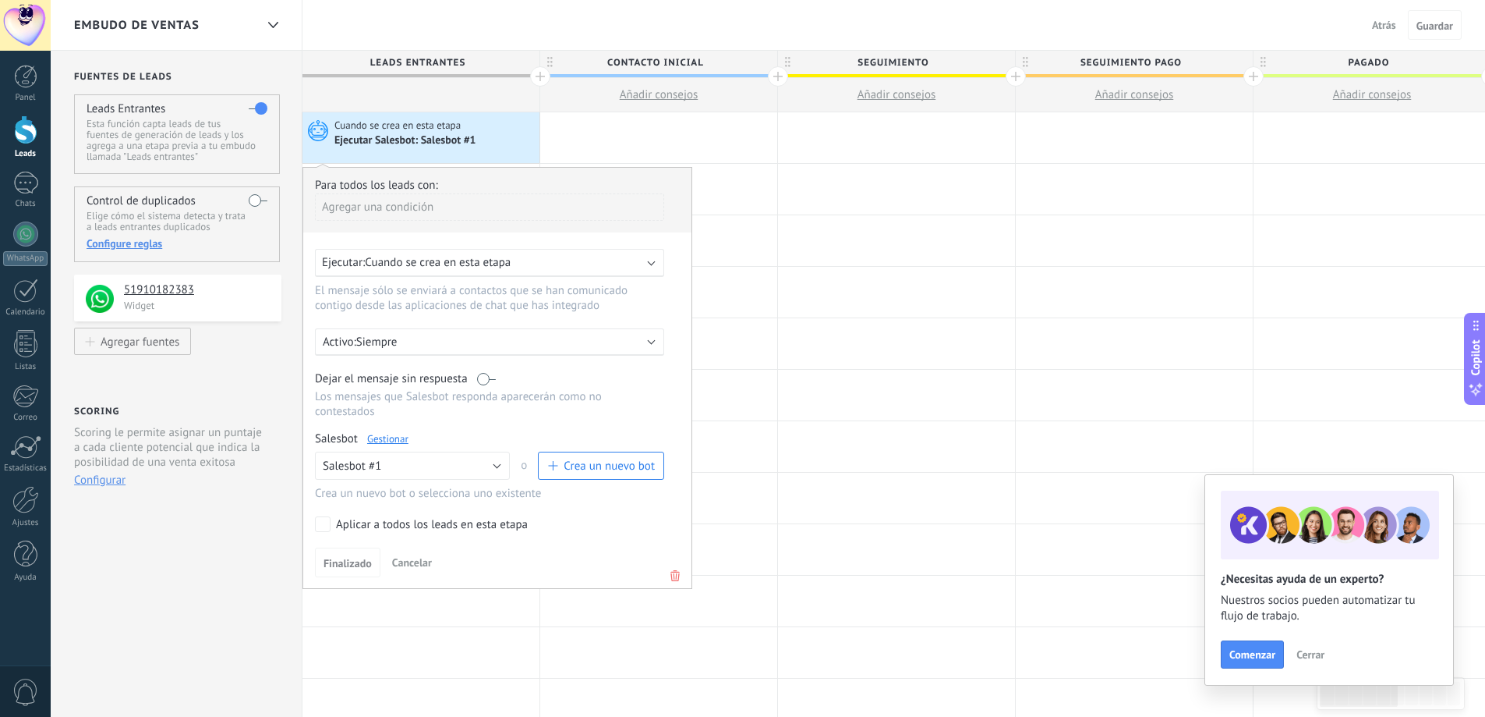
click at [395, 441] on link "Gestionar" at bounding box center [387, 438] width 41 height 13
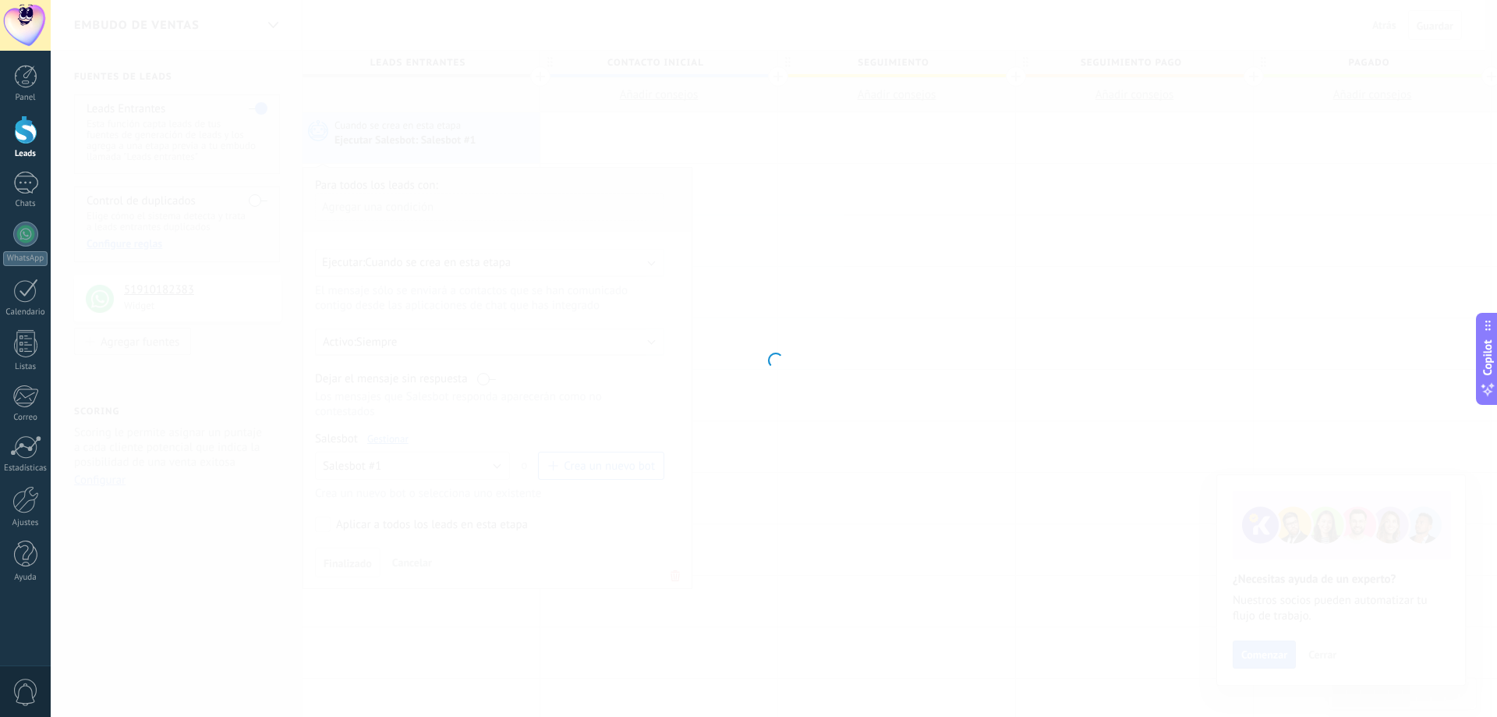
type input "**********"
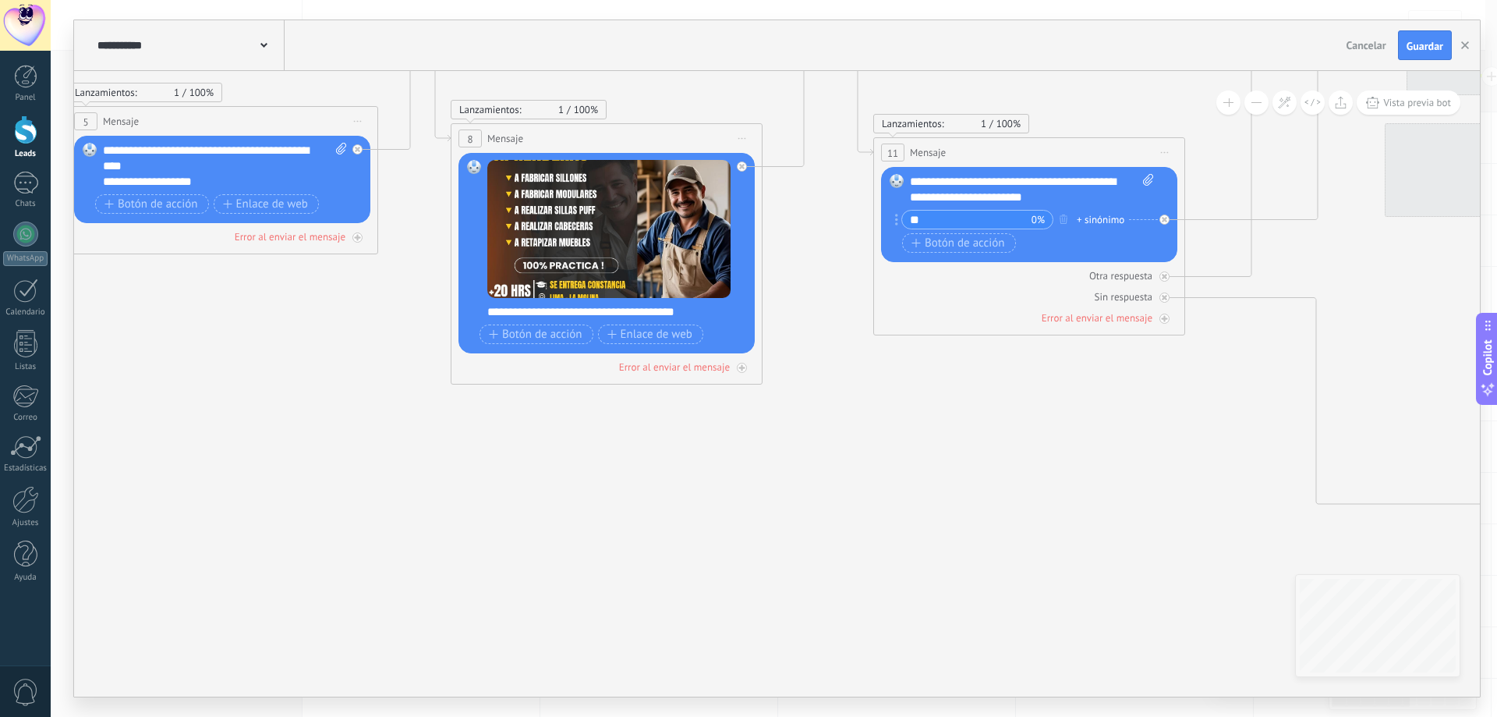
drag, startPoint x: 1153, startPoint y: 562, endPoint x: 288, endPoint y: 387, distance: 882.3
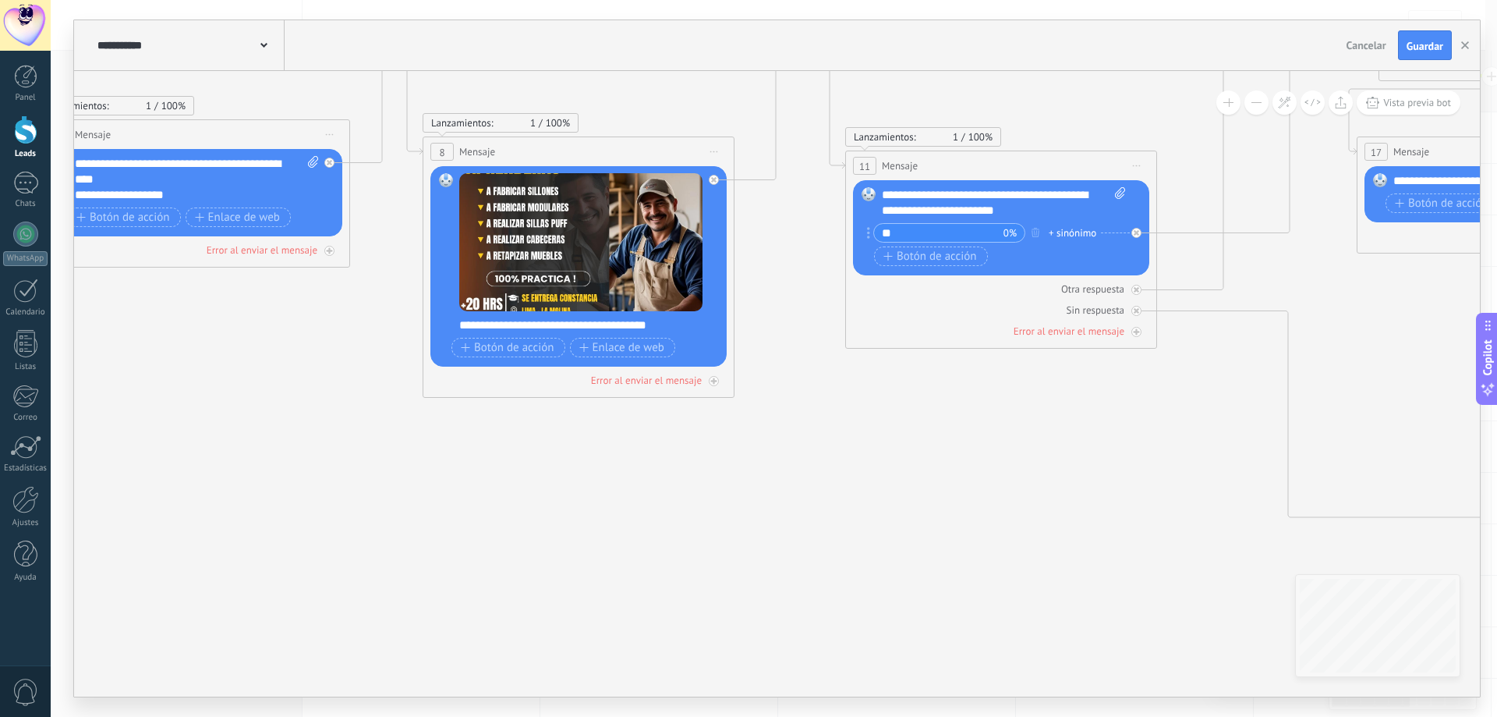
drag, startPoint x: 1008, startPoint y: 465, endPoint x: 352, endPoint y: 341, distance: 667.4
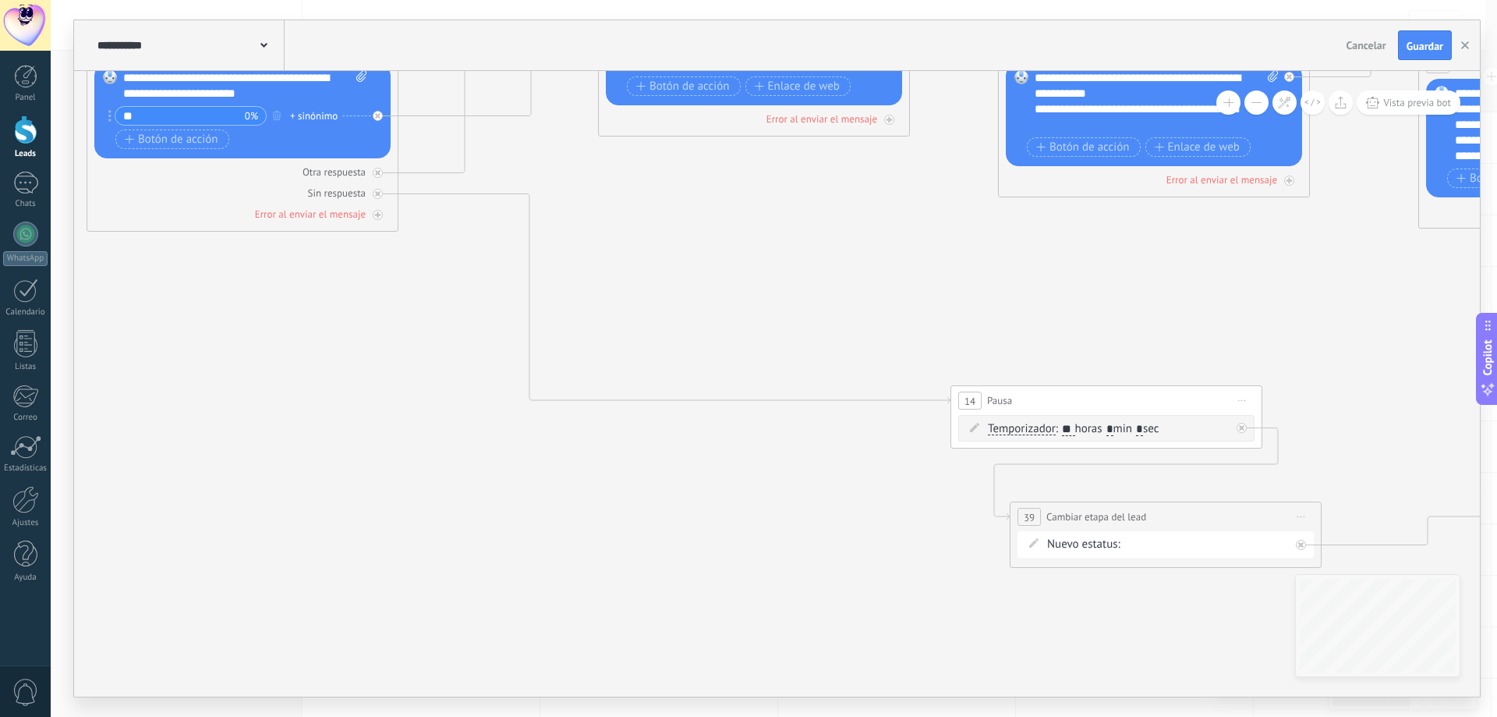
drag, startPoint x: 961, startPoint y: 508, endPoint x: 462, endPoint y: 405, distance: 509.4
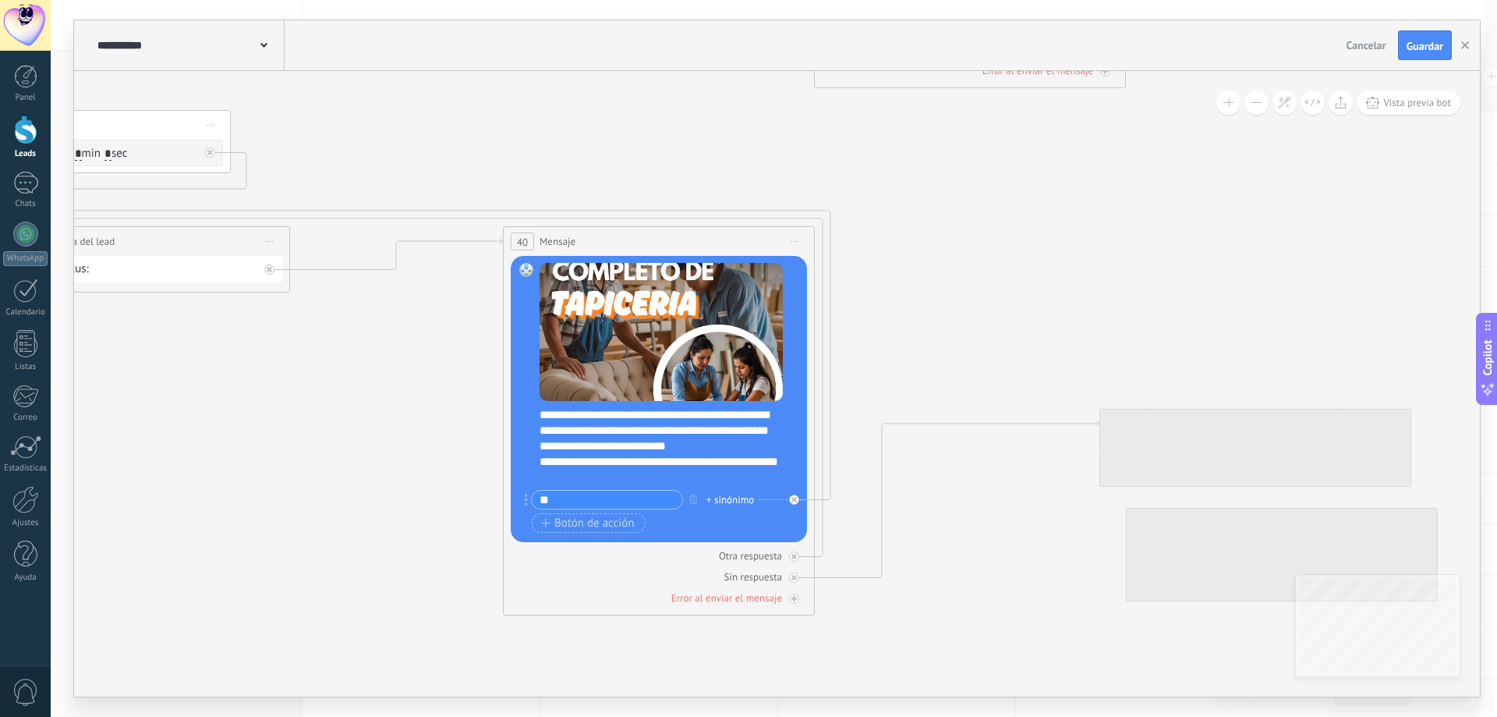
drag, startPoint x: 1067, startPoint y: 529, endPoint x: 340, endPoint y: 345, distance: 750.4
click at [340, 345] on icon at bounding box center [770, 29] width 6858 height 1952
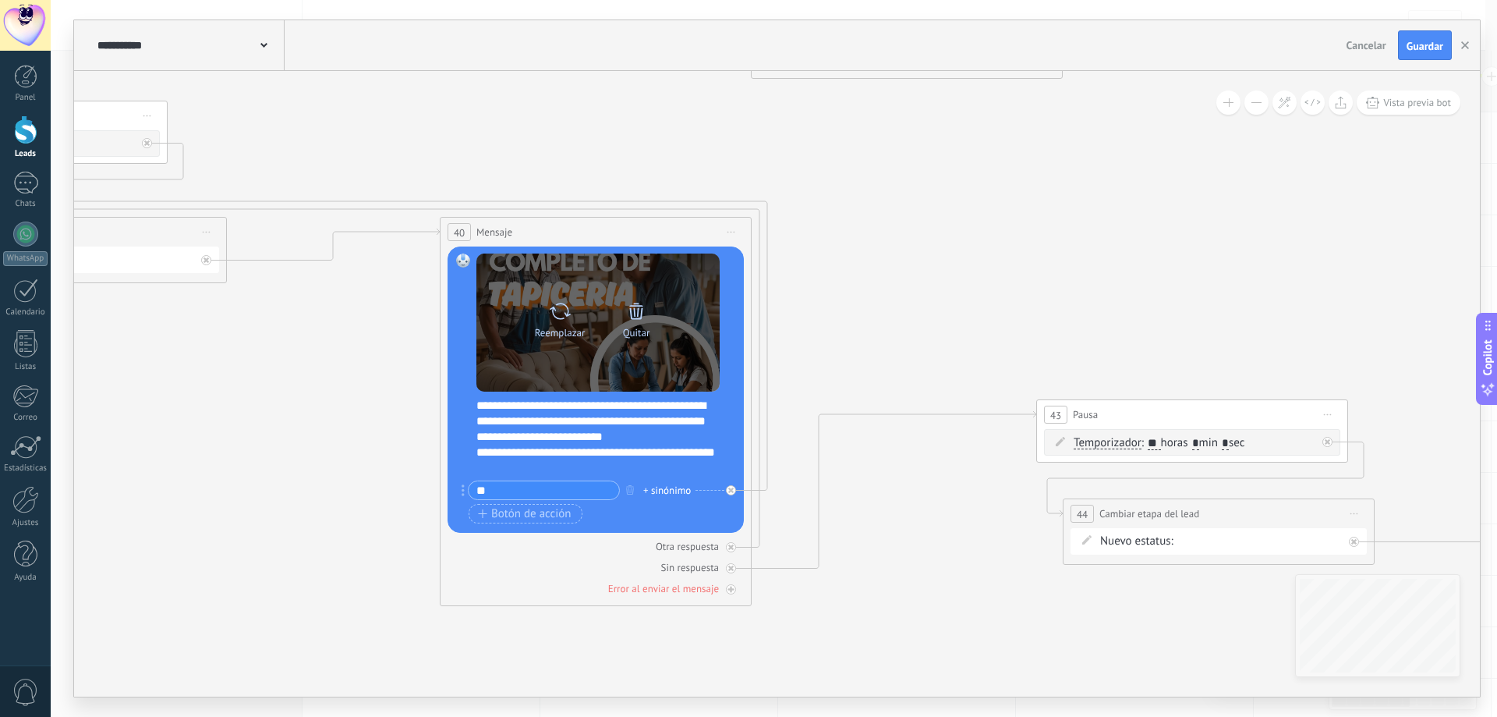
click at [564, 324] on div at bounding box center [560, 311] width 23 height 31
click input "Subir" at bounding box center [0, 0] width 0 height 0
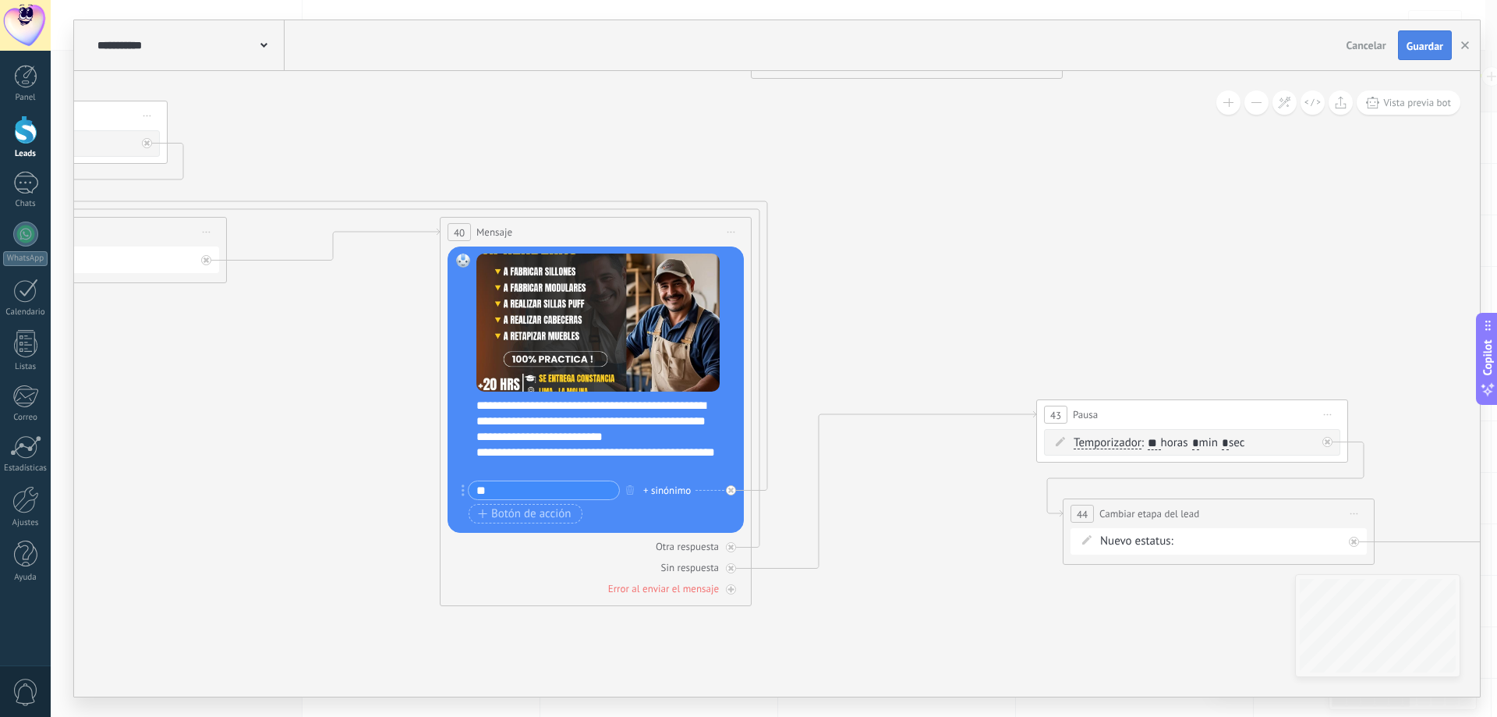
click at [1416, 43] on span "Guardar" at bounding box center [1425, 46] width 37 height 11
click at [37, 136] on div at bounding box center [25, 129] width 23 height 29
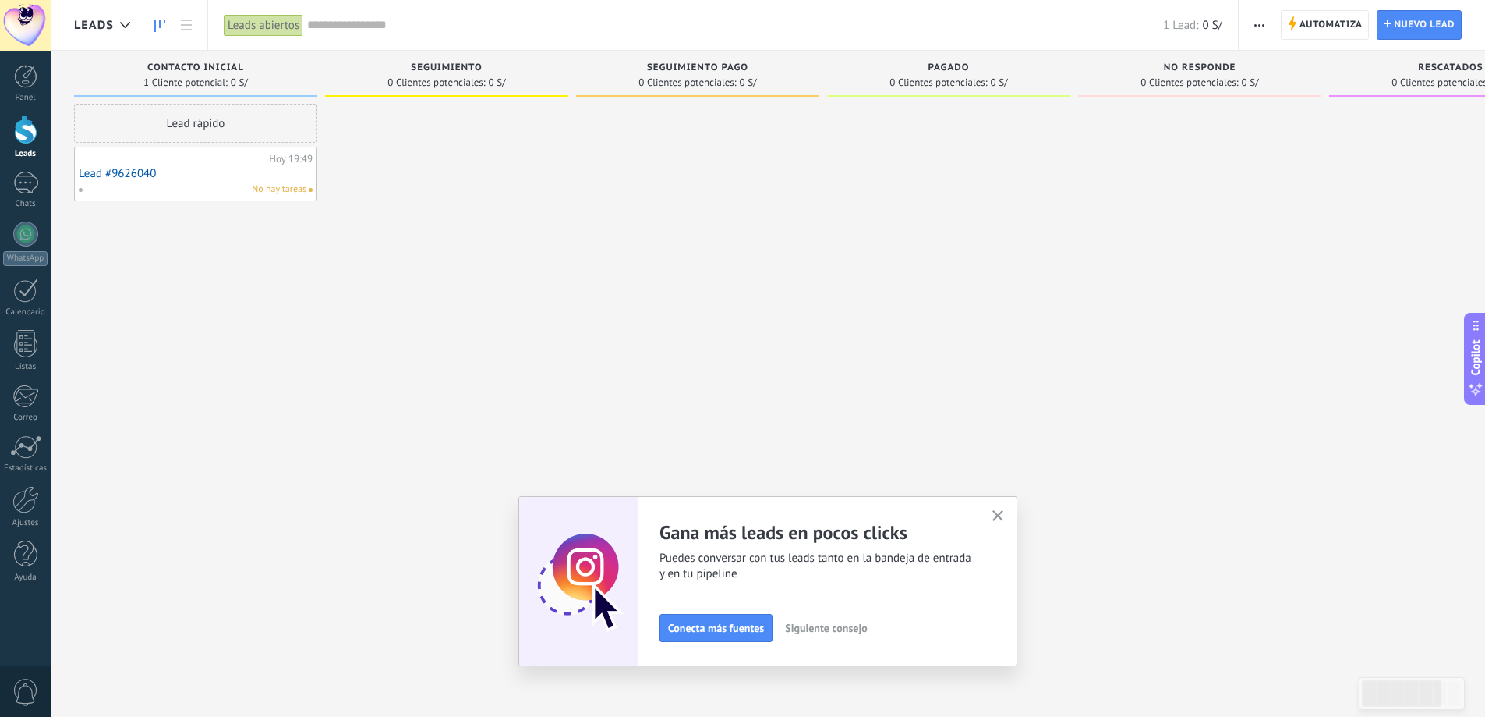
click at [25, 152] on div "Leads" at bounding box center [25, 154] width 45 height 10
